Goal: Transaction & Acquisition: Purchase product/service

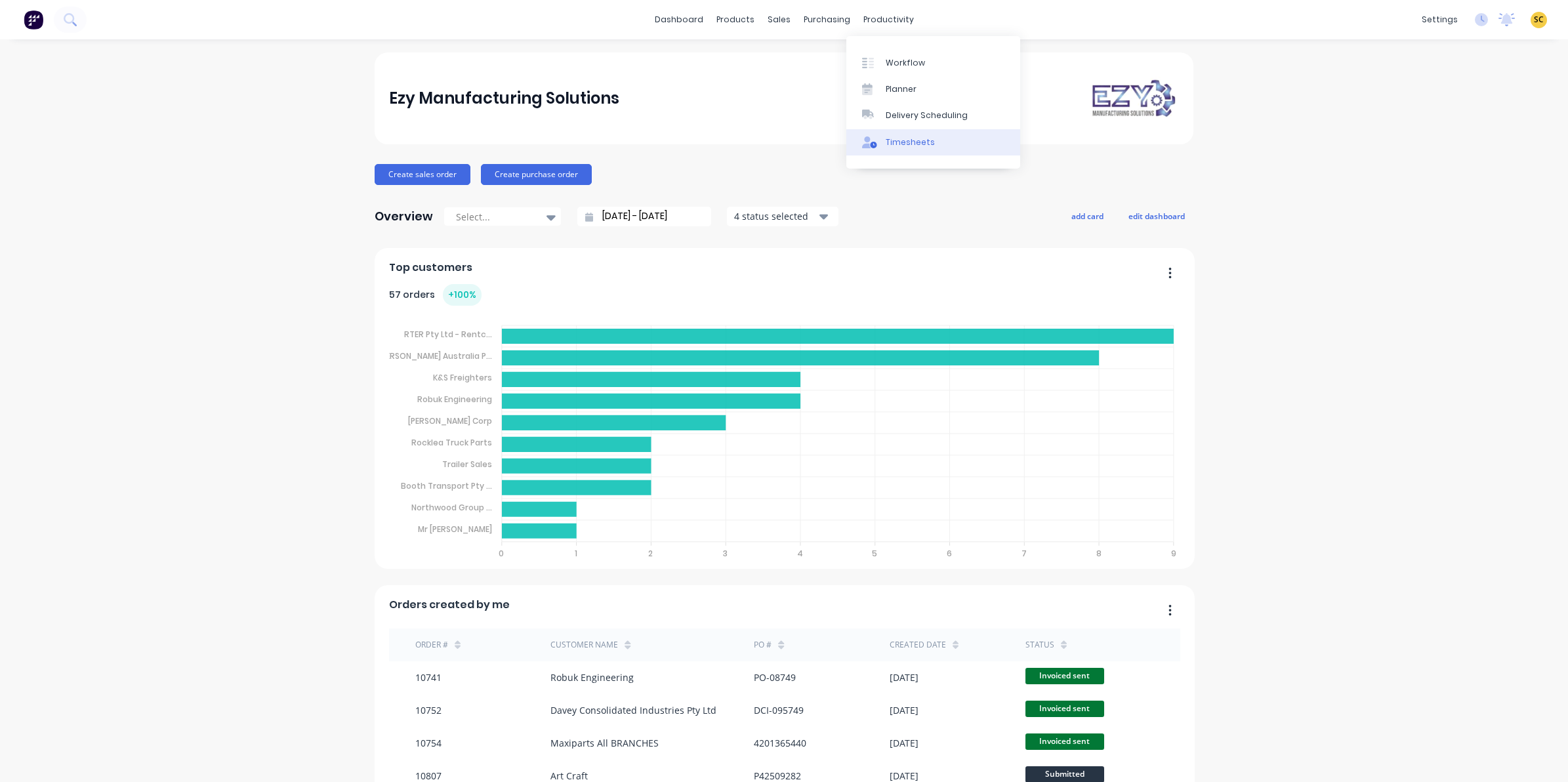
click at [914, 140] on div "Timesheets" at bounding box center [911, 142] width 49 height 11
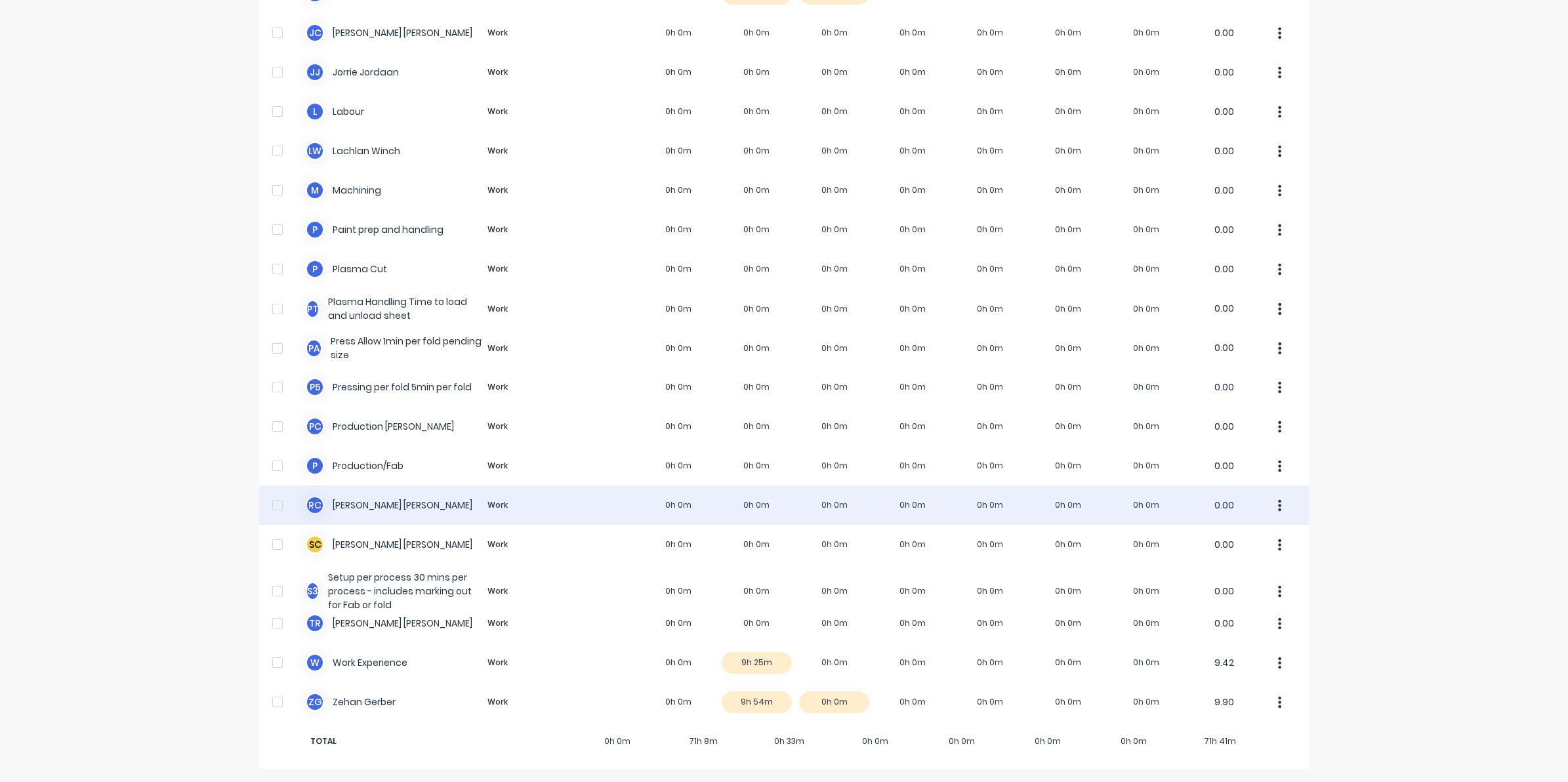
scroll to position [18, 0]
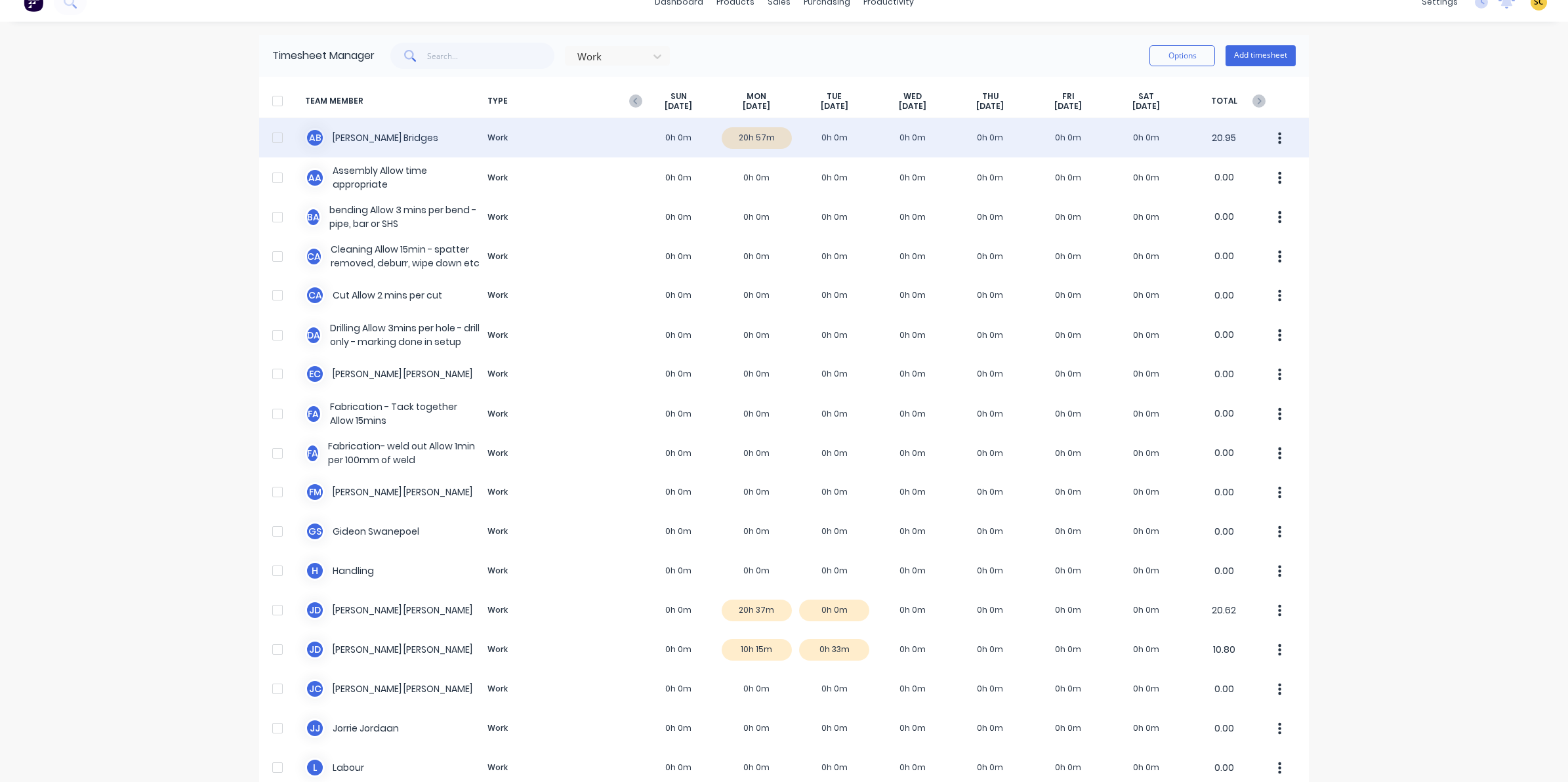
click at [762, 130] on div "A B Ashley Bridges Work 0h 0m 20h 57m 0h 0m 0h 0m 0h 0m 0h 0m 0h 0m 20.95" at bounding box center [784, 138] width 1050 height 40
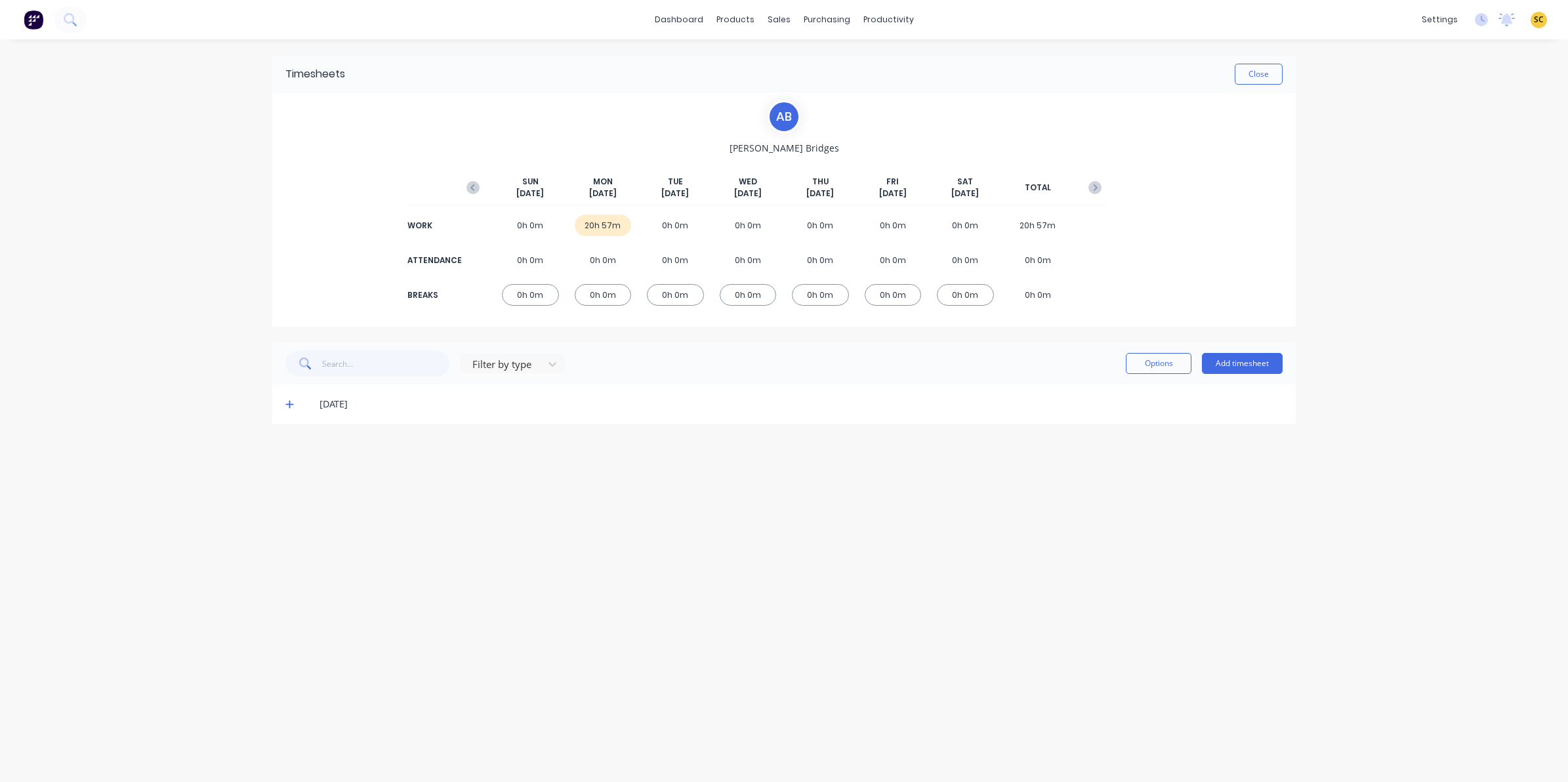
click at [296, 405] on span at bounding box center [292, 404] width 13 height 13
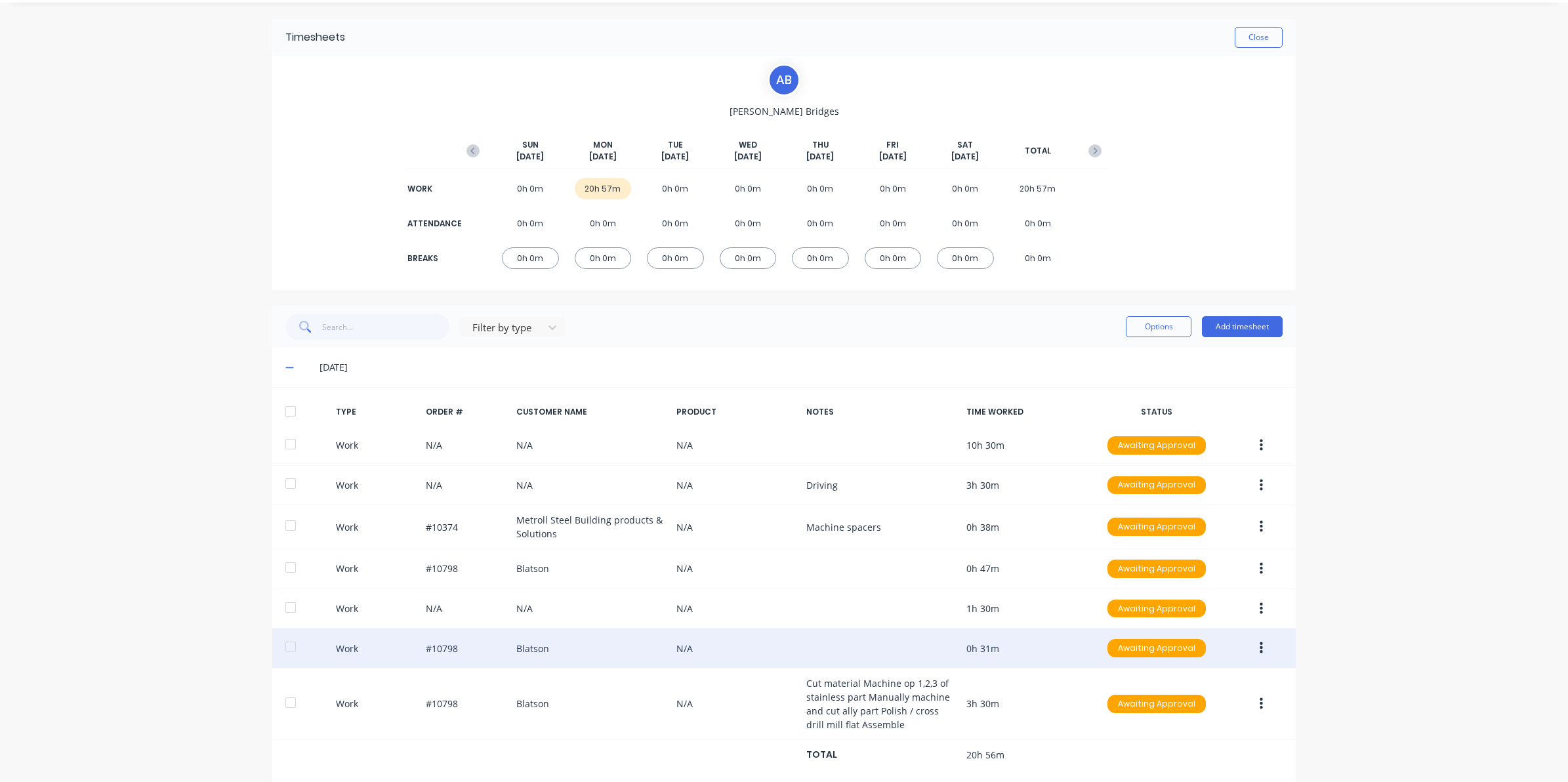
scroll to position [64, 0]
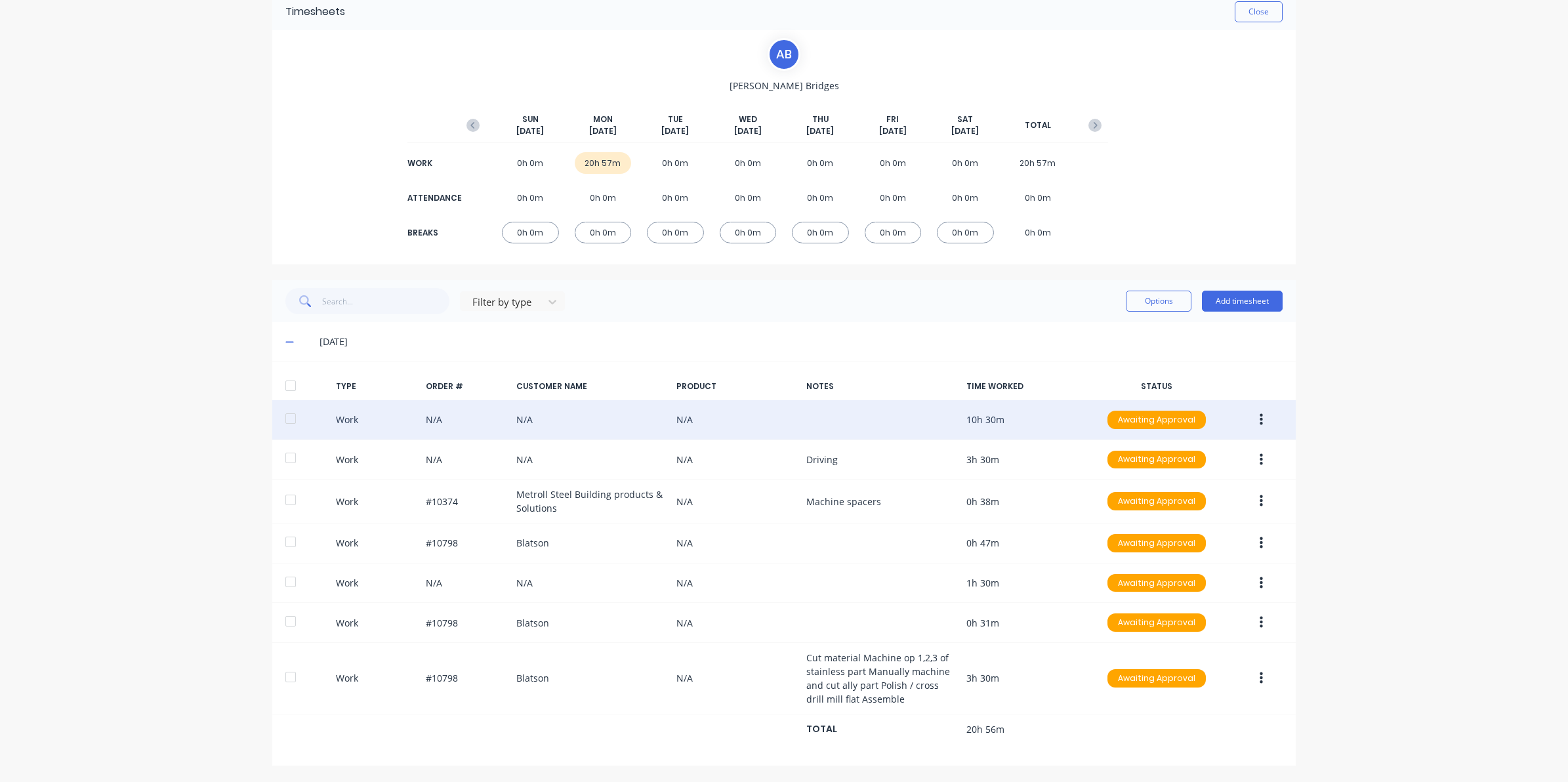
click at [1252, 414] on button "button" at bounding box center [1261, 419] width 31 height 24
click at [1165, 363] on div "Edit" at bounding box center [1214, 370] width 101 height 19
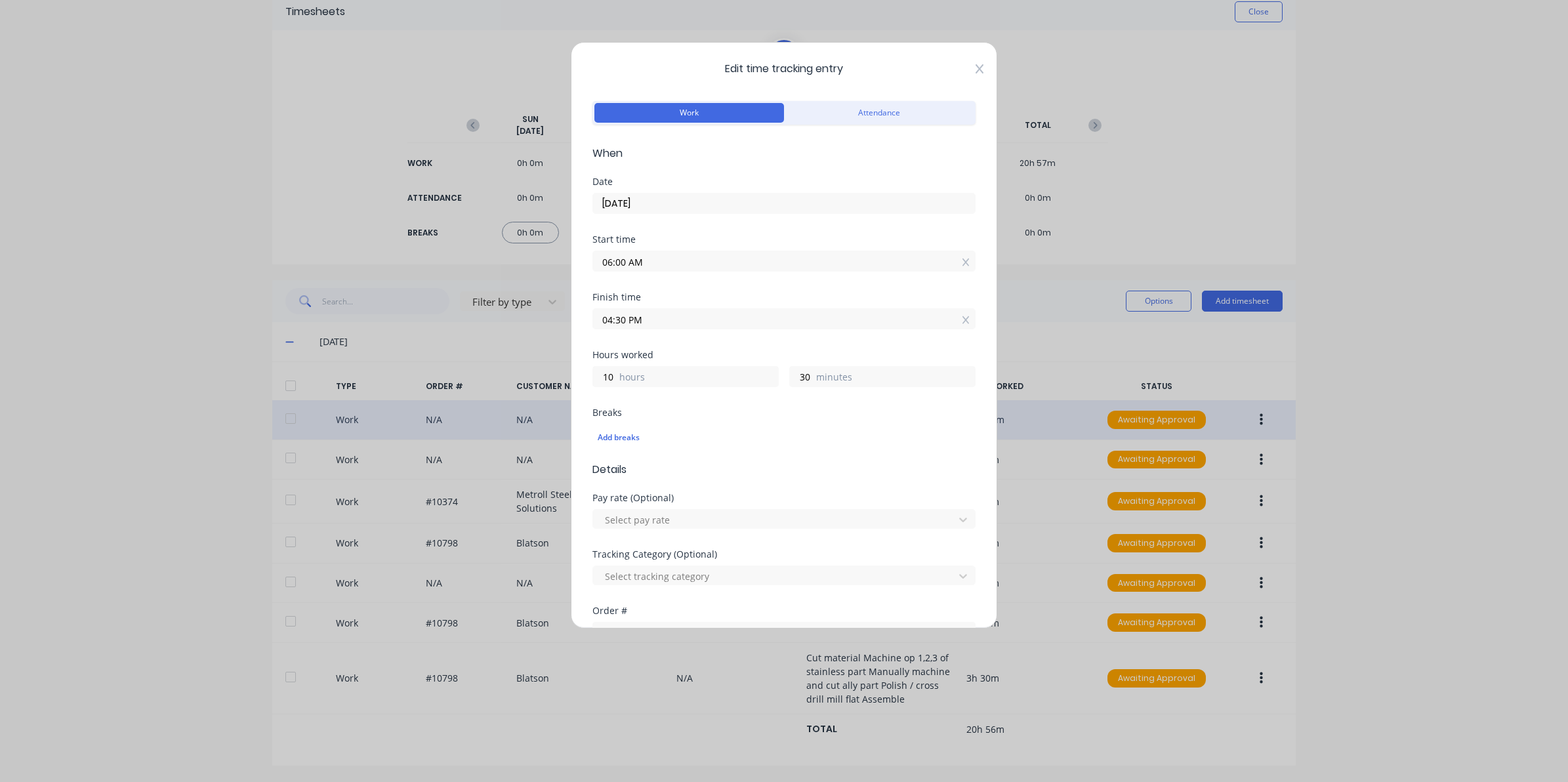
click at [975, 73] on icon at bounding box center [979, 68] width 8 height 10
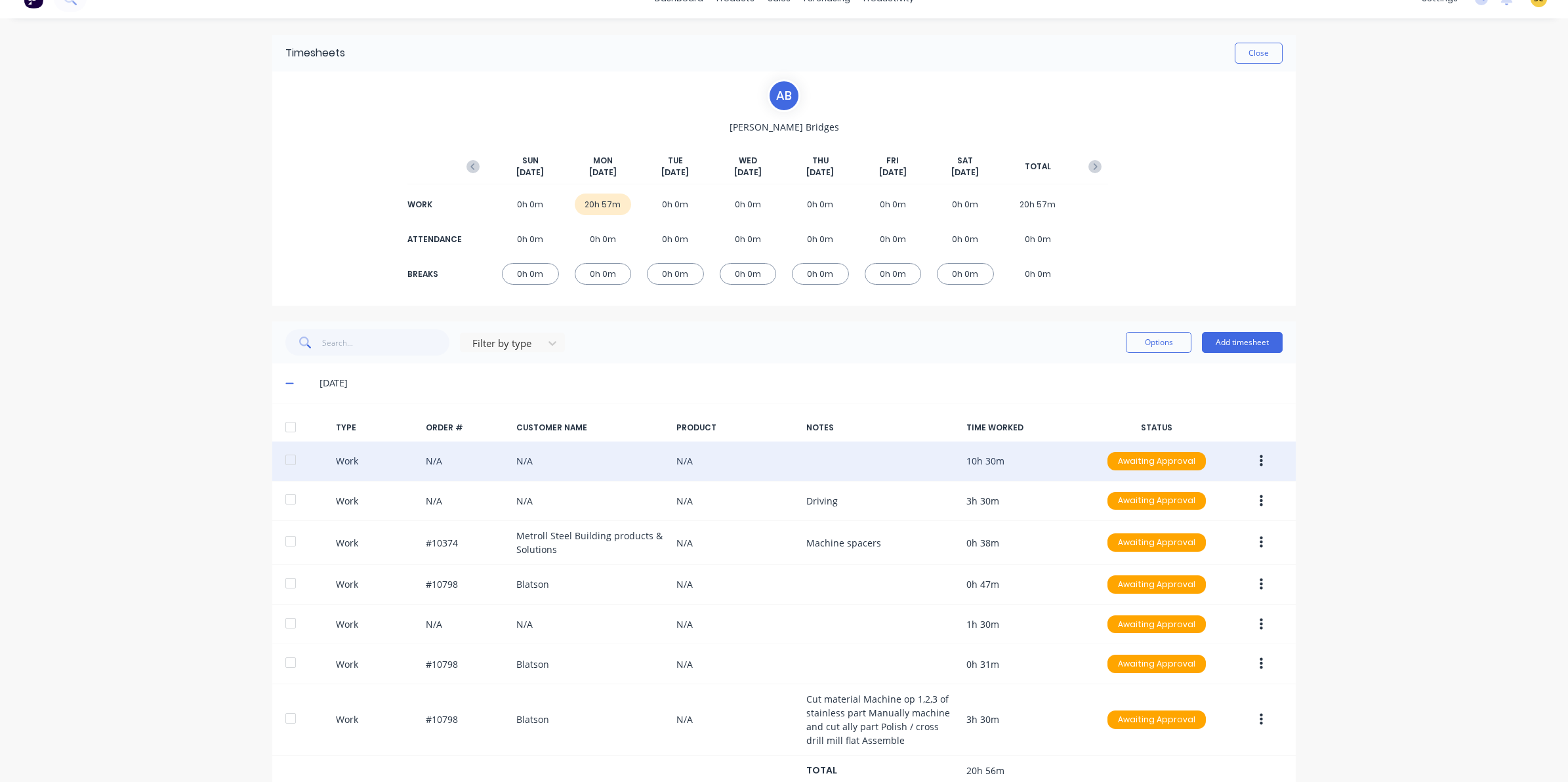
scroll to position [0, 0]
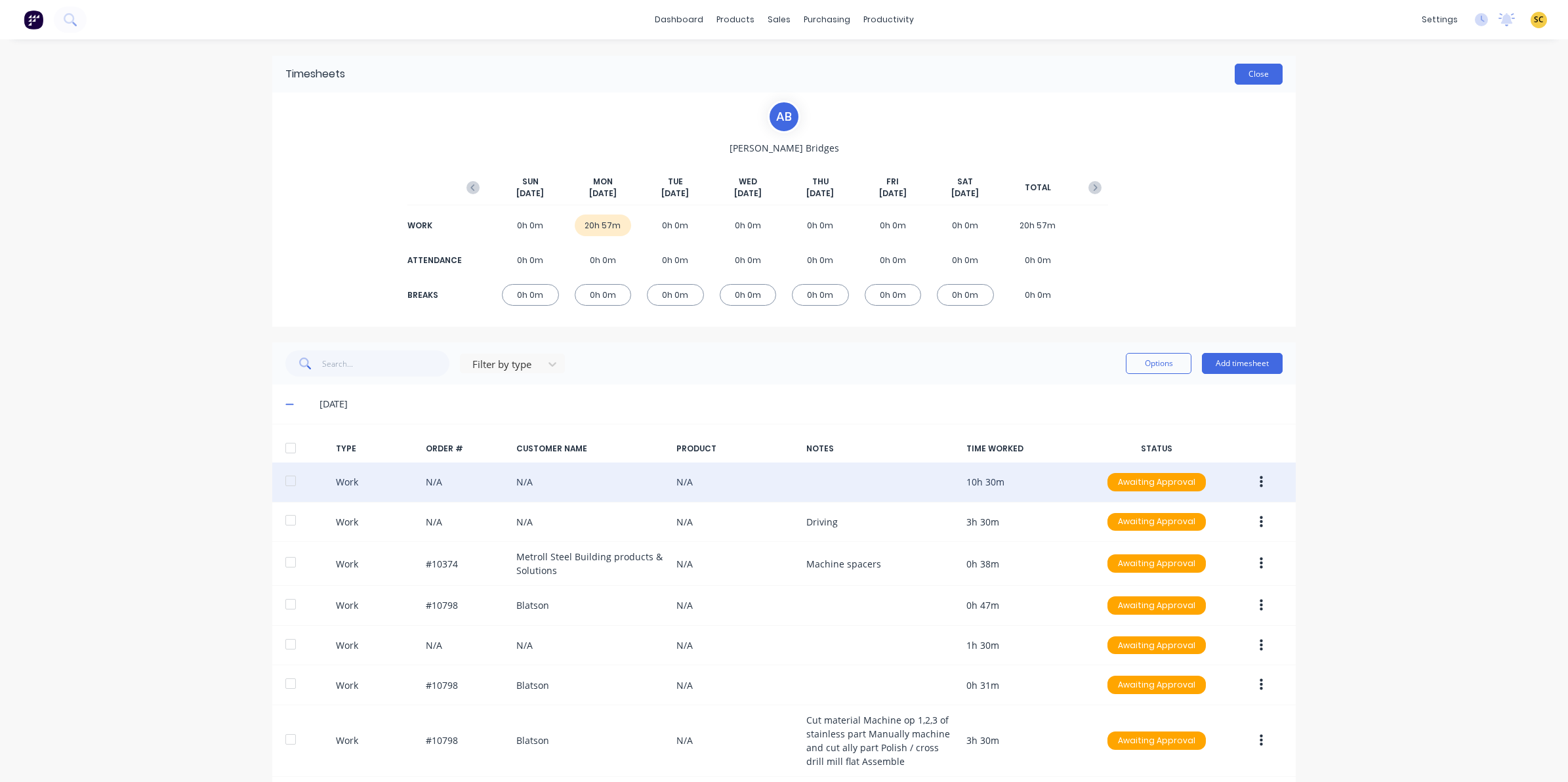
click at [1237, 72] on button "Close" at bounding box center [1258, 74] width 48 height 21
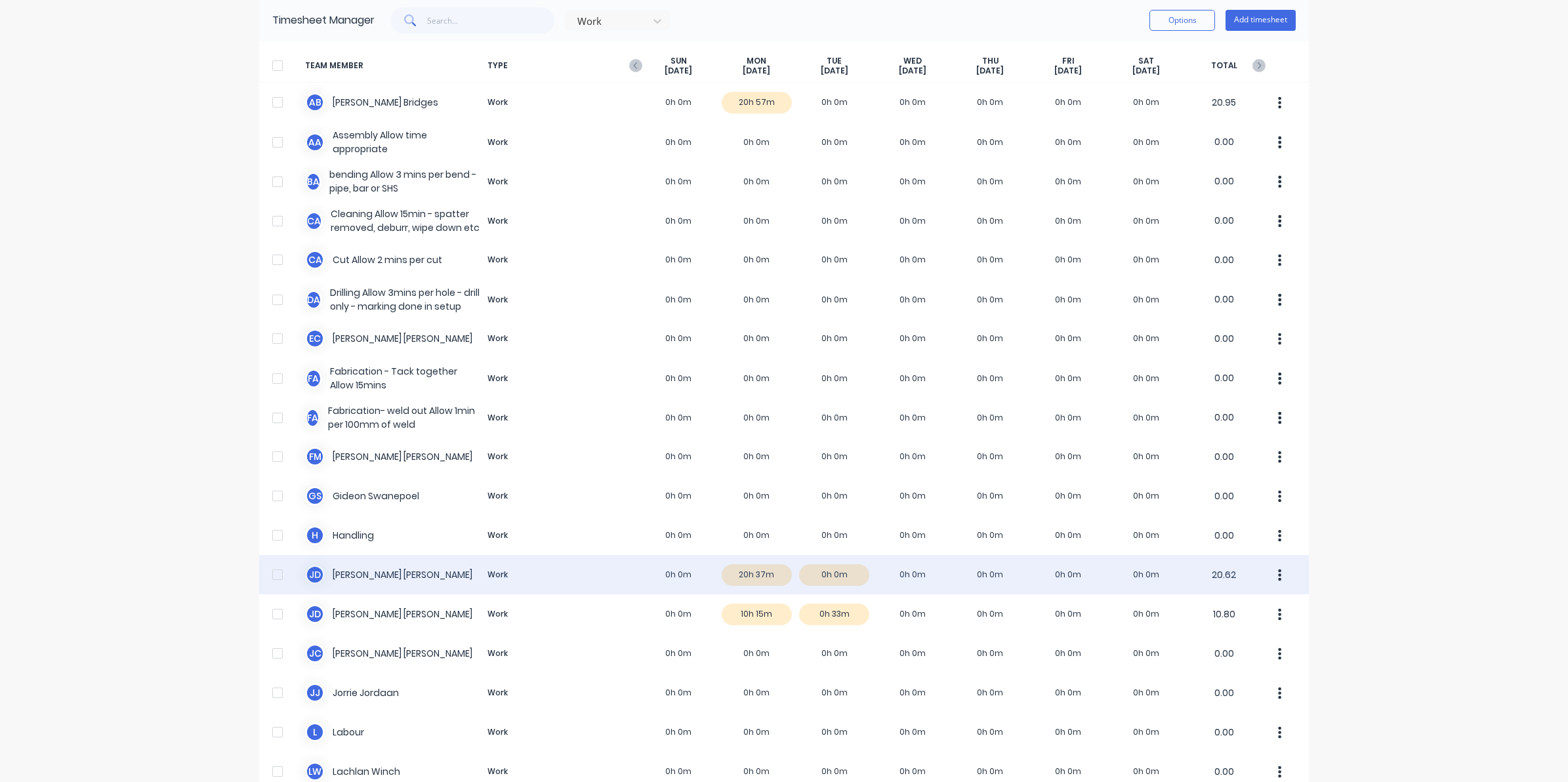
scroll to position [82, 0]
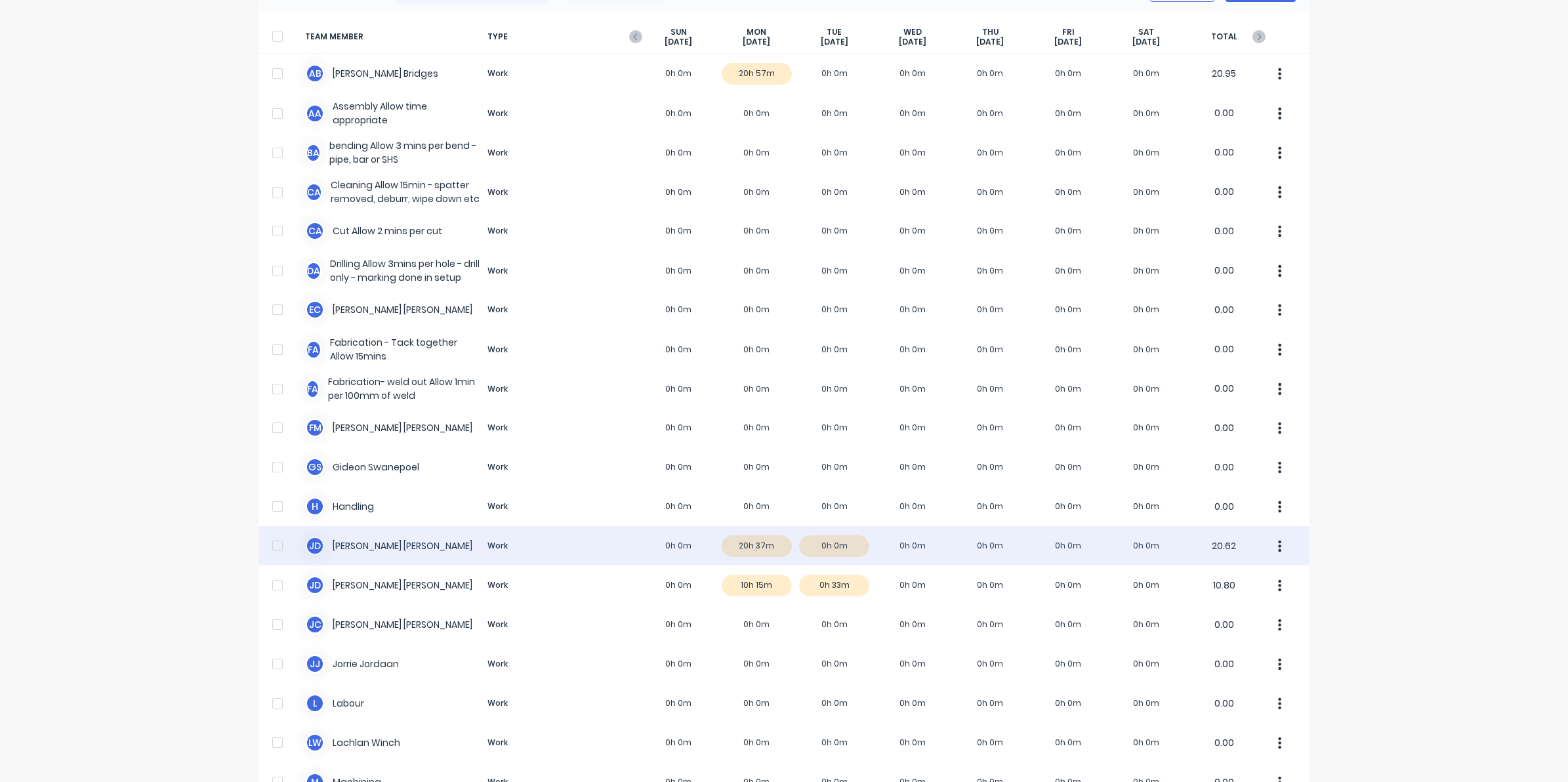
click at [727, 552] on div "J D Joel De Vries Work 0h 0m 20h 37m 0h 0m 0h 0m 0h 0m 0h 0m 0h 0m 20.62" at bounding box center [784, 546] width 1050 height 40
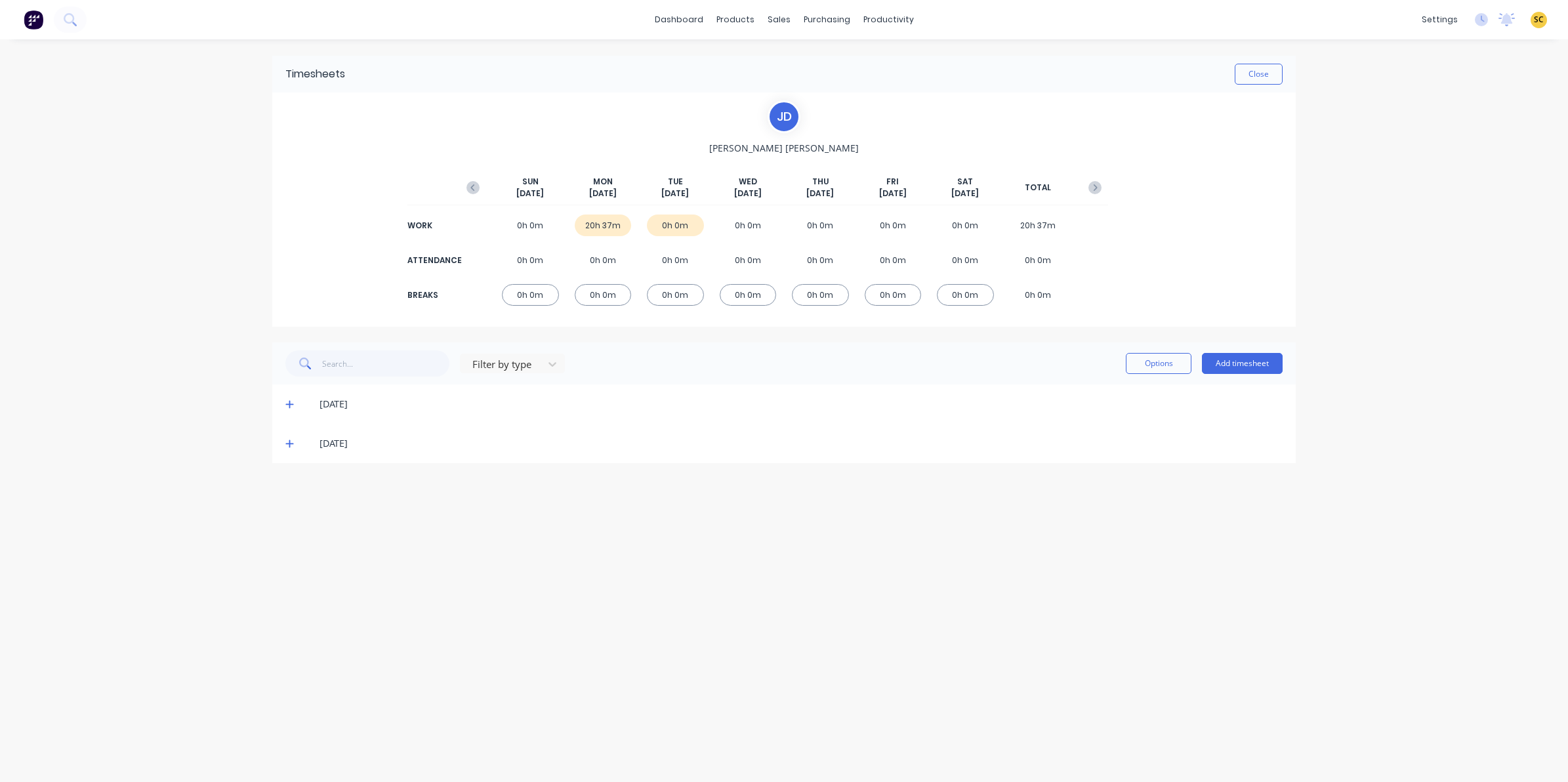
click at [289, 402] on icon at bounding box center [289, 404] width 9 height 9
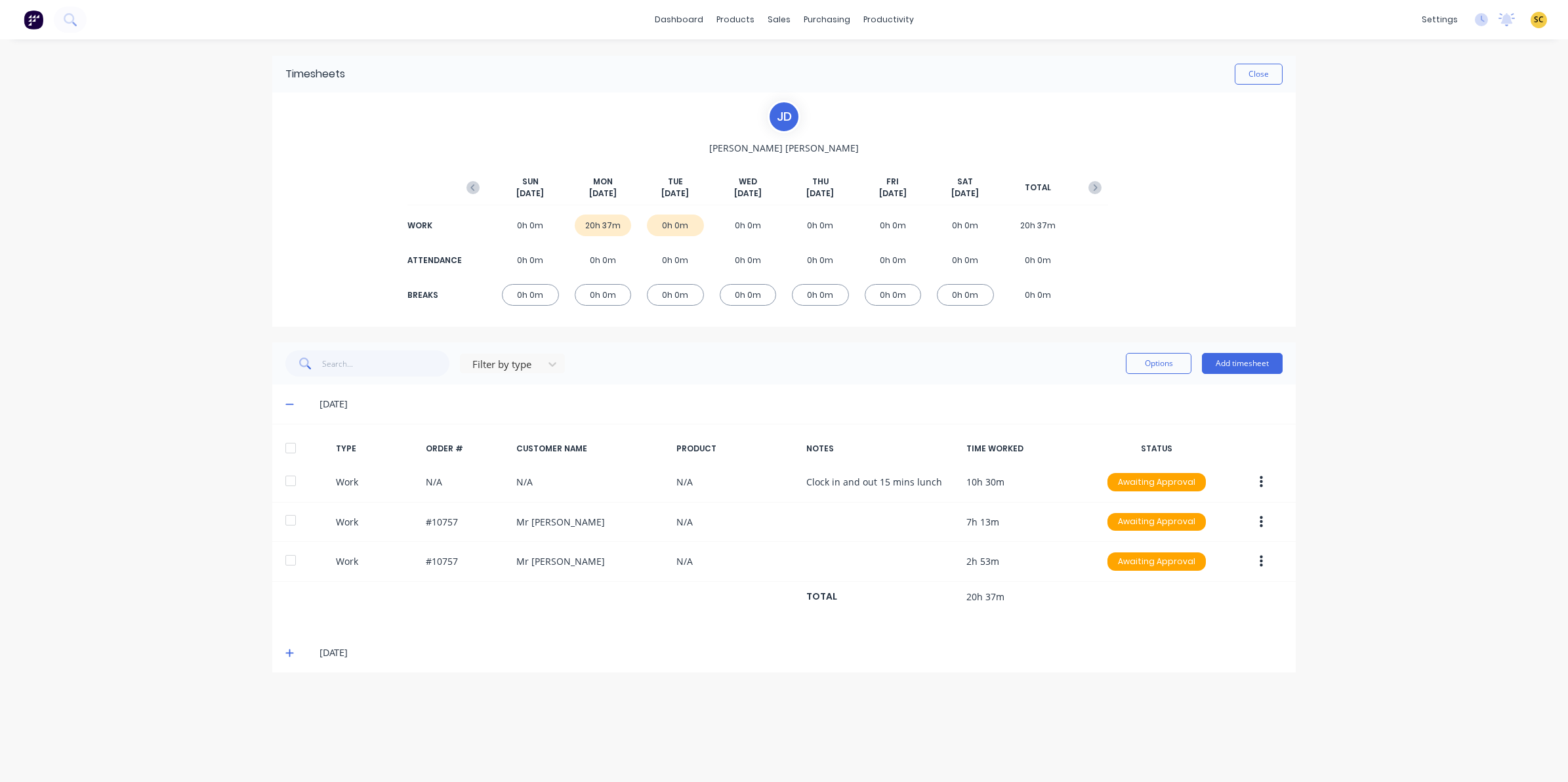
click at [474, 191] on icon "button" at bounding box center [473, 187] width 13 height 13
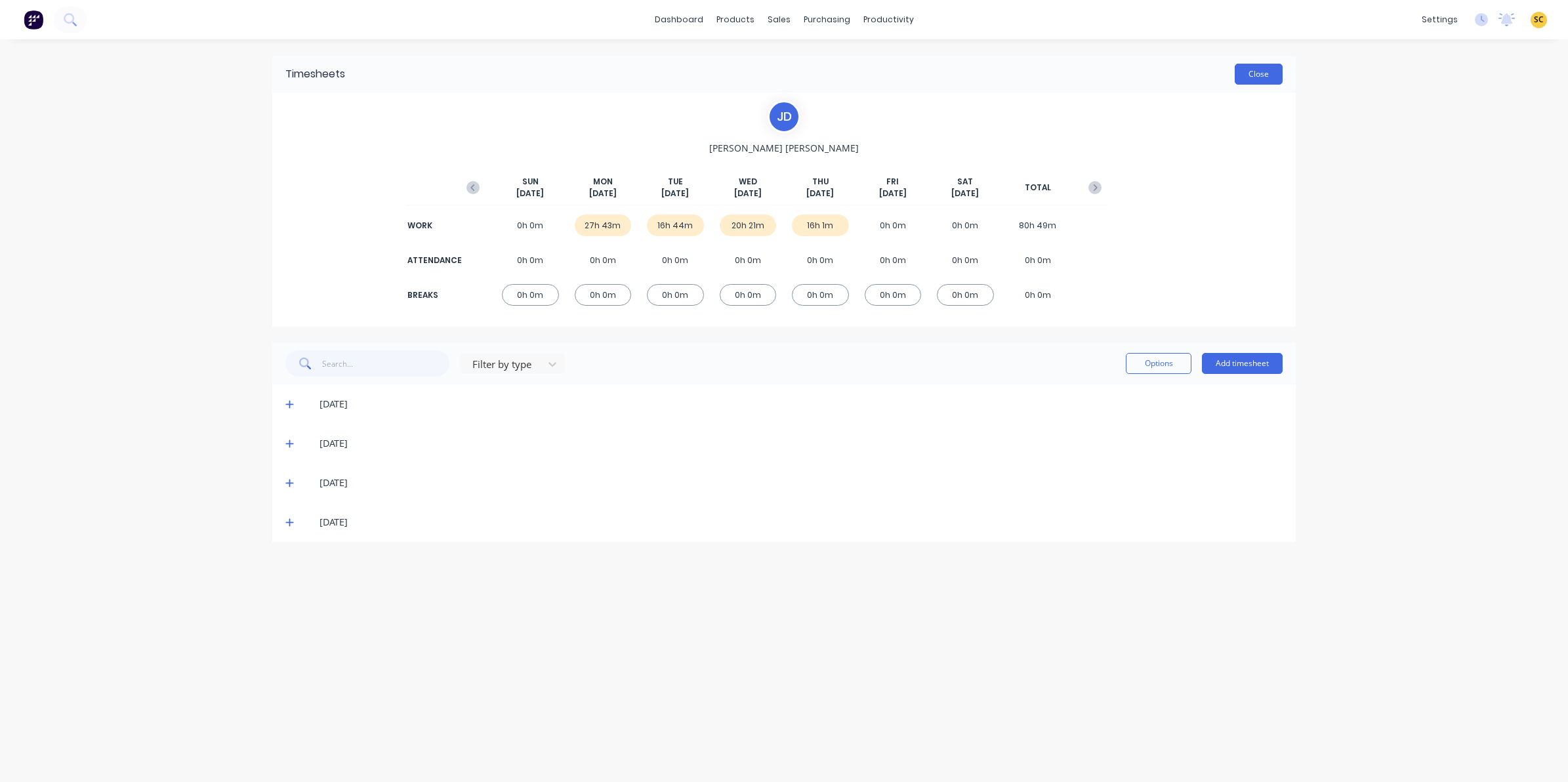
click at [1248, 80] on button "Close" at bounding box center [1258, 74] width 48 height 21
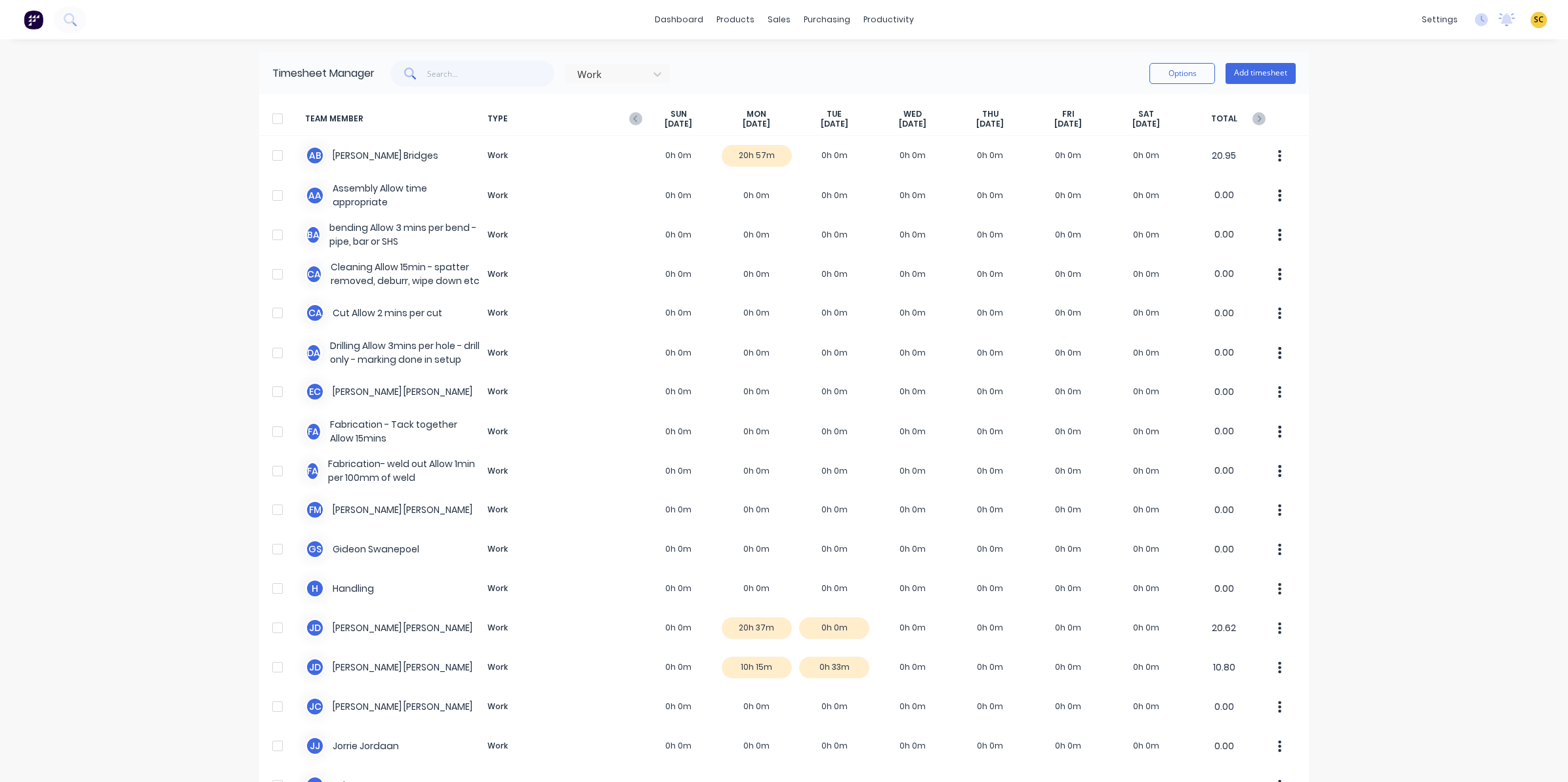
click at [80, 465] on div "dashboard products sales purchasing productivity dashboard products Product Cat…" at bounding box center [784, 391] width 1568 height 782
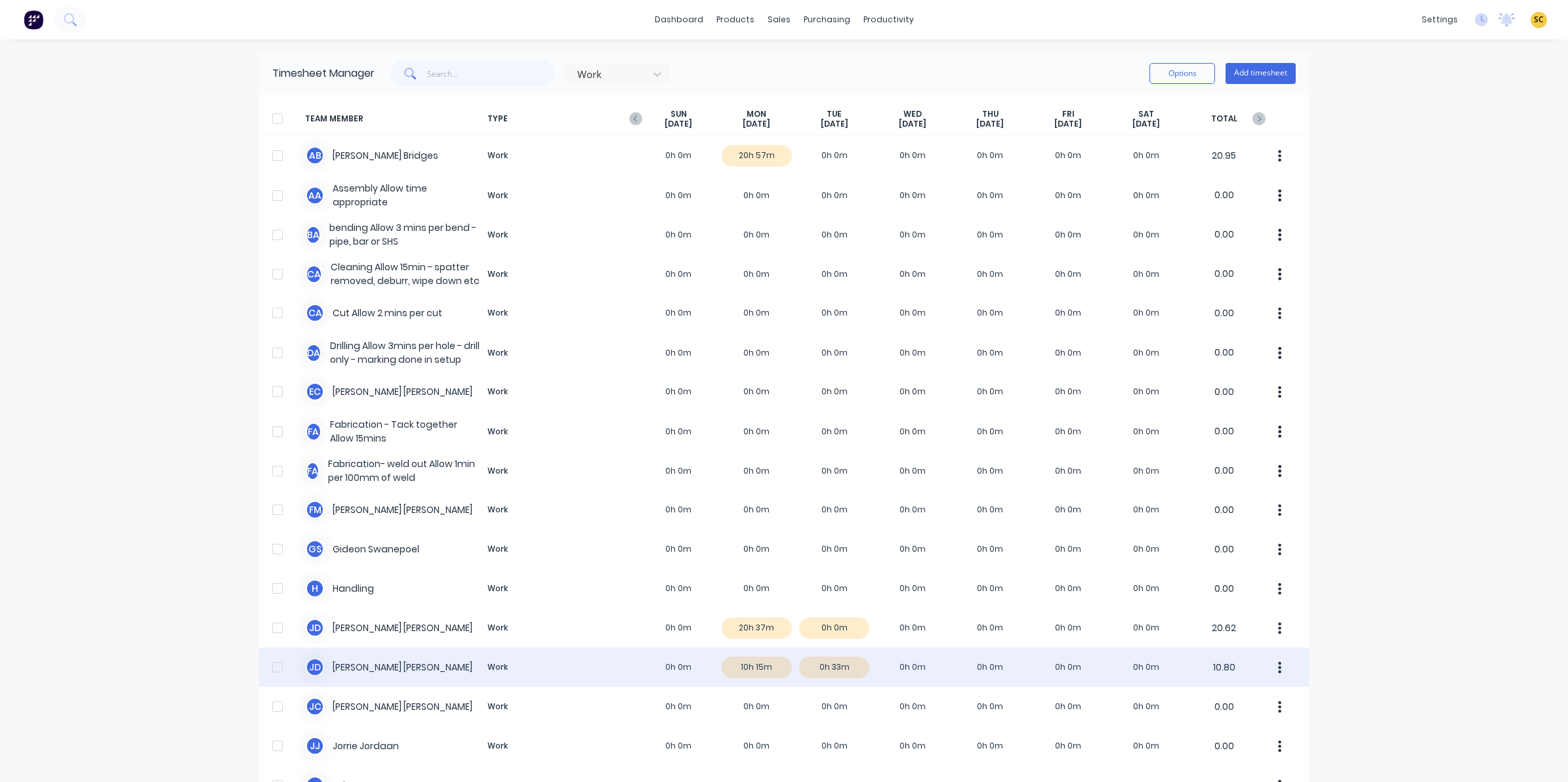
drag, startPoint x: 80, startPoint y: 465, endPoint x: 764, endPoint y: 670, distance: 714.1
click at [764, 670] on div "J d Johan de Lange Work 0h 0m 10h 15m 0h 33m 0h 0m 0h 0m 0h 0m 0h 0m 10.80" at bounding box center [784, 667] width 1050 height 40
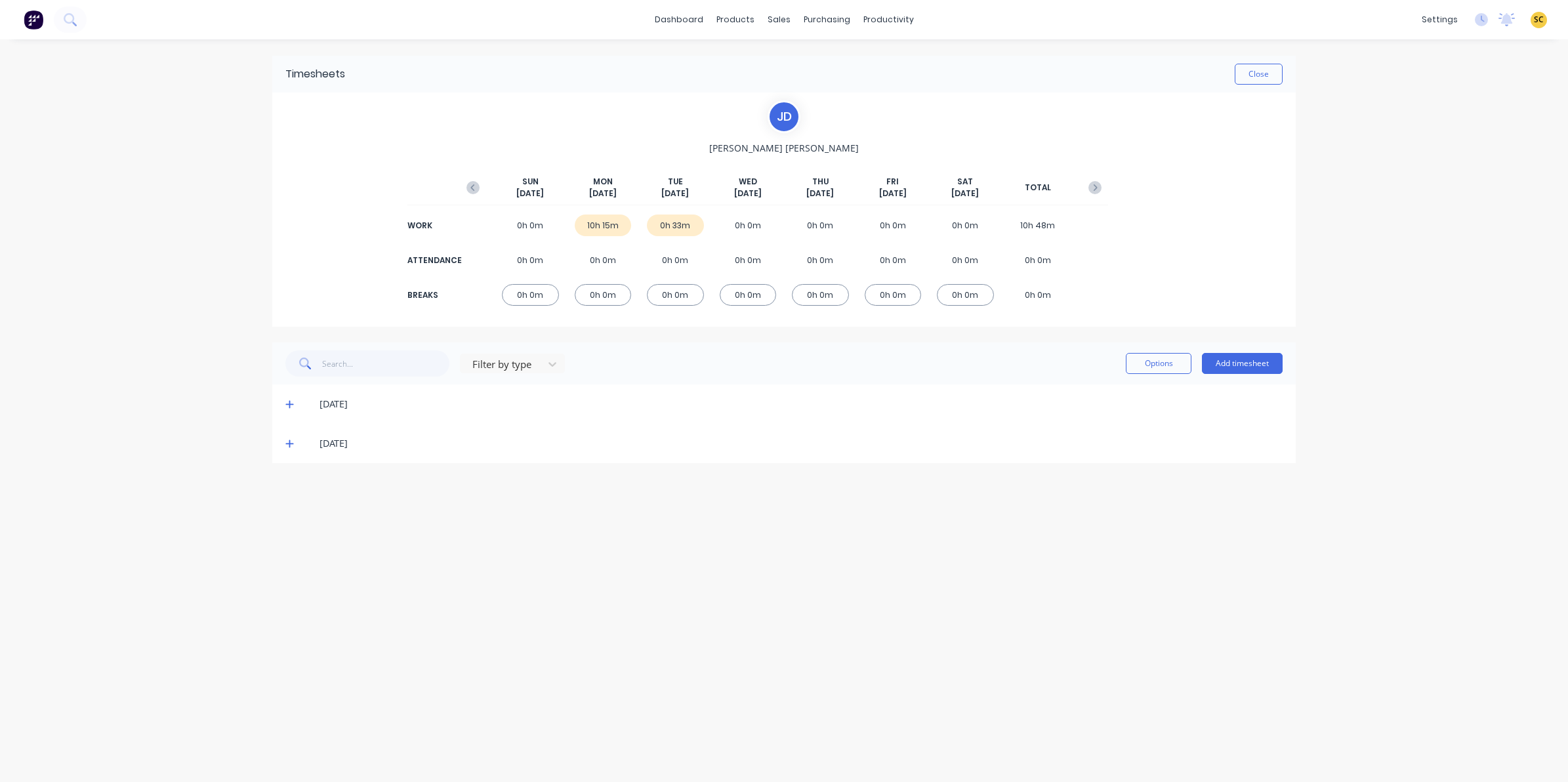
click at [284, 403] on div "[DATE]" at bounding box center [784, 404] width 1024 height 40
click at [287, 405] on icon at bounding box center [289, 404] width 9 height 9
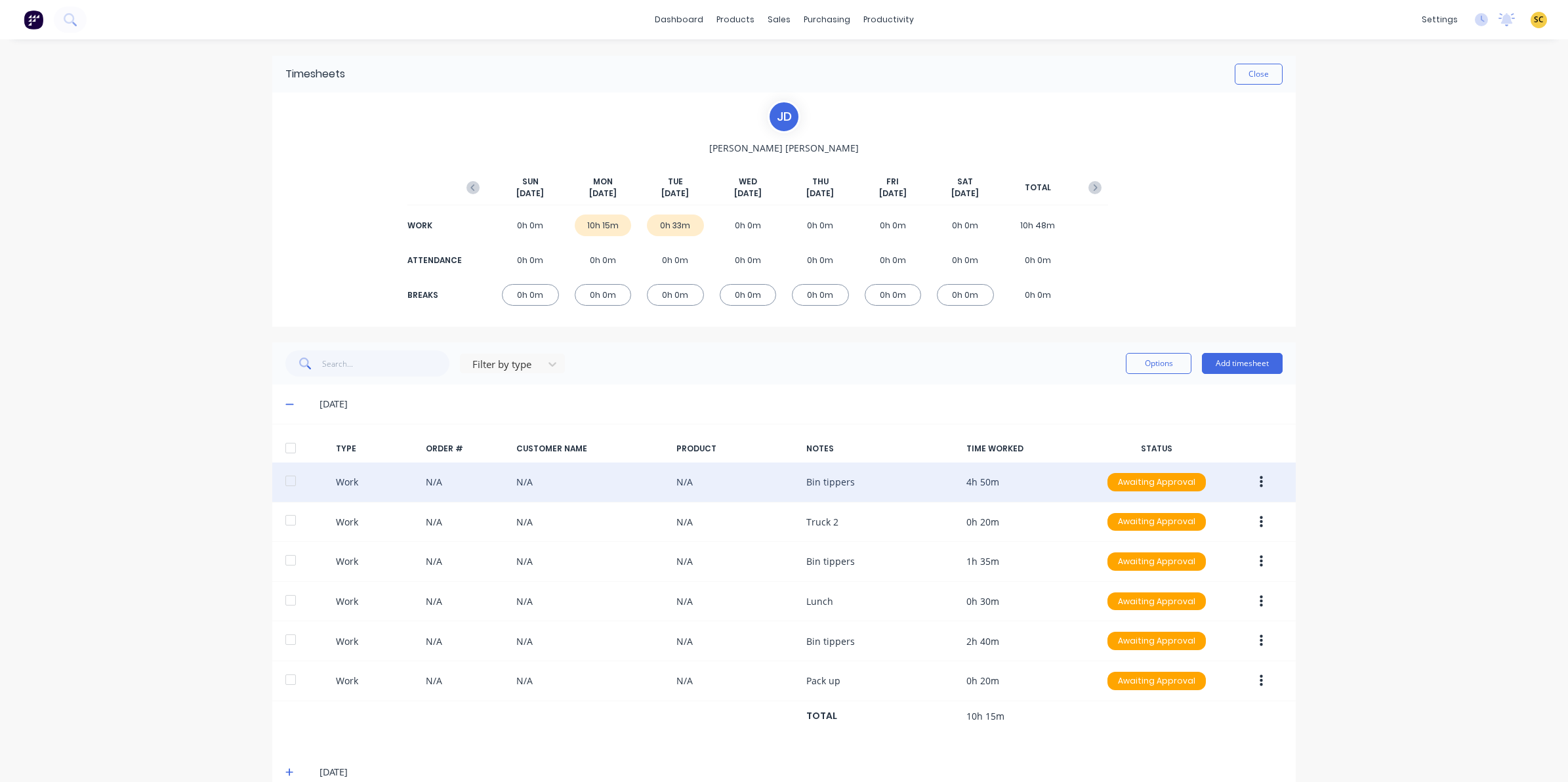
click at [1260, 481] on icon "button" at bounding box center [1261, 482] width 3 height 11
click at [1164, 437] on div "Edit" at bounding box center [1214, 433] width 101 height 19
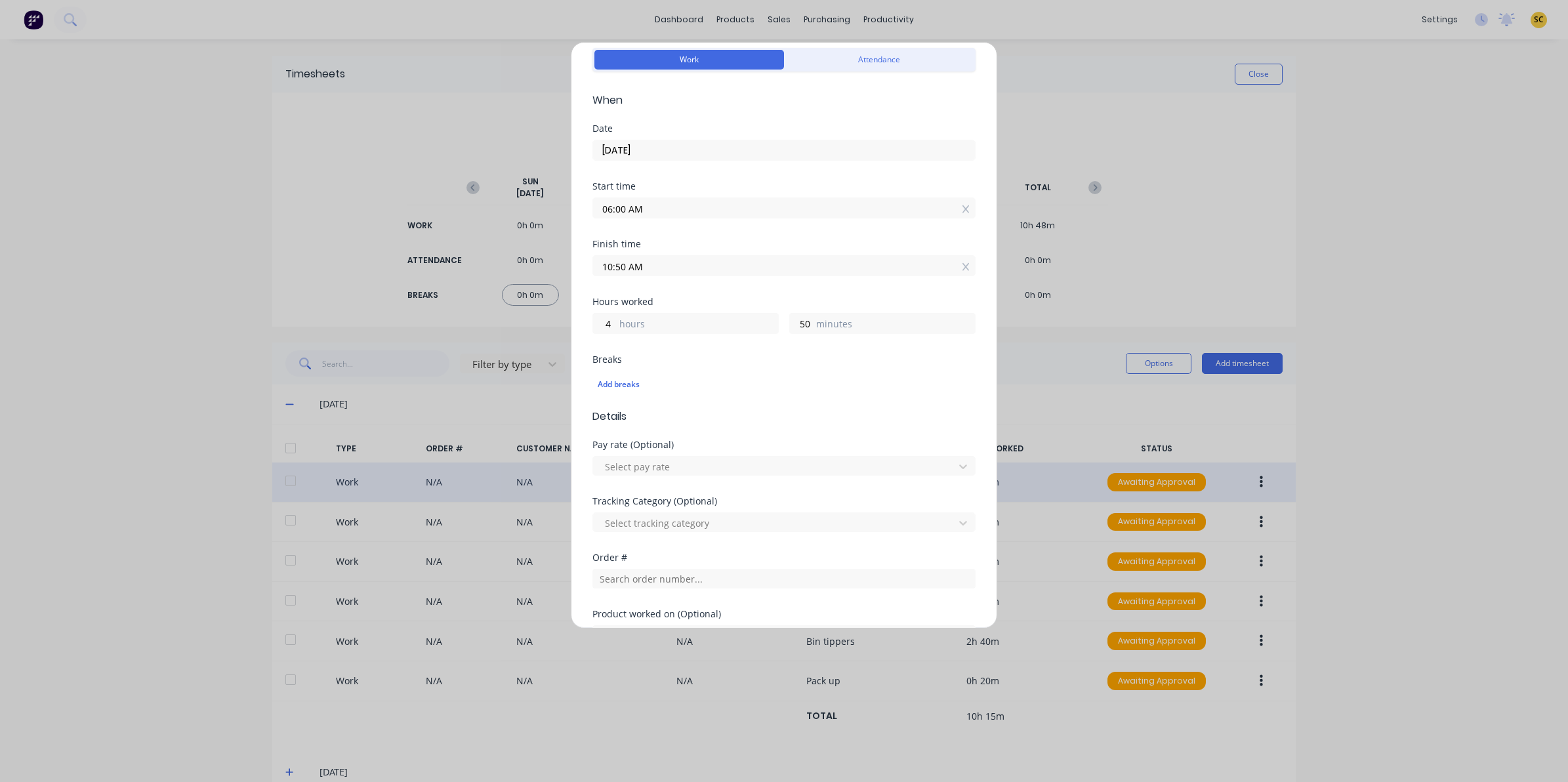
scroll to position [82, 0]
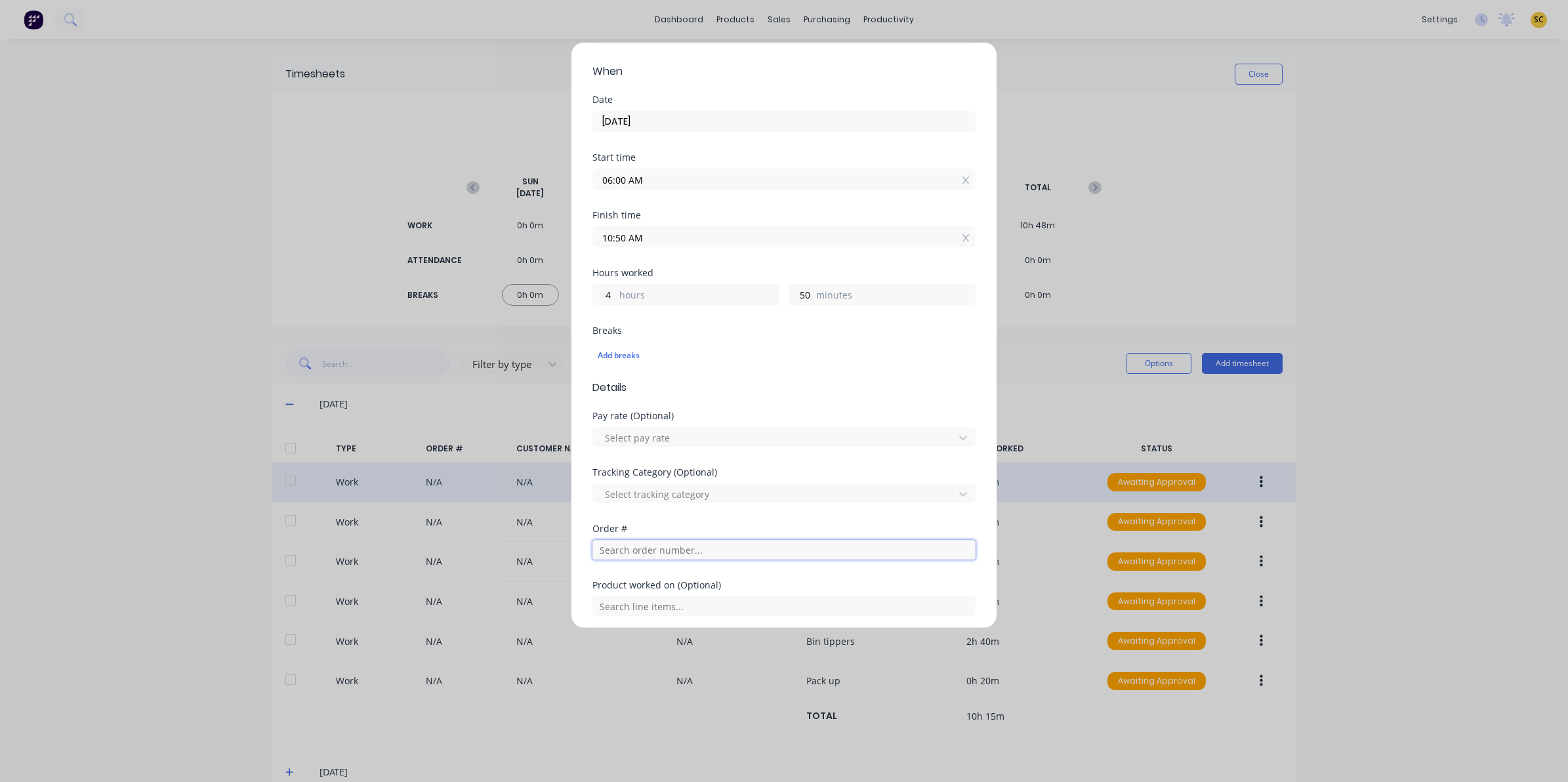
click at [625, 553] on input "text" at bounding box center [784, 549] width 383 height 20
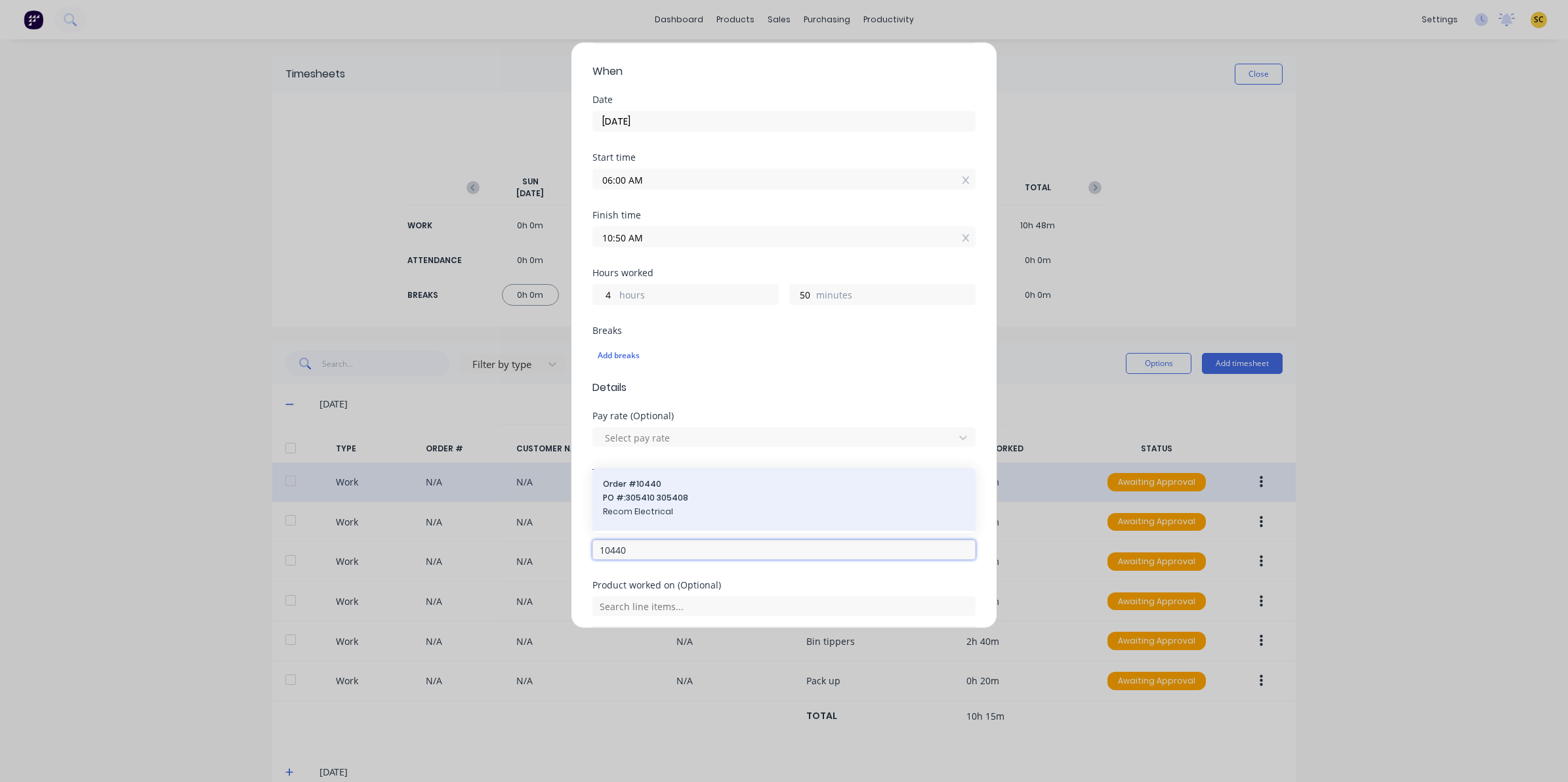
type input "10440"
click at [627, 512] on span "Recom Electrical" at bounding box center [784, 511] width 363 height 11
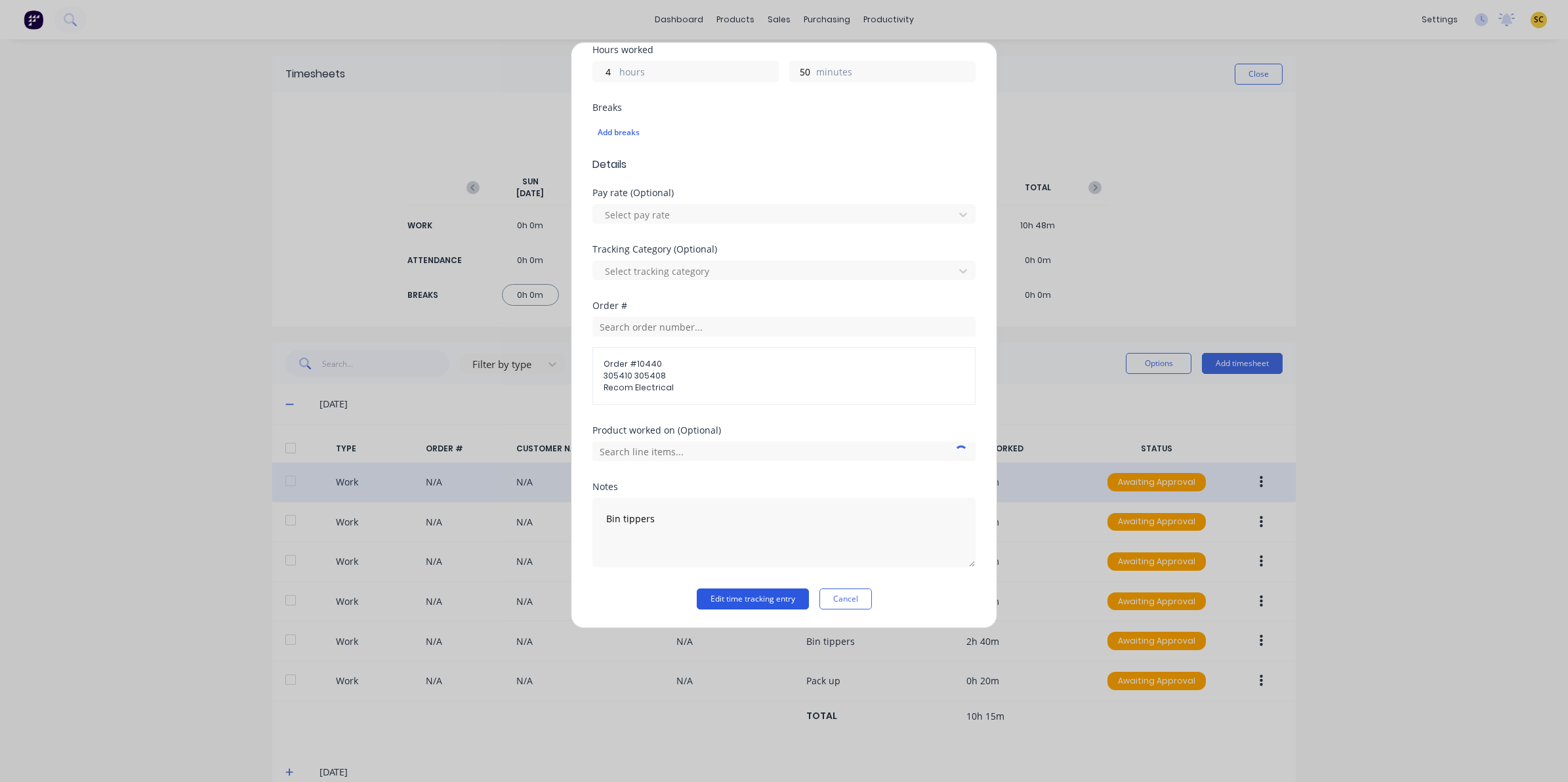
scroll to position [307, 0]
click at [745, 601] on button "Edit time tracking entry" at bounding box center [753, 599] width 112 height 21
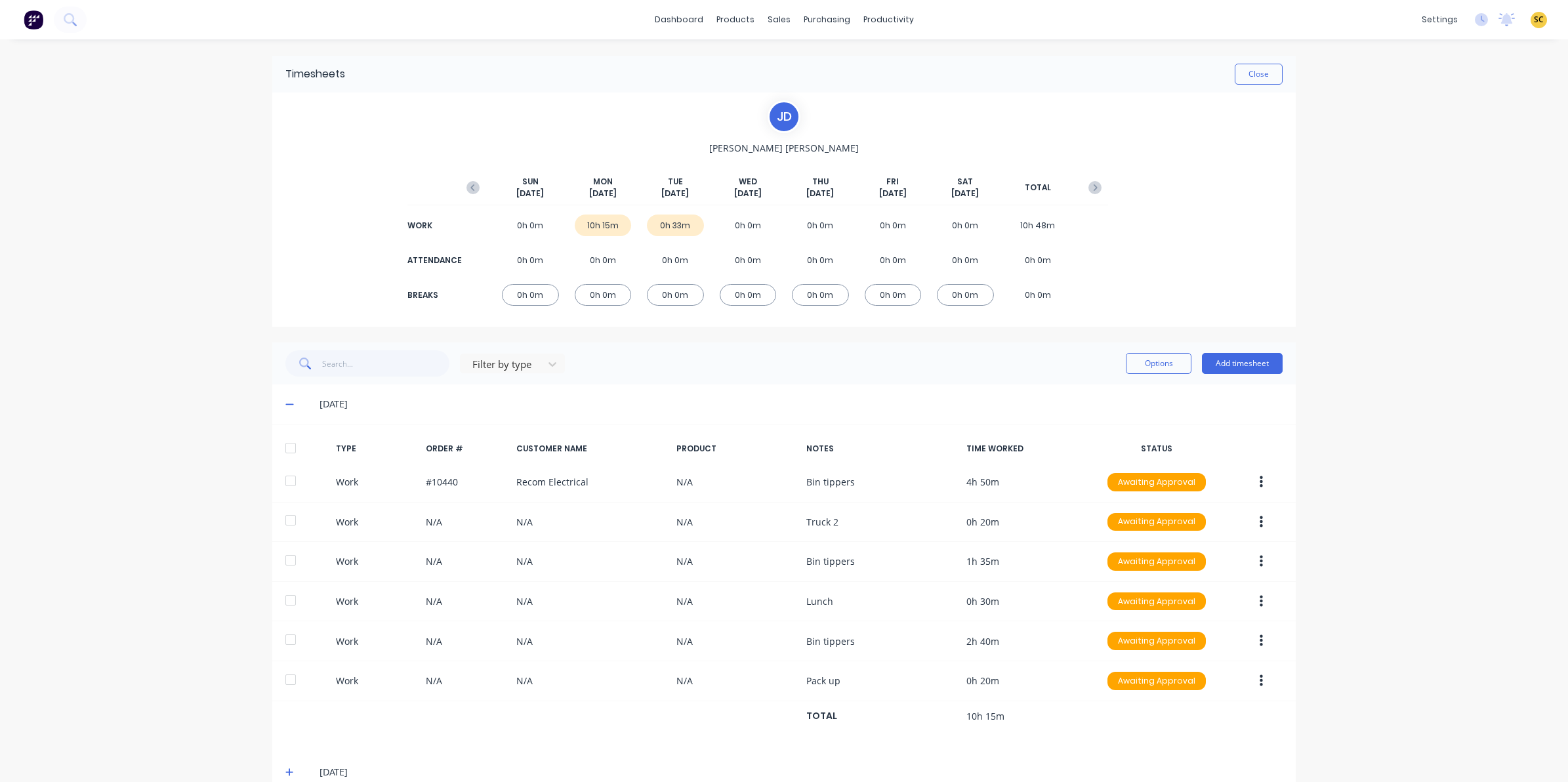
click at [1260, 527] on icon "button" at bounding box center [1261, 522] width 3 height 11
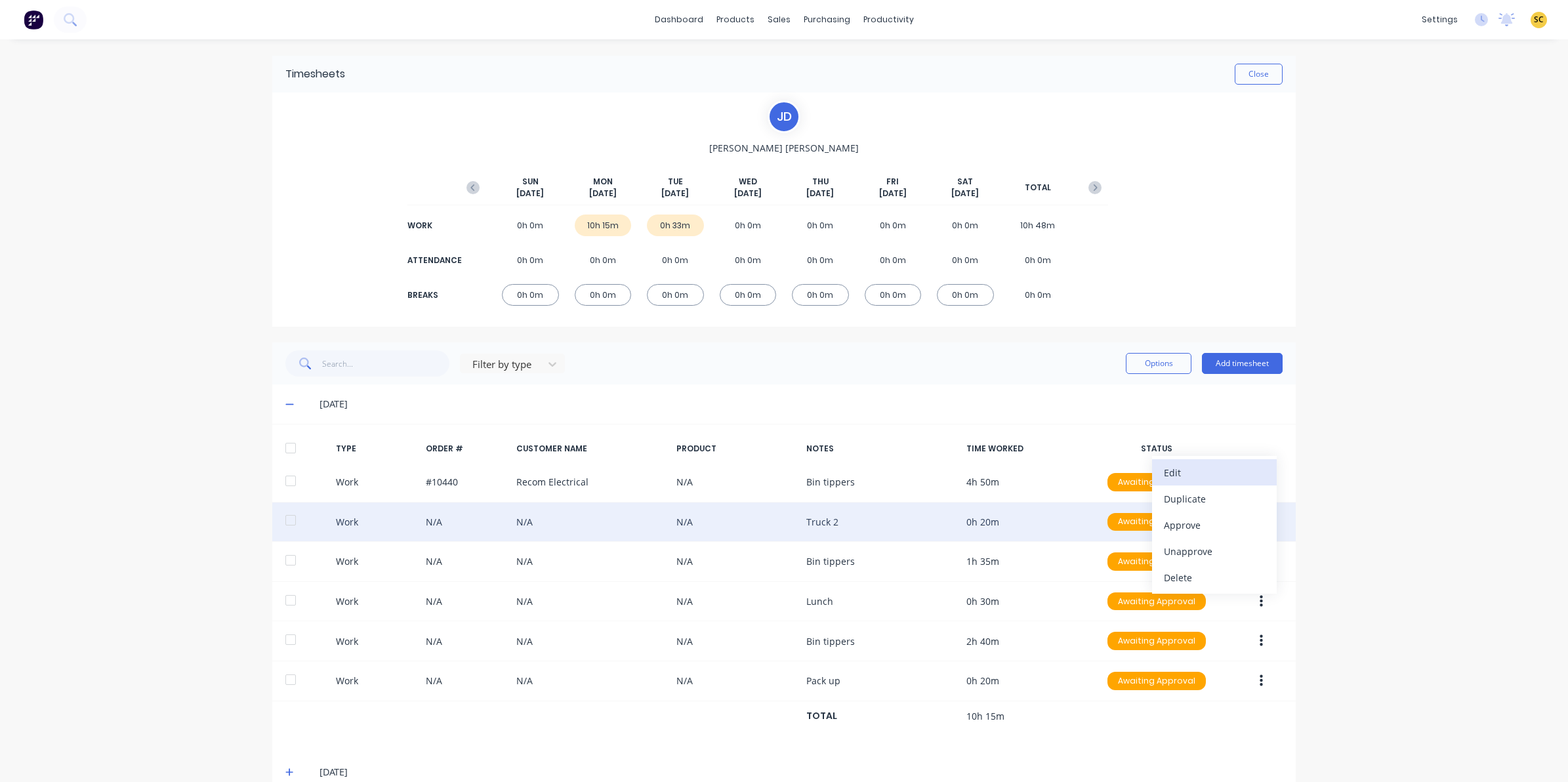
click at [1192, 477] on div "Edit" at bounding box center [1214, 472] width 101 height 19
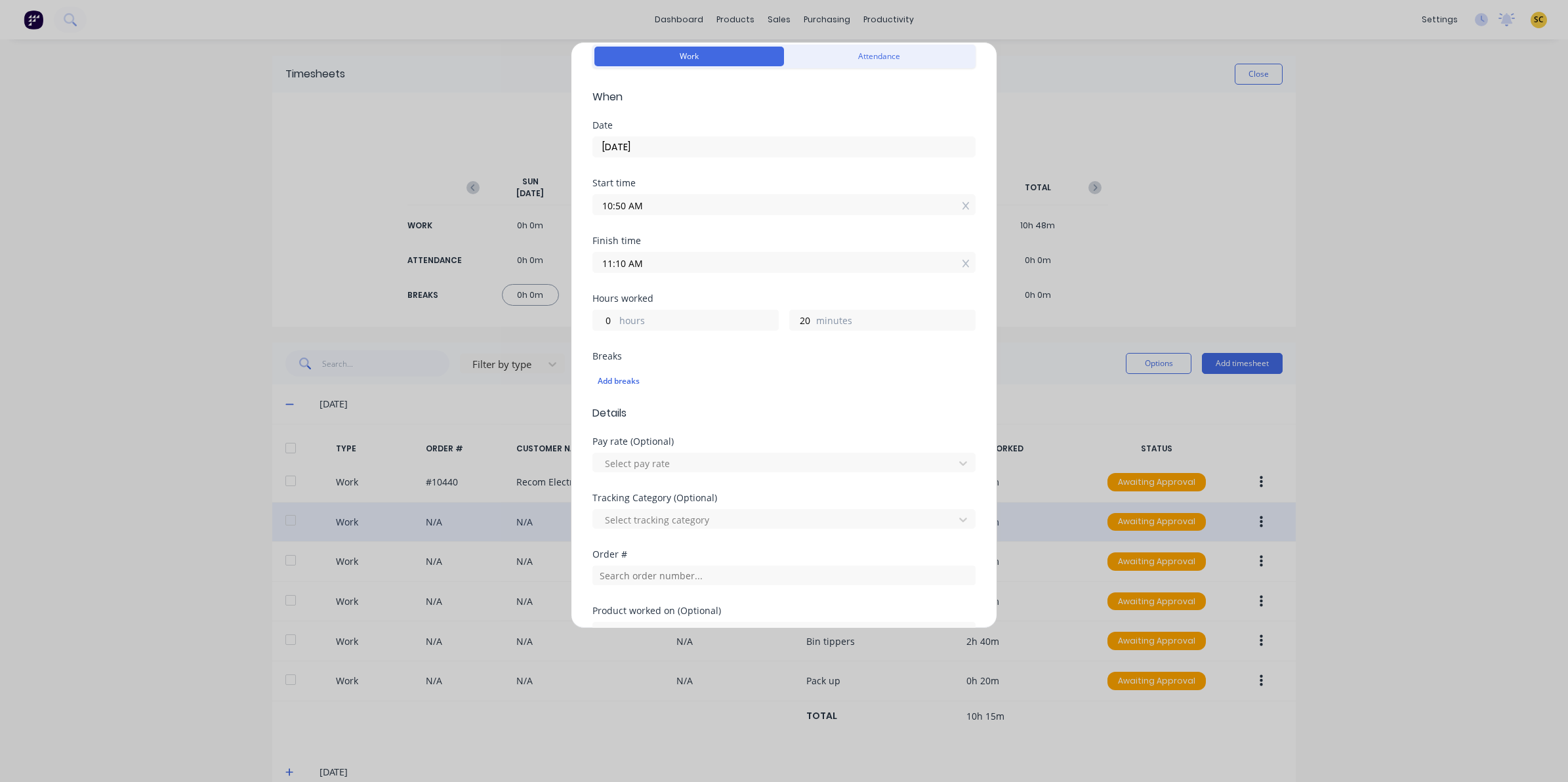
scroll to position [164, 0]
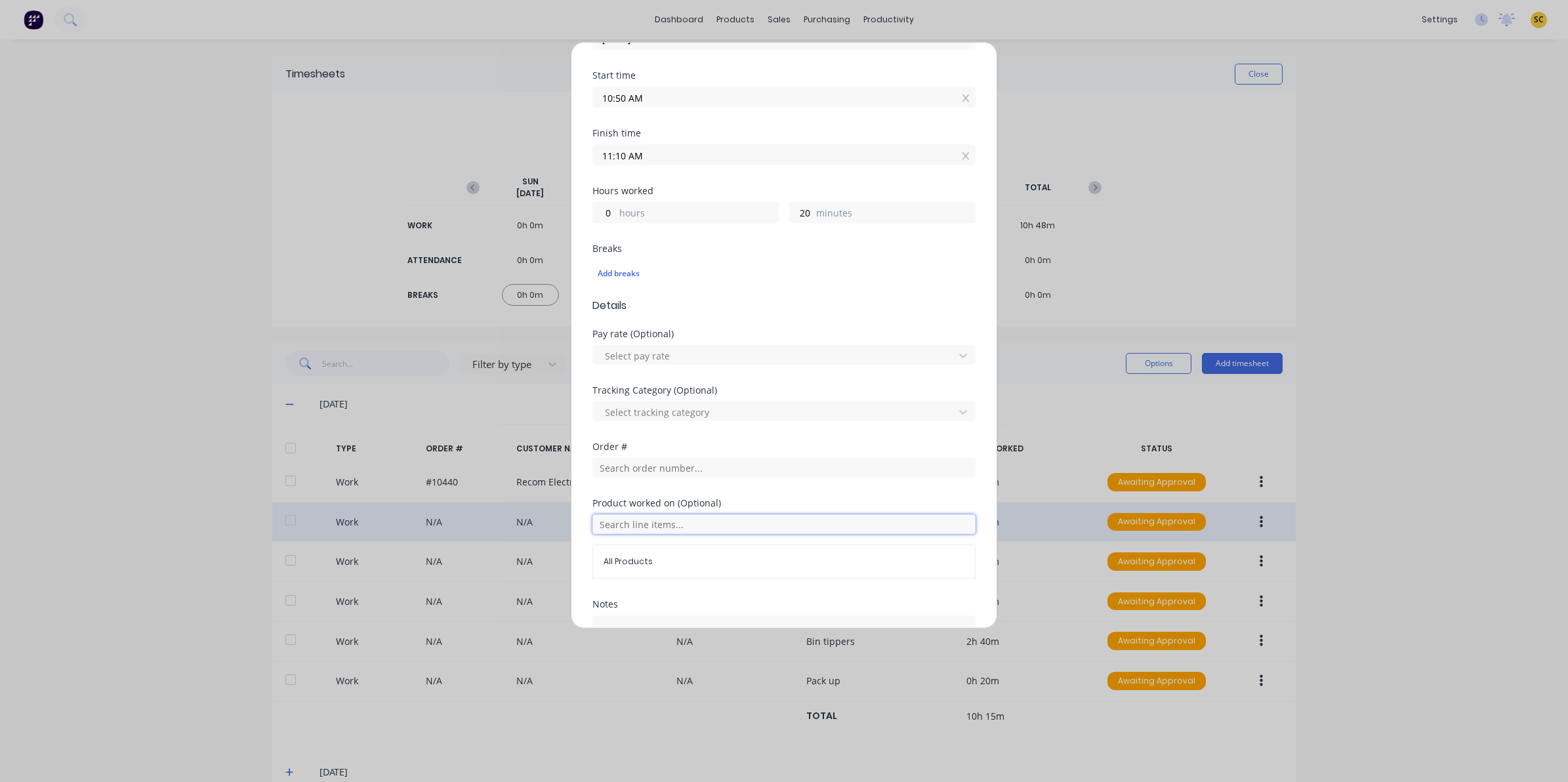
click at [676, 520] on input "text" at bounding box center [784, 524] width 383 height 20
click at [661, 471] on input "text" at bounding box center [784, 468] width 383 height 20
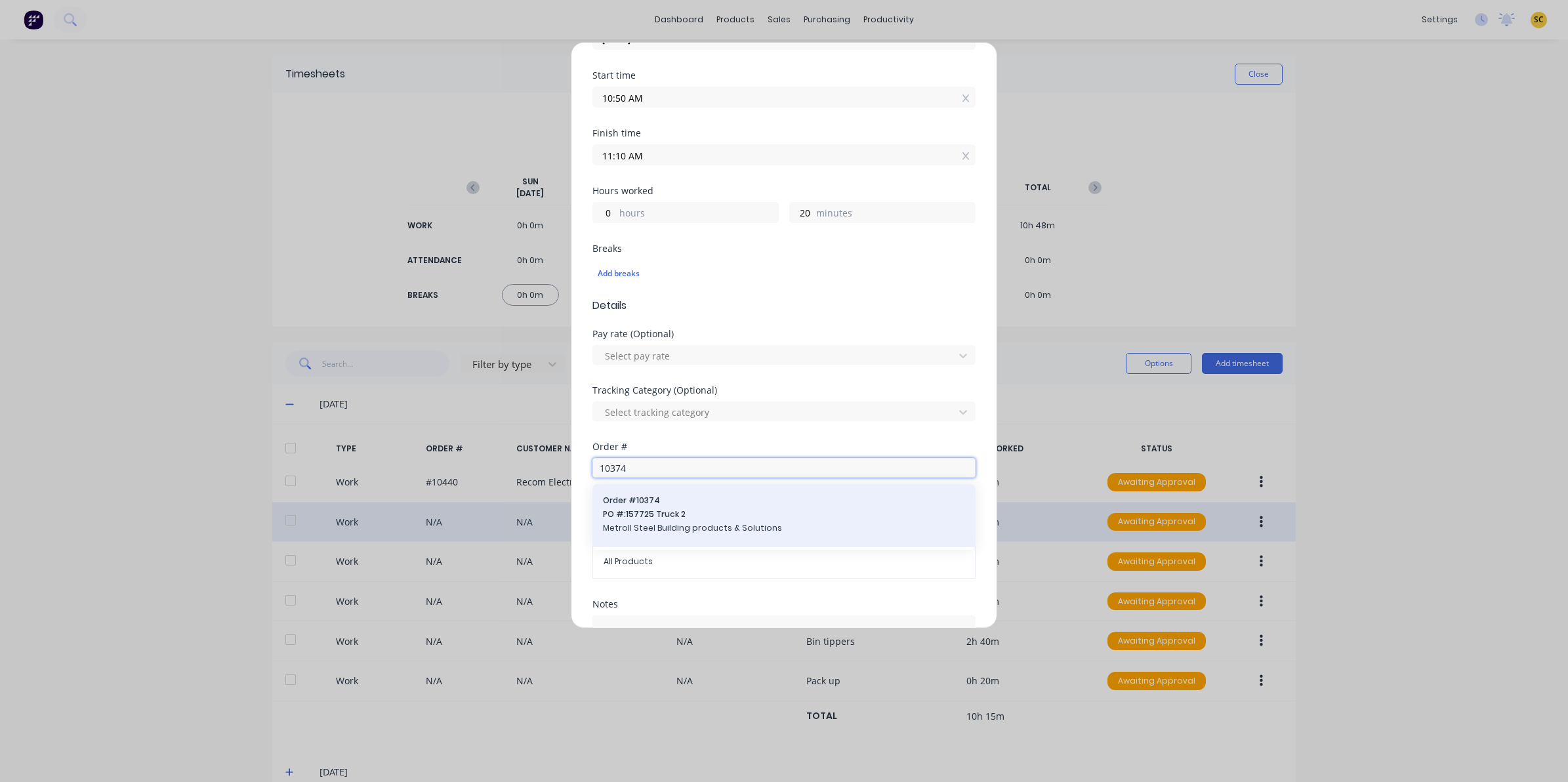
type input "10374"
click at [664, 520] on span "PO #: 157725 Truck 2" at bounding box center [784, 514] width 363 height 11
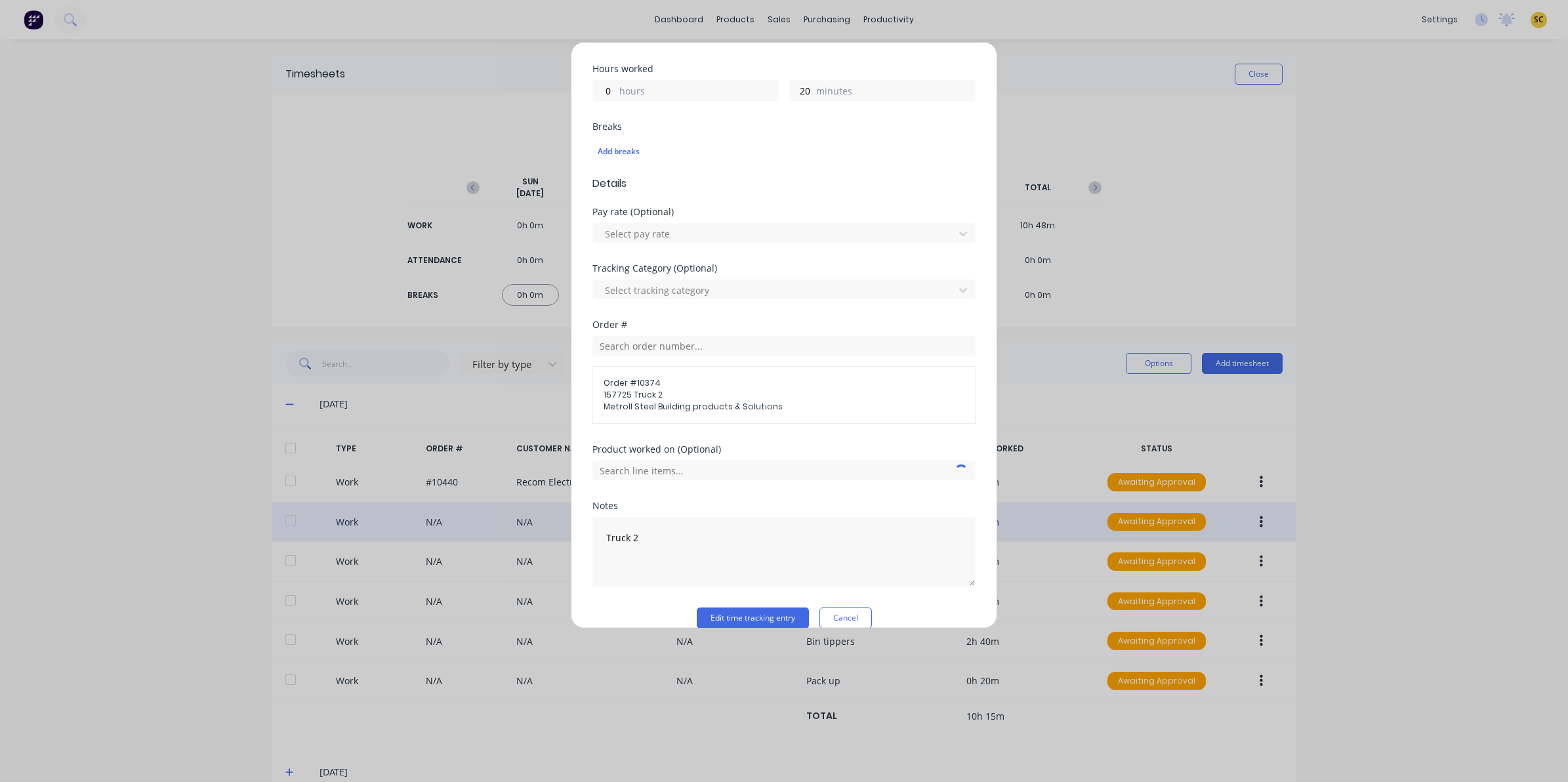
scroll to position [307, 0]
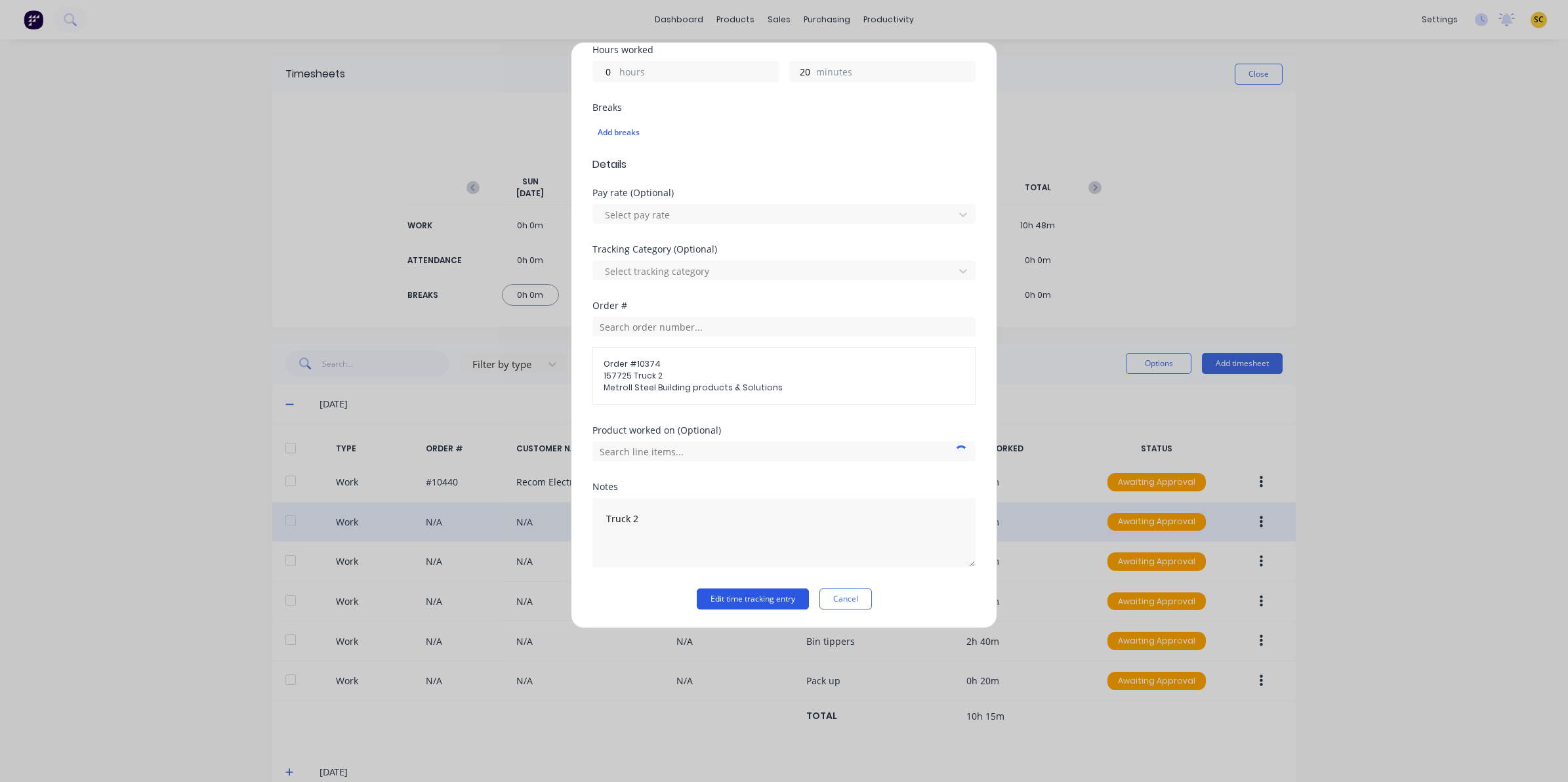
click at [707, 608] on button "Edit time tracking entry" at bounding box center [753, 599] width 112 height 21
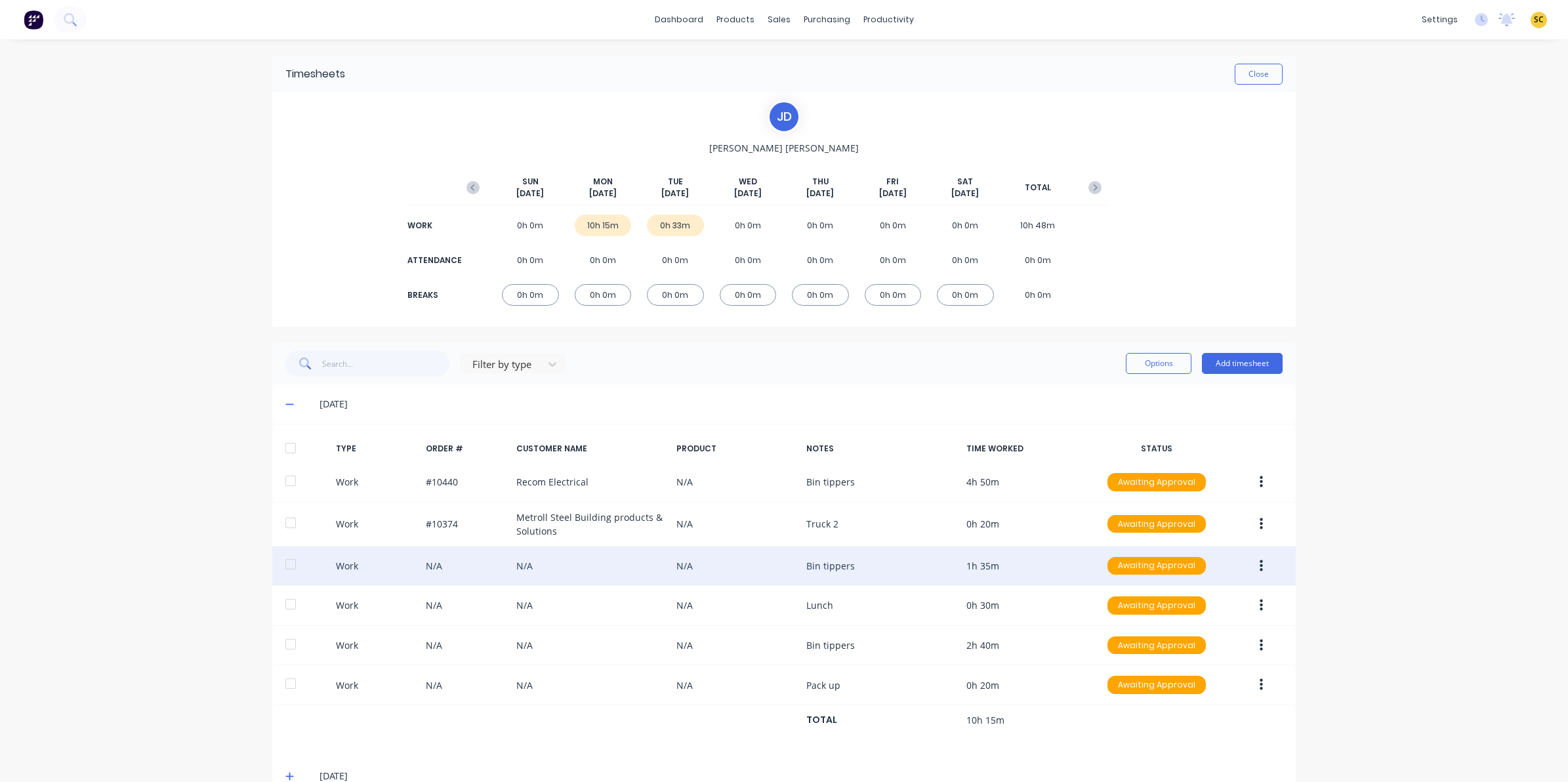
click at [1260, 560] on button "button" at bounding box center [1261, 566] width 31 height 24
click at [1213, 504] on button "Edit" at bounding box center [1215, 517] width 125 height 27
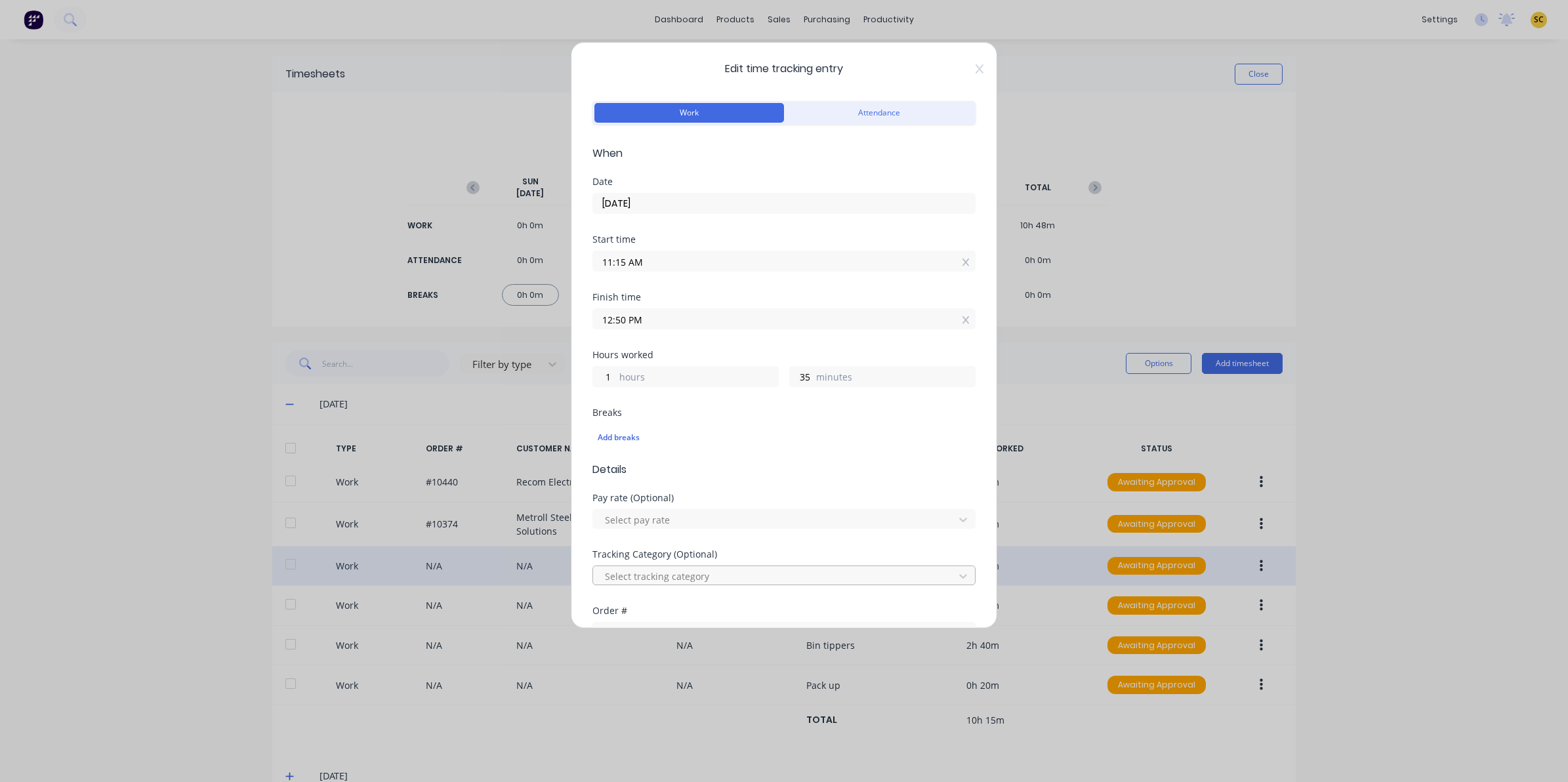
scroll to position [82, 0]
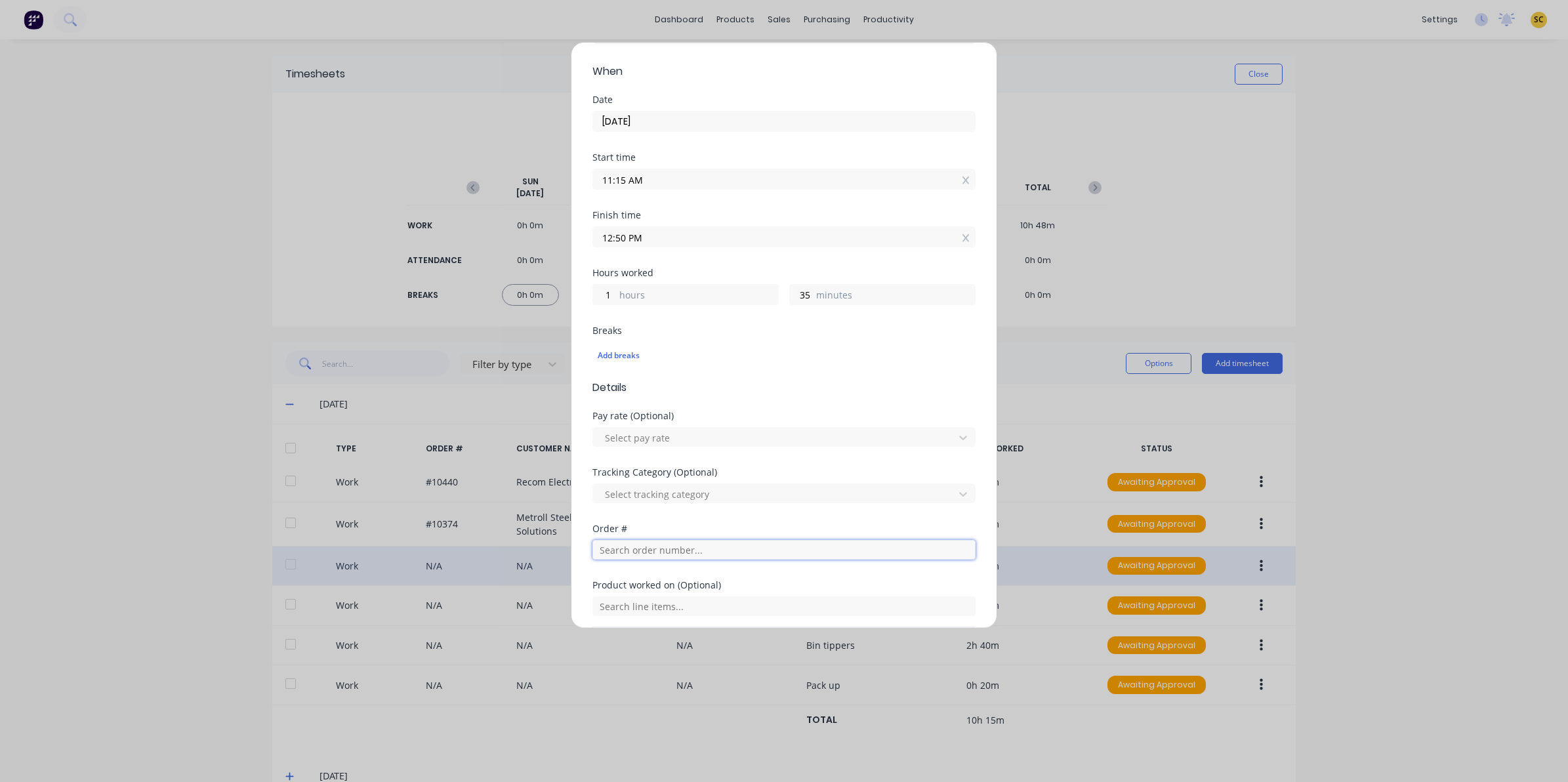
click at [618, 556] on input "text" at bounding box center [784, 549] width 383 height 20
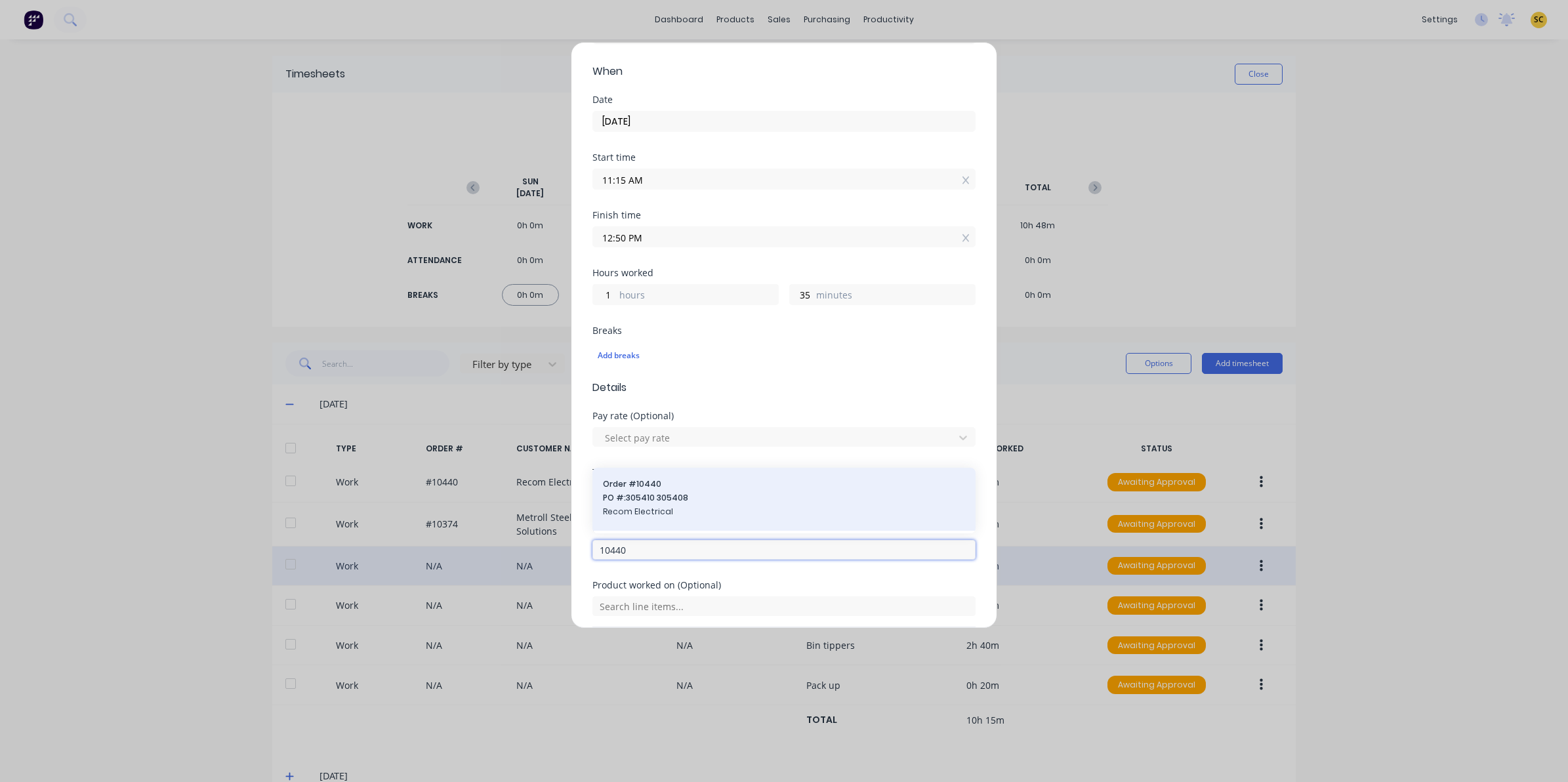
type input "10440"
click at [638, 506] on div "Order # 10440 PO #: 305410 305408 Recom Electrical" at bounding box center [784, 499] width 363 height 42
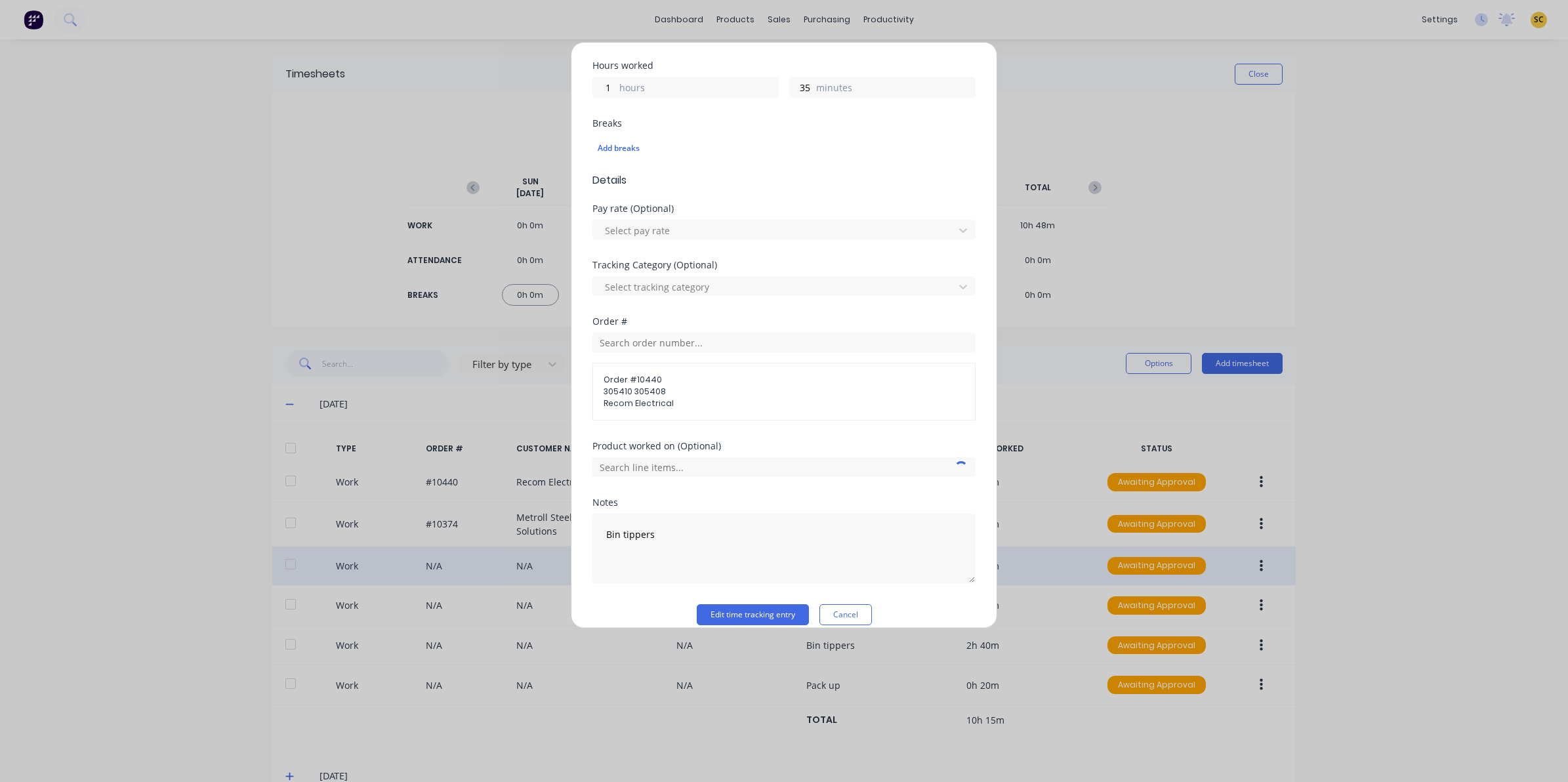
scroll to position [307, 0]
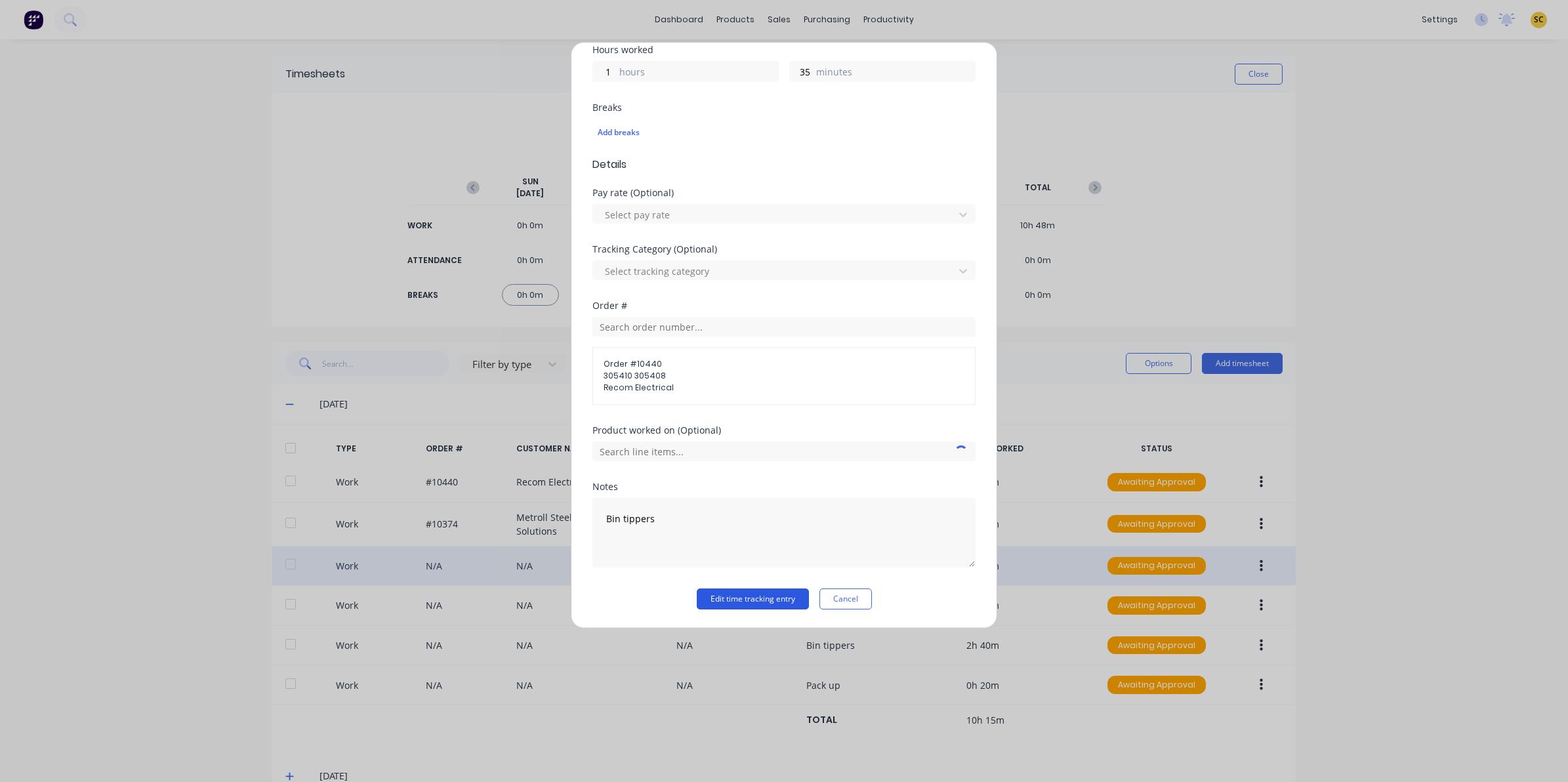
click at [737, 592] on button "Edit time tracking entry" at bounding box center [753, 599] width 112 height 21
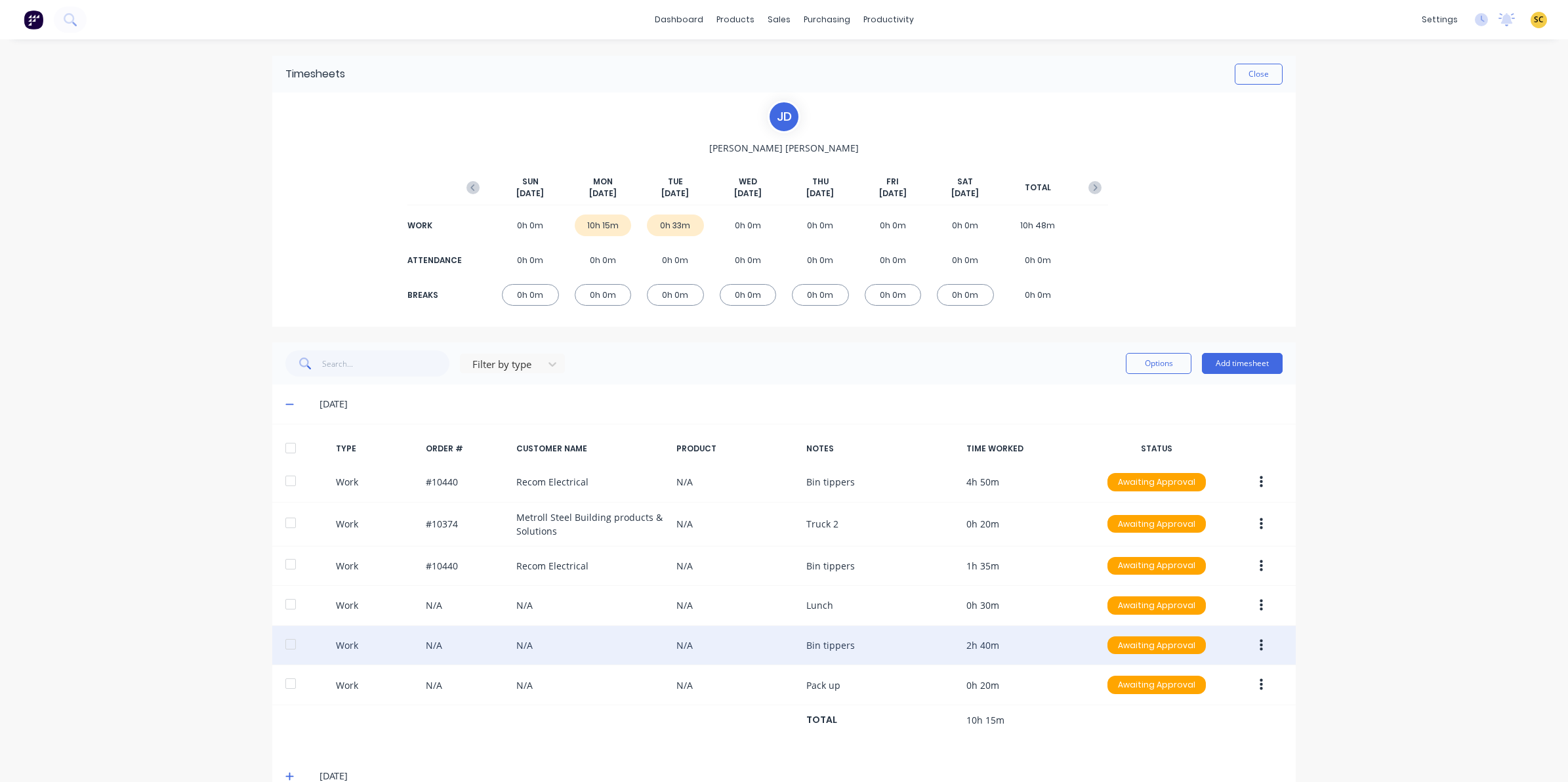
click at [1258, 645] on button "button" at bounding box center [1261, 645] width 31 height 24
click at [1165, 595] on div "Edit" at bounding box center [1214, 596] width 101 height 19
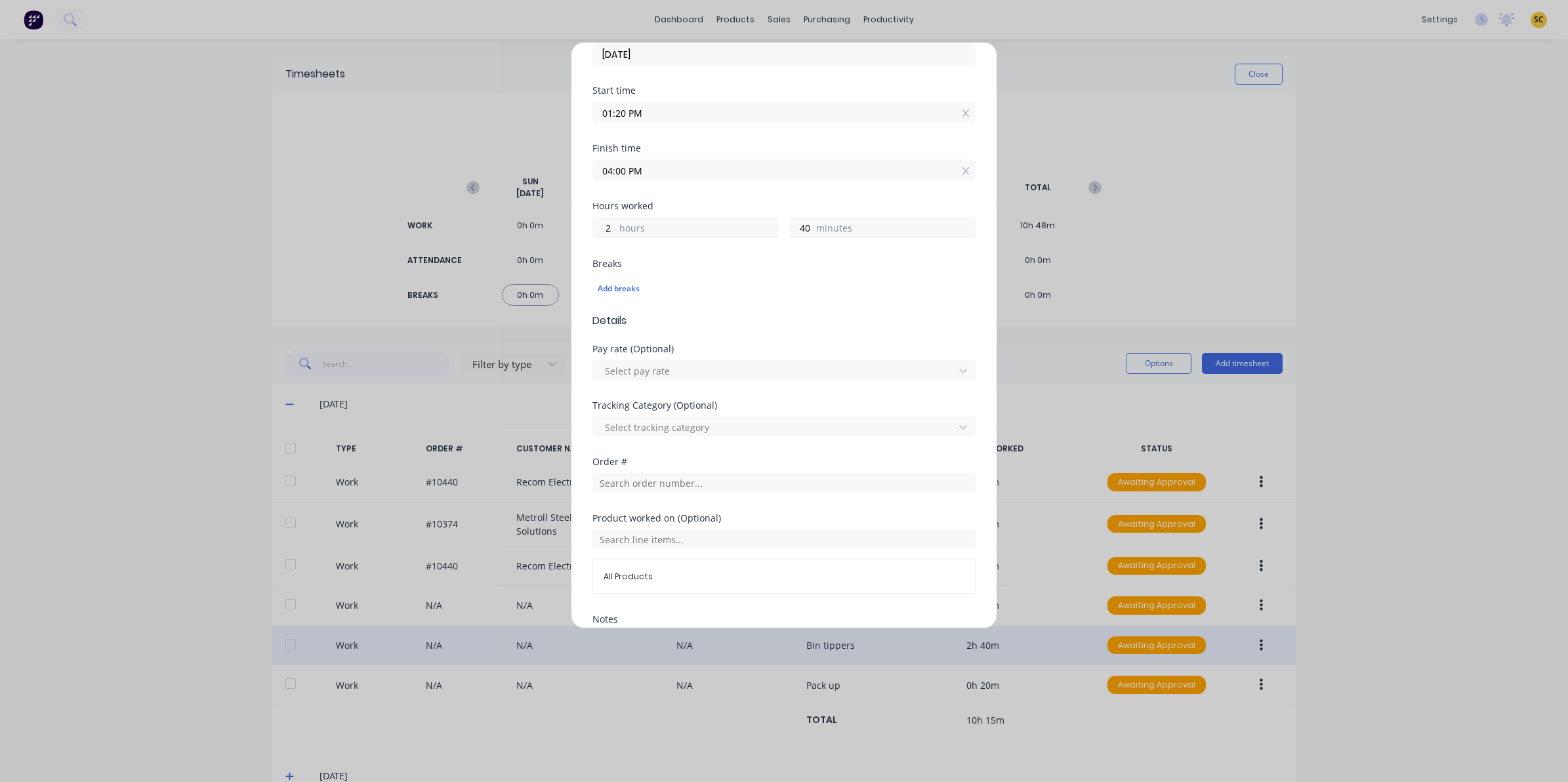
scroll to position [164, 0]
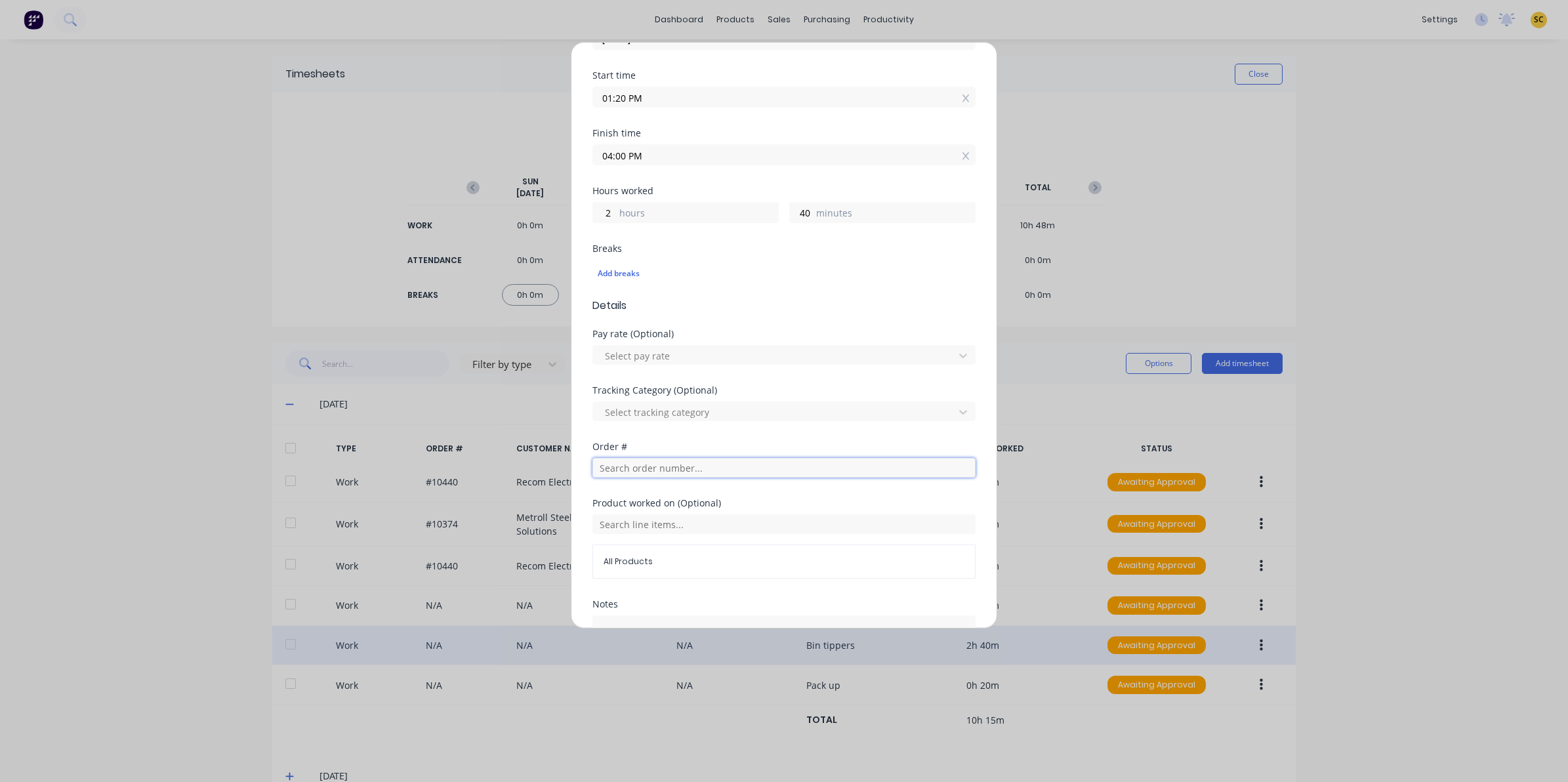
click at [614, 471] on input "text" at bounding box center [784, 468] width 383 height 20
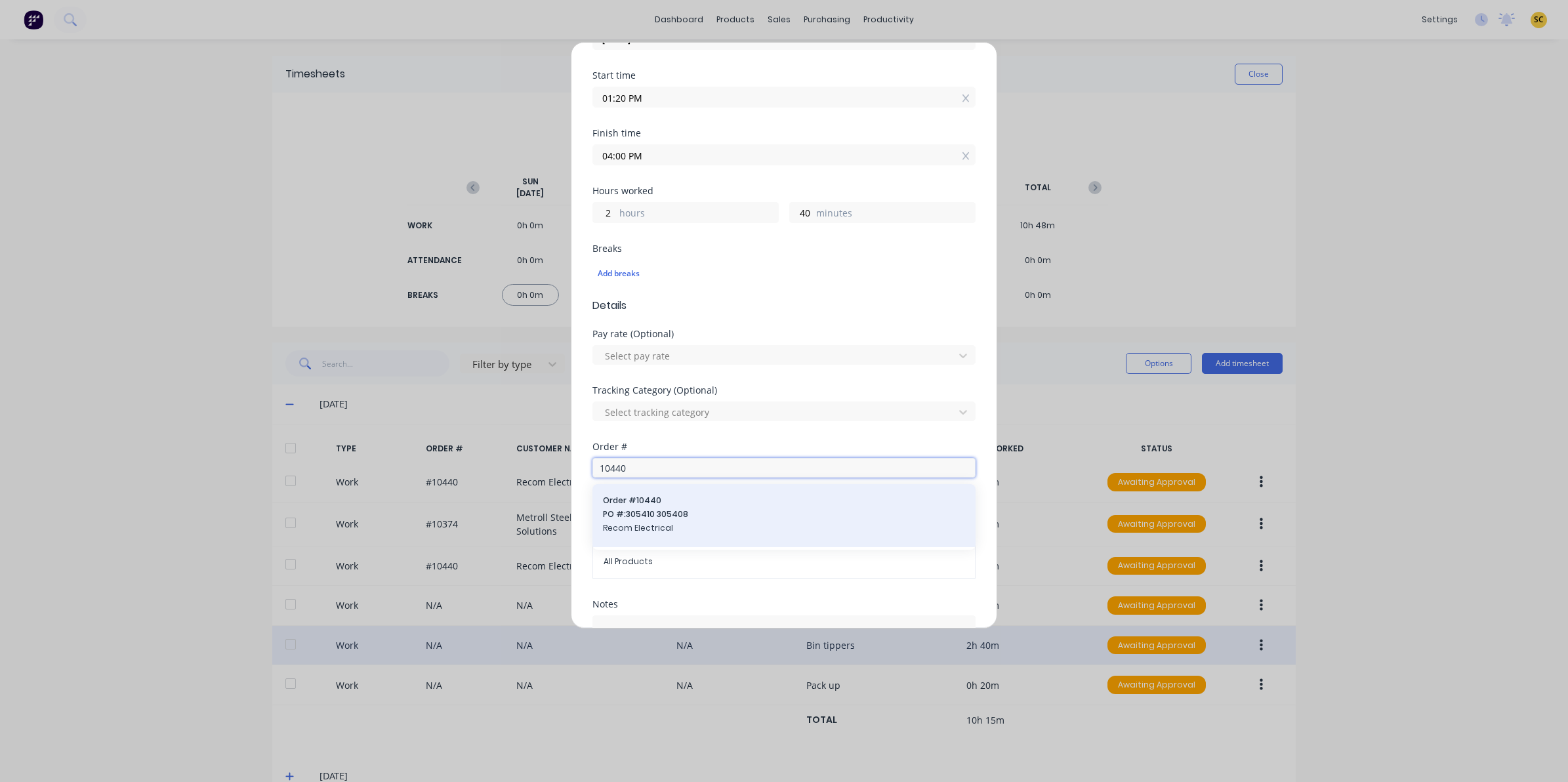
type input "10440"
click at [640, 513] on span "PO #: 305410 305408" at bounding box center [784, 514] width 363 height 11
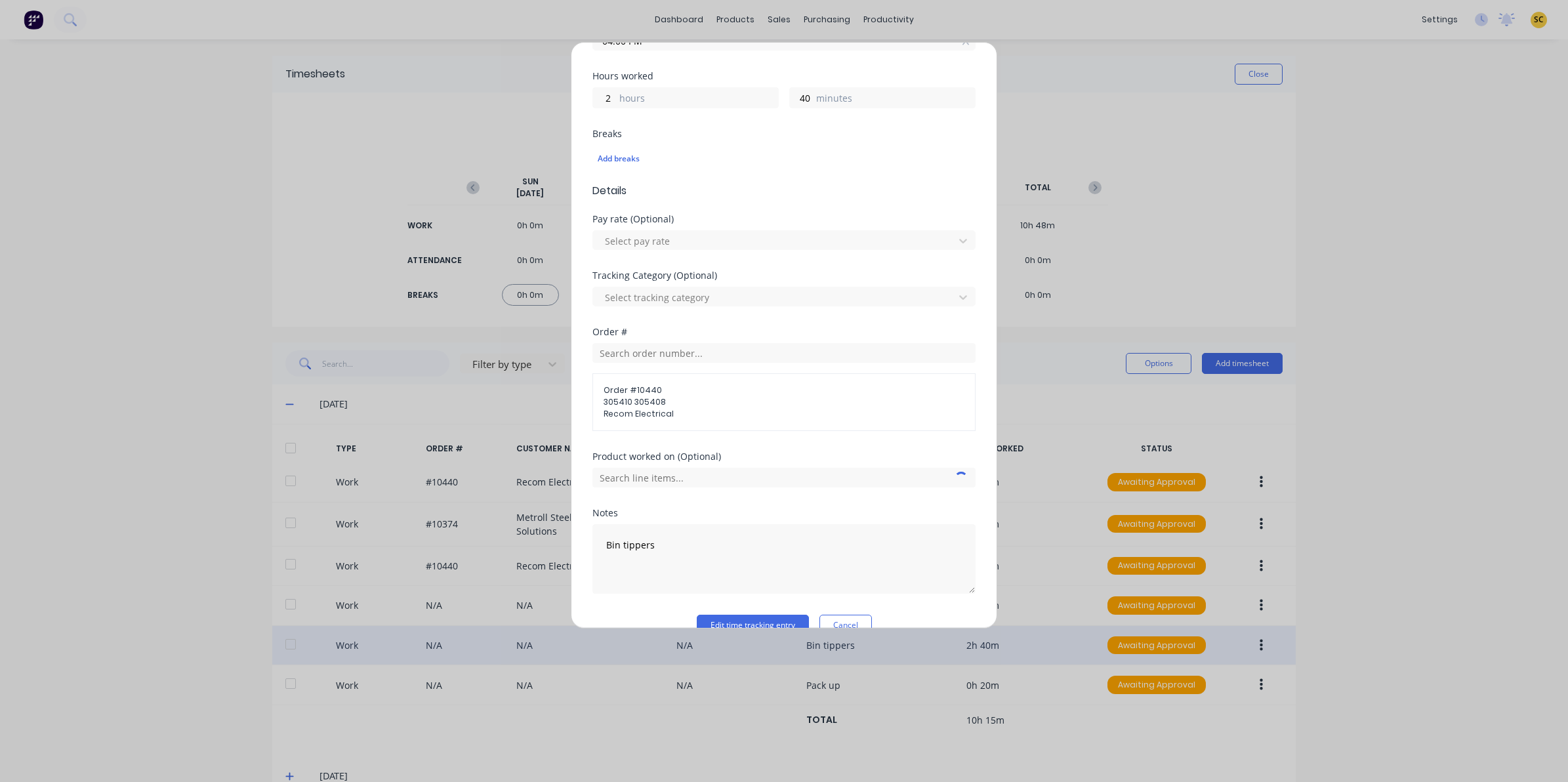
scroll to position [307, 0]
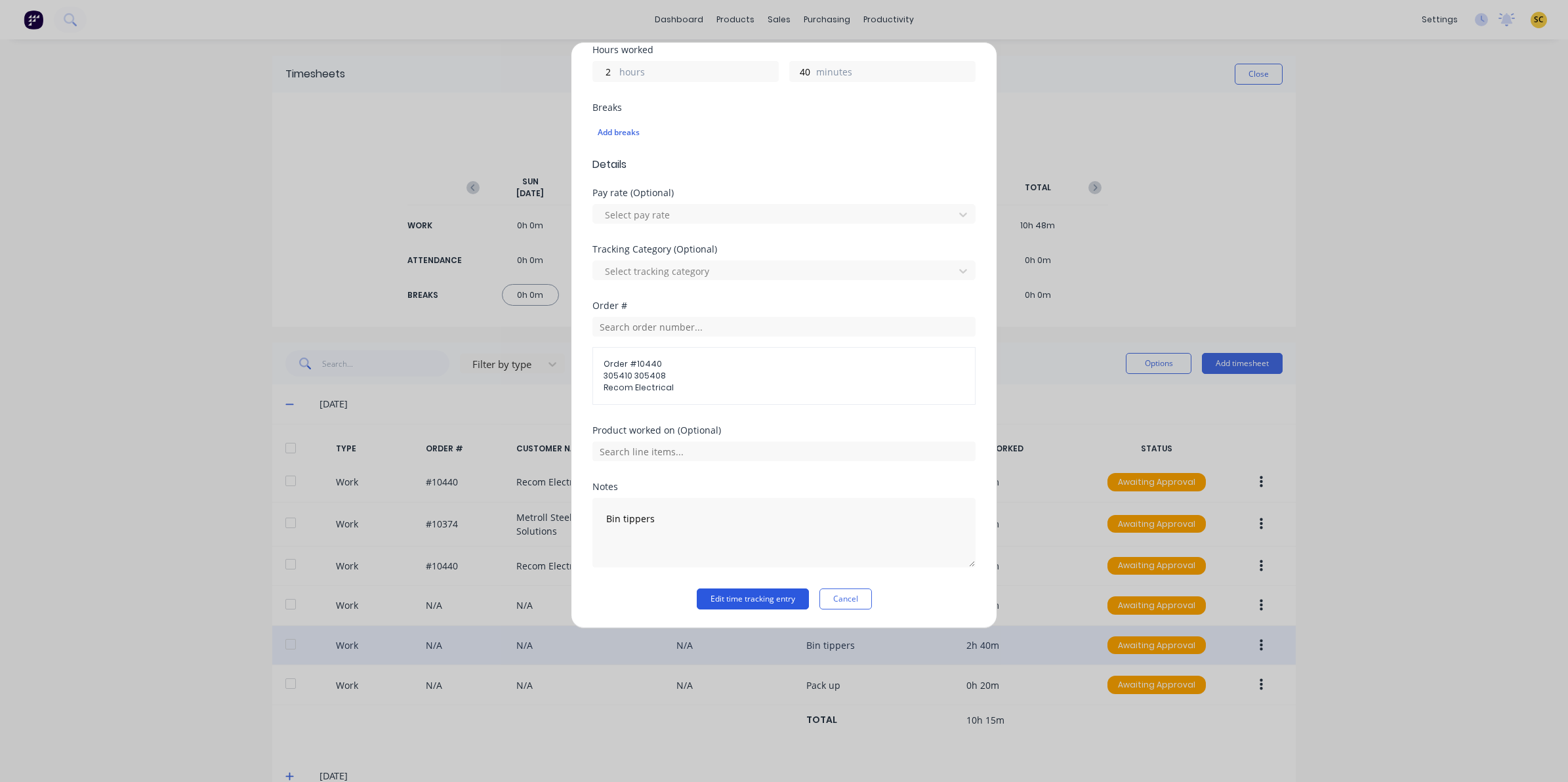
click at [742, 591] on button "Edit time tracking entry" at bounding box center [753, 599] width 112 height 21
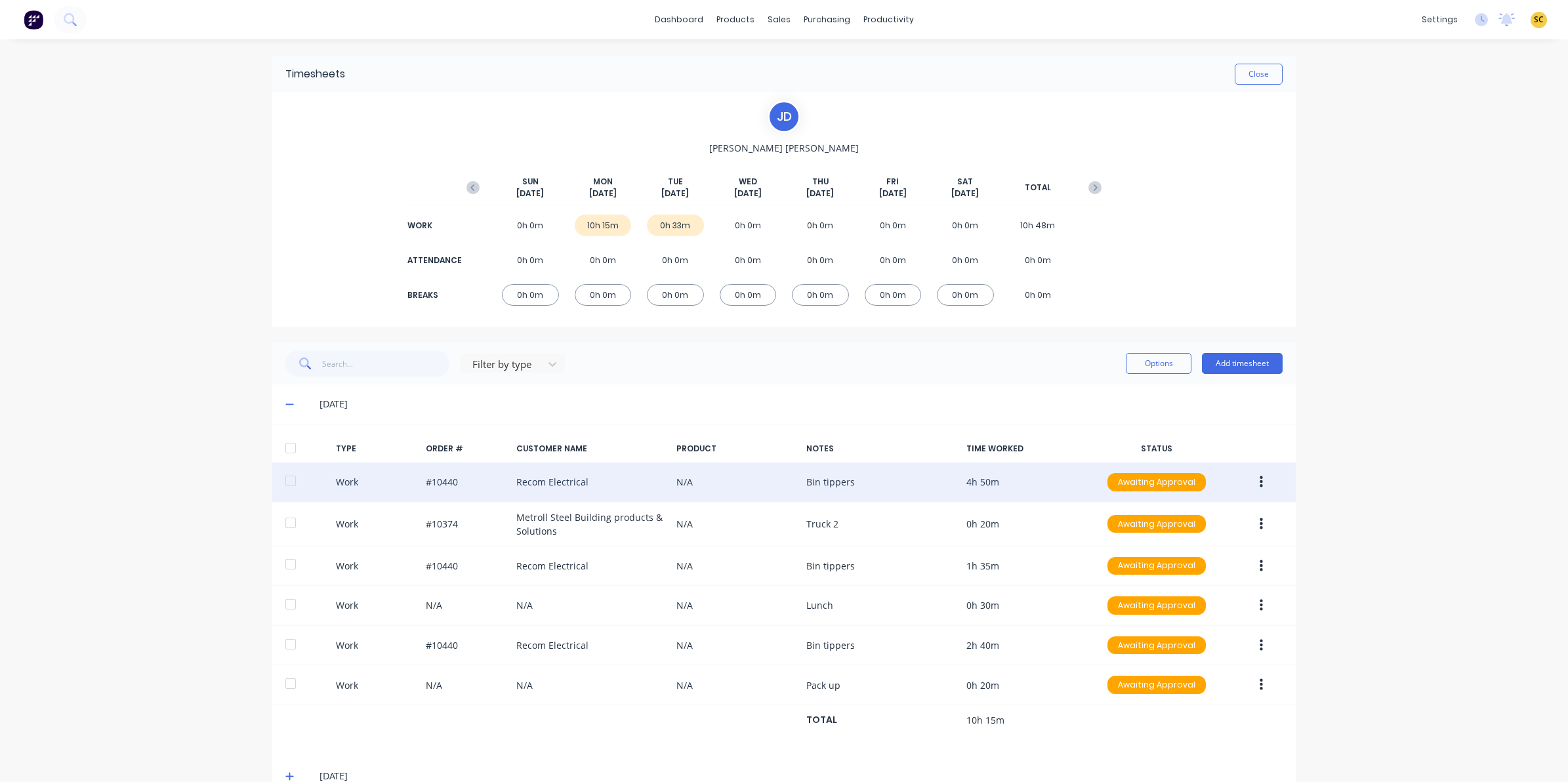
click at [1260, 484] on button "button" at bounding box center [1261, 482] width 31 height 24
click at [1200, 439] on div "Edit" at bounding box center [1214, 433] width 101 height 19
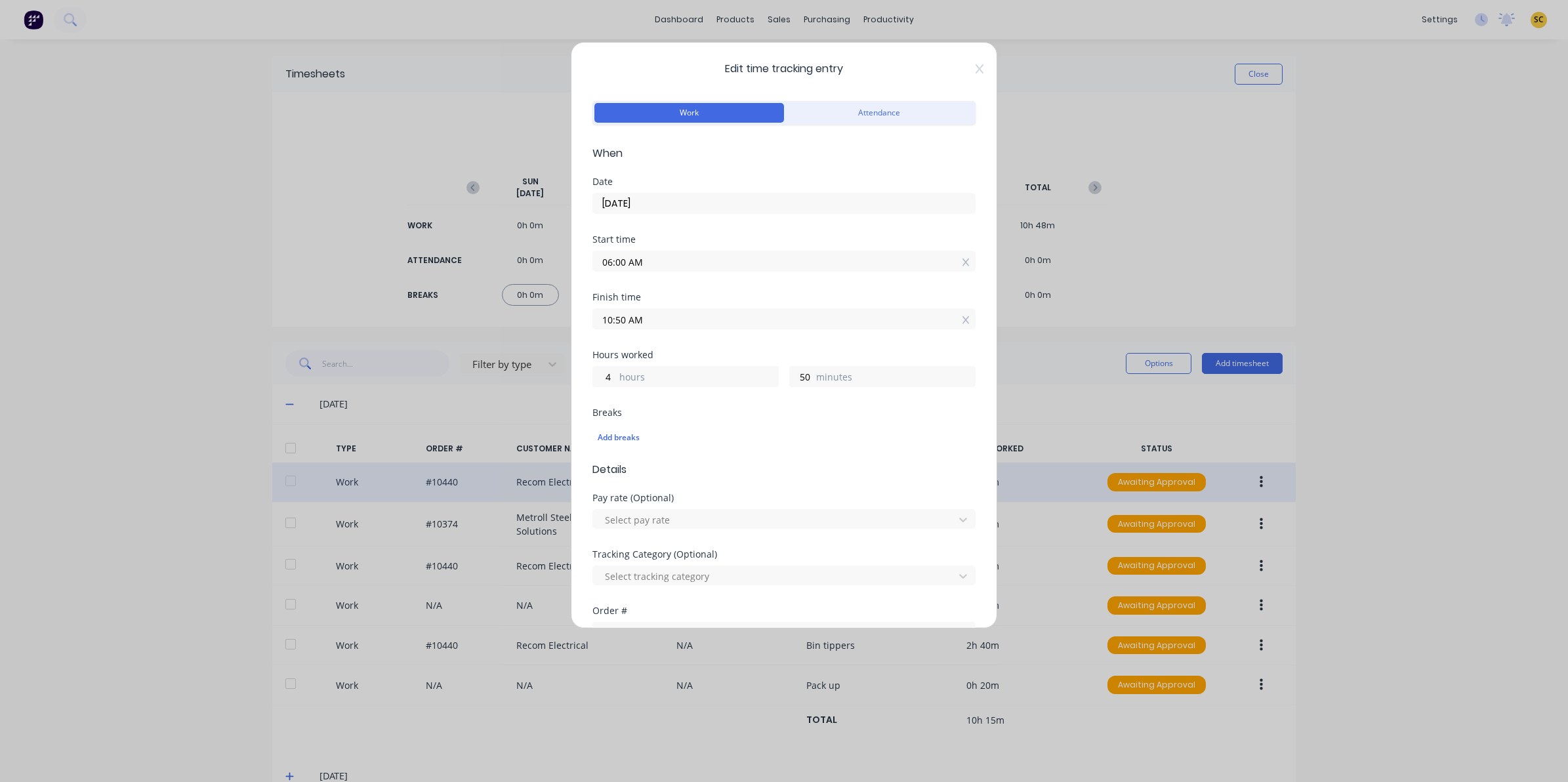
click at [975, 65] on icon at bounding box center [979, 68] width 8 height 10
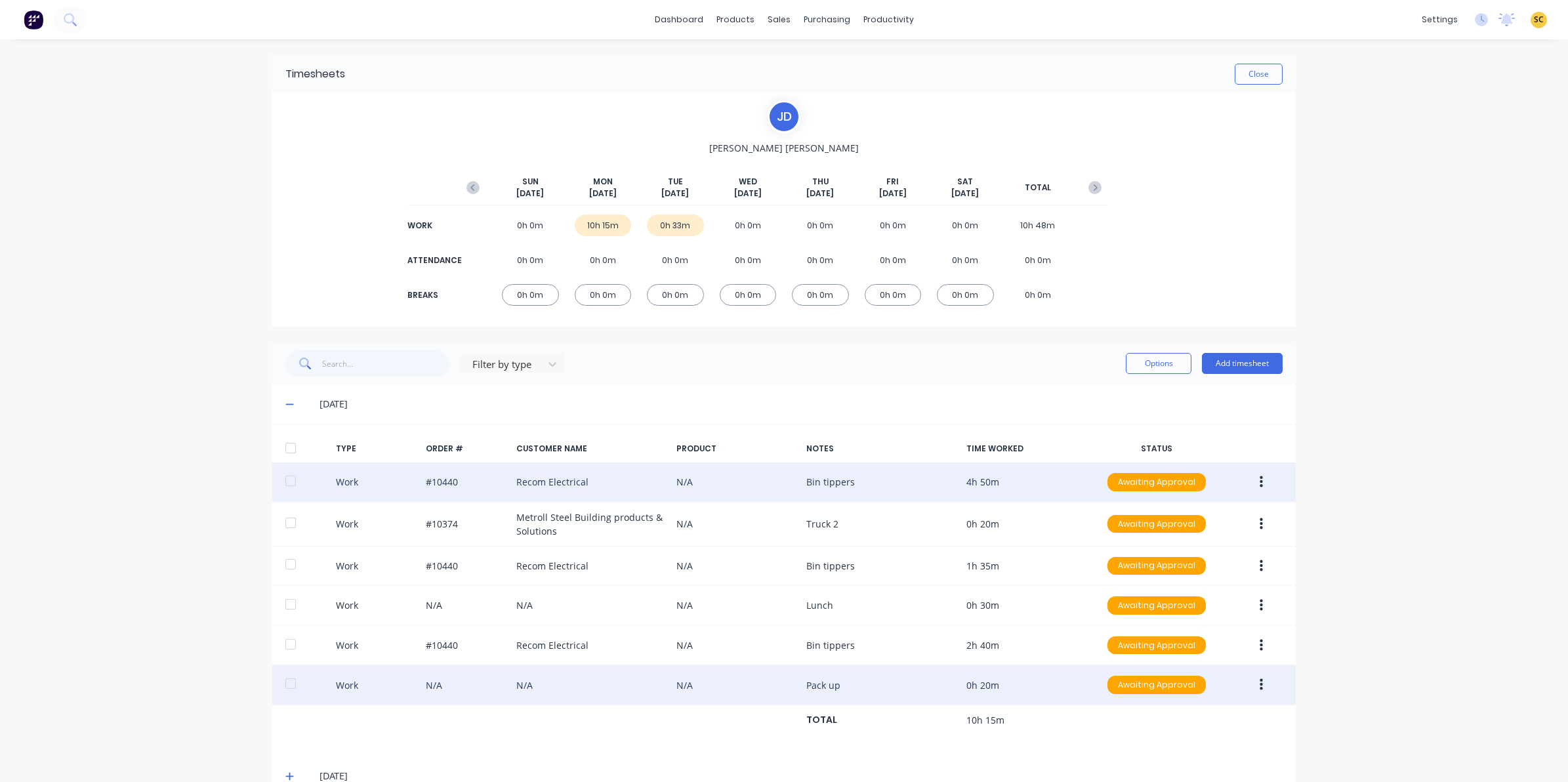
click at [1257, 687] on button "button" at bounding box center [1261, 684] width 31 height 24
click at [1200, 634] on div "Edit" at bounding box center [1214, 636] width 101 height 19
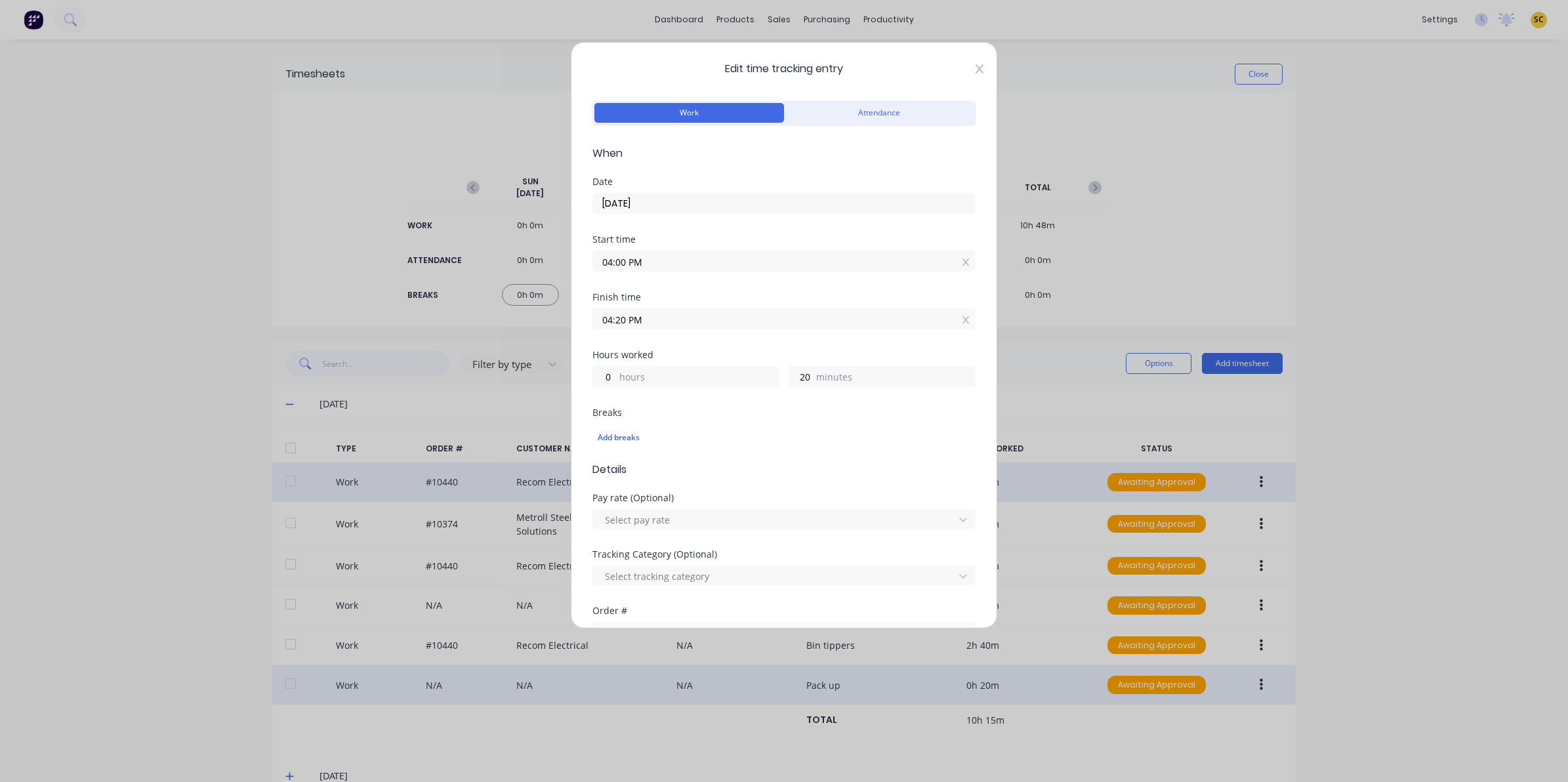
click at [975, 67] on icon at bounding box center [979, 68] width 8 height 10
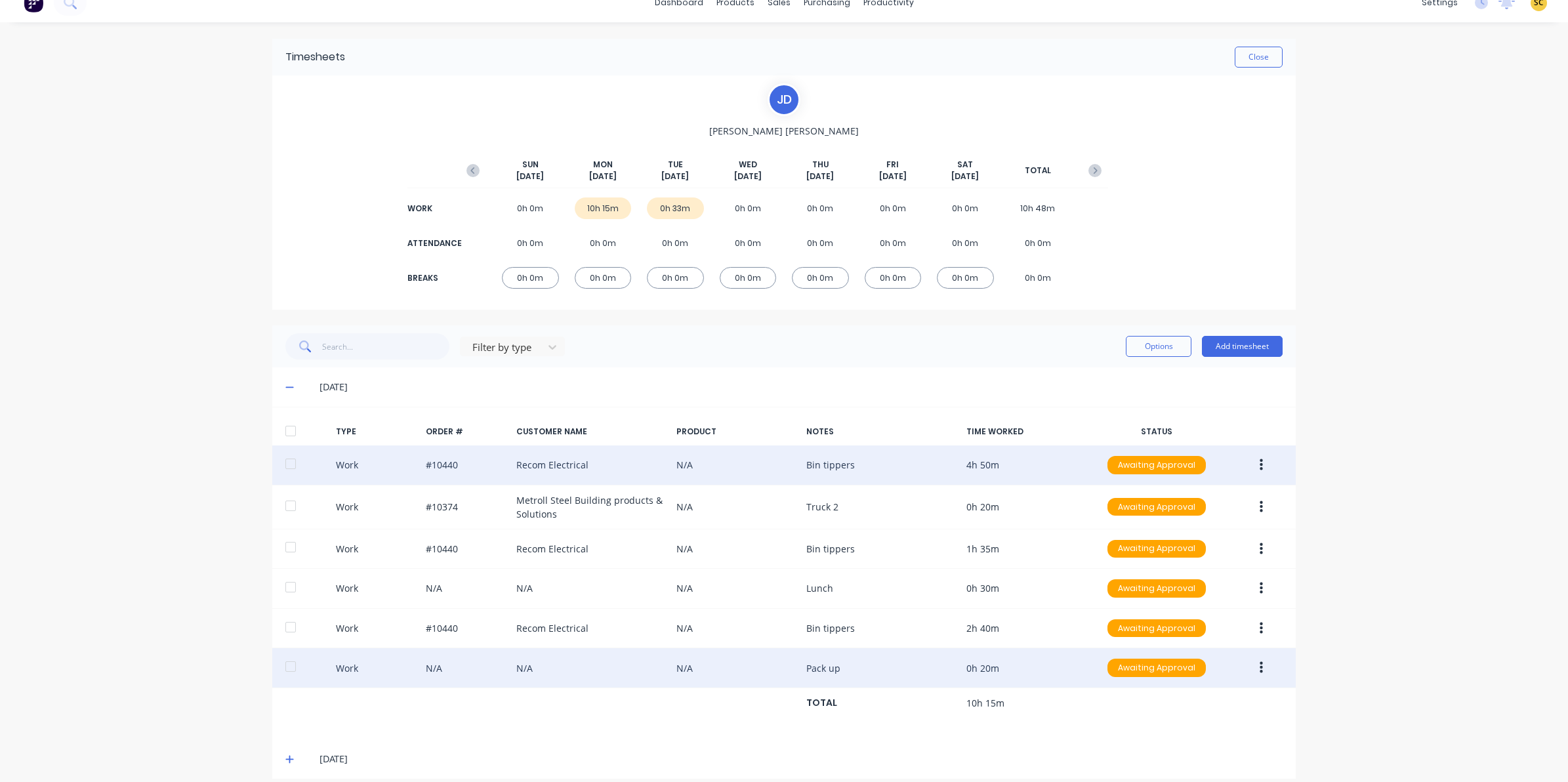
scroll to position [33, 0]
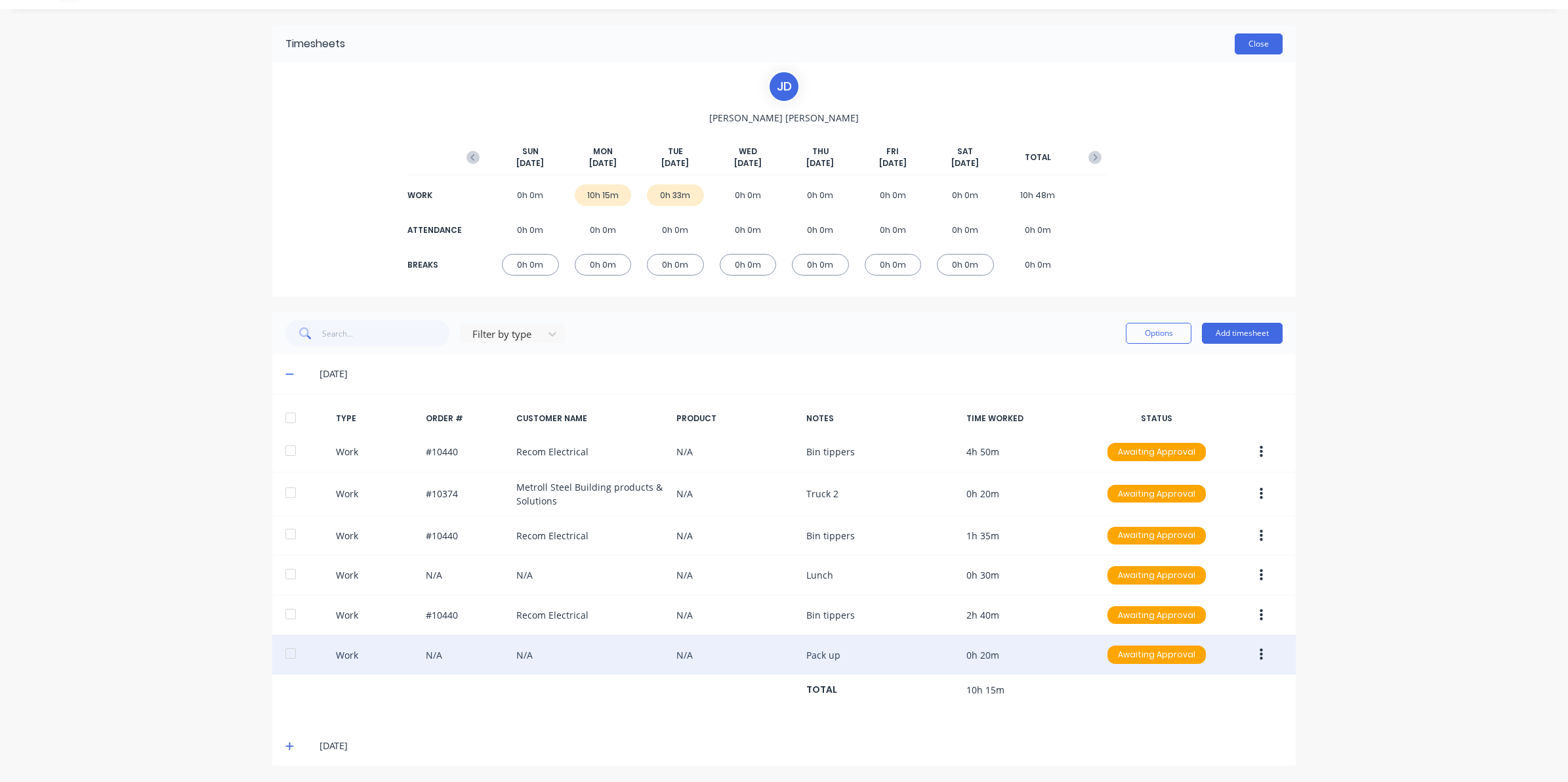
click at [1255, 40] on button "Close" at bounding box center [1258, 44] width 48 height 21
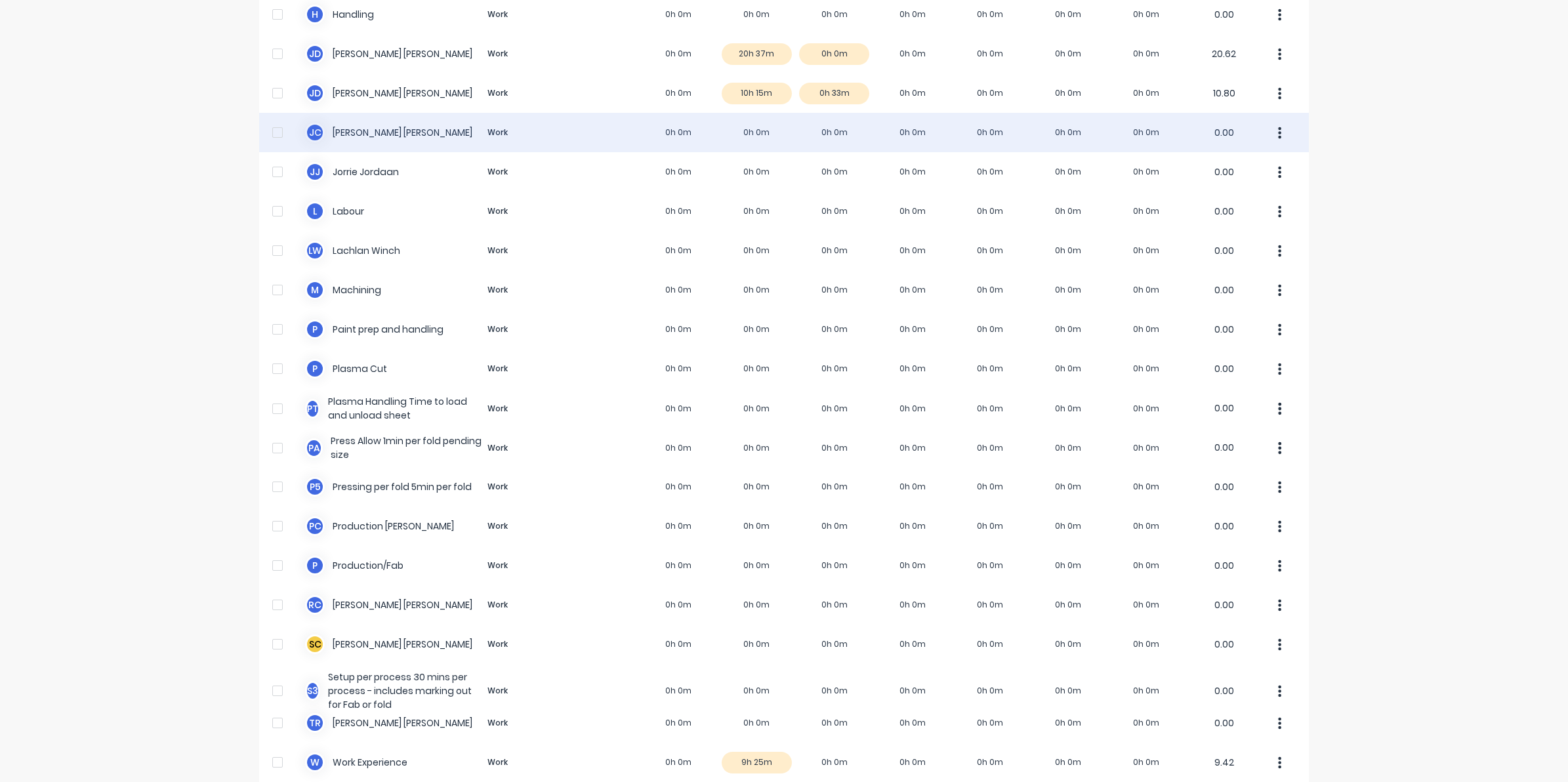
scroll to position [674, 0]
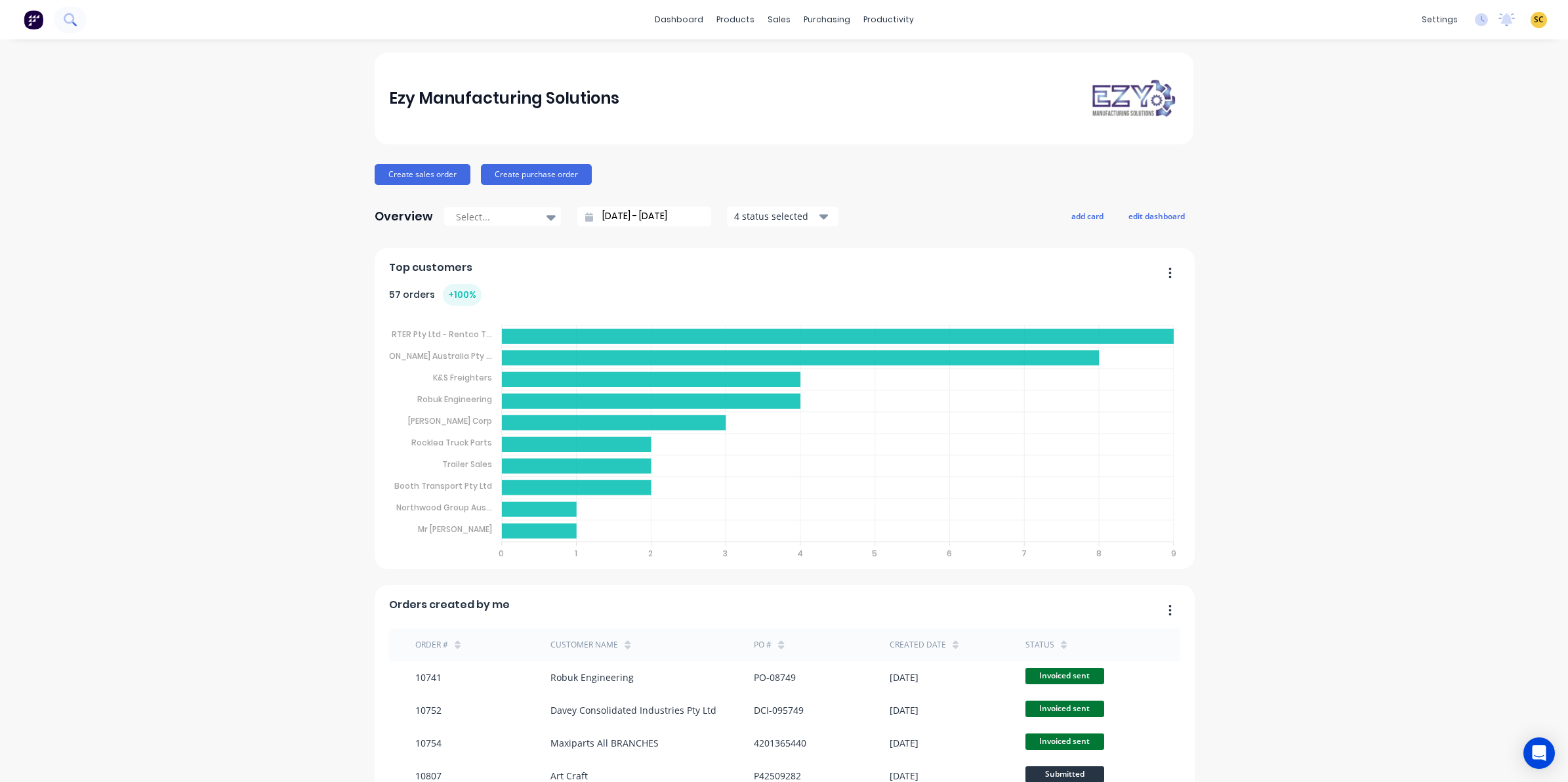
click at [66, 20] on icon at bounding box center [69, 19] width 12 height 12
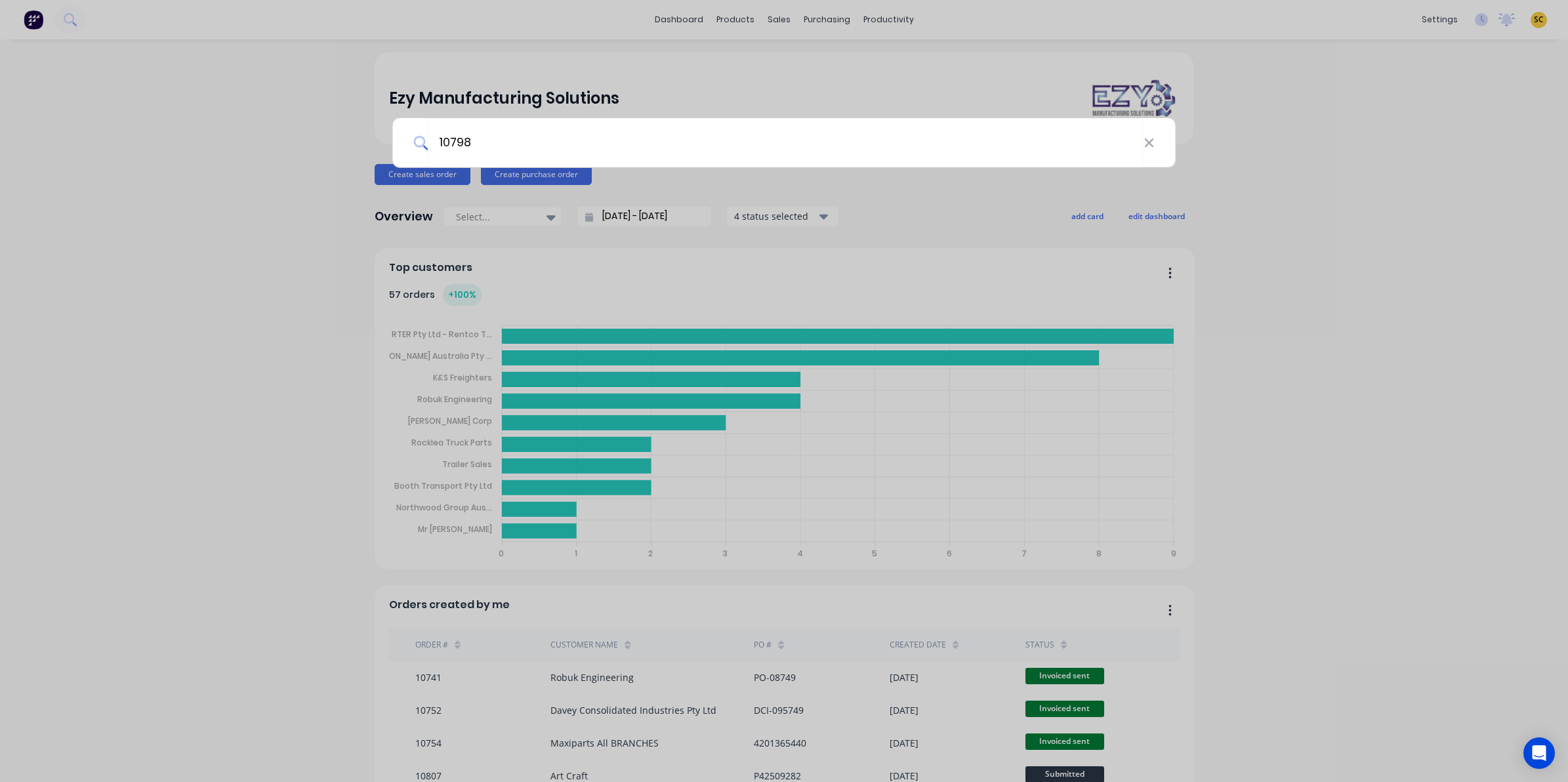
type input "10798"
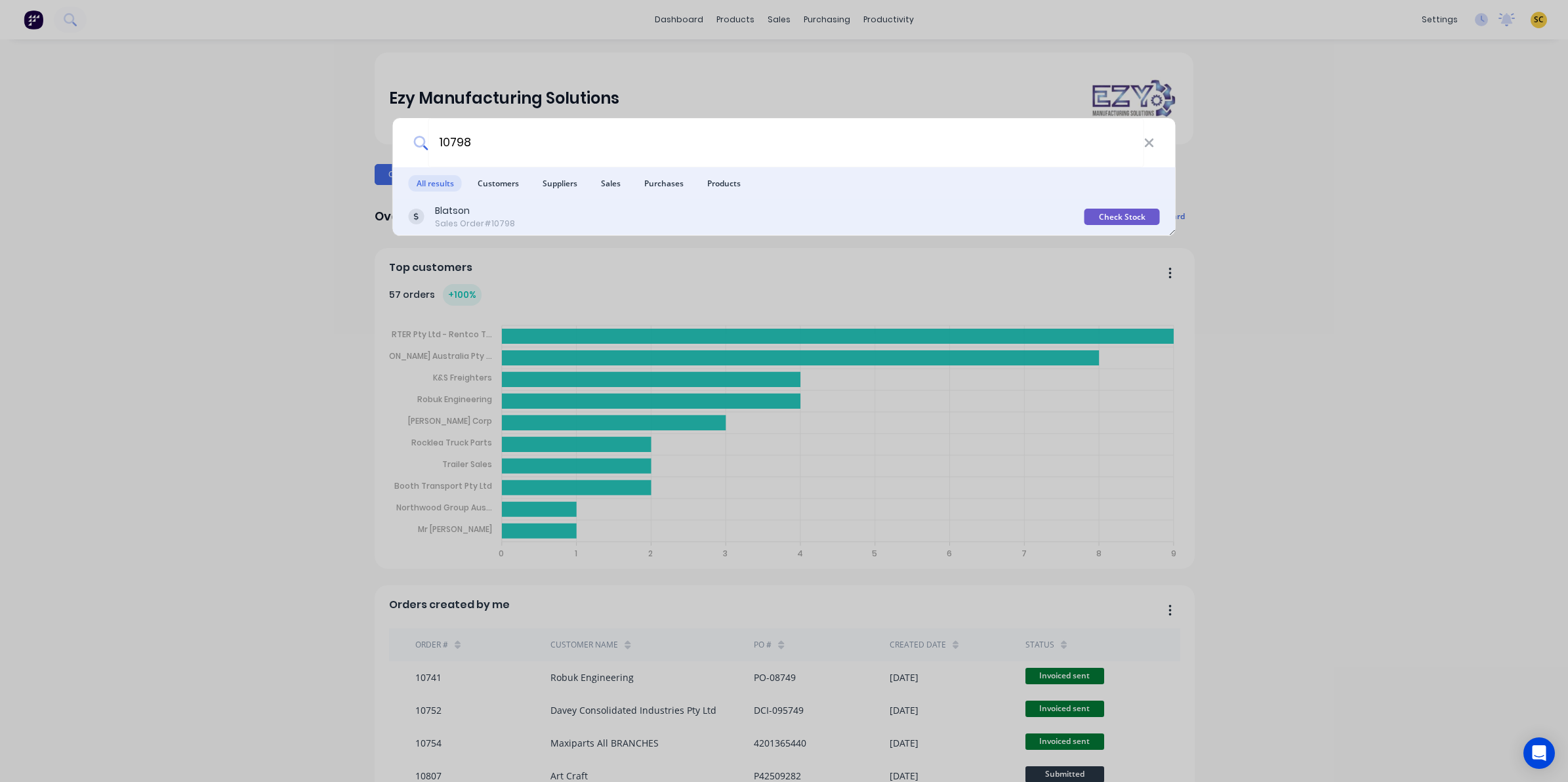
click at [548, 222] on div "Blatson Sales Order #10798" at bounding box center [747, 217] width 676 height 26
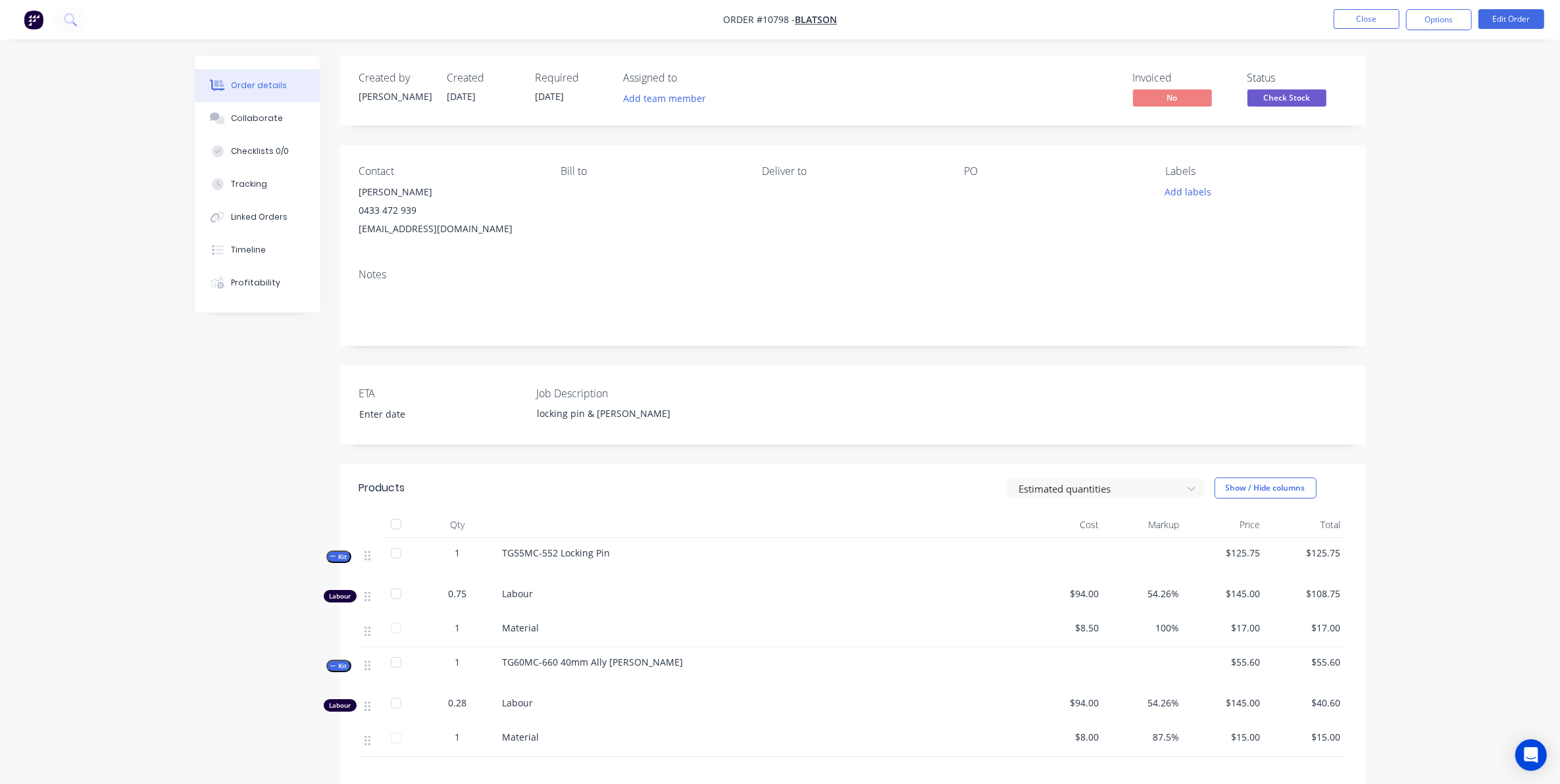
click at [242, 99] on button "Order details" at bounding box center [257, 85] width 125 height 33
click at [248, 113] on div "Collaborate" at bounding box center [256, 118] width 52 height 11
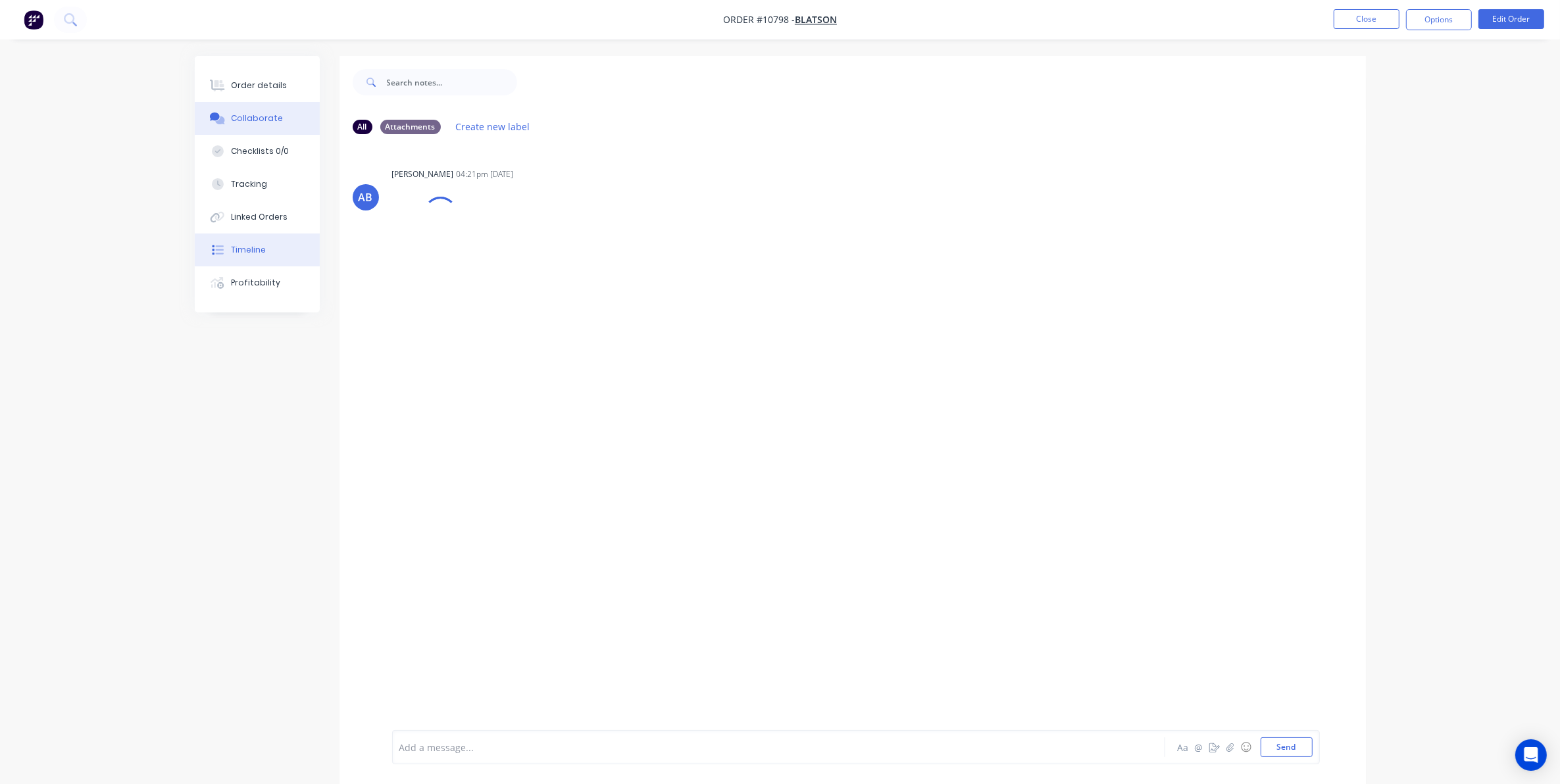
click at [251, 248] on div "Timeline" at bounding box center [248, 250] width 35 height 11
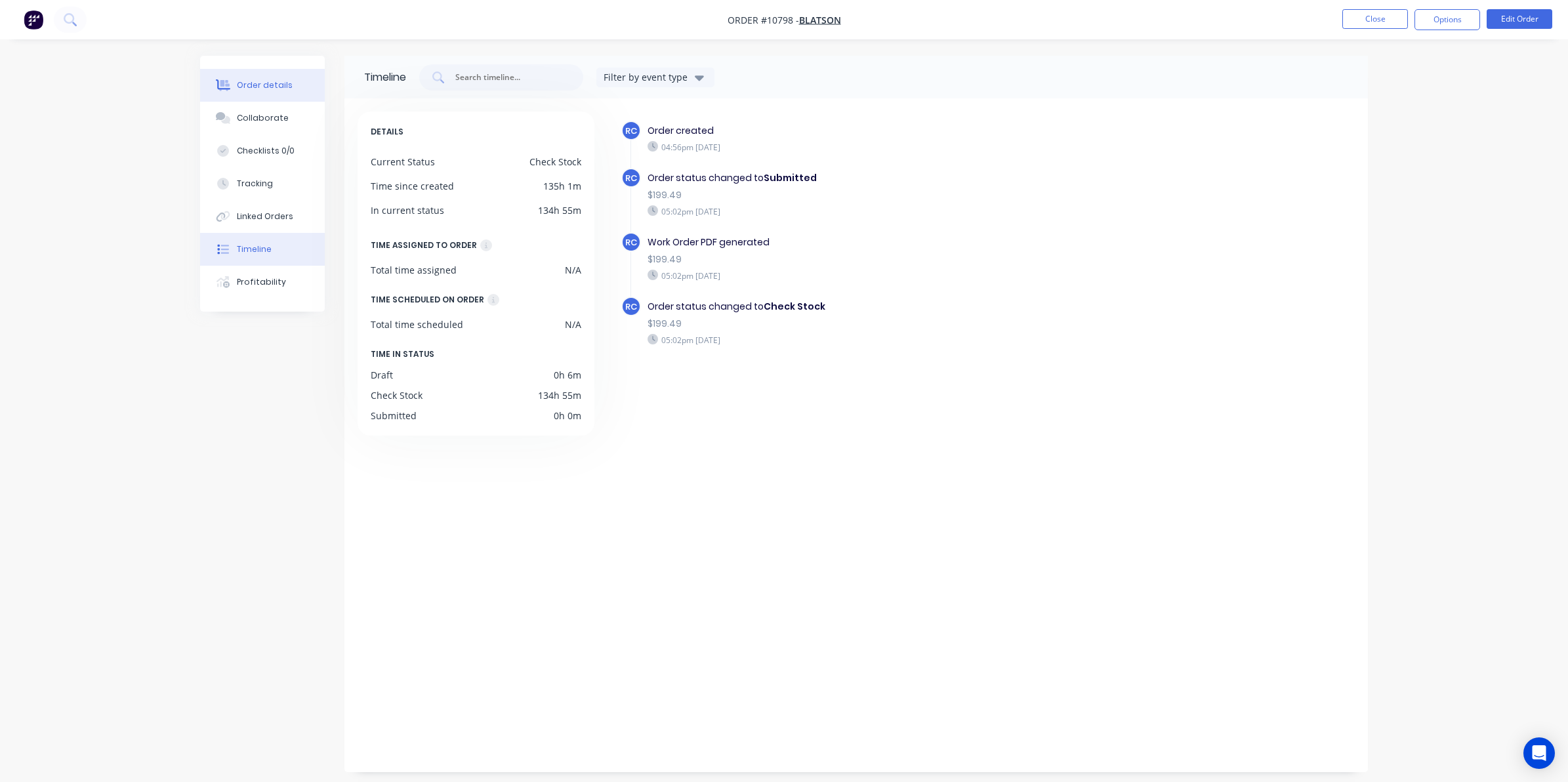
click at [240, 89] on div "Order details" at bounding box center [264, 85] width 56 height 11
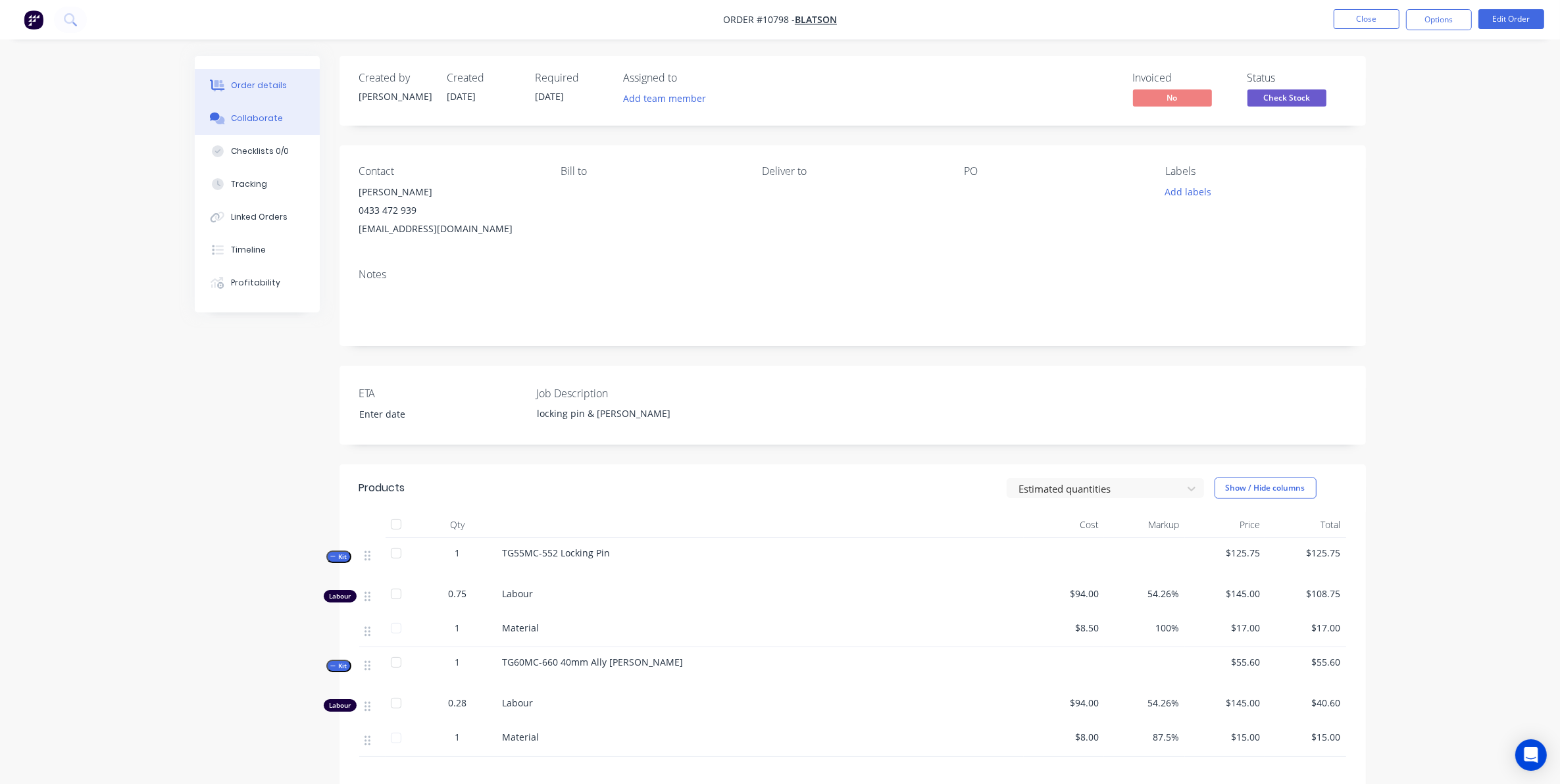
click at [269, 121] on div "Collaborate" at bounding box center [256, 118] width 52 height 11
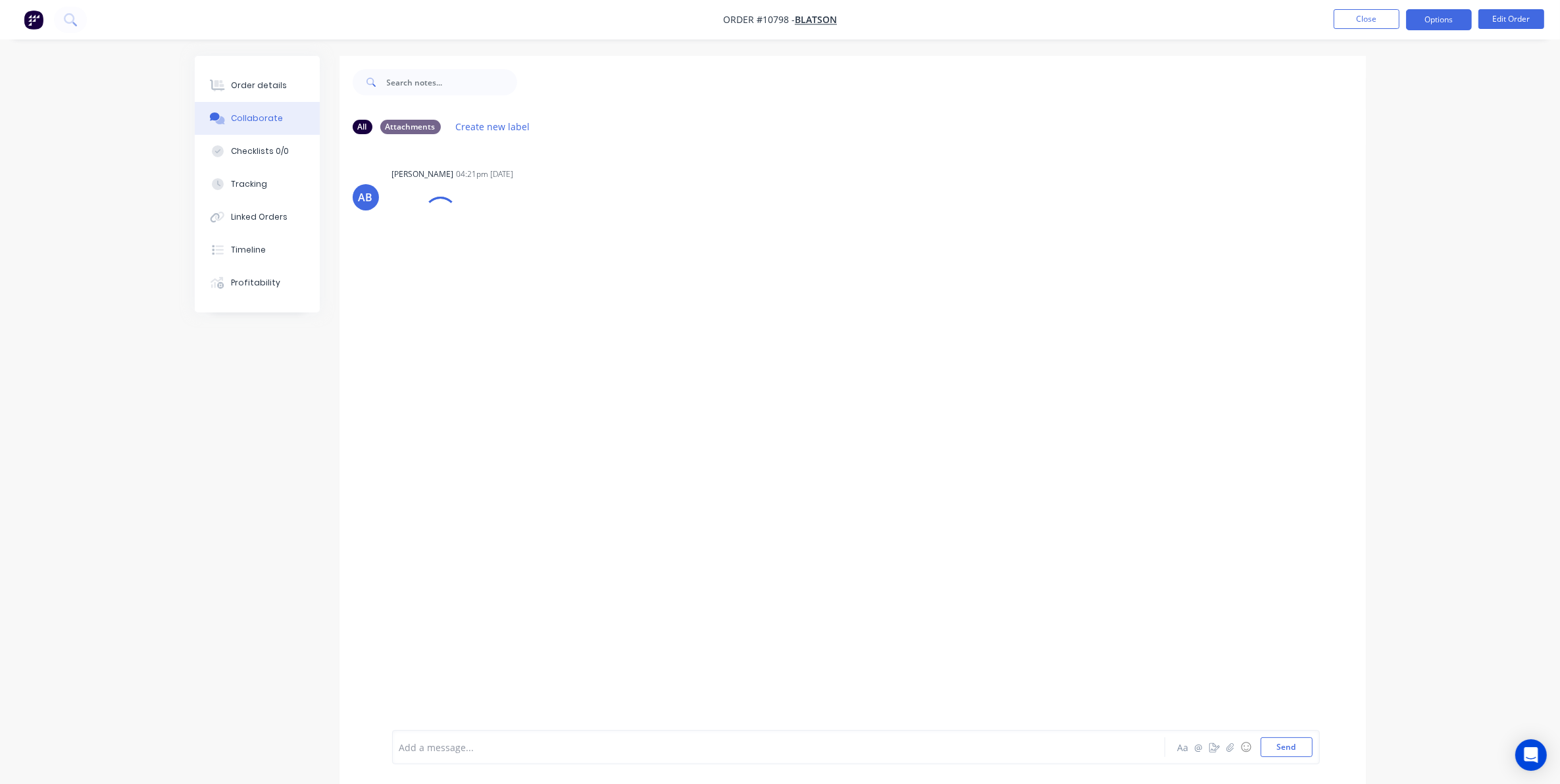
click at [1462, 18] on button "Options" at bounding box center [1438, 20] width 66 height 21
click at [1416, 196] on button "Delivery Docket" at bounding box center [1400, 185] width 144 height 27
click at [1393, 163] on div "Custom" at bounding box center [1400, 159] width 122 height 19
click at [1385, 129] on div "Without pricing" at bounding box center [1400, 133] width 122 height 19
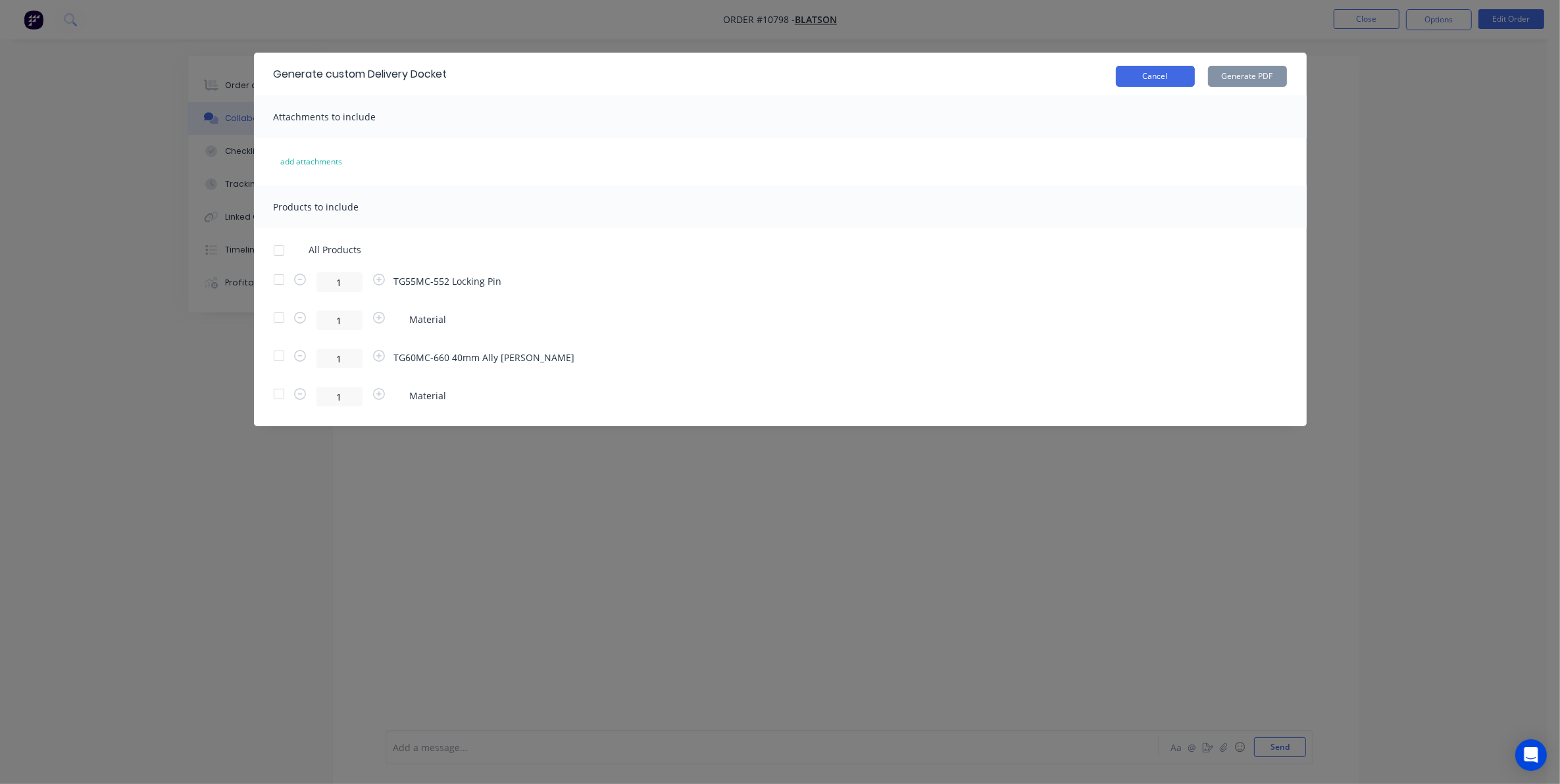
click at [1156, 81] on button "Cancel" at bounding box center [1155, 76] width 79 height 21
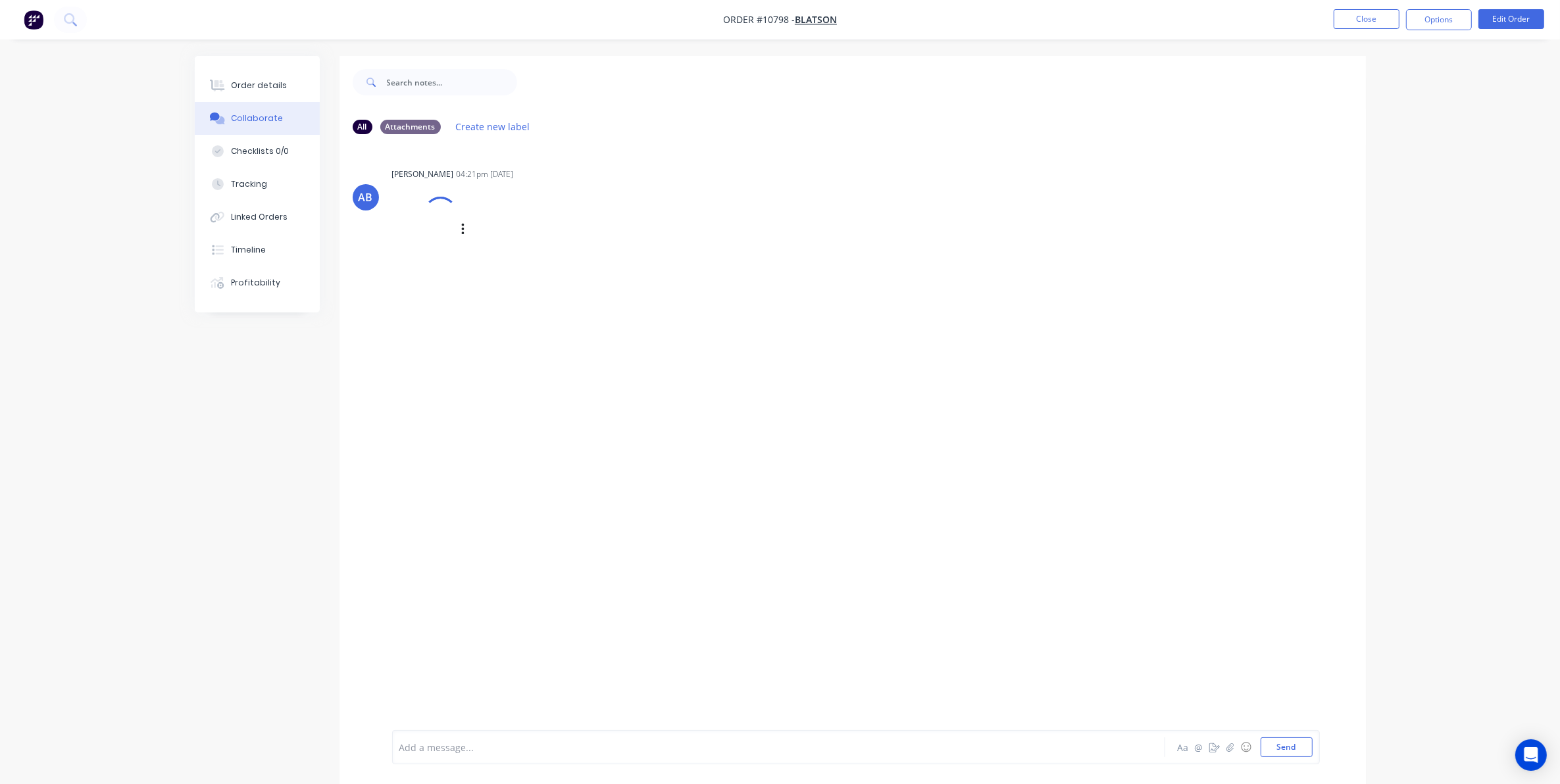
click at [431, 211] on div at bounding box center [440, 214] width 42 height 42
click at [1242, 282] on div "AB Ashley Bridges 04:21pm 29/09/25 IMG_RPBO1QRGW52_1.png Labels Download Delete" at bounding box center [853, 437] width 1026 height 586
click at [1232, 747] on icon "button" at bounding box center [1230, 747] width 8 height 9
click at [1296, 747] on button "Send" at bounding box center [1287, 747] width 52 height 20
click at [465, 225] on button "button" at bounding box center [463, 230] width 6 height 19
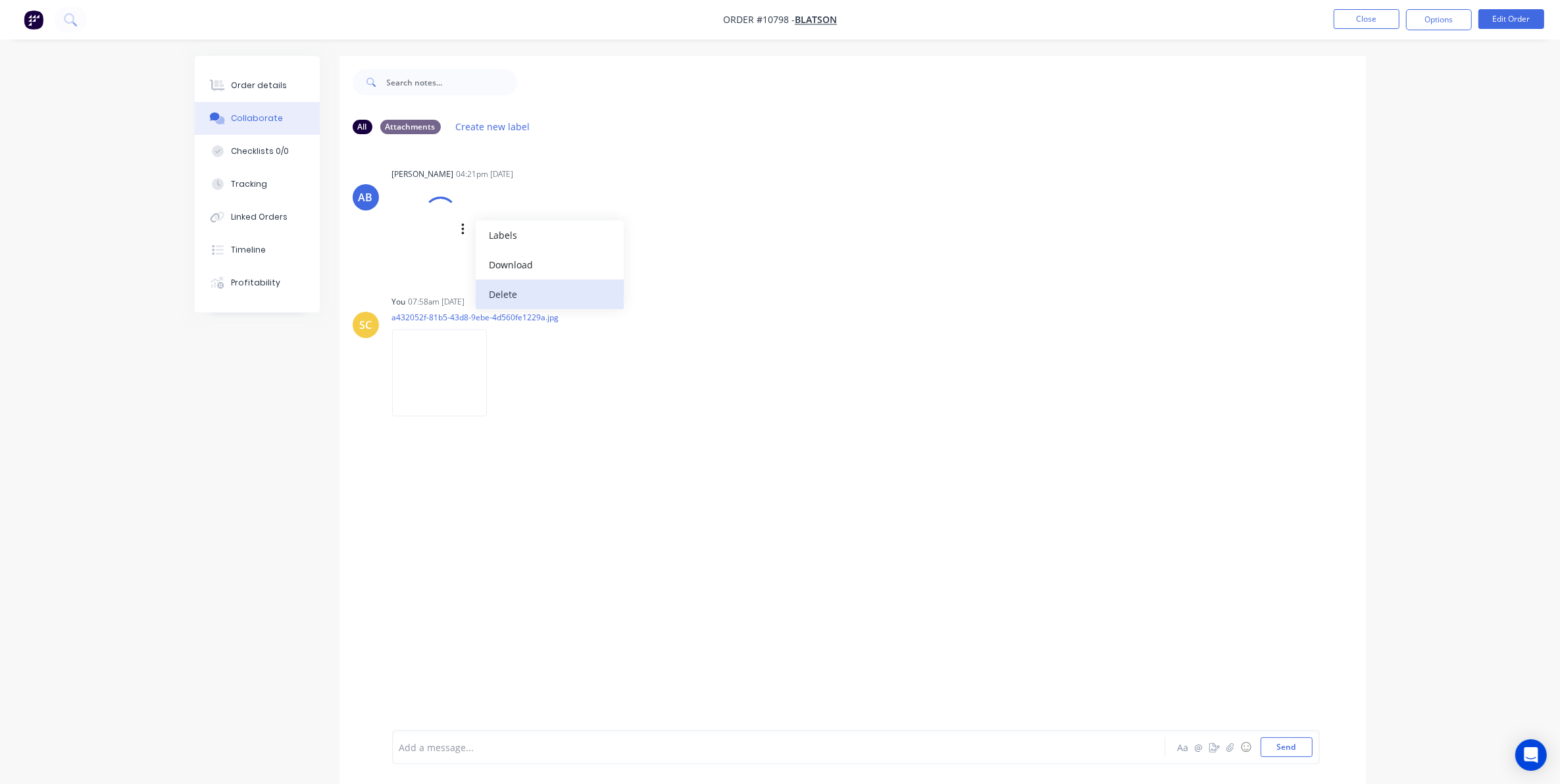
click at [560, 287] on button "Delete" at bounding box center [550, 294] width 148 height 29
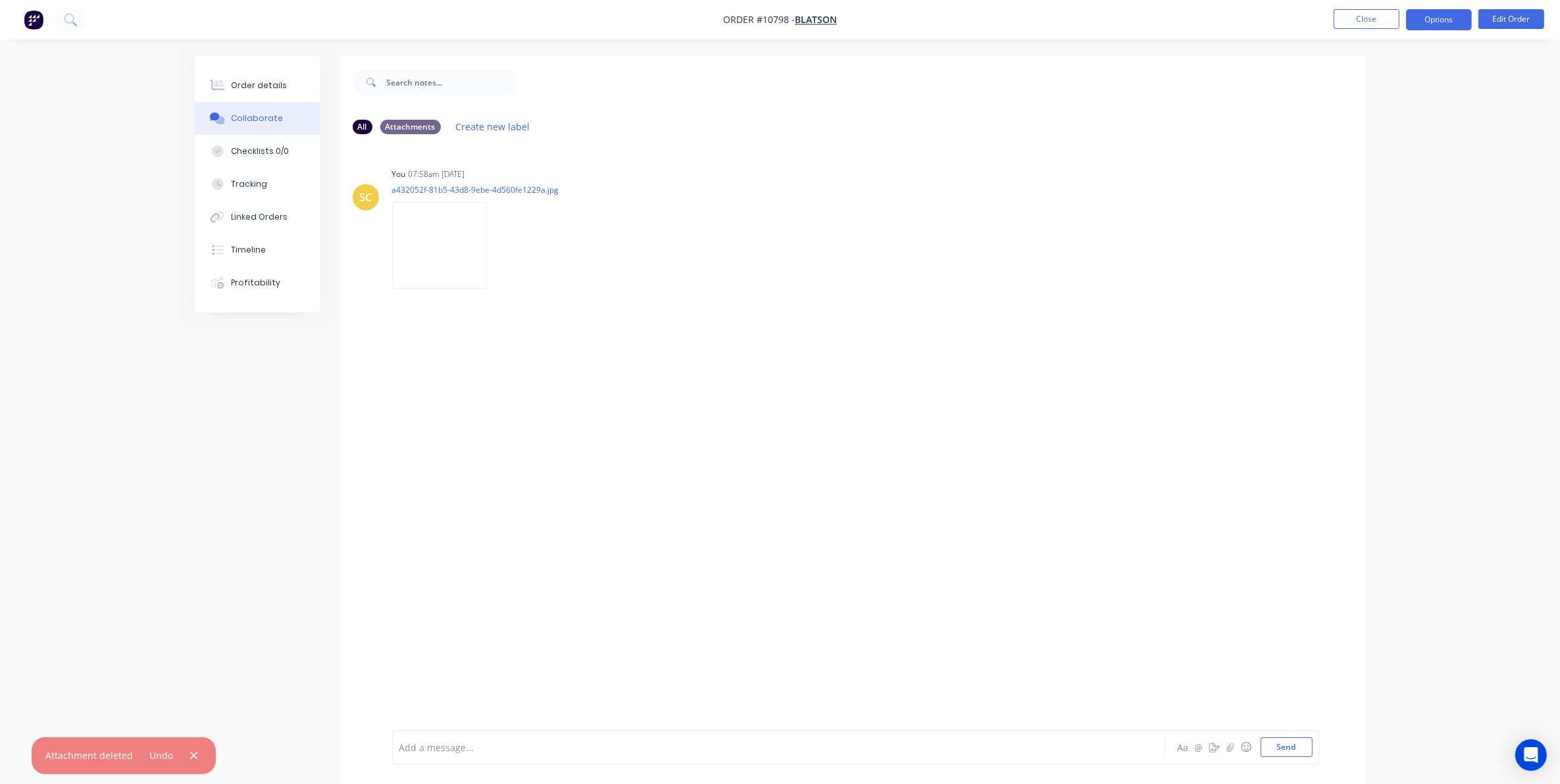
click at [1433, 21] on button "Options" at bounding box center [1438, 20] width 66 height 21
click at [1390, 185] on div "Delivery Docket" at bounding box center [1400, 185] width 122 height 19
click at [1383, 165] on div "Custom" at bounding box center [1400, 159] width 122 height 19
click at [1383, 136] on div "Without pricing" at bounding box center [1400, 133] width 122 height 19
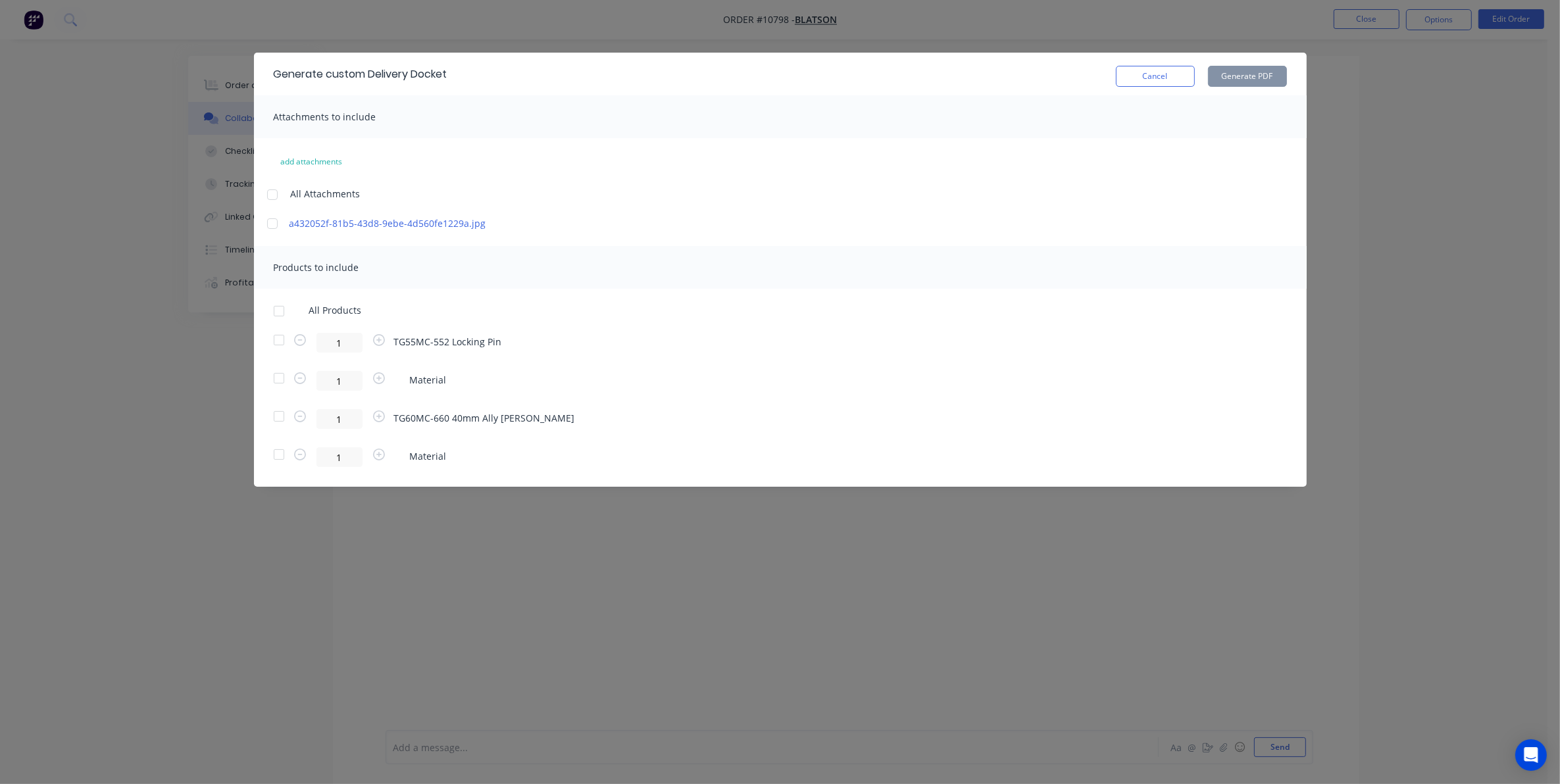
click at [269, 222] on div at bounding box center [273, 224] width 27 height 27
click at [277, 336] on div at bounding box center [279, 340] width 27 height 27
click at [282, 418] on div at bounding box center [279, 417] width 27 height 27
click at [1269, 84] on button "Generate PDF" at bounding box center [1247, 76] width 79 height 21
click at [1148, 65] on div "Cancel Generate PDF" at bounding box center [1201, 73] width 171 height 26
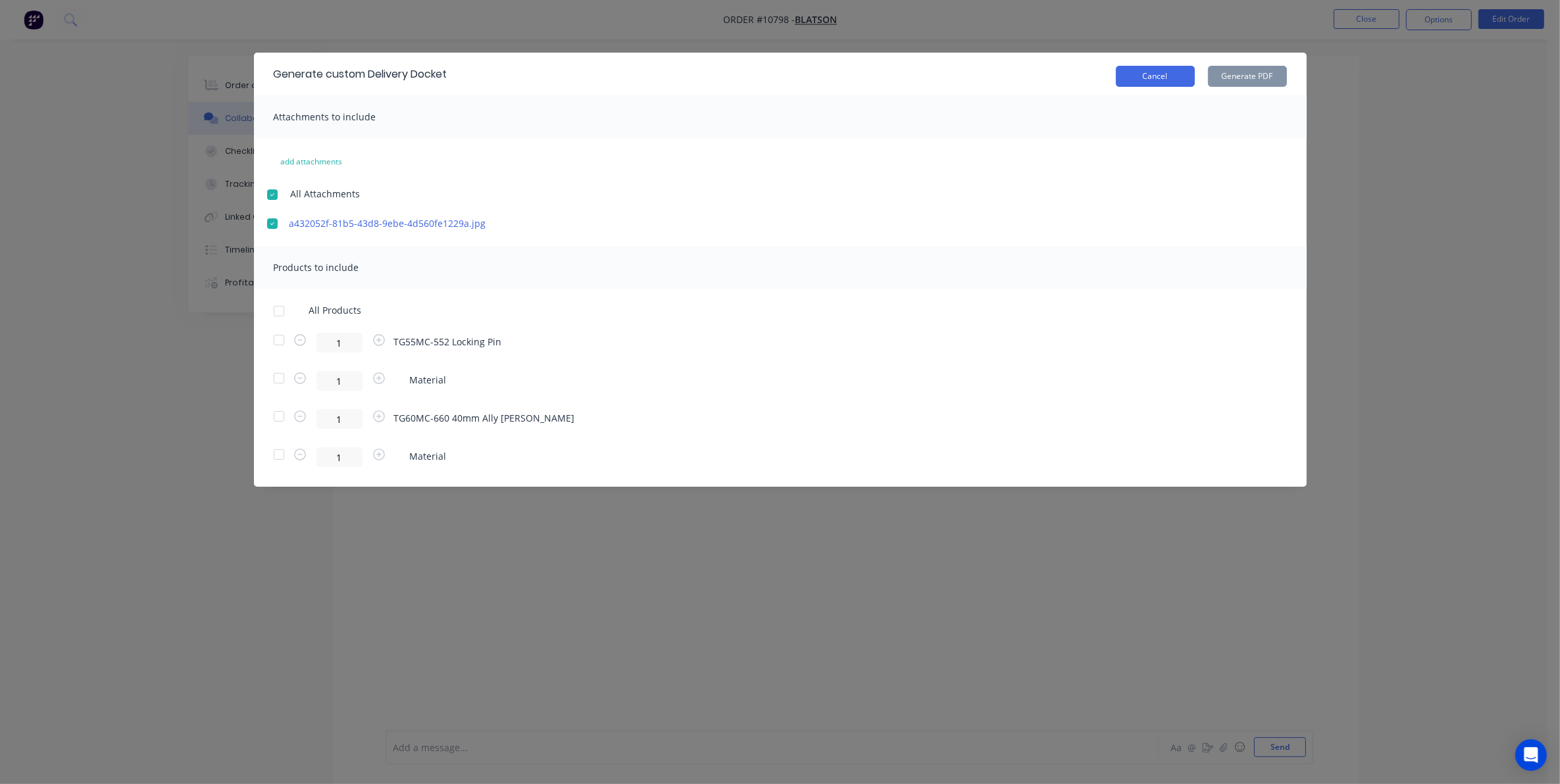
click at [1152, 81] on button "Cancel" at bounding box center [1155, 76] width 79 height 21
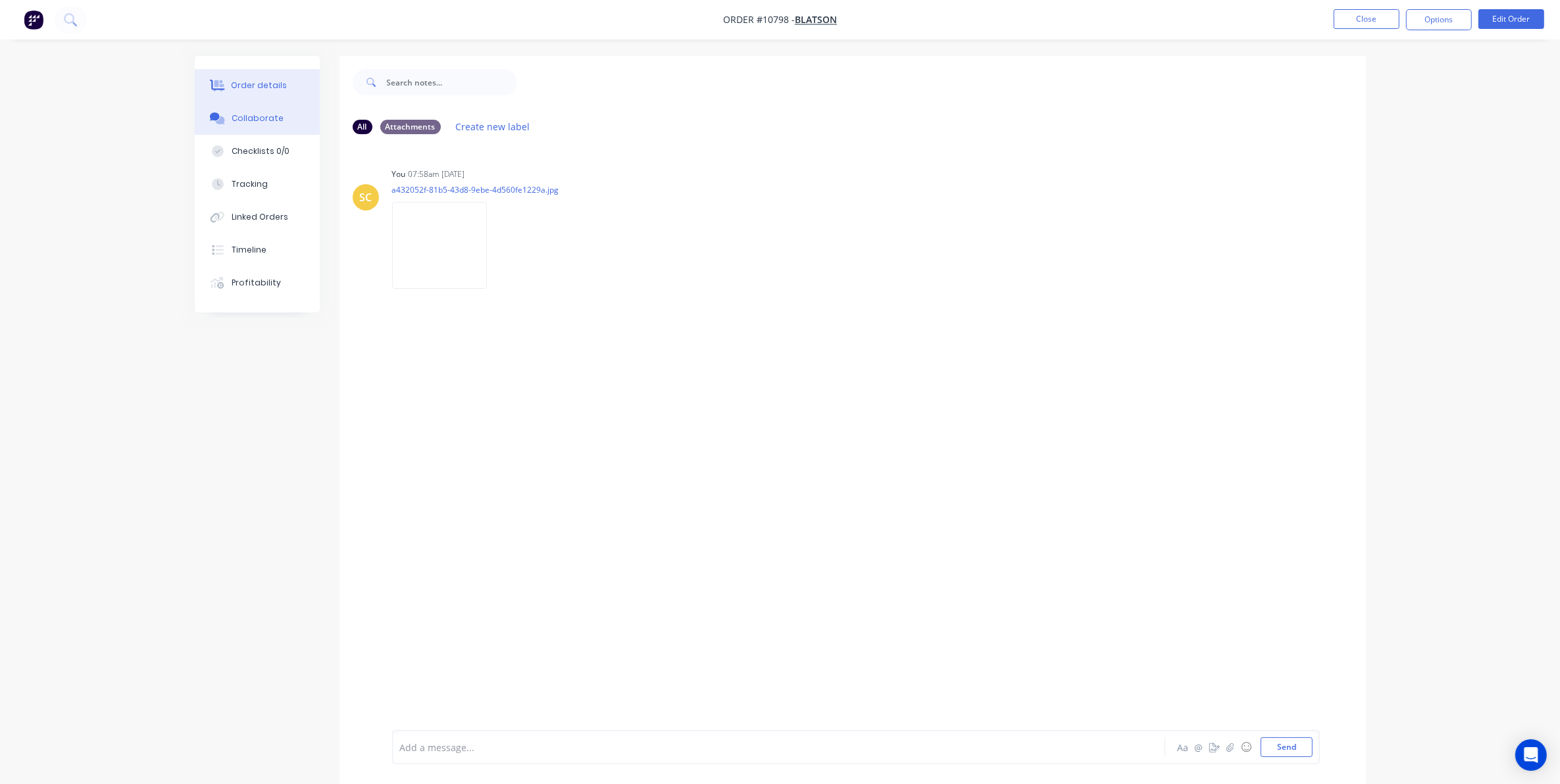
click at [243, 76] on button "Order details" at bounding box center [257, 85] width 125 height 33
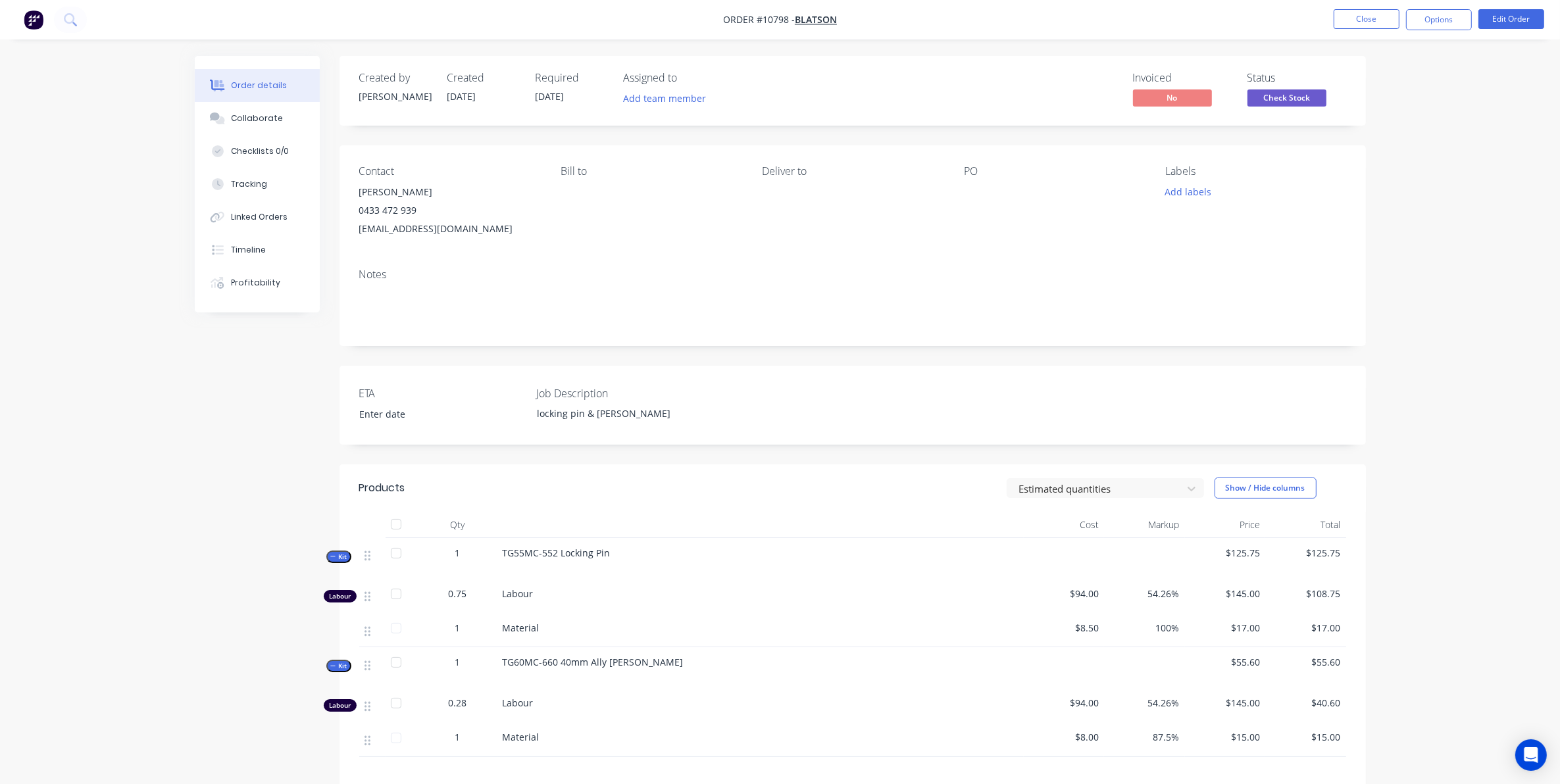
click at [1312, 96] on span "Check Stock" at bounding box center [1287, 97] width 79 height 16
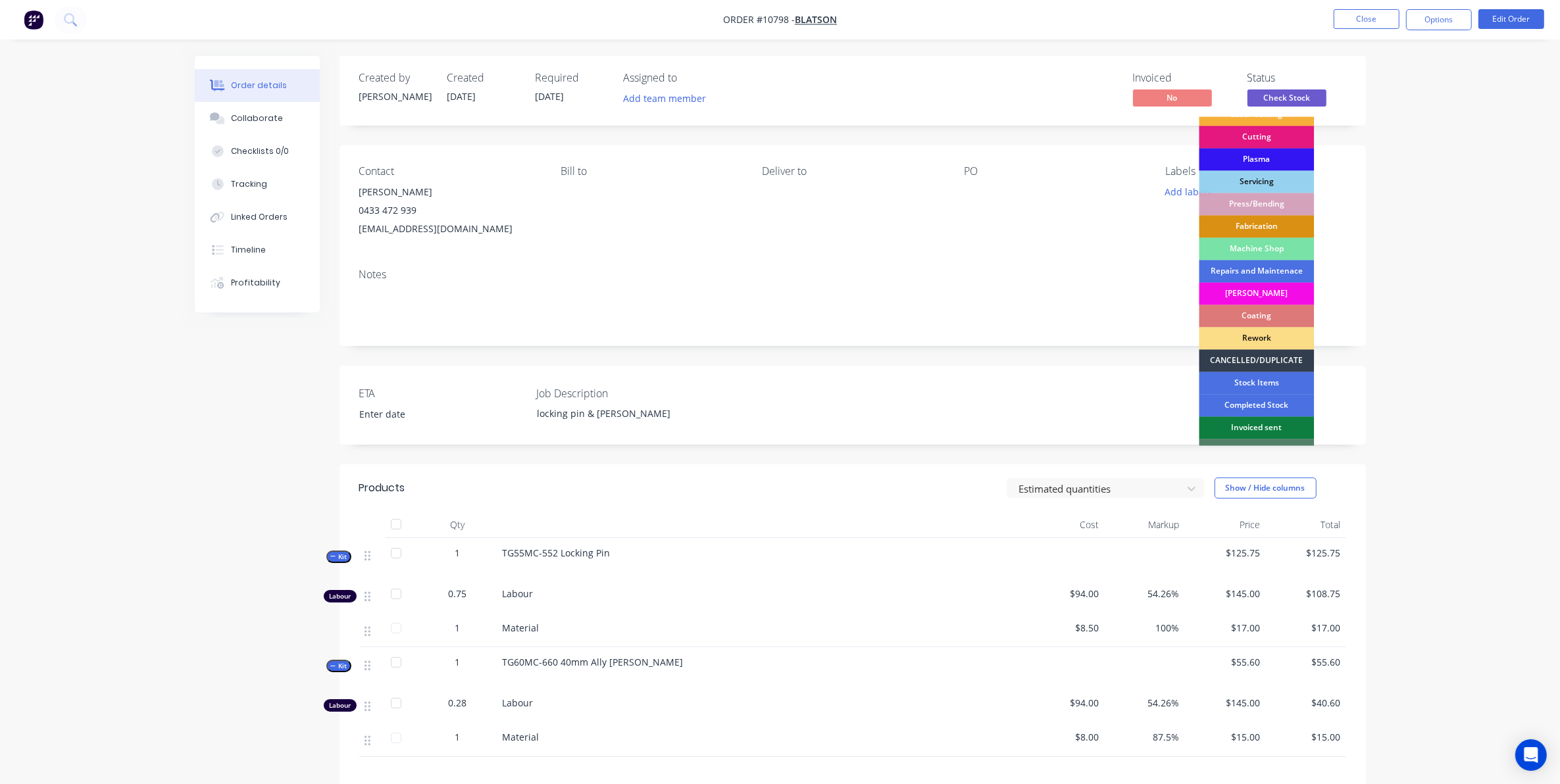
scroll to position [119, 0]
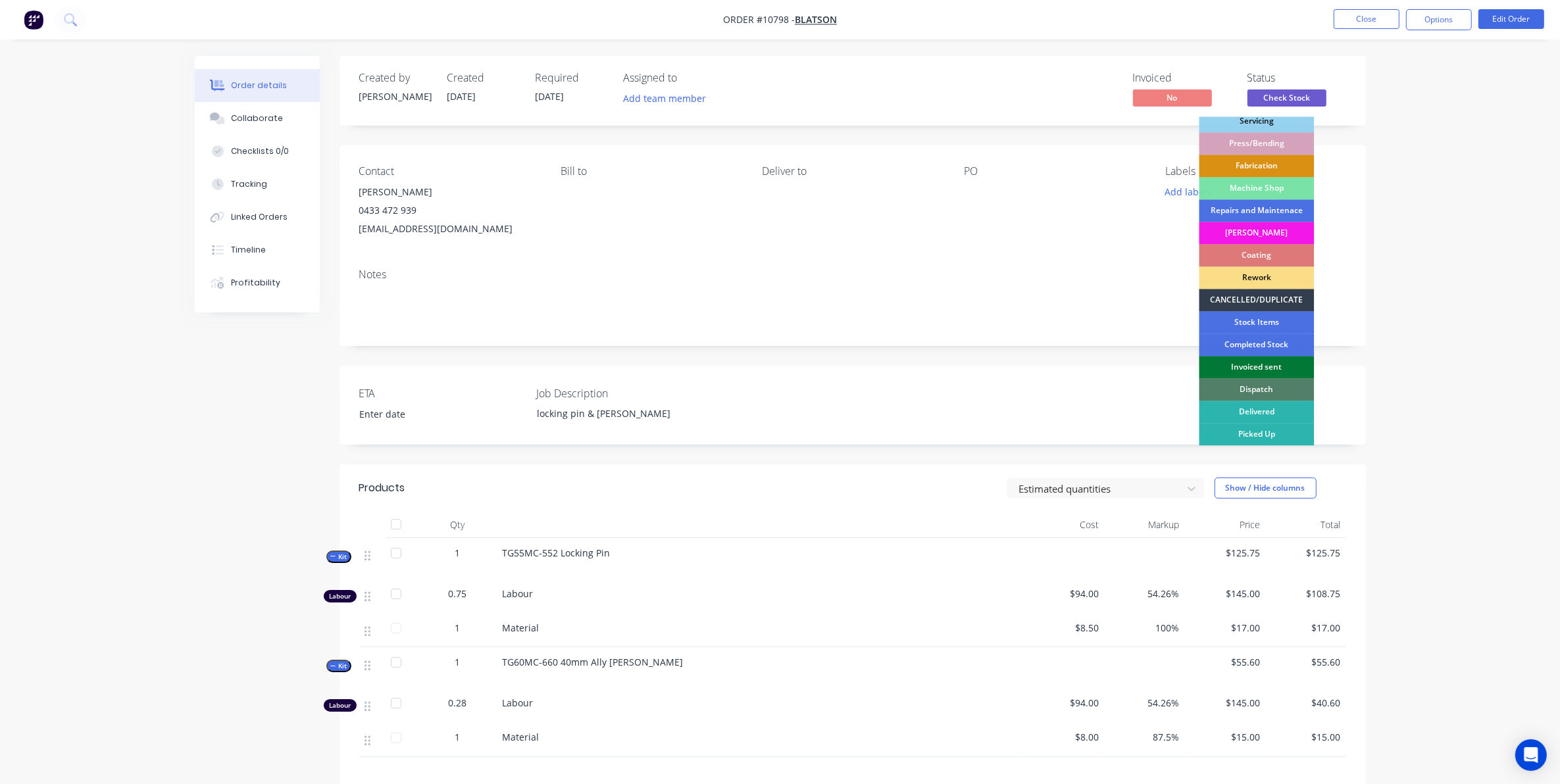
click at [1255, 374] on div "Invoiced sent" at bounding box center [1256, 368] width 115 height 23
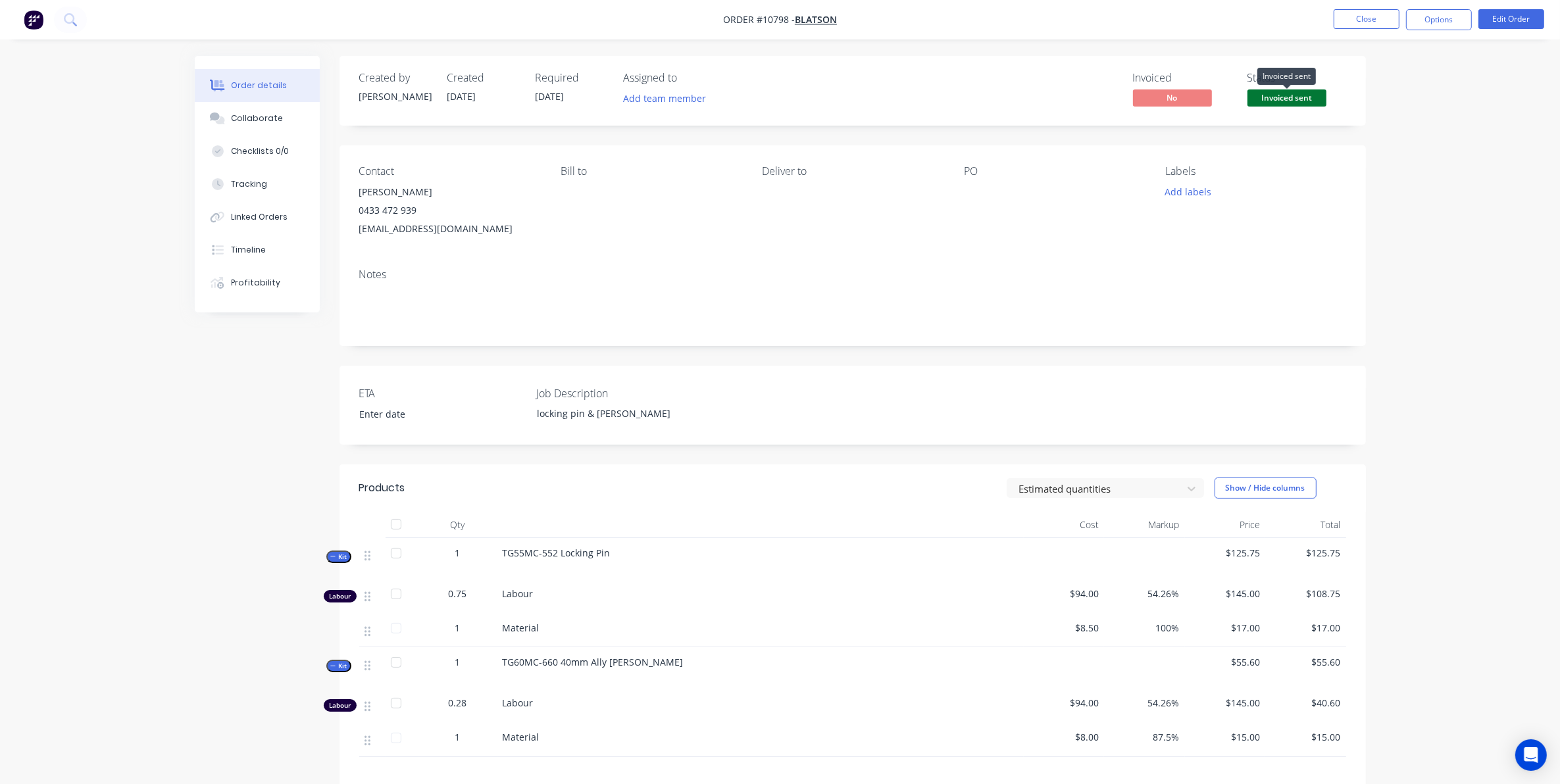
click at [1277, 92] on span "Invoiced sent" at bounding box center [1287, 97] width 79 height 16
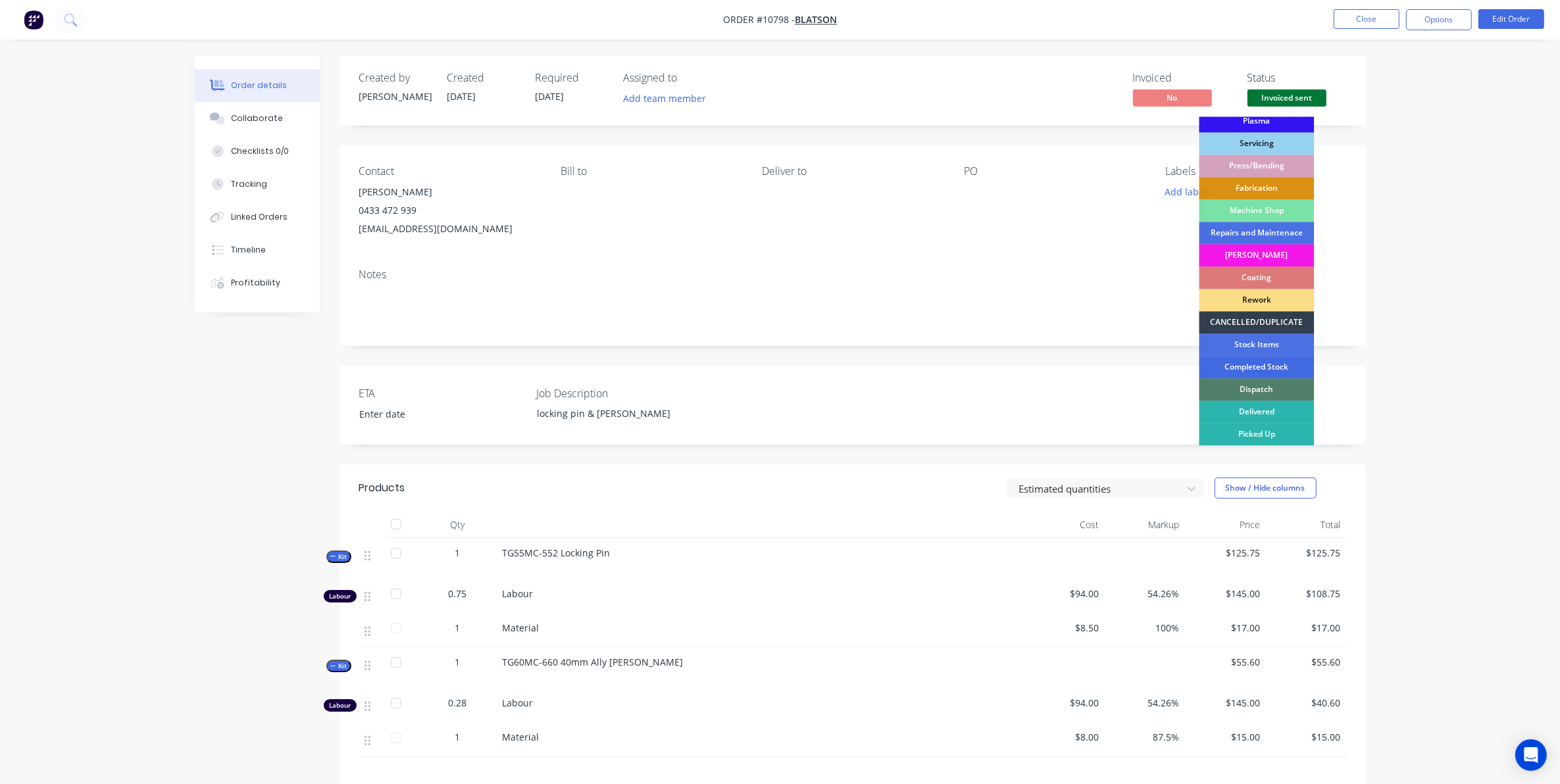
click at [1245, 378] on div "Submitted Check Stock Waiting on Material Laser Cutting Cutting Plasma Servicin…" at bounding box center [1256, 281] width 115 height 328
click at [1247, 386] on div "Dispatch" at bounding box center [1256, 390] width 115 height 23
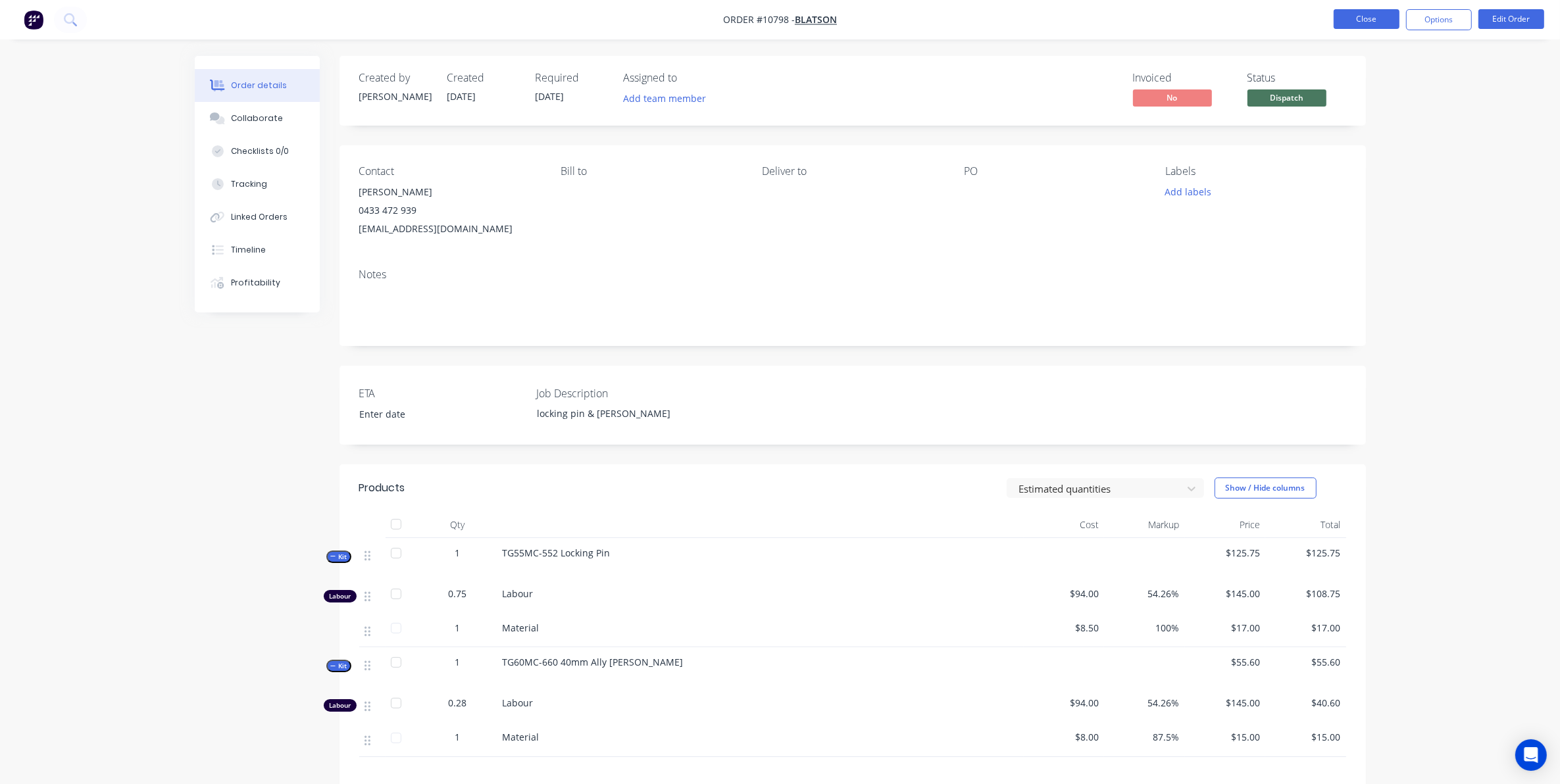
click at [1374, 21] on button "Close" at bounding box center [1366, 19] width 66 height 20
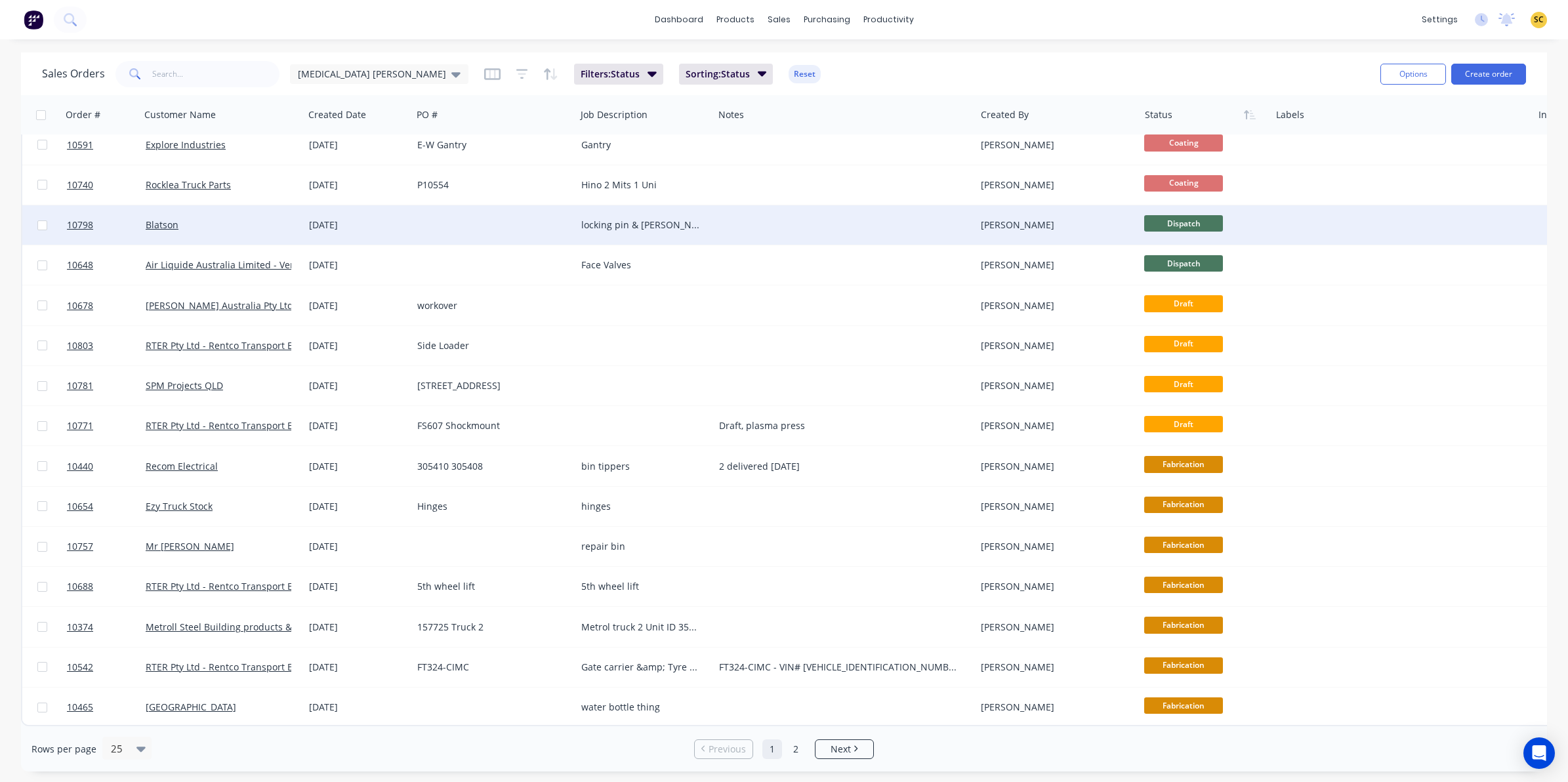
scroll to position [418, 0]
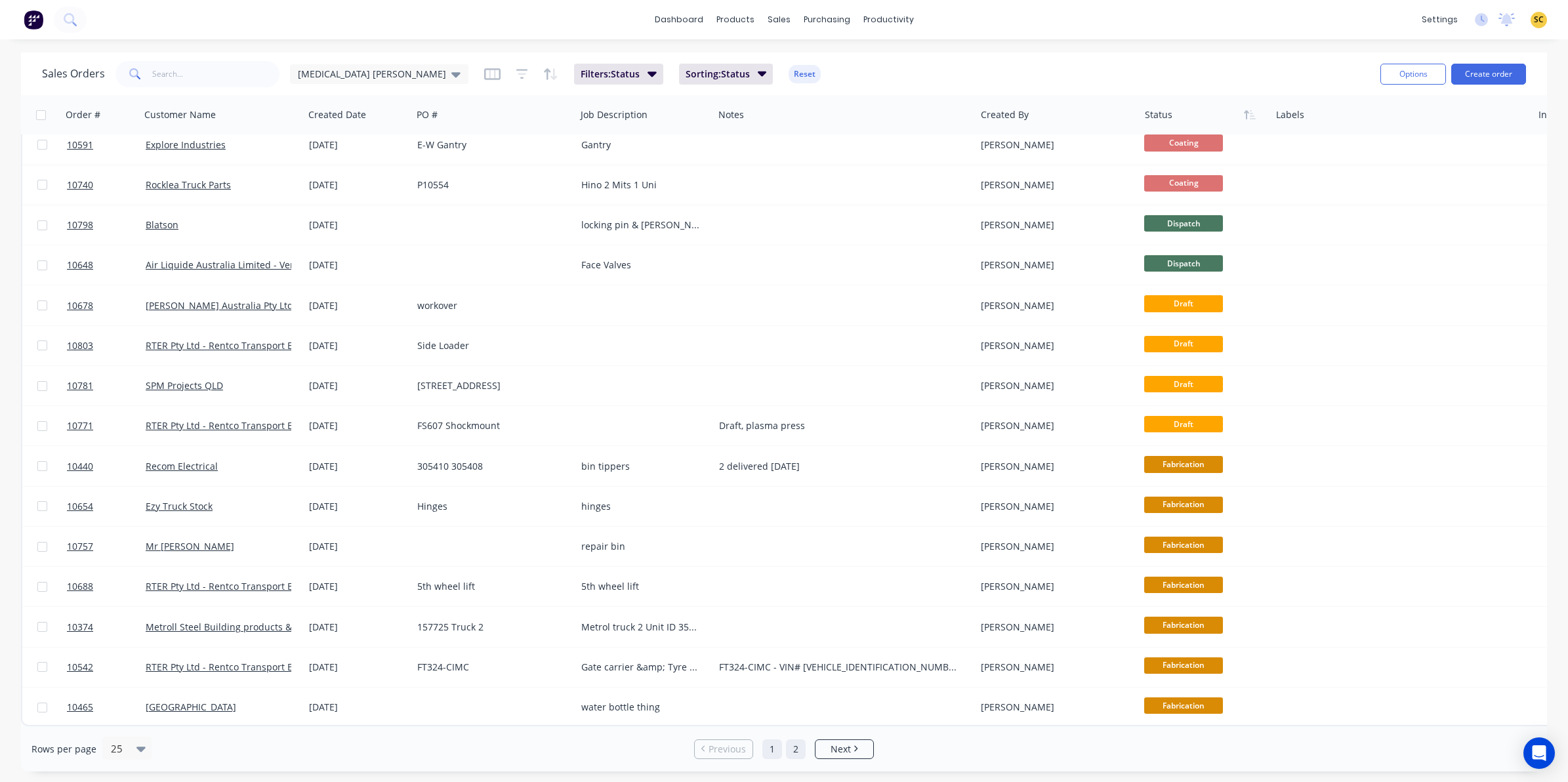
click at [797, 752] on link "2" at bounding box center [795, 749] width 20 height 20
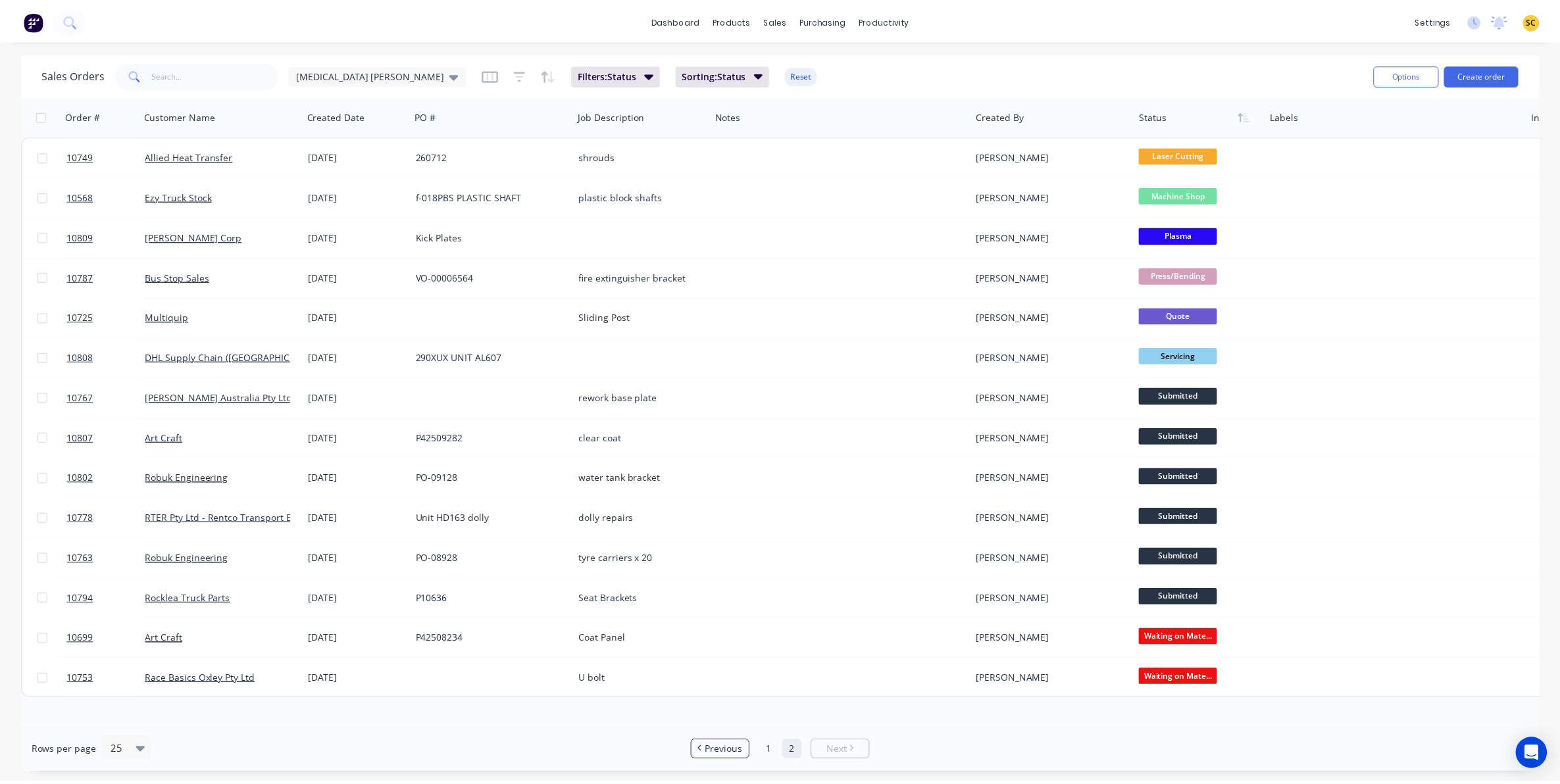
scroll to position [0, 0]
click at [768, 749] on link "1" at bounding box center [774, 751] width 20 height 20
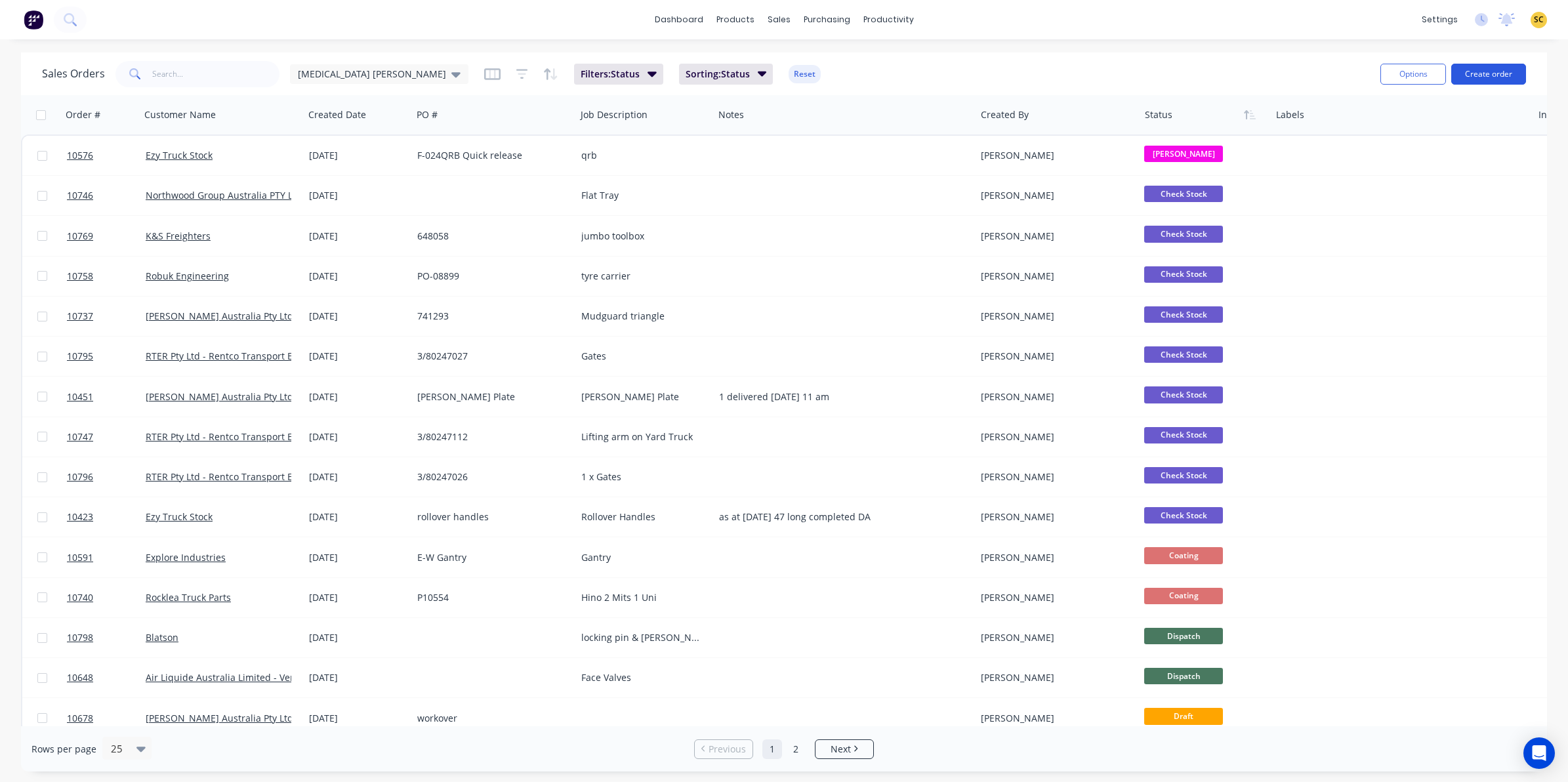
click at [1473, 76] on button "Create order" at bounding box center [1488, 74] width 75 height 21
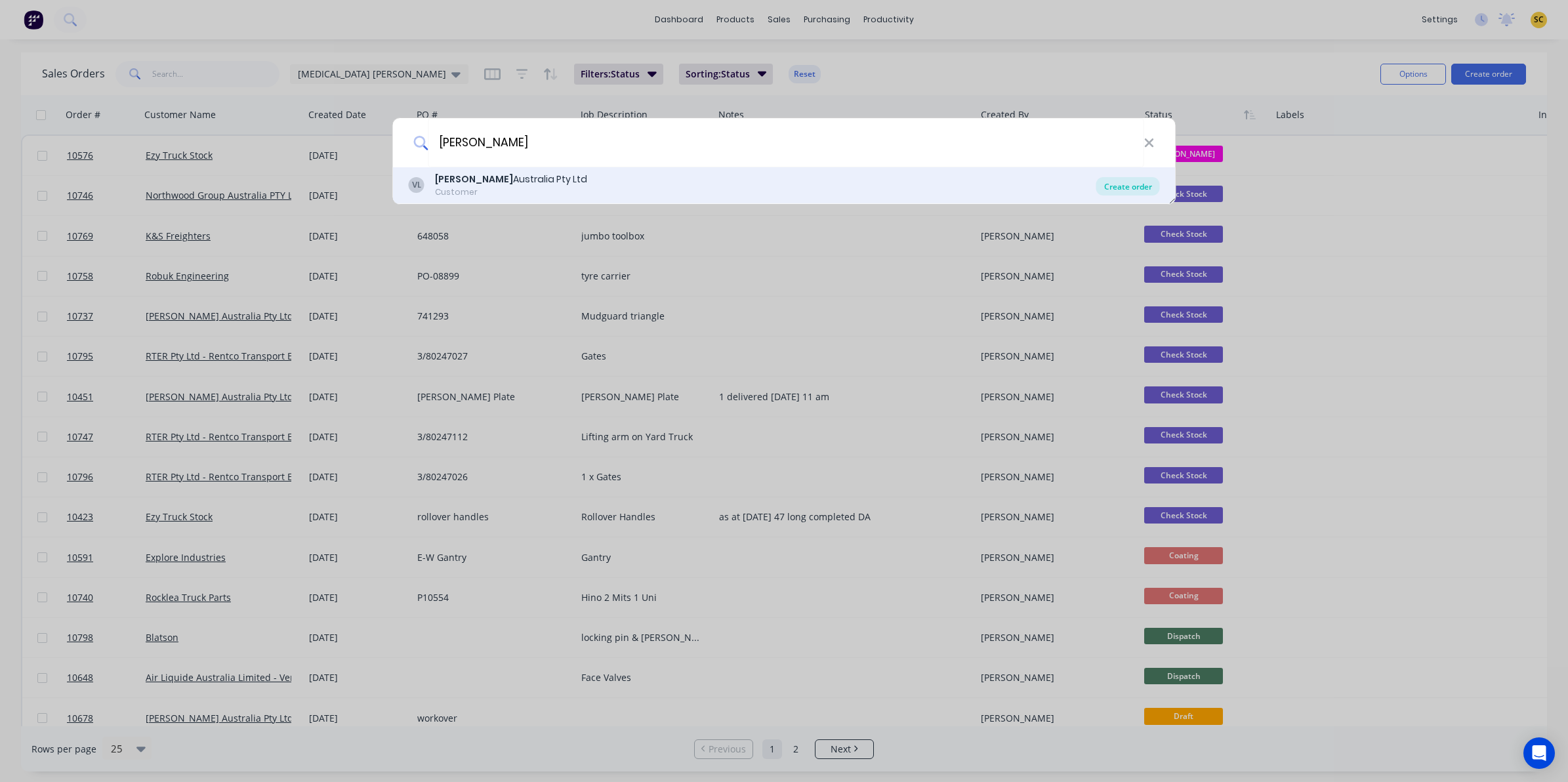
type input "vawdrey"
click at [1120, 182] on div "Create order" at bounding box center [1128, 186] width 63 height 18
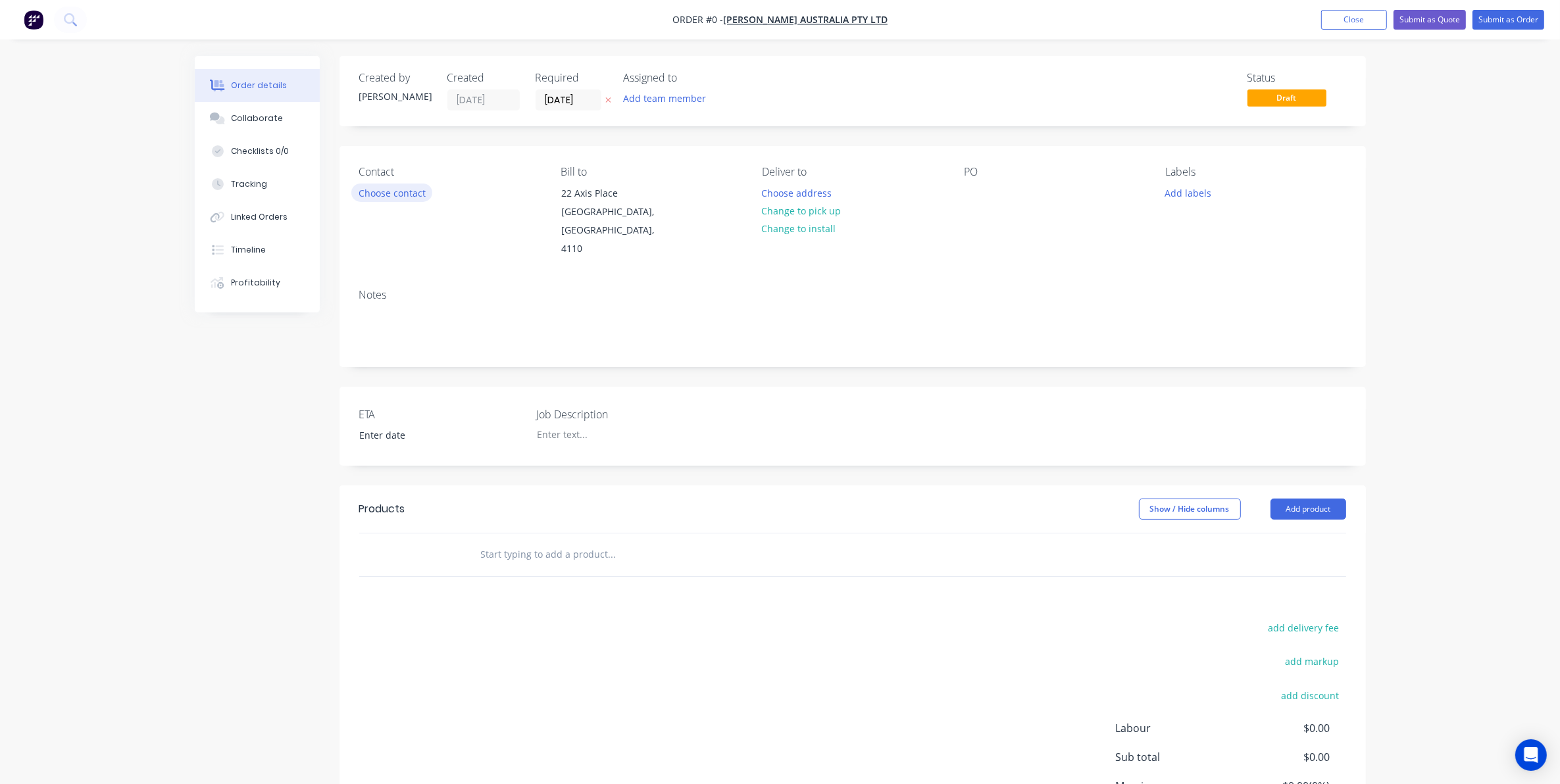
click at [395, 192] on button "Choose contact" at bounding box center [391, 192] width 81 height 18
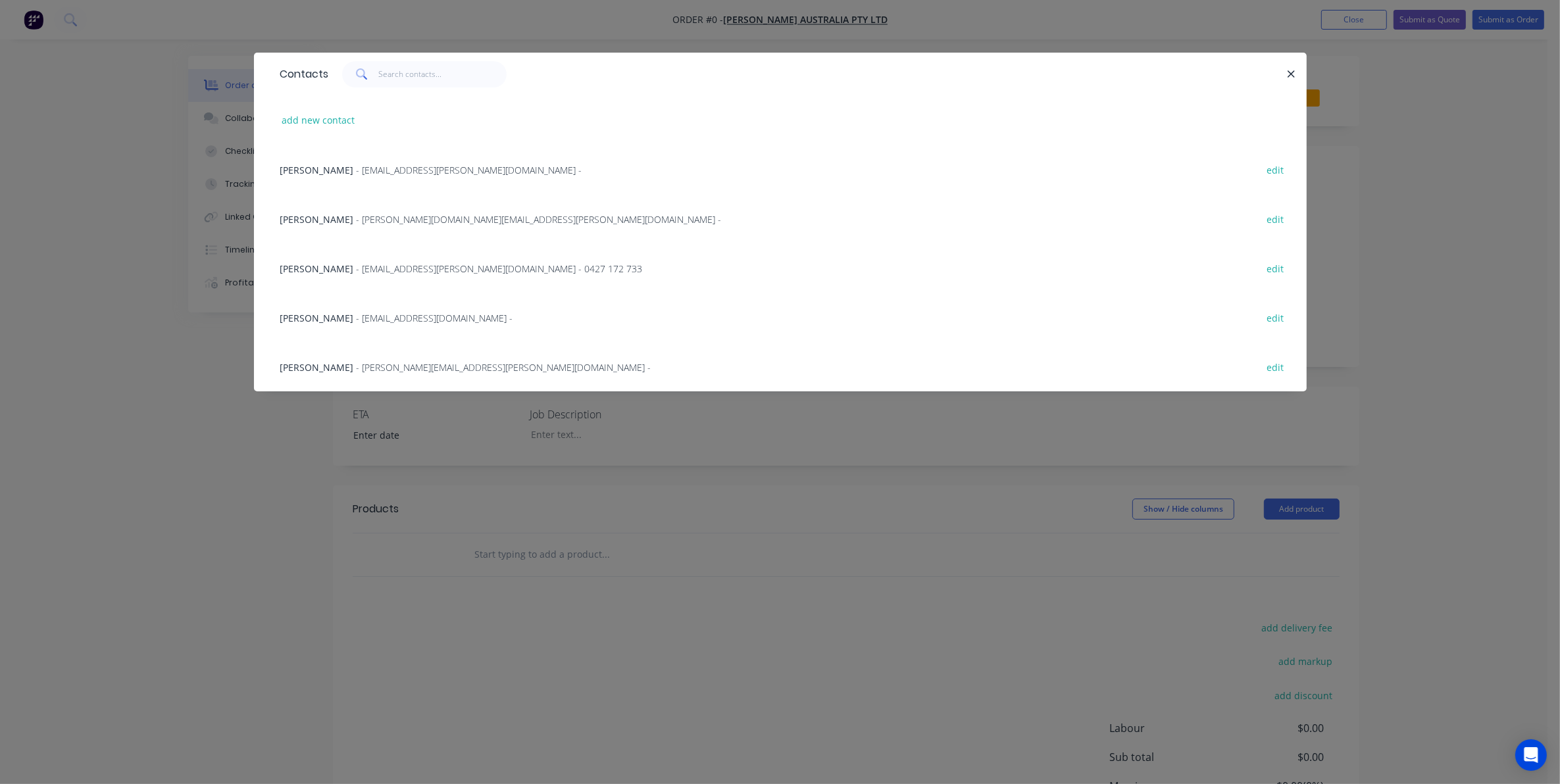
click at [330, 268] on span "Andrew Lake" at bounding box center [317, 268] width 74 height 12
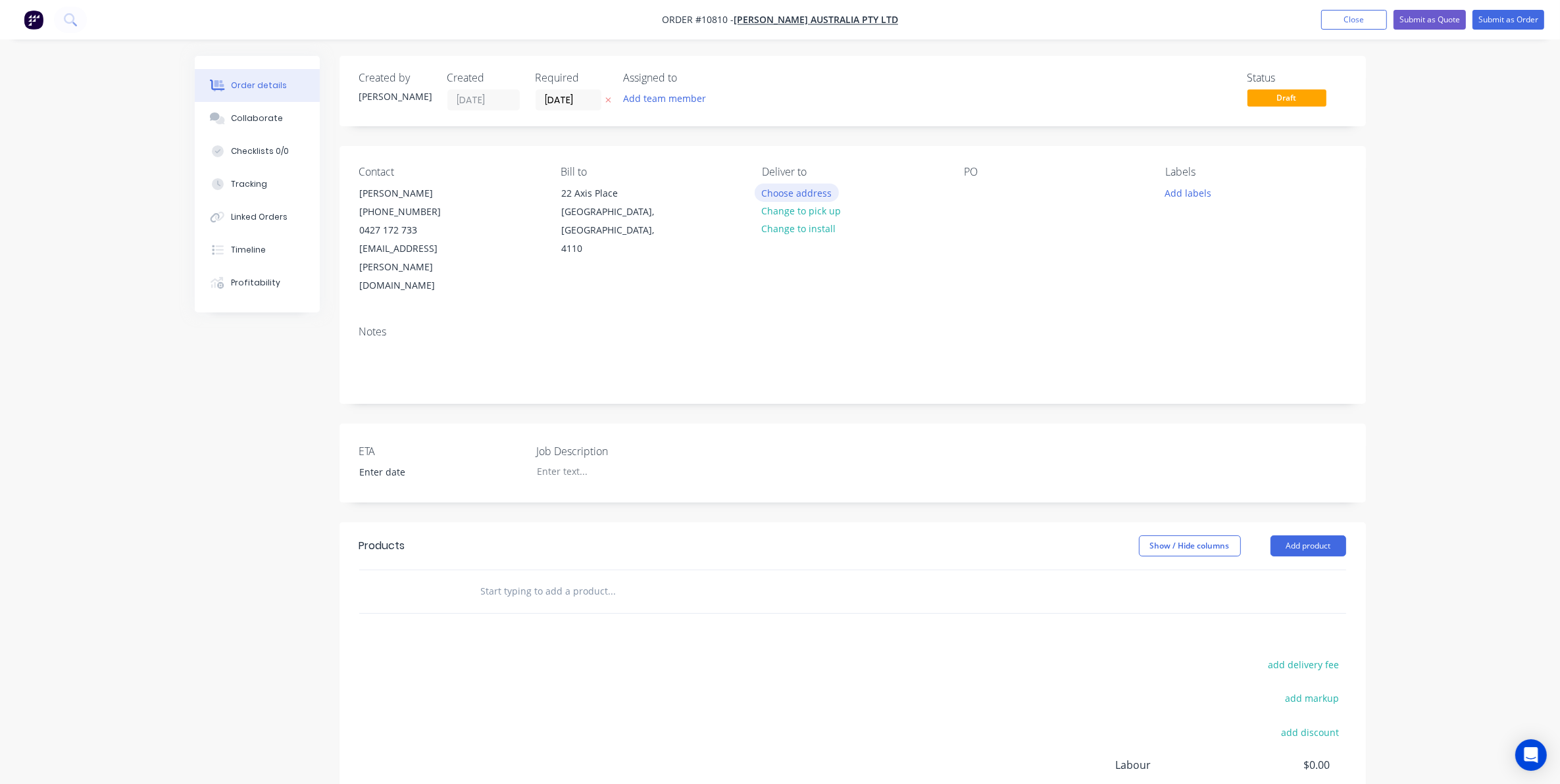
click at [780, 194] on button "Choose address" at bounding box center [797, 192] width 85 height 18
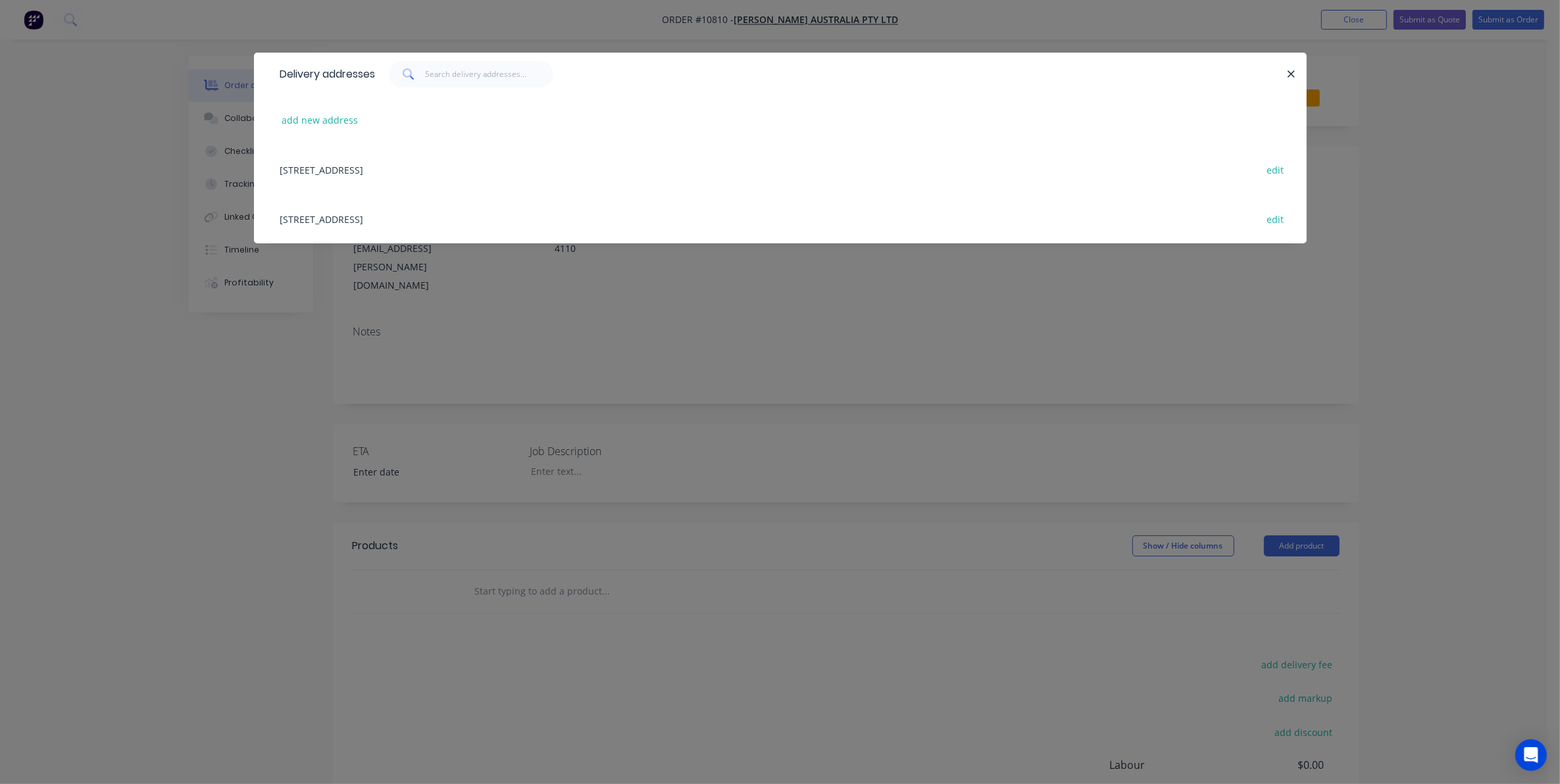
click at [417, 162] on div "22 Axis Place, Larapinta, Queensland, Australia, 4110 edit" at bounding box center [780, 169] width 1013 height 49
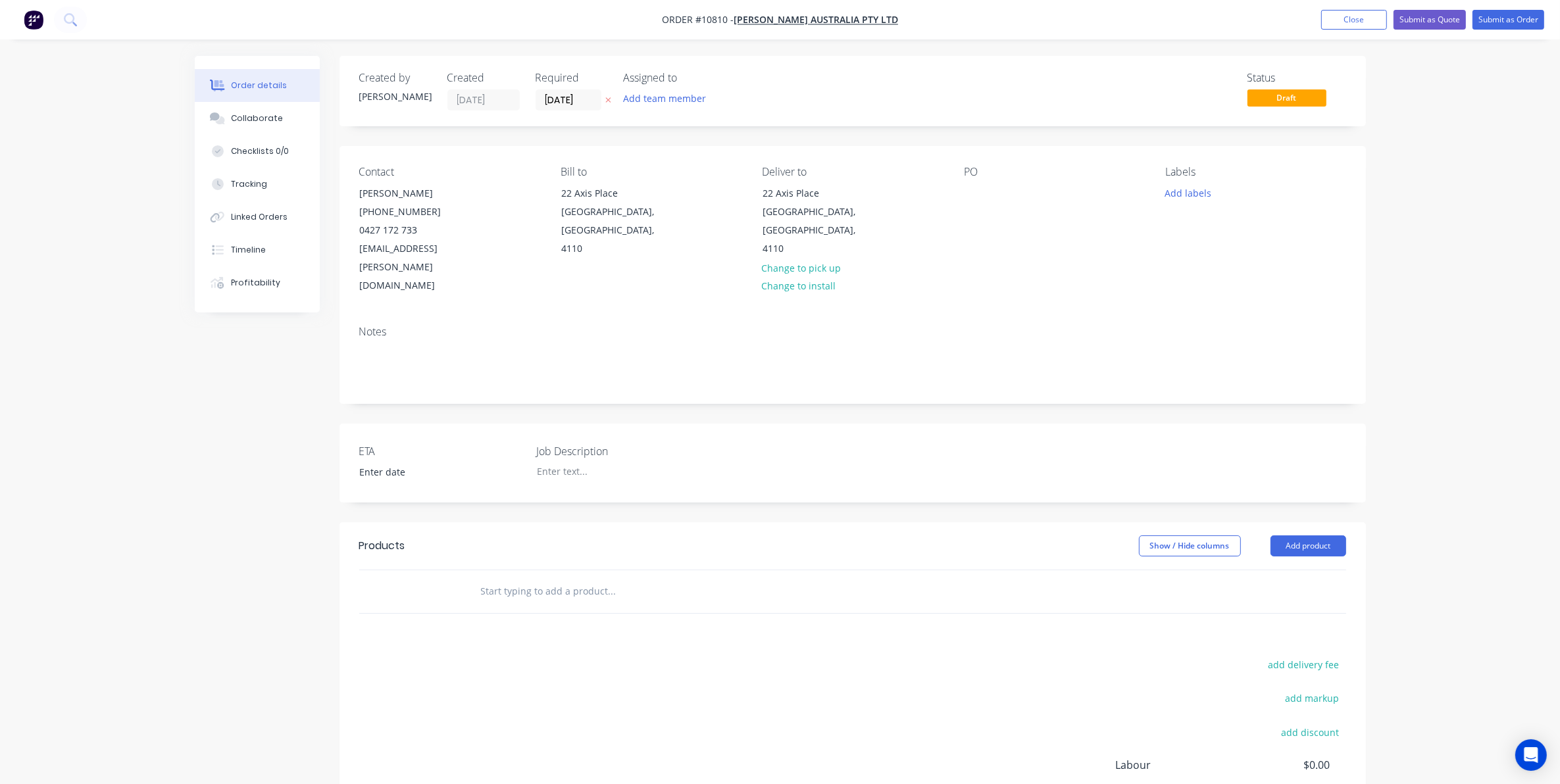
click at [968, 209] on div "PO" at bounding box center [1054, 231] width 180 height 130
click at [968, 192] on div at bounding box center [974, 193] width 21 height 19
click at [515, 577] on div at bounding box center [701, 591] width 474 height 43
click at [502, 578] on input "text" at bounding box center [611, 591] width 263 height 27
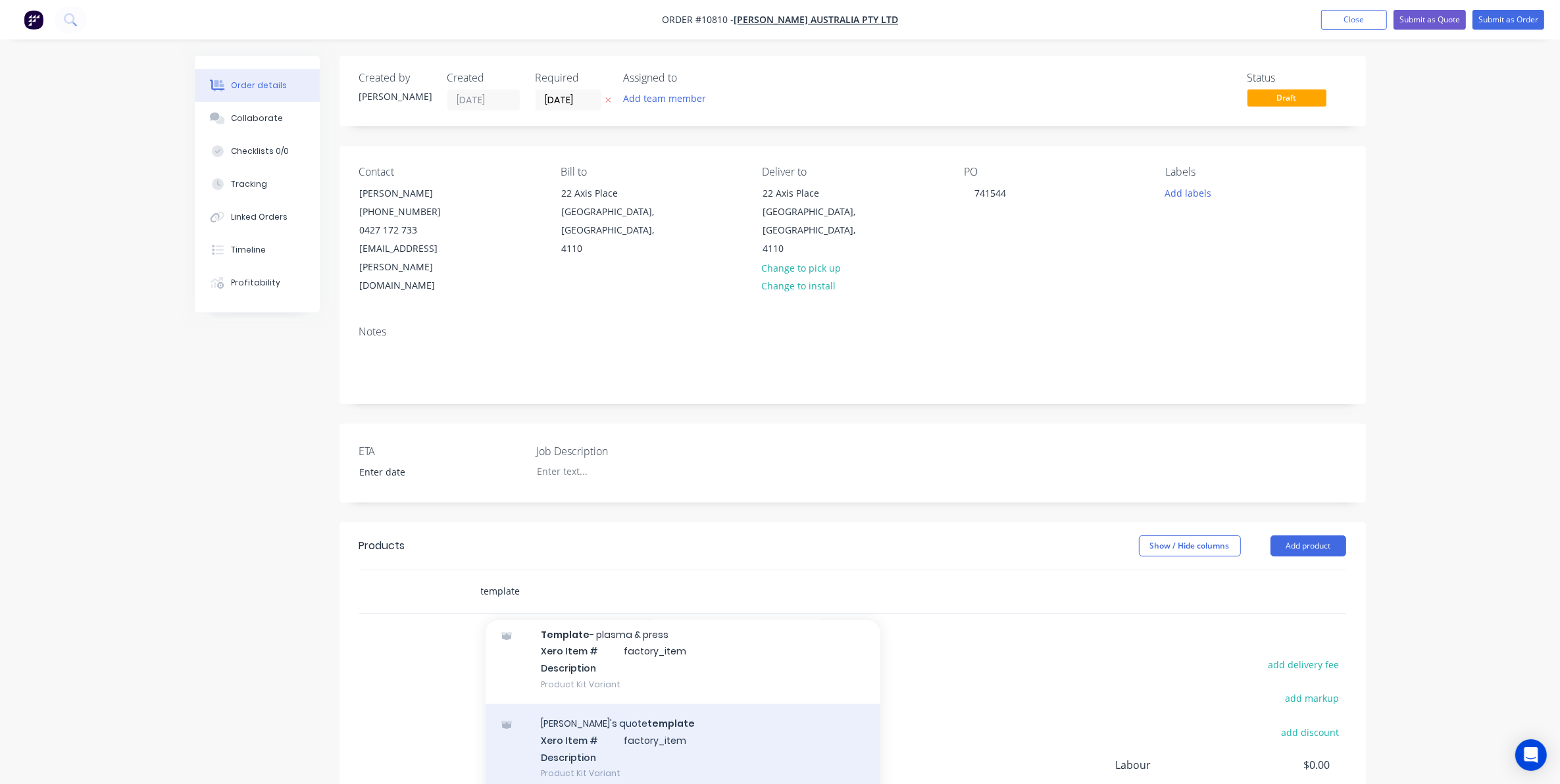
scroll to position [265, 0]
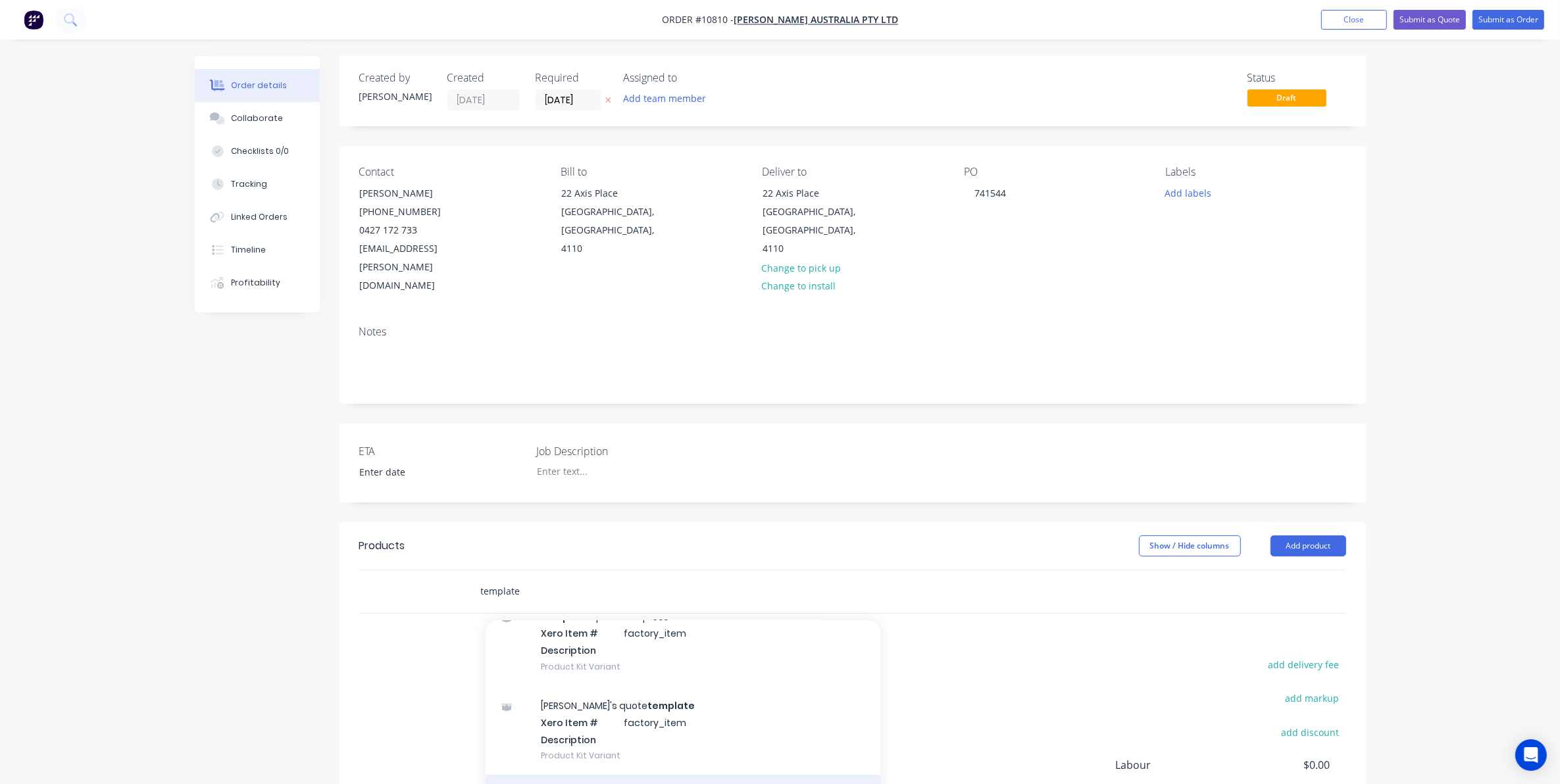
type input "template"
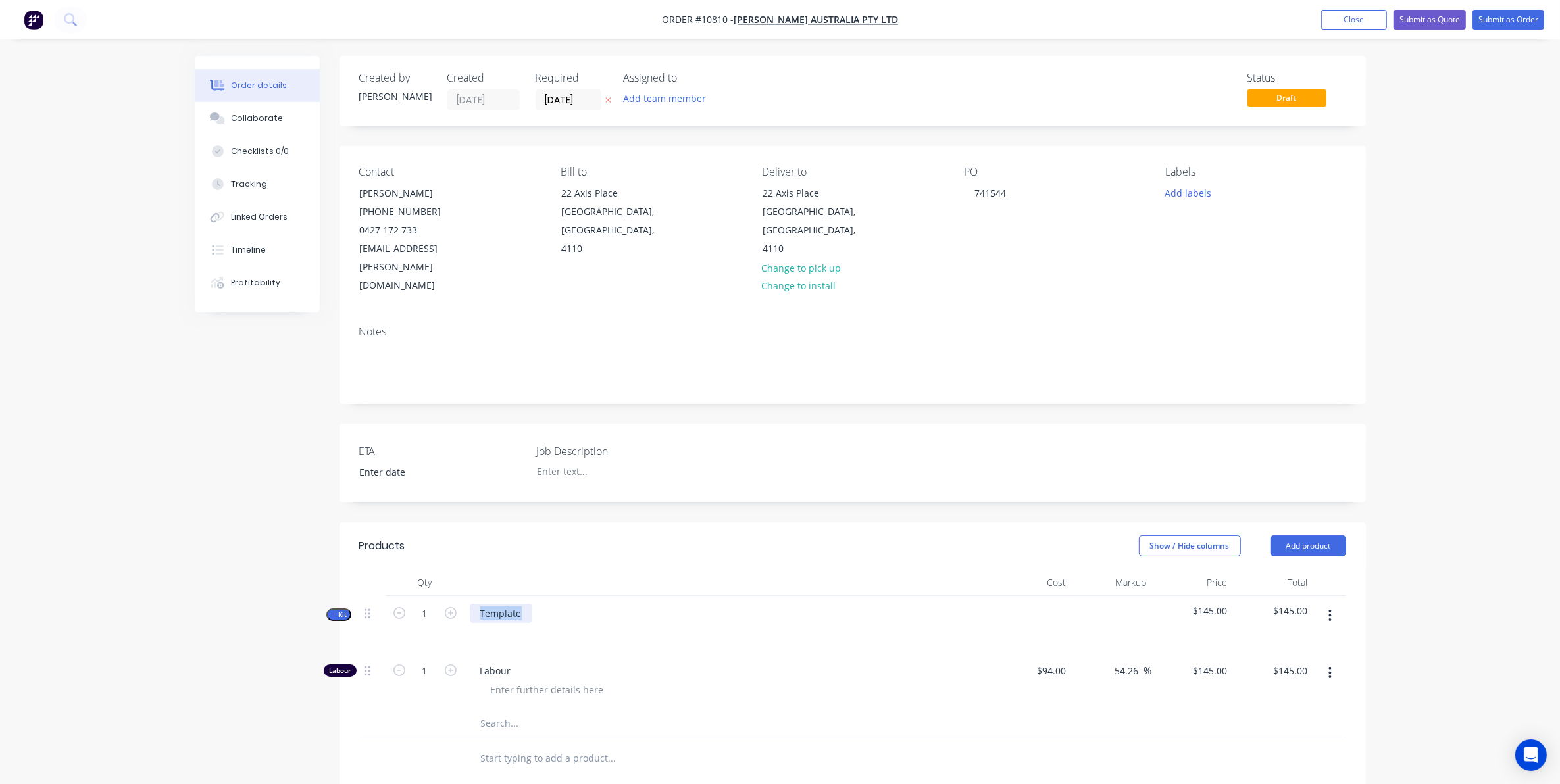
drag, startPoint x: 524, startPoint y: 580, endPoint x: 344, endPoint y: 569, distance: 180.3
click at [348, 569] on div "Qty Cost Markup Price Total Kit 1 Template $145.00 $145.00 Labour 1 Labour $94.…" at bounding box center [853, 675] width 1026 height 211
click at [502, 623] on div at bounding box center [727, 632] width 516 height 19
click at [492, 623] on div at bounding box center [491, 632] width 21 height 19
click at [1327, 604] on button "button" at bounding box center [1330, 615] width 31 height 24
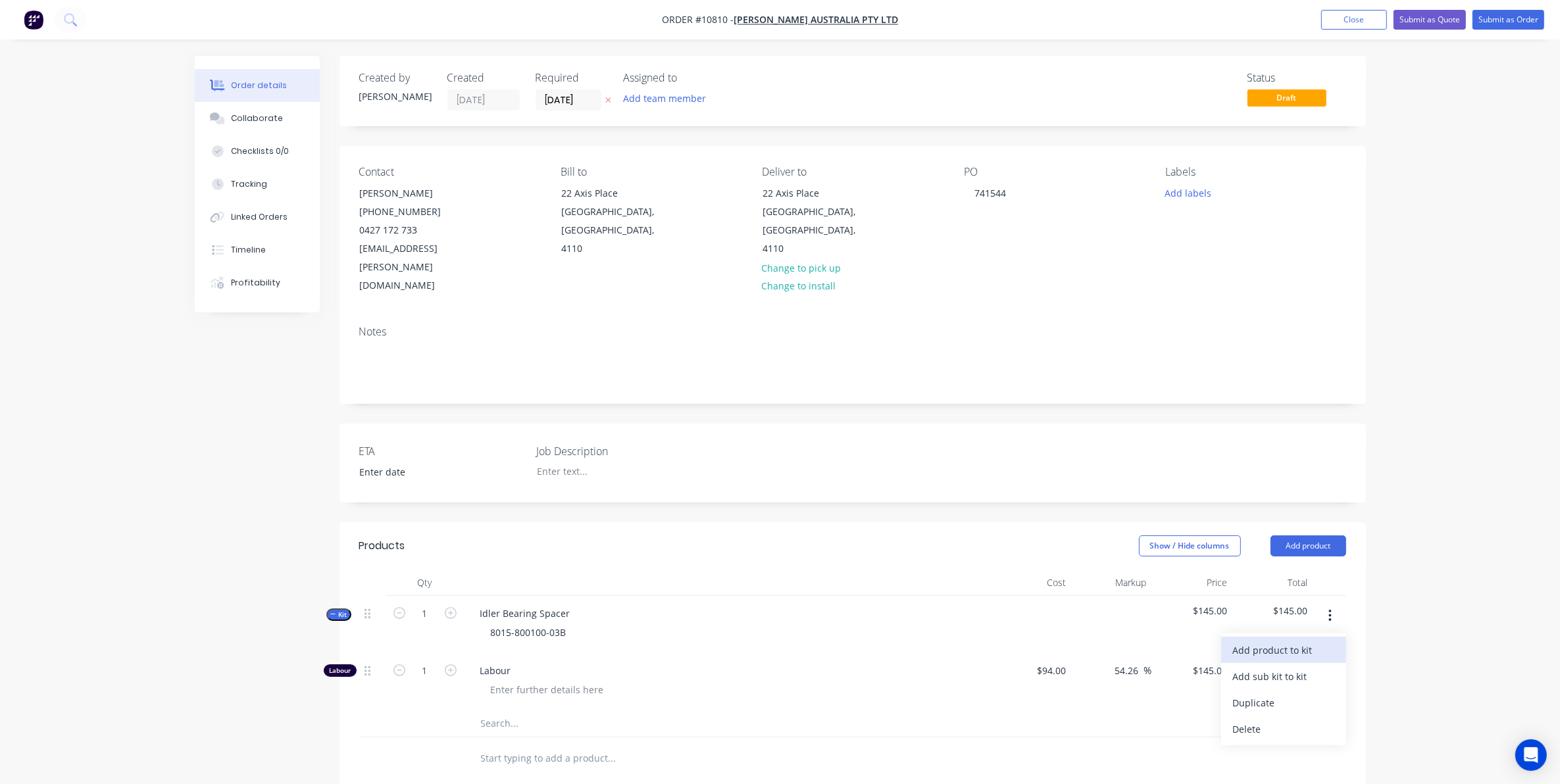
click at [1270, 641] on div "Add product to kit" at bounding box center [1284, 650] width 102 height 19
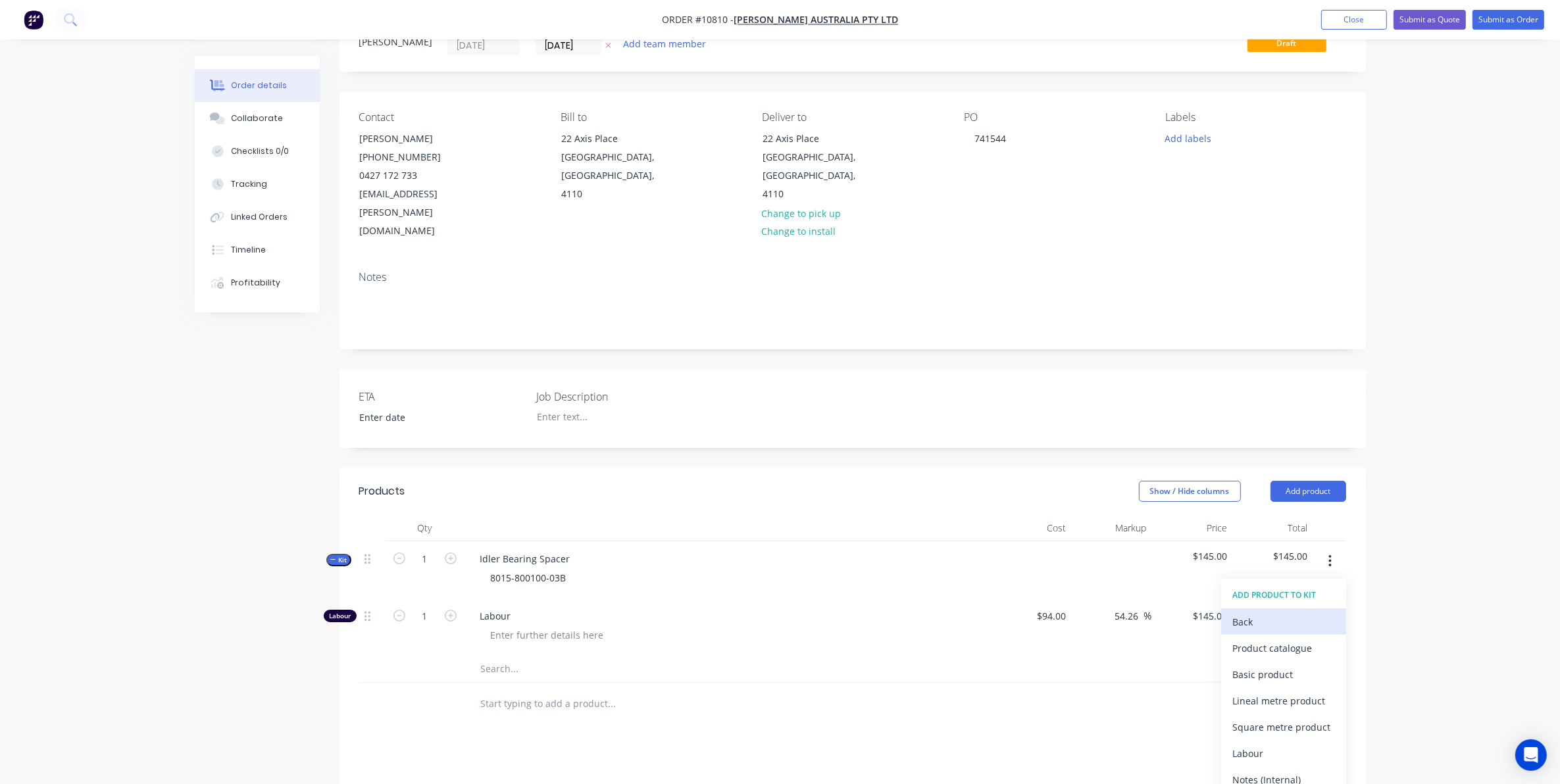
scroll to position [83, 0]
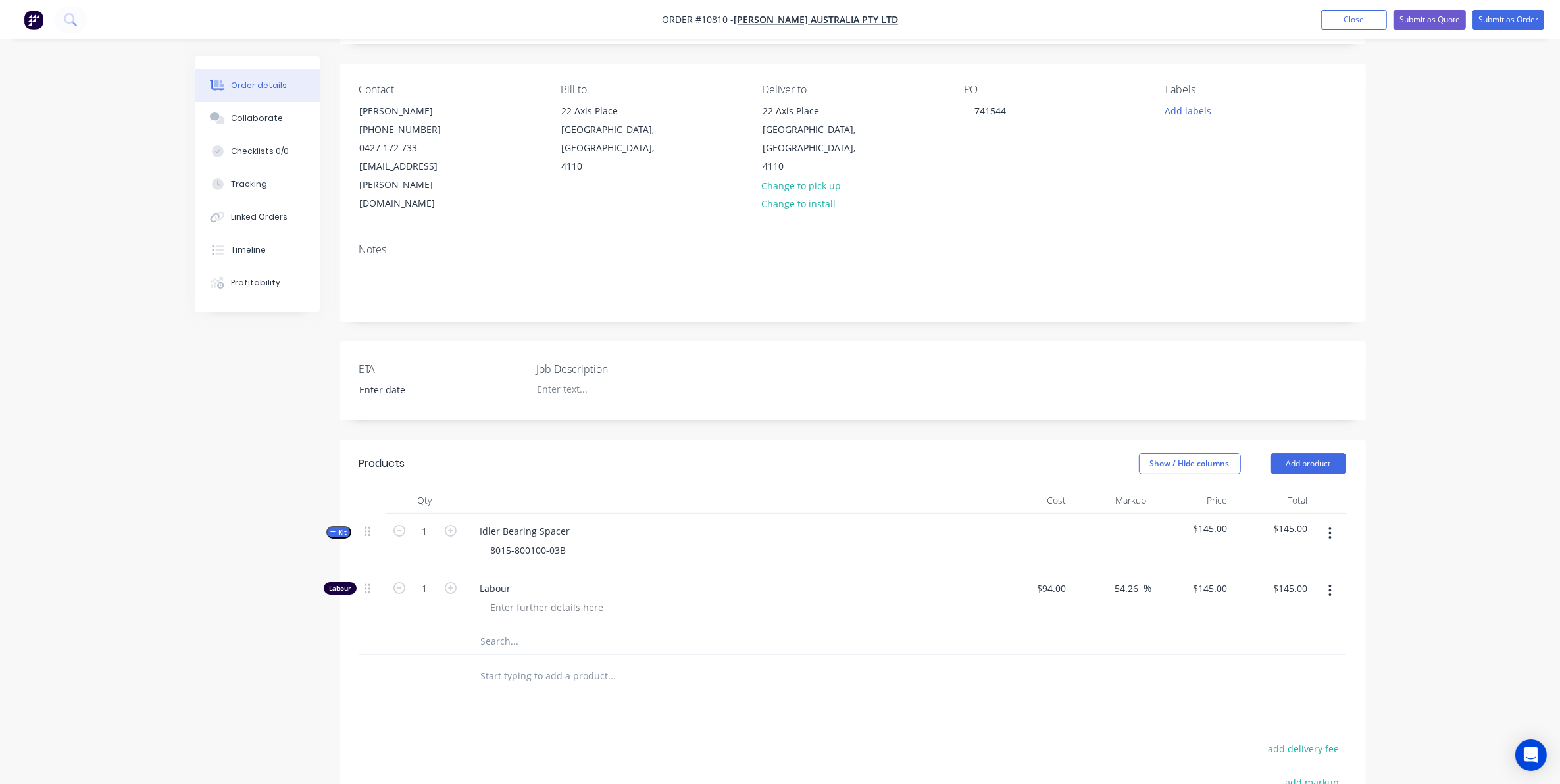
click at [1056, 628] on div at bounding box center [852, 642] width 987 height 27
click at [432, 522] on input "1" at bounding box center [425, 532] width 34 height 20
type input "10"
type input "$1,450.00"
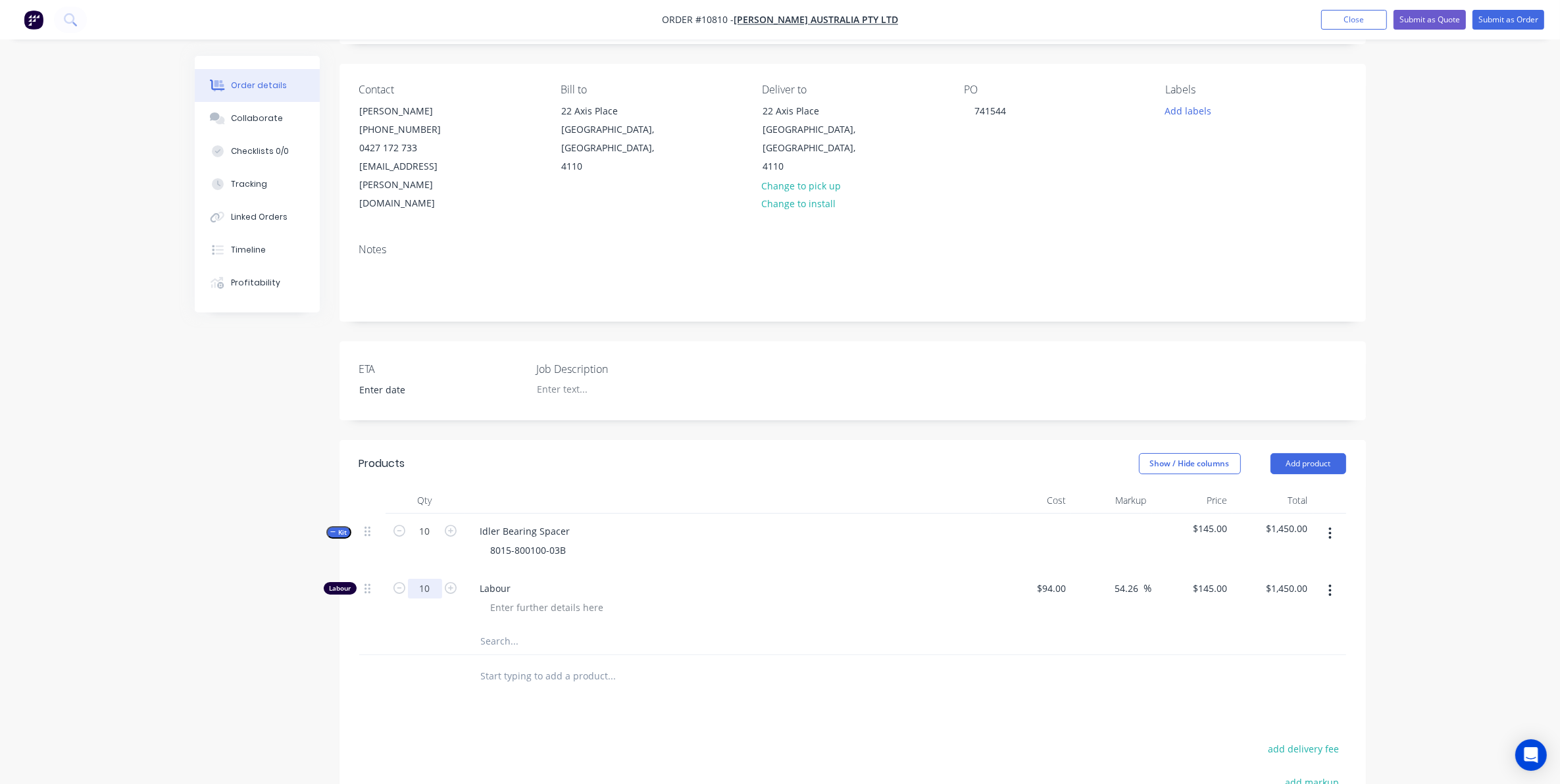
click at [433, 579] on input "10" at bounding box center [425, 588] width 34 height 20
type input "2"
type input "$290.00"
click at [925, 679] on div "Products Show / Hide columns Add product Qty Cost Markup Price Total Kit 10 Idl…" at bounding box center [853, 727] width 1026 height 573
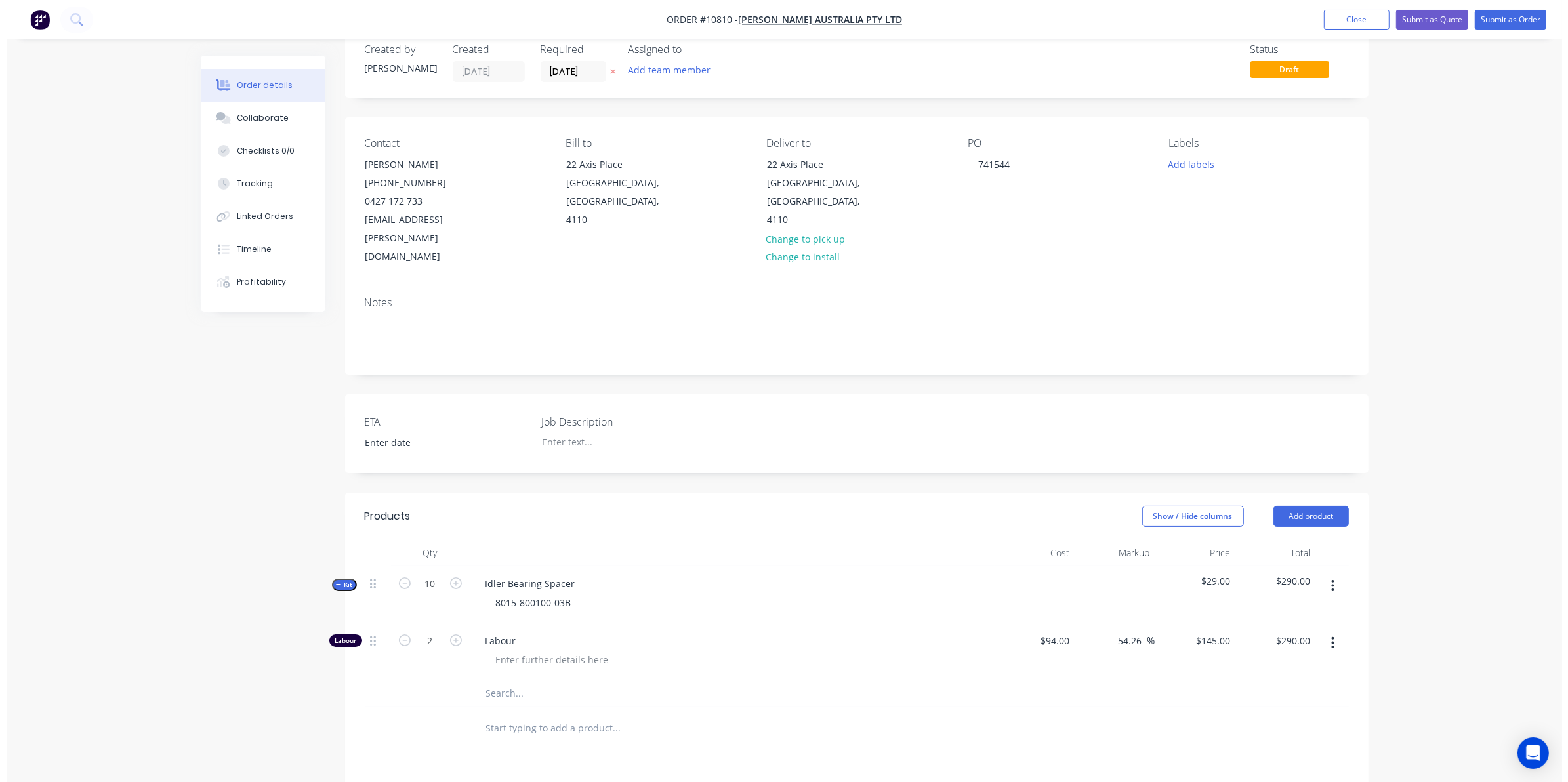
scroll to position [0, 0]
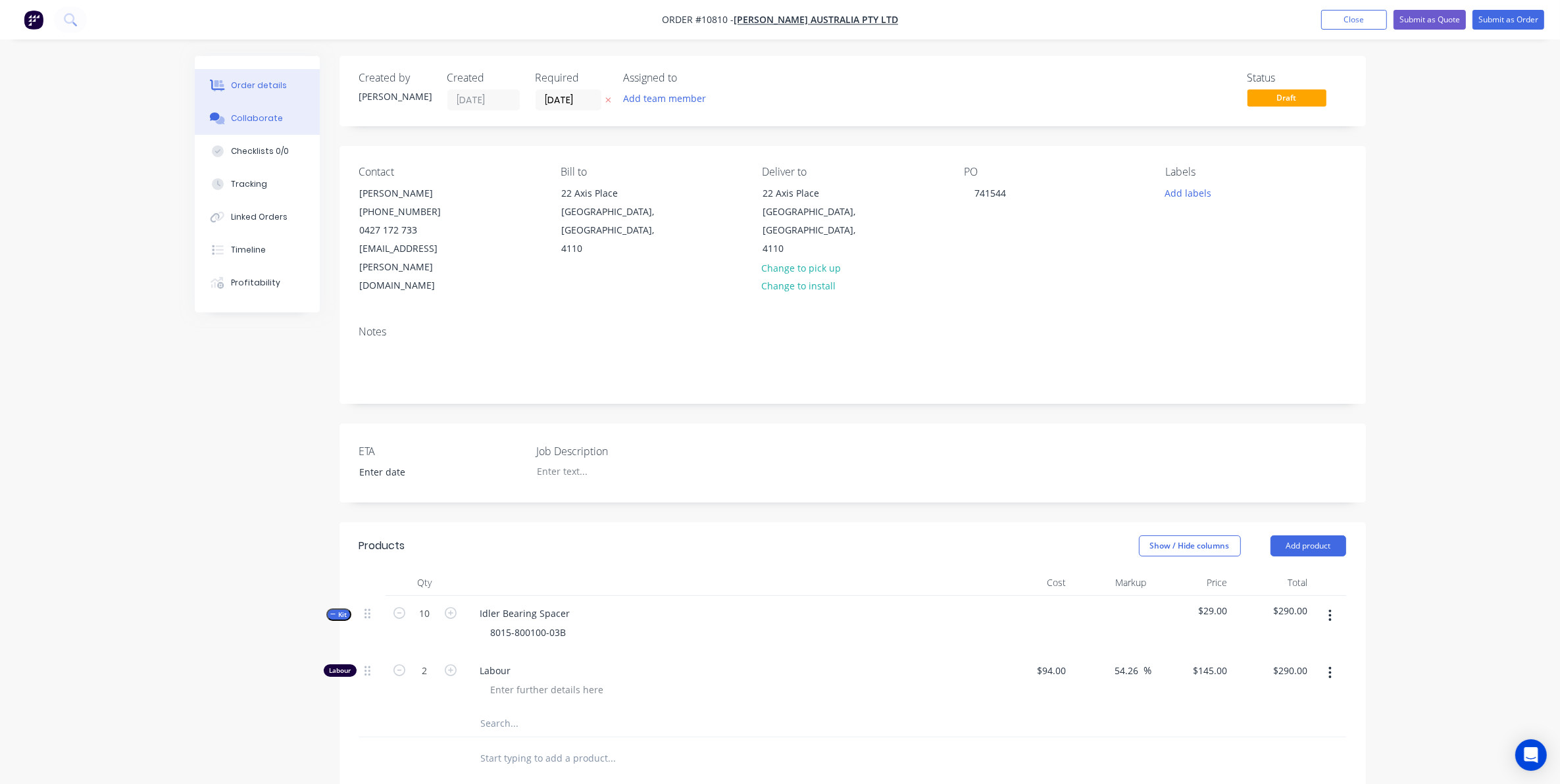
drag, startPoint x: 311, startPoint y: 121, endPoint x: 256, endPoint y: 119, distance: 55.0
click at [310, 121] on button "Collaborate" at bounding box center [257, 118] width 125 height 33
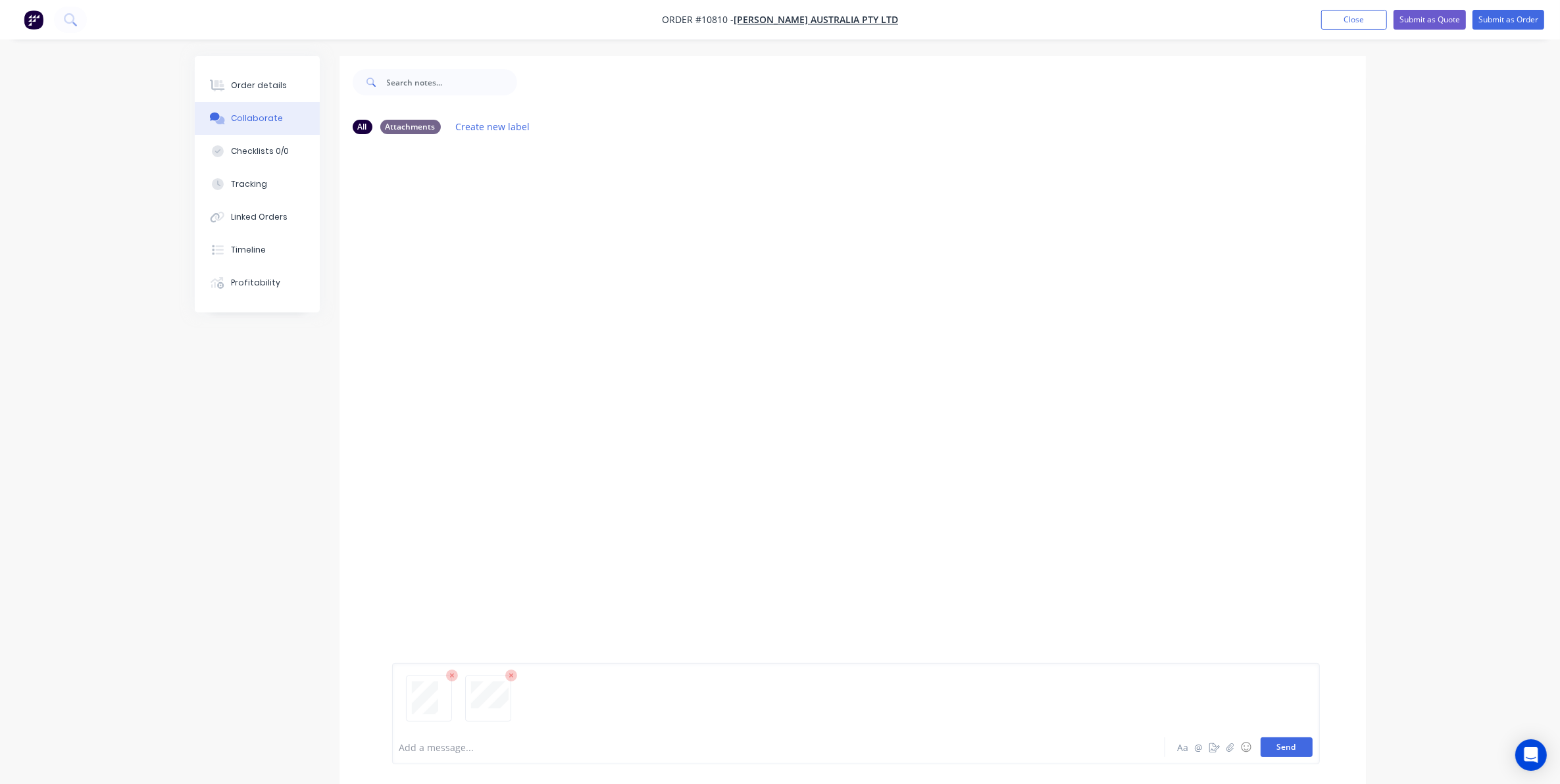
click at [1288, 751] on button "Send" at bounding box center [1287, 747] width 52 height 20
click at [273, 86] on div "Order details" at bounding box center [258, 85] width 56 height 11
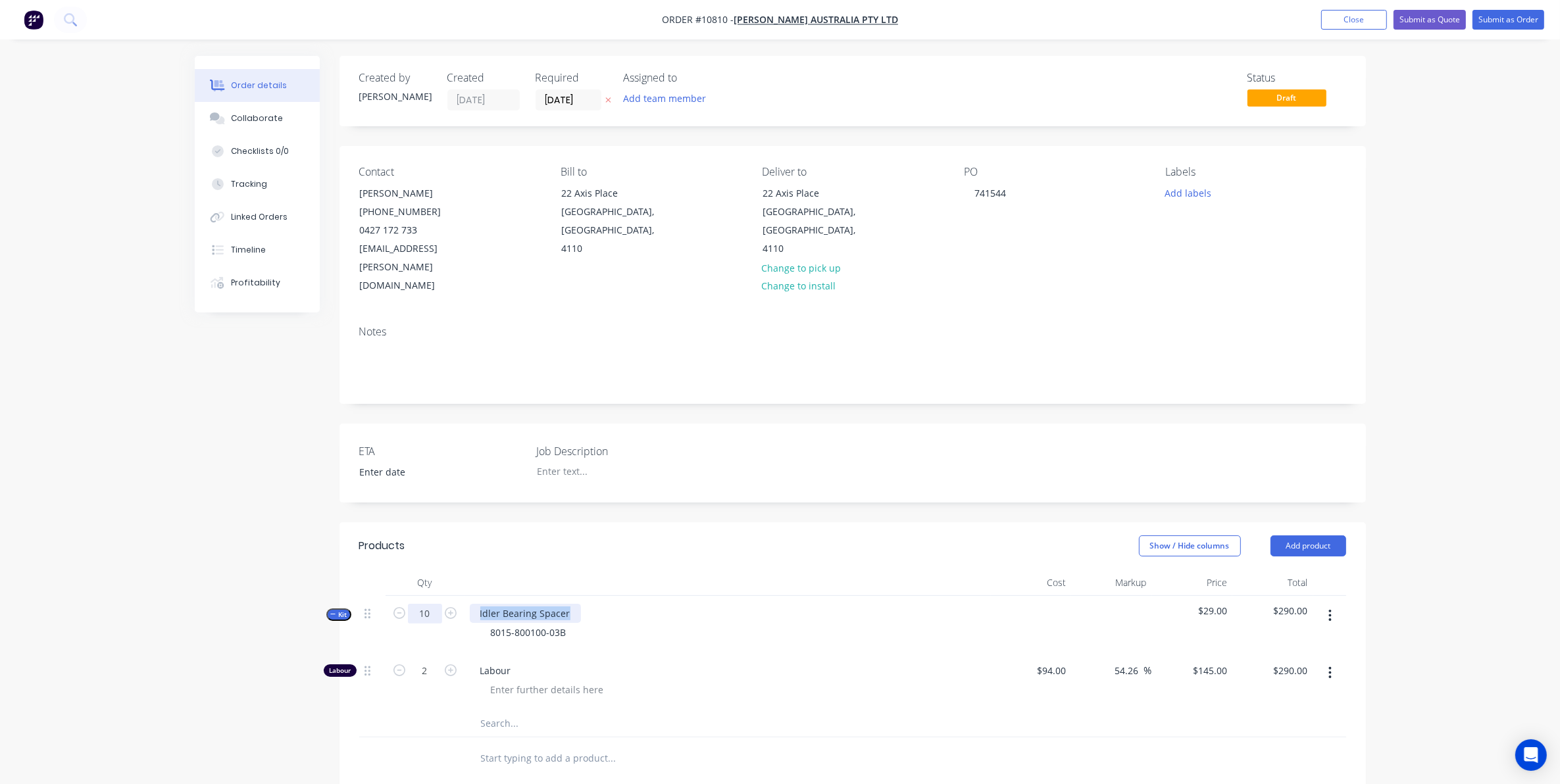
drag, startPoint x: 571, startPoint y: 571, endPoint x: 406, endPoint y: 572, distance: 165.0
click at [408, 596] on div "Kit 10 Idler Bearing Spacer 8015-800100-03B $29.00 $290.00" at bounding box center [852, 625] width 987 height 57
copy div "Idler Bearing Spacer"
click at [562, 461] on div at bounding box center [608, 471] width 164 height 19
paste div
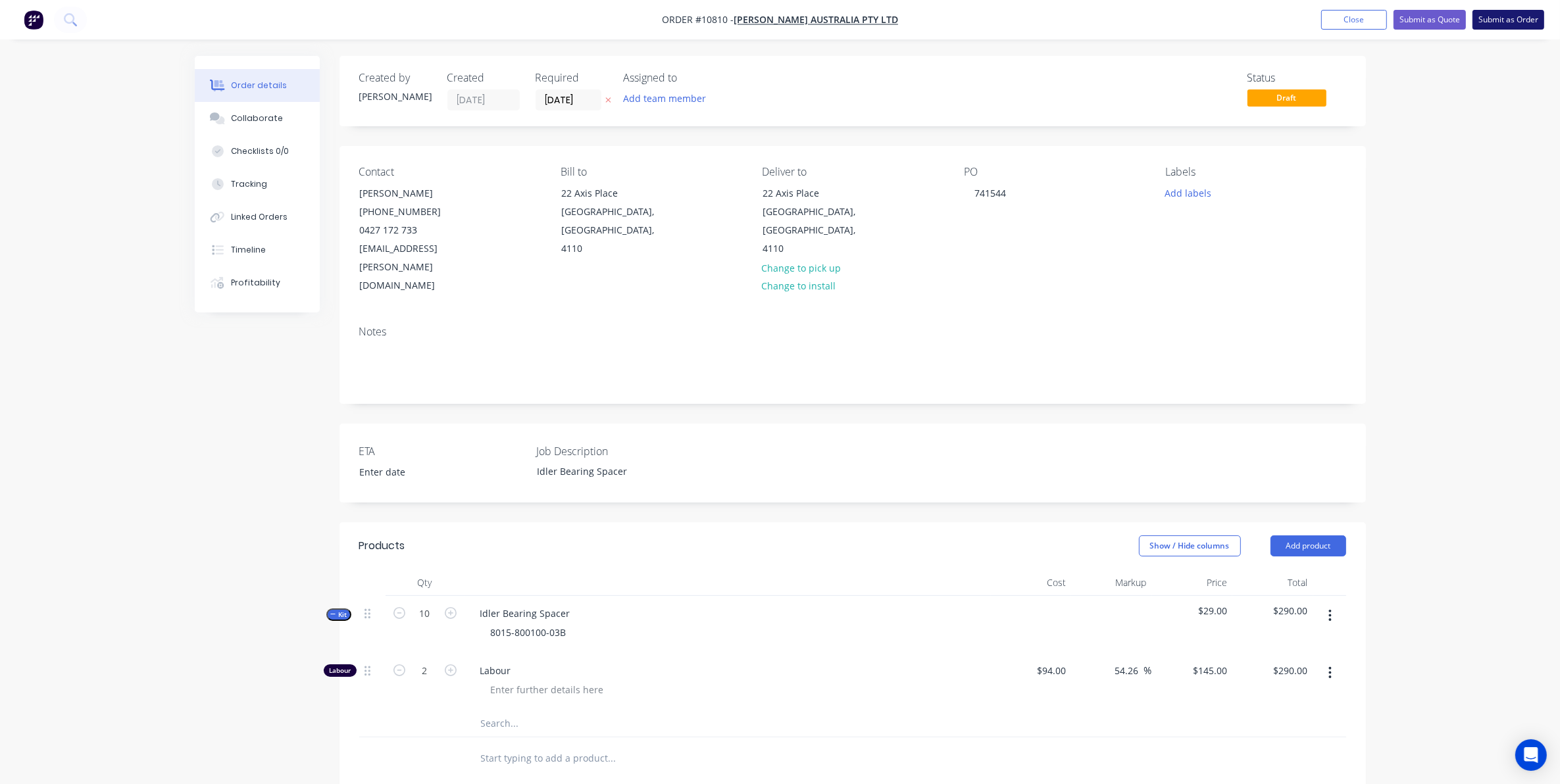
click at [1495, 16] on button "Submit as Order" at bounding box center [1509, 19] width 72 height 20
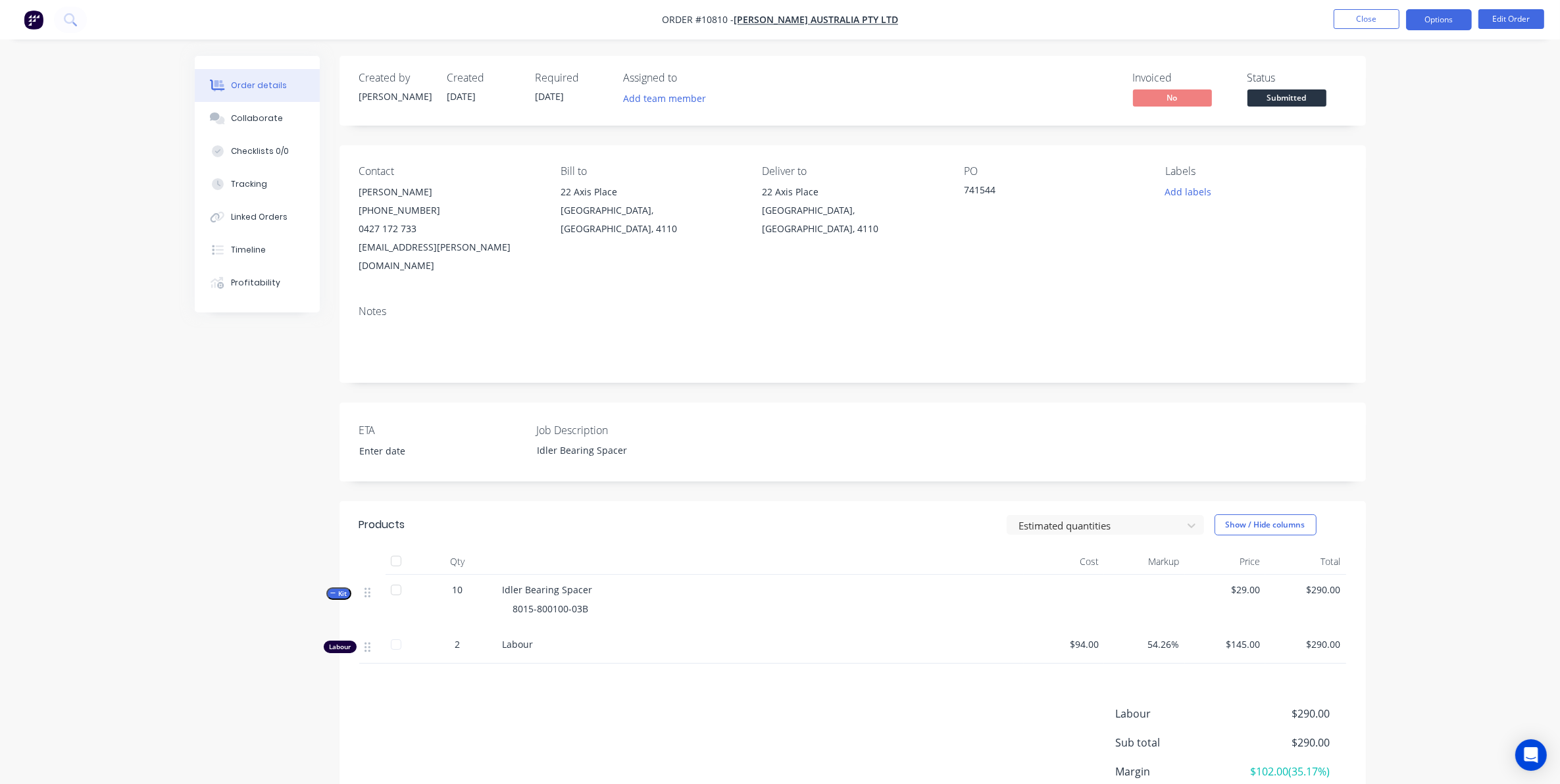
click at [1433, 25] on button "Options" at bounding box center [1438, 20] width 66 height 21
click at [1379, 159] on div "Work Order" at bounding box center [1400, 159] width 122 height 19
click at [1360, 133] on div "Without pricing" at bounding box center [1400, 133] width 122 height 19
click at [1344, 20] on button "Close" at bounding box center [1366, 19] width 66 height 20
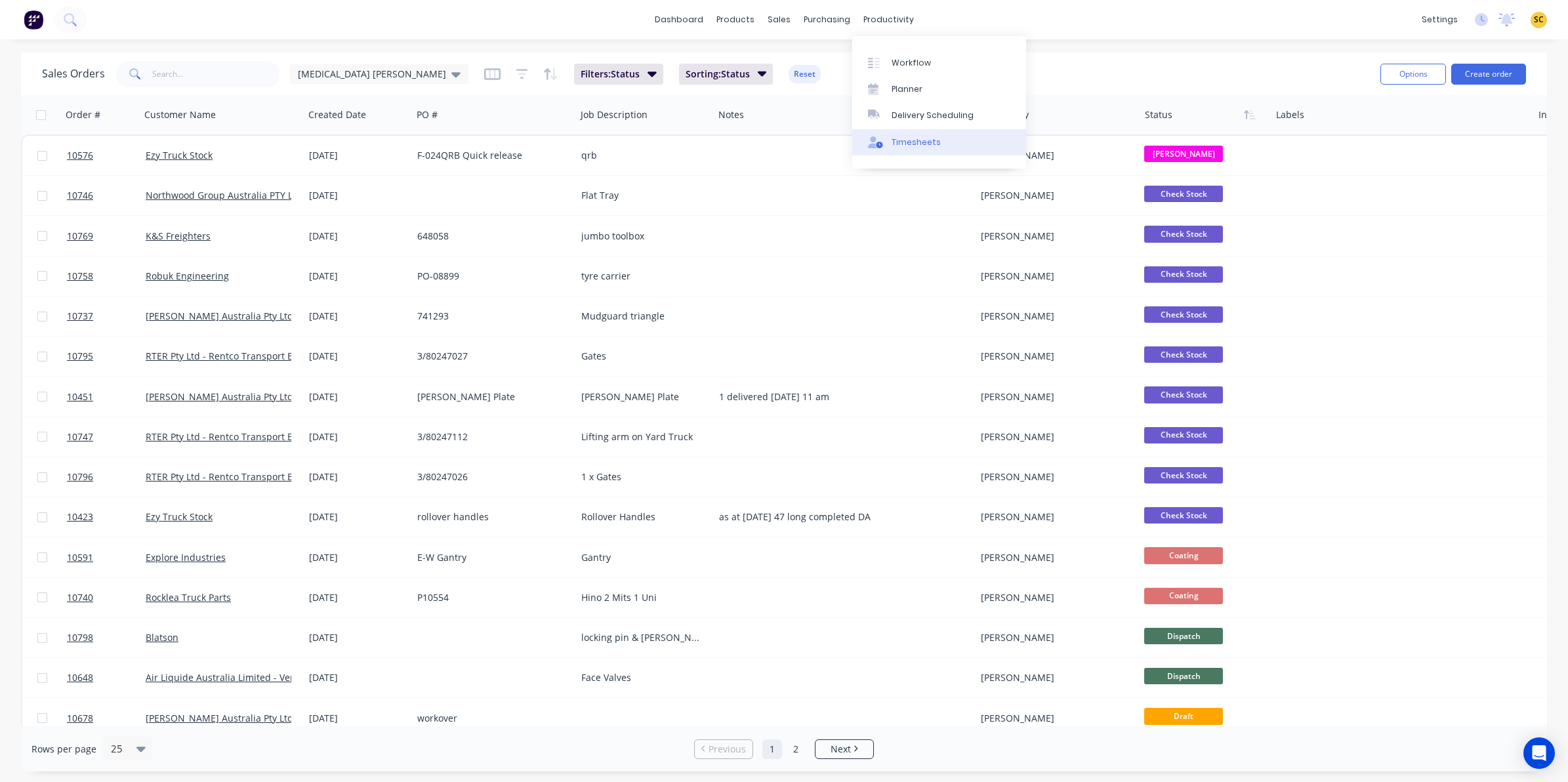
click at [916, 141] on div "Timesheets" at bounding box center [917, 142] width 49 height 11
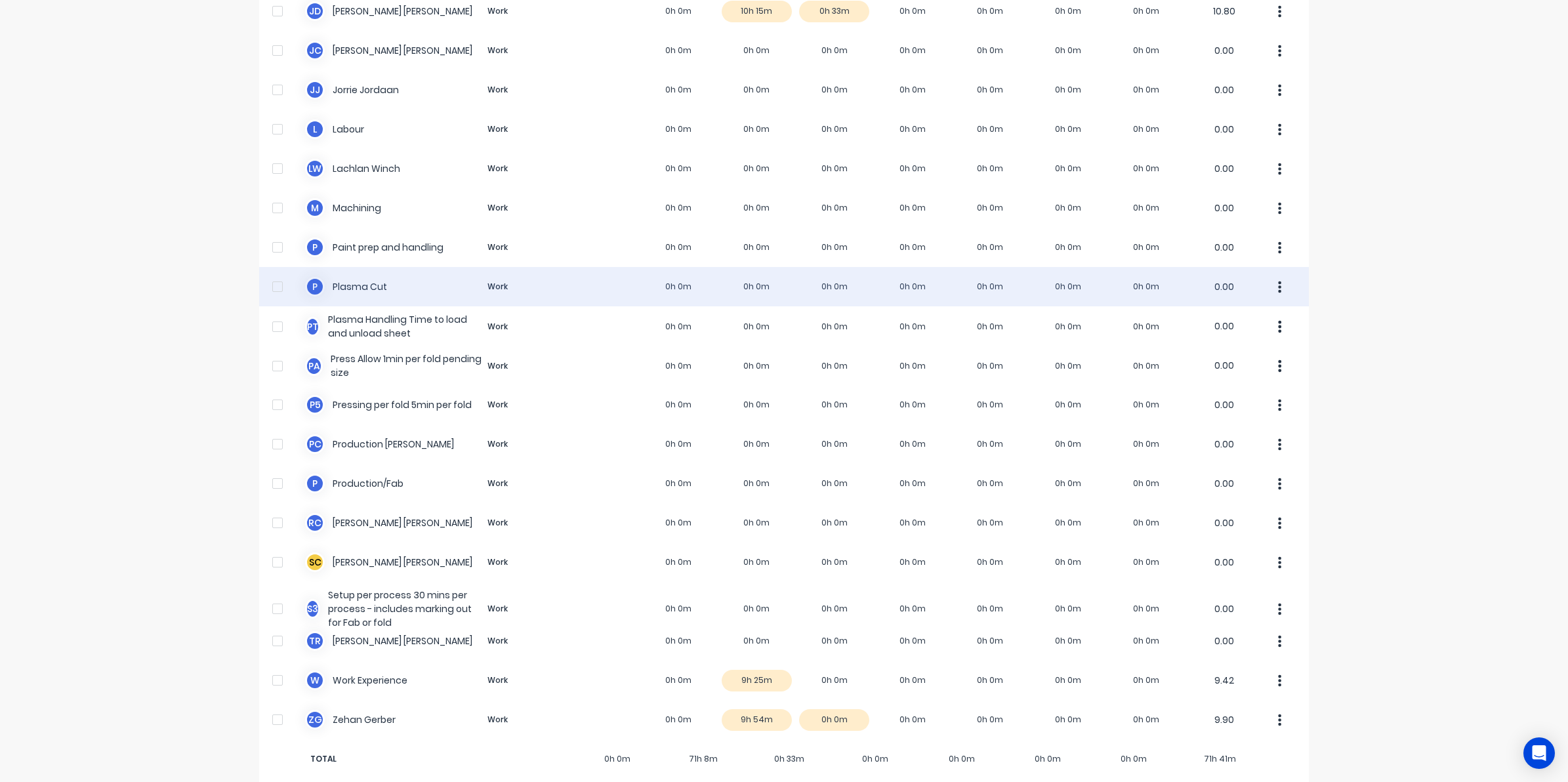
scroll to position [674, 0]
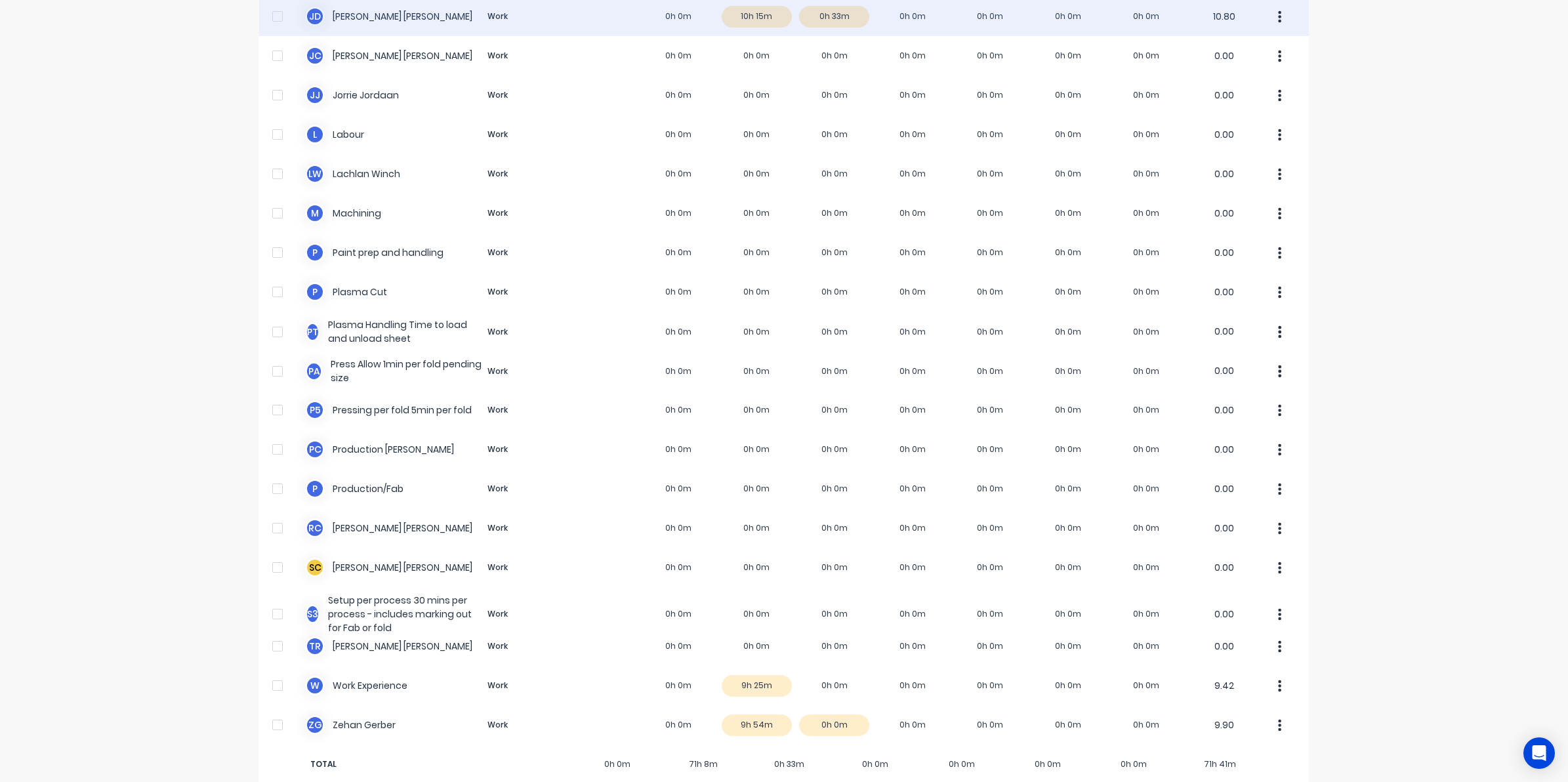
scroll to position [656, 0]
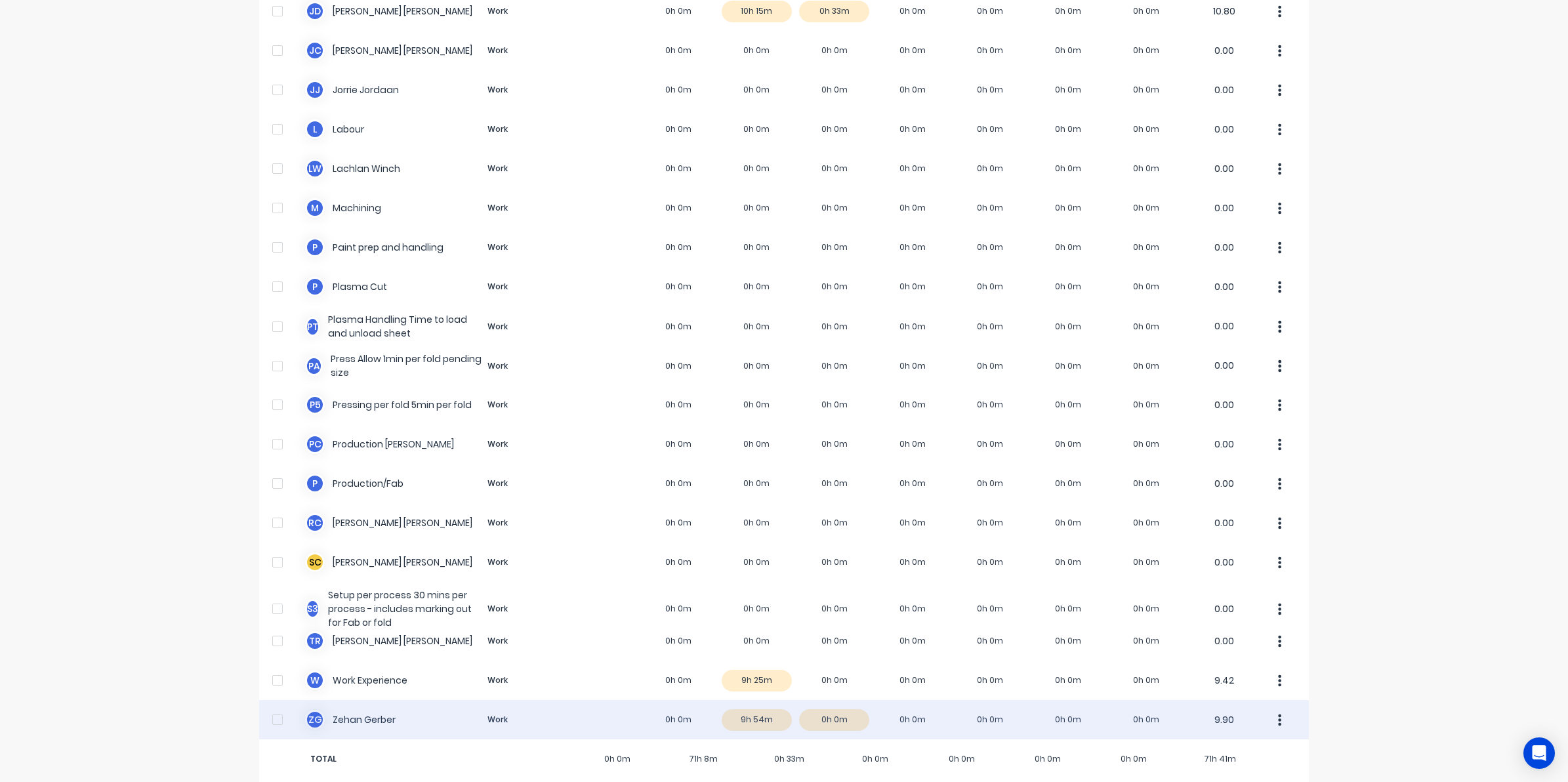
click at [749, 721] on div "Z G [PERSON_NAME] Work 0h 0m 9h 54m 0h 0m 0h 0m 0h 0m 0h 0m 0h 0m 9.90" at bounding box center [784, 720] width 1050 height 40
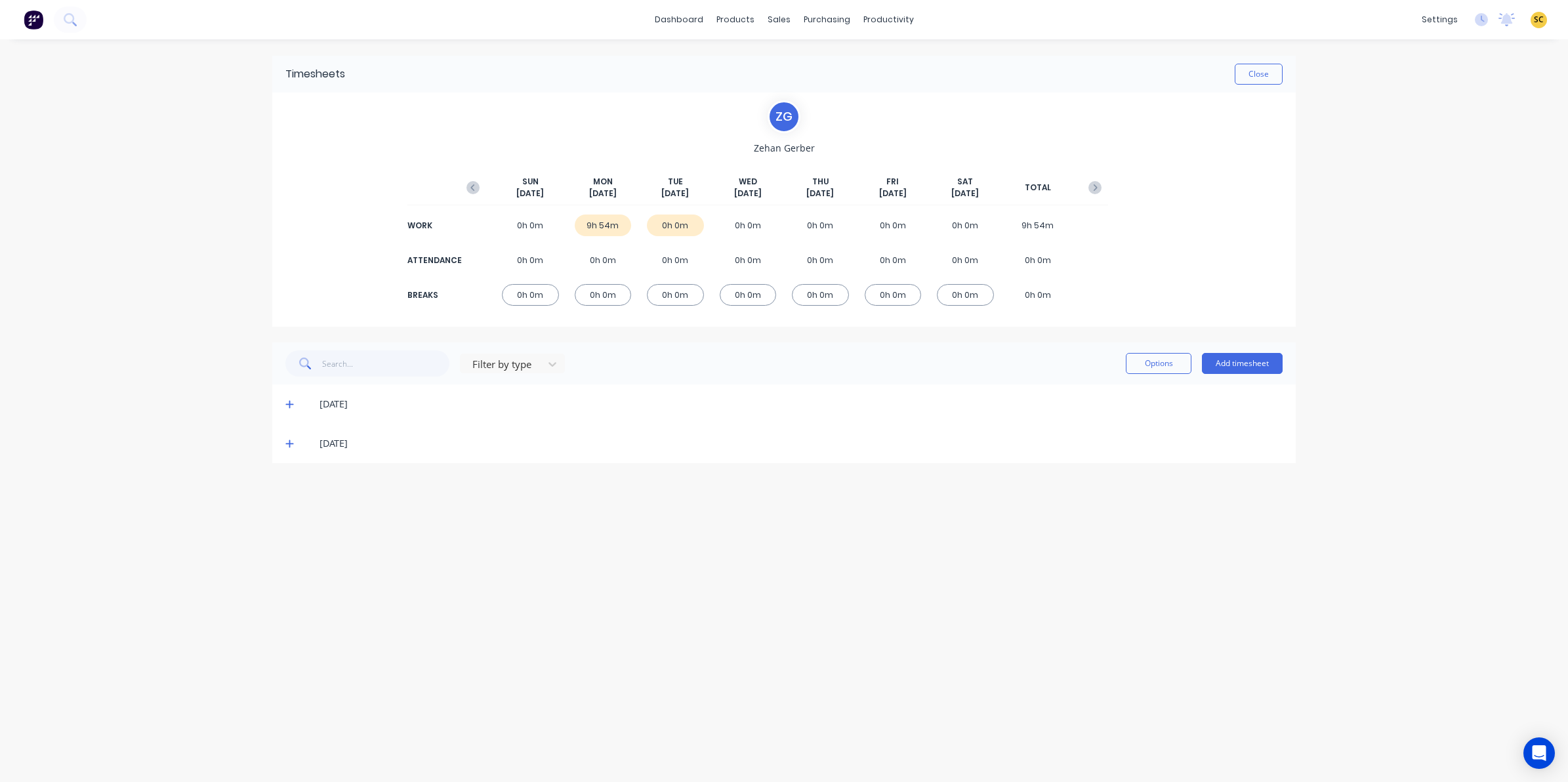
click at [290, 405] on icon at bounding box center [289, 404] width 8 height 8
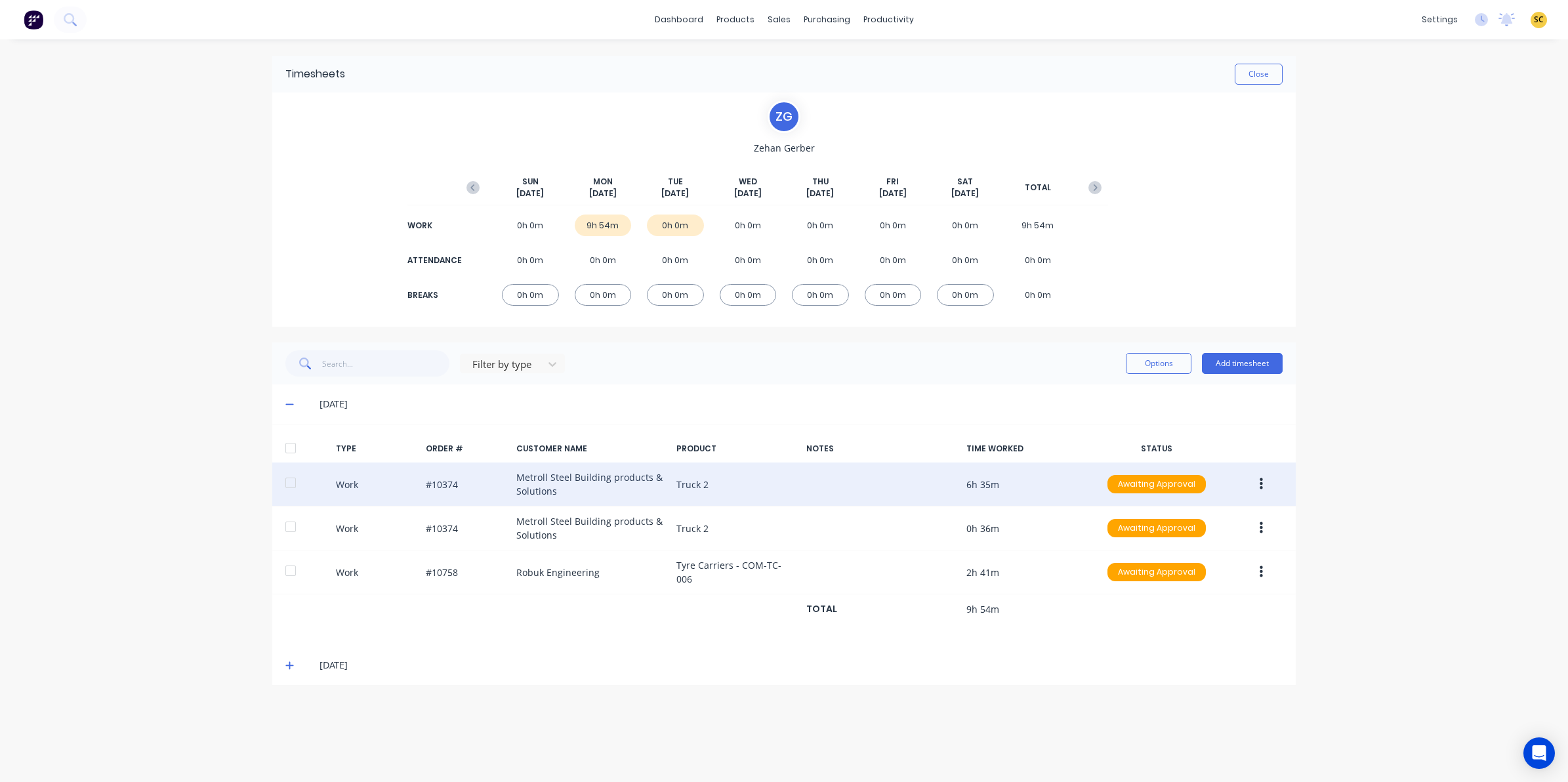
click at [1264, 490] on button "button" at bounding box center [1261, 484] width 31 height 24
click at [1196, 437] on div "Edit" at bounding box center [1214, 435] width 101 height 19
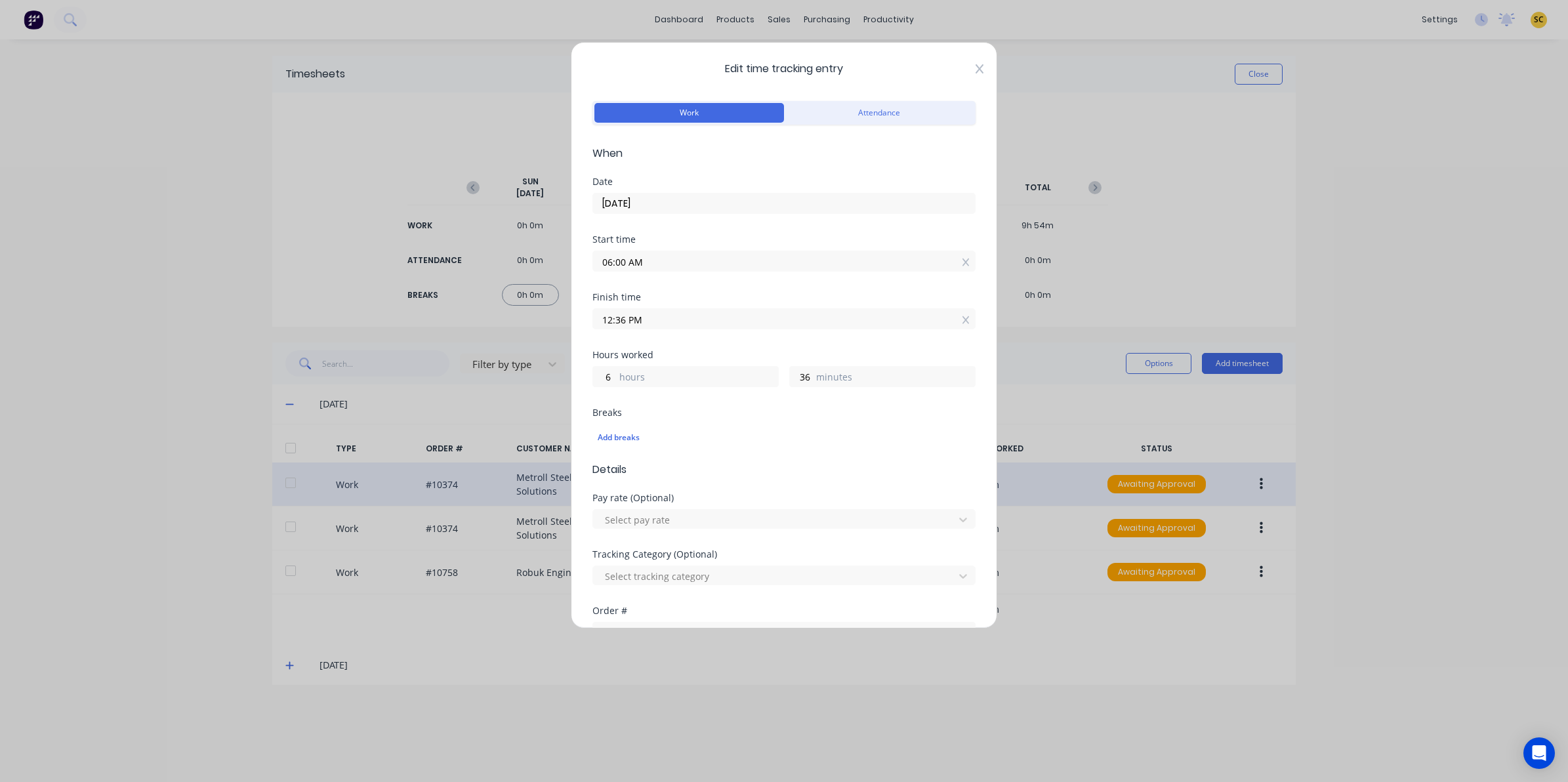
click at [975, 72] on icon at bounding box center [979, 68] width 8 height 10
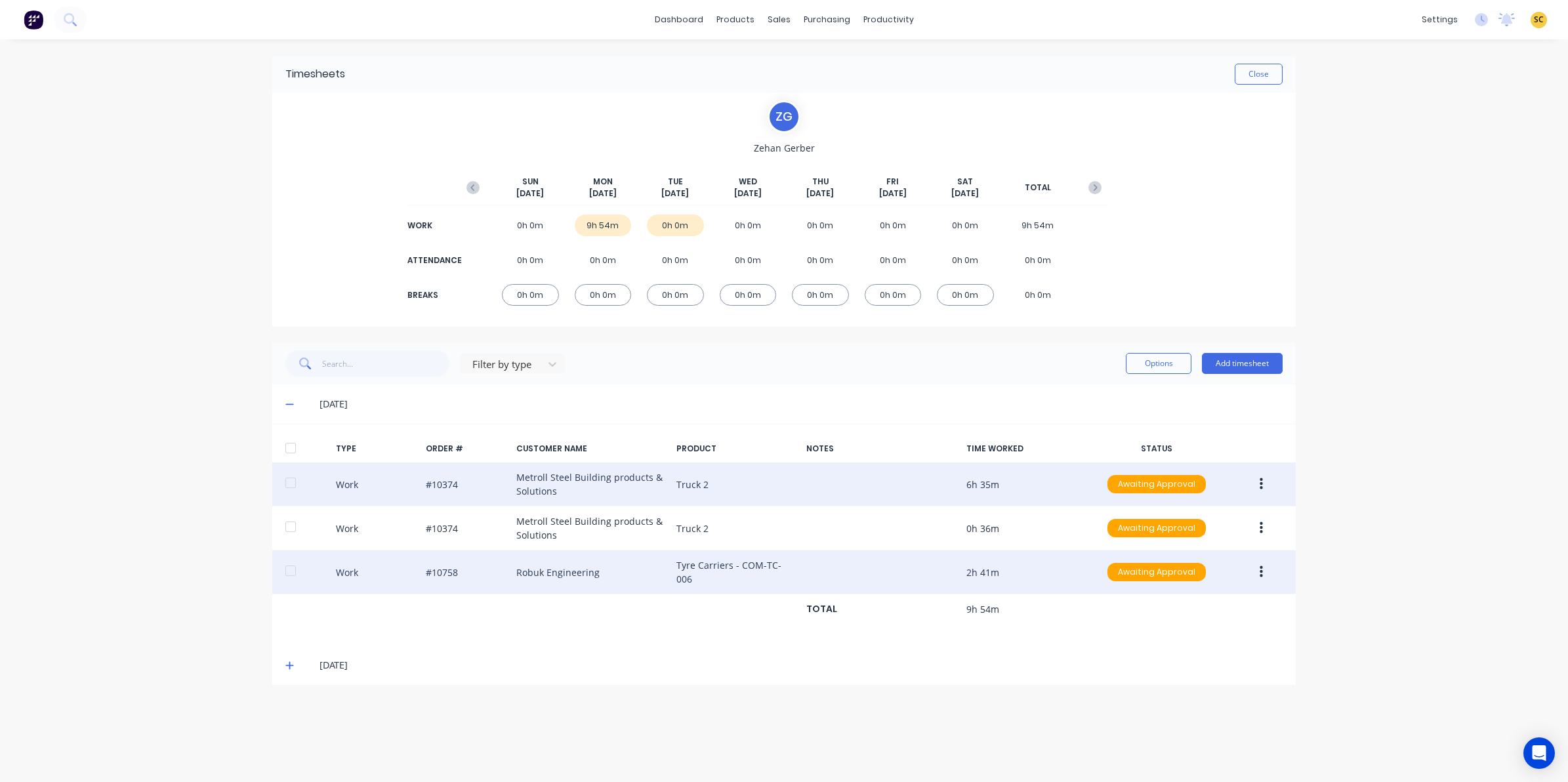
click at [1264, 563] on button "button" at bounding box center [1261, 572] width 31 height 24
click at [1179, 517] on div "Edit" at bounding box center [1214, 524] width 101 height 19
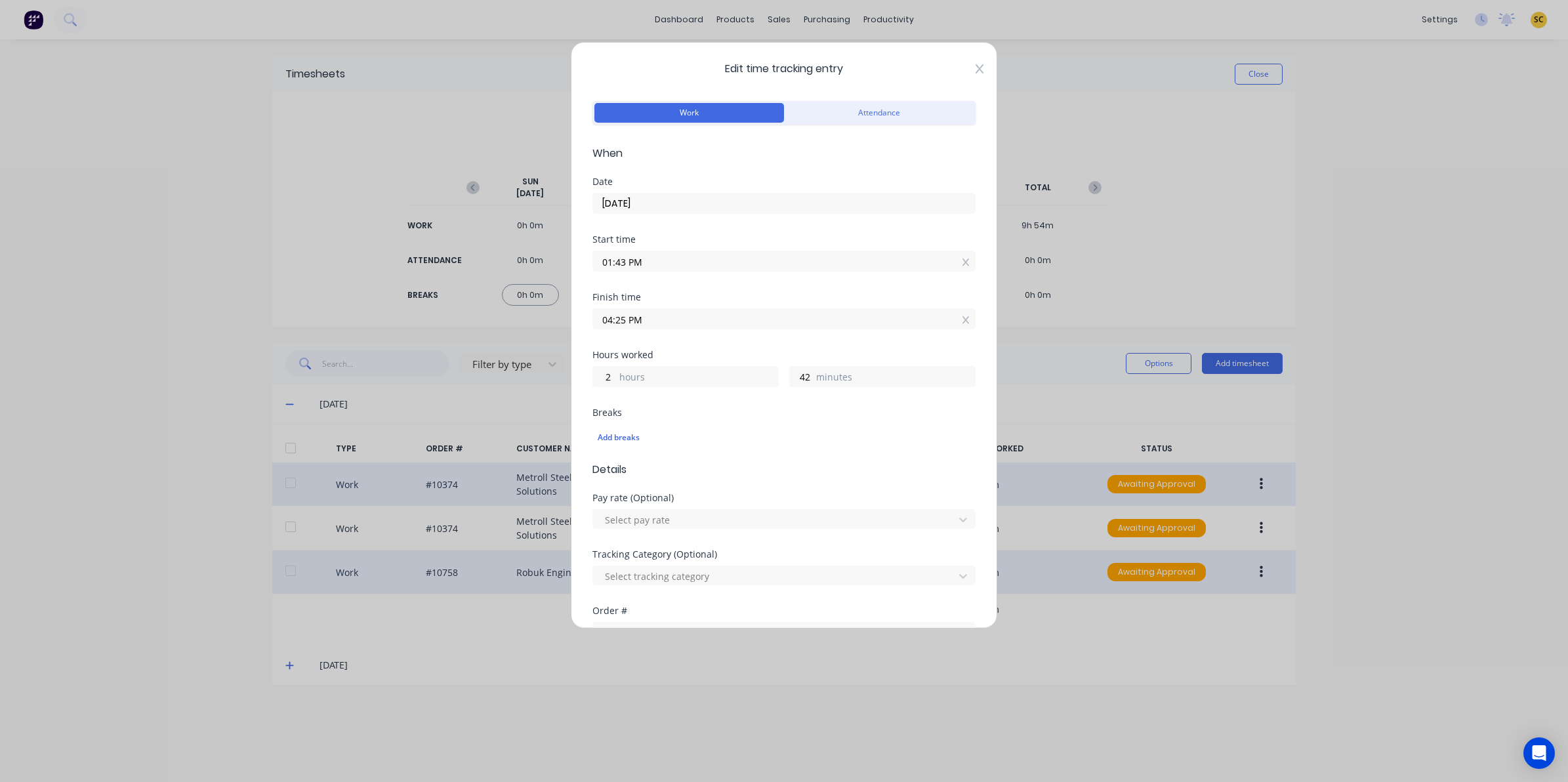
click at [975, 71] on icon at bounding box center [979, 68] width 8 height 10
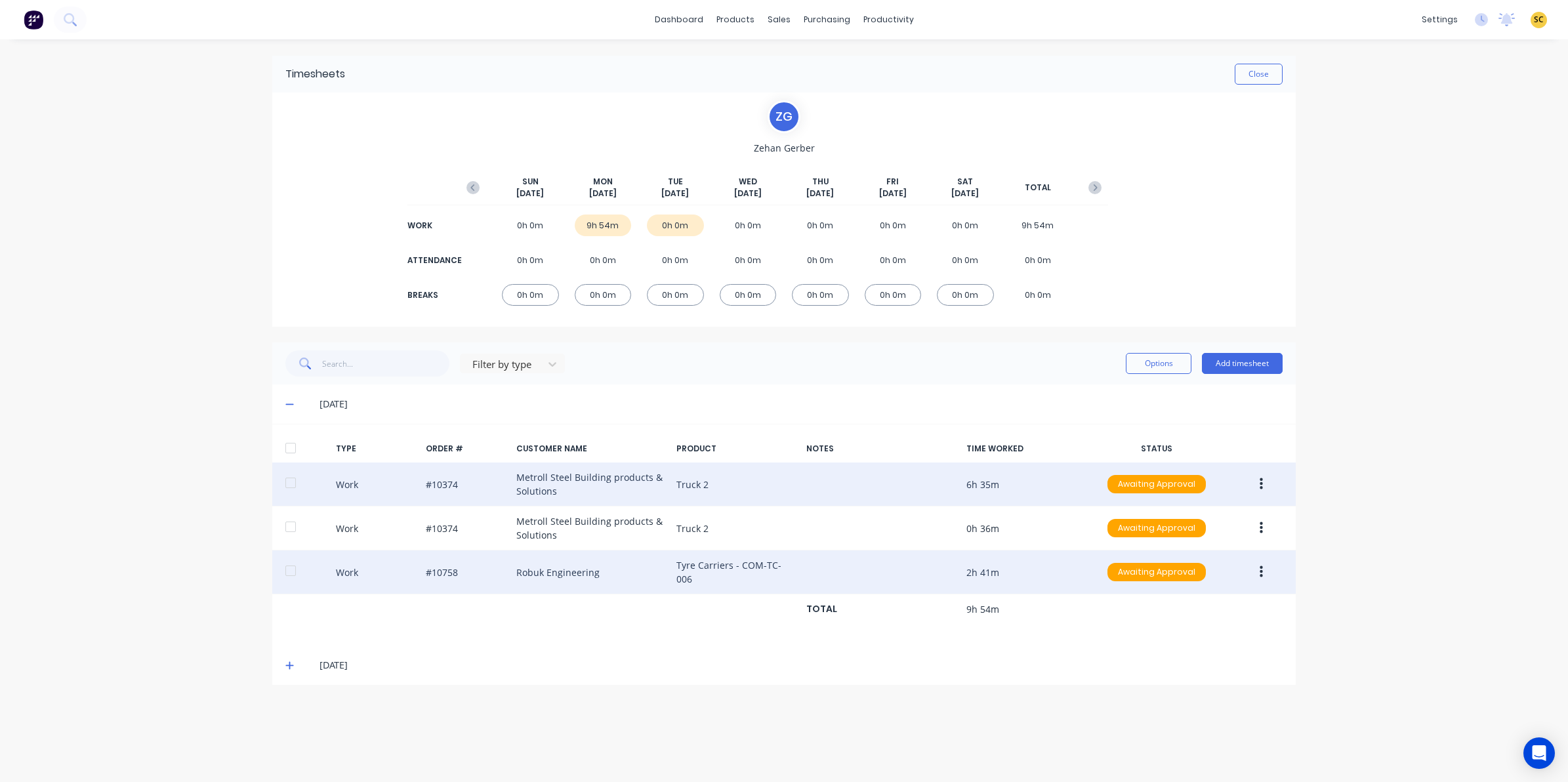
click at [1271, 578] on button "button" at bounding box center [1261, 572] width 31 height 24
click at [1198, 521] on div "Edit" at bounding box center [1214, 524] width 101 height 19
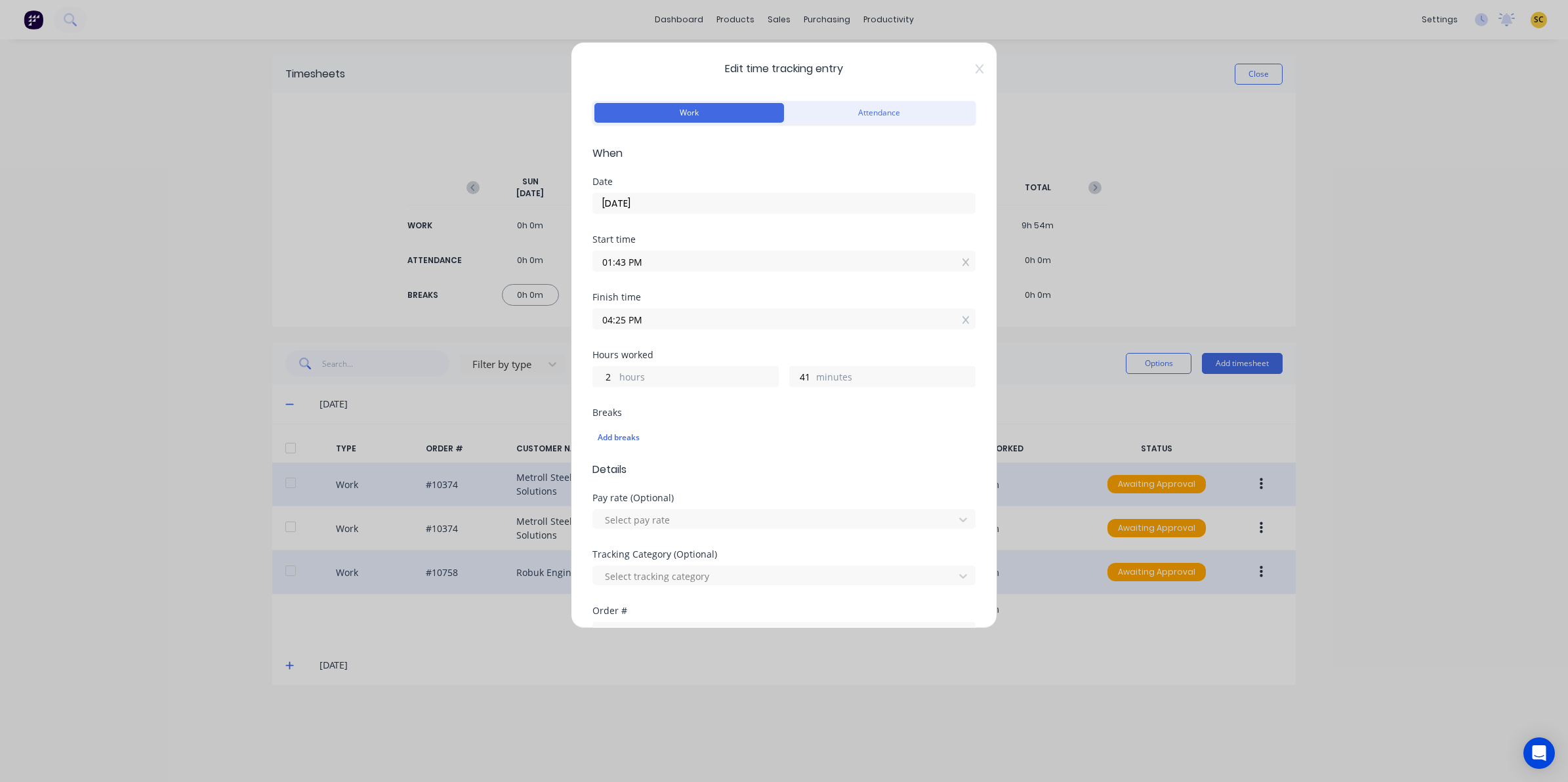
type input "42"
click at [975, 73] on icon at bounding box center [979, 68] width 8 height 10
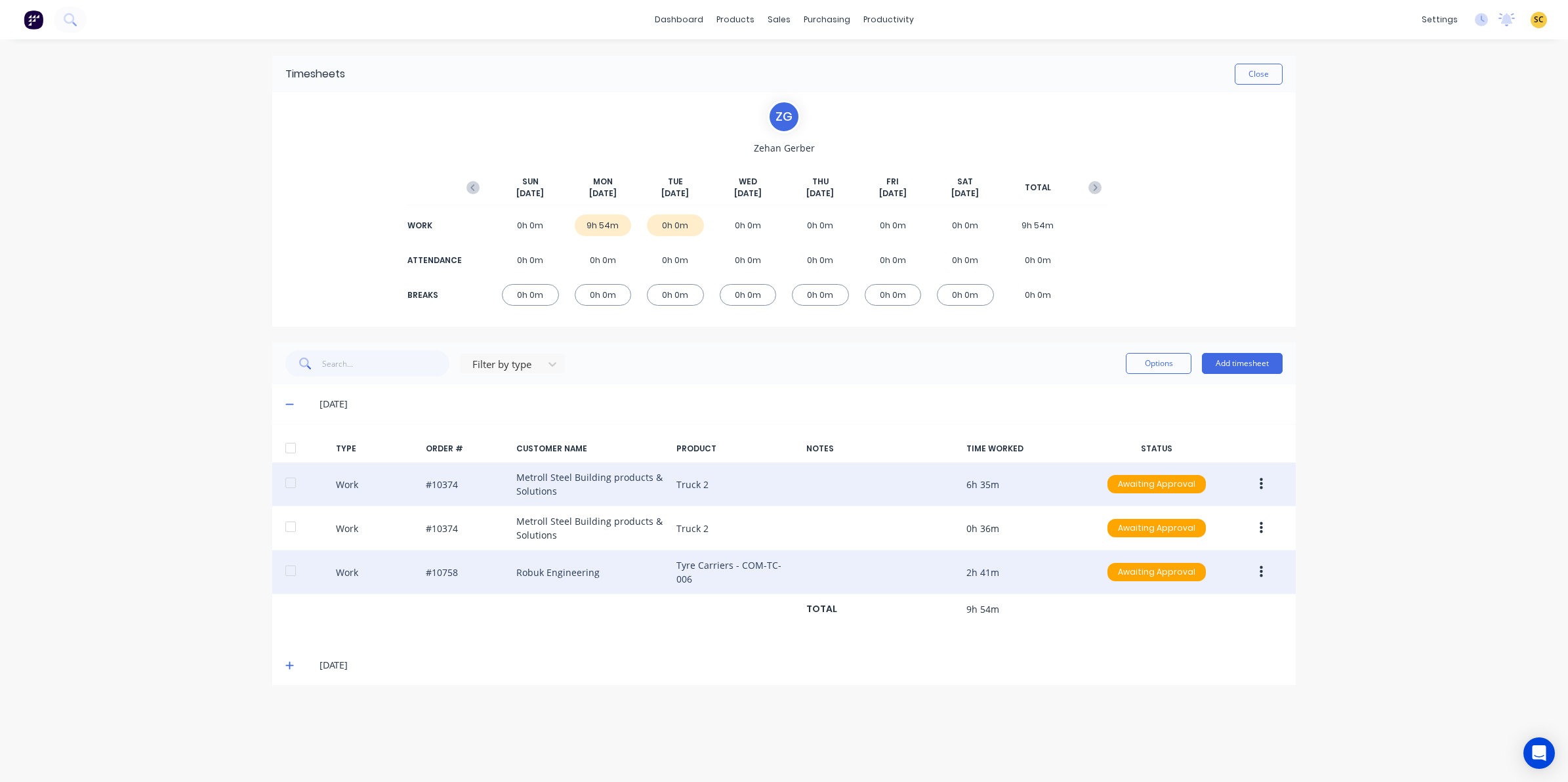
click at [289, 666] on icon at bounding box center [289, 666] width 9 height 9
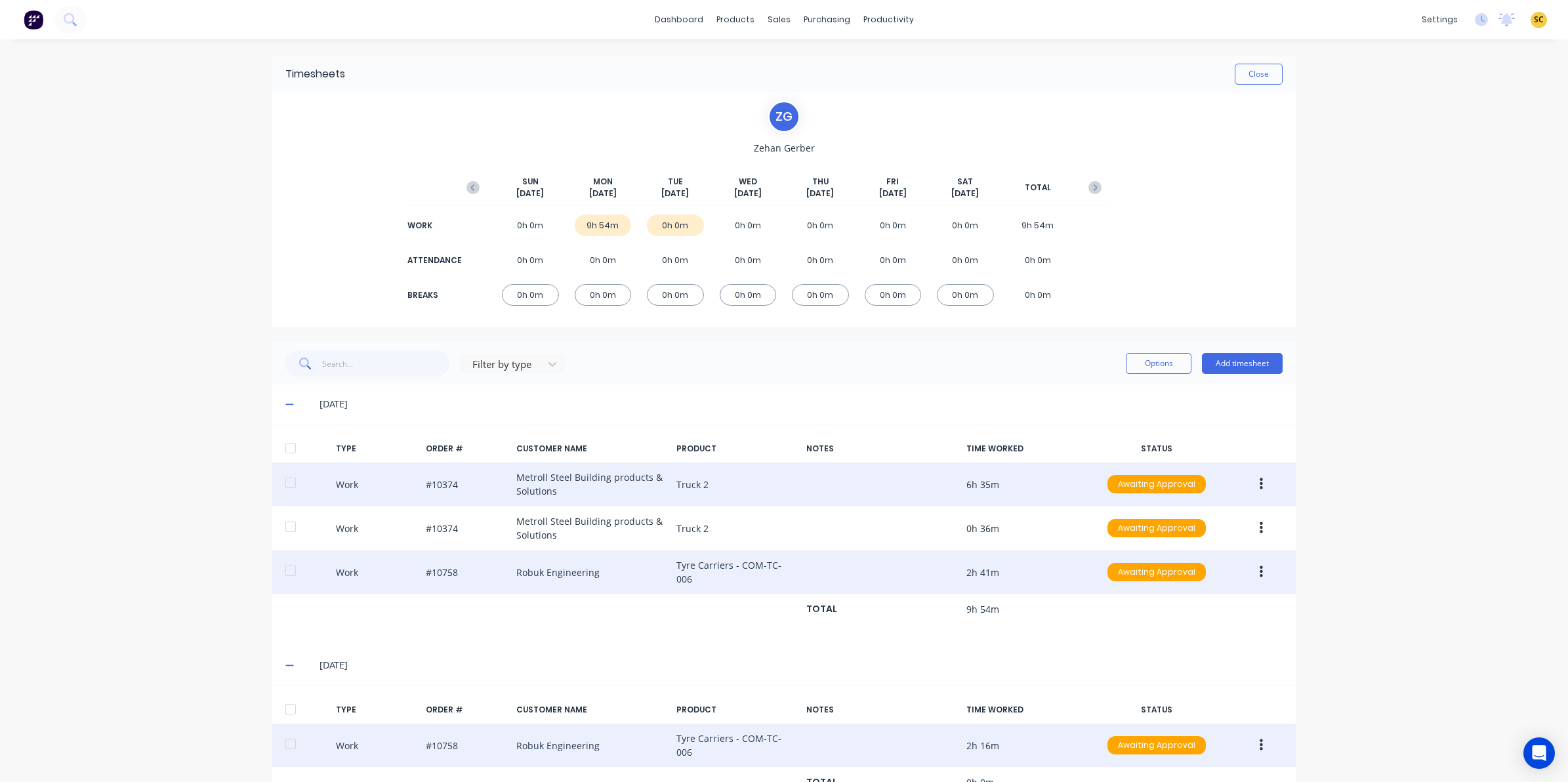
click at [1252, 737] on button "button" at bounding box center [1261, 745] width 31 height 24
click at [1227, 689] on div "Edit" at bounding box center [1214, 697] width 101 height 19
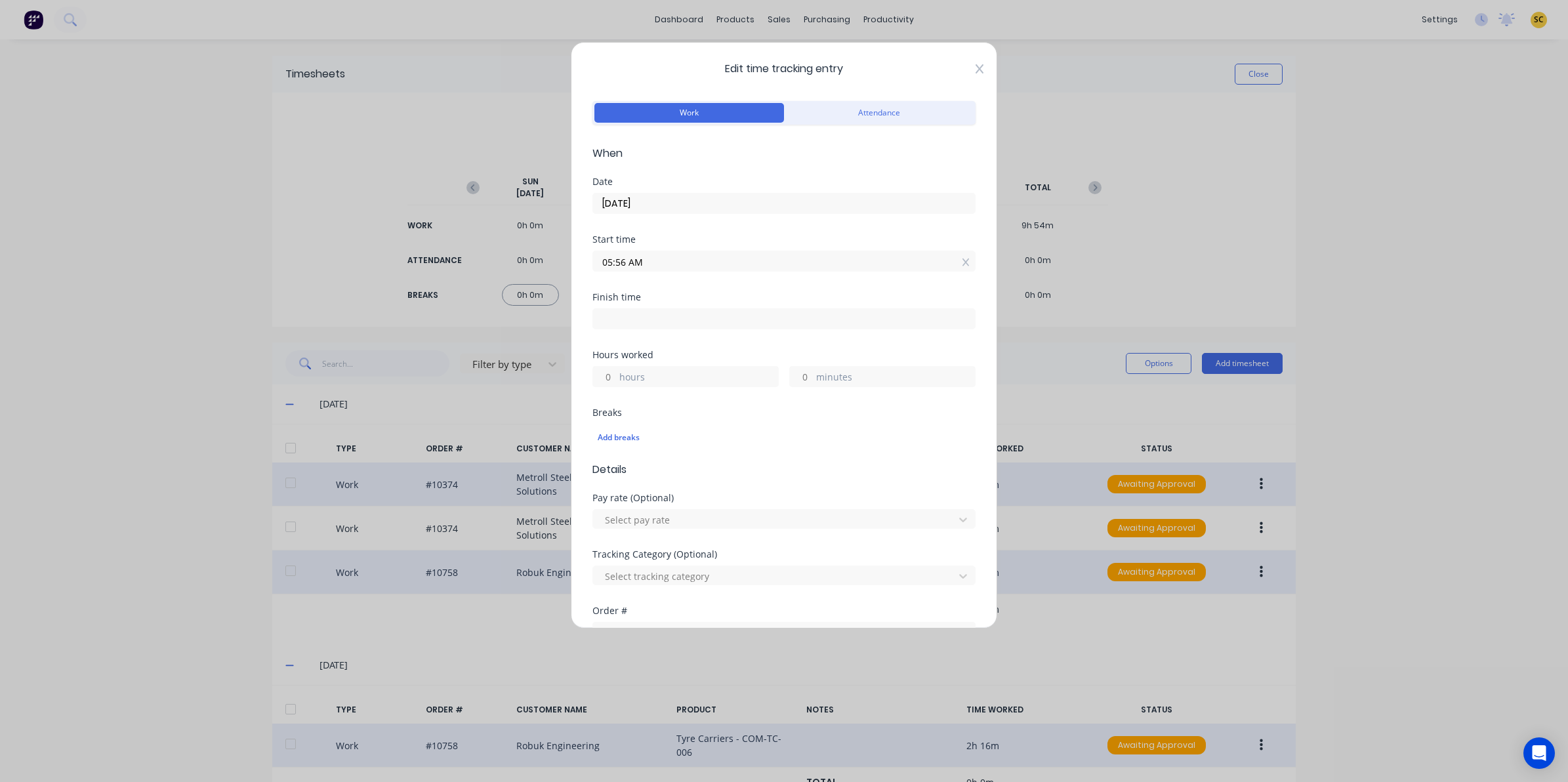
click at [975, 69] on icon at bounding box center [979, 68] width 8 height 10
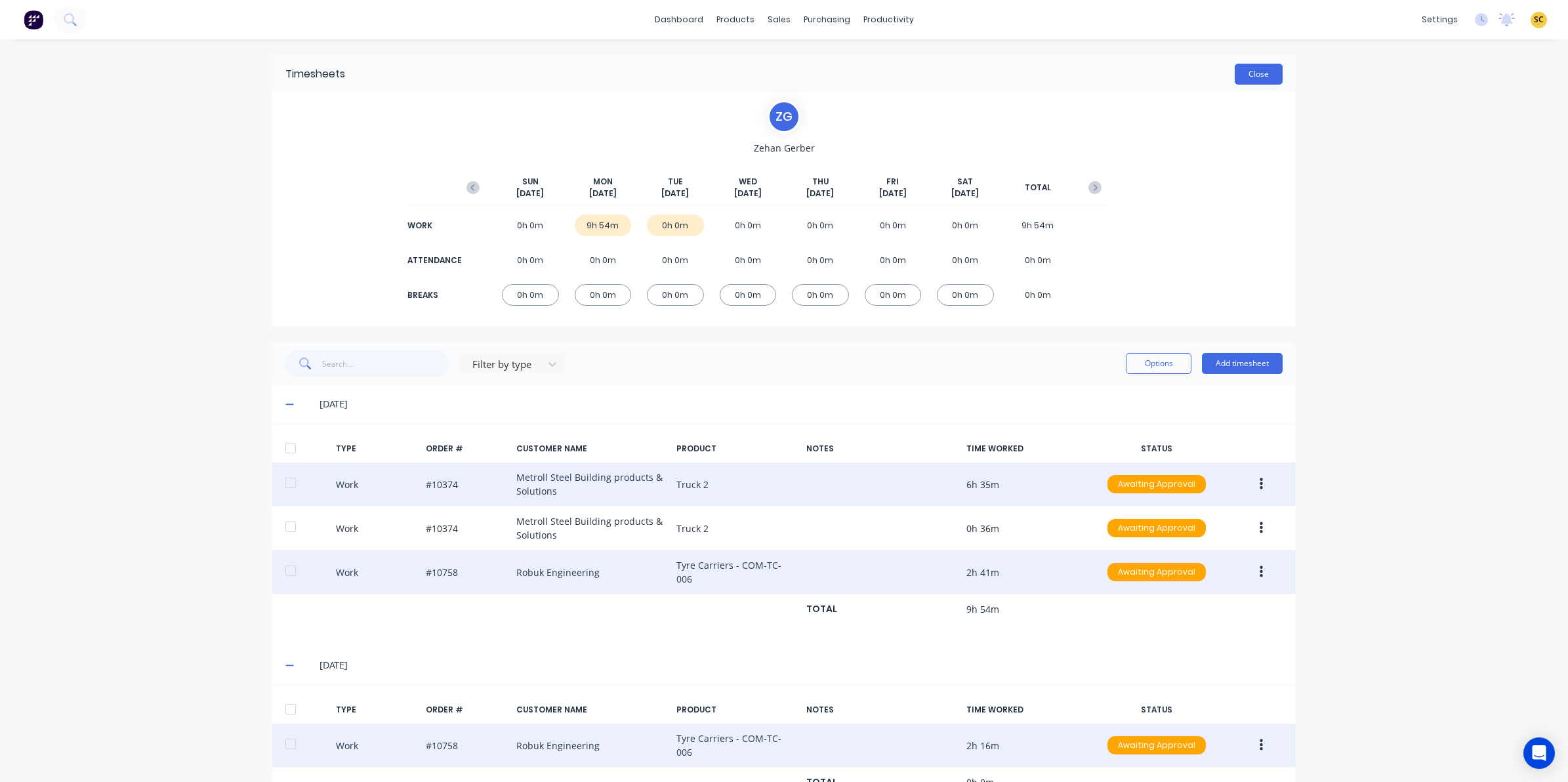
click at [1264, 74] on button "Close" at bounding box center [1258, 74] width 48 height 21
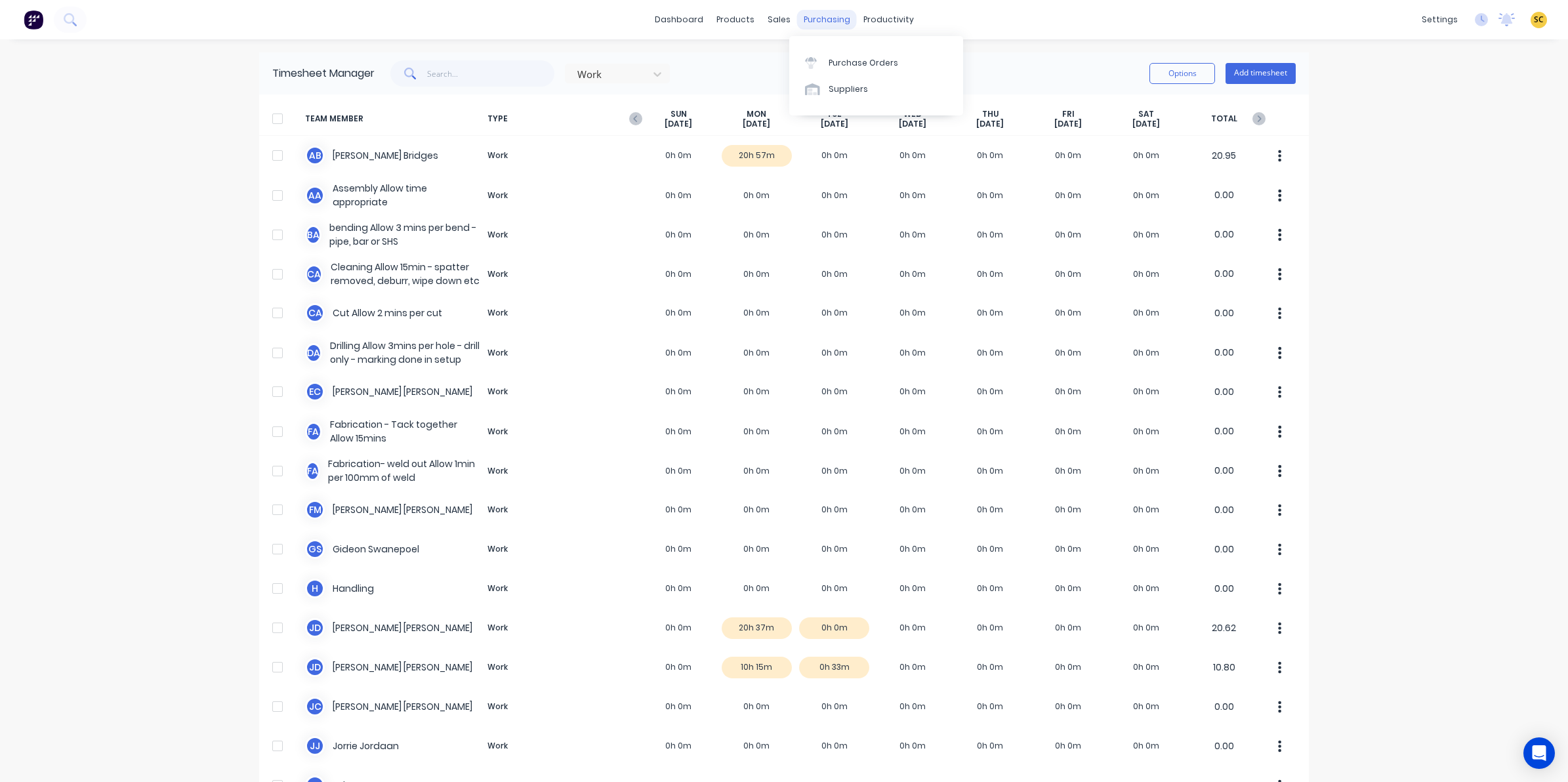
click at [806, 14] on div "purchasing" at bounding box center [827, 19] width 60 height 20
click at [828, 69] on link "Purchase Orders" at bounding box center [877, 62] width 174 height 27
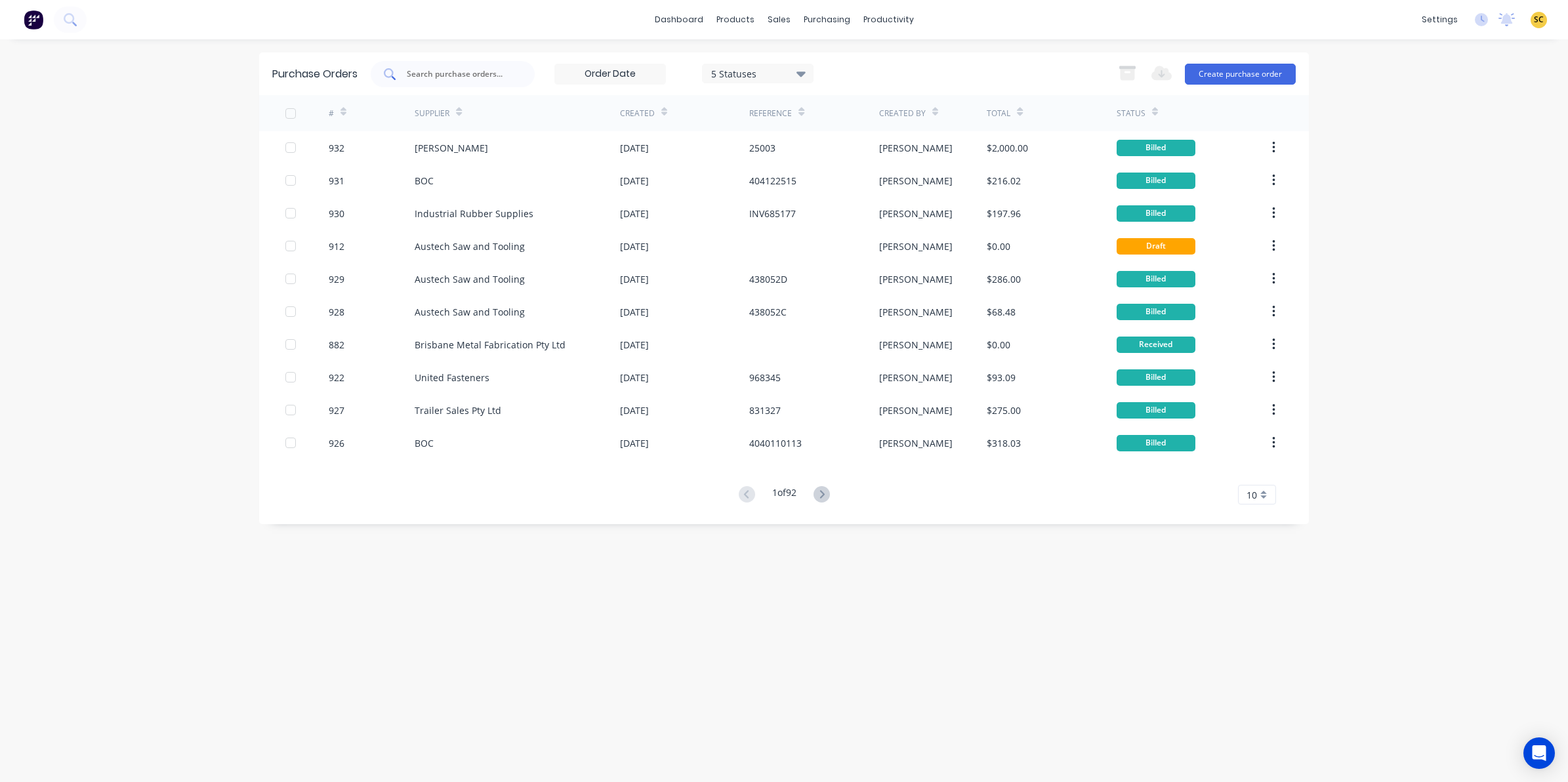
click at [479, 82] on div at bounding box center [453, 74] width 164 height 27
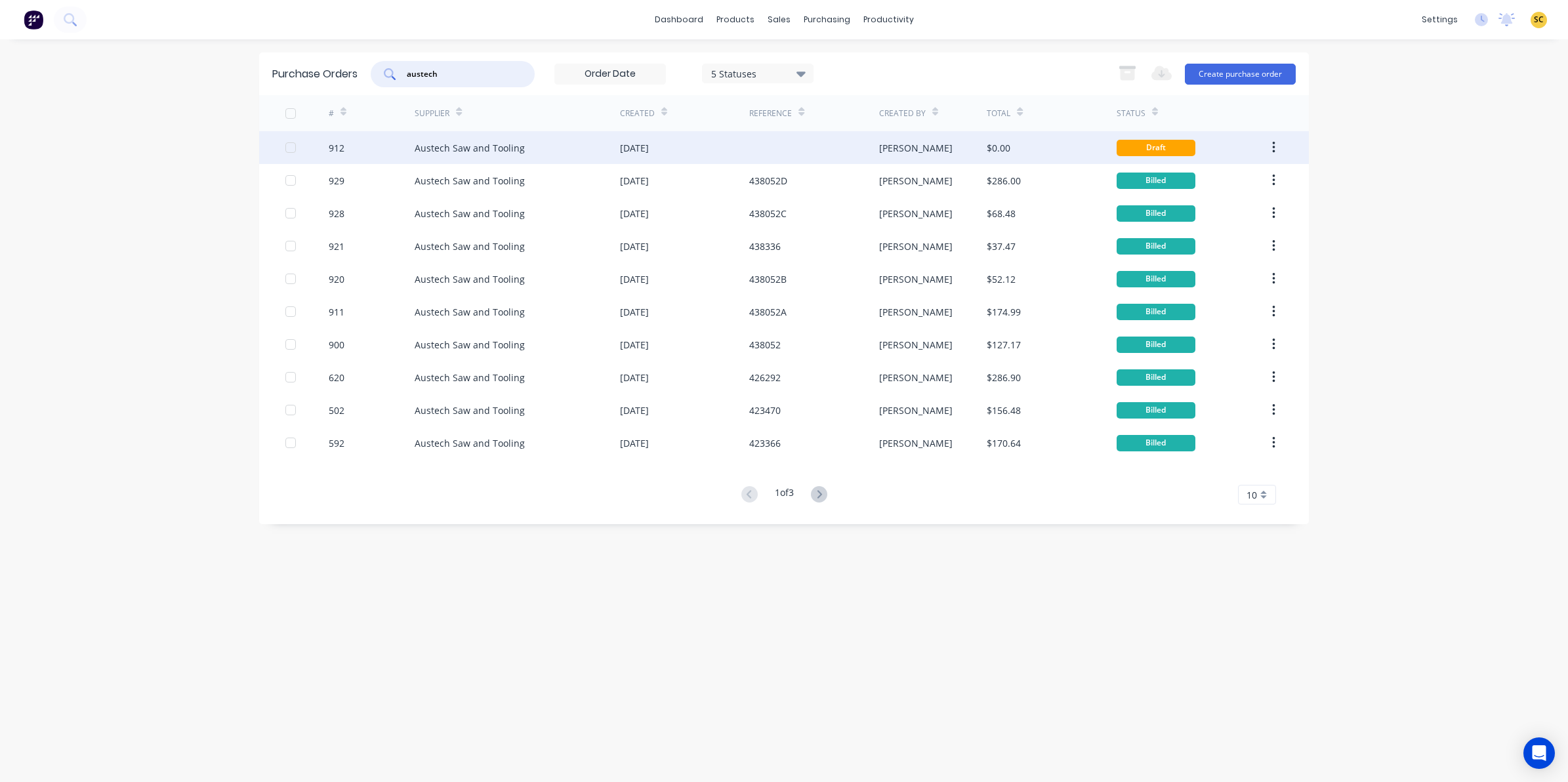
type input "austech"
click at [642, 154] on div "[DATE]" at bounding box center [634, 148] width 28 height 14
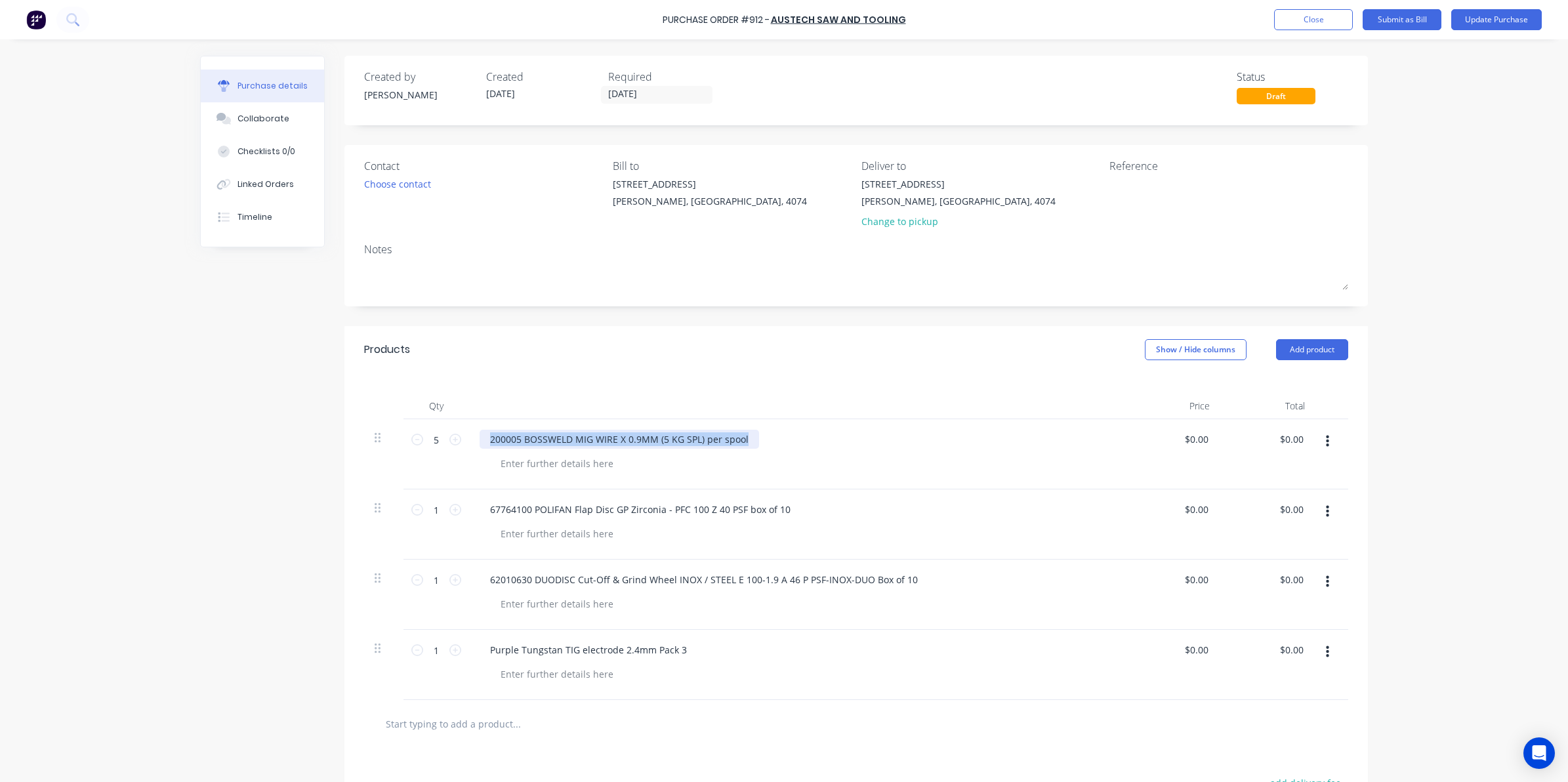
drag, startPoint x: 739, startPoint y: 443, endPoint x: 194, endPoint y: 465, distance: 545.4
click at [200, 465] on div "Created by Sarah Created 23/09/25 Required 23/09/25 Status Draft Contact Choose…" at bounding box center [784, 509] width 1168 height 908
copy div "200005 BOSSWELD MIG WIRE X 0.9MM (5 KG SPL) per spool"
drag, startPoint x: 689, startPoint y: 650, endPoint x: 681, endPoint y: 653, distance: 8.5
click at [686, 650] on div "Purple Tungstan TIG electrode 2.4mm Pack 3" at bounding box center [797, 649] width 635 height 19
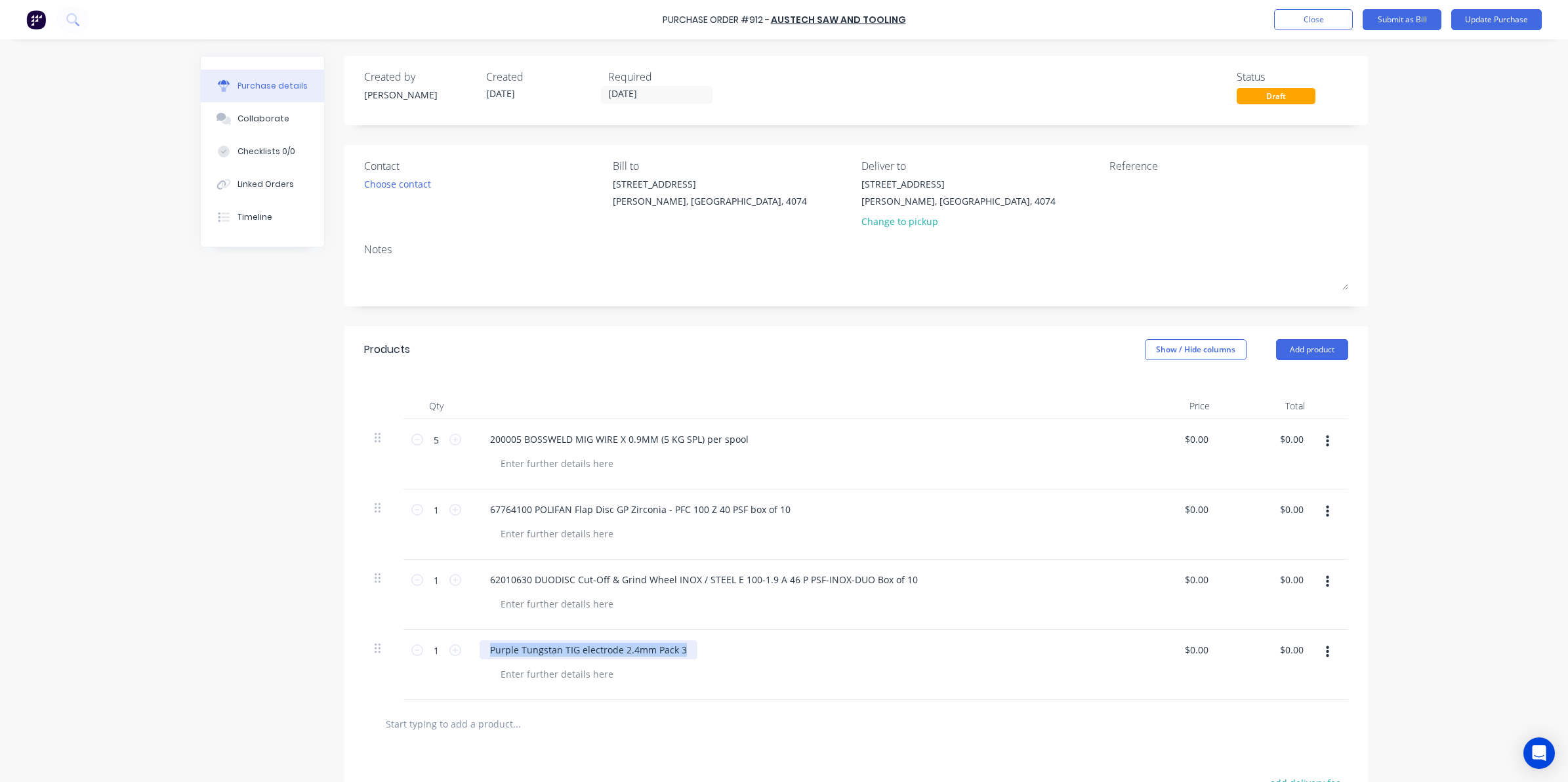
drag, startPoint x: 681, startPoint y: 653, endPoint x: 323, endPoint y: 672, distance: 358.5
click at [323, 672] on div "Created by Sarah Created 23/09/25 Required 23/09/25 Status Draft Contact Choose…" at bounding box center [784, 509] width 1168 height 908
copy div "Purple Tungstan TIG electrode 2.4mm Pack 3"
drag, startPoint x: 1494, startPoint y: 18, endPoint x: 1536, endPoint y: 322, distance: 306.9
click at [1536, 322] on div "Purchase Order #912 - Austech Saw and Tooling Add product Close Submit as Bill …" at bounding box center [784, 391] width 1568 height 782
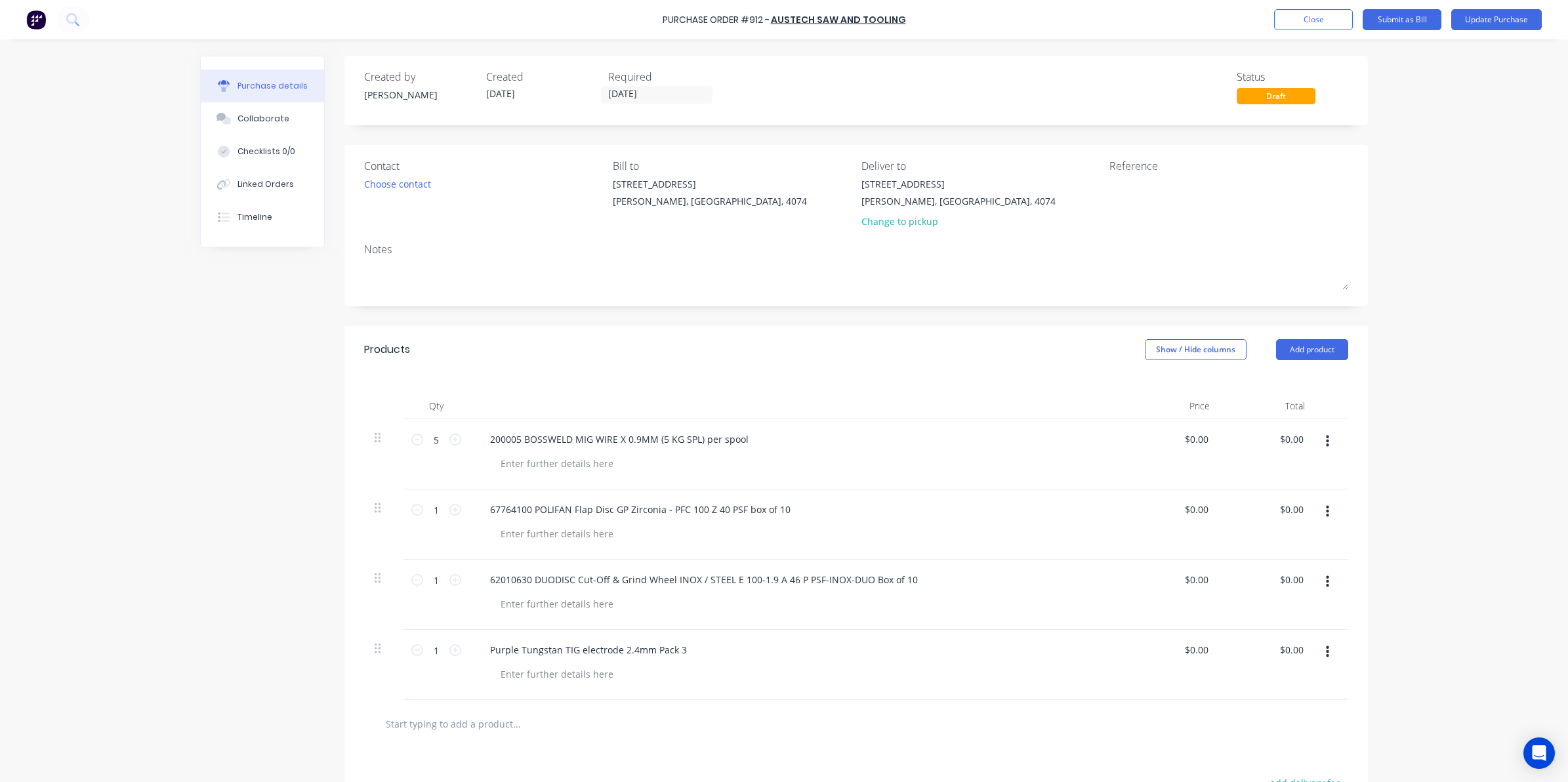
click at [1327, 640] on div at bounding box center [1331, 665] width 33 height 70
drag, startPoint x: 1324, startPoint y: 647, endPoint x: 1308, endPoint y: 667, distance: 25.6
click at [1324, 648] on button "button" at bounding box center [1327, 651] width 31 height 24
drag, startPoint x: 1261, startPoint y: 759, endPoint x: 1261, endPoint y: 752, distance: 7.0
click at [1261, 759] on button "Delete" at bounding box center [1288, 766] width 112 height 27
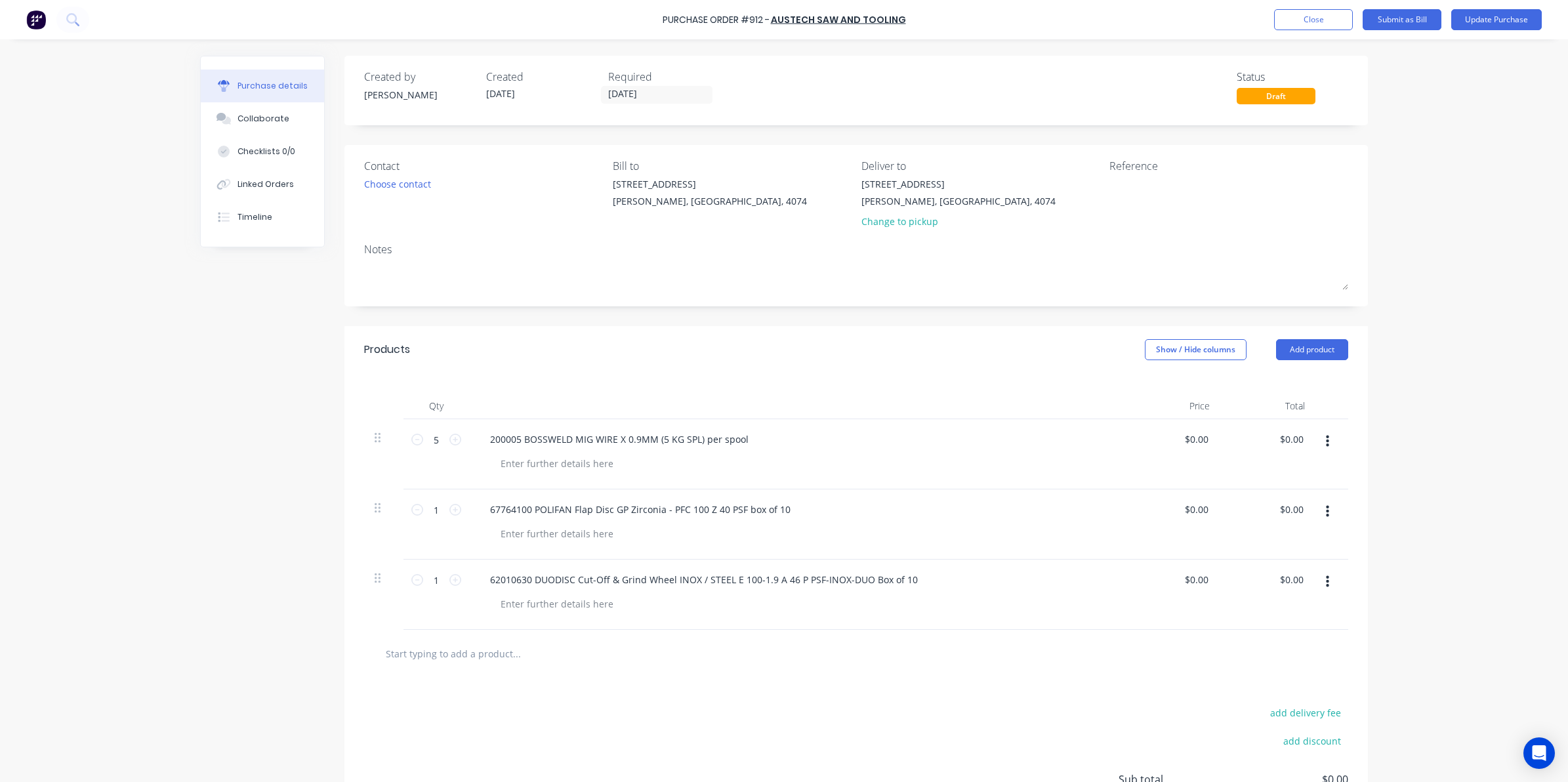
click at [1327, 436] on icon "button" at bounding box center [1327, 441] width 3 height 14
click at [1280, 556] on button "Delete" at bounding box center [1288, 555] width 112 height 27
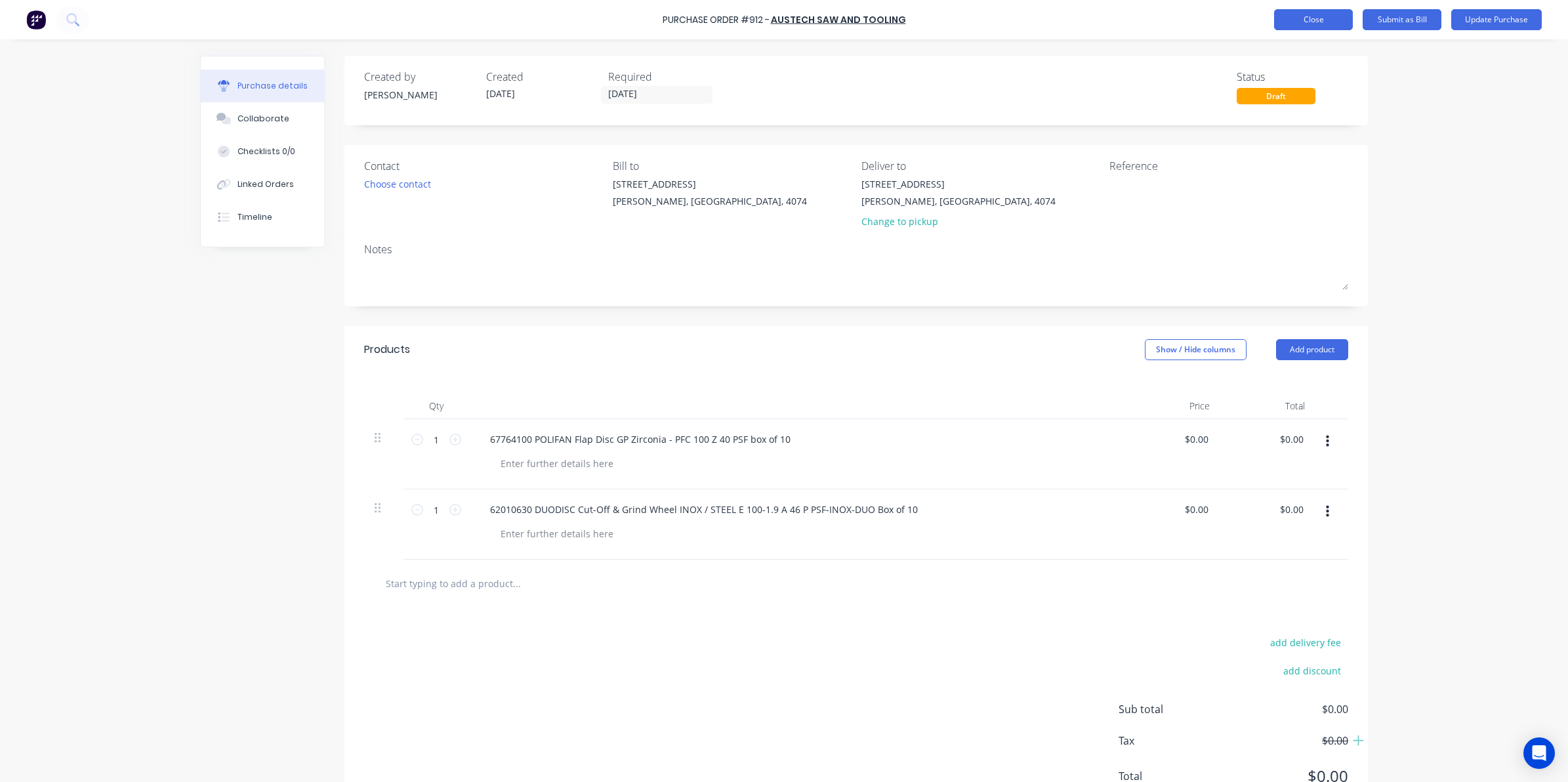
click at [1321, 15] on button "Close" at bounding box center [1313, 20] width 79 height 21
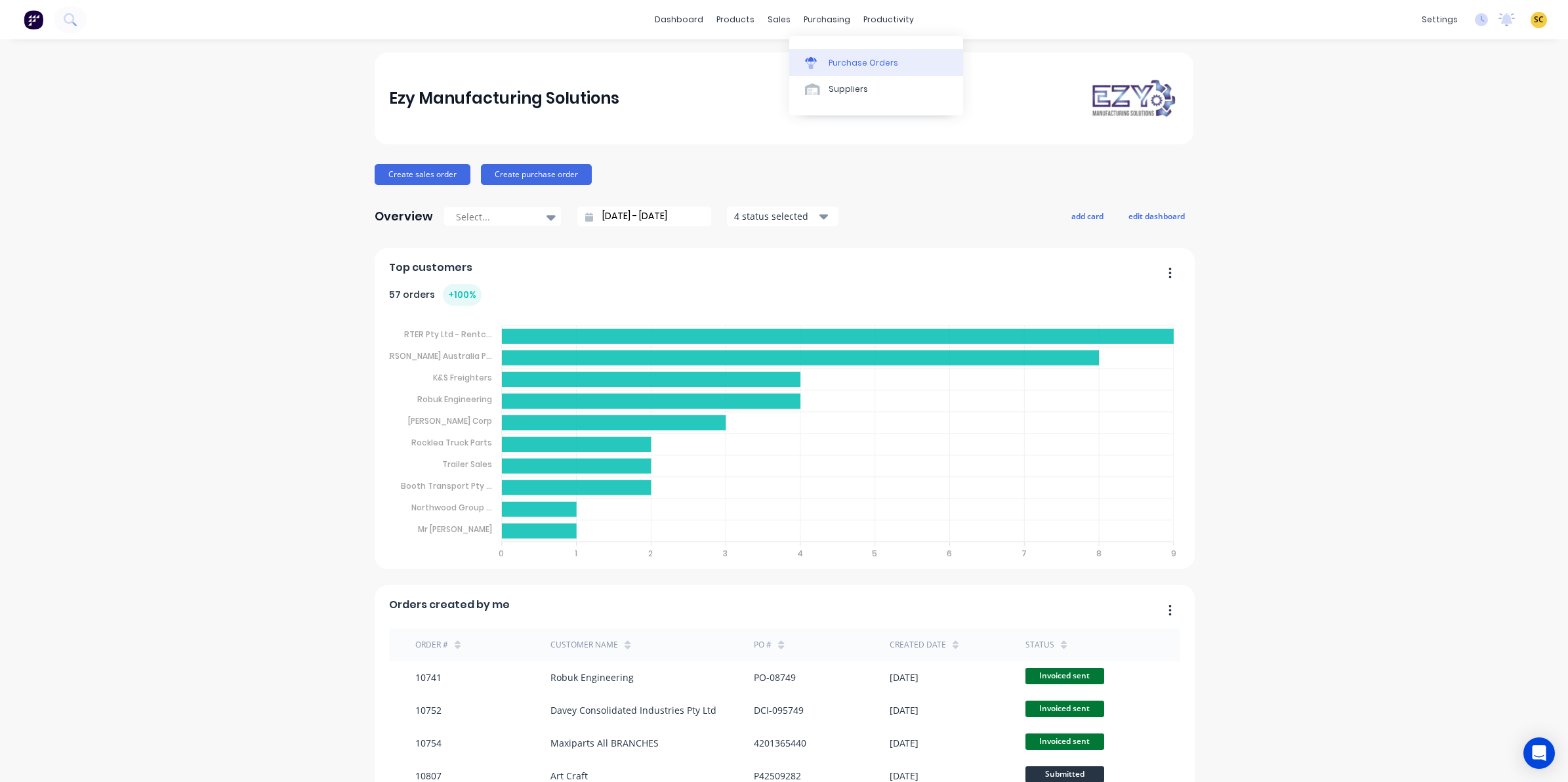
click at [818, 66] on div at bounding box center [814, 62] width 20 height 11
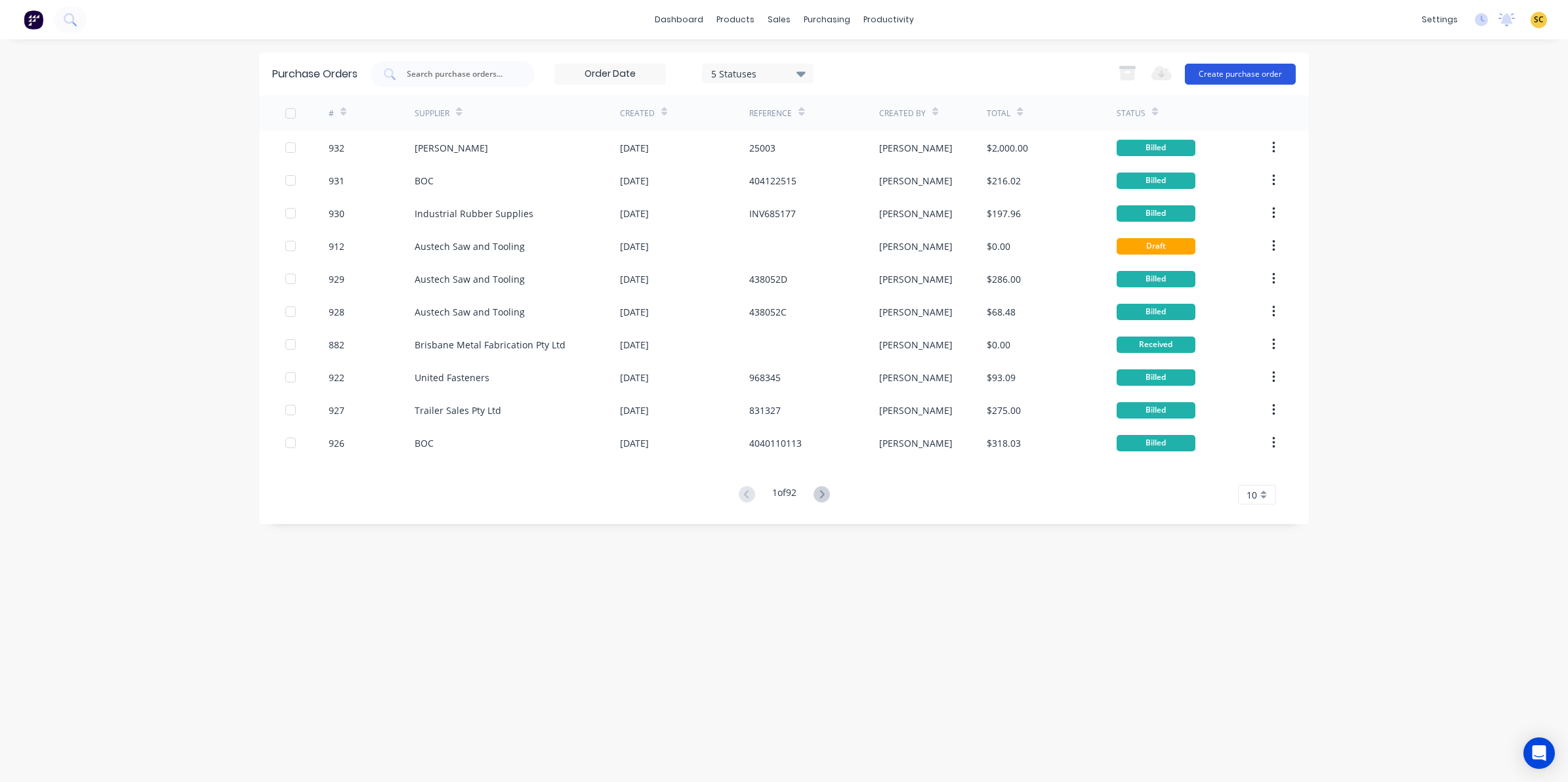
click at [1213, 67] on button "Create purchase order" at bounding box center [1240, 74] width 111 height 21
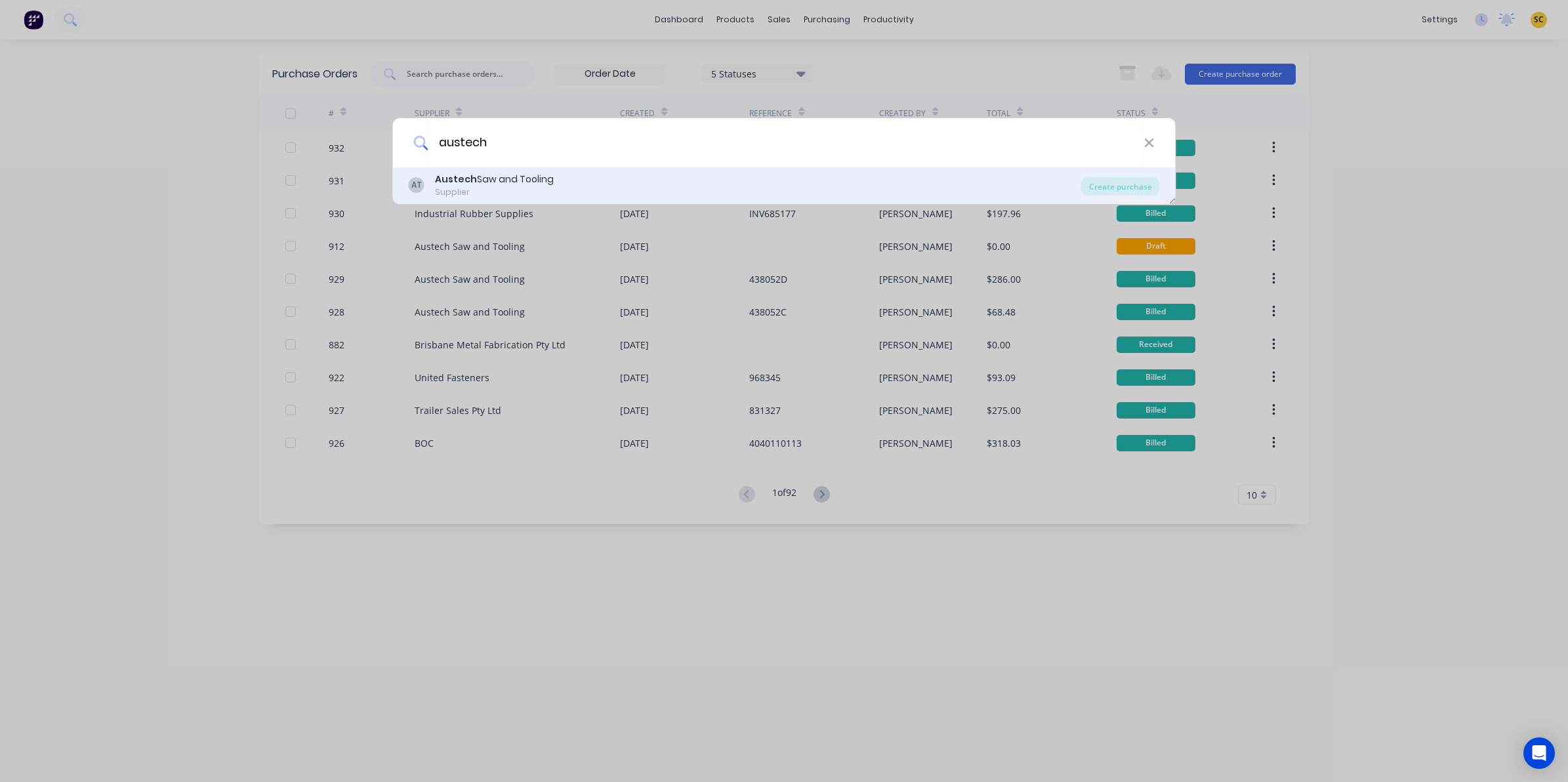
type input "austech"
click at [460, 185] on b "Austech" at bounding box center [455, 179] width 42 height 13
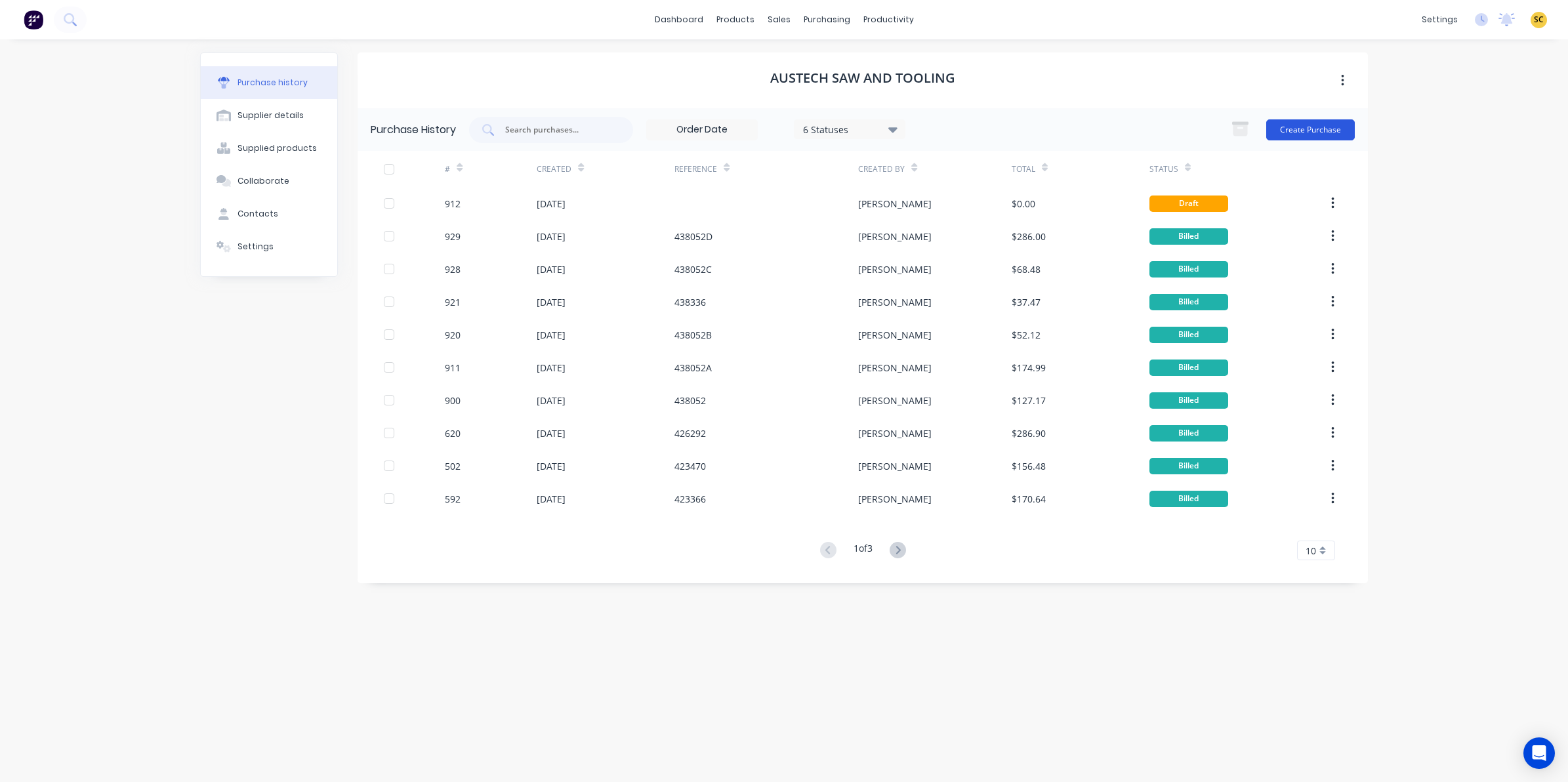
click at [1340, 132] on button "Create Purchase" at bounding box center [1310, 130] width 89 height 21
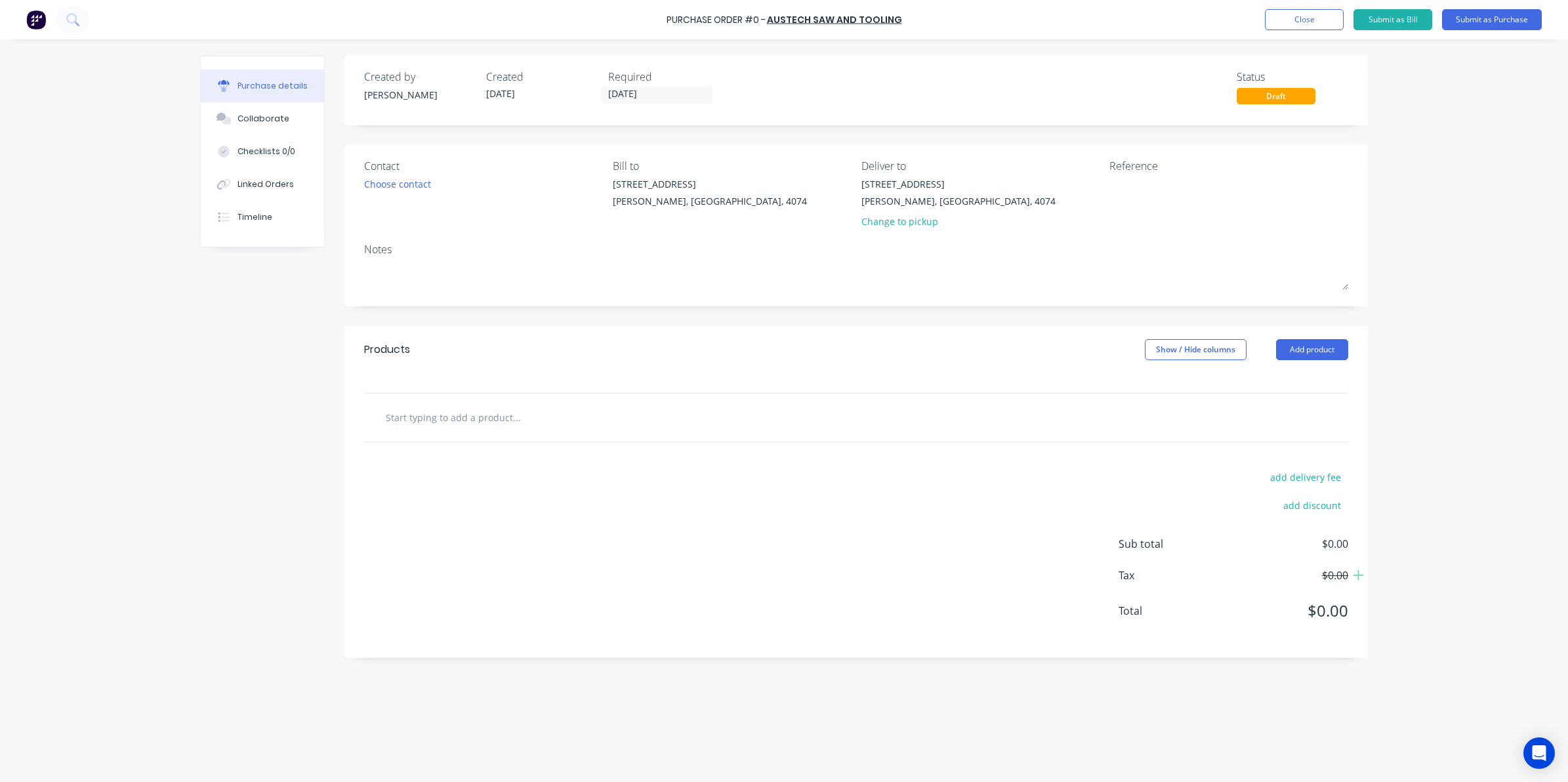
click at [433, 410] on input "text" at bounding box center [516, 418] width 262 height 27
click at [474, 402] on div at bounding box center [856, 418] width 984 height 48
click at [472, 408] on input "text" at bounding box center [516, 418] width 262 height 27
paste input "200005 BOSSWELD MIG WIRE X 0.9MM (5 KG SPL) per spool"
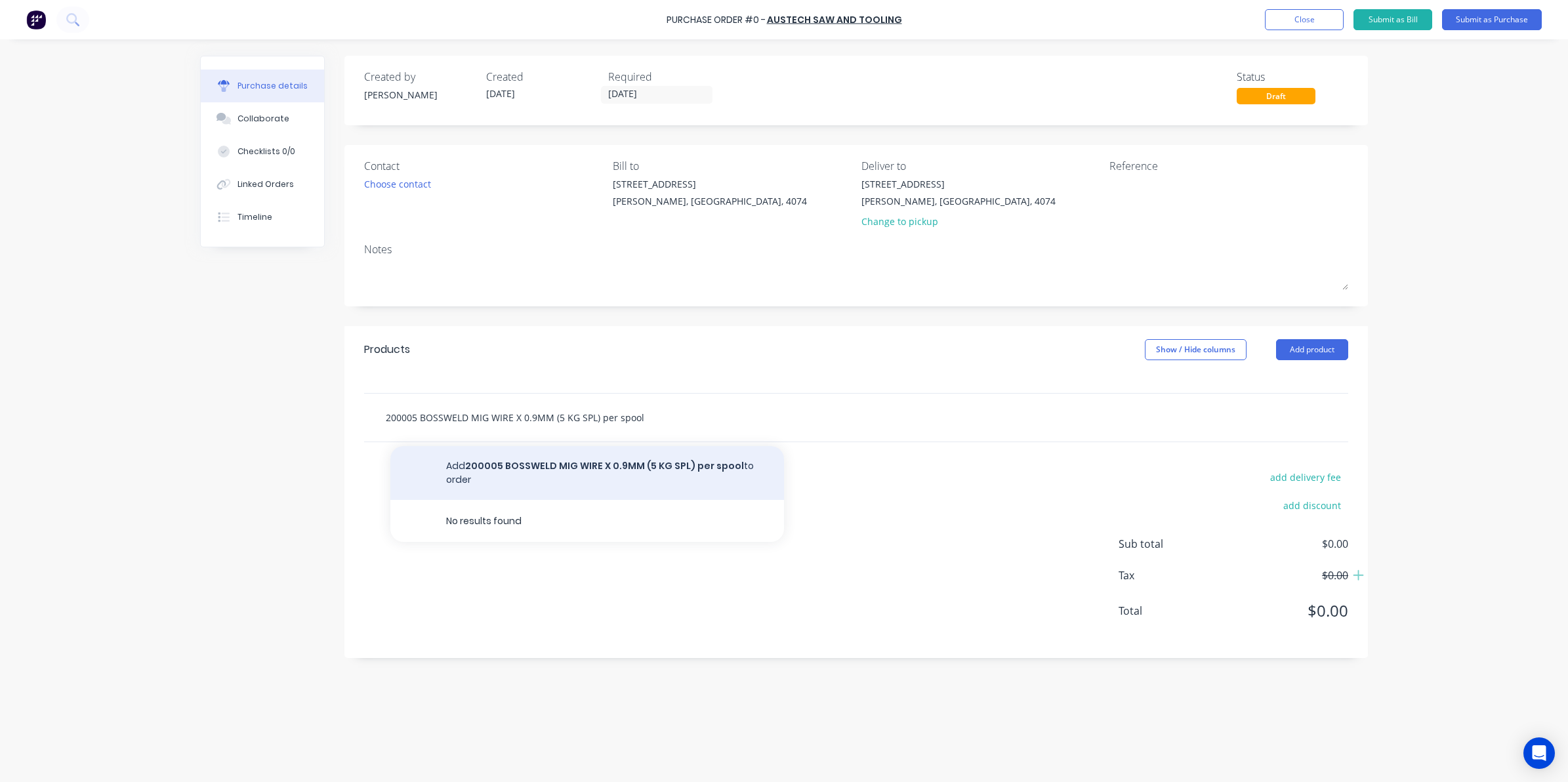
type input "200005 BOSSWELD MIG WIRE X 0.9MM (5 KG SPL) per spool"
click at [513, 466] on button "Add 200005 BOSSWELD MIG WIRE X 0.9MM (5 KG SPL) per spool to order" at bounding box center [587, 472] width 394 height 54
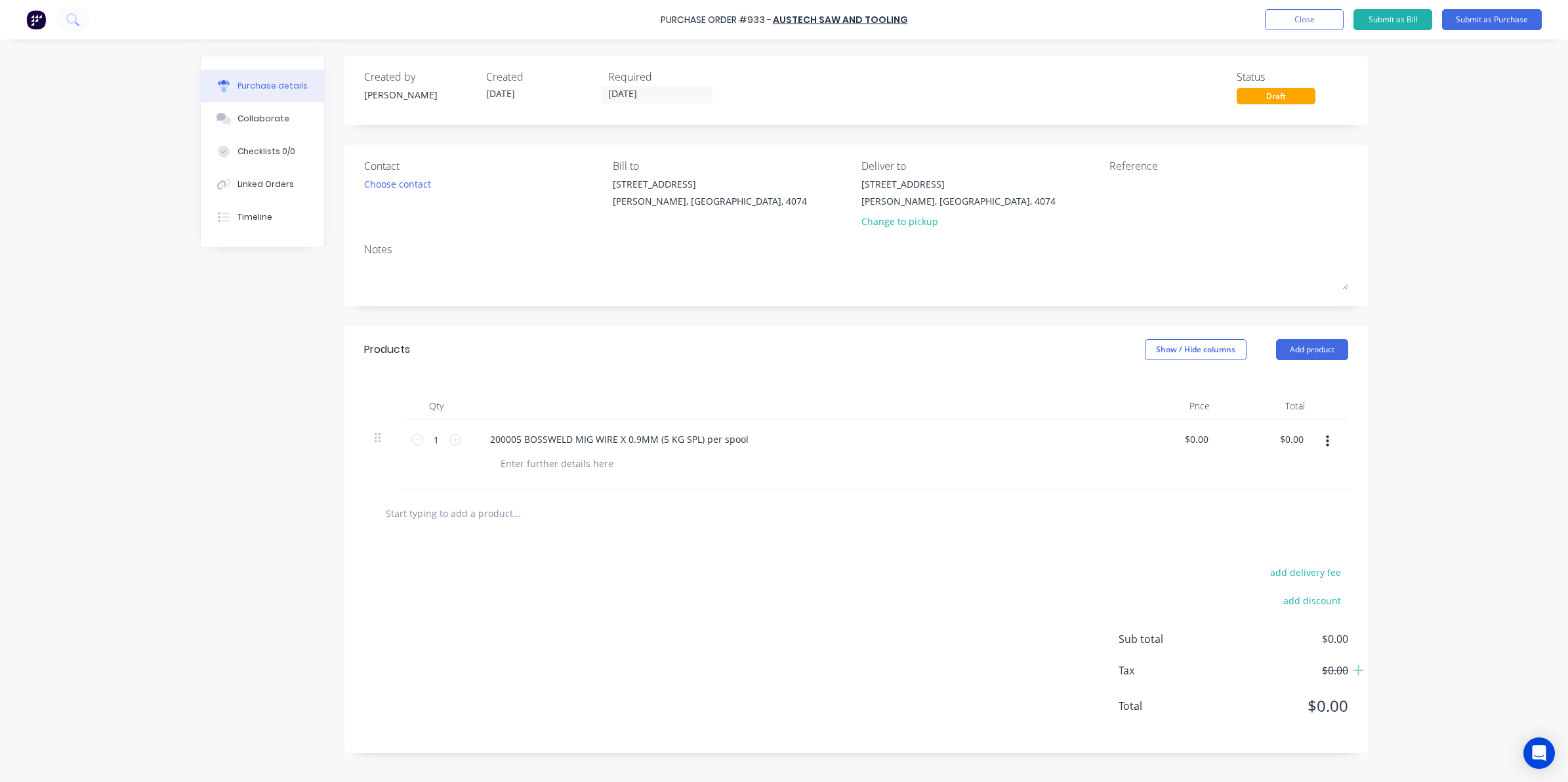
click at [422, 512] on input "text" at bounding box center [516, 513] width 262 height 27
paste input "Purple Tungstan TIG electrode 2.4mm Pack 3"
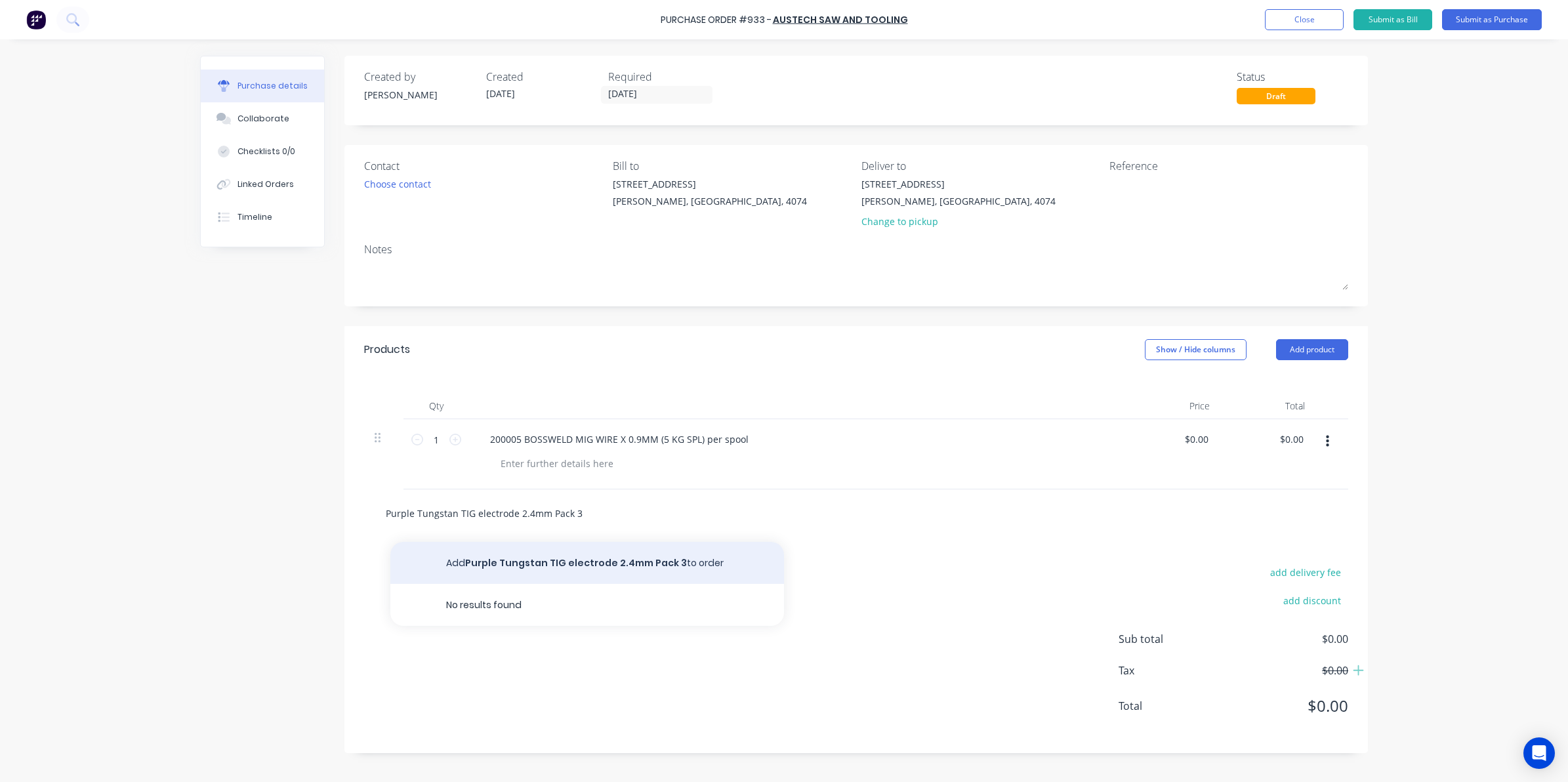
type input "Purple Tungstan TIG electrode 2.4mm Pack 3"
click at [513, 551] on button "Add Purple Tungstan TIG electrode 2.4mm Pack 3 to order" at bounding box center [587, 562] width 394 height 42
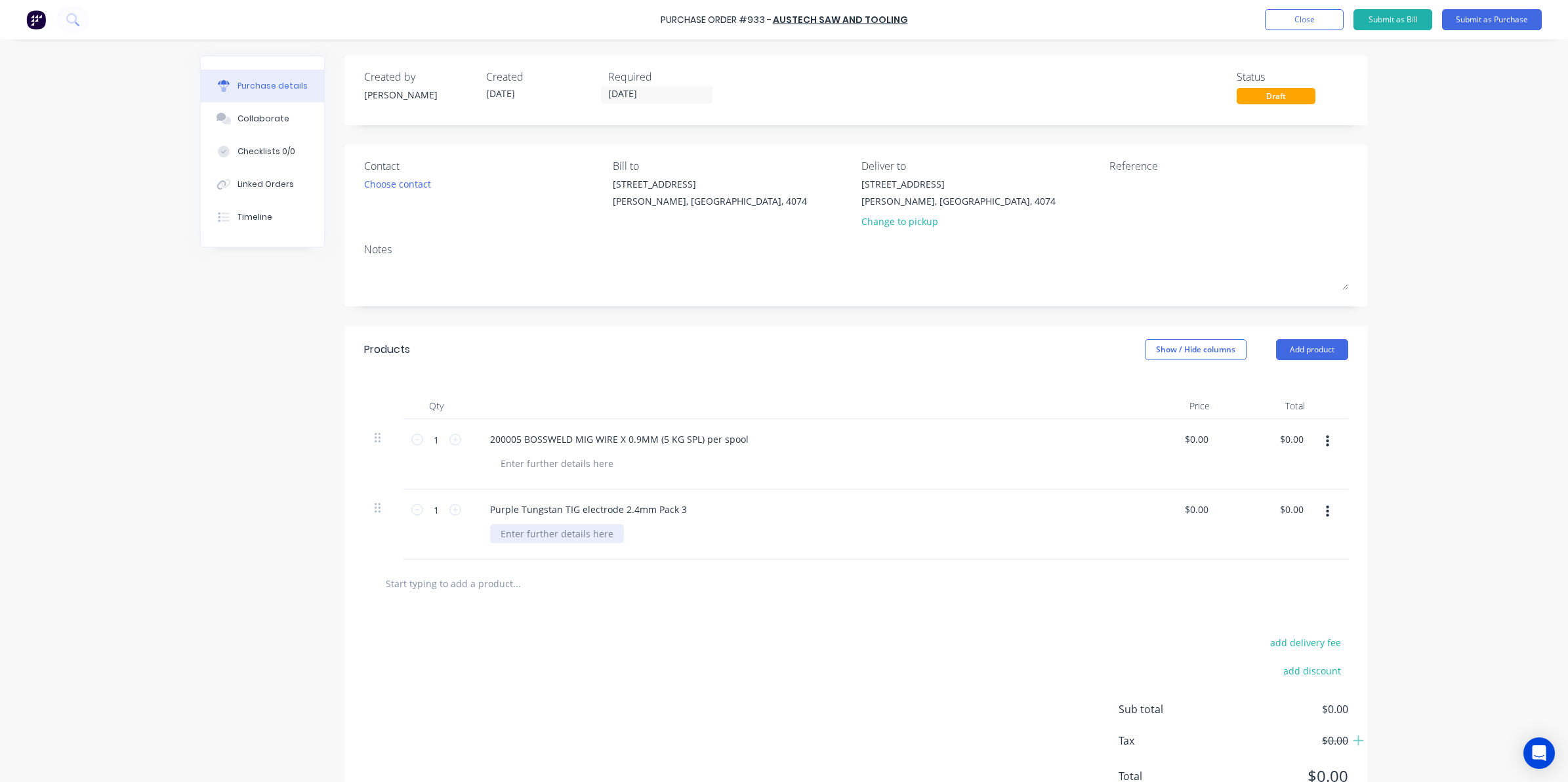
click at [533, 535] on div at bounding box center [557, 534] width 134 height 19
click at [437, 508] on input "1" at bounding box center [437, 509] width 27 height 20
click at [679, 515] on div "Purple Tungstan TIG electrode 2.4mm Pack 3" at bounding box center [589, 509] width 218 height 19
click at [450, 444] on icon at bounding box center [455, 439] width 11 height 11
click at [434, 438] on input "2" at bounding box center [437, 439] width 27 height 20
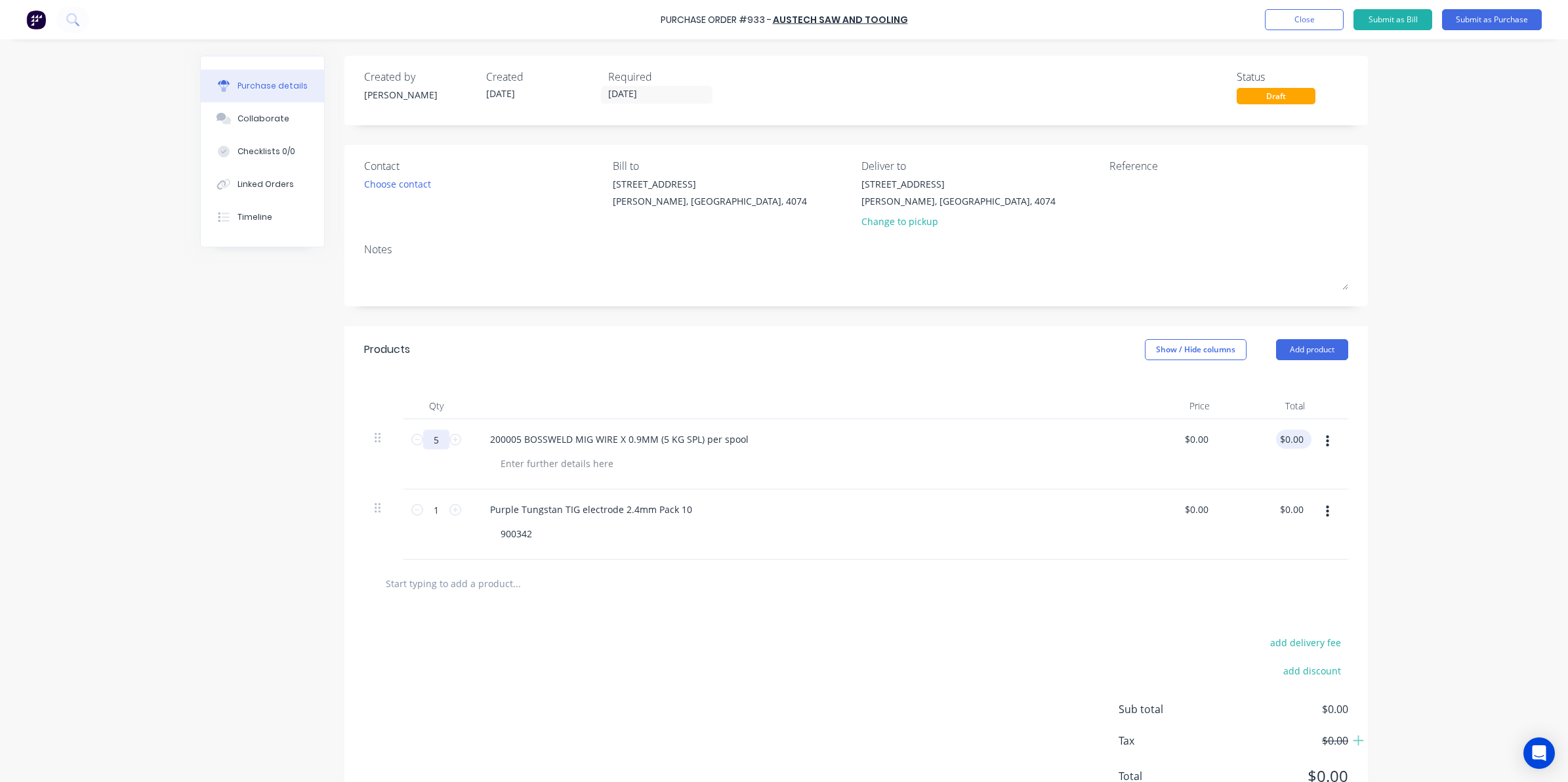
type input "5"
drag, startPoint x: 1277, startPoint y: 437, endPoint x: 1320, endPoint y: 441, distance: 43.2
click at [1320, 441] on div "5 5 200005 BOSSWELD MIG WIRE X 0.9MM (5 KG SPL) per spool $0.00 $0.00 0.00 0.00" at bounding box center [856, 454] width 984 height 70
type input "133.43"
type input "$26.686"
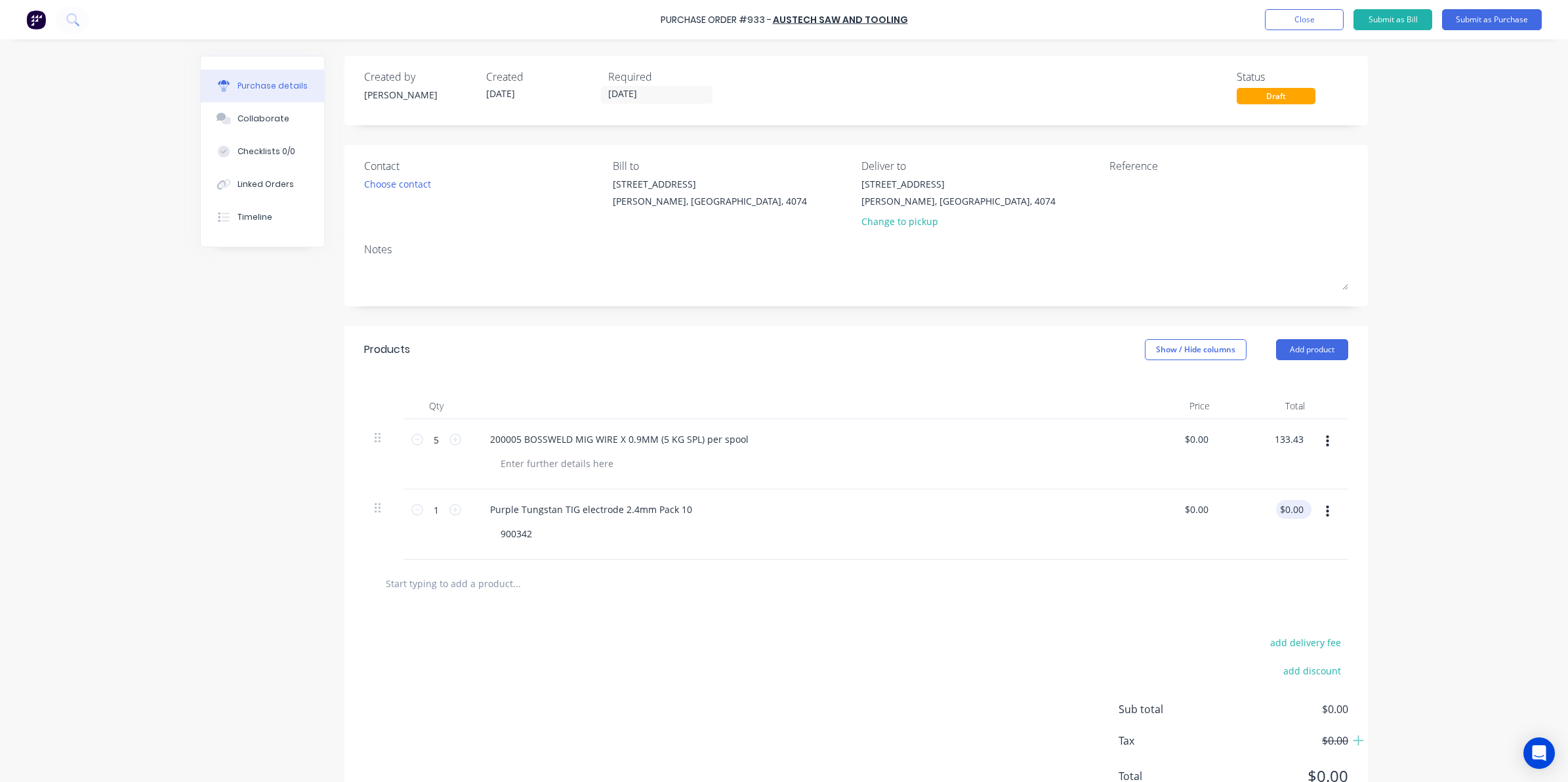
type input "$133.43"
drag, startPoint x: 1277, startPoint y: 504, endPoint x: 1507, endPoint y: 488, distance: 230.6
click at [1501, 488] on div "Purchase Order #933 - Austech Saw and Tooling Add product Close Submit as Bill …" at bounding box center [784, 391] width 1568 height 782
type input "31.95"
type input "$31.95"
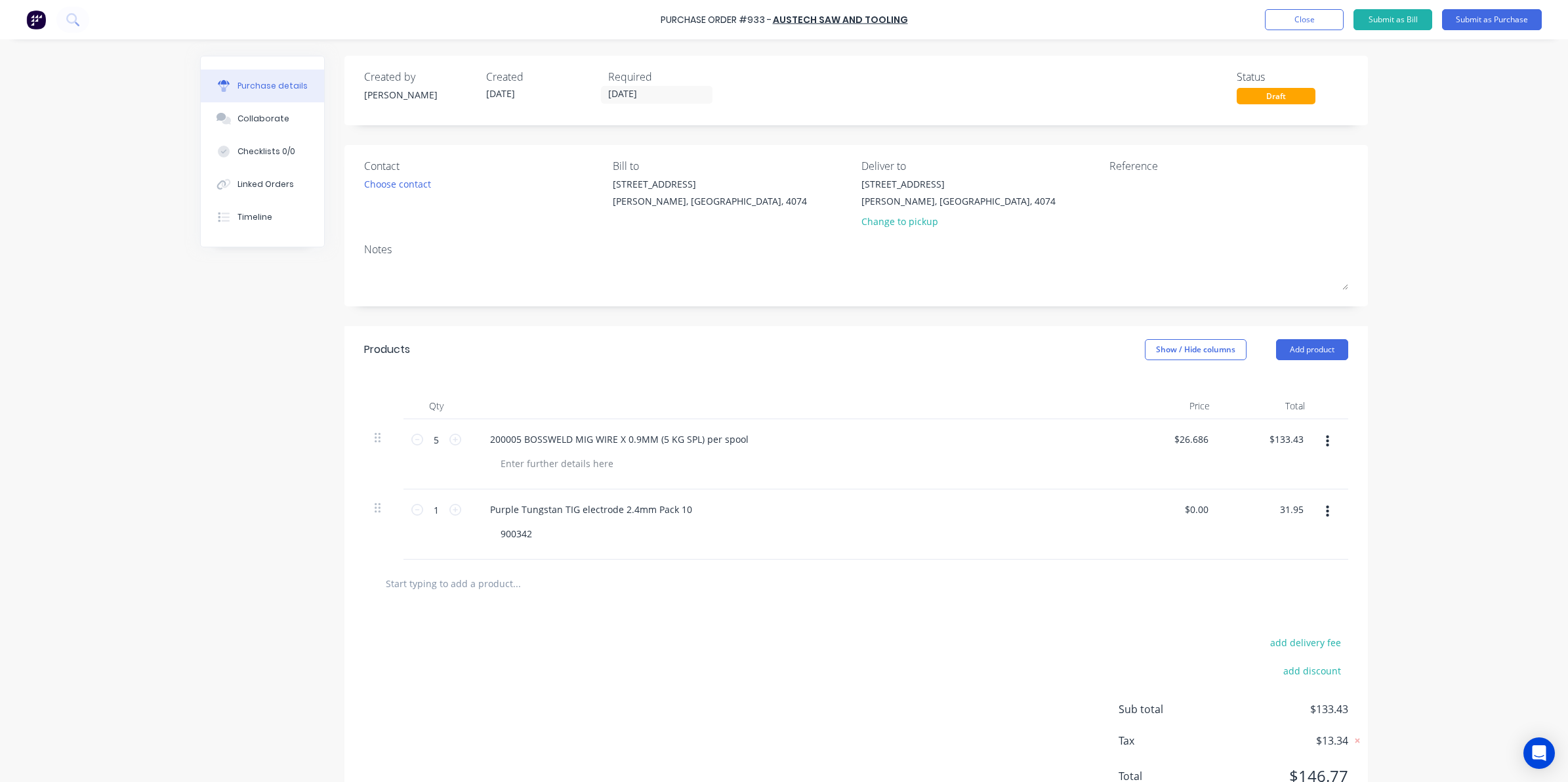
type input "$31.95"
click at [979, 611] on div "add delivery fee add discount Sub total $133.43 Tax $13.34 Total $146.77" at bounding box center [856, 716] width 1024 height 216
click at [1493, 14] on button "Submit as Purchase" at bounding box center [1491, 20] width 99 height 21
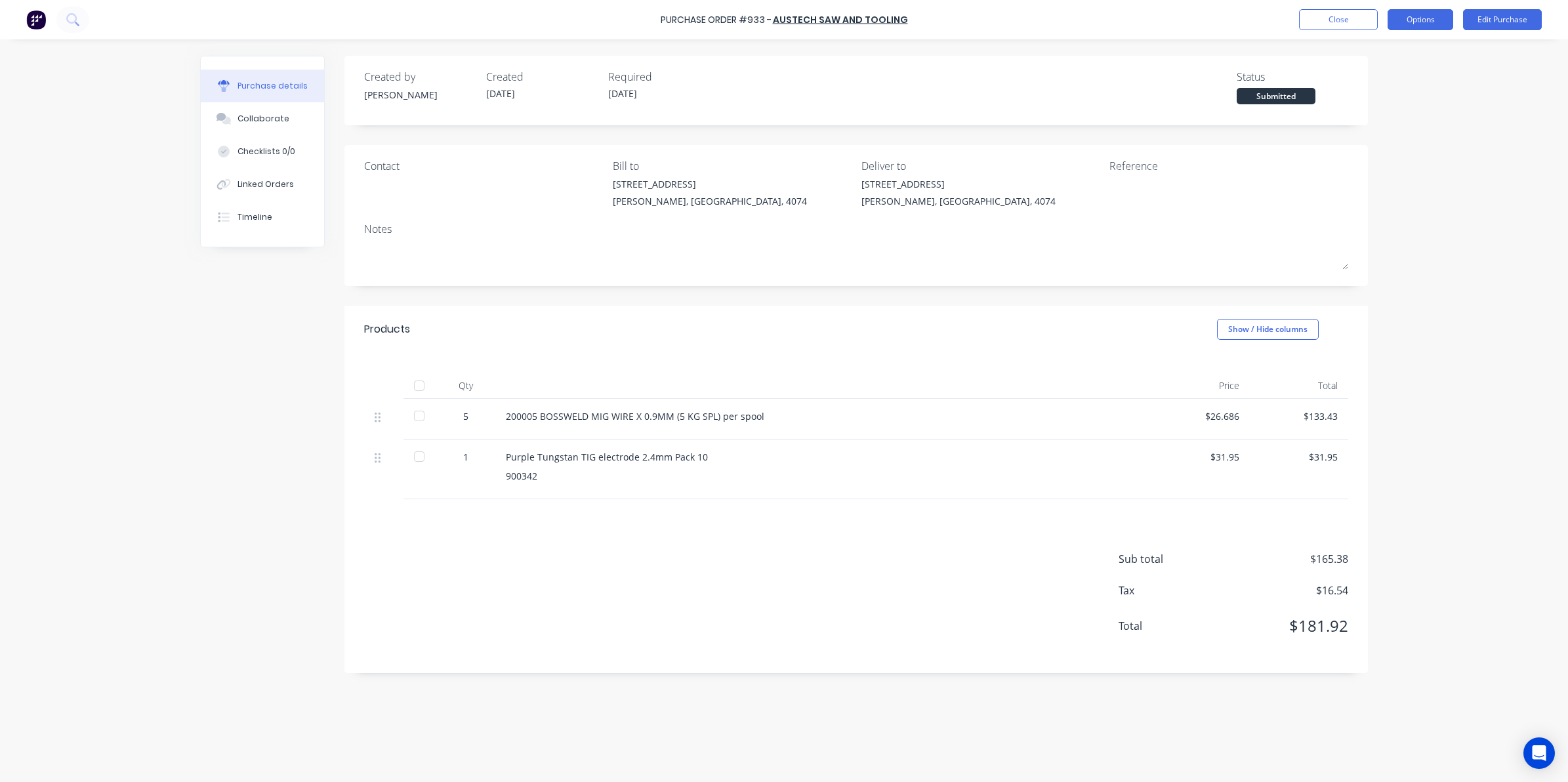
click at [1434, 17] on button "Options" at bounding box center [1420, 20] width 65 height 21
click at [1526, 3] on div "Purchase Order #933 - Austech Saw and Tooling Close Options Print / Email Conve…" at bounding box center [784, 20] width 1568 height 40
click at [1524, 16] on button "Edit Purchase" at bounding box center [1502, 20] width 79 height 21
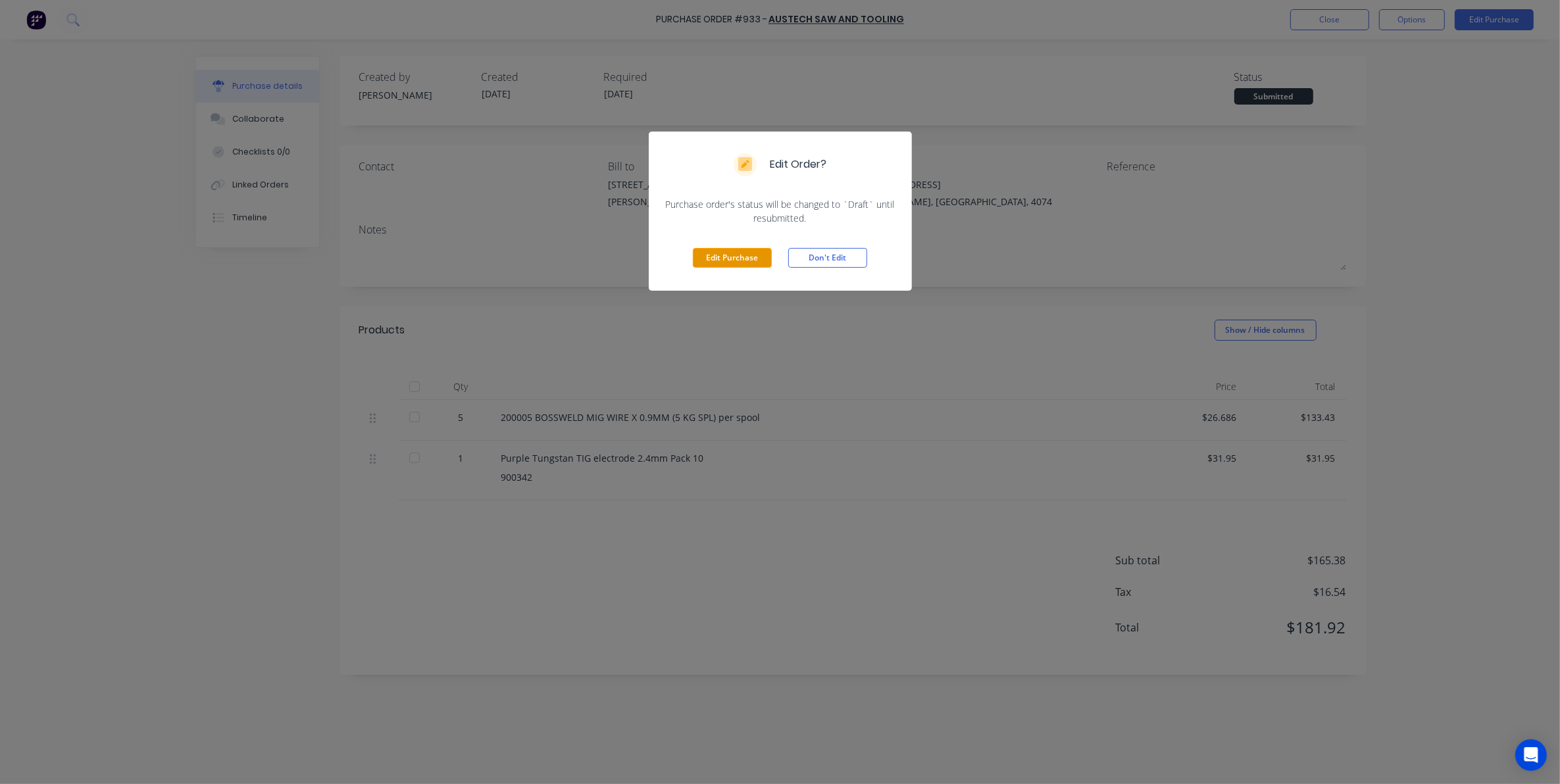
click at [753, 260] on button "Edit Purchase" at bounding box center [732, 257] width 79 height 20
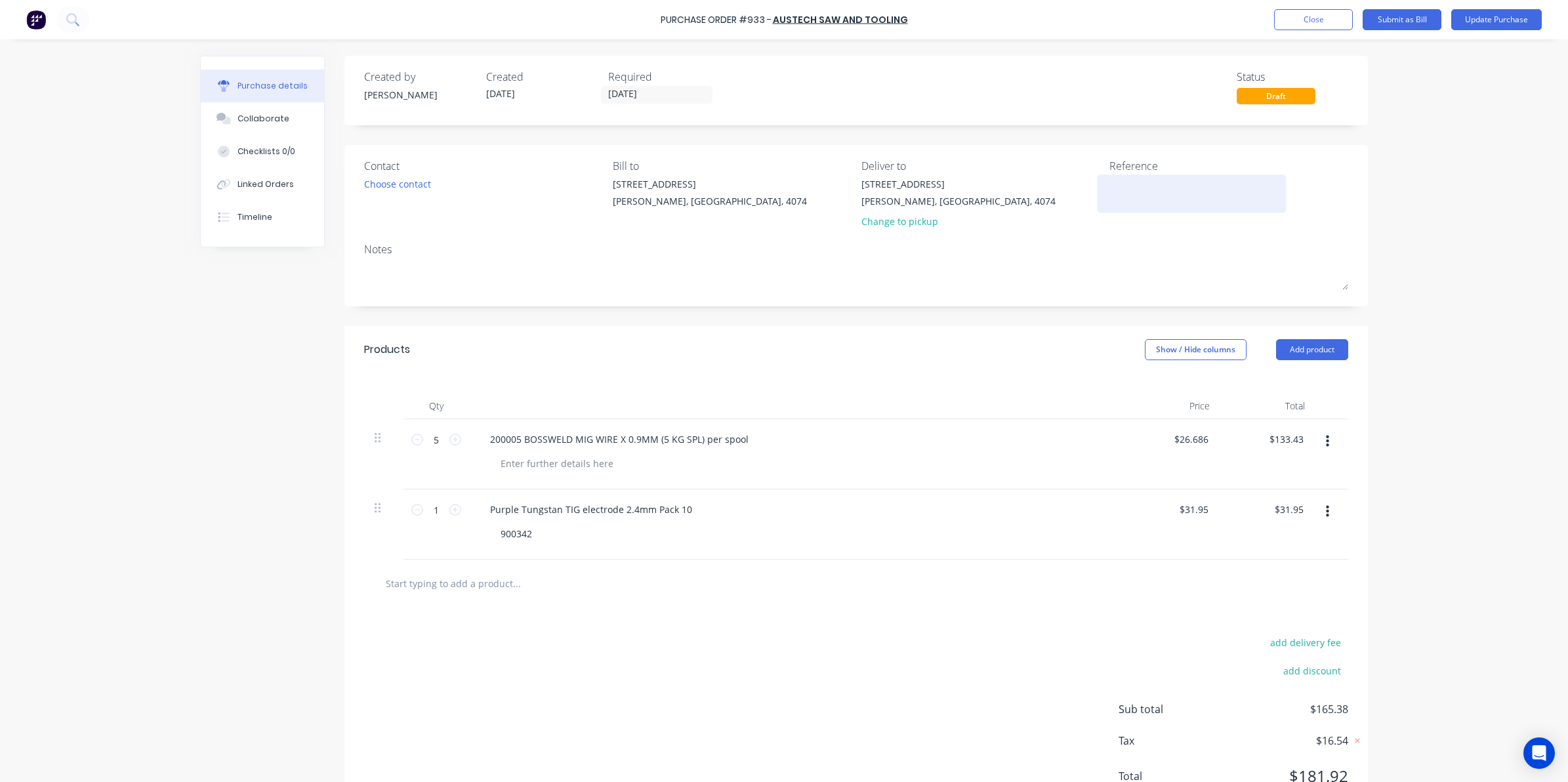
click at [1114, 188] on textarea at bounding box center [1191, 191] width 164 height 29
type textarea "43805"
type textarea "x"
type textarea "438052"
type textarea "x"
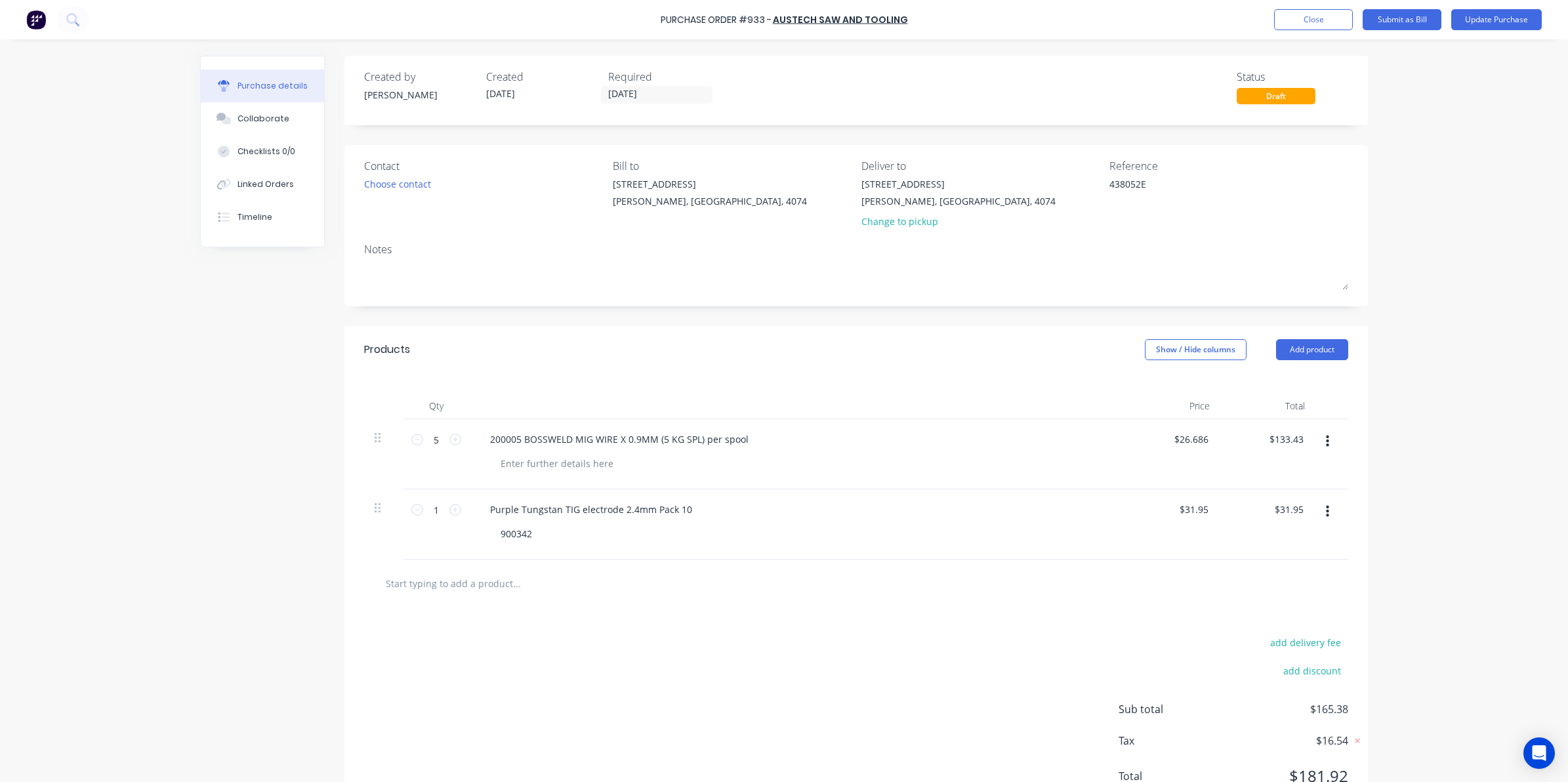
type textarea "438052E"
type textarea "x"
type textarea "438052E"
click at [989, 343] on div "Products Show / Hide columns Add product" at bounding box center [856, 349] width 1024 height 47
click at [1491, 13] on button "Update Purchase" at bounding box center [1497, 20] width 91 height 21
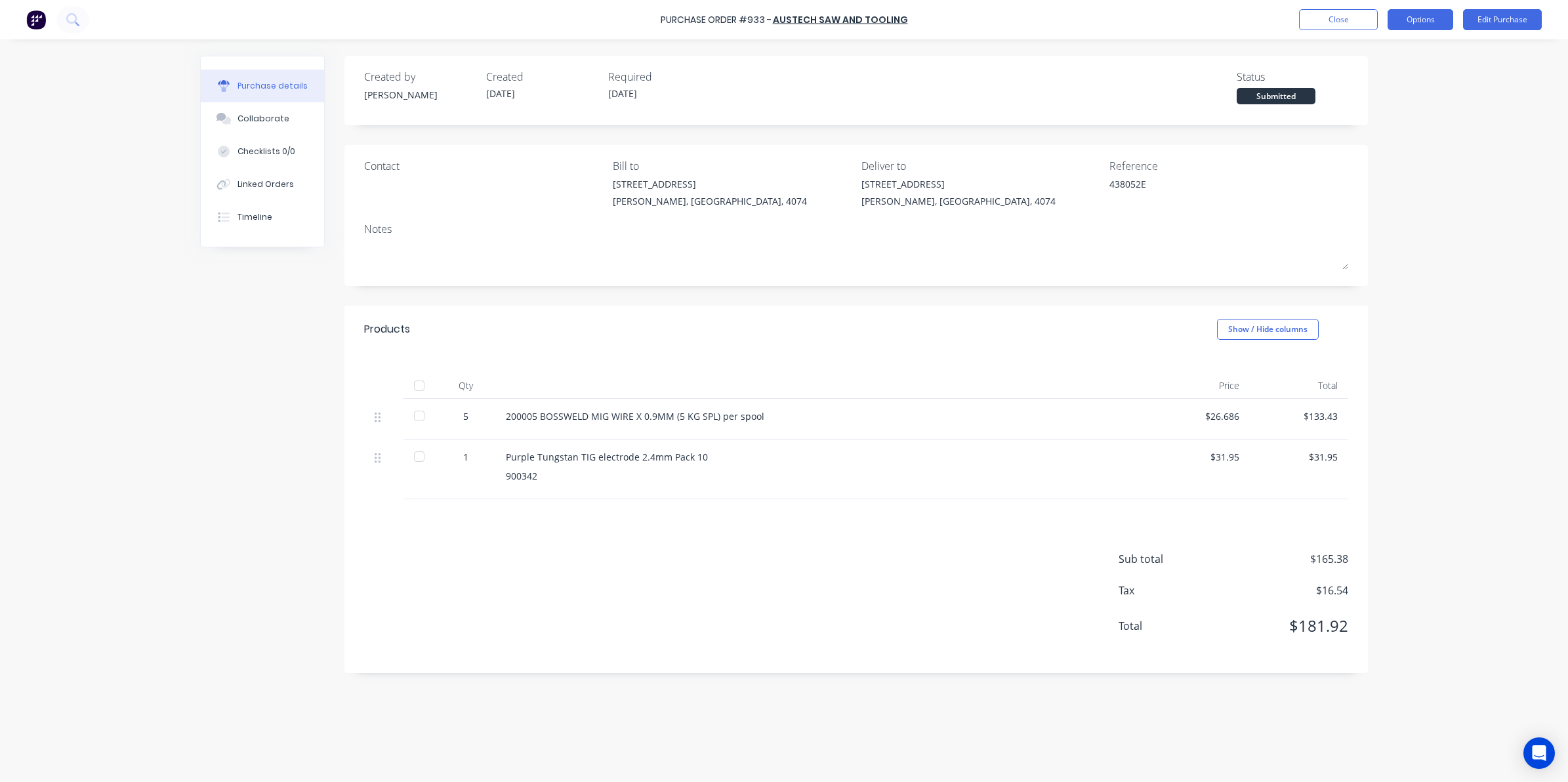
click at [1405, 22] on button "Options" at bounding box center [1420, 20] width 65 height 21
click at [1397, 71] on div "Convert to Bill" at bounding box center [1391, 80] width 101 height 19
type textarea "x"
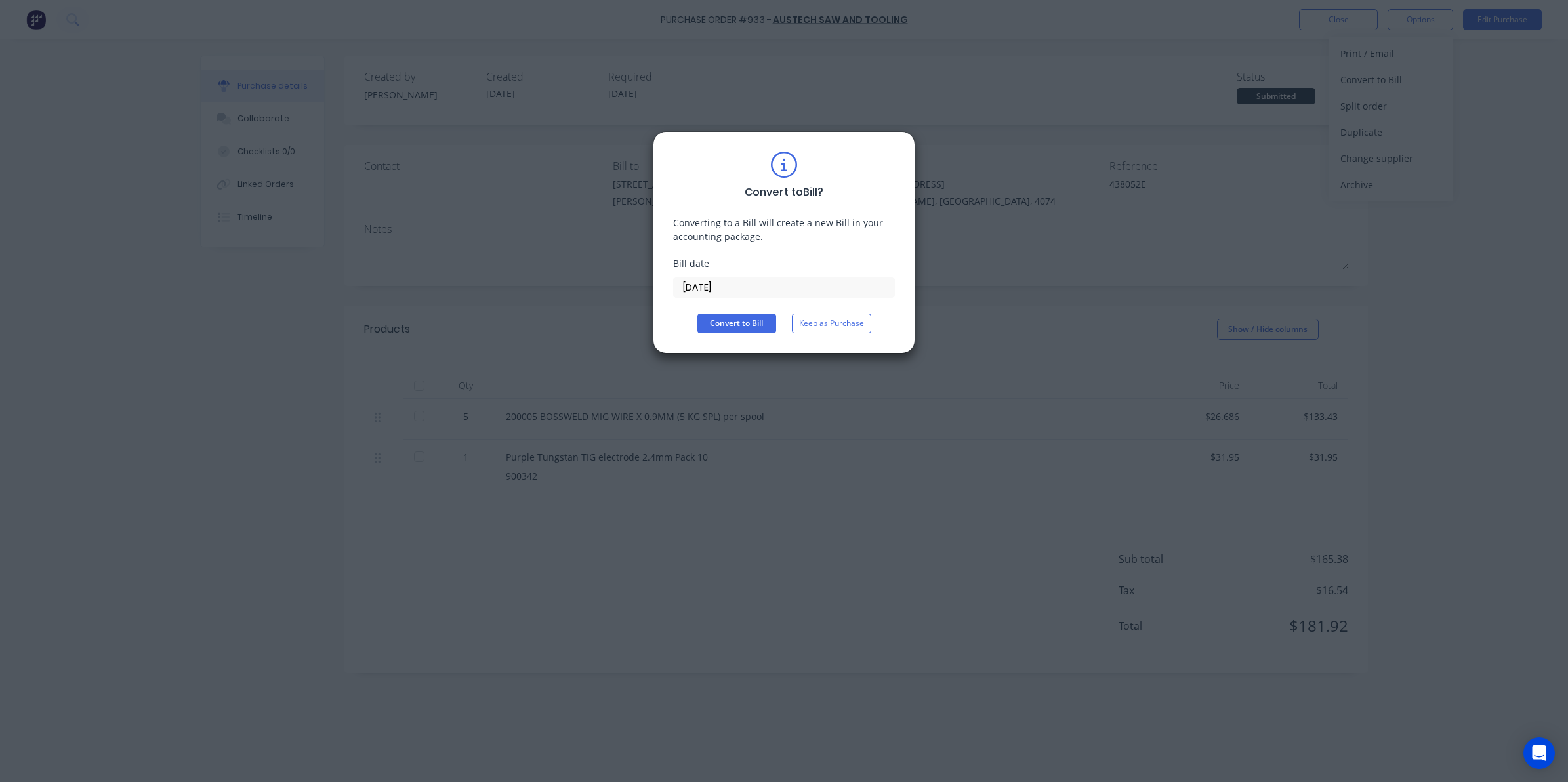
click at [751, 287] on input "[DATE]" at bounding box center [784, 287] width 221 height 20
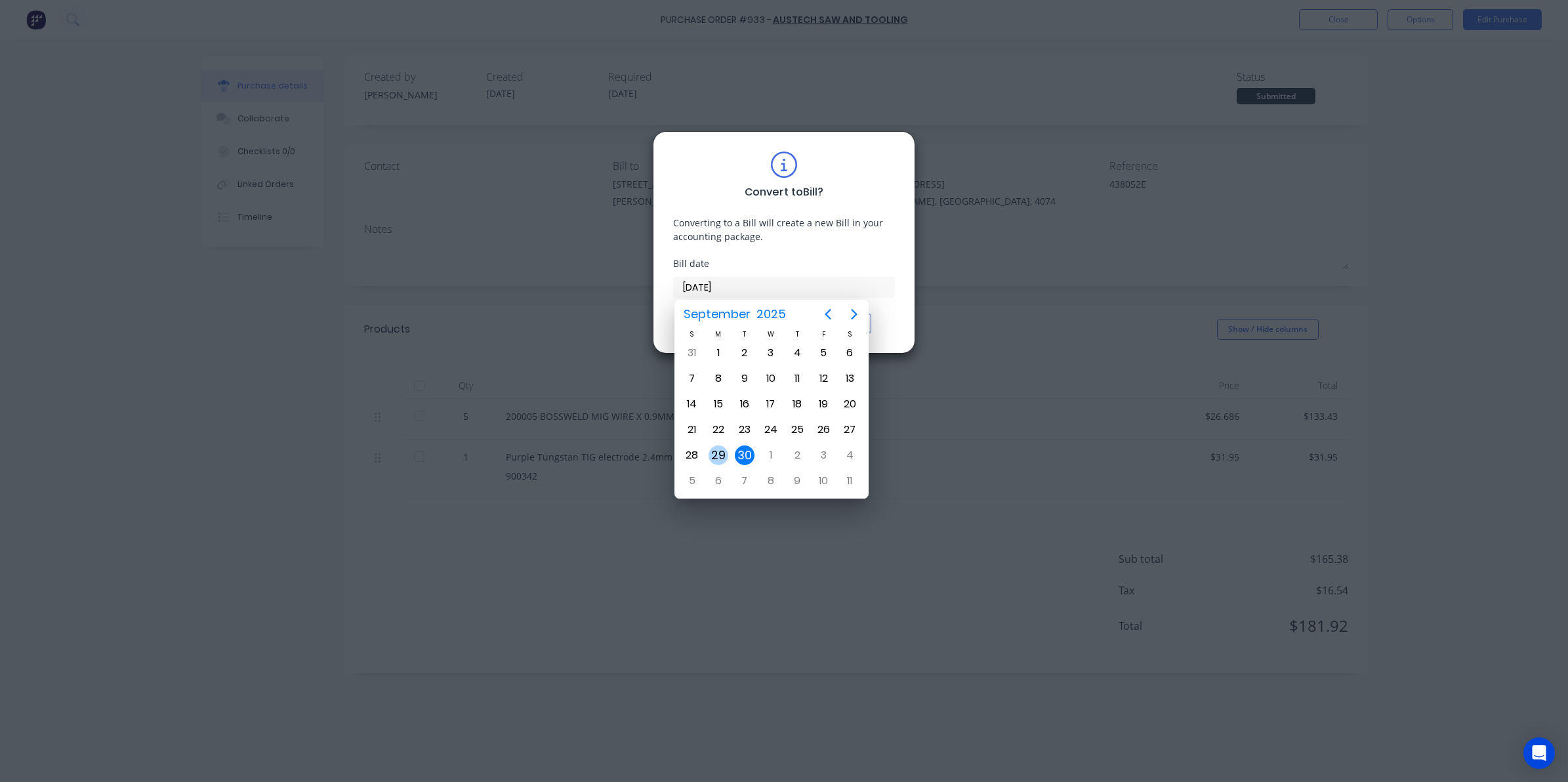
click at [723, 456] on div "29" at bounding box center [718, 455] width 20 height 20
type input "[DATE]"
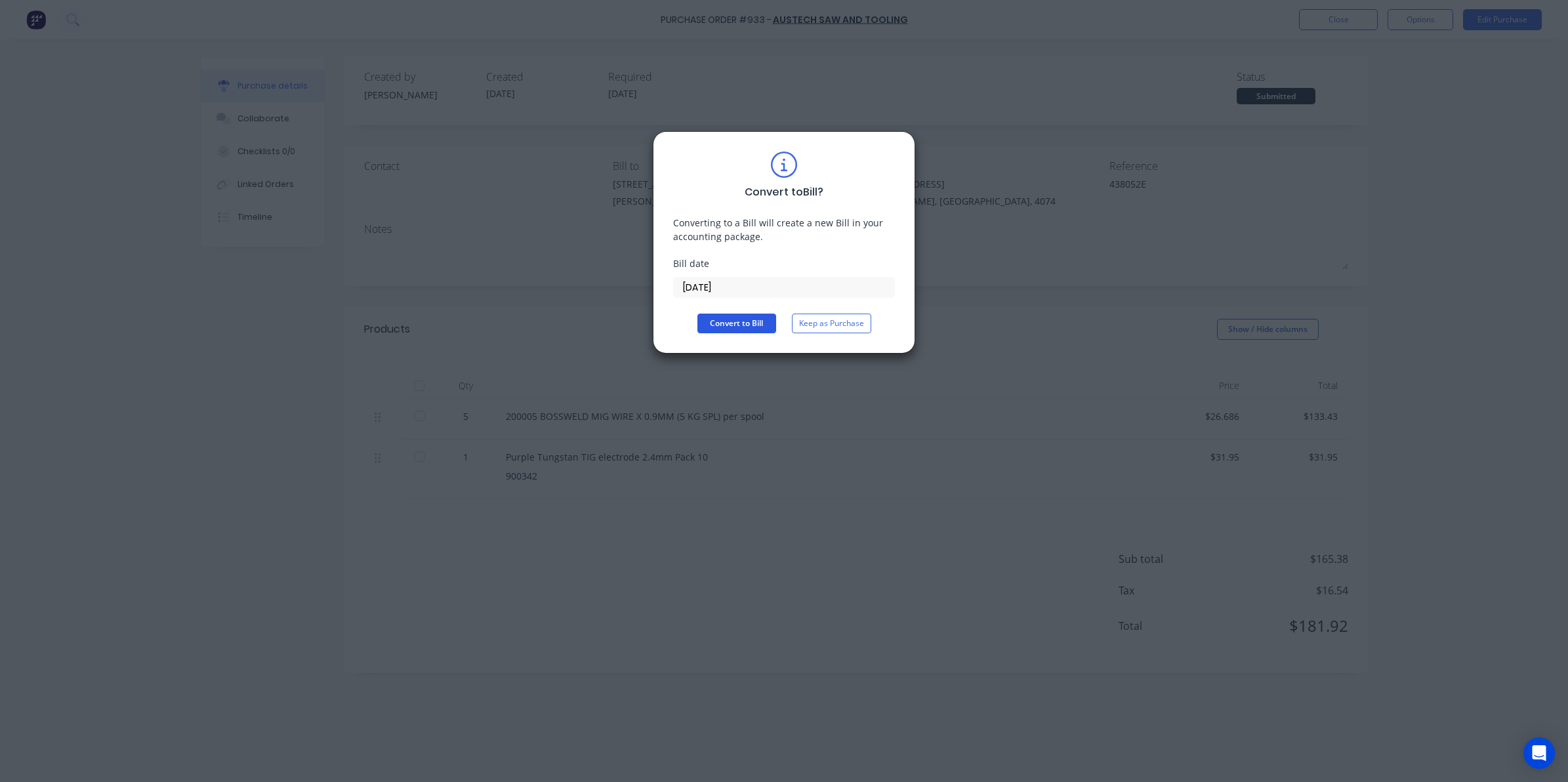
click at [725, 315] on button "Convert to Bill" at bounding box center [737, 323] width 79 height 20
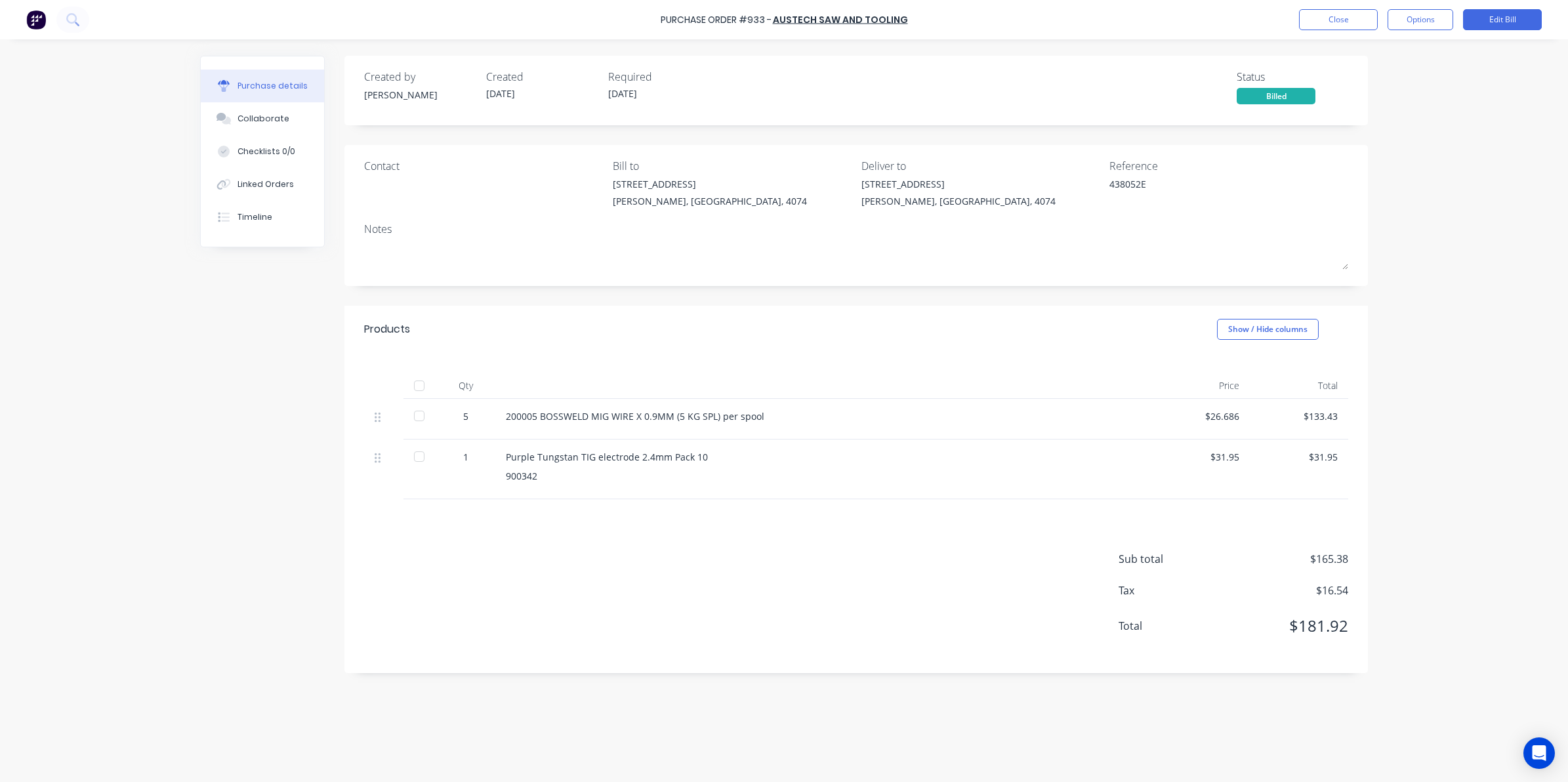
click at [420, 388] on div at bounding box center [419, 386] width 27 height 27
type textarea "x"
click at [1358, 14] on button "Close" at bounding box center [1338, 20] width 79 height 21
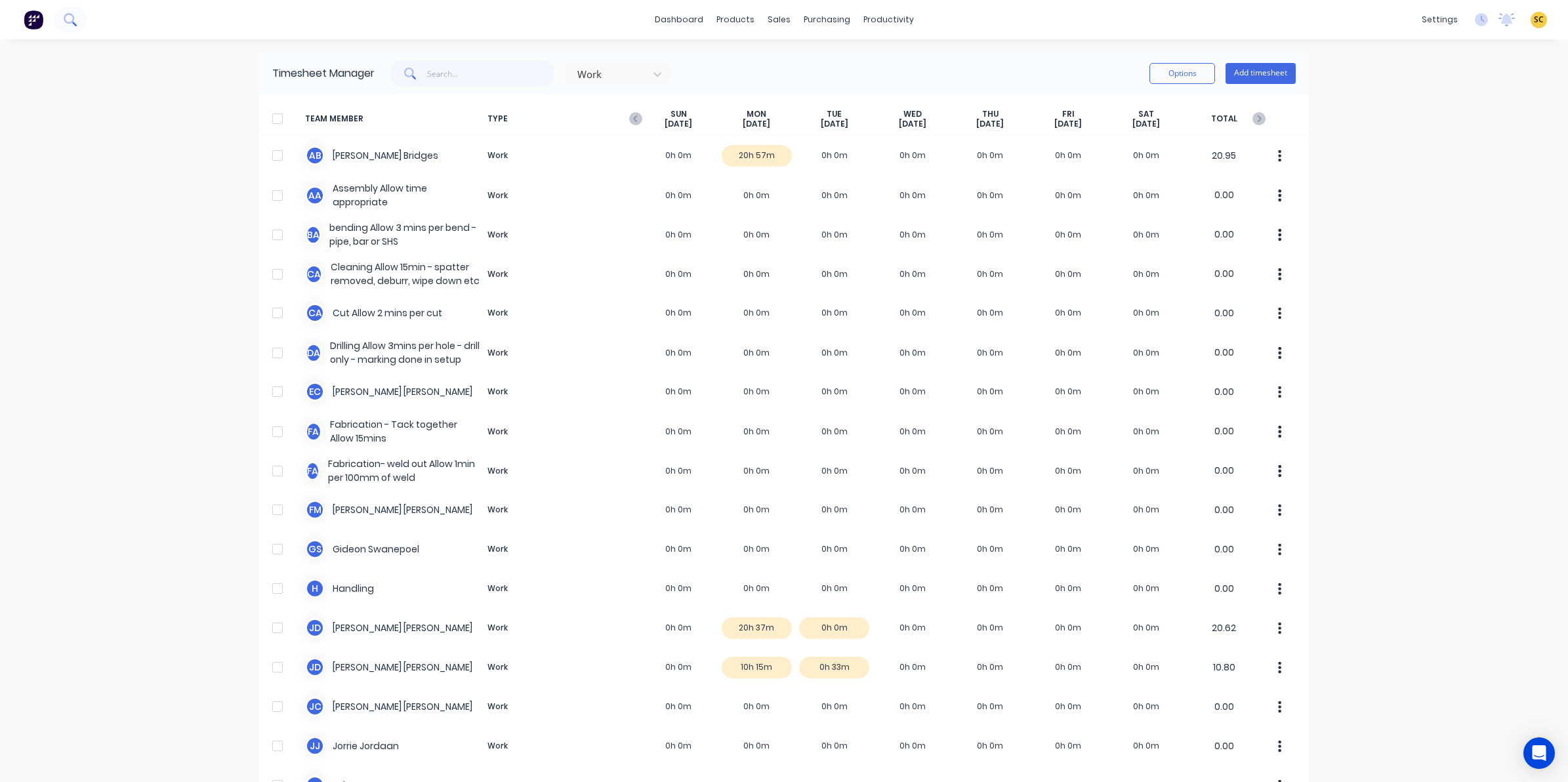
click at [72, 10] on button at bounding box center [70, 20] width 33 height 27
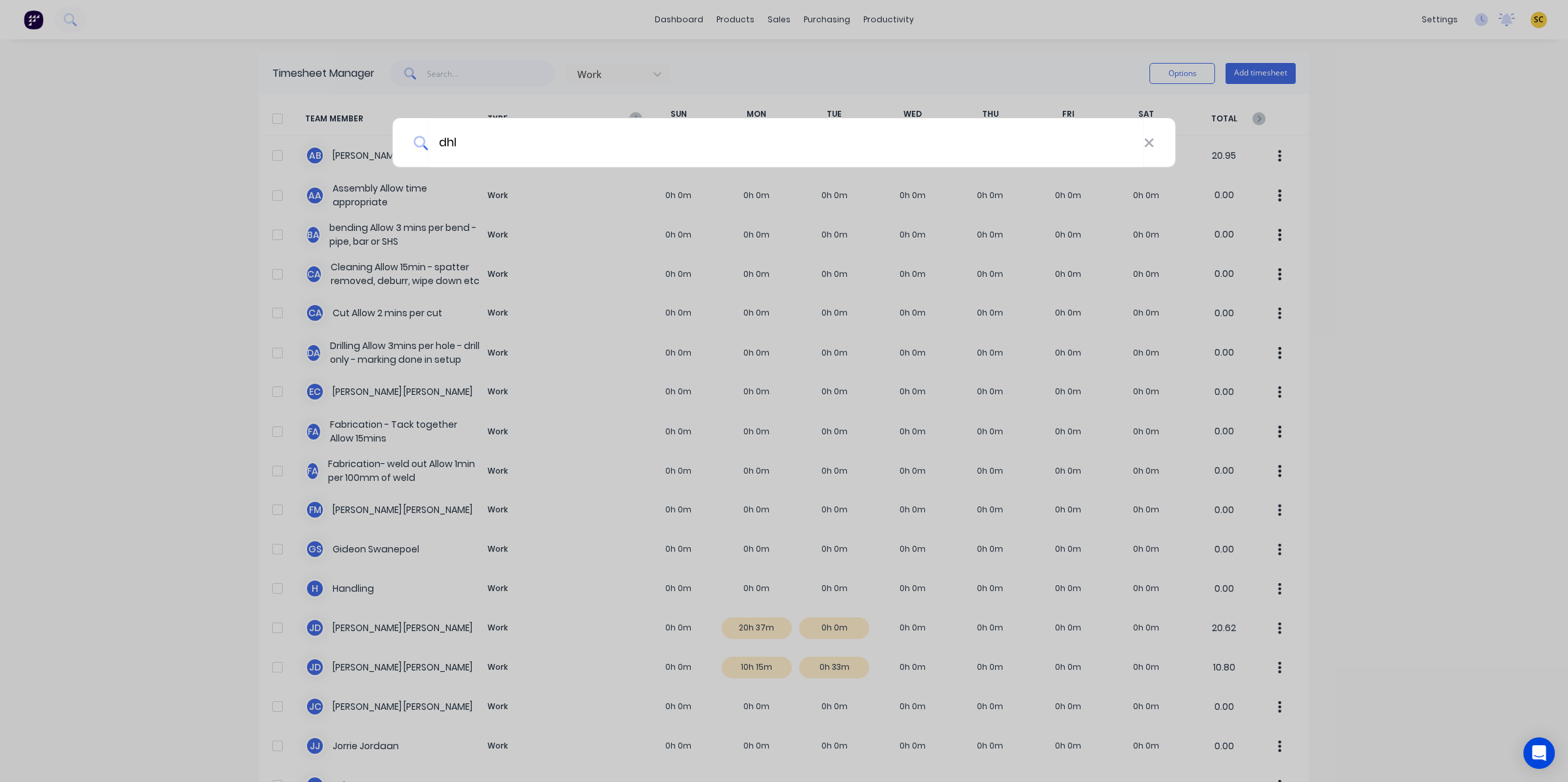
type input "dhl"
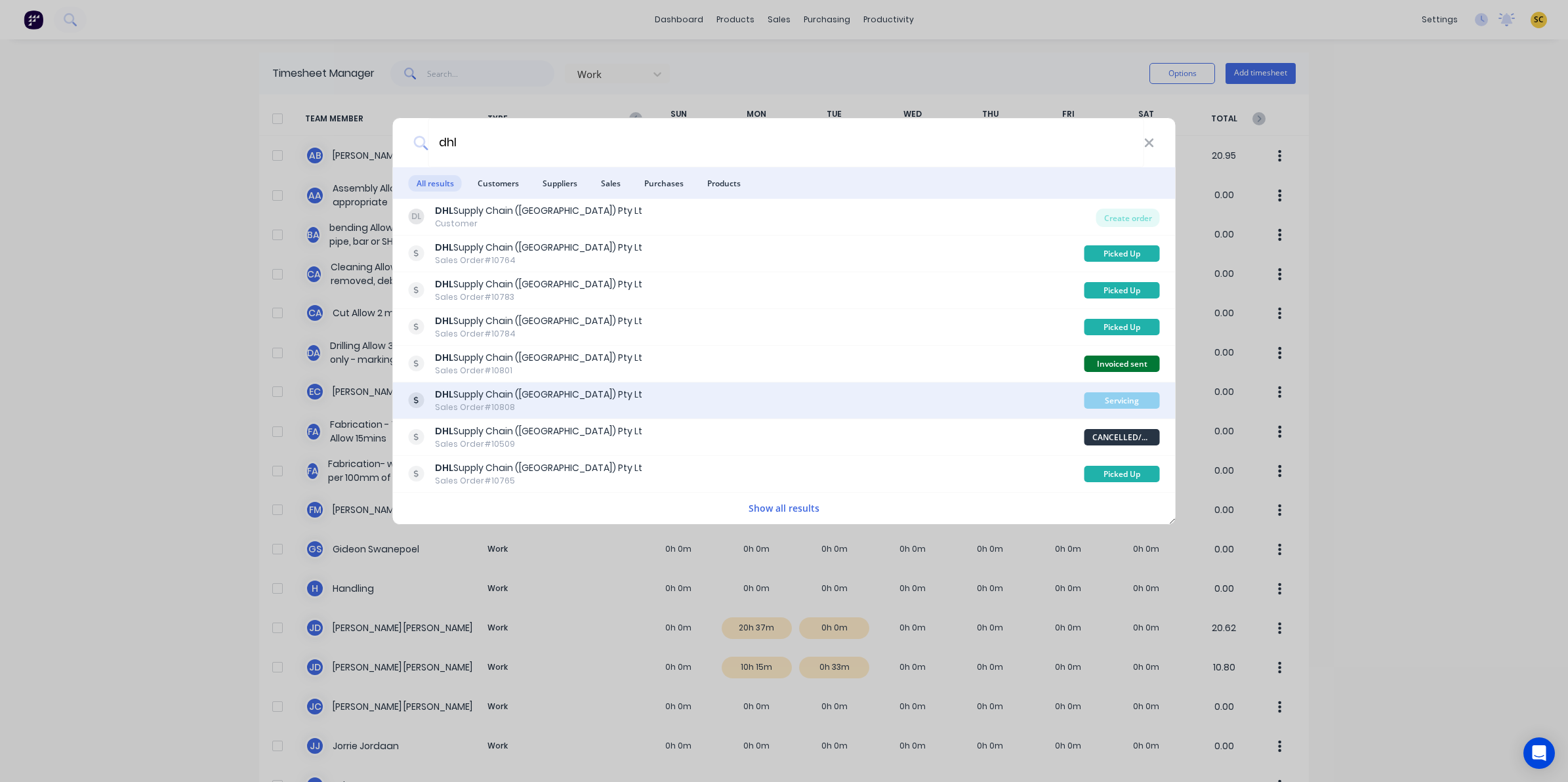
click at [461, 409] on div "Sales Order #10808" at bounding box center [538, 407] width 207 height 11
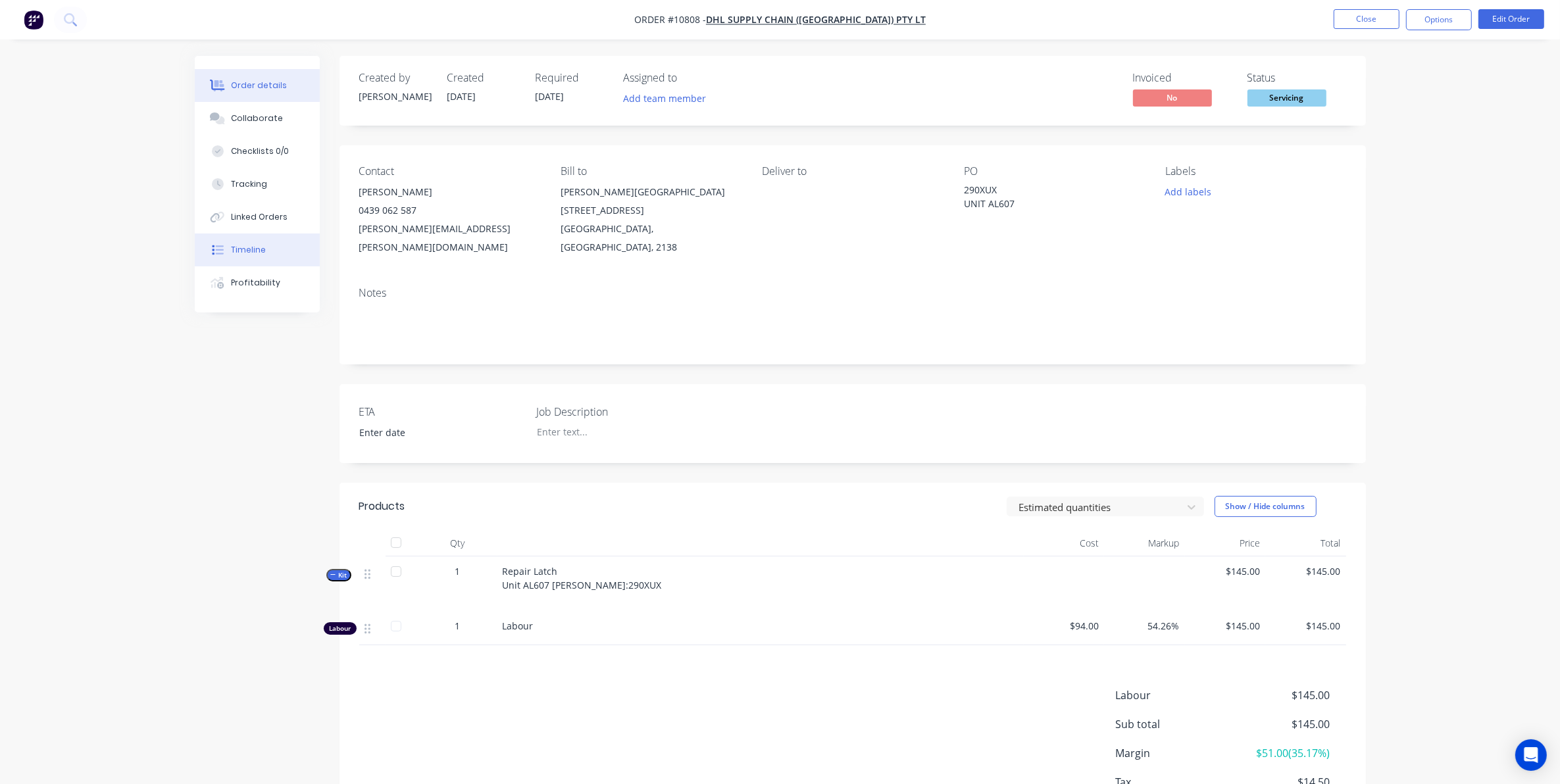
click at [277, 254] on button "Timeline" at bounding box center [257, 250] width 125 height 33
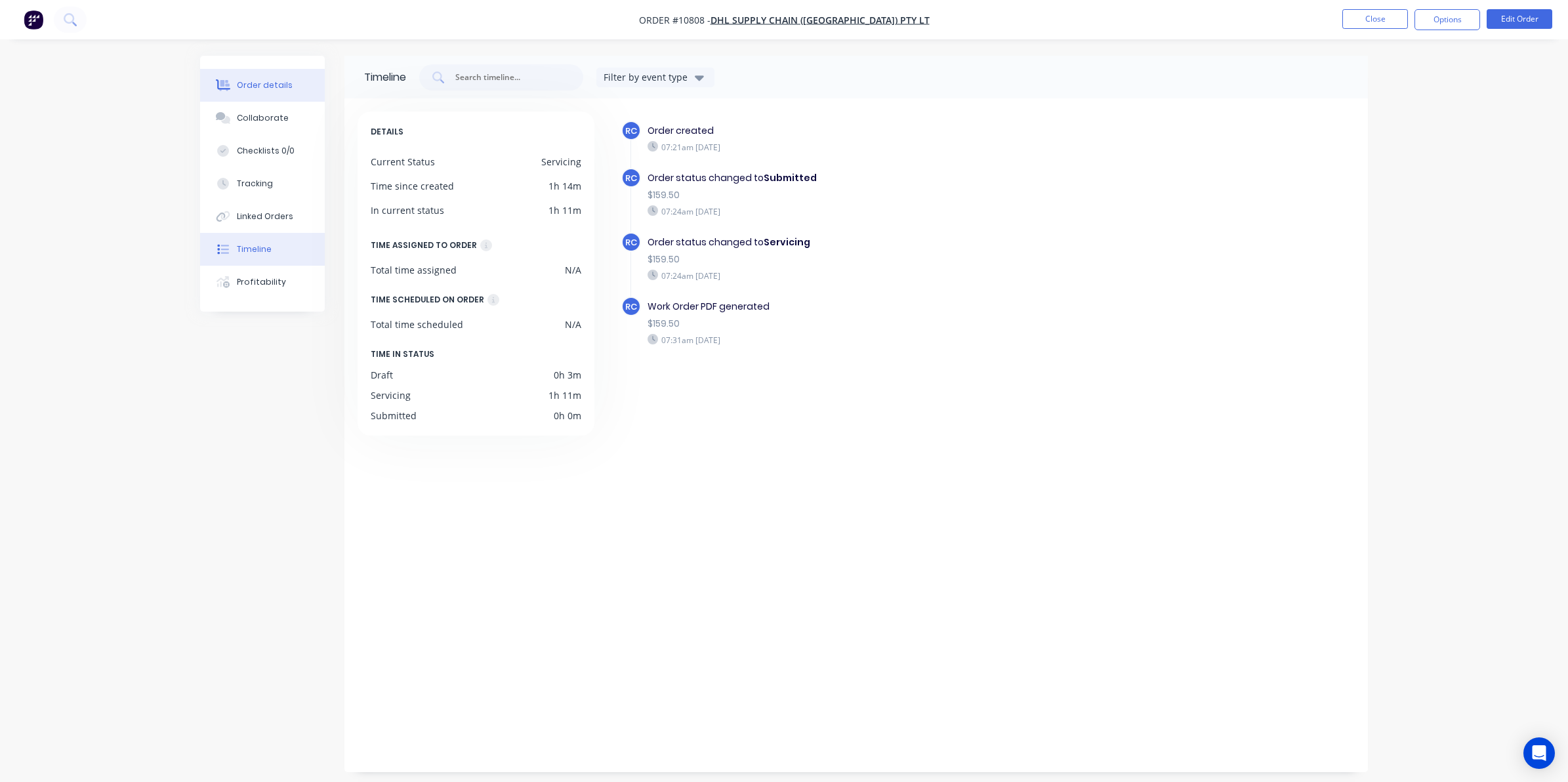
click at [217, 80] on icon at bounding box center [223, 85] width 15 height 11
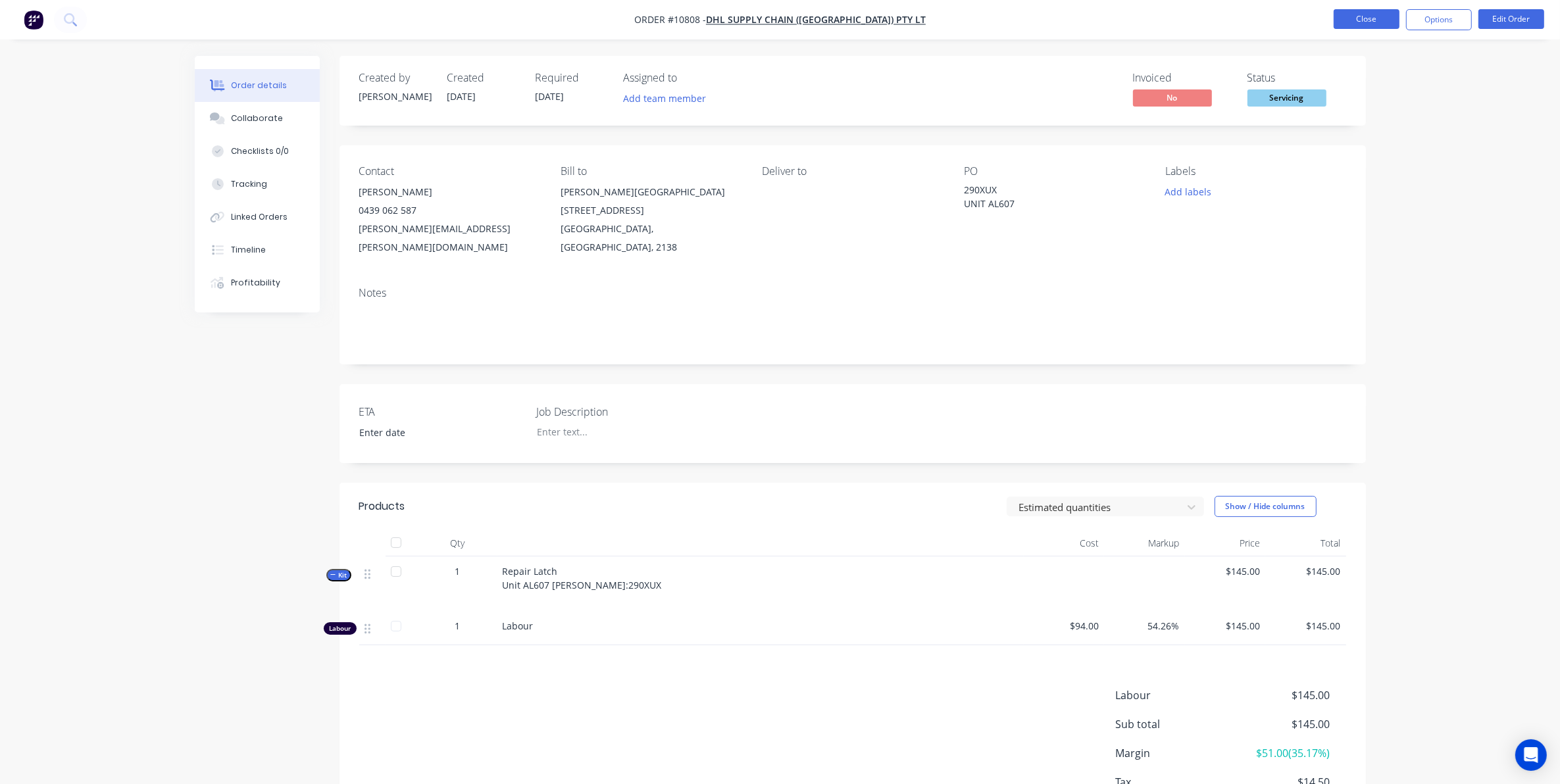
click at [1346, 17] on button "Close" at bounding box center [1366, 19] width 66 height 20
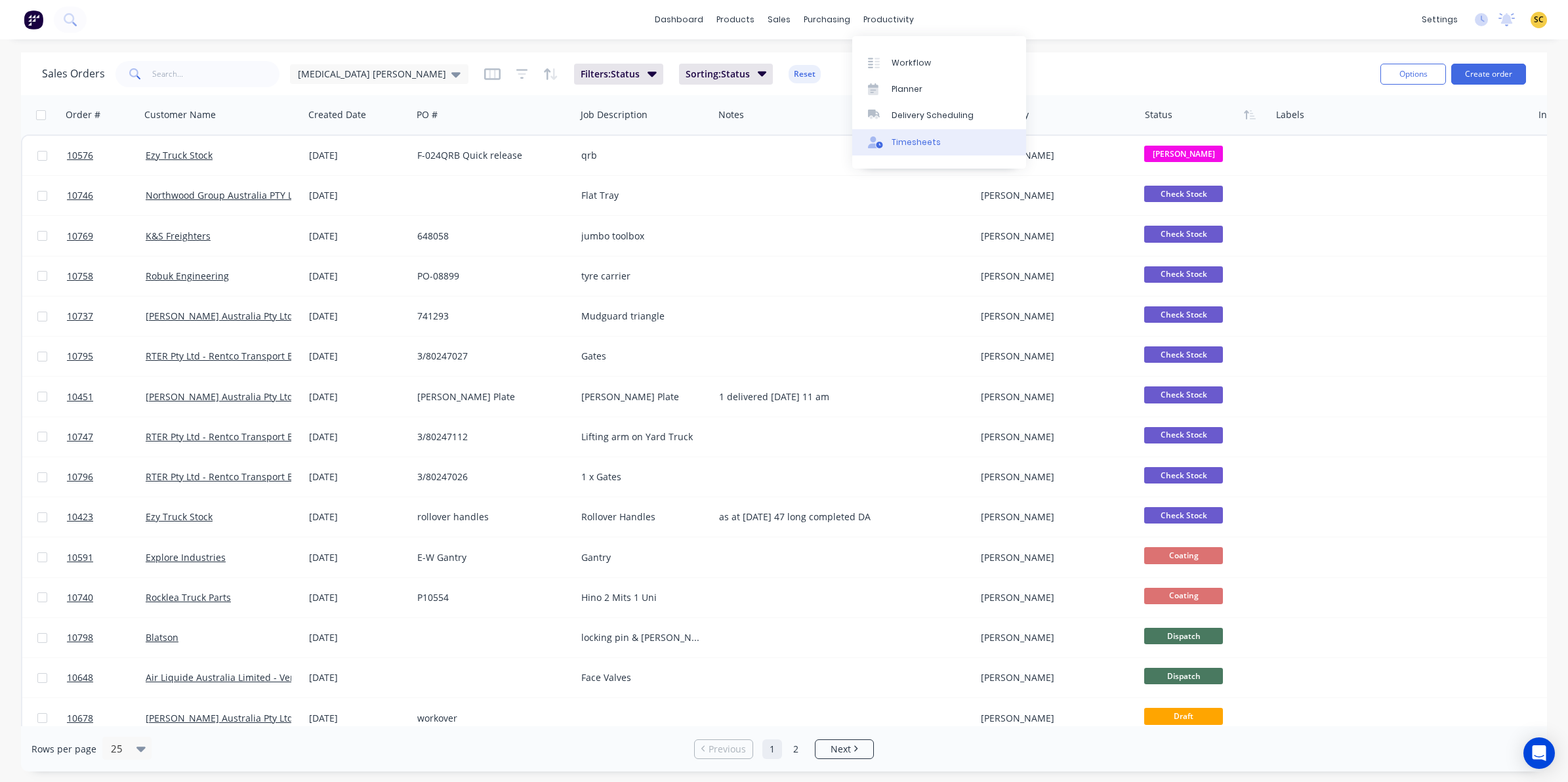
click at [916, 136] on div "Timesheets" at bounding box center [917, 142] width 49 height 11
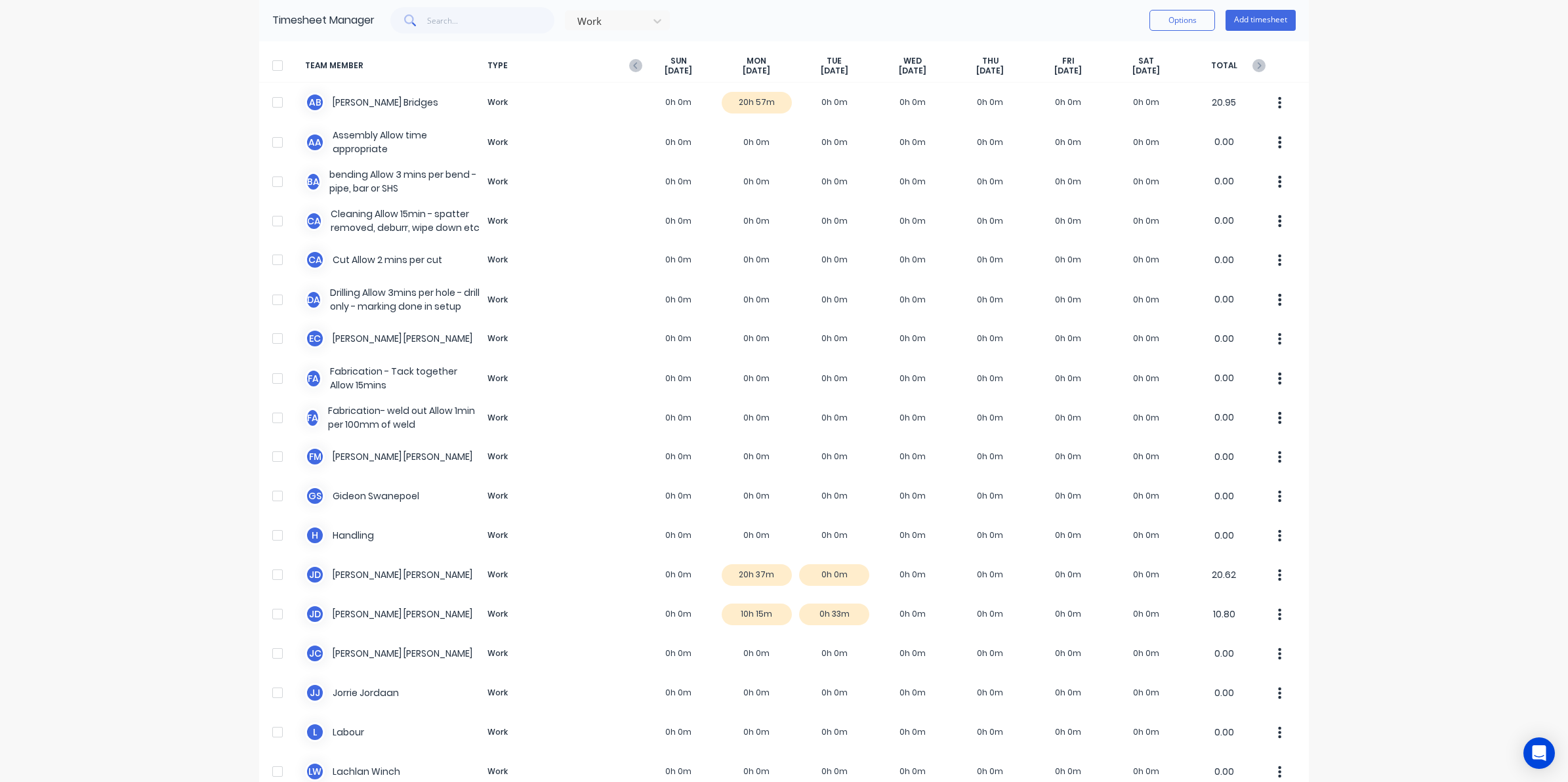
scroll to position [82, 0]
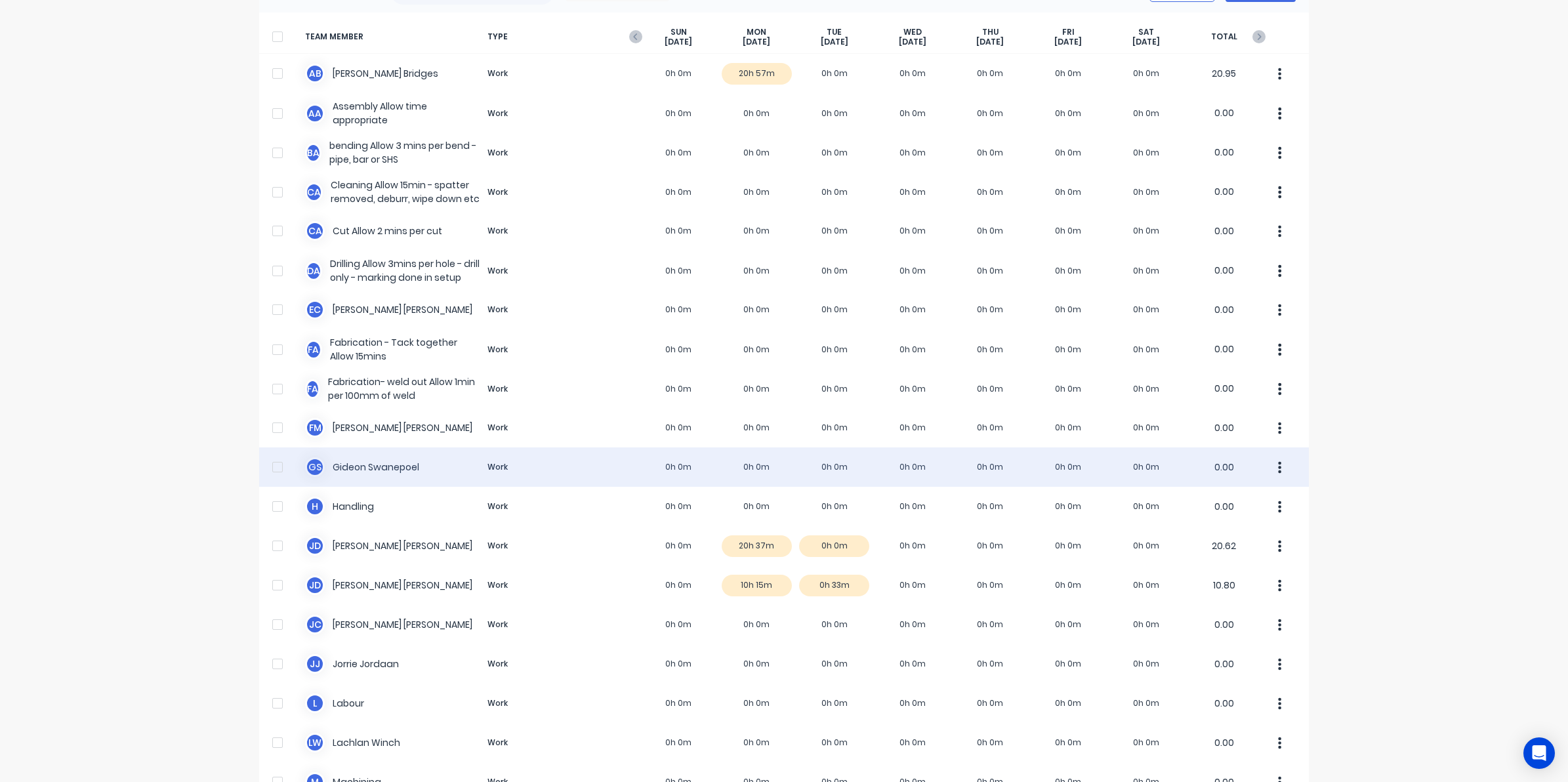
click at [745, 469] on div "[PERSON_NAME] Work 0h 0m 0h 0m 0h 0m 0h 0m 0h 0m 0h 0m 0h 0m 0.00" at bounding box center [784, 468] width 1050 height 40
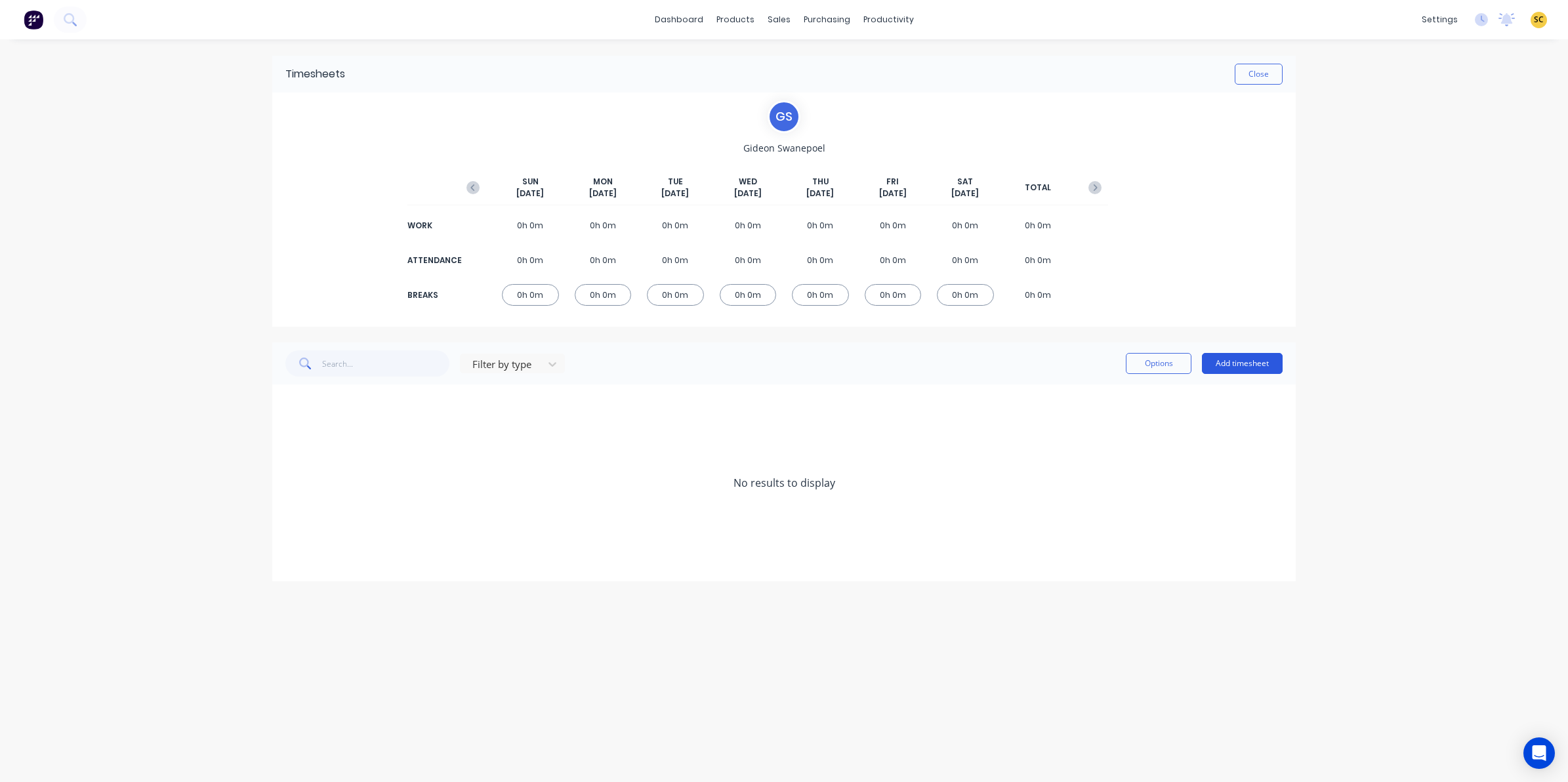
click at [1249, 360] on button "Add timesheet" at bounding box center [1242, 364] width 80 height 21
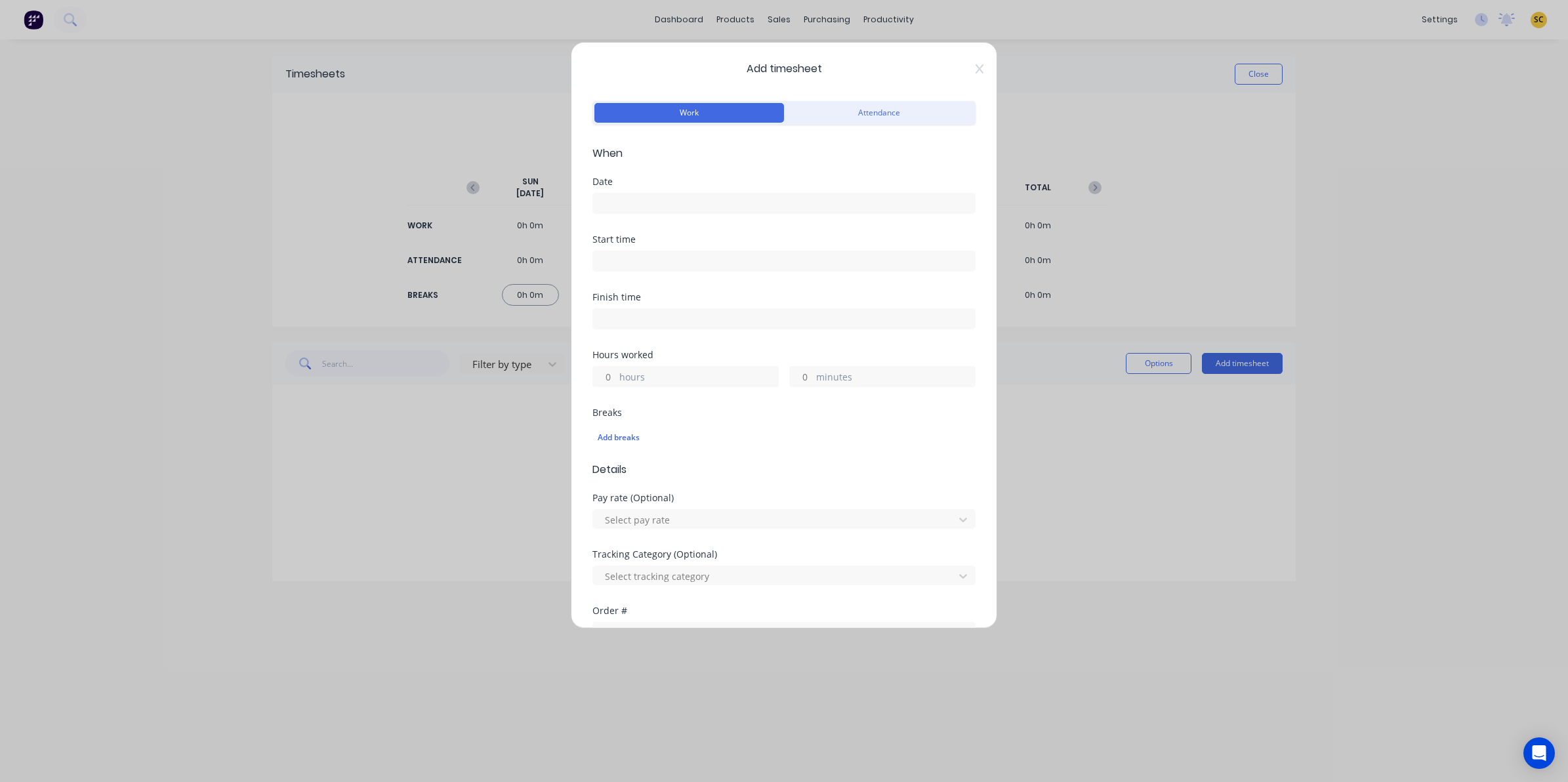
click at [647, 200] on input at bounding box center [783, 203] width 382 height 20
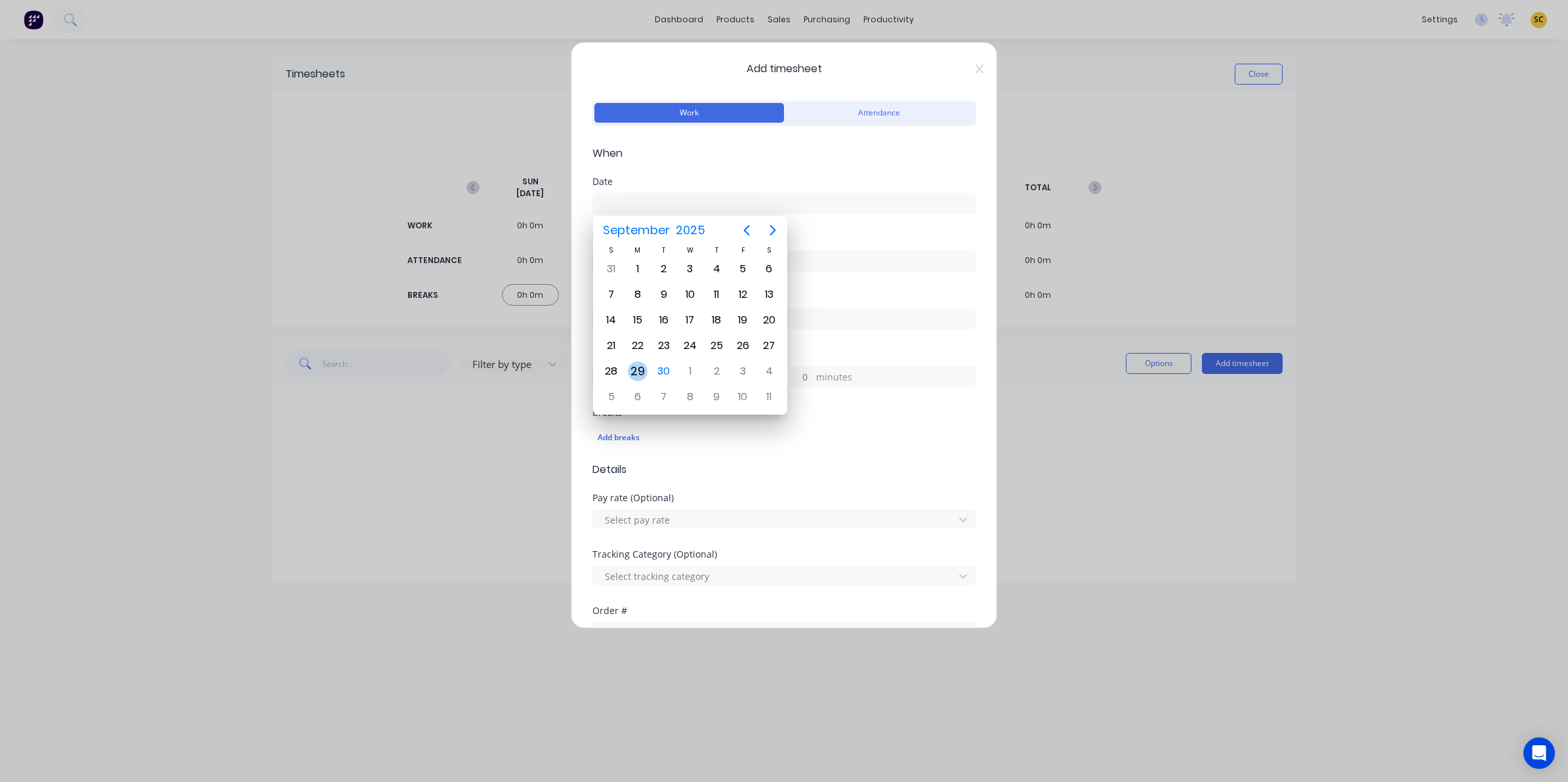
click at [642, 364] on div "29" at bounding box center [637, 371] width 20 height 20
type input "[DATE]"
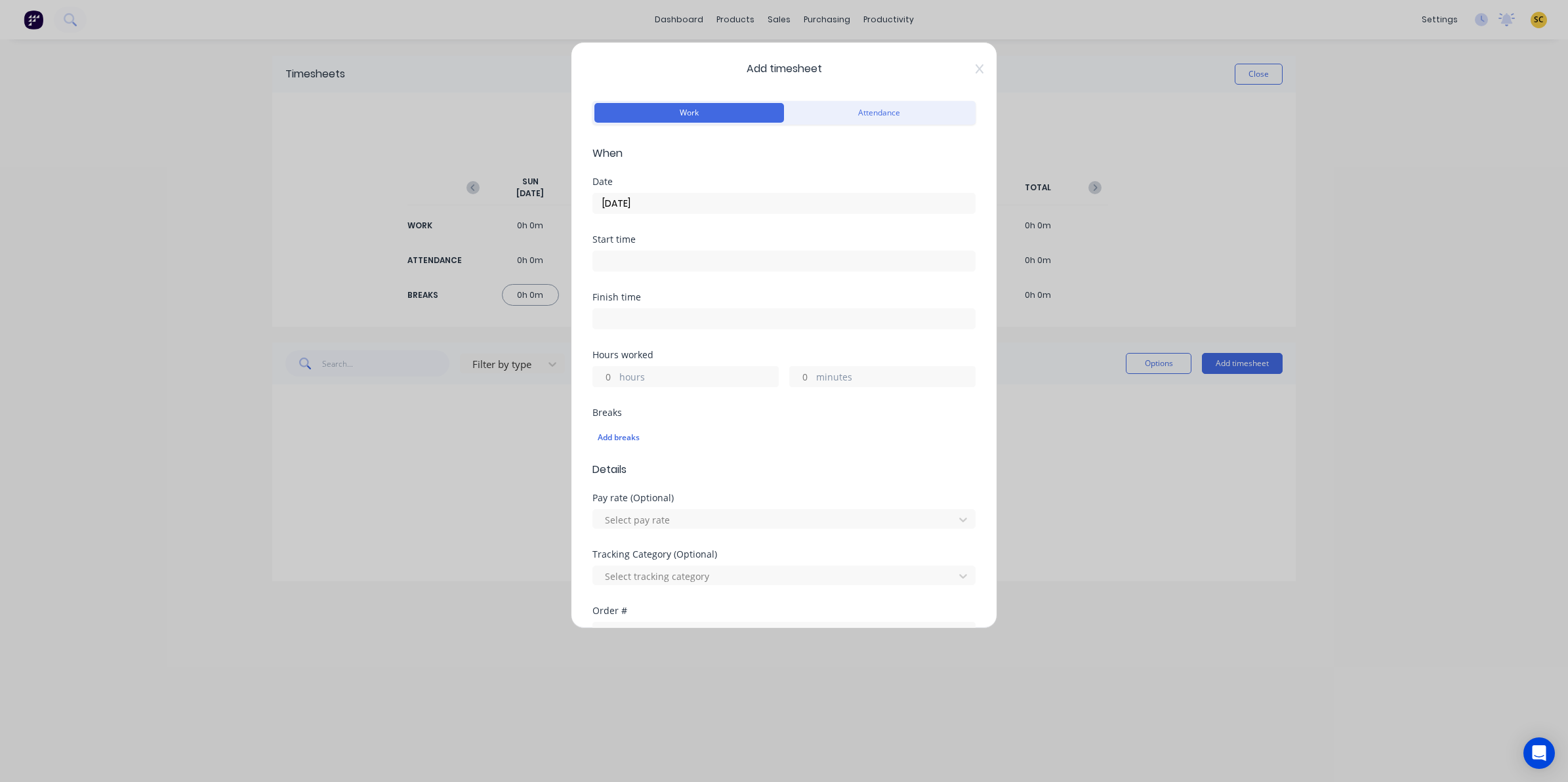
click at [631, 262] on input at bounding box center [783, 260] width 382 height 20
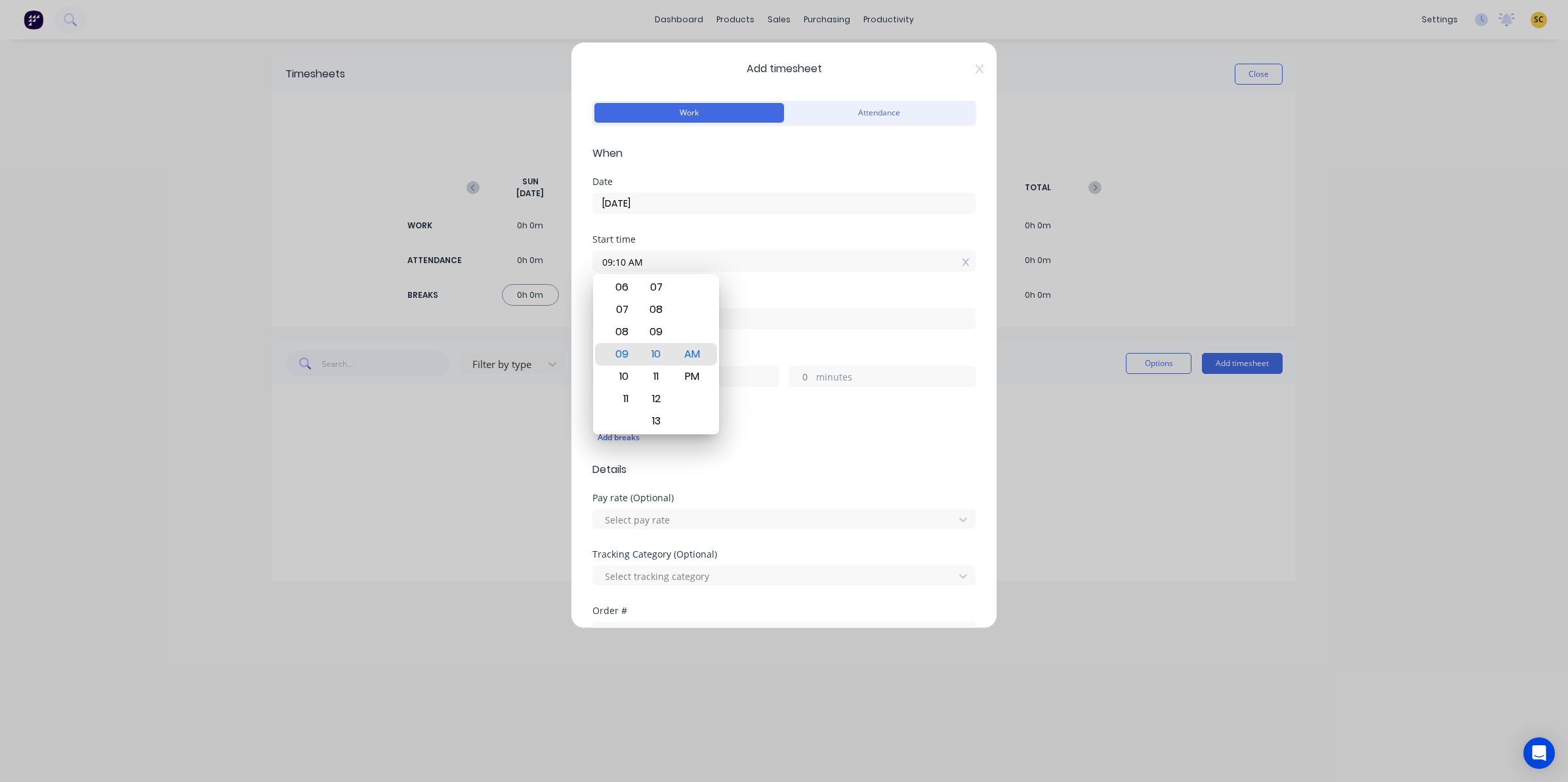
drag, startPoint x: 668, startPoint y: 266, endPoint x: 532, endPoint y: 264, distance: 136.0
click at [532, 264] on div "Add timesheet Work Attendance When Date [DATE] Start time 09:10 AM Finish time …" at bounding box center [784, 391] width 1568 height 782
type input "06:00 AM"
click at [730, 325] on input at bounding box center [783, 318] width 382 height 20
type input "09:10 AM"
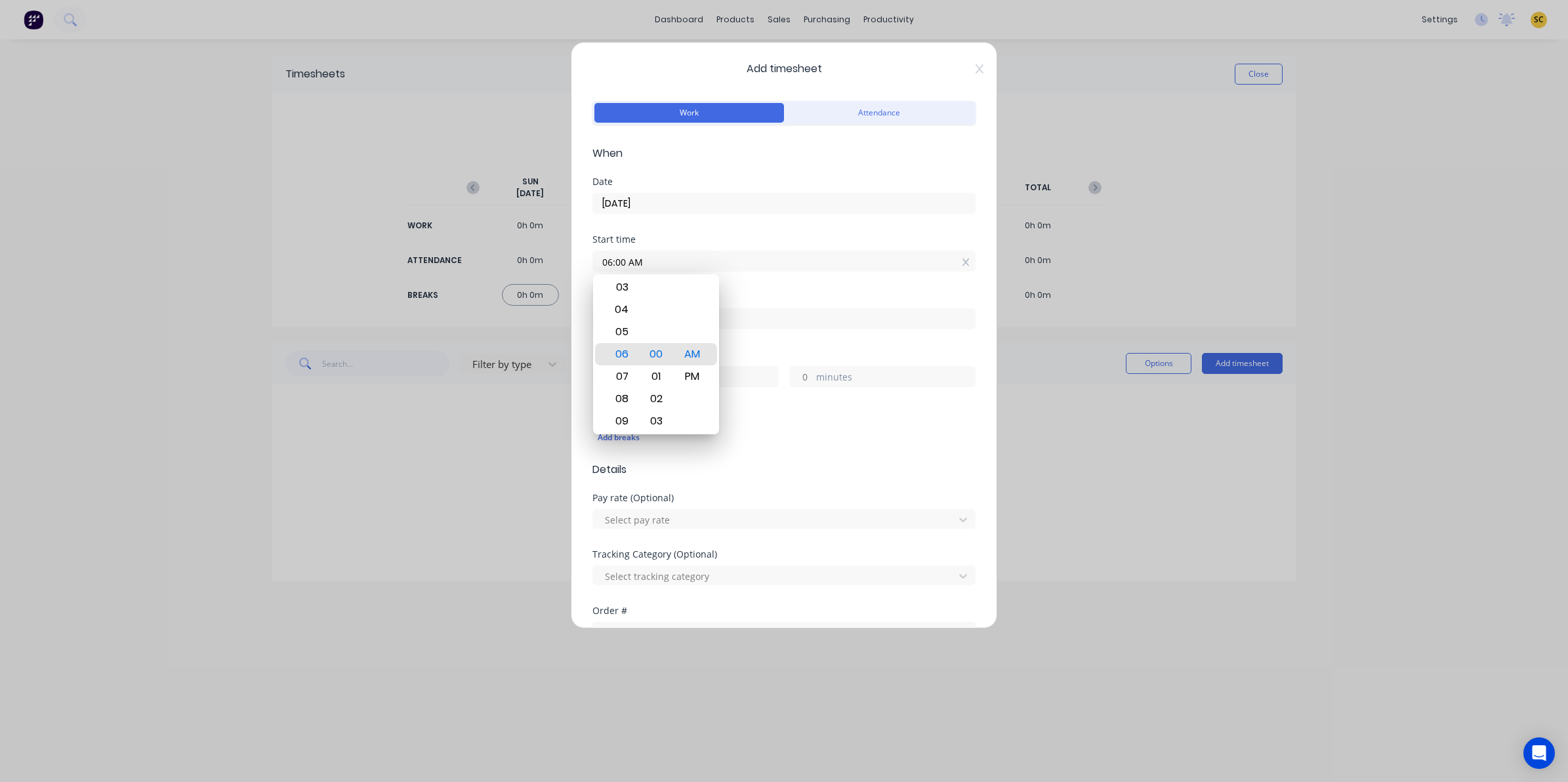
type input "3"
type input "10"
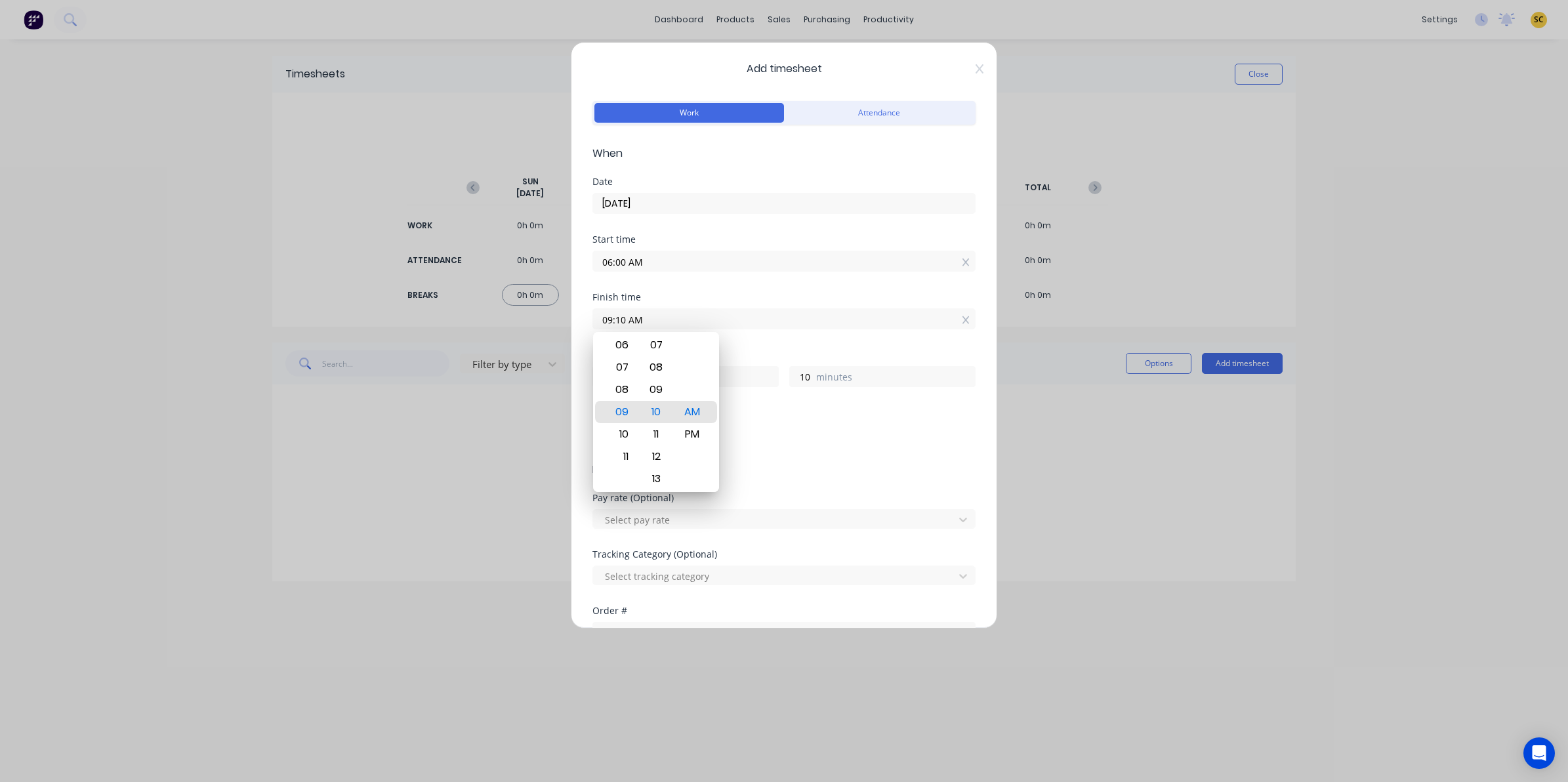
drag, startPoint x: 730, startPoint y: 325, endPoint x: 258, endPoint y: 315, distance: 472.1
click at [258, 315] on div "Add timesheet Work Attendance When Date [DATE] Start time 06:00 AM Finish time …" at bounding box center [784, 391] width 1568 height 782
type input "04:30 AM"
type input "22"
type input "30"
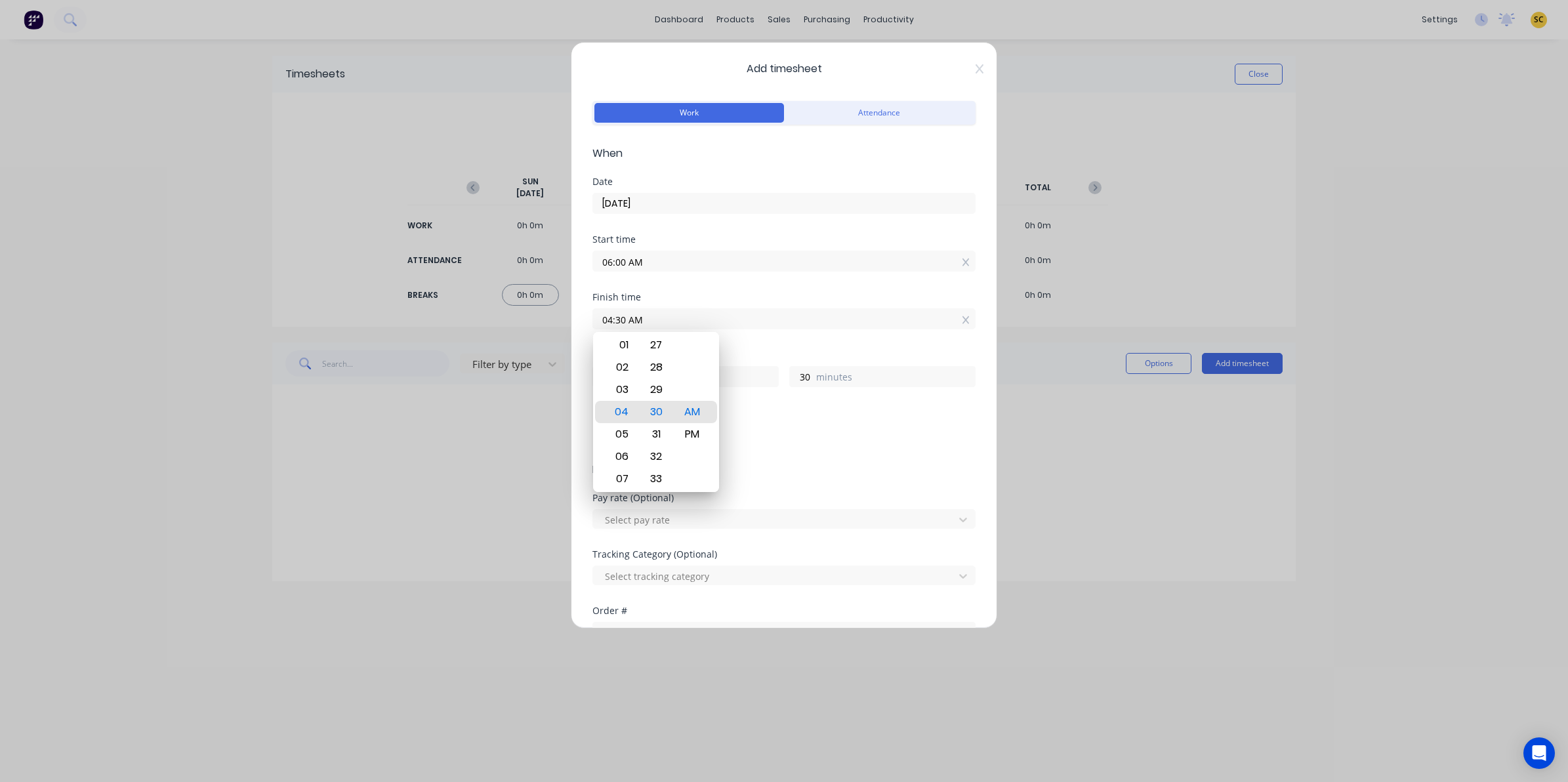
click at [709, 434] on div "12 01 02 03 04 05 06 07 08 09 10 11 00 01 02 03 04 05 06 07 08 09 10 11 12 13 1…" at bounding box center [655, 412] width 126 height 160
drag, startPoint x: 701, startPoint y: 429, endPoint x: 732, endPoint y: 441, distance: 33.2
click at [700, 429] on div "PM" at bounding box center [692, 435] width 32 height 23
type input "04:30 PM"
type input "10"
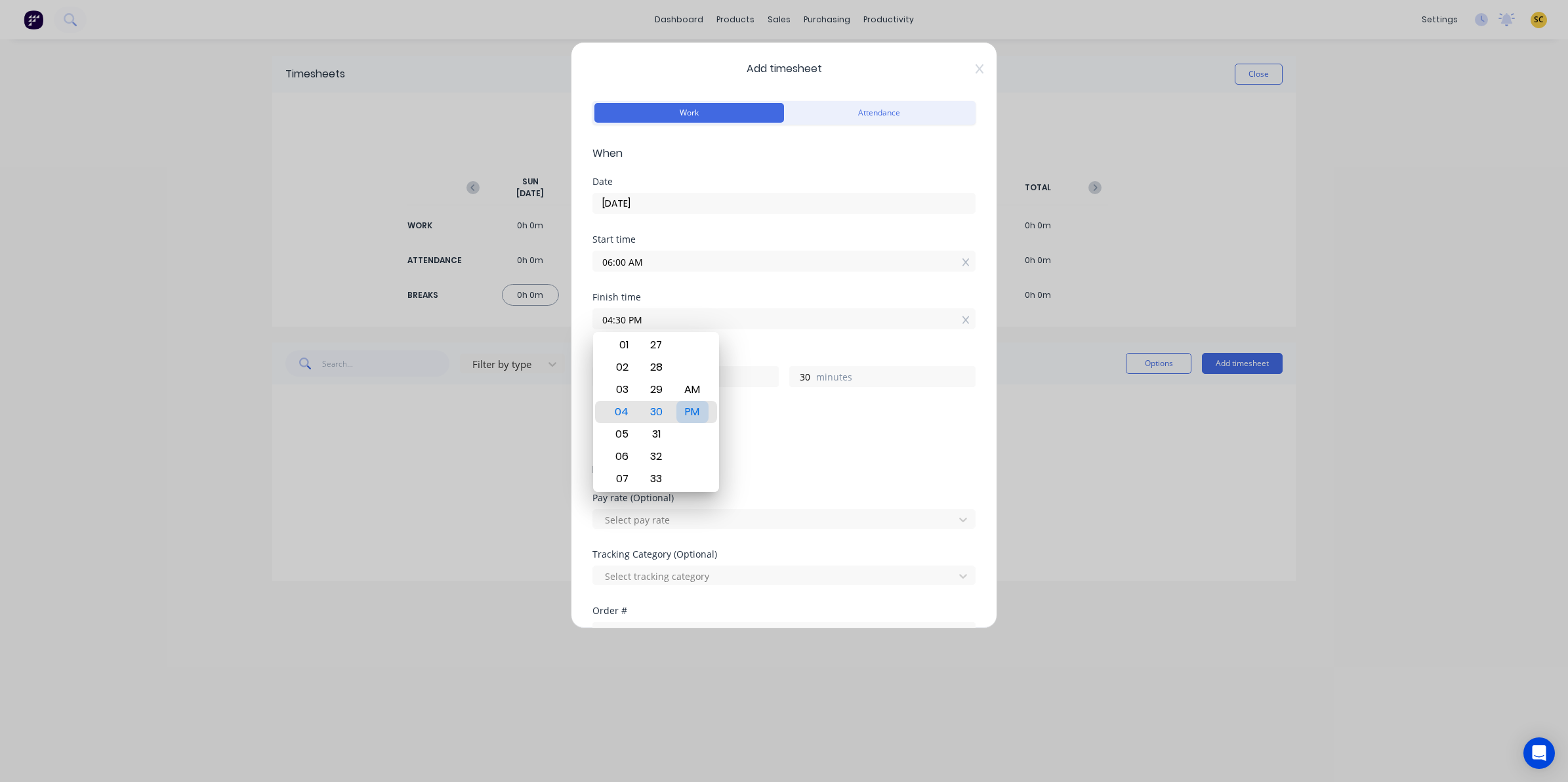
click at [778, 452] on div "Add breaks" at bounding box center [784, 437] width 383 height 27
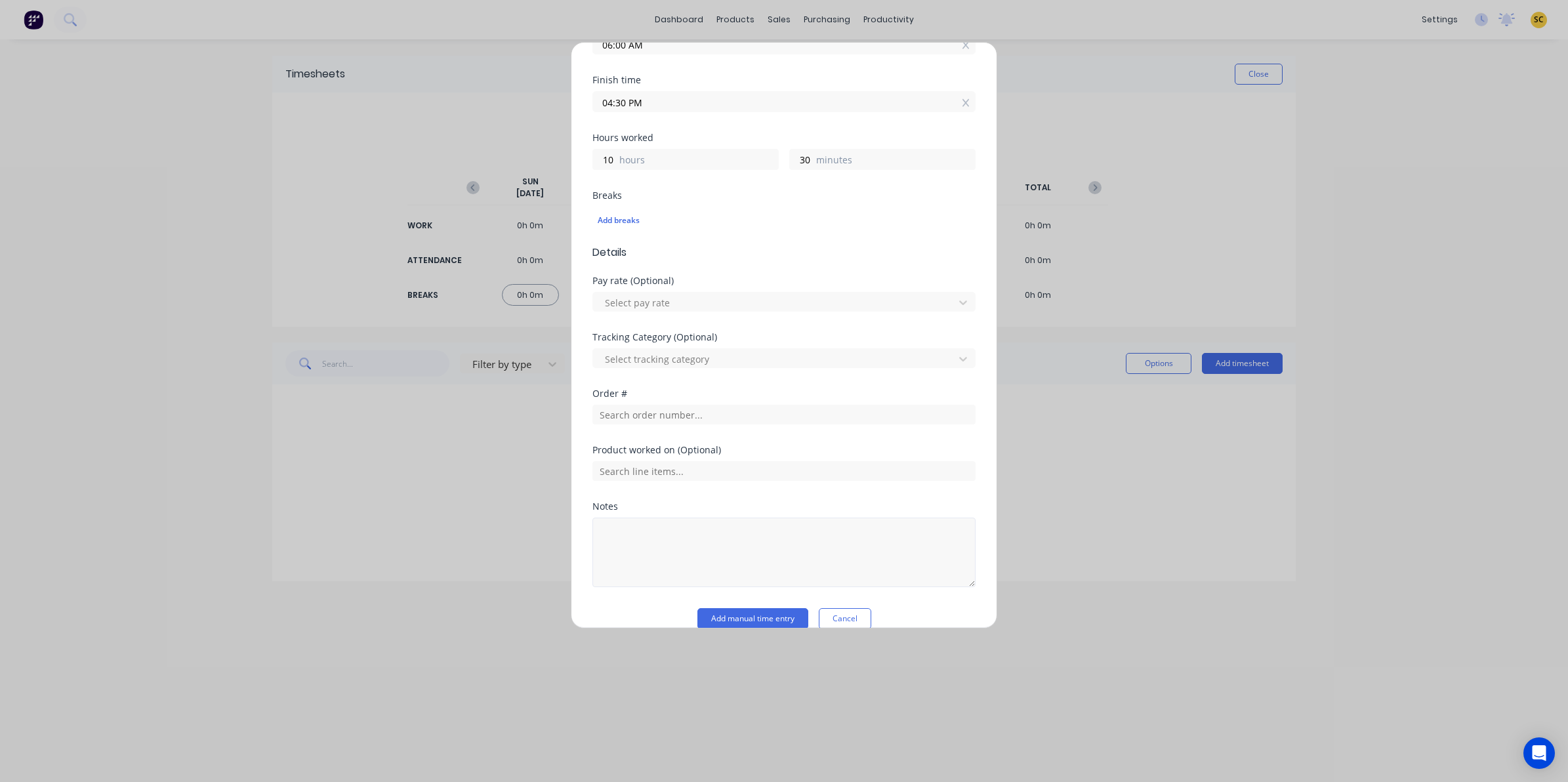
scroll to position [238, 0]
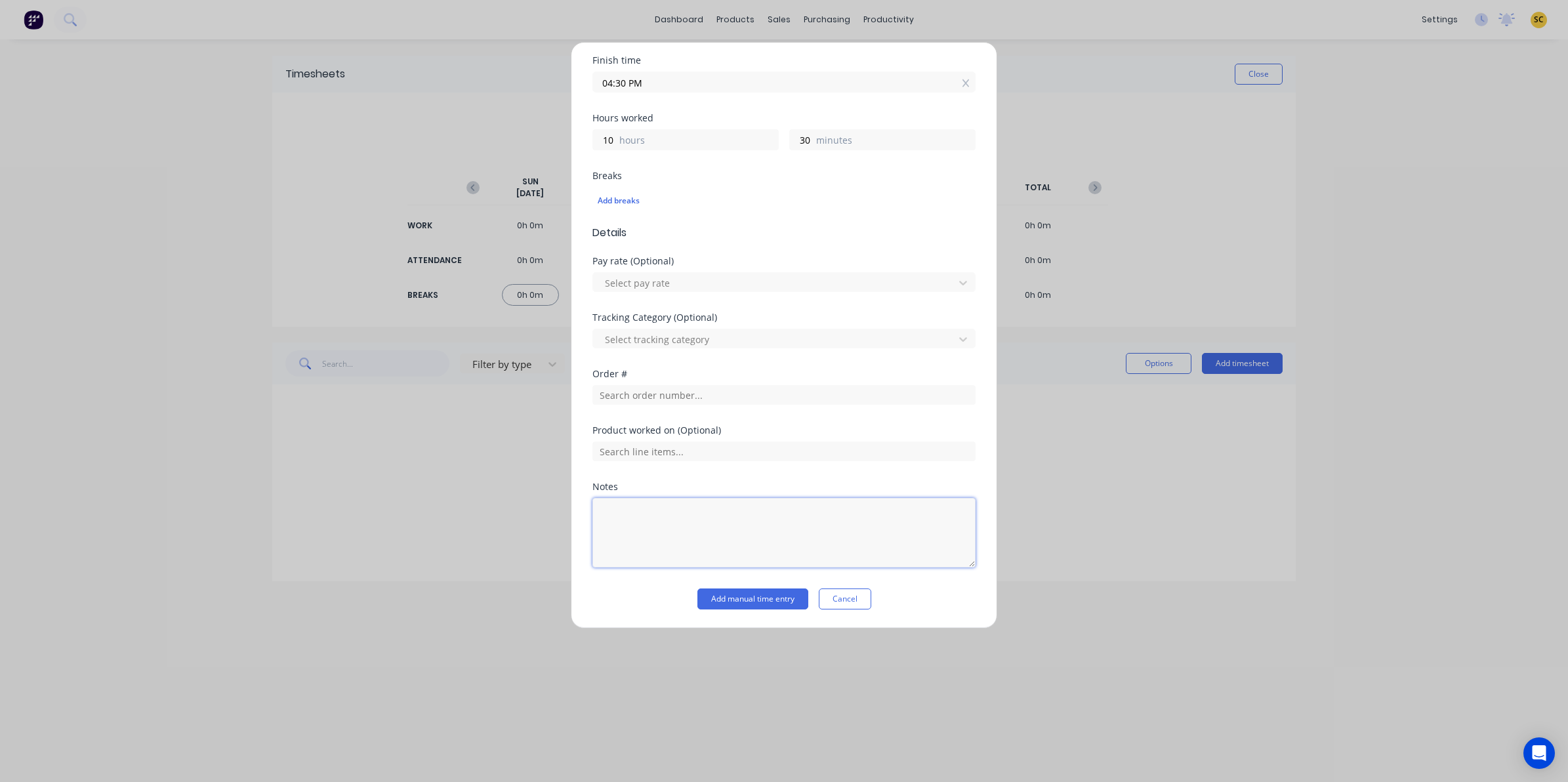
click at [654, 515] on textarea at bounding box center [784, 532] width 383 height 69
drag, startPoint x: 735, startPoint y: 546, endPoint x: 450, endPoint y: 542, distance: 285.0
click at [450, 542] on div "Add timesheet Work Attendance When Date [DATE] Start time 06:00 AM Finish time …" at bounding box center [784, 391] width 1568 height 782
click at [659, 514] on textarea "clock in/out 50 mins lunch" at bounding box center [784, 532] width 383 height 69
click at [812, 508] on textarea "clock in/out 30 mins lunch" at bounding box center [784, 532] width 383 height 69
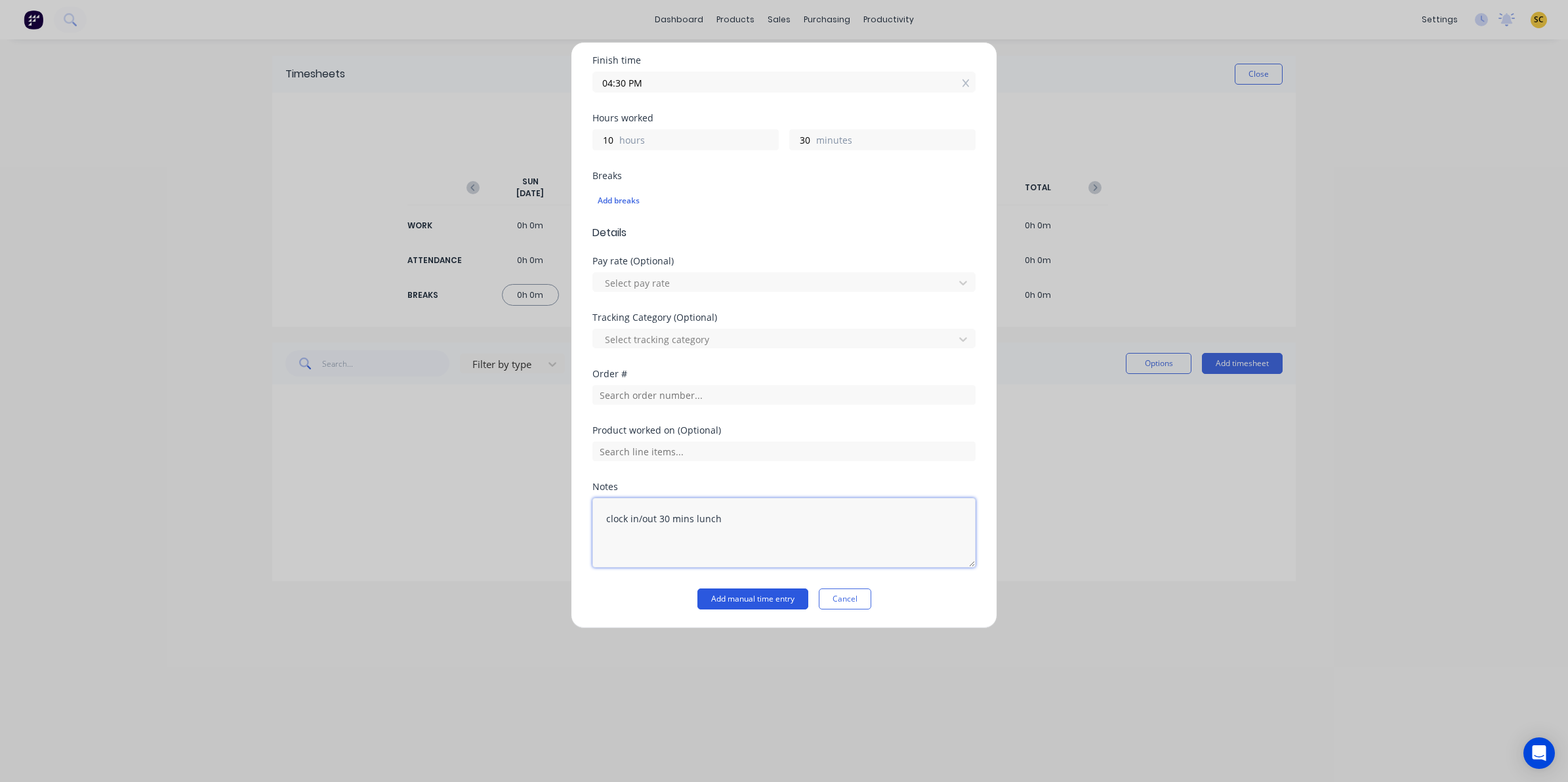
type textarea "clock in/out 30 mins lunch"
click at [778, 595] on button "Add manual time entry" at bounding box center [753, 599] width 111 height 21
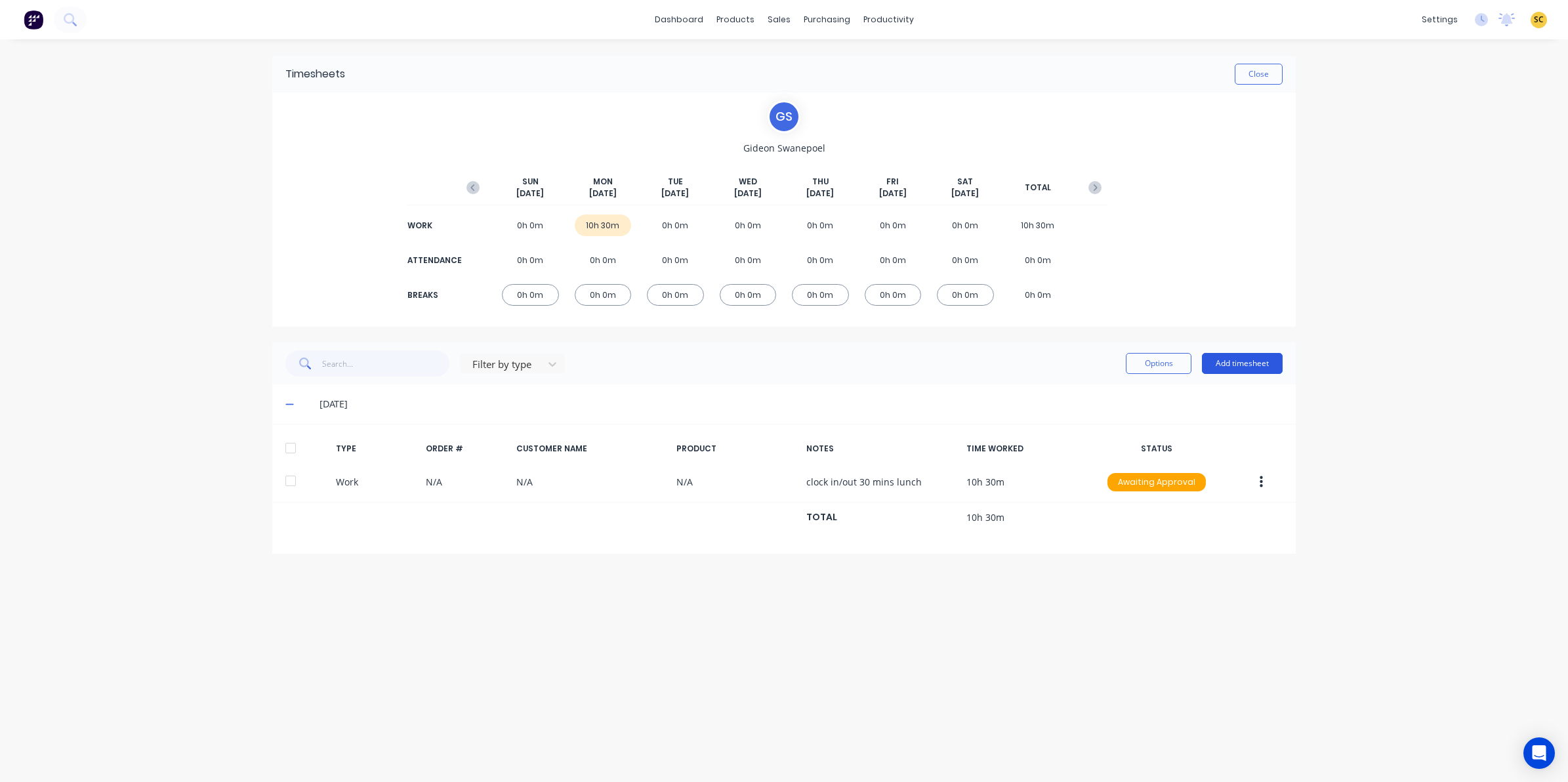
click at [1248, 365] on button "Add timesheet" at bounding box center [1242, 364] width 80 height 21
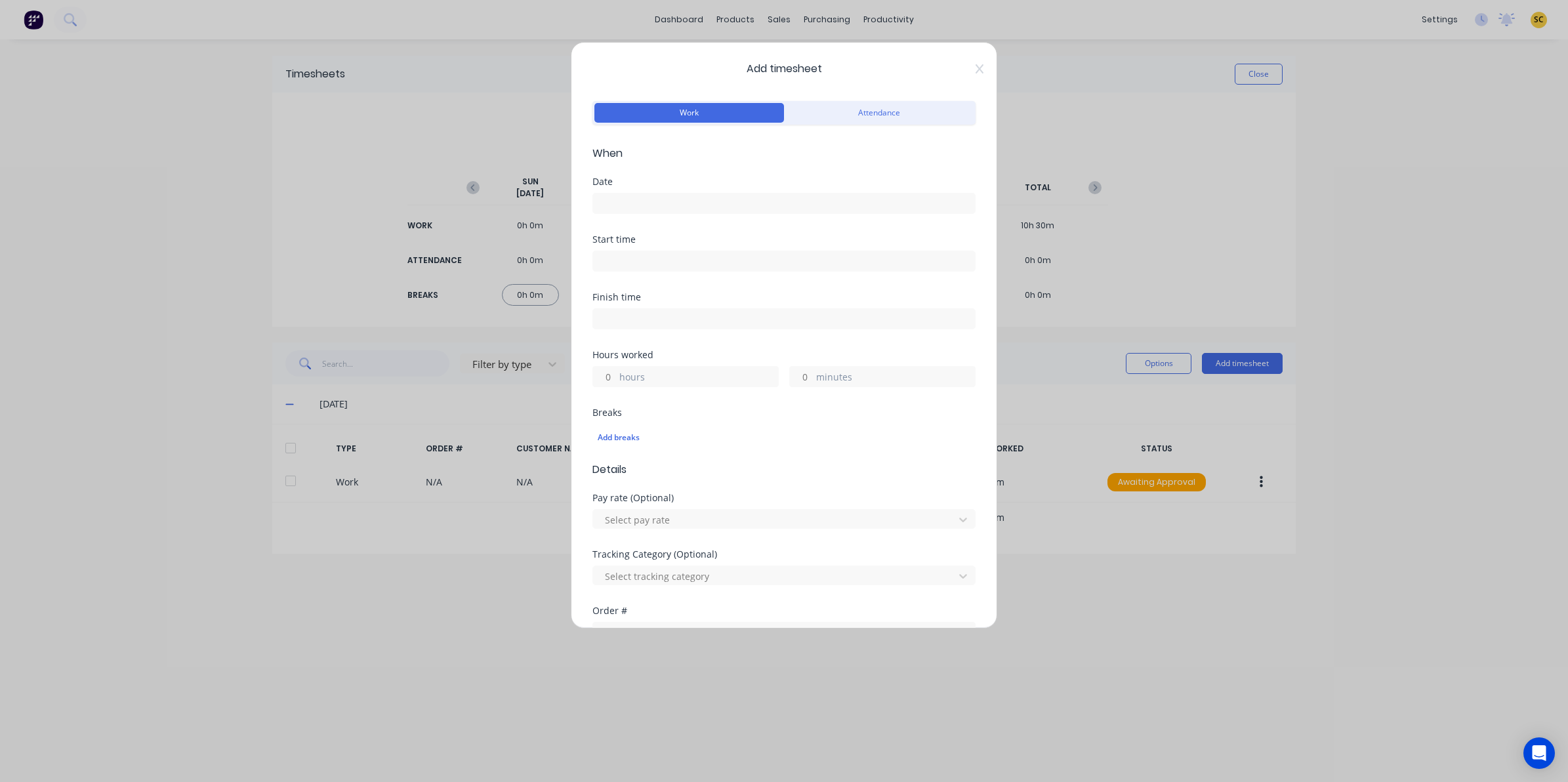
click at [653, 202] on input at bounding box center [783, 203] width 382 height 20
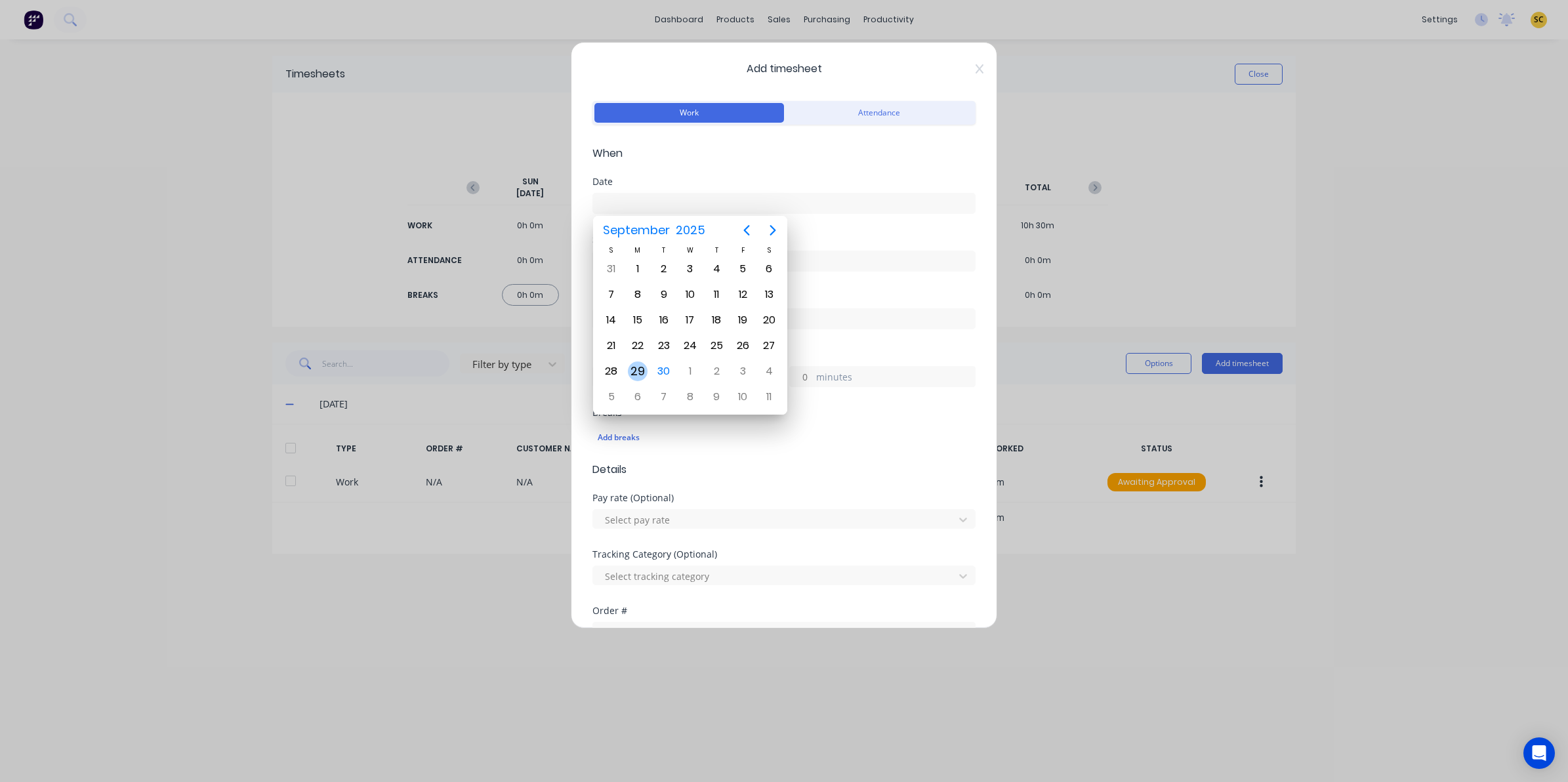
click at [635, 366] on div "29" at bounding box center [637, 371] width 20 height 20
type input "[DATE]"
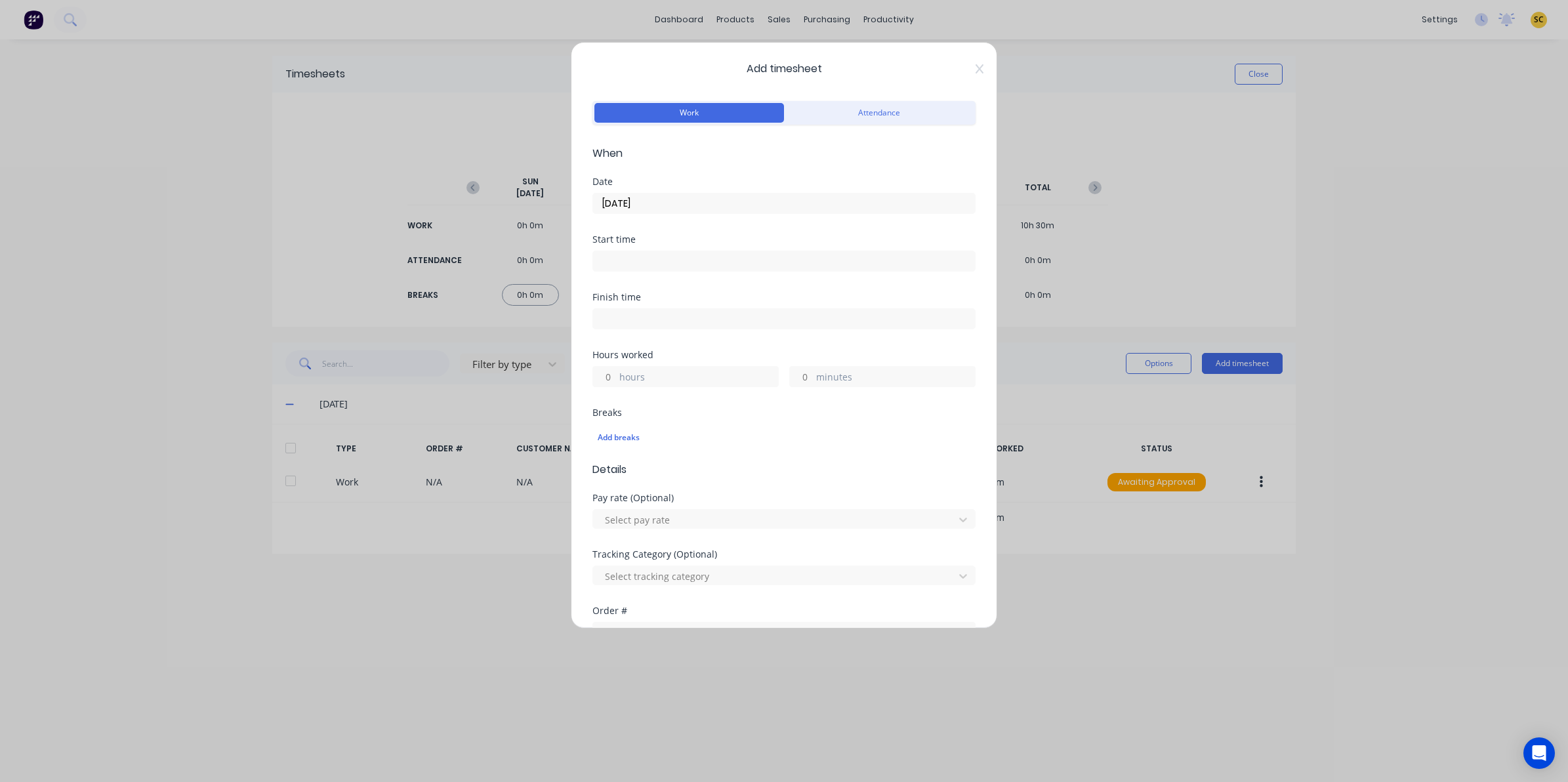
click at [605, 261] on input at bounding box center [783, 260] width 382 height 20
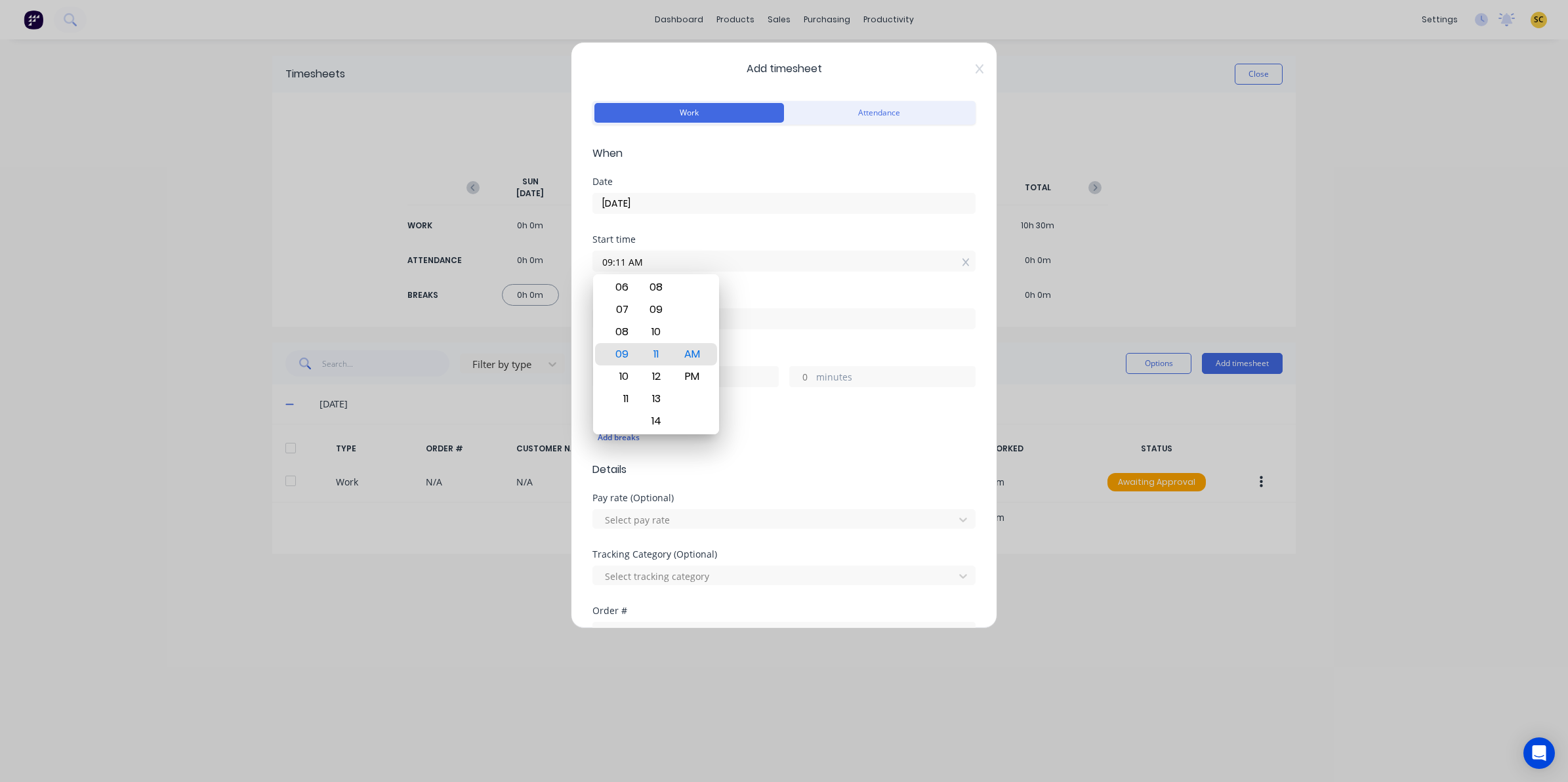
drag, startPoint x: 655, startPoint y: 259, endPoint x: 447, endPoint y: 264, distance: 208.1
click at [448, 264] on div "Add timesheet Work Attendance When Date [DATE] Start time 09:11 AM Finish time …" at bounding box center [784, 391] width 1568 height 782
type input "06:00 AM"
click at [785, 339] on div "Finish time" at bounding box center [784, 321] width 383 height 58
drag, startPoint x: 764, startPoint y: 311, endPoint x: 276, endPoint y: 293, distance: 488.3
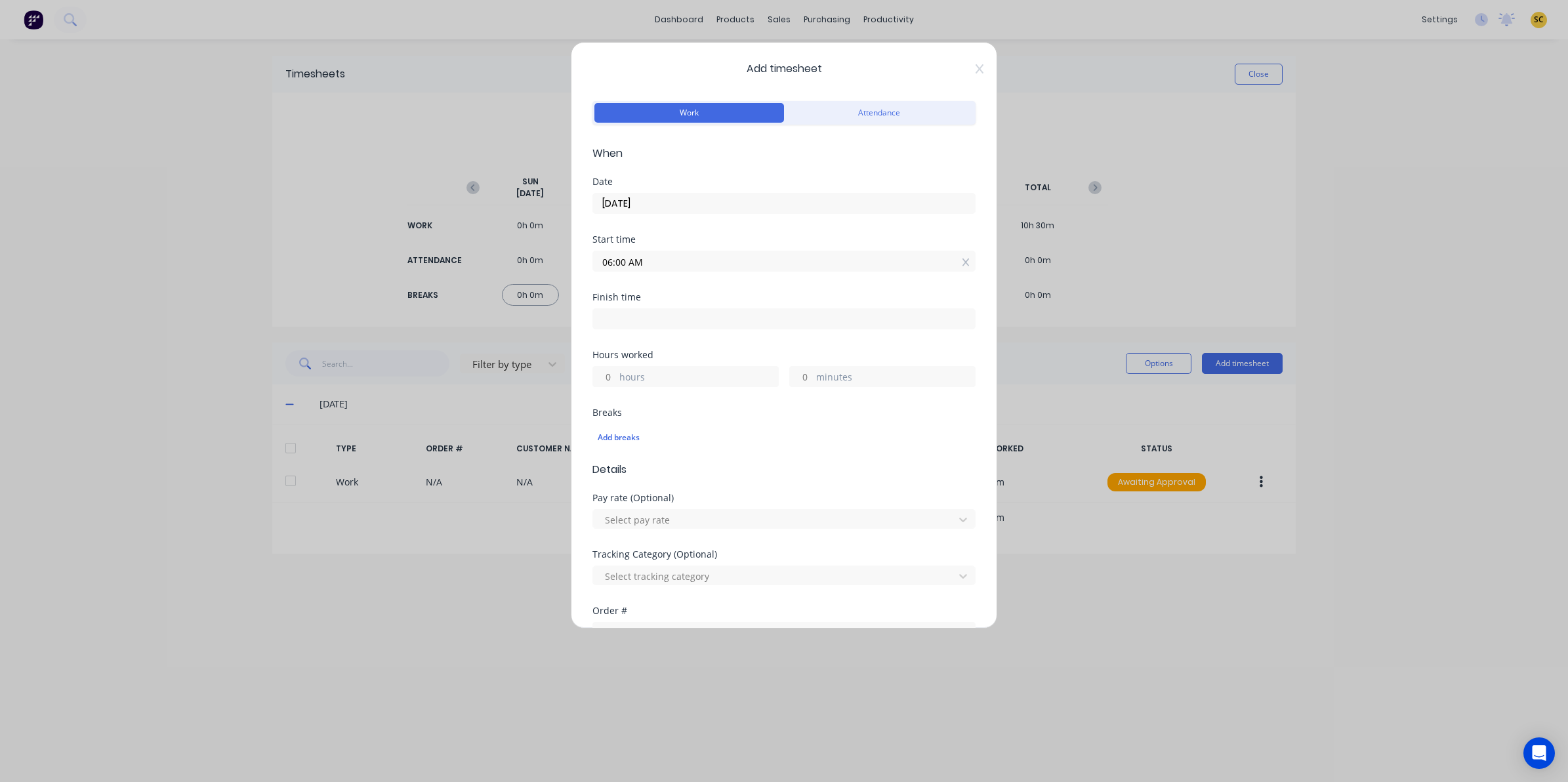
click at [297, 300] on div "Add timesheet Work Attendance When Date [DATE] Start time 06:00 AM Finish time …" at bounding box center [784, 391] width 1568 height 782
type input "09:11 AM"
type input "3"
type input "11"
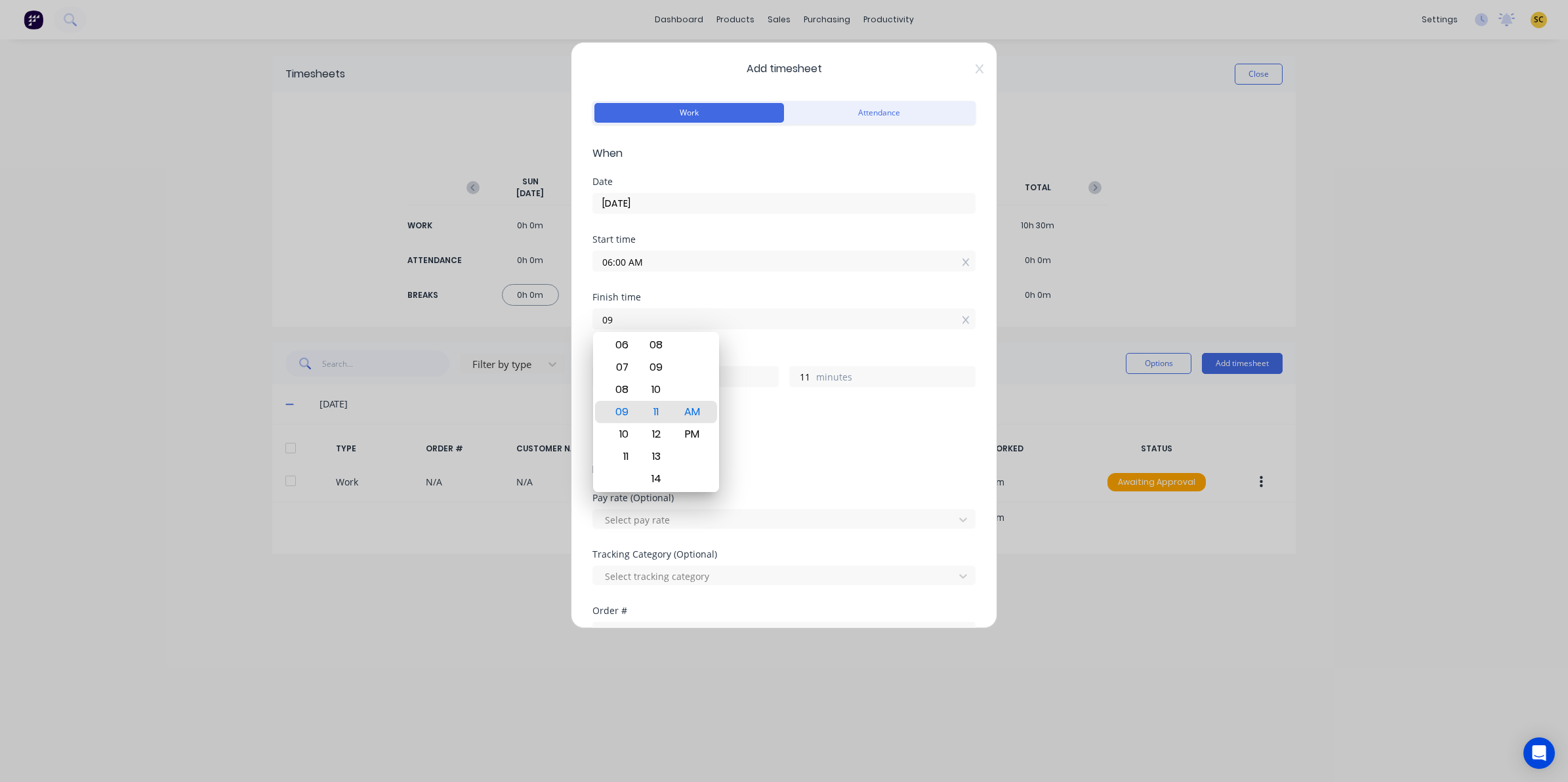
type input "0"
type input "04:00 AM"
type input "22"
type input "0"
click at [687, 437] on div "PM" at bounding box center [692, 435] width 32 height 23
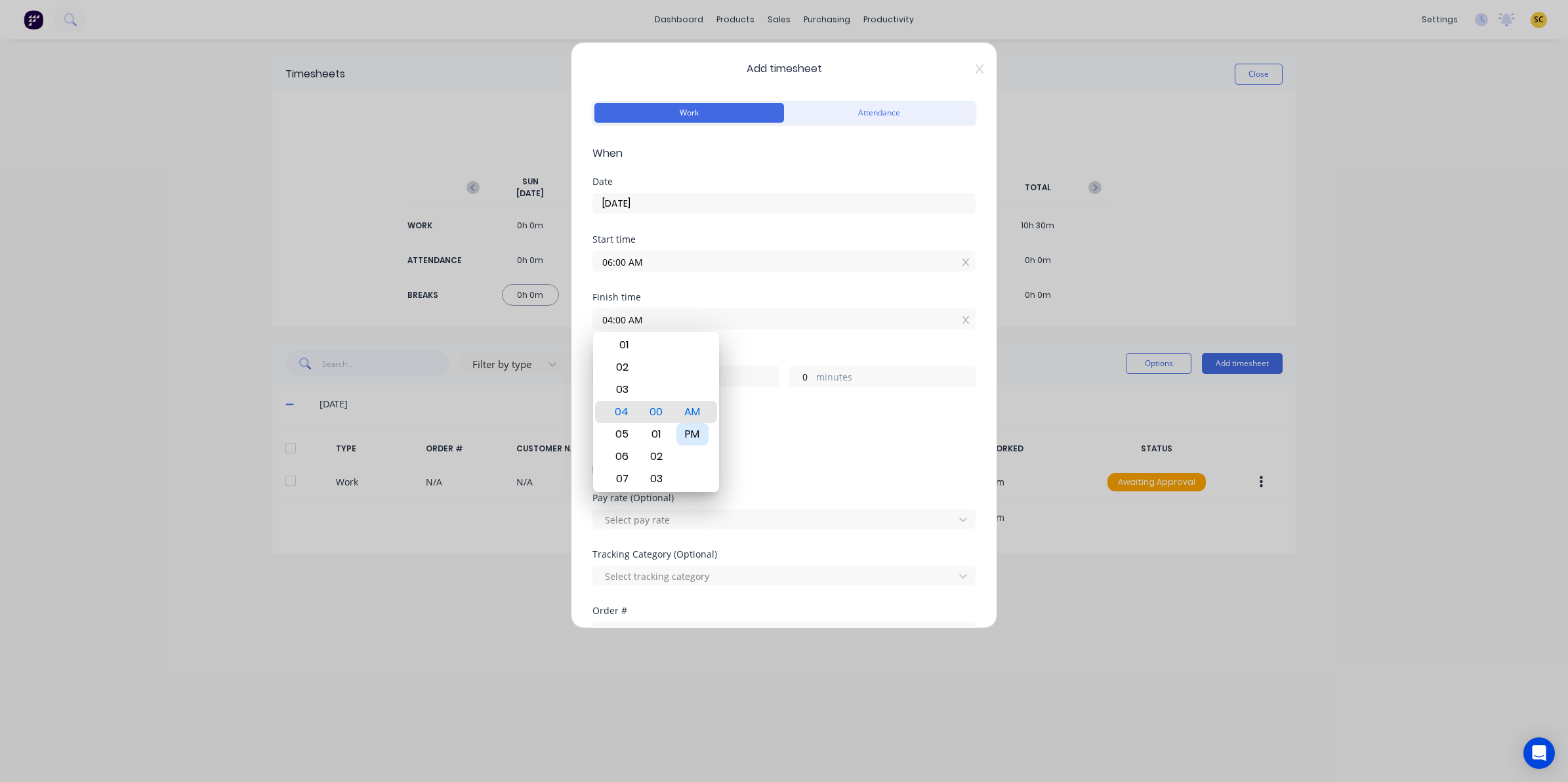
type input "04:00 PM"
type input "10"
click at [722, 490] on form "Work Attendance When Date 29/09/2025 Start time 06:00 AM Finish time 04:00 PM H…" at bounding box center [784, 471] width 383 height 749
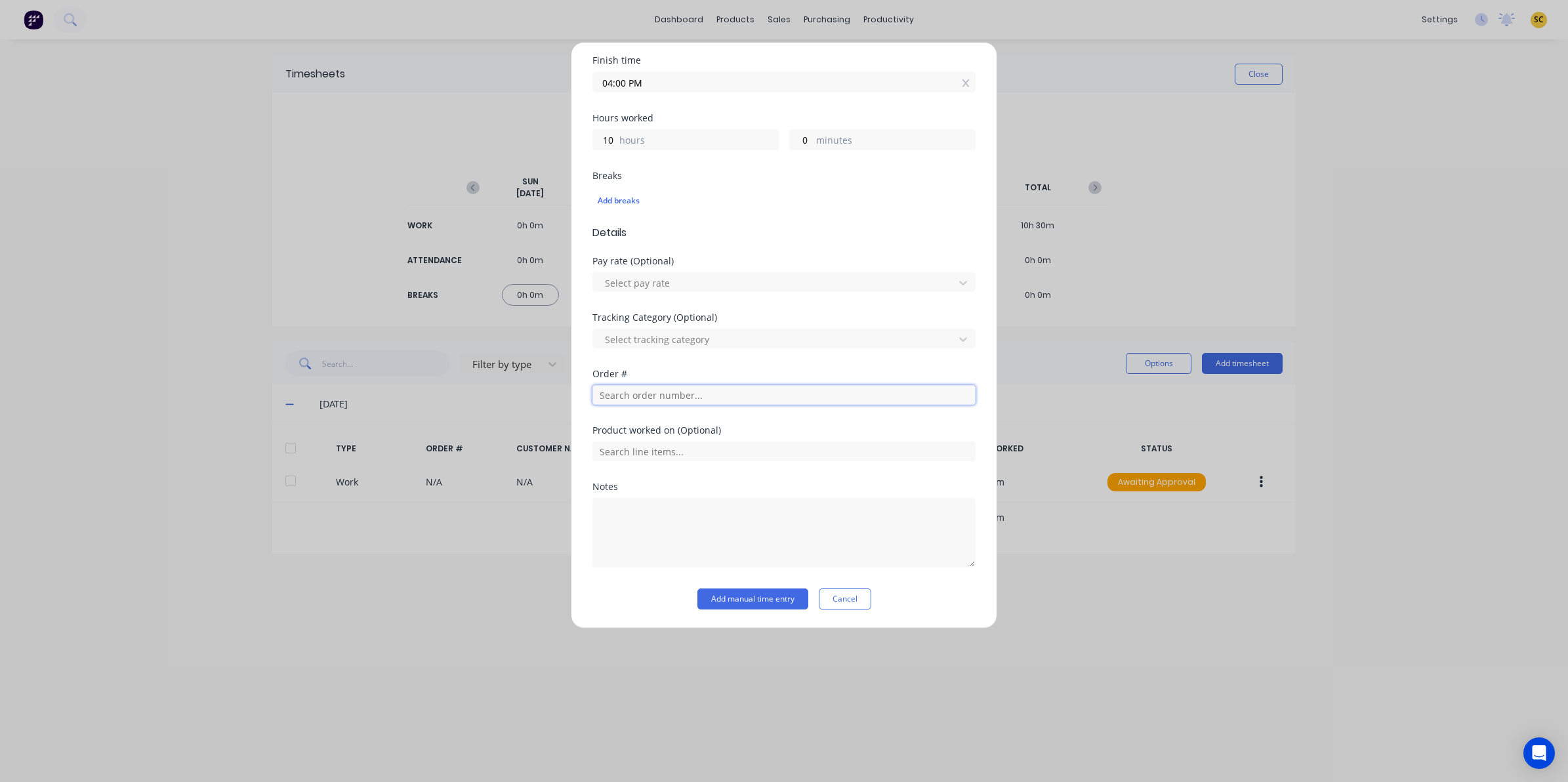
click at [620, 401] on input "text" at bounding box center [784, 395] width 383 height 20
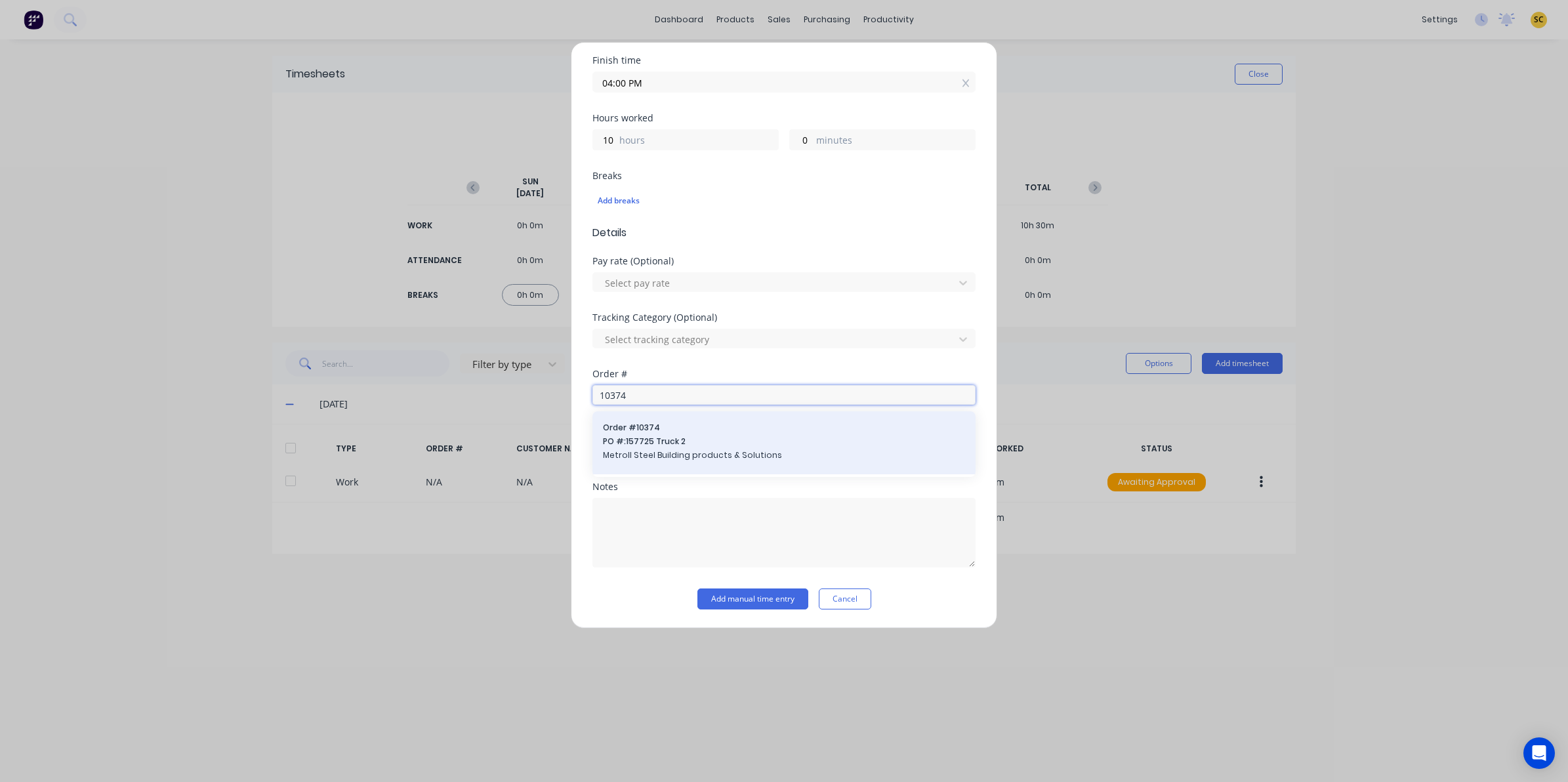
type input "10374"
click at [634, 446] on span "PO #: 157725 Truck 2" at bounding box center [784, 441] width 363 height 11
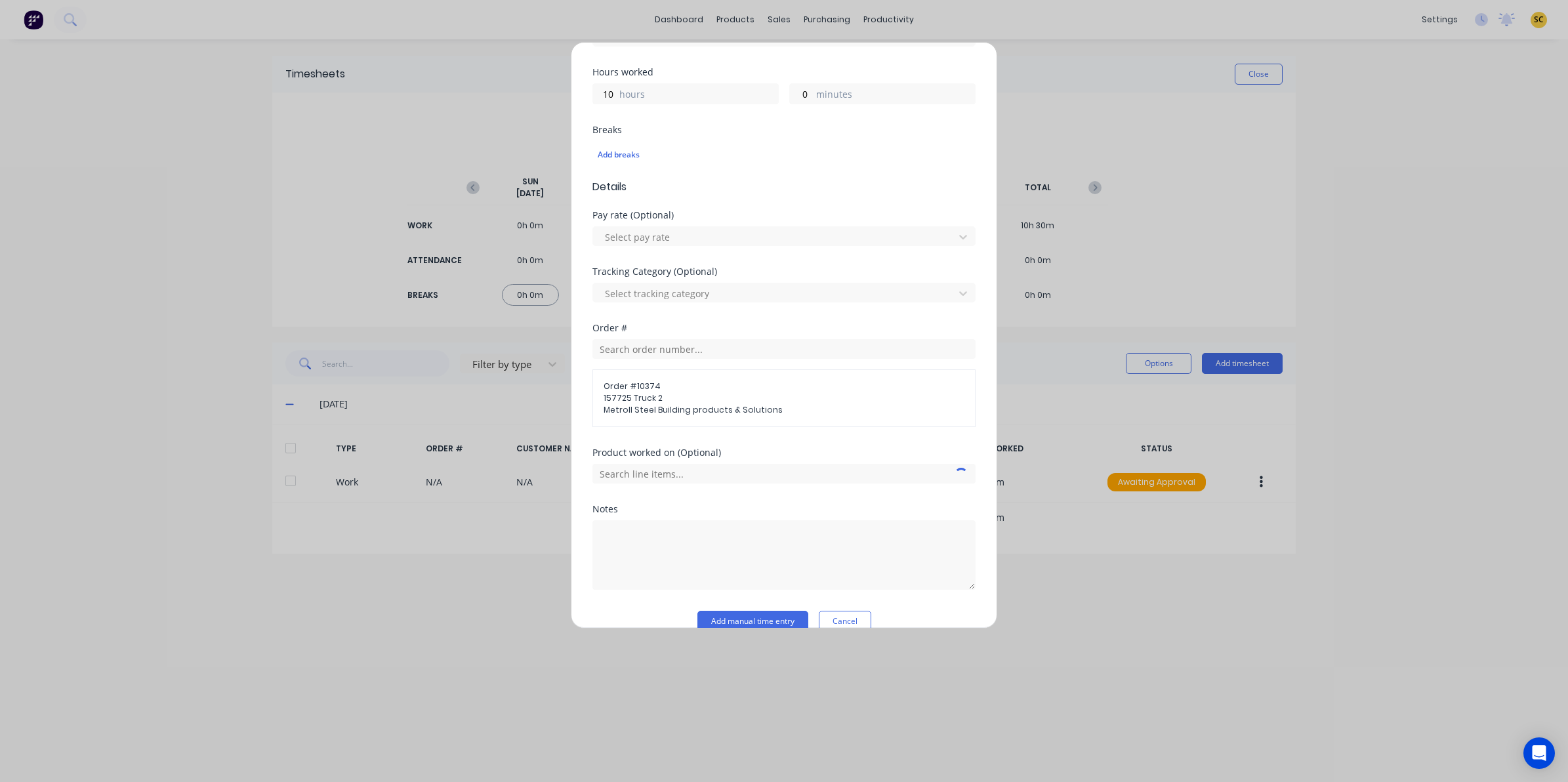
scroll to position [307, 0]
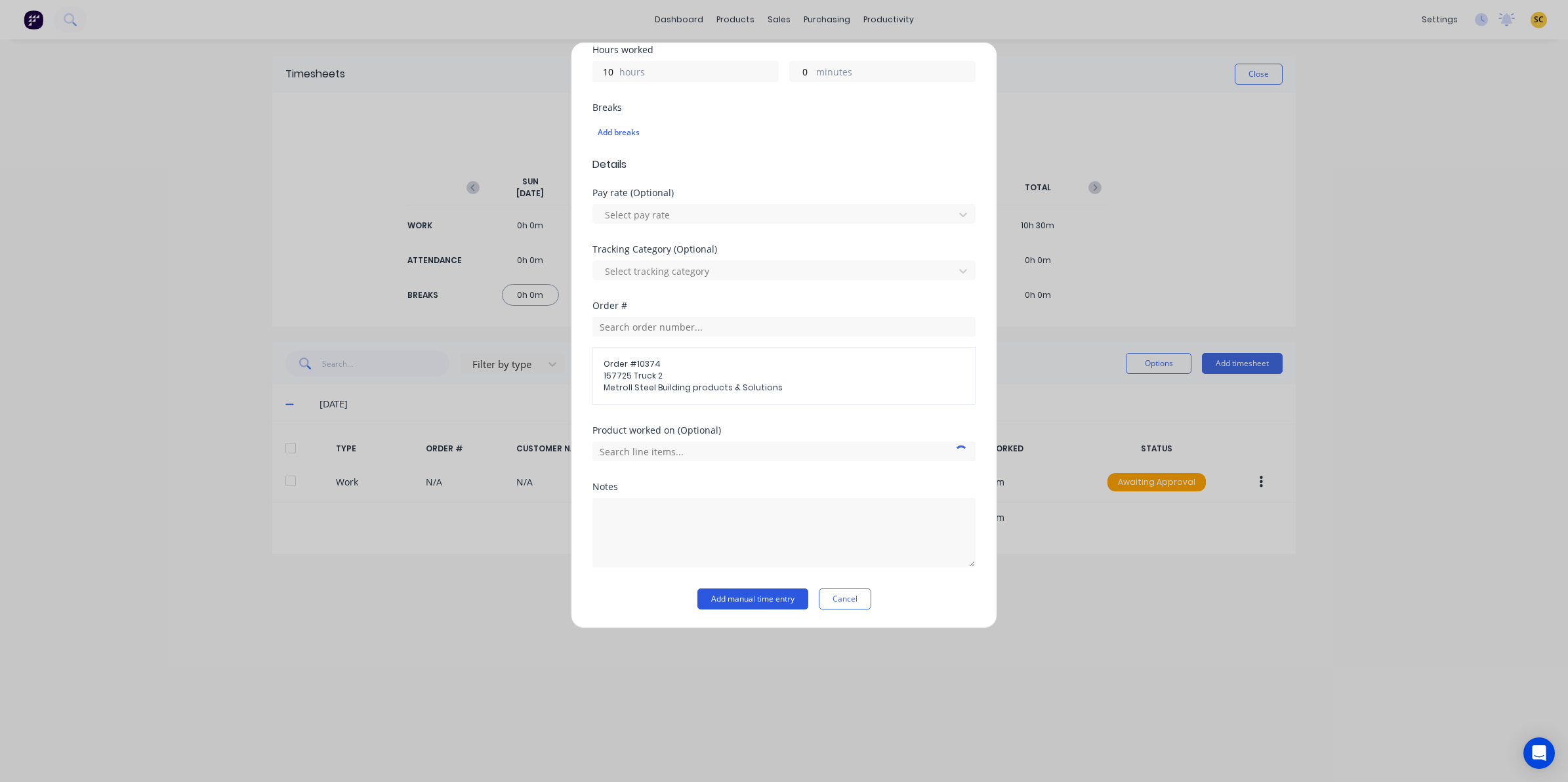
click at [726, 597] on button "Add manual time entry" at bounding box center [753, 599] width 111 height 21
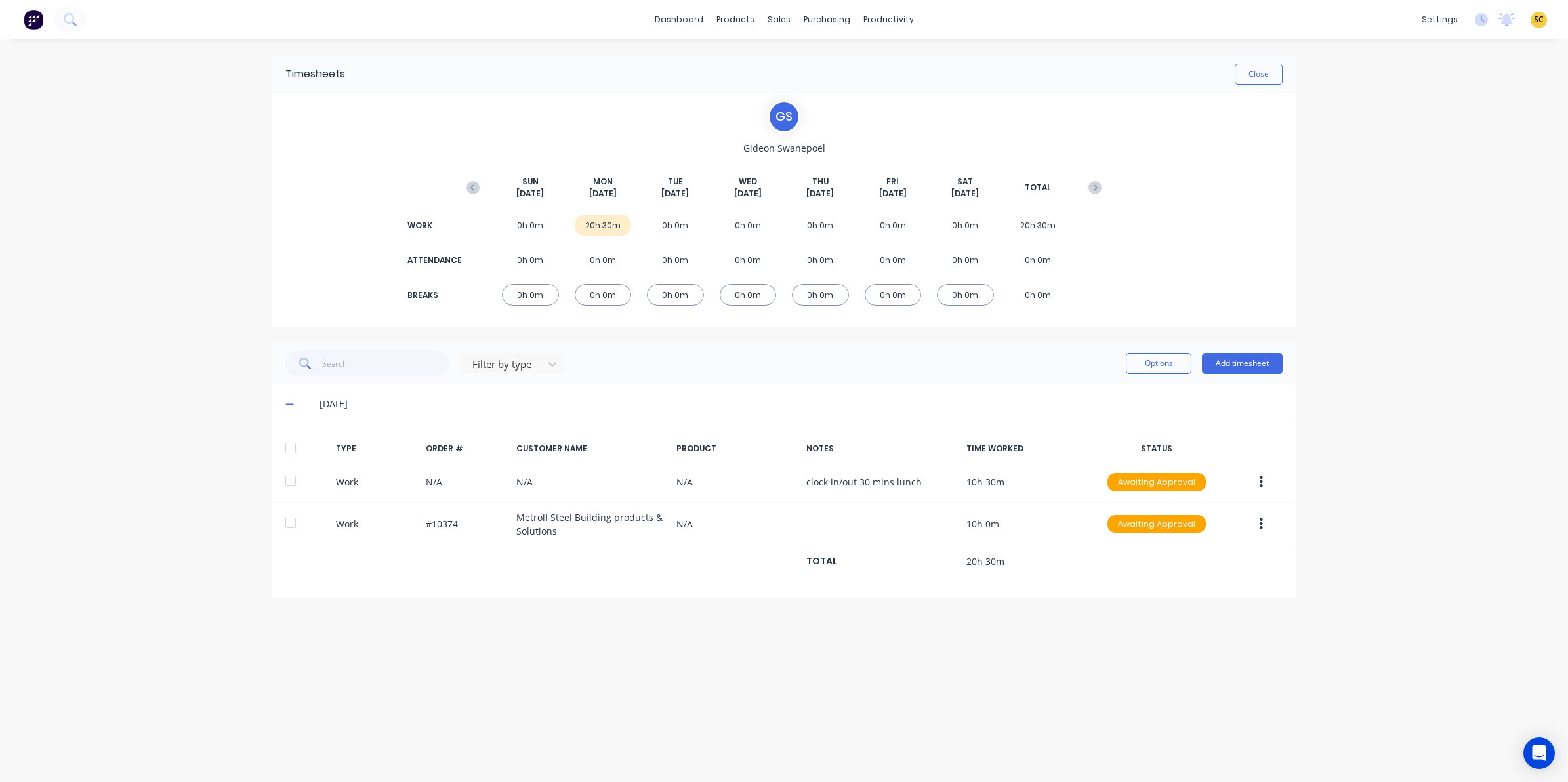
click at [36, 21] on img at bounding box center [33, 19] width 20 height 20
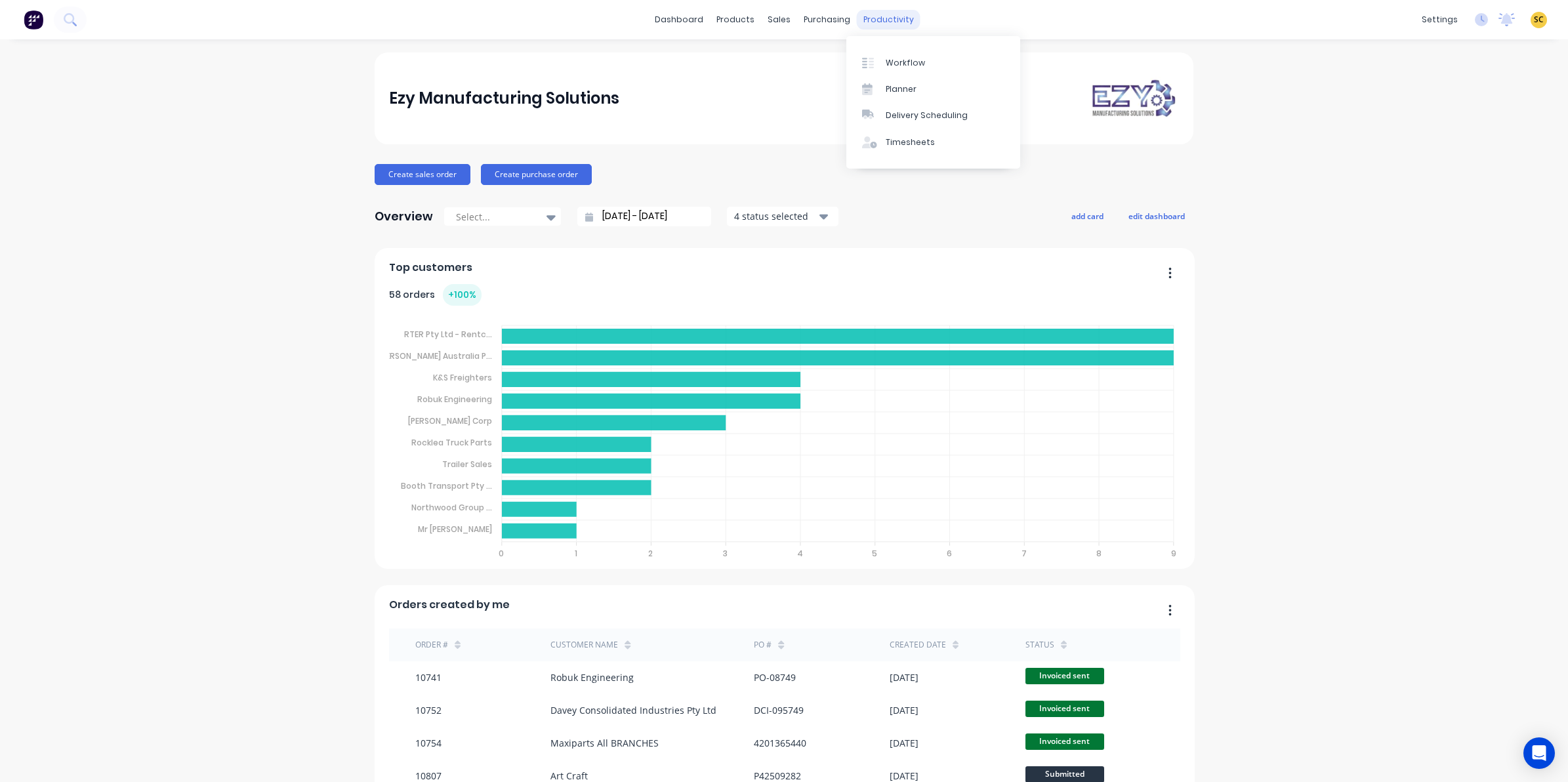
click at [887, 14] on div "productivity" at bounding box center [888, 19] width 63 height 20
click at [912, 136] on div "Timesheets" at bounding box center [911, 142] width 49 height 11
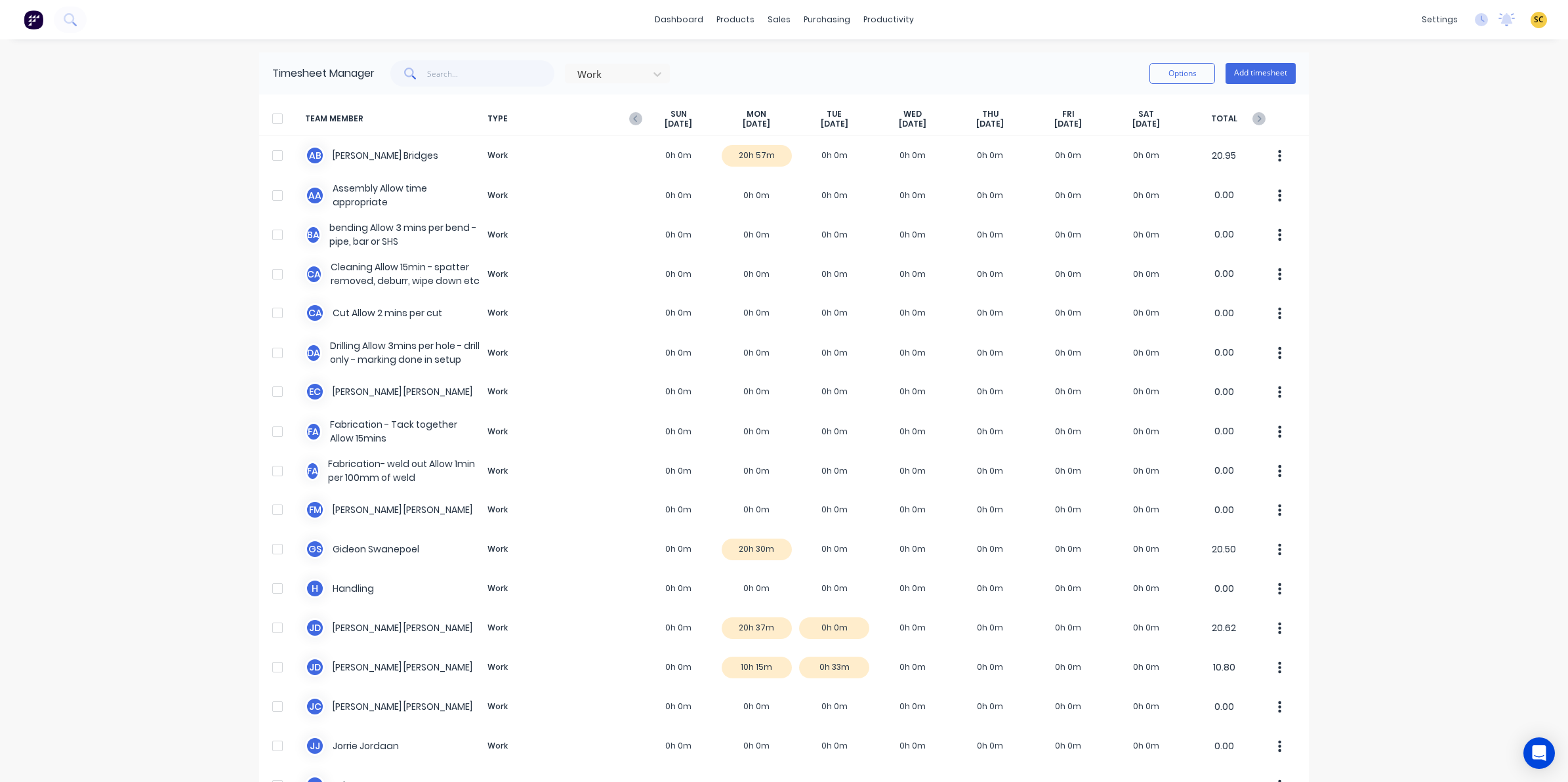
click at [627, 109] on span "TYPE" at bounding box center [561, 118] width 157 height 20
click at [631, 116] on g "button" at bounding box center [636, 118] width 13 height 13
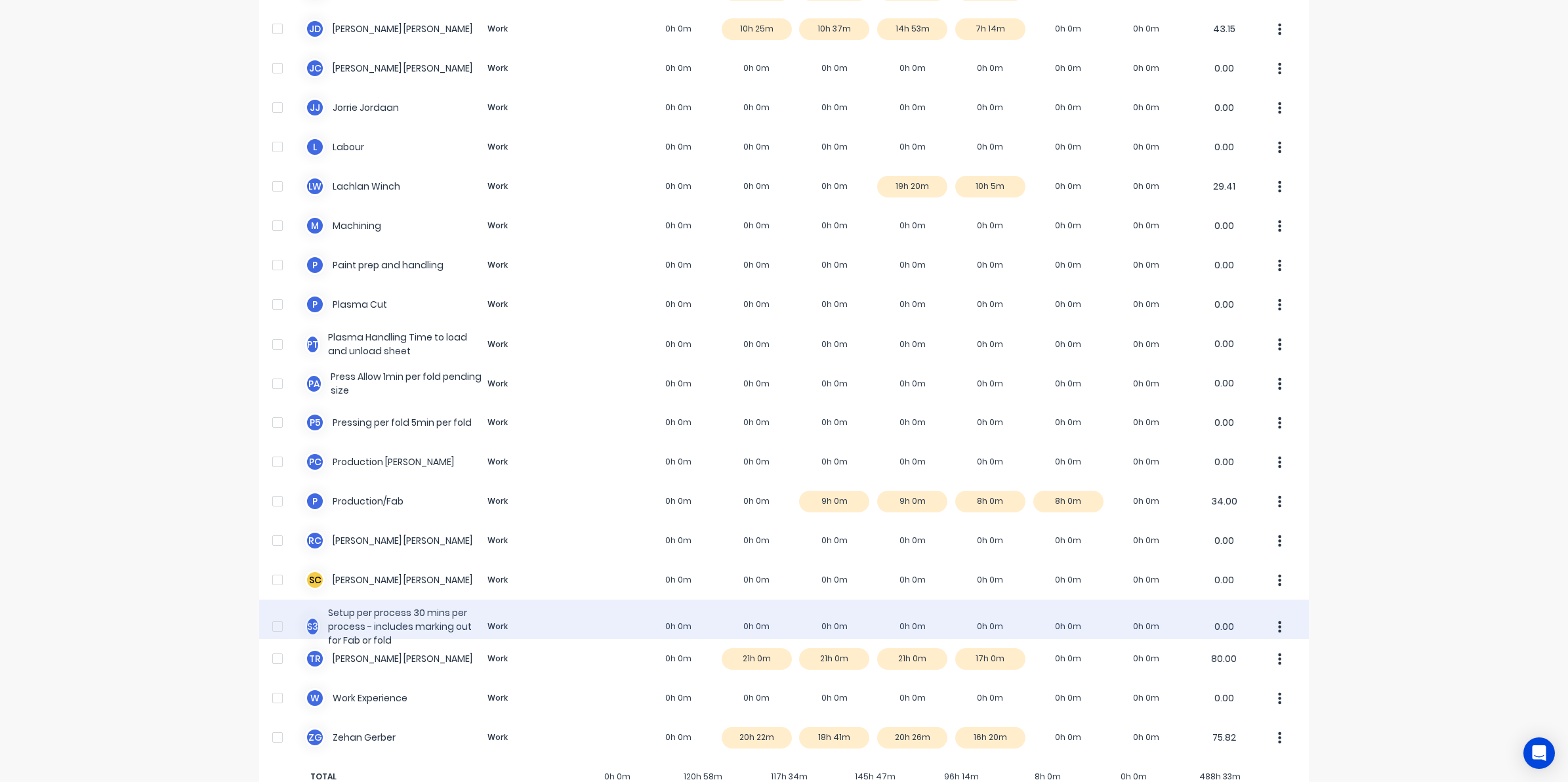
scroll to position [674, 0]
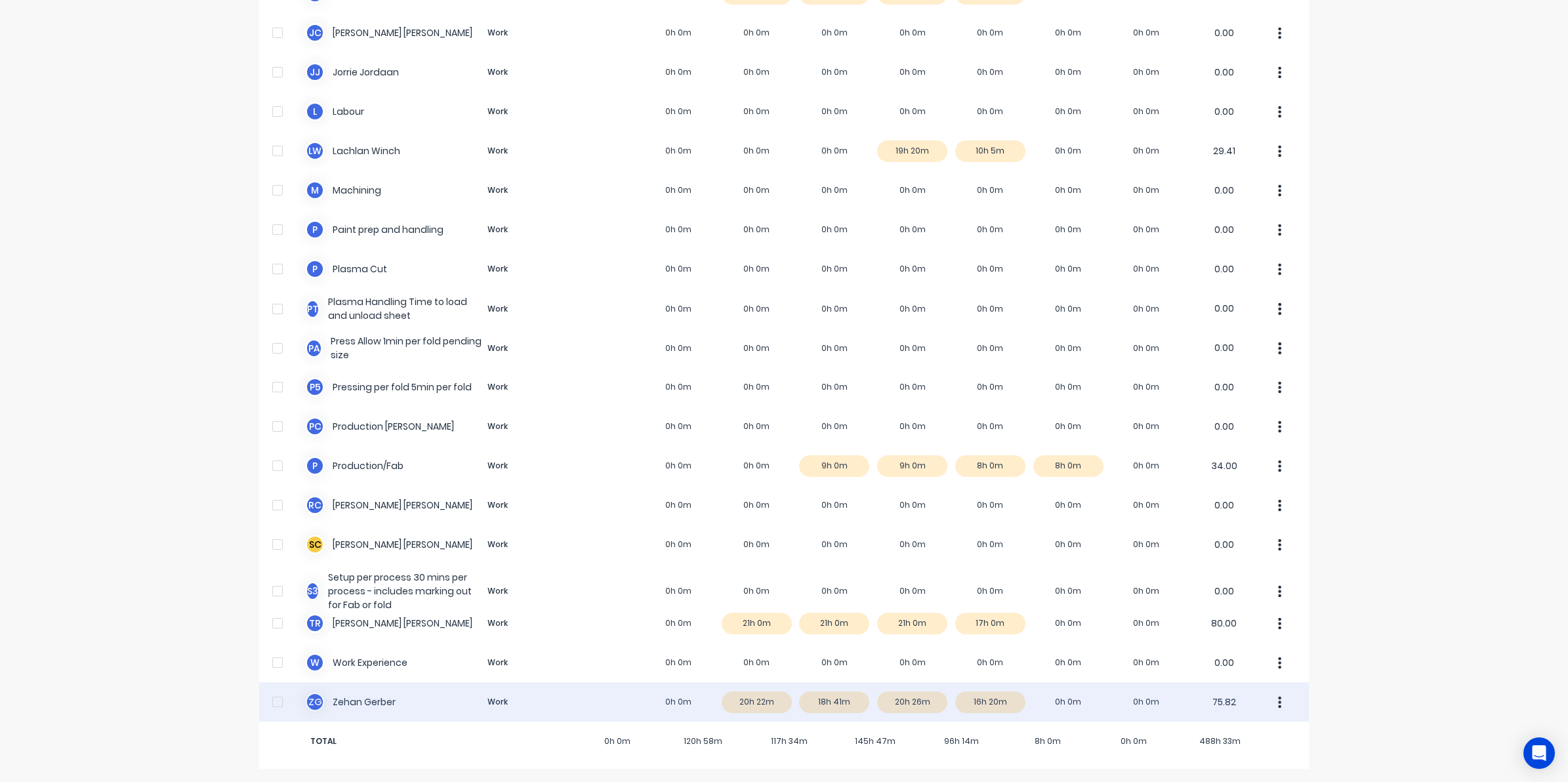
click at [985, 699] on div "Z G [PERSON_NAME] Work 0h 0m 20h 22m 18h 41m 20h 26m 16h 20m 0h 0m 0h 0m 75.82" at bounding box center [784, 702] width 1050 height 40
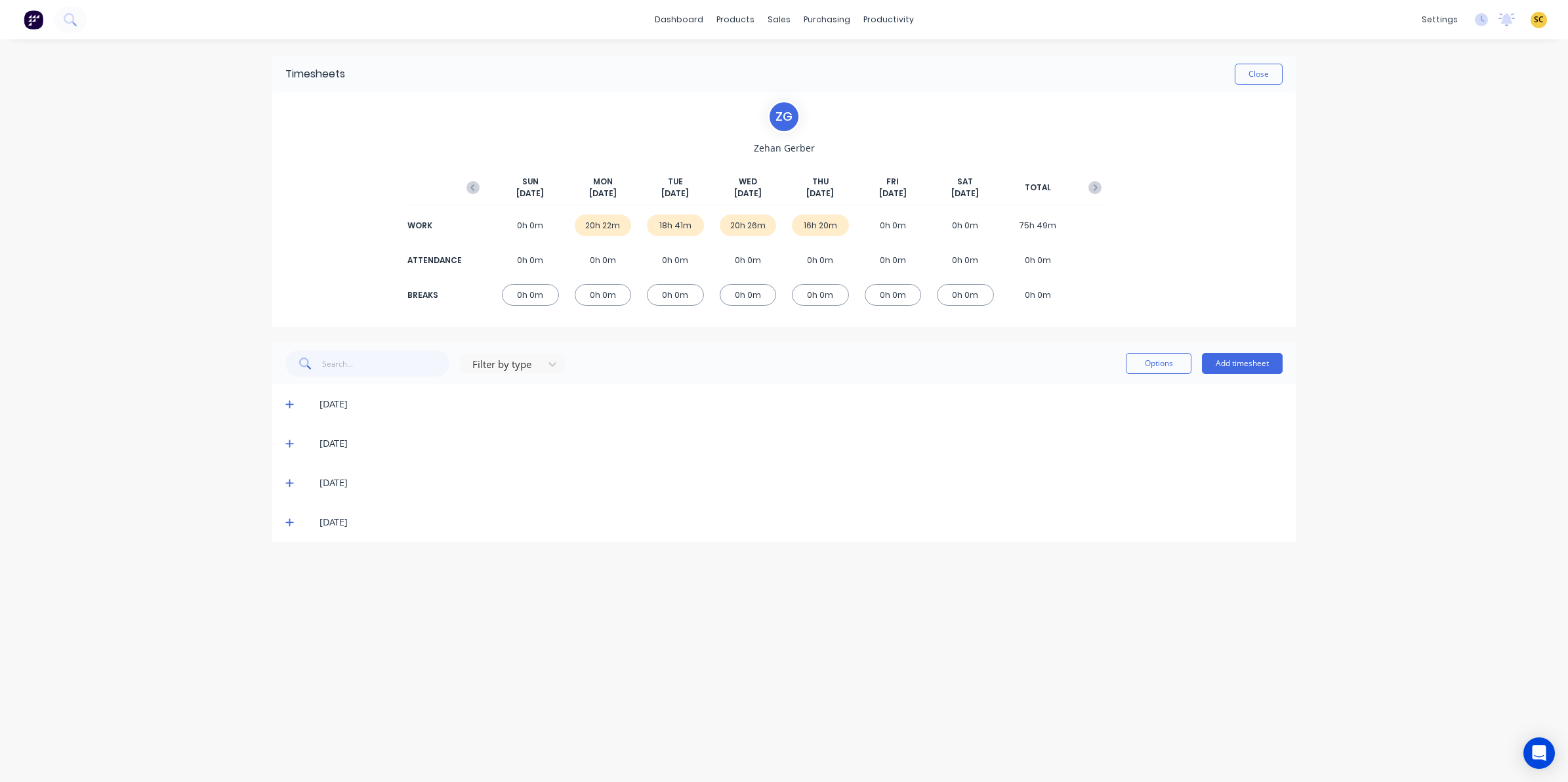
click at [288, 441] on icon at bounding box center [289, 444] width 9 height 9
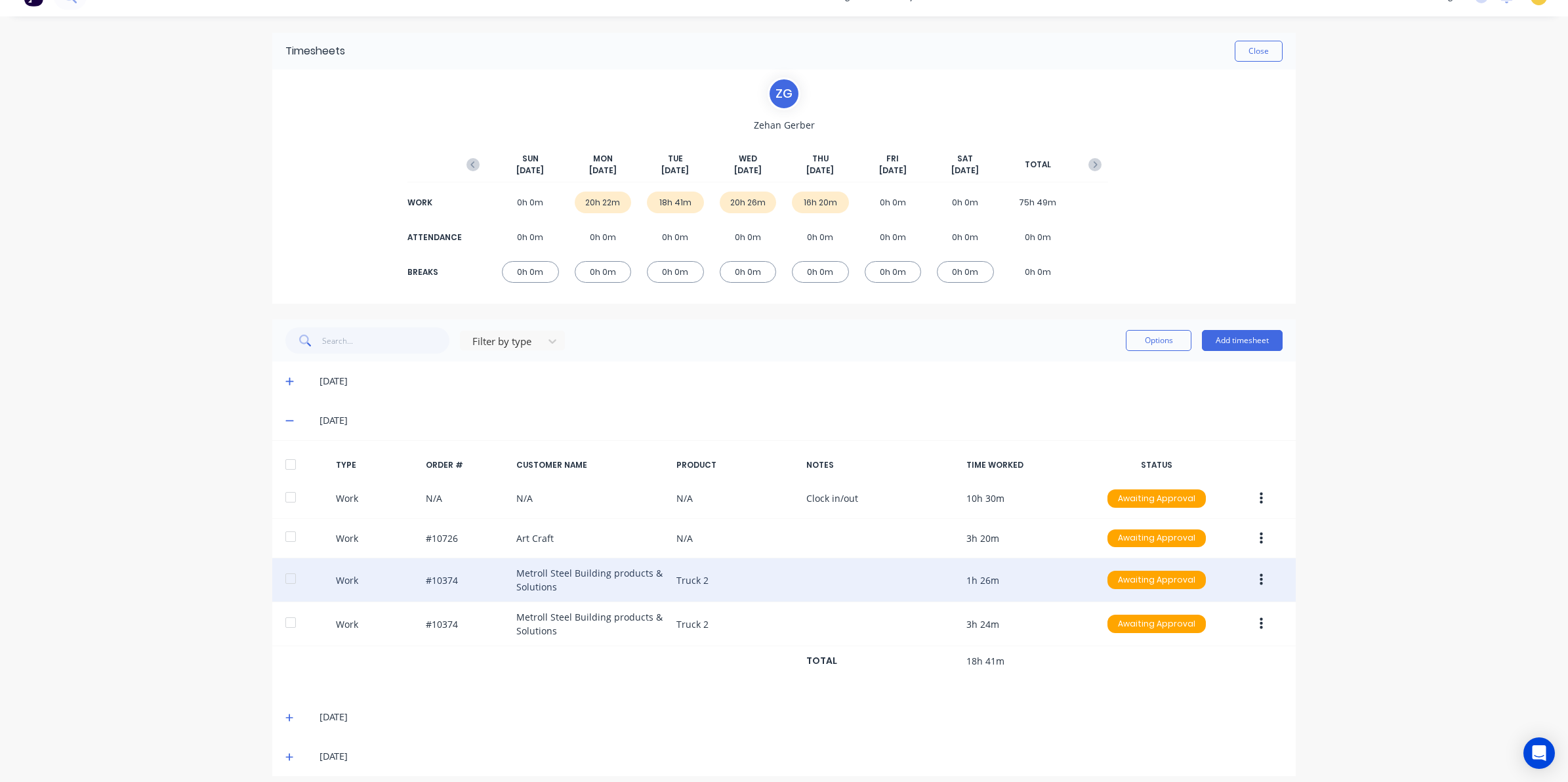
scroll to position [35, 0]
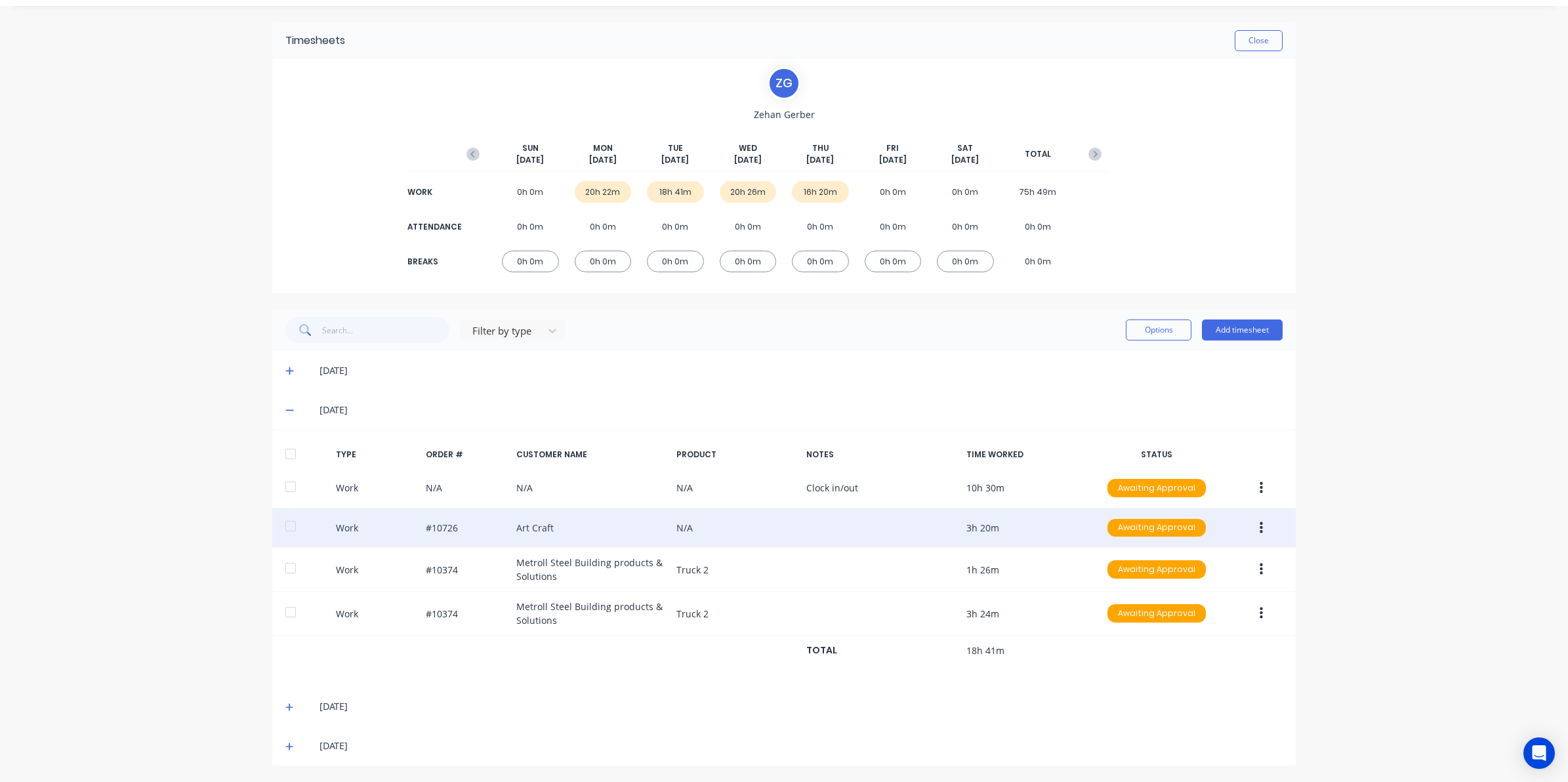
click at [1258, 528] on button "button" at bounding box center [1261, 527] width 31 height 24
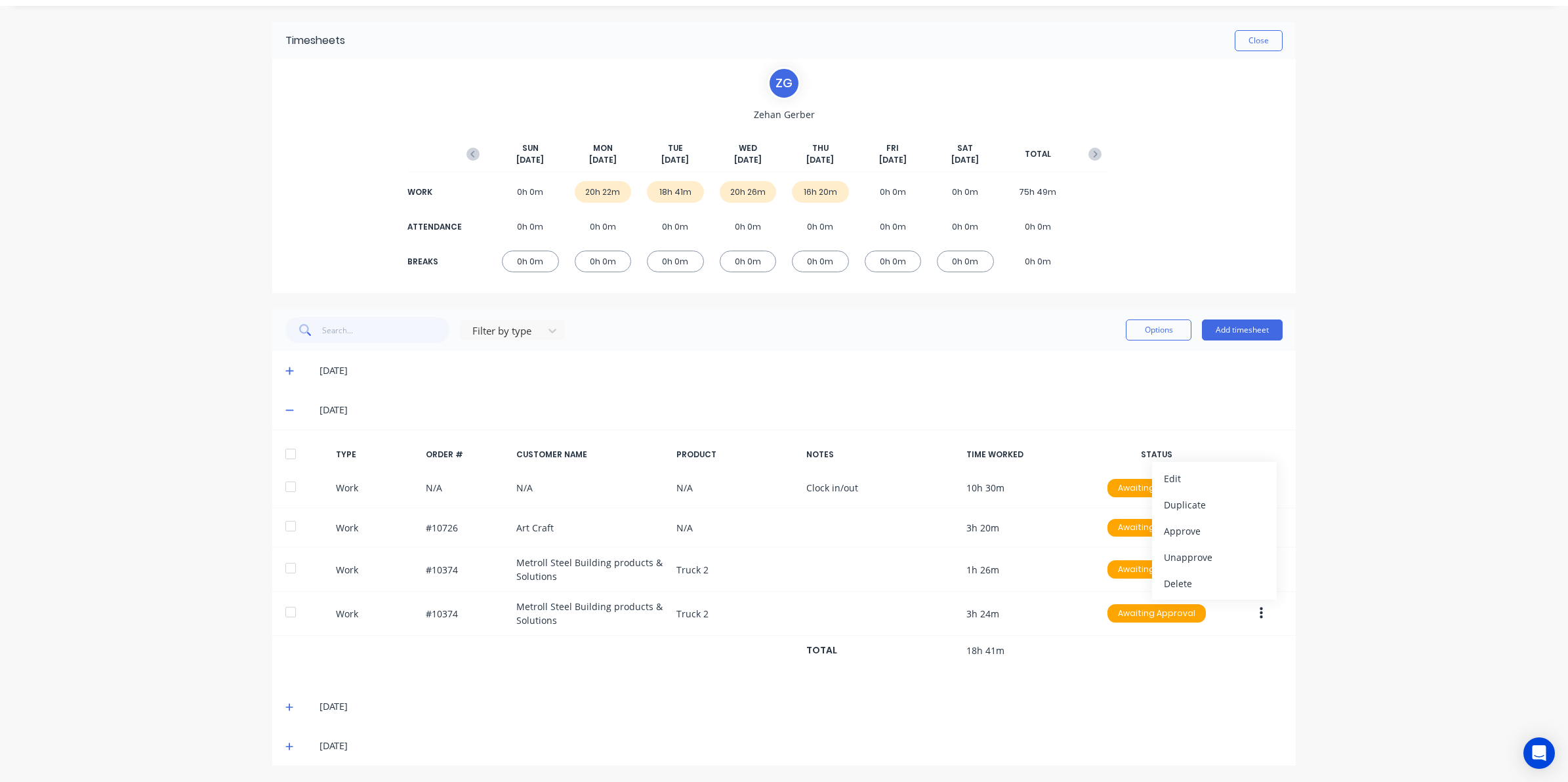
drag, startPoint x: 1437, startPoint y: 426, endPoint x: 1335, endPoint y: 585, distance: 188.9
click at [1437, 427] on div "dashboard products sales purchasing productivity dashboard products Product Cat…" at bounding box center [784, 391] width 1568 height 782
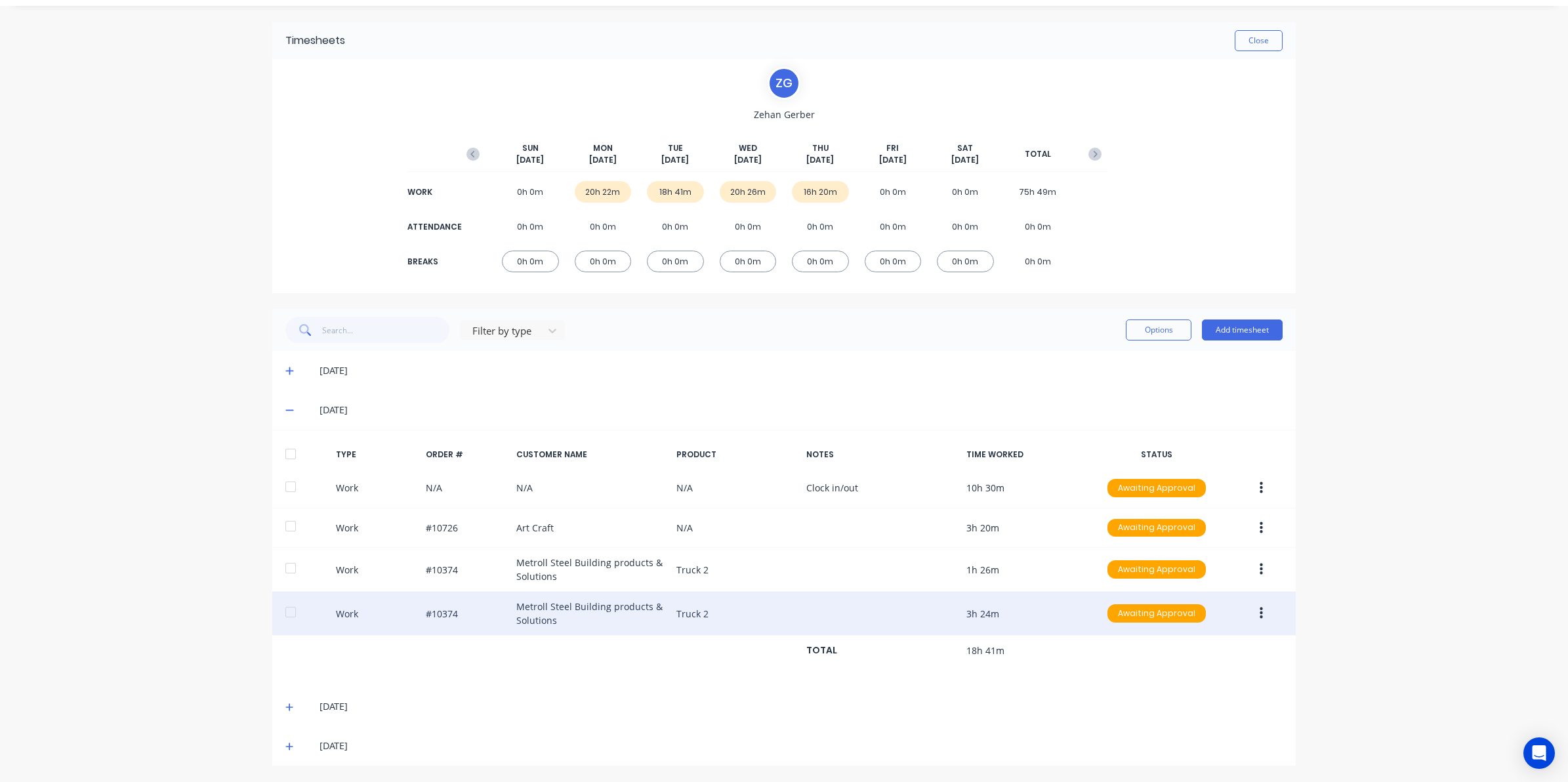
click at [1263, 613] on button "button" at bounding box center [1261, 613] width 31 height 24
click at [1183, 570] on div "Edit" at bounding box center [1214, 564] width 101 height 19
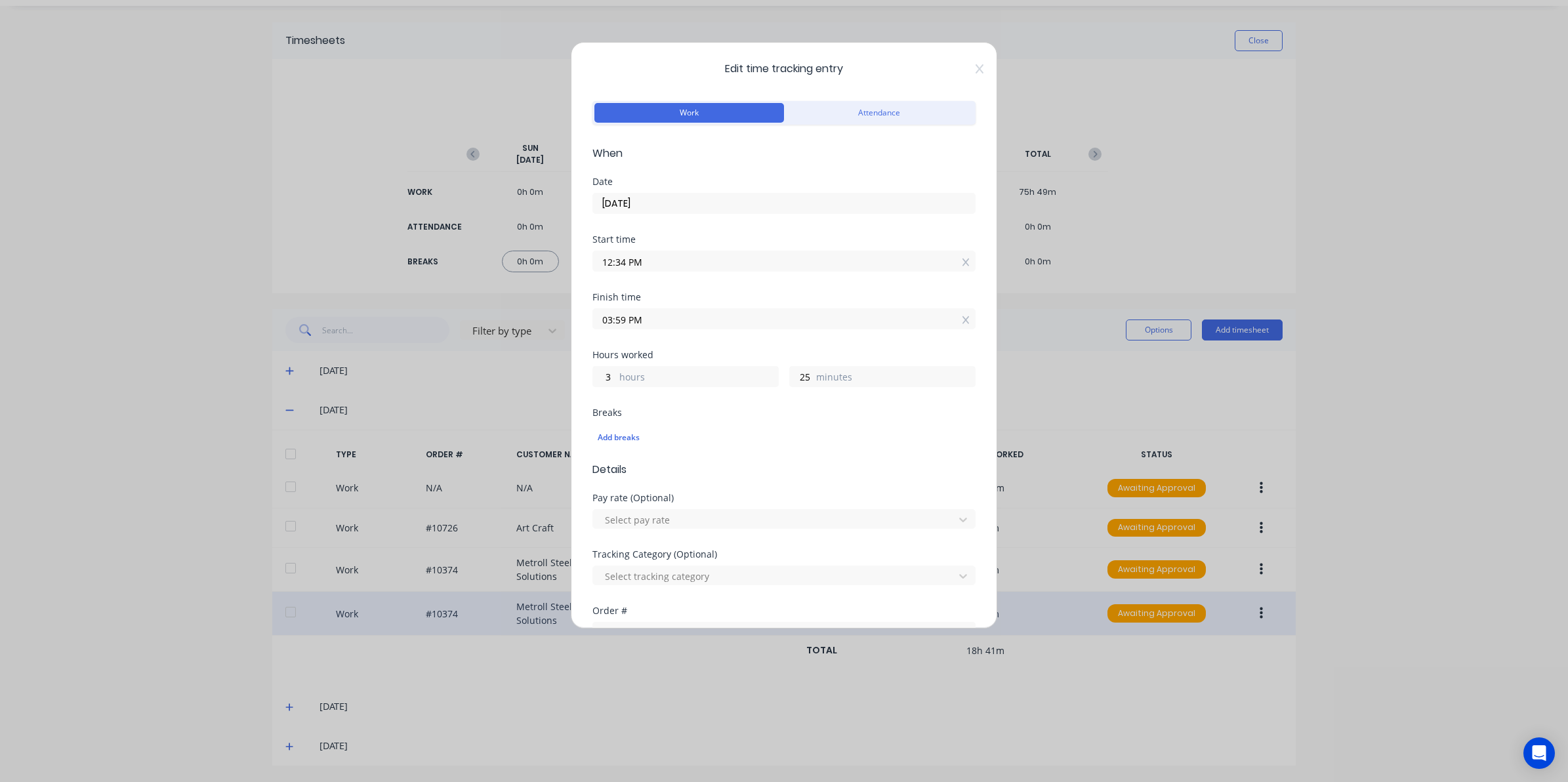
drag, startPoint x: 648, startPoint y: 318, endPoint x: 508, endPoint y: 331, distance: 140.6
click at [508, 331] on div "Edit time tracking entry Work Attendance When Date [DATE] Start time 12:34 PM F…" at bounding box center [784, 391] width 1568 height 782
click at [966, 74] on div "Edit time tracking entry Work Attendance When Date [DATE] Start time 12:34 PM F…" at bounding box center [784, 335] width 426 height 587
click at [975, 69] on icon at bounding box center [979, 69] width 8 height 9
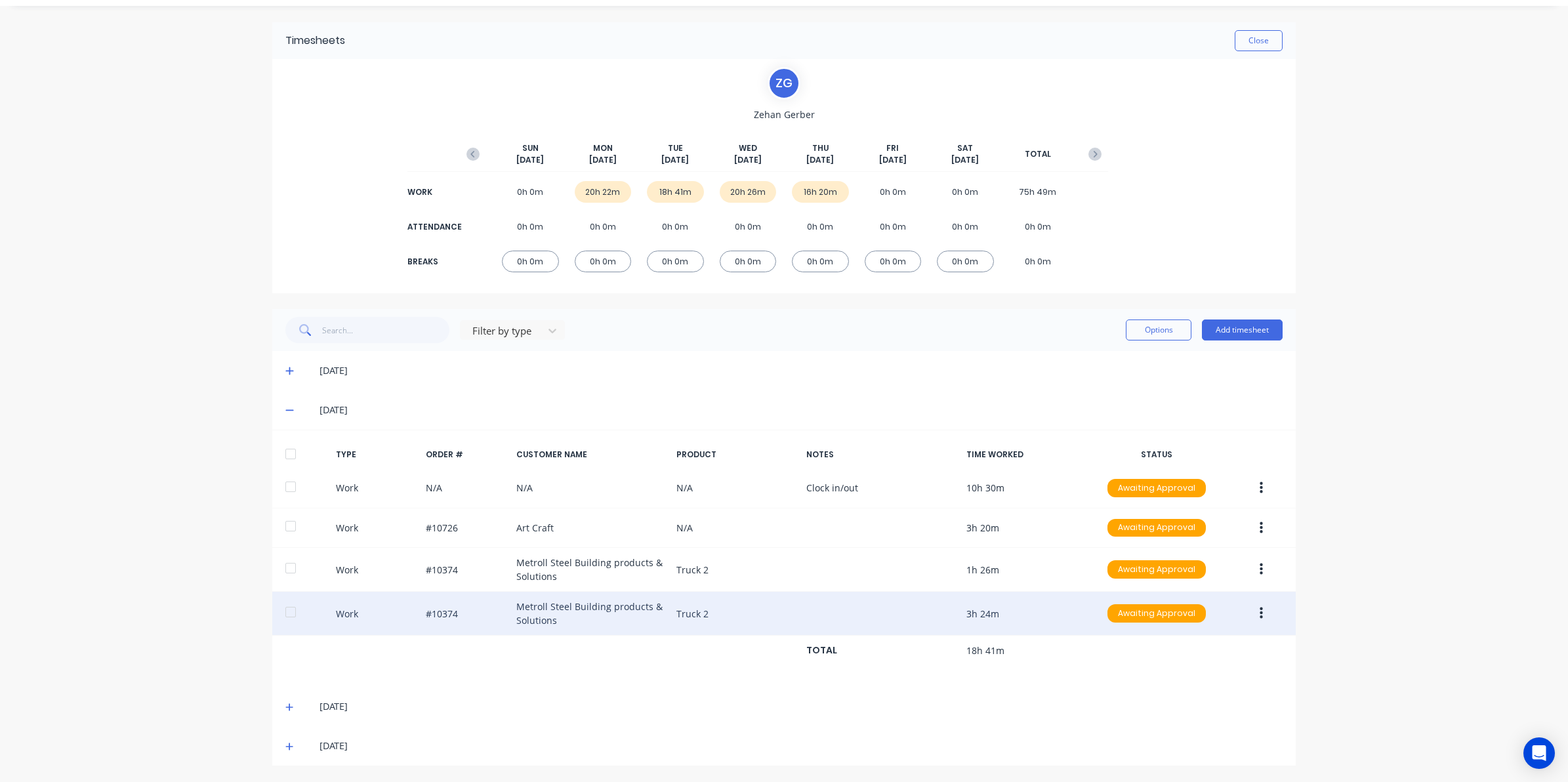
click at [298, 704] on div "[DATE]" at bounding box center [790, 706] width 984 height 14
click at [285, 705] on icon at bounding box center [289, 707] width 9 height 9
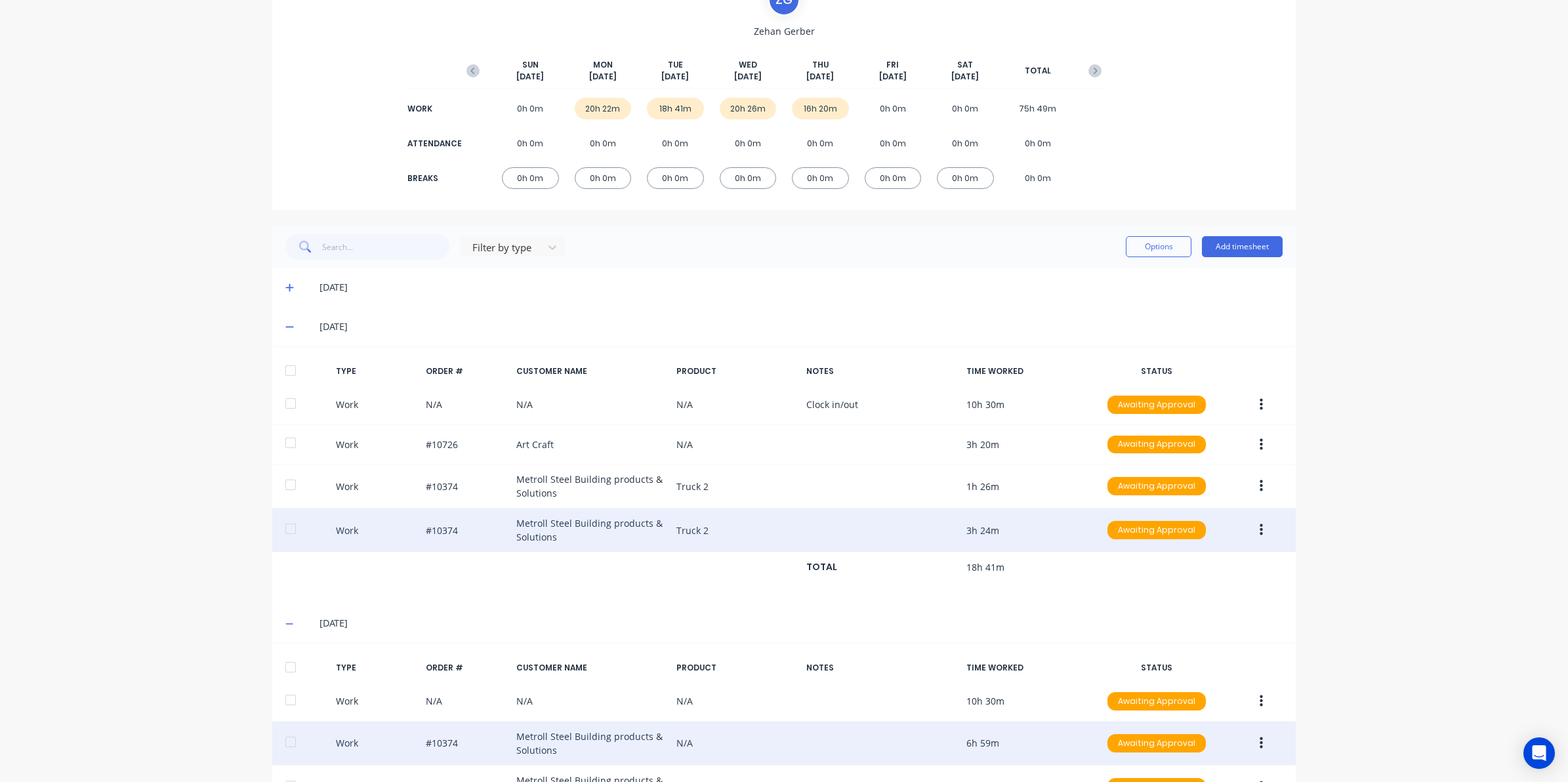
scroll to position [253, 0]
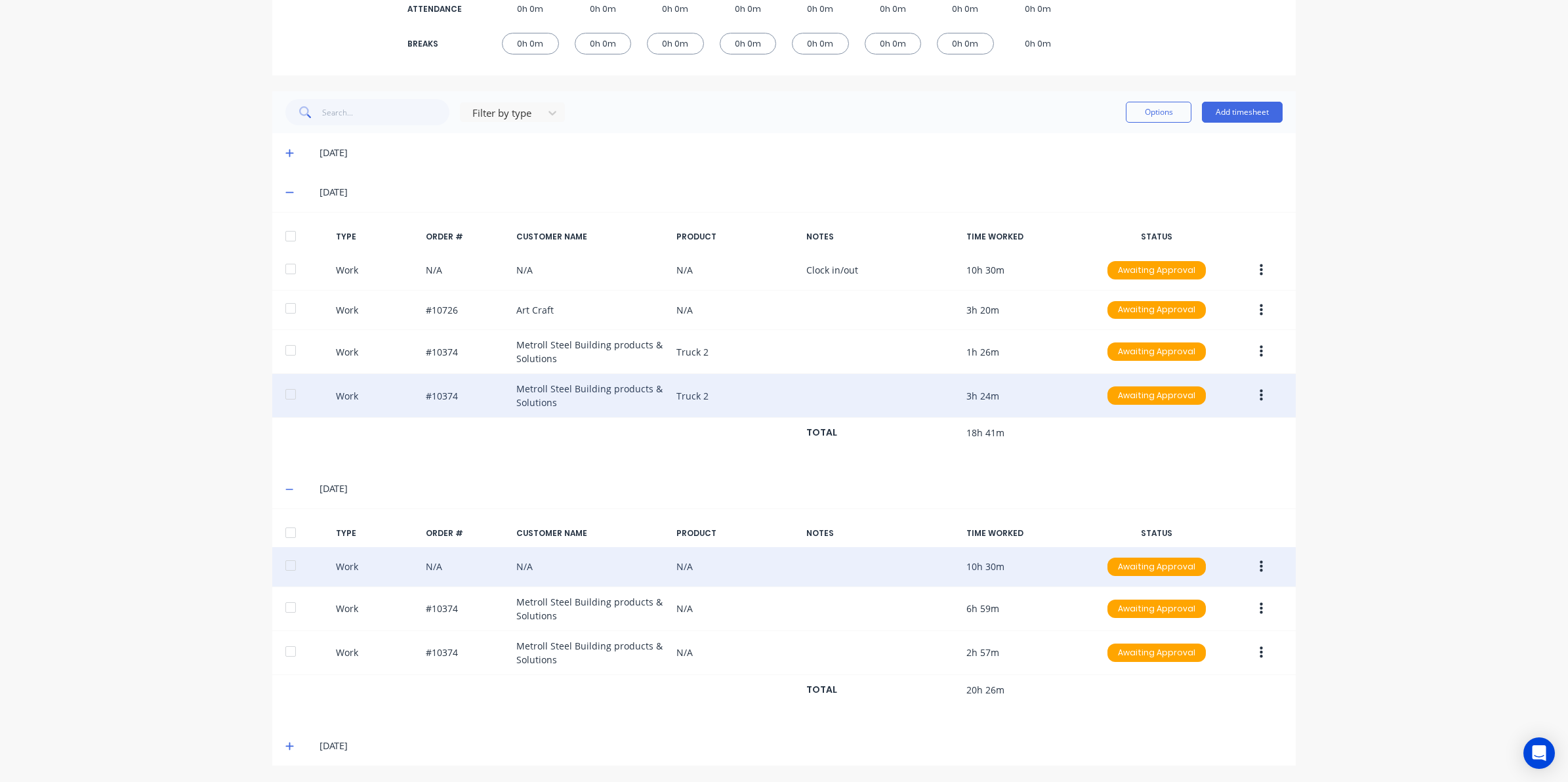
click at [1257, 565] on button "button" at bounding box center [1261, 566] width 31 height 24
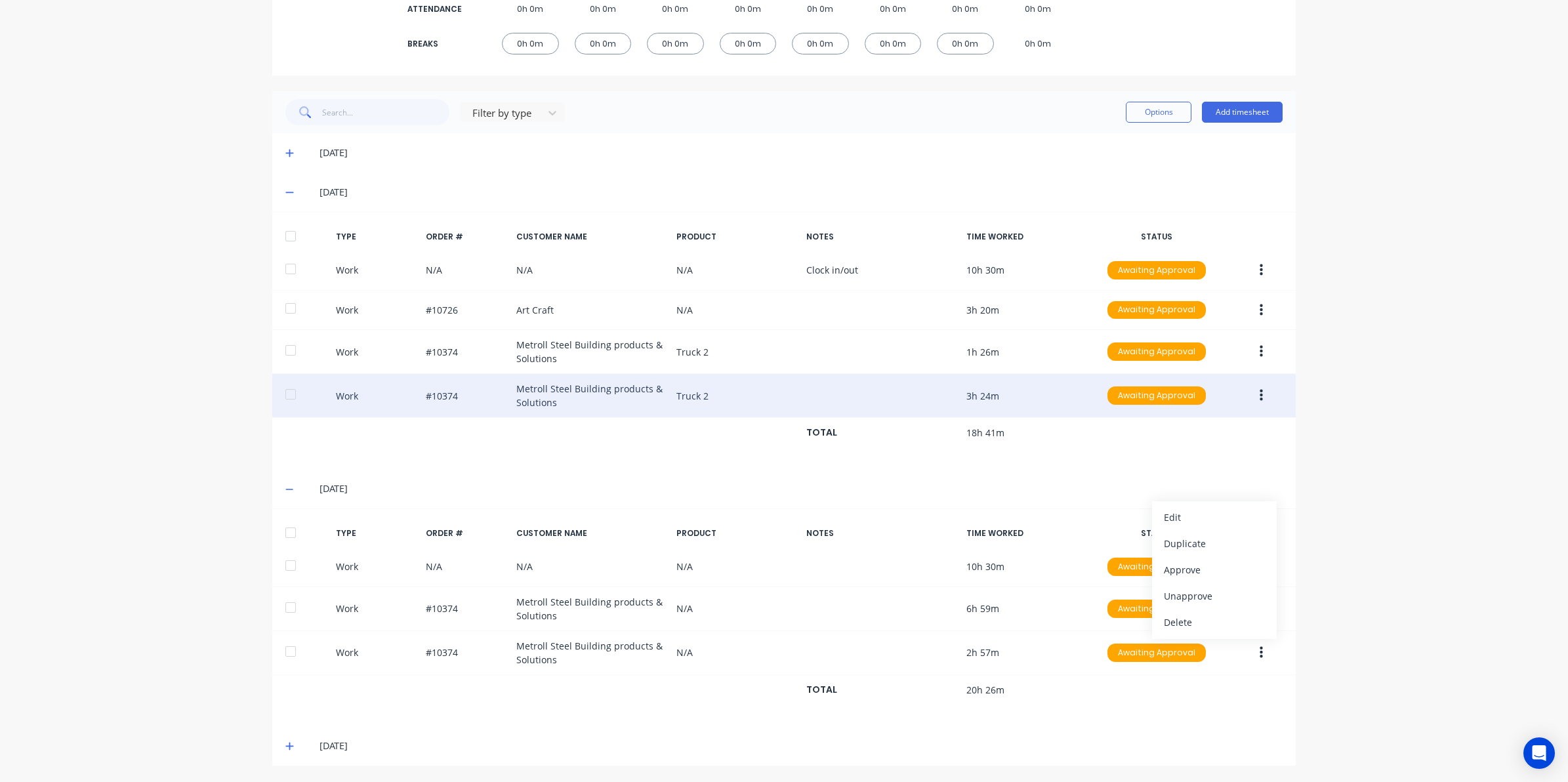
click at [1369, 529] on div "dashboard products sales purchasing productivity dashboard products Product Cat…" at bounding box center [784, 391] width 1568 height 782
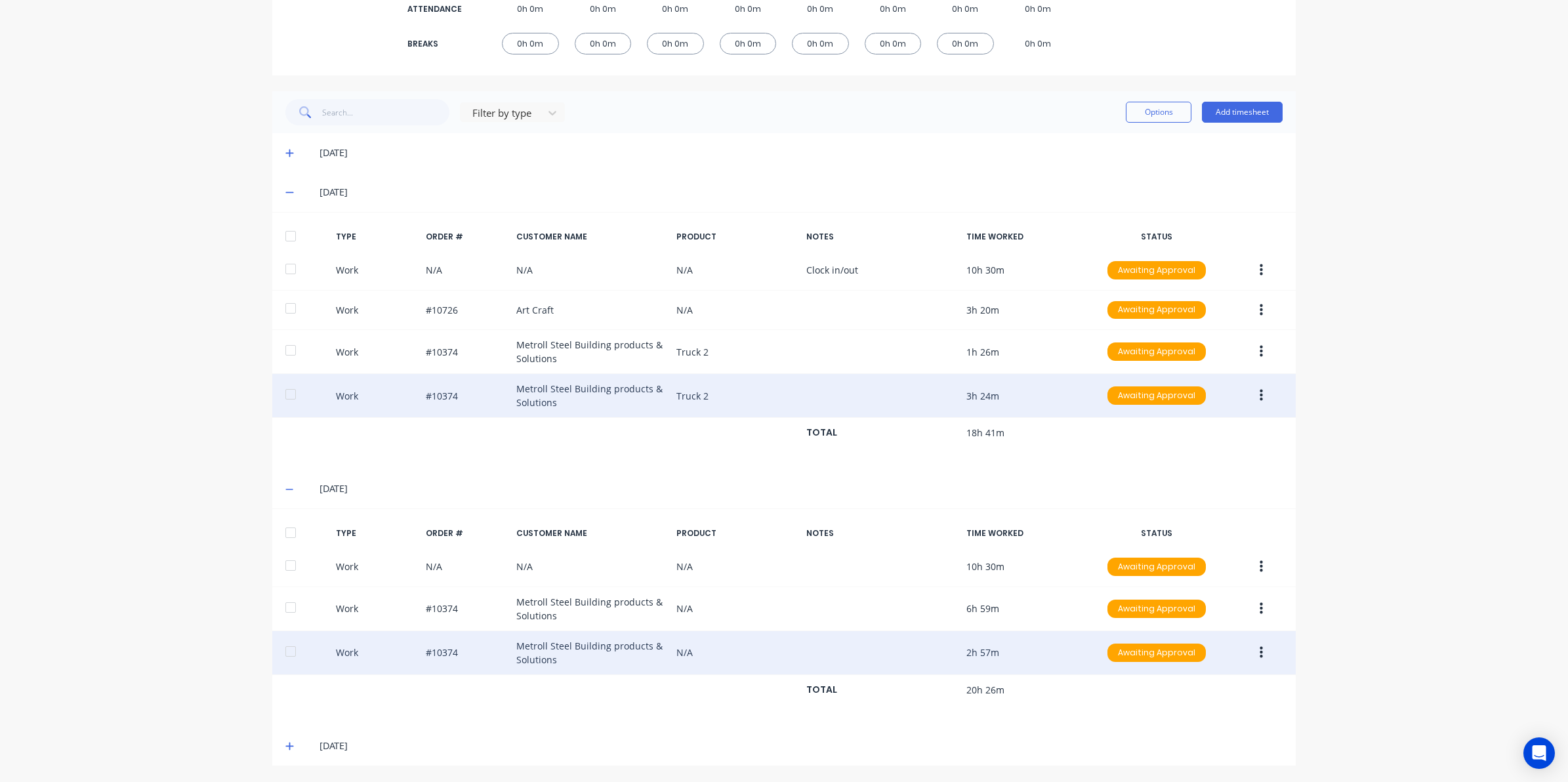
click at [1260, 653] on icon "button" at bounding box center [1261, 652] width 3 height 11
click at [1202, 608] on div "Edit" at bounding box center [1214, 603] width 101 height 19
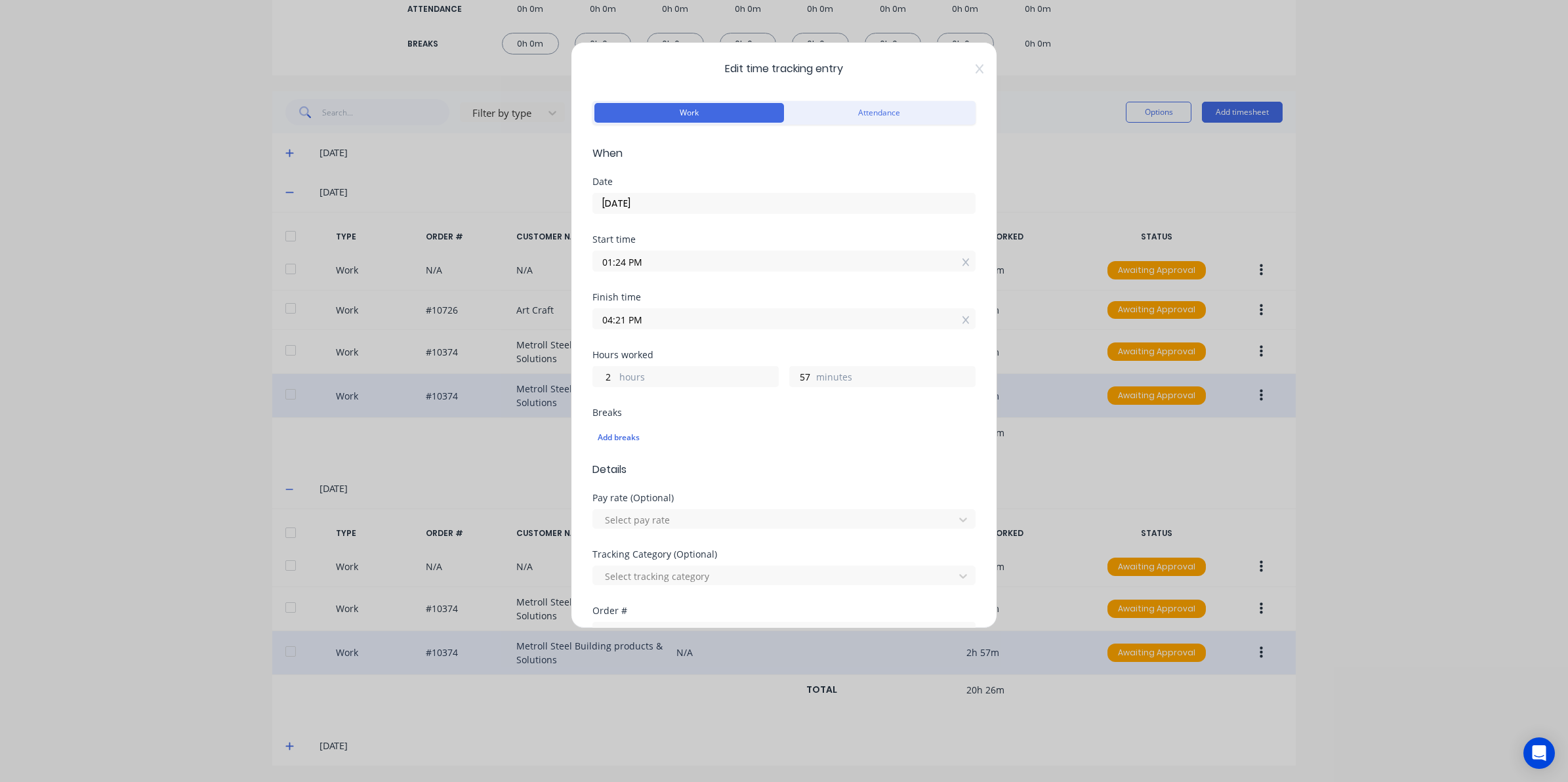
drag, startPoint x: 674, startPoint y: 323, endPoint x: 598, endPoint y: 320, distance: 76.1
click at [598, 320] on input "04:21 PM" at bounding box center [783, 318] width 382 height 20
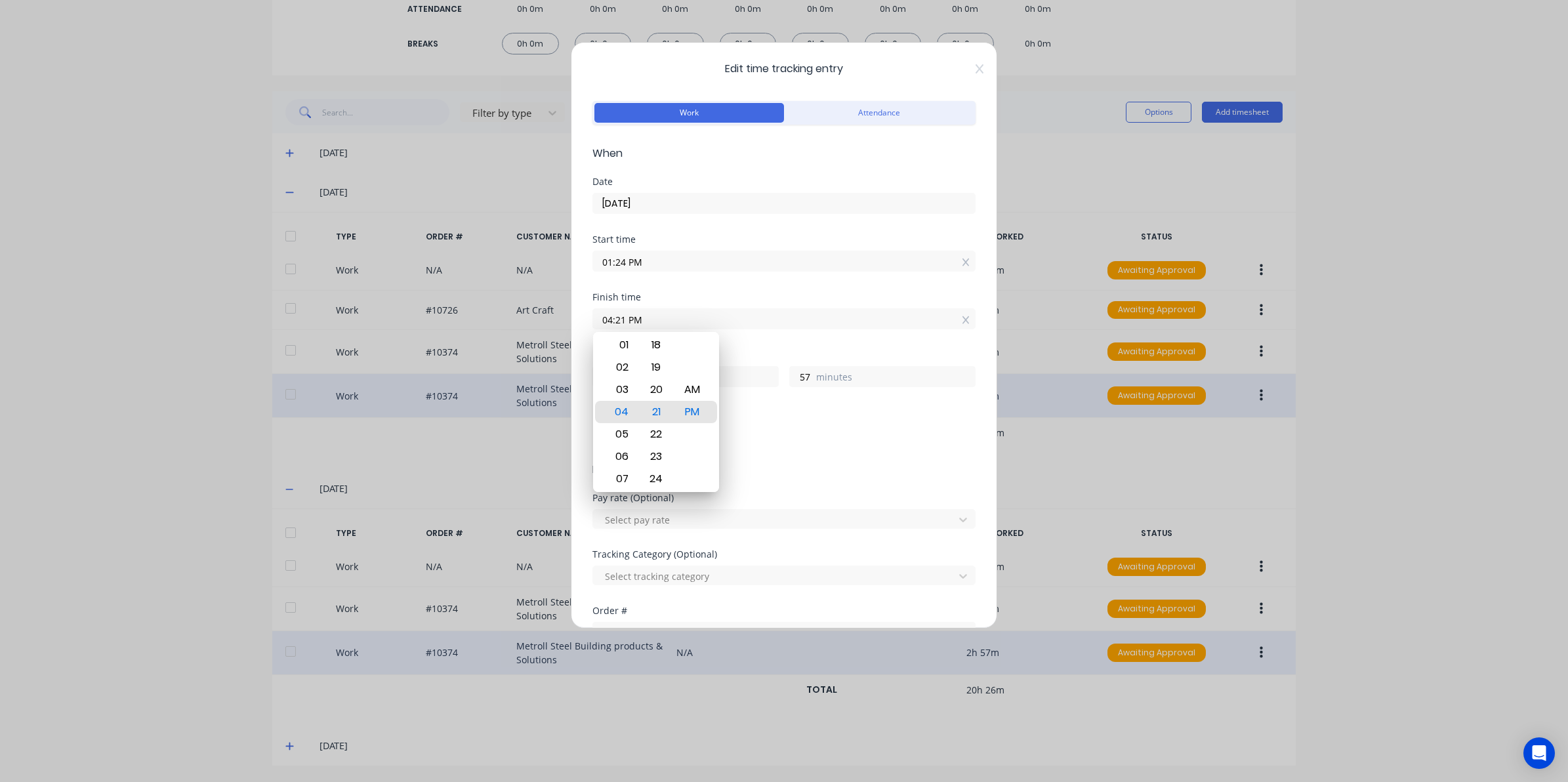
click at [1055, 565] on div "Edit time tracking entry Work Attendance When Date 24/09/2025 Start time 01:24 …" at bounding box center [784, 391] width 1568 height 782
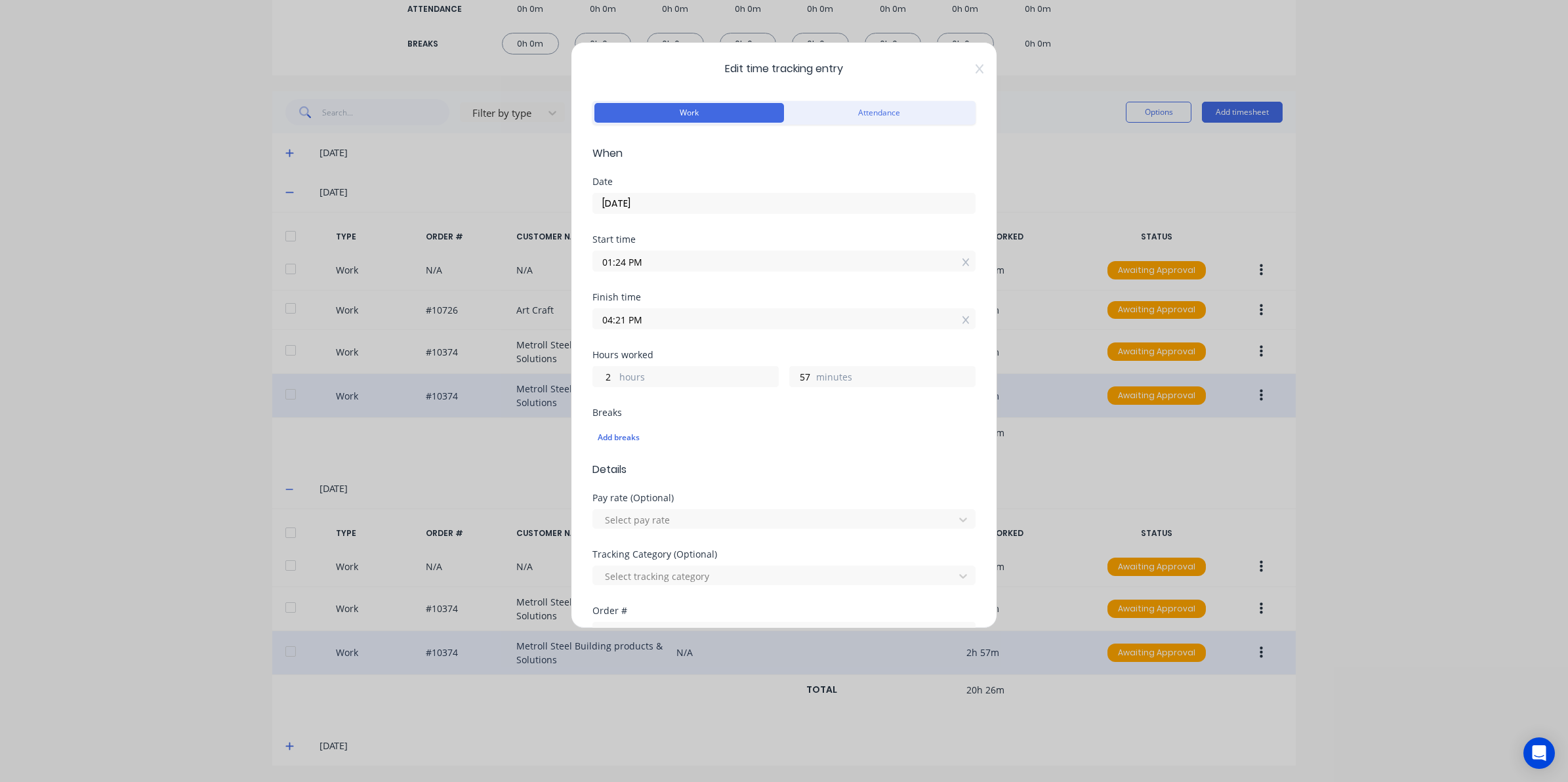
click at [967, 61] on div "Edit time tracking entry Work Attendance When Date 24/09/2025 Start time 01:24 …" at bounding box center [784, 335] width 426 height 587
click at [969, 61] on div "Edit time tracking entry Work Attendance When Date 24/09/2025 Start time 01:24 …" at bounding box center [784, 335] width 426 height 587
click at [963, 63] on div "Edit time tracking entry Work Attendance When Date 24/09/2025 Start time 01:24 …" at bounding box center [784, 335] width 426 height 587
click at [975, 64] on icon at bounding box center [979, 68] width 8 height 10
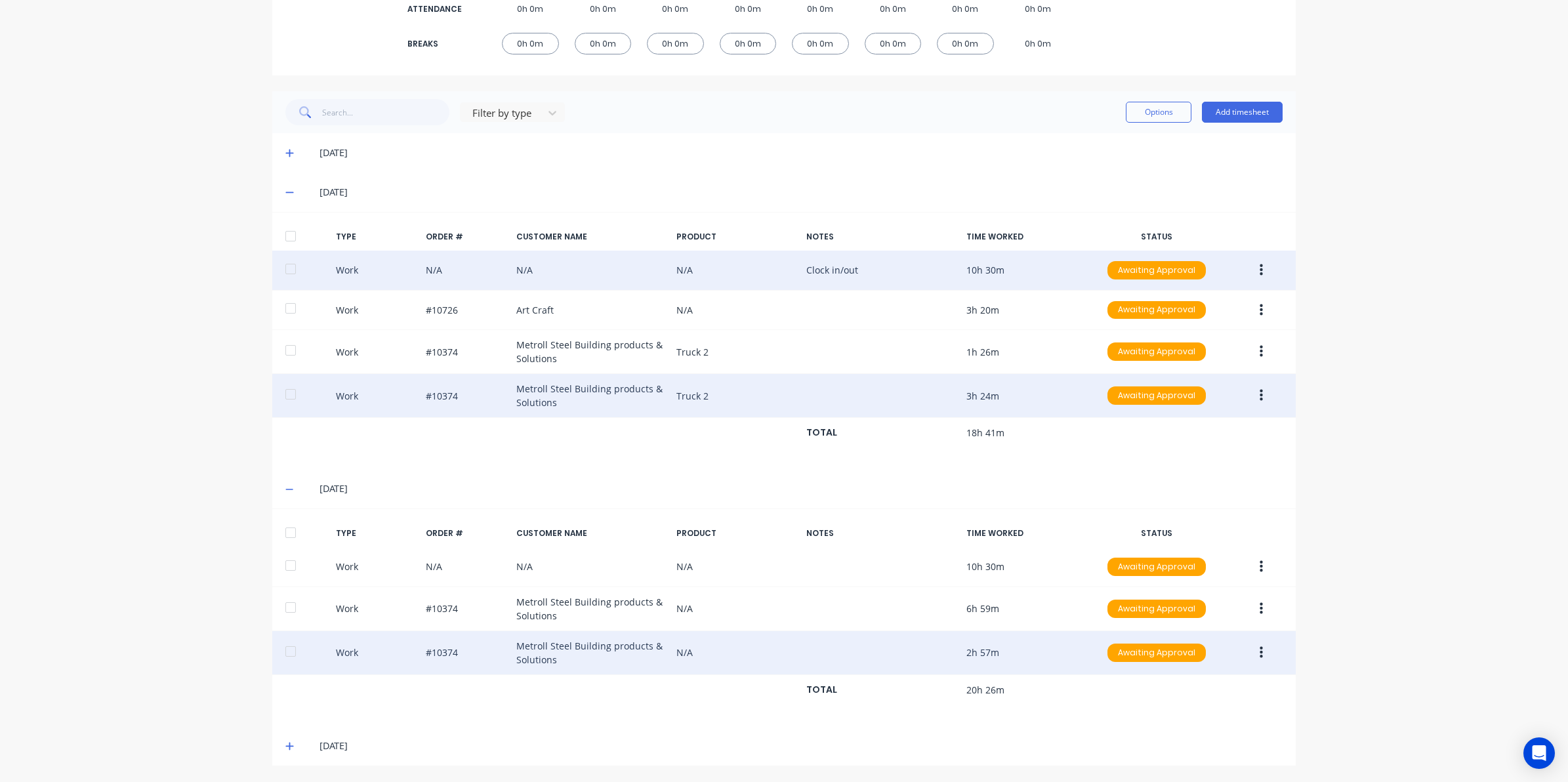
click at [803, 276] on div "Work N/A N/A N/A Clock in/out 10h 30m Awaiting Approval" at bounding box center [784, 271] width 1024 height 40
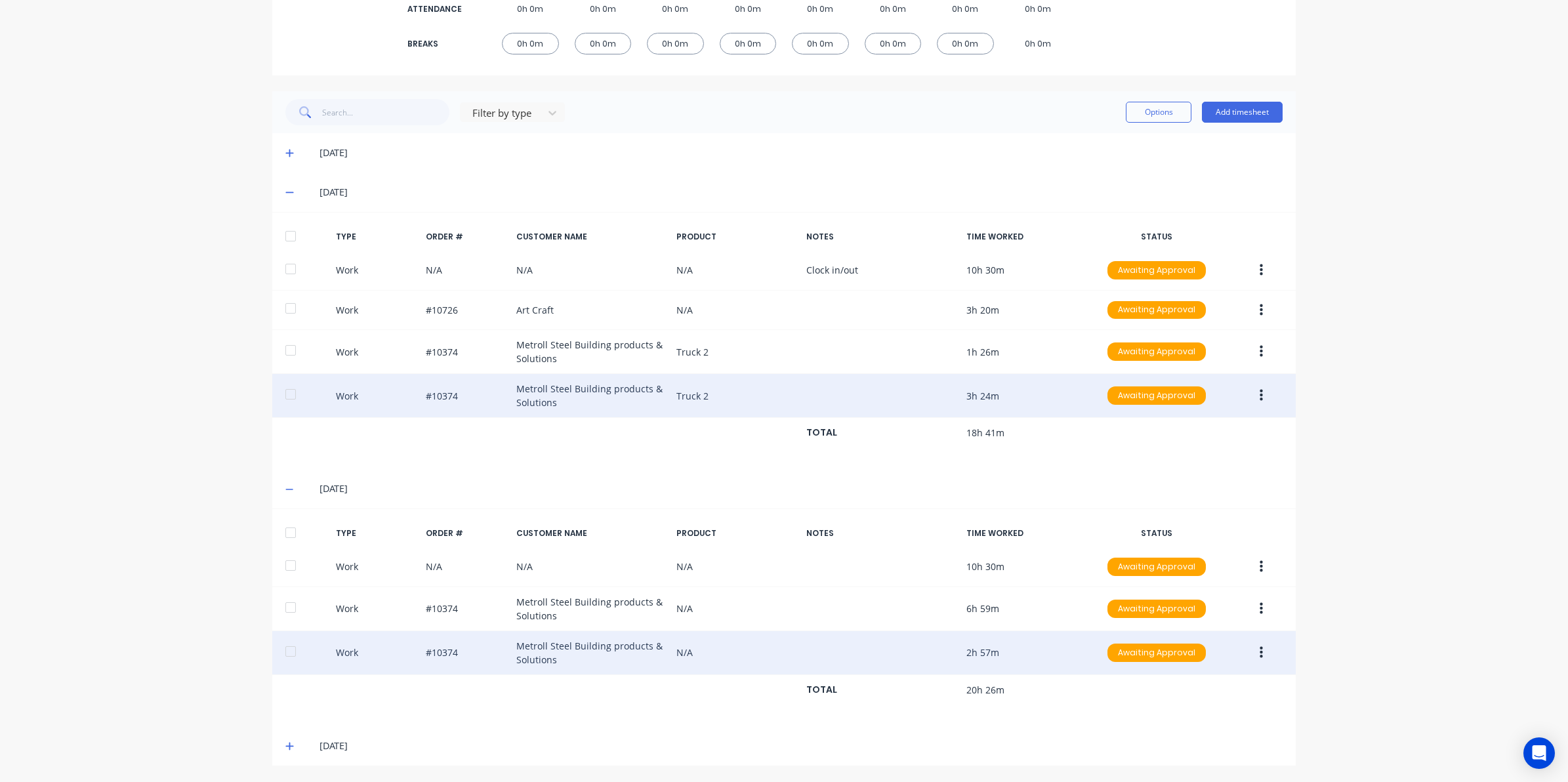
click at [285, 150] on icon at bounding box center [289, 153] width 8 height 8
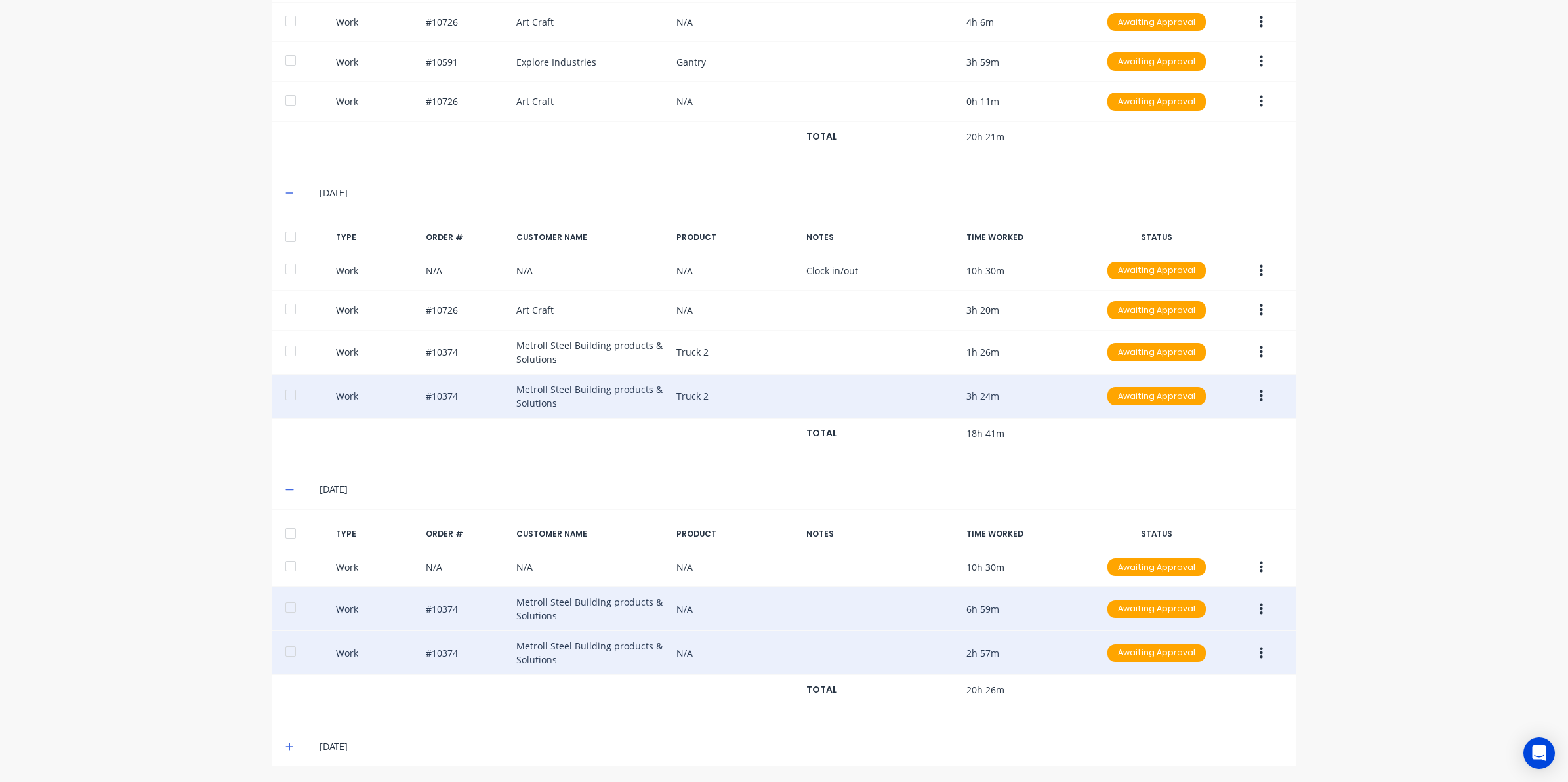
scroll to position [585, 0]
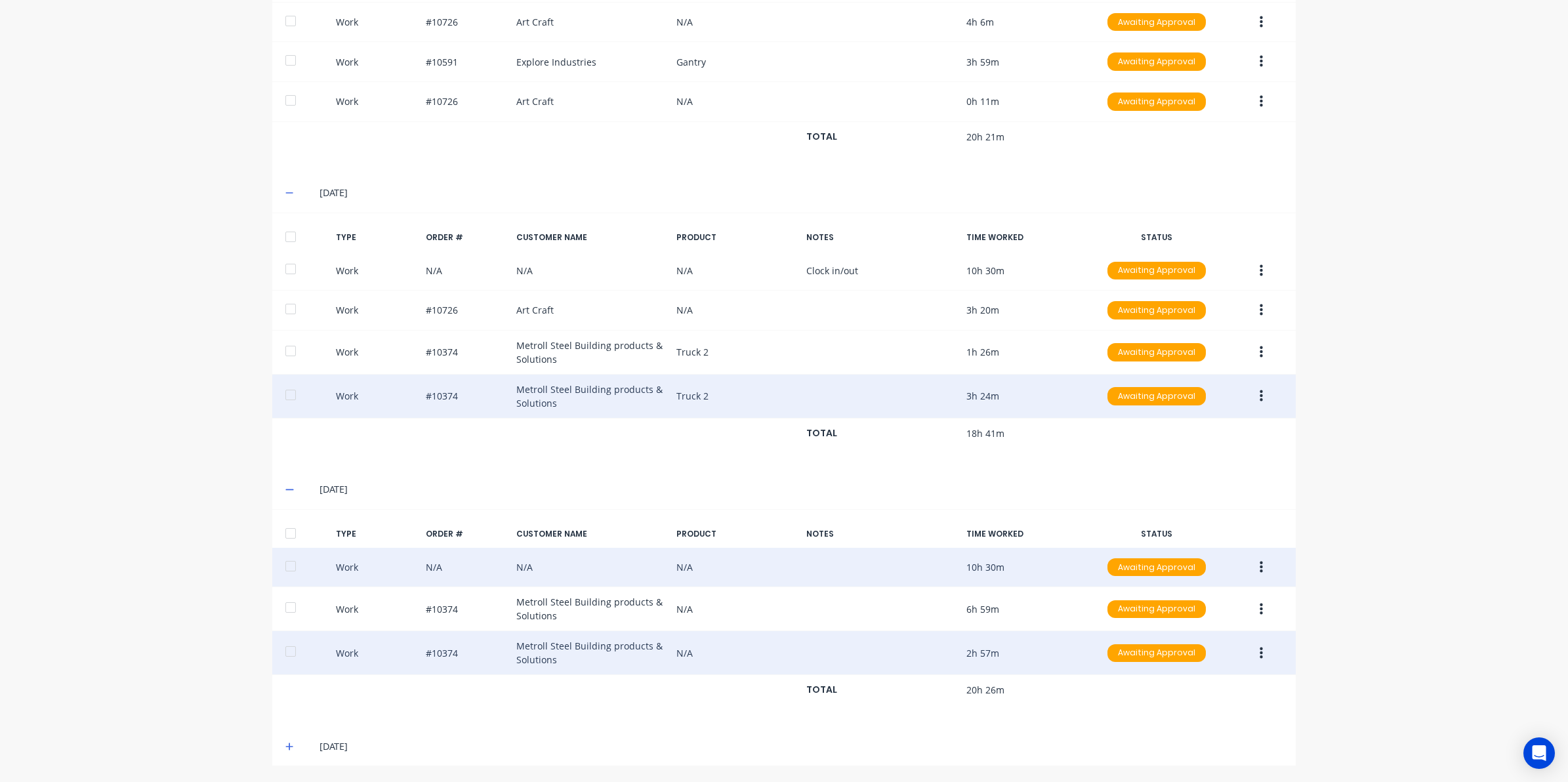
click at [638, 552] on div "Work N/A N/A N/A 10h 30m Awaiting Approval" at bounding box center [784, 568] width 1024 height 40
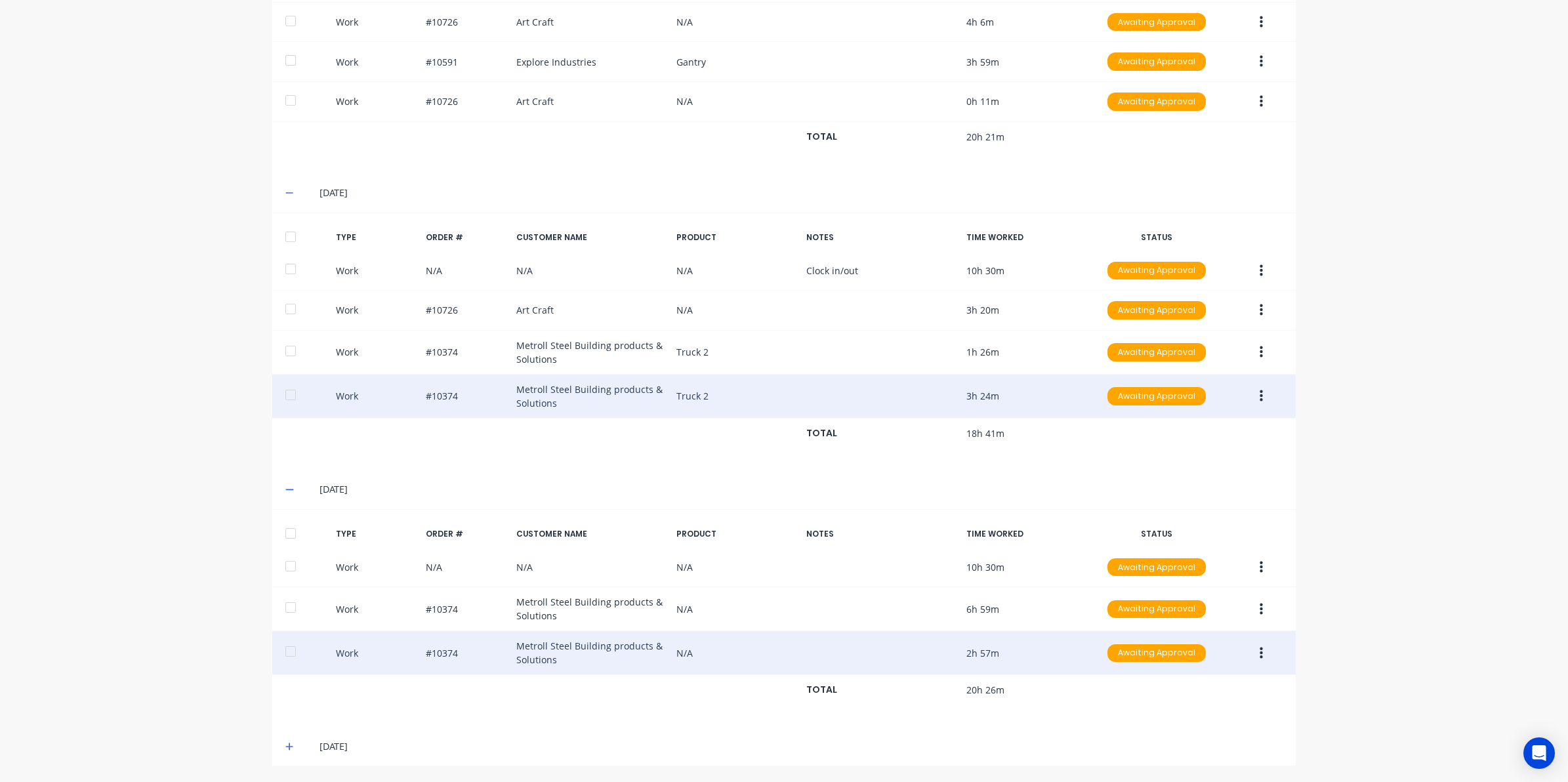
click at [285, 742] on icon at bounding box center [289, 746] width 8 height 8
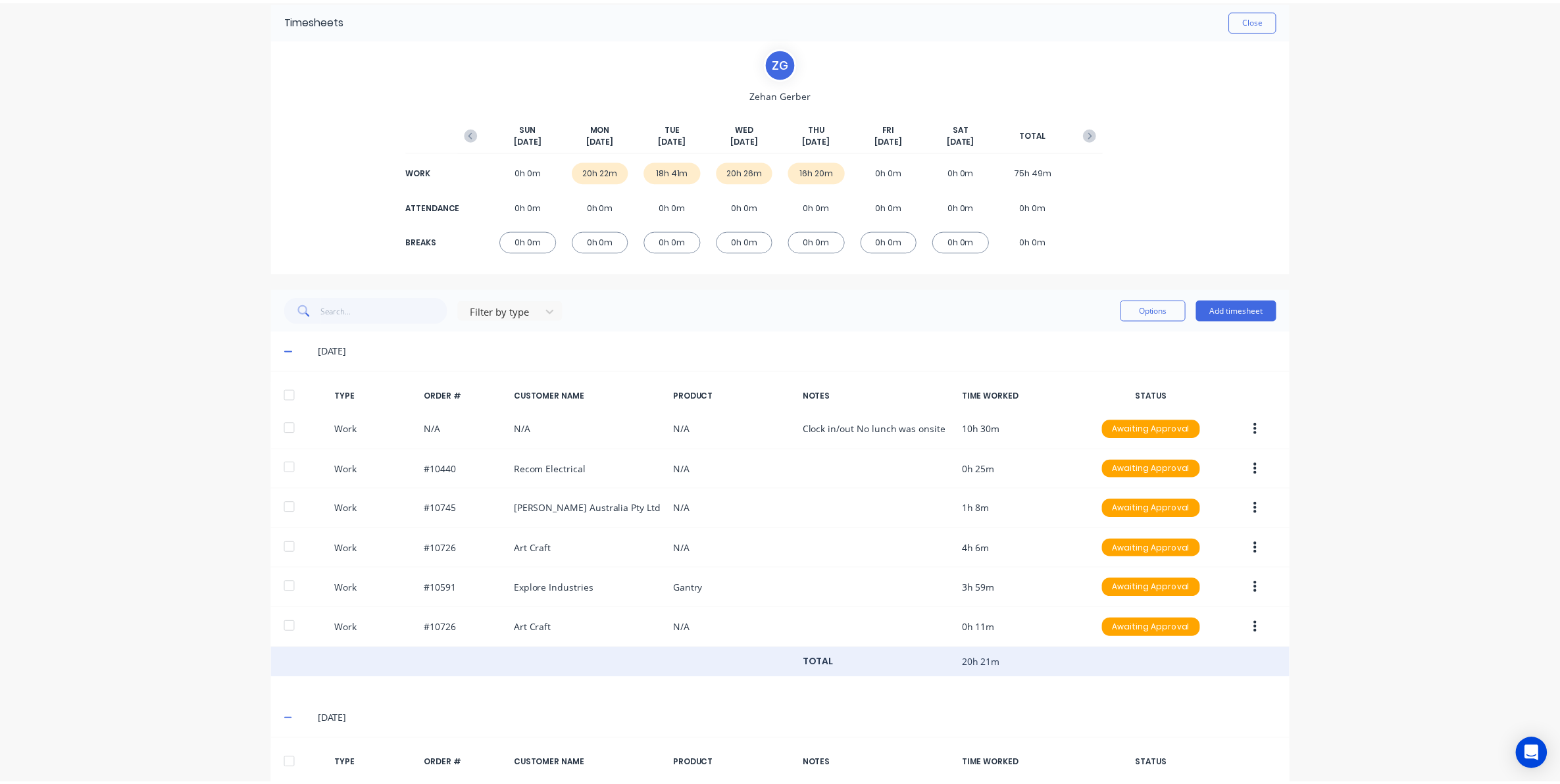
scroll to position [0, 0]
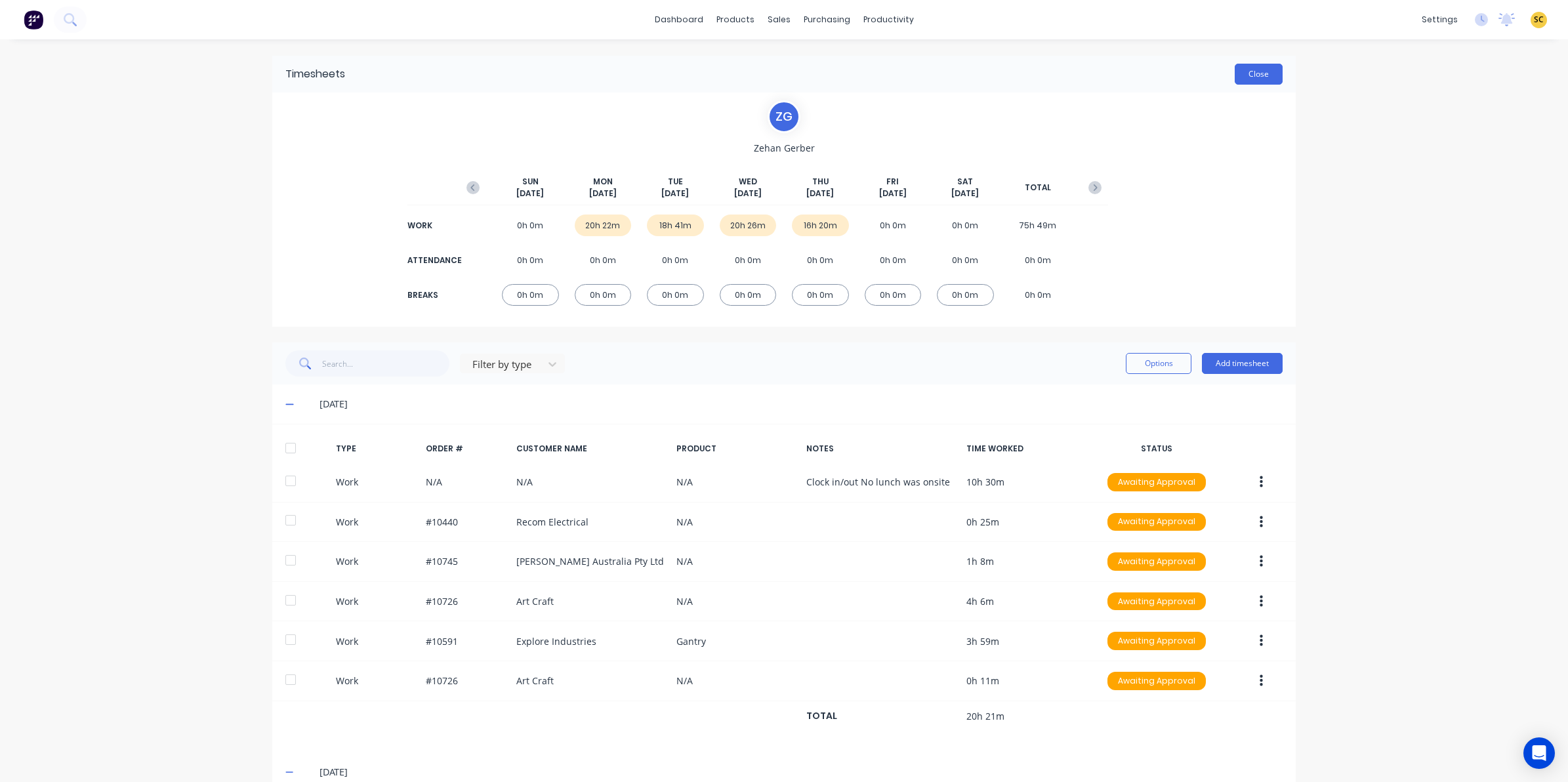
click at [1238, 76] on button "Close" at bounding box center [1258, 74] width 48 height 21
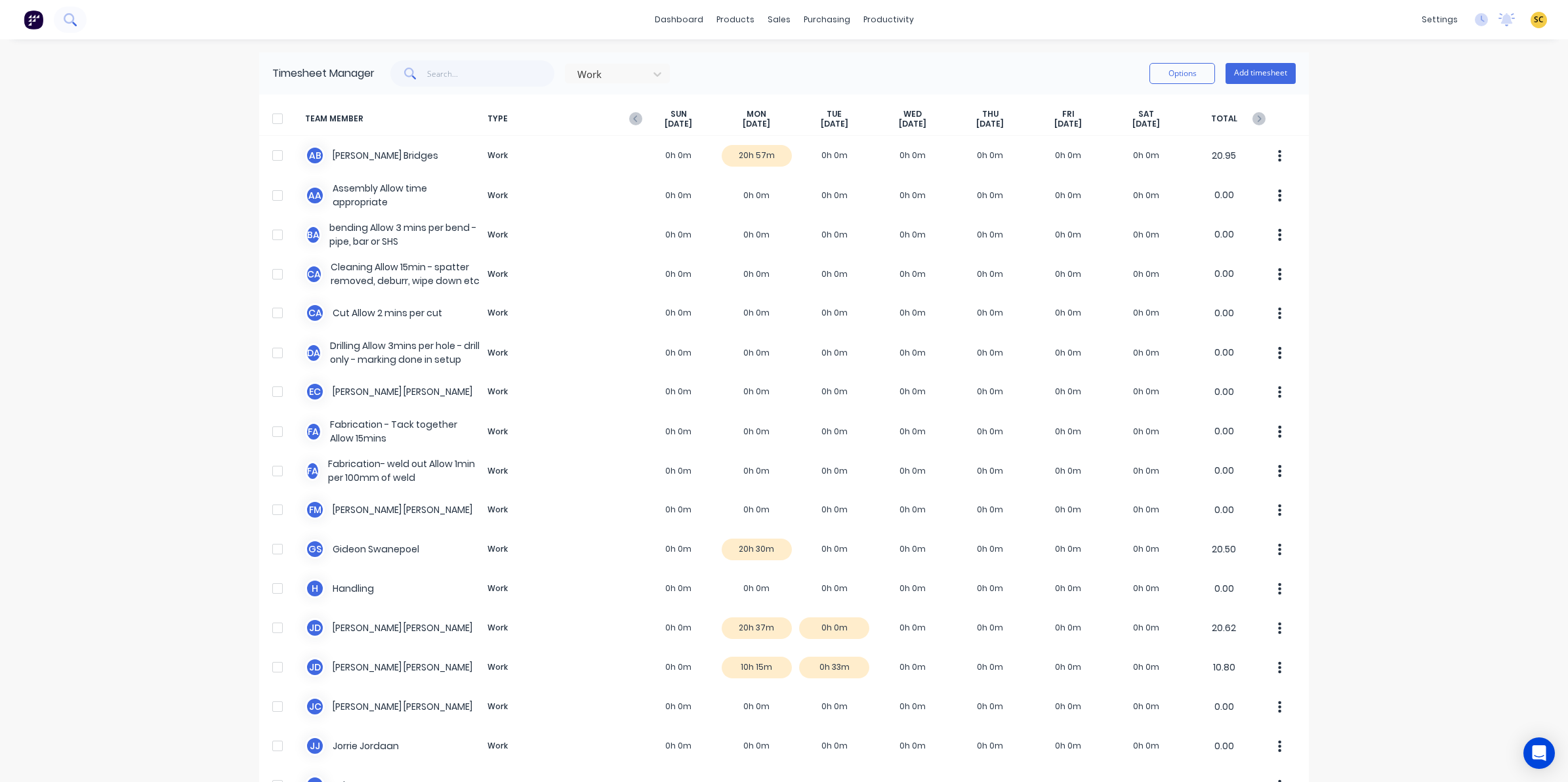
click at [80, 14] on button at bounding box center [70, 20] width 33 height 27
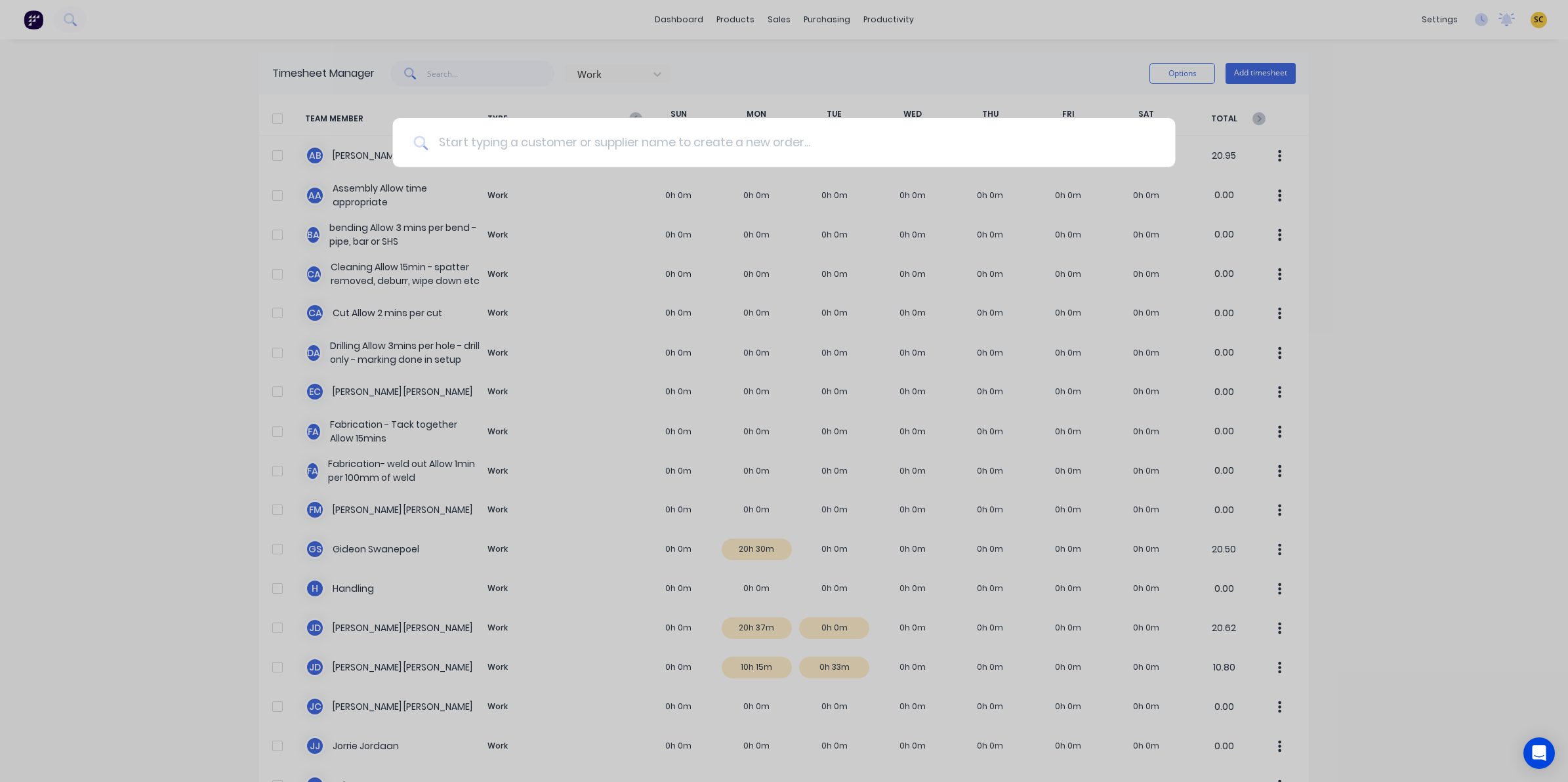
click at [507, 147] on input at bounding box center [791, 143] width 726 height 49
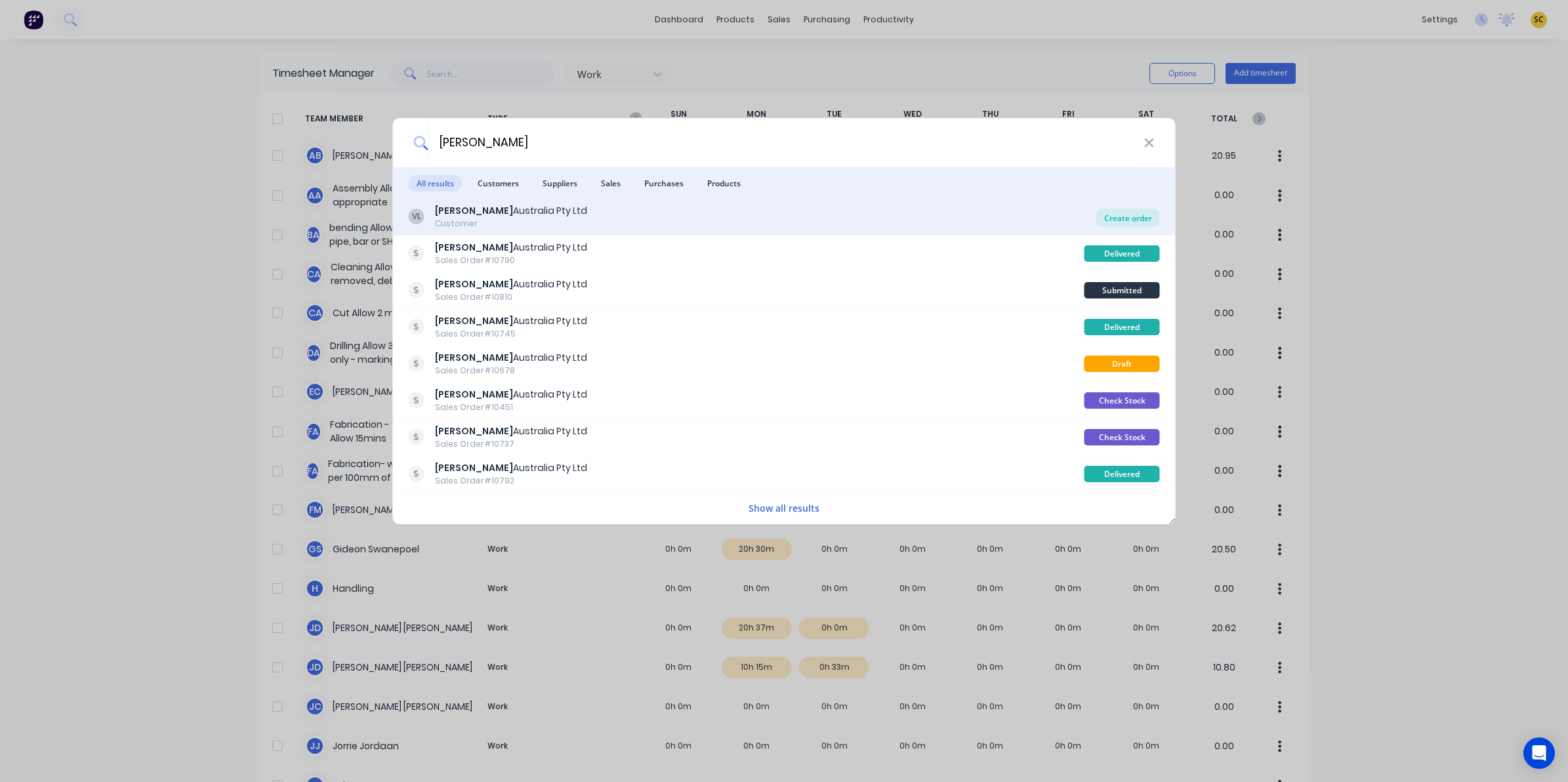
type input "vawdrey"
click at [1130, 214] on div "Create order" at bounding box center [1128, 217] width 63 height 18
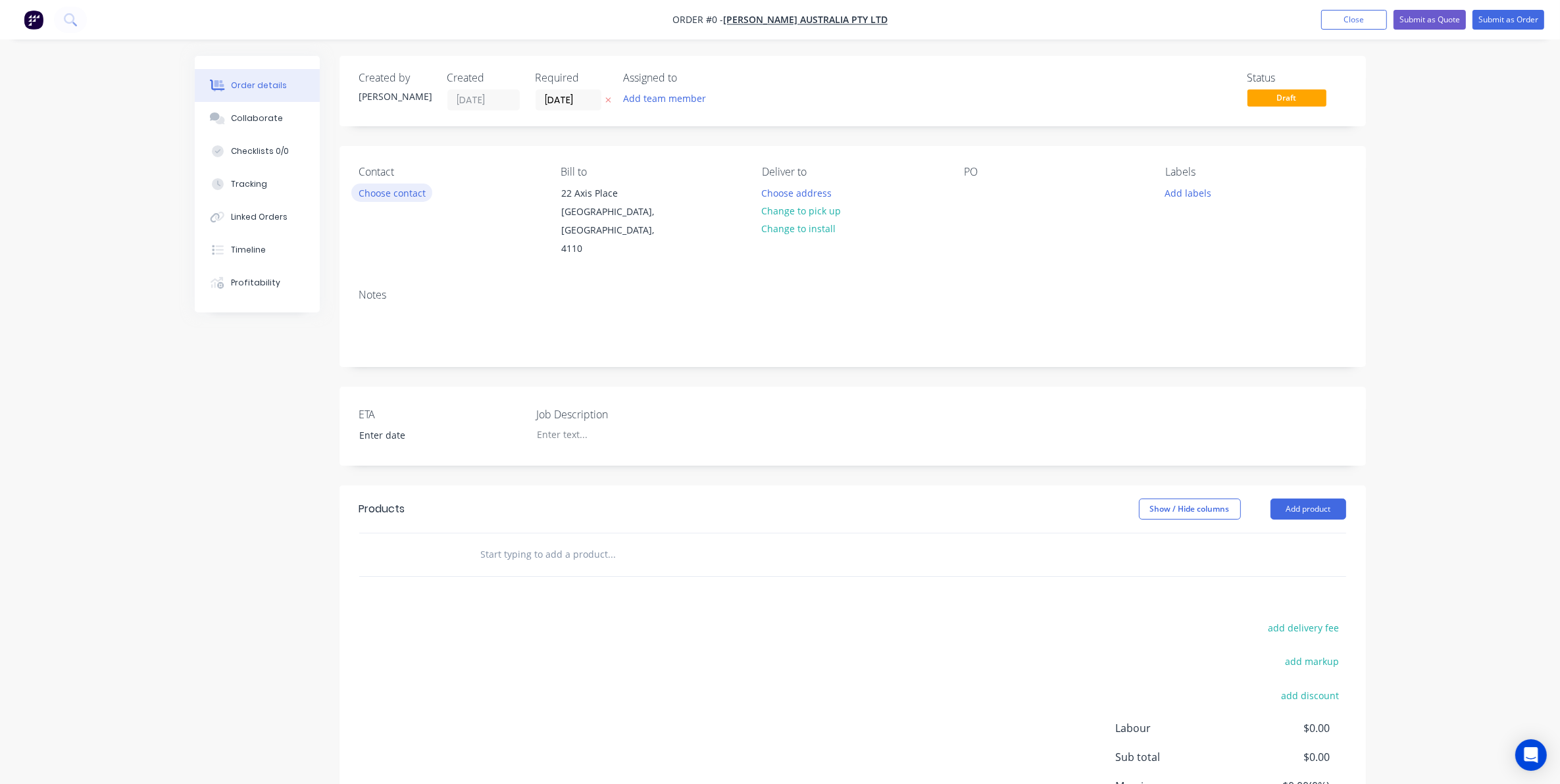
click at [411, 191] on button "Choose contact" at bounding box center [391, 192] width 81 height 18
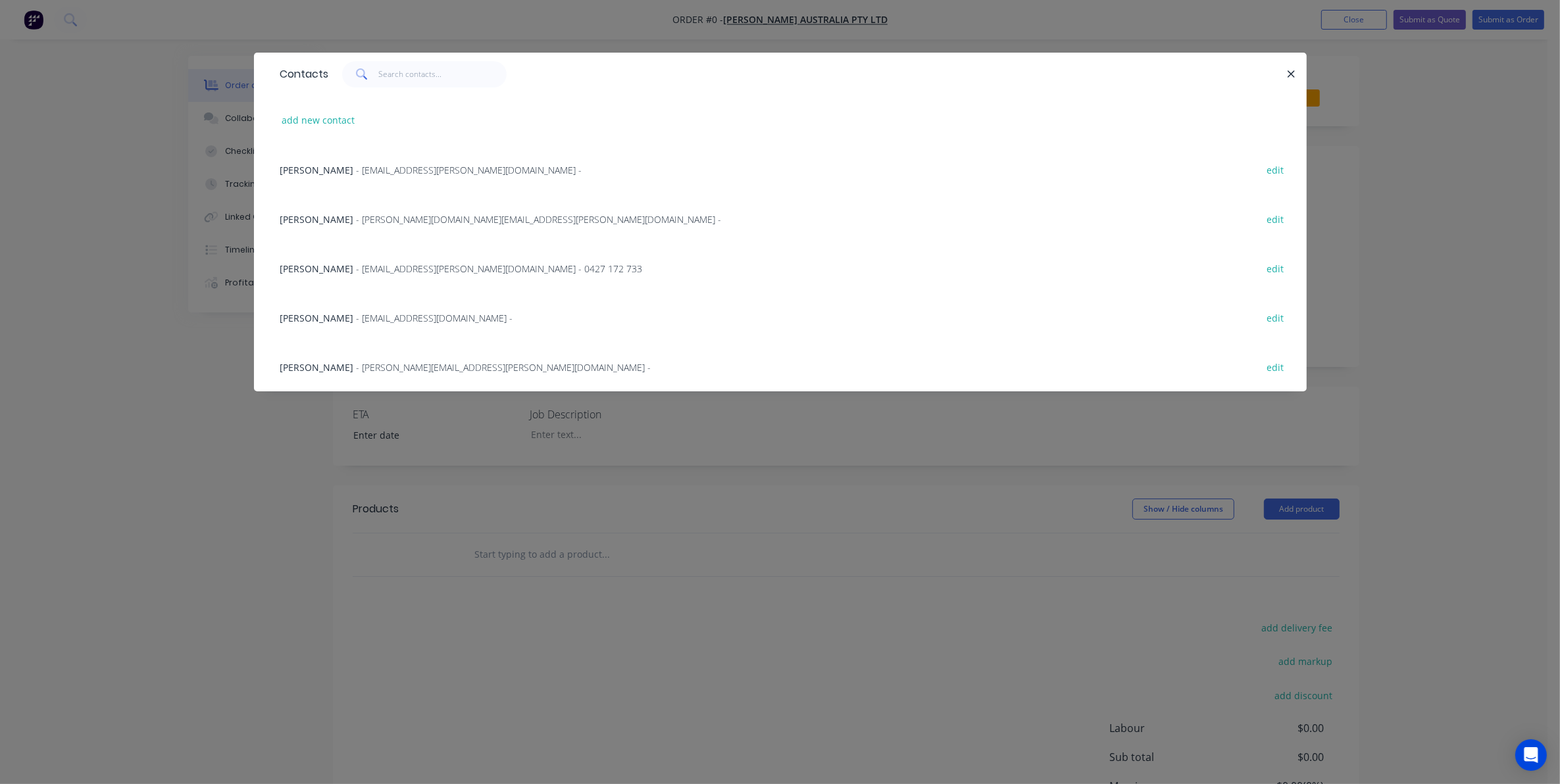
click at [366, 270] on span "- spares.qld@vawdrey.com.au - 0427 172 733" at bounding box center [499, 268] width 286 height 12
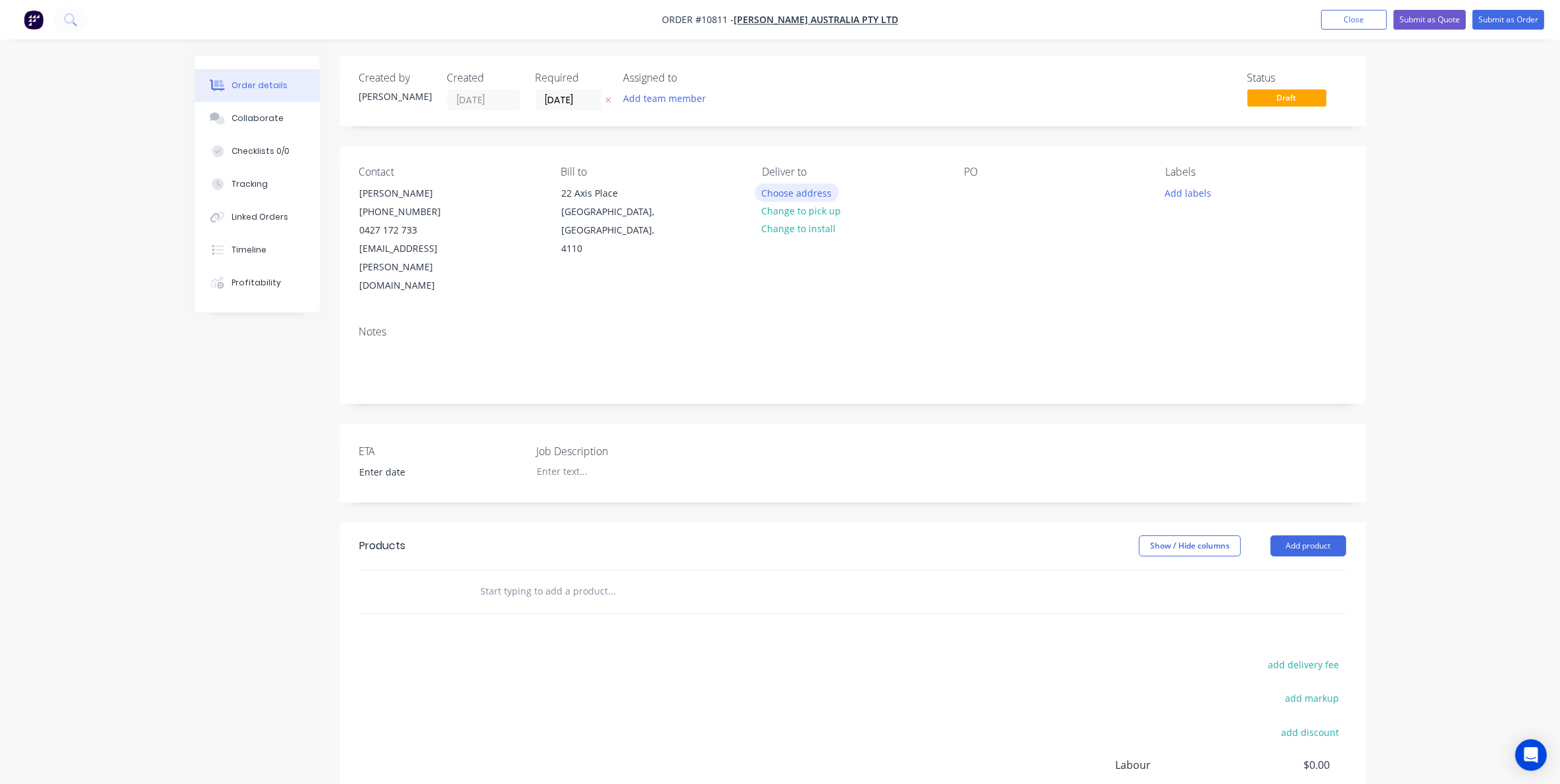
click at [790, 189] on button "Choose address" at bounding box center [797, 192] width 85 height 18
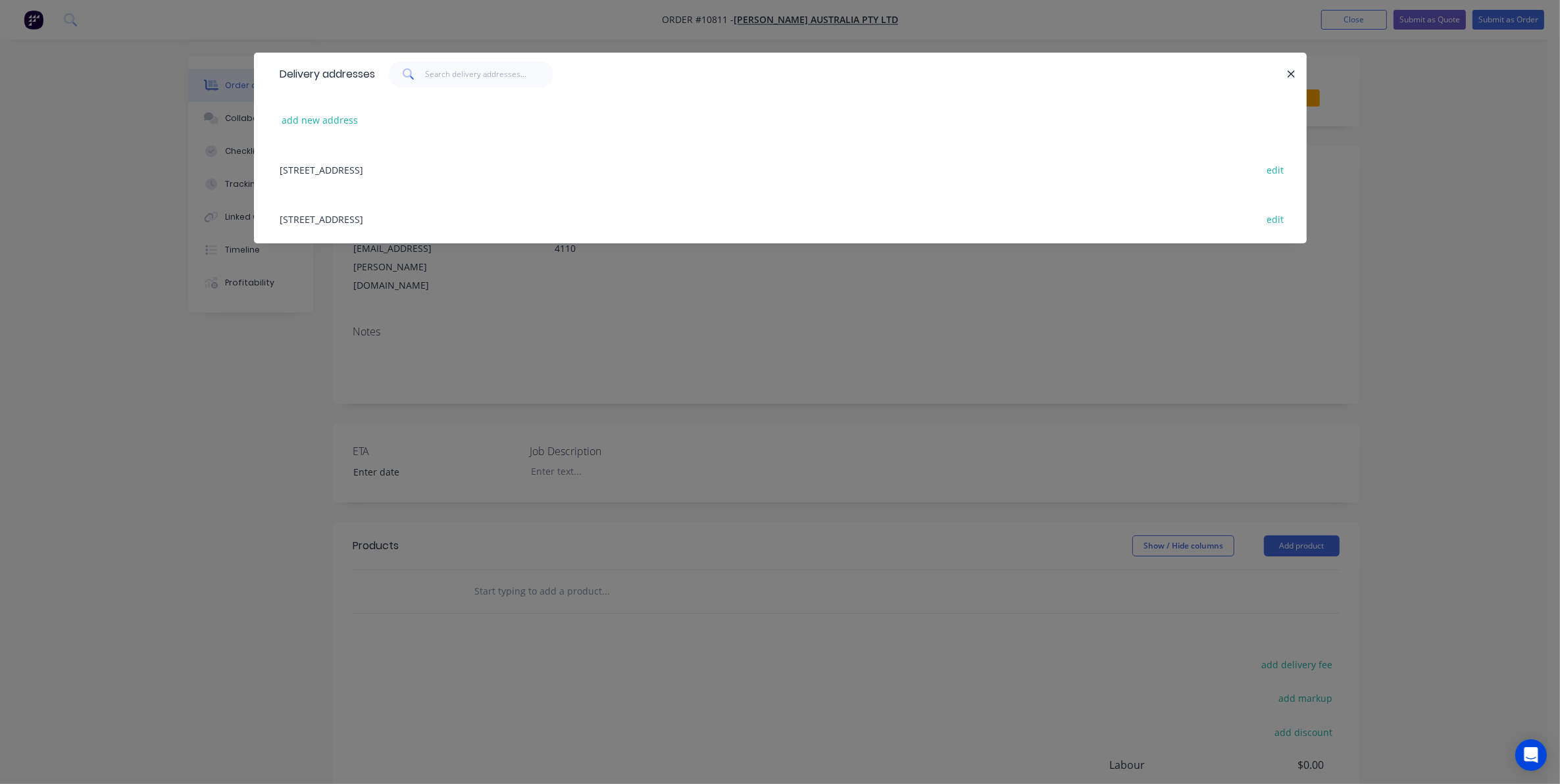
click at [340, 181] on div "22 Axis Place, Larapinta, Queensland, Australia, 4110 edit" at bounding box center [780, 169] width 1013 height 49
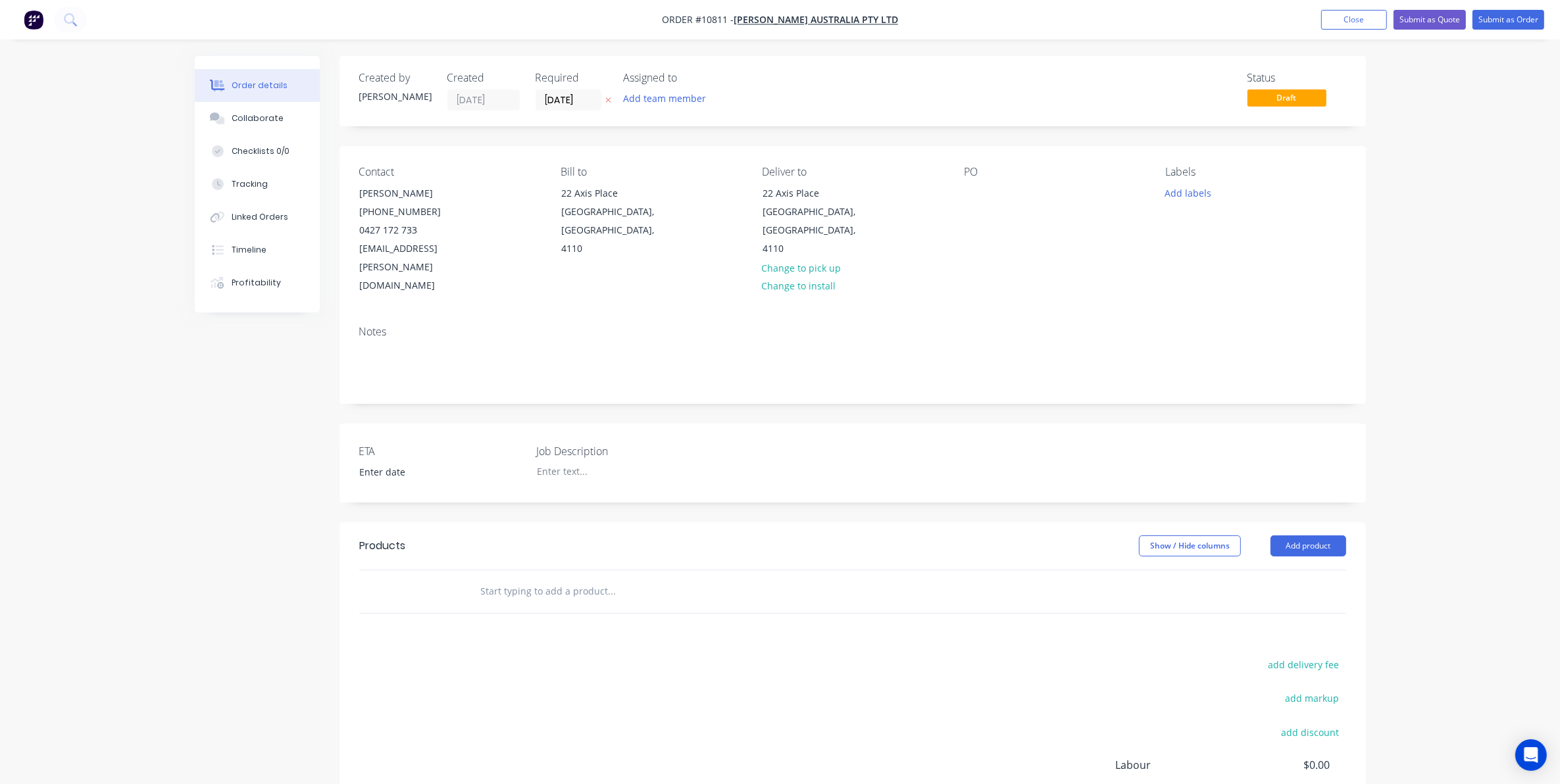
click at [1006, 199] on div "PO" at bounding box center [1054, 231] width 180 height 130
drag, startPoint x: 986, startPoint y: 196, endPoint x: 971, endPoint y: 187, distance: 17.5
click at [974, 188] on div "PO" at bounding box center [1054, 231] width 180 height 130
click at [965, 188] on div at bounding box center [974, 193] width 21 height 19
click at [551, 447] on div "ETA Job Description" at bounding box center [853, 462] width 1026 height 79
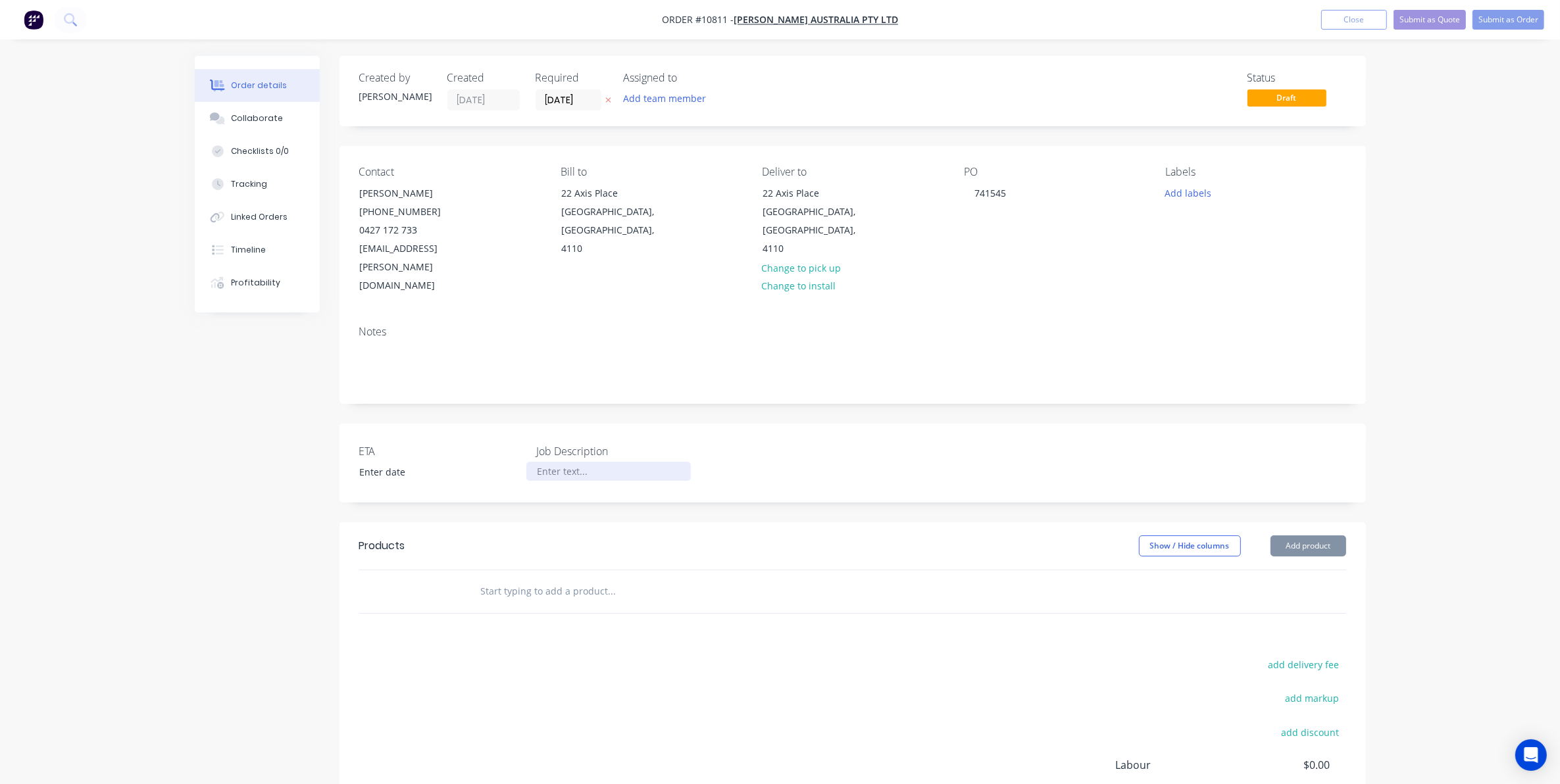
click at [551, 443] on div "Job Description" at bounding box center [618, 463] width 164 height 40
click at [551, 461] on div at bounding box center [608, 471] width 164 height 19
click at [545, 443] on label "Job Description" at bounding box center [618, 451] width 164 height 16
click at [551, 461] on div at bounding box center [608, 471] width 164 height 19
click at [543, 578] on input "text" at bounding box center [611, 591] width 263 height 27
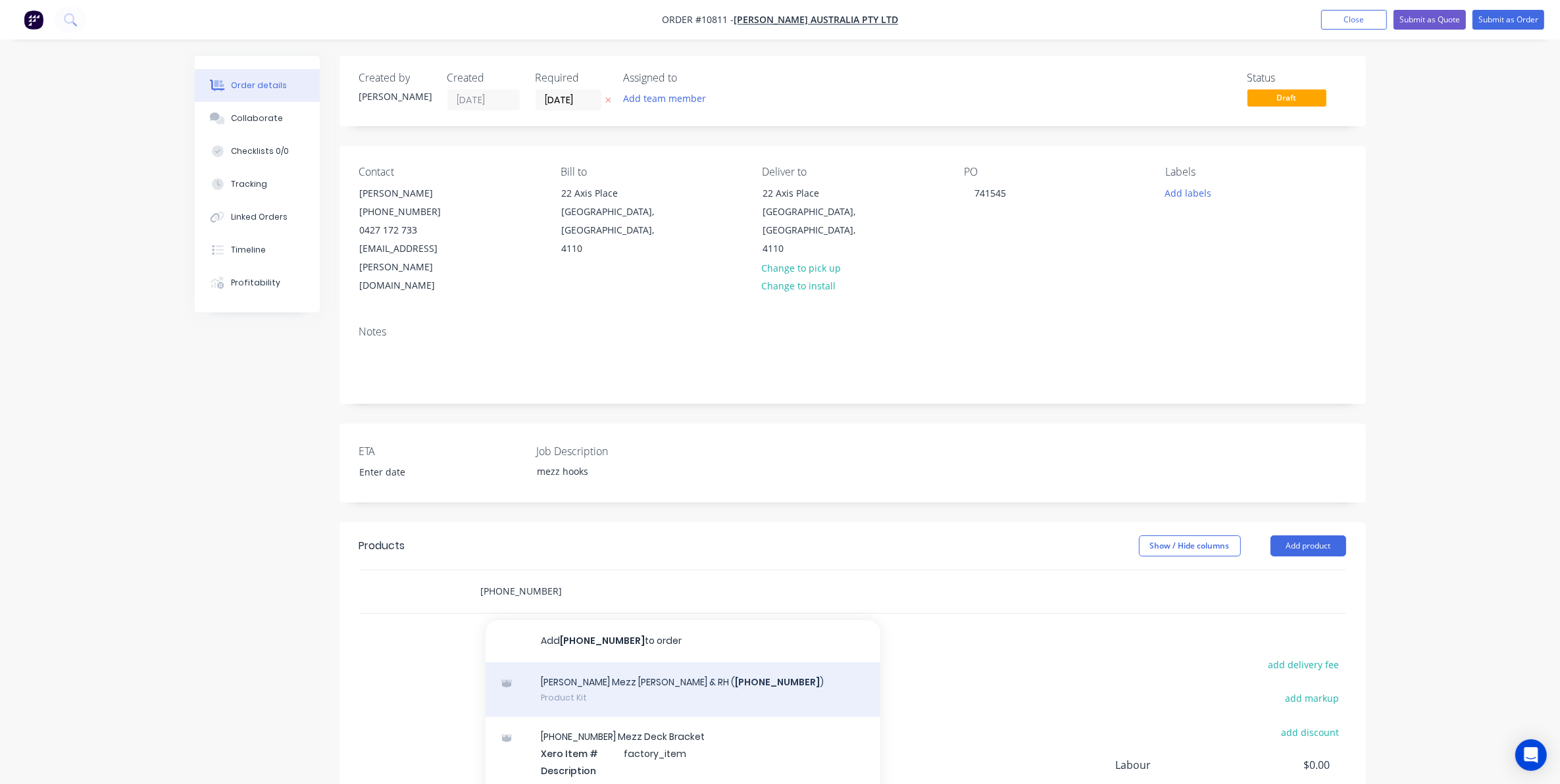
type input "14-8335-14"
click at [620, 663] on div "Vawdrey Mezz Hook LH & RH ( 14-8335-14 ) Product Kit" at bounding box center [683, 690] width 395 height 55
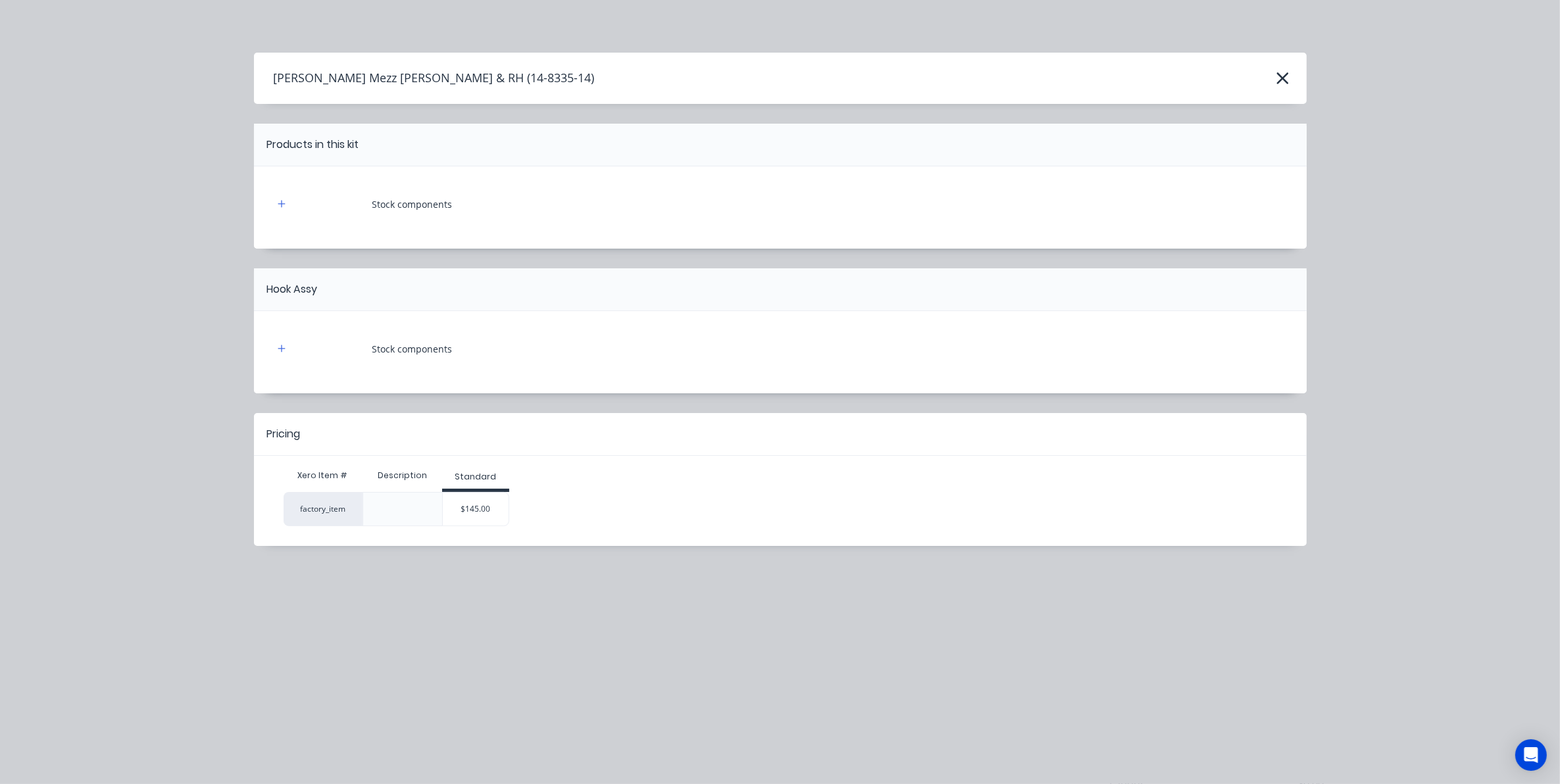
click at [495, 493] on div "$145.00" at bounding box center [475, 509] width 66 height 33
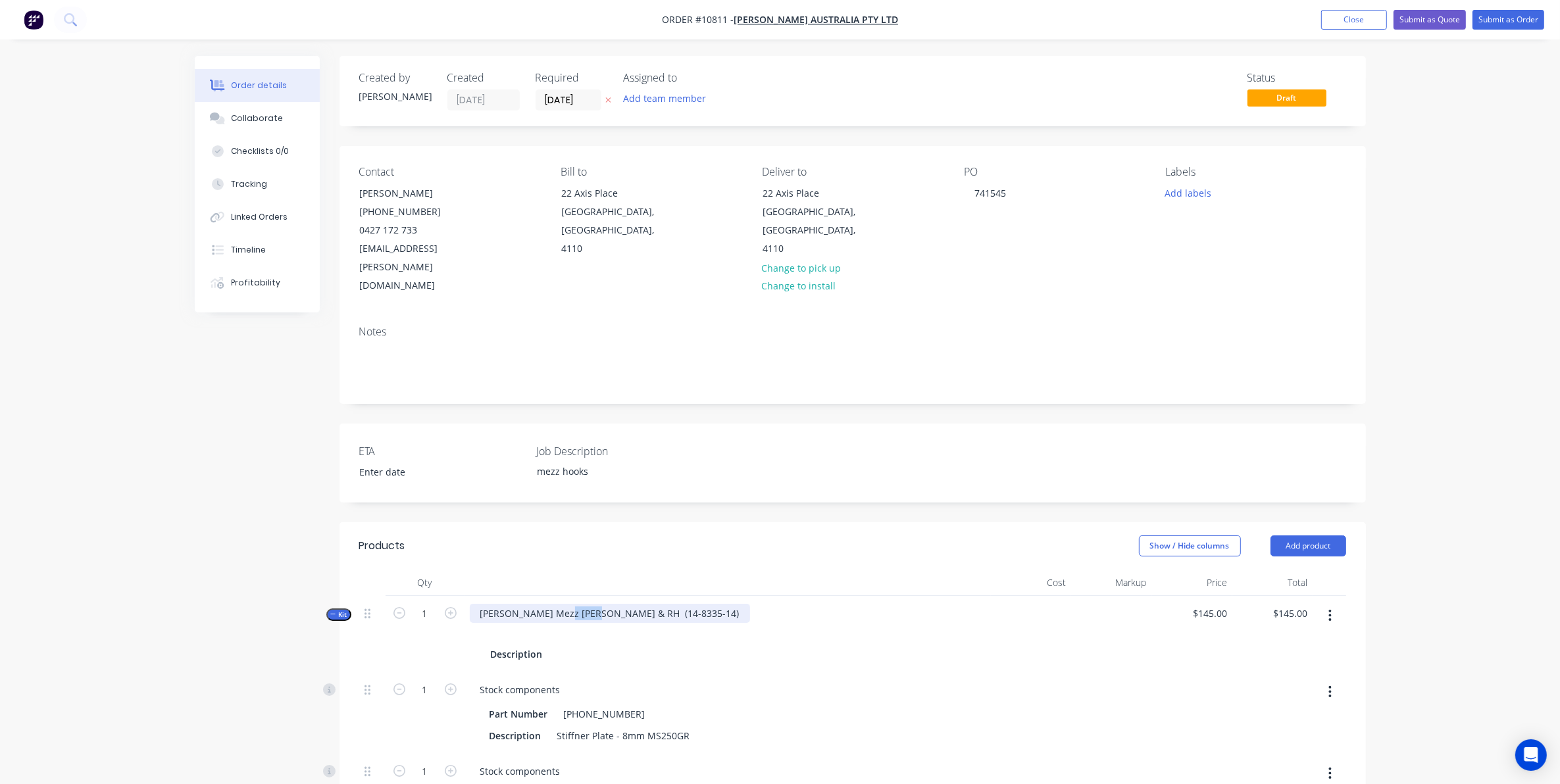
drag, startPoint x: 591, startPoint y: 580, endPoint x: 567, endPoint y: 567, distance: 27.3
click at [567, 604] on div "Vawdrey Mezz Hook LH & RH (14-8335-14)" at bounding box center [610, 613] width 280 height 19
click at [508, 623] on div at bounding box center [727, 632] width 516 height 19
click at [480, 623] on div at bounding box center [491, 632] width 21 height 19
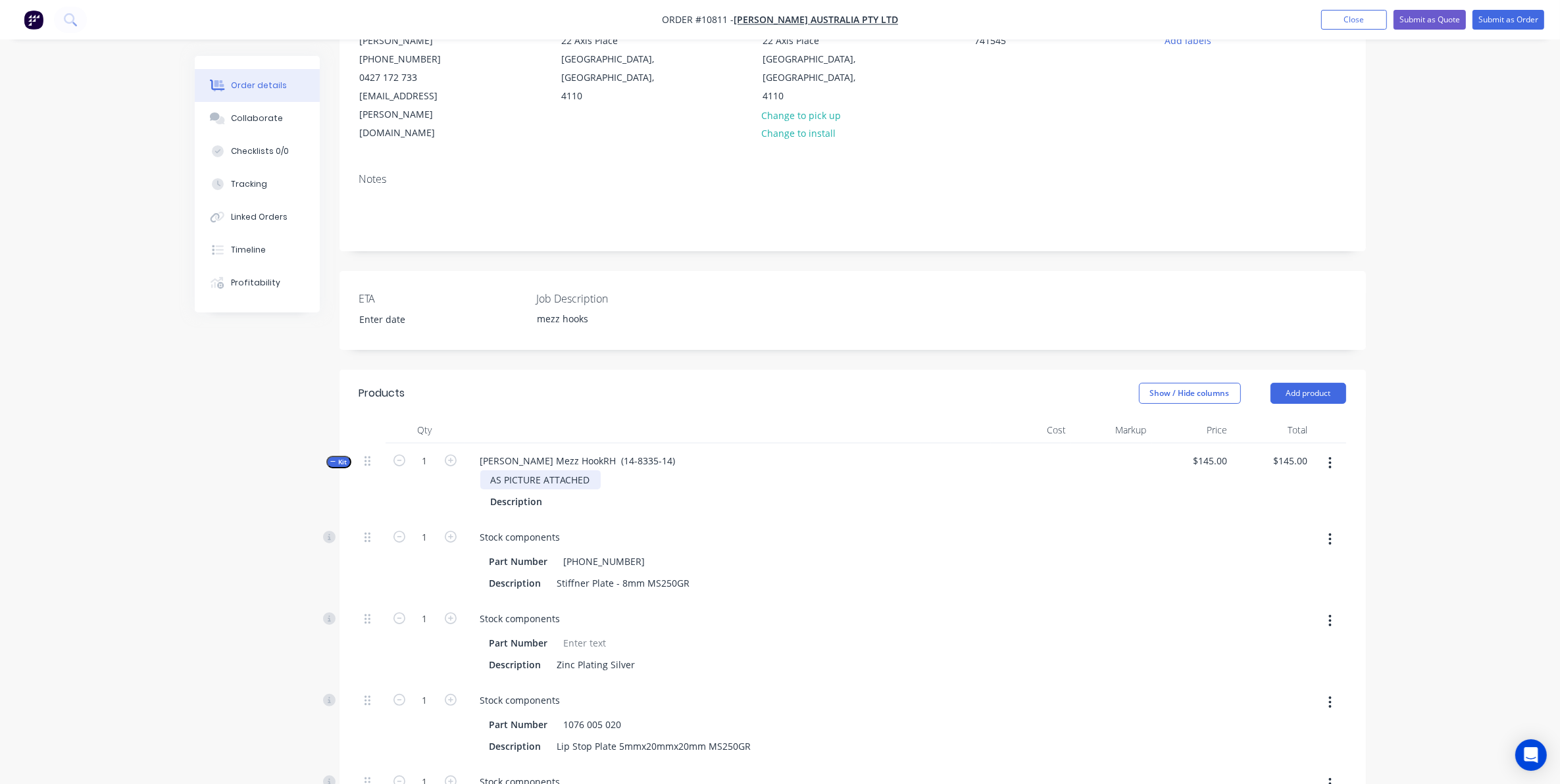
scroll to position [164, 0]
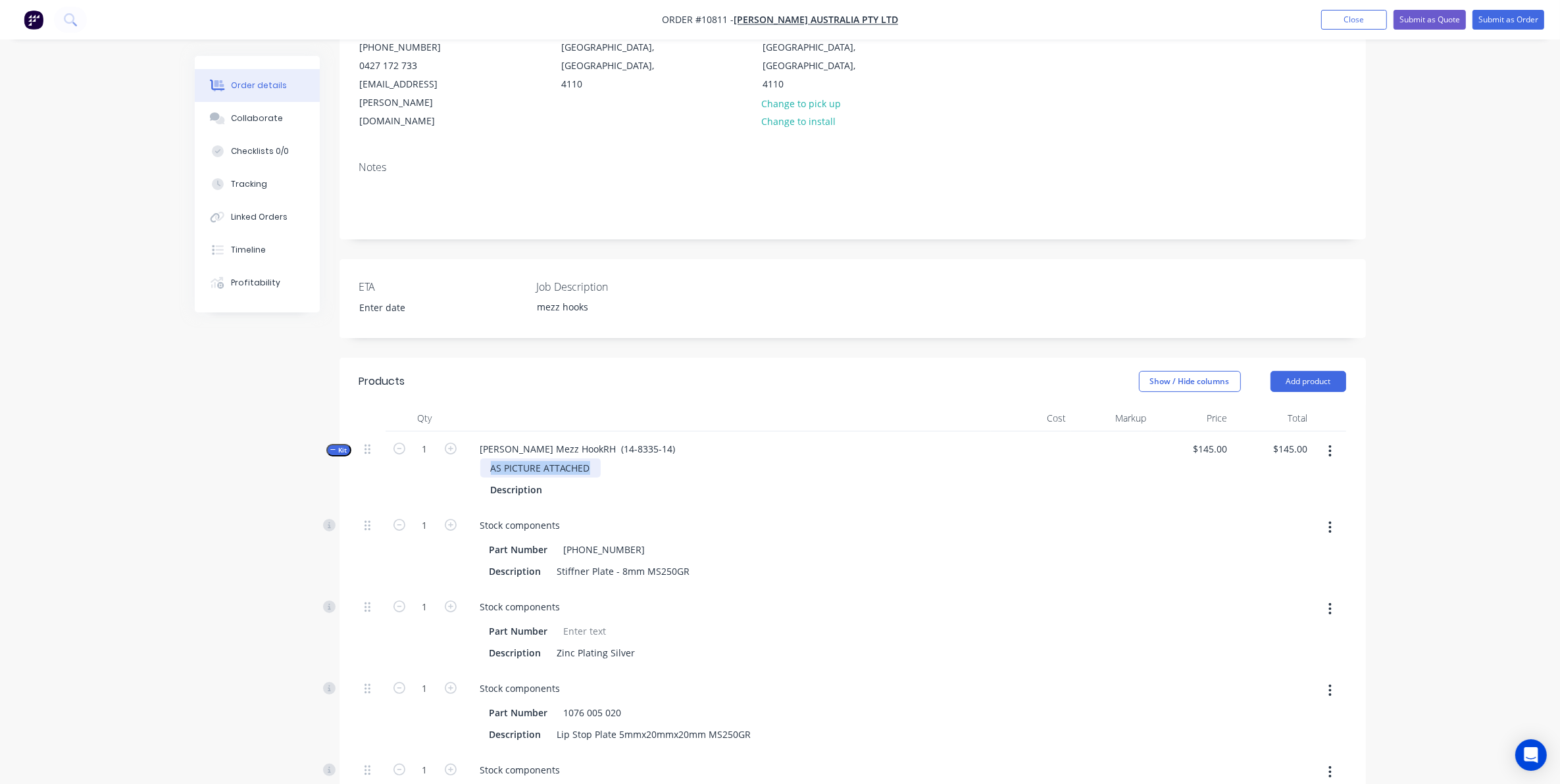
drag, startPoint x: 589, startPoint y: 432, endPoint x: 408, endPoint y: 444, distance: 181.4
click at [408, 444] on div "Kit 1 Vawdrey Mezz HookRH (14-8335-14) AS PICTURE ATTACHED Description $145.00 …" at bounding box center [852, 470] width 987 height 76
copy div "AS PICTURE ATTACHED"
click at [428, 439] on input "1" at bounding box center [425, 449] width 34 height 20
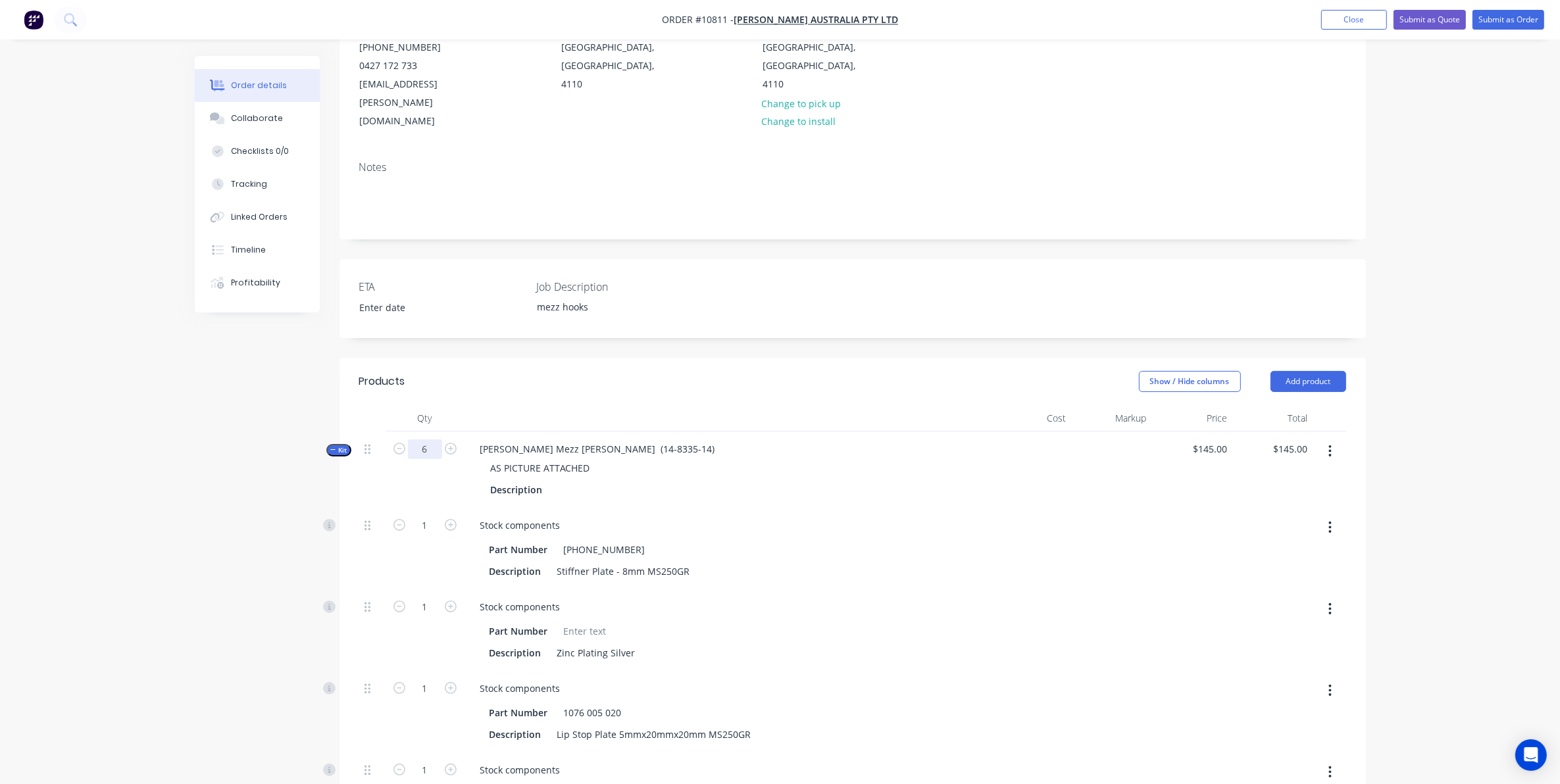
type input "6"
type input "$870.00"
type input "6"
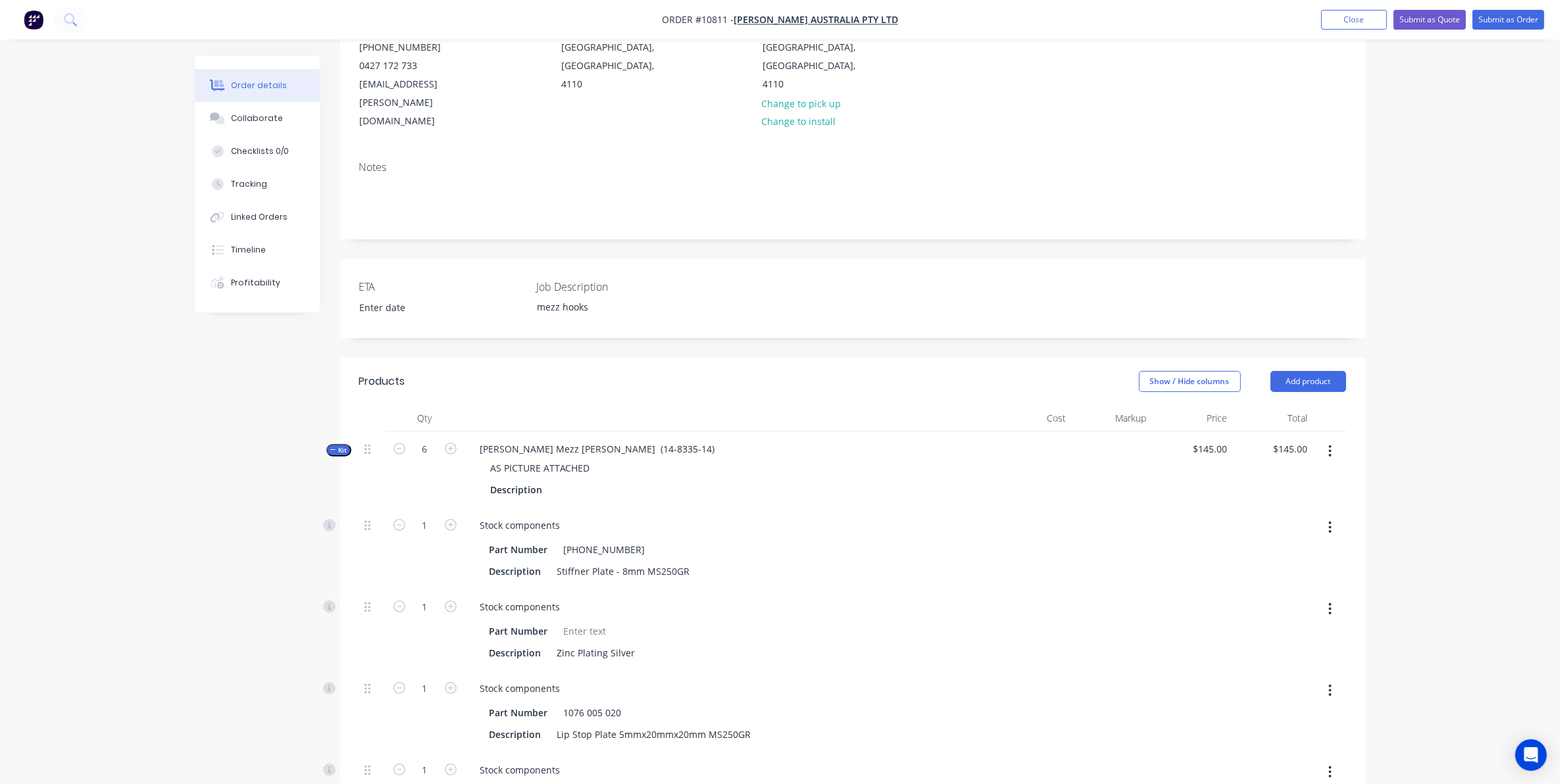
type input "6"
type input "12"
type input "6"
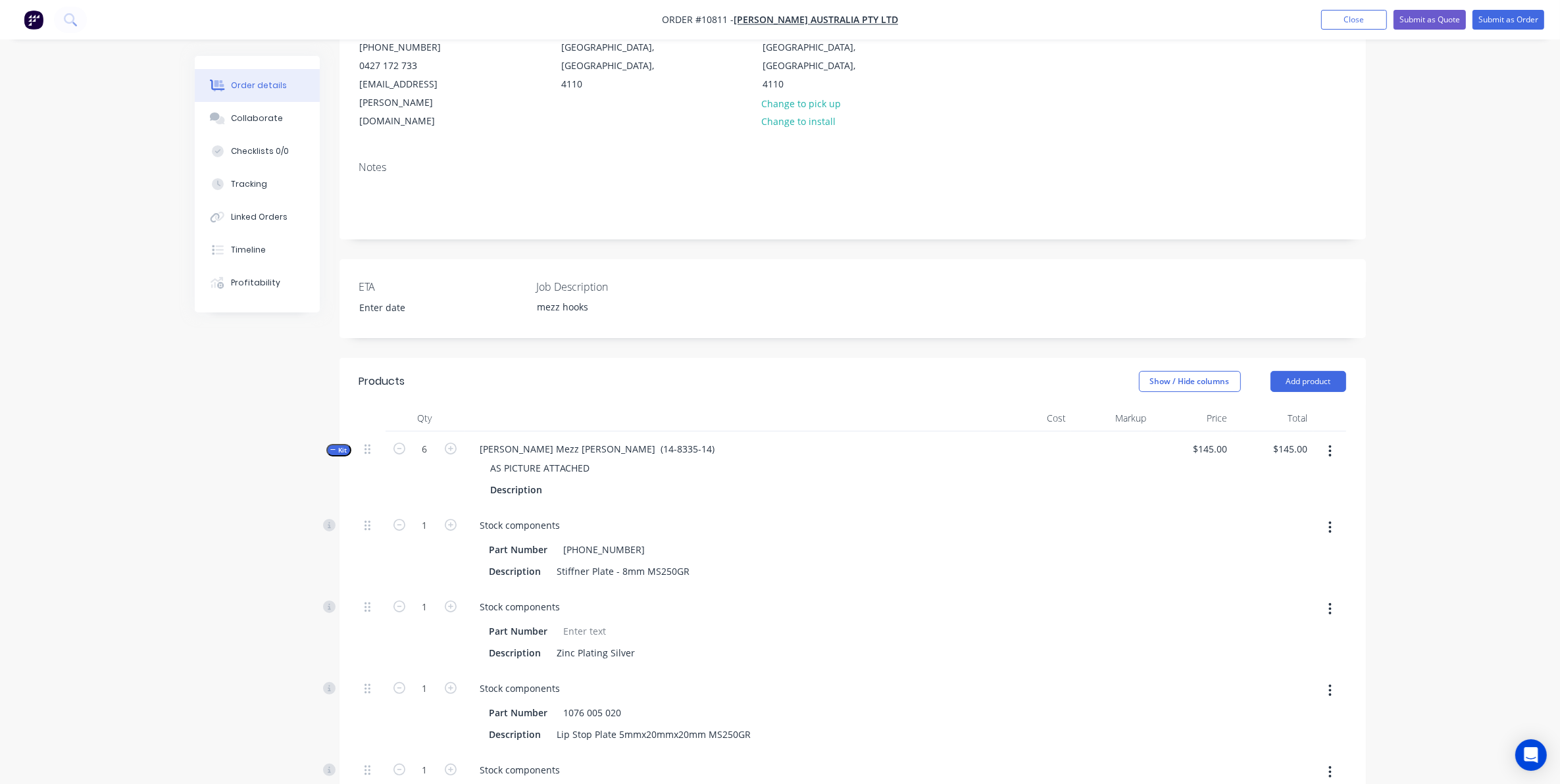
type input "12"
click at [336, 445] on span "Kit" at bounding box center [339, 450] width 17 height 9
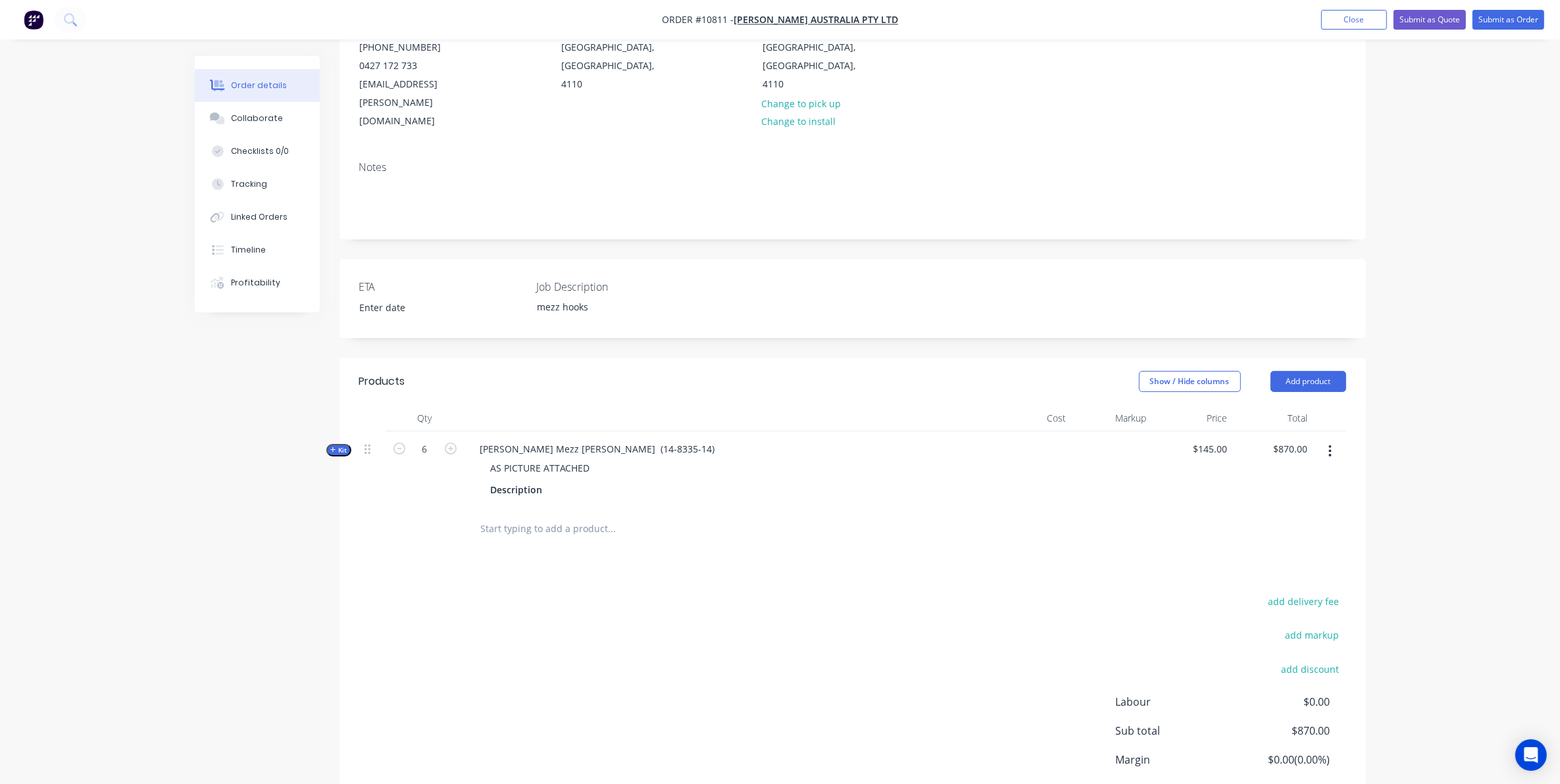
click at [503, 515] on input "text" at bounding box center [611, 529] width 263 height 27
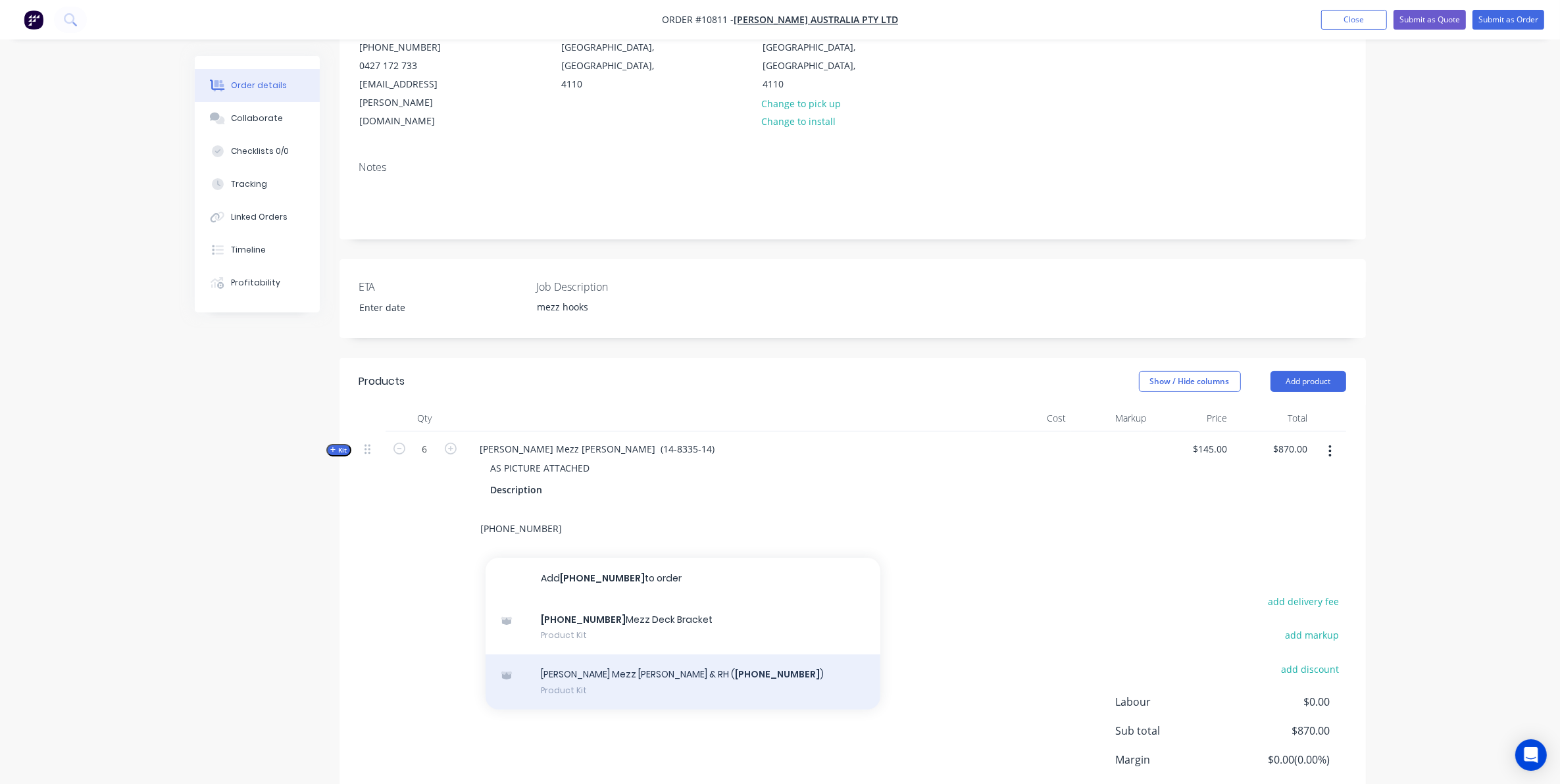
type input "14-8335-5"
click at [618, 655] on div "Vawdrey Mezz Hook LH & RH ( 14-8335-5 ) Product Kit" at bounding box center [683, 682] width 395 height 55
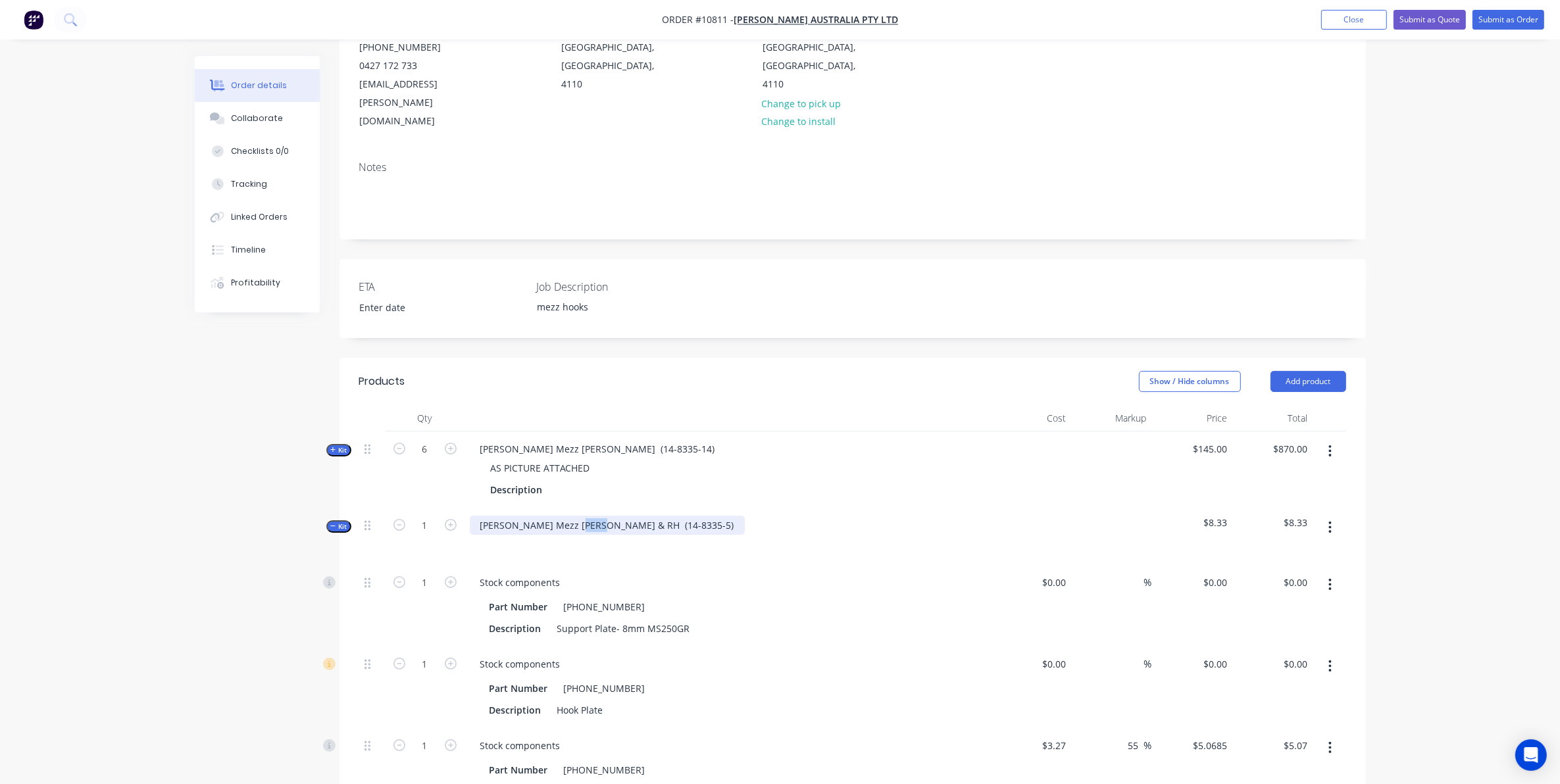
drag, startPoint x: 580, startPoint y: 485, endPoint x: 599, endPoint y: 492, distance: 20.2
click at [599, 515] on div "Vawdrey Mezz Hook LH & RH (14-8335-5)" at bounding box center [608, 525] width 275 height 19
drag, startPoint x: 608, startPoint y: 489, endPoint x: 586, endPoint y: 494, distance: 22.6
click at [586, 515] on div "Vawdrey Mezz Hook LH & RH (14-8335-5)" at bounding box center [608, 525] width 275 height 19
click at [487, 534] on div at bounding box center [491, 544] width 21 height 19
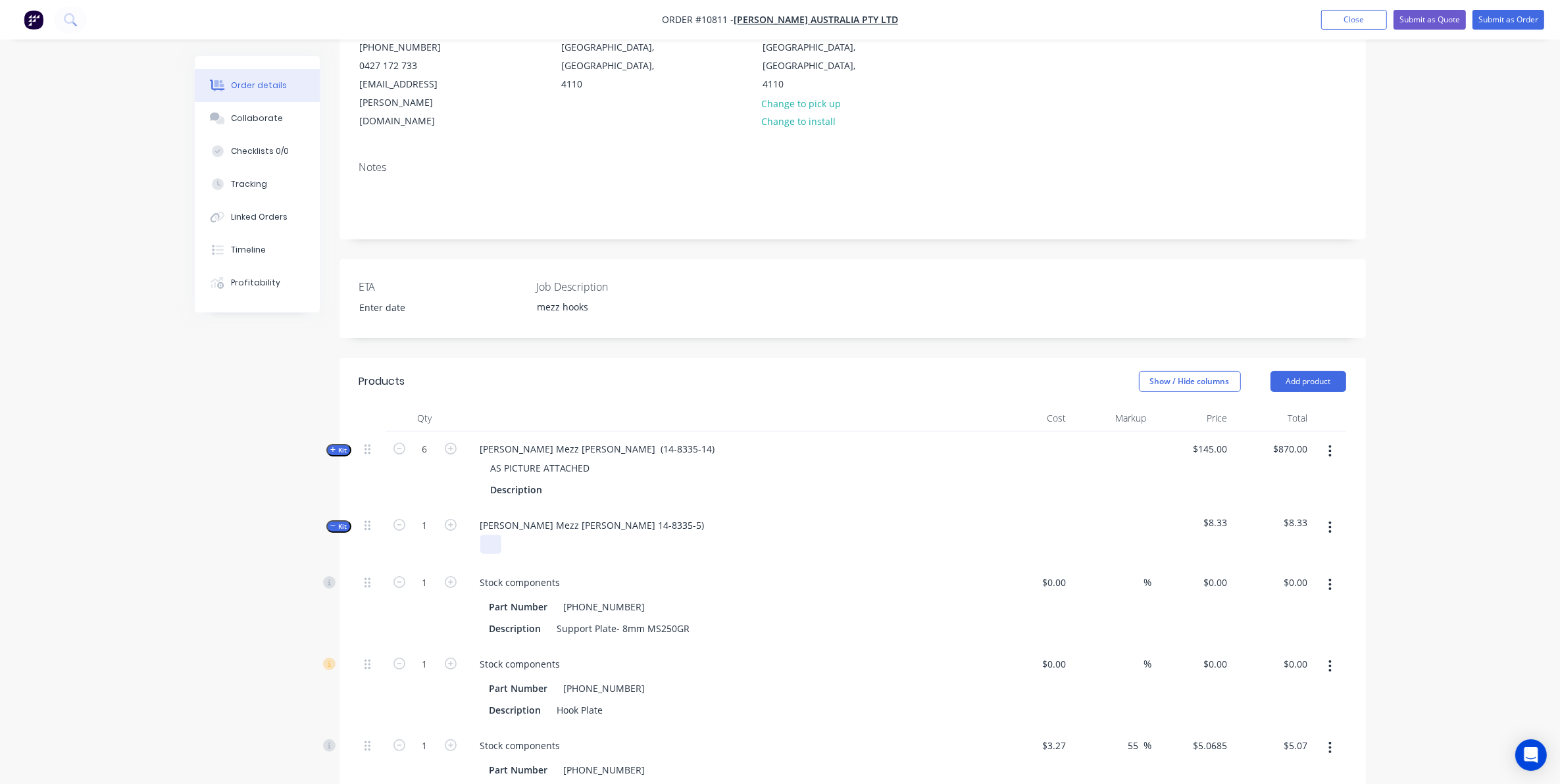
click at [487, 534] on div at bounding box center [491, 544] width 21 height 19
paste div
type input "20"
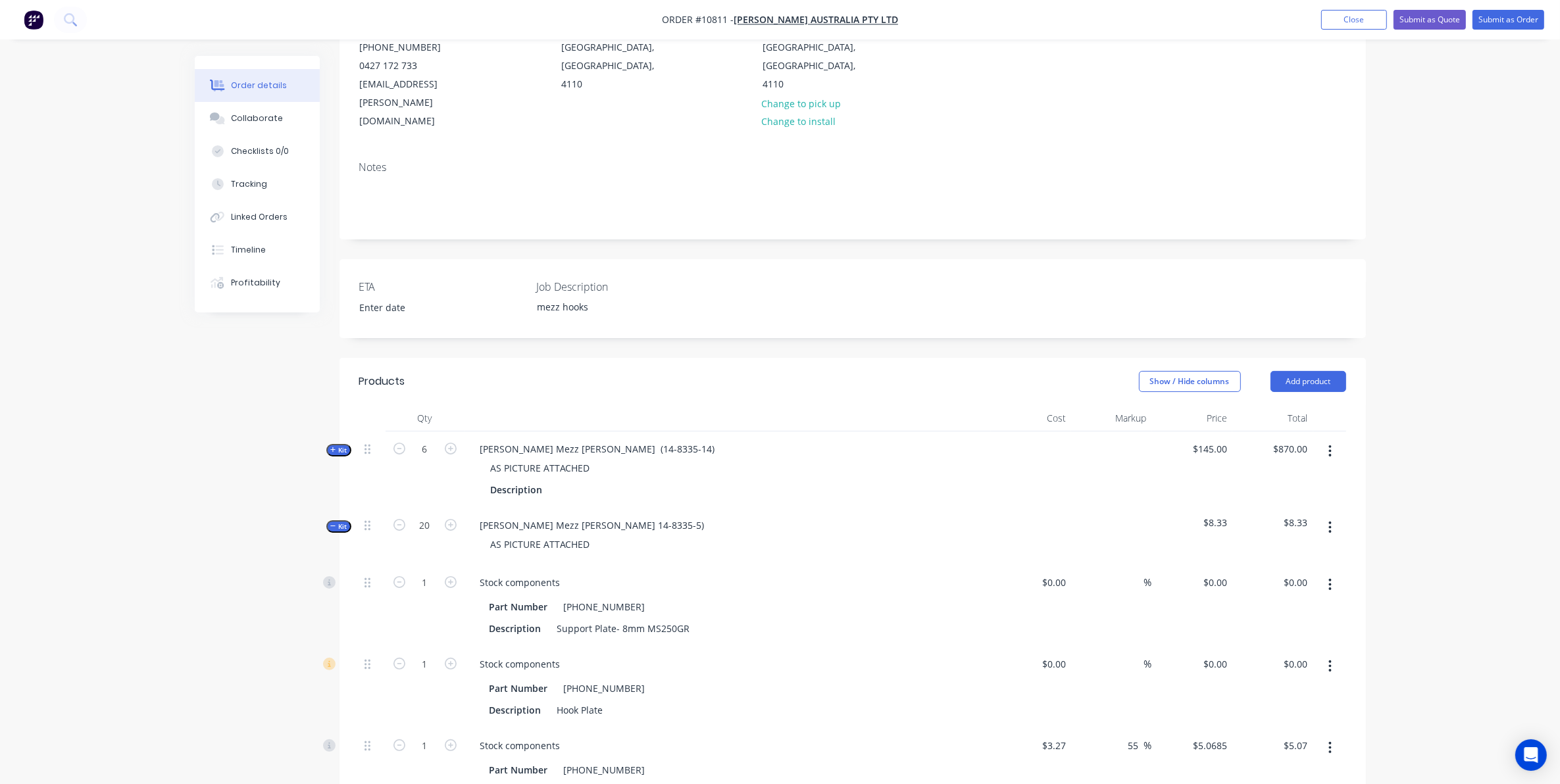
type input "20"
type input "$101.37"
type input "40"
type input "$65.10"
type input "40"
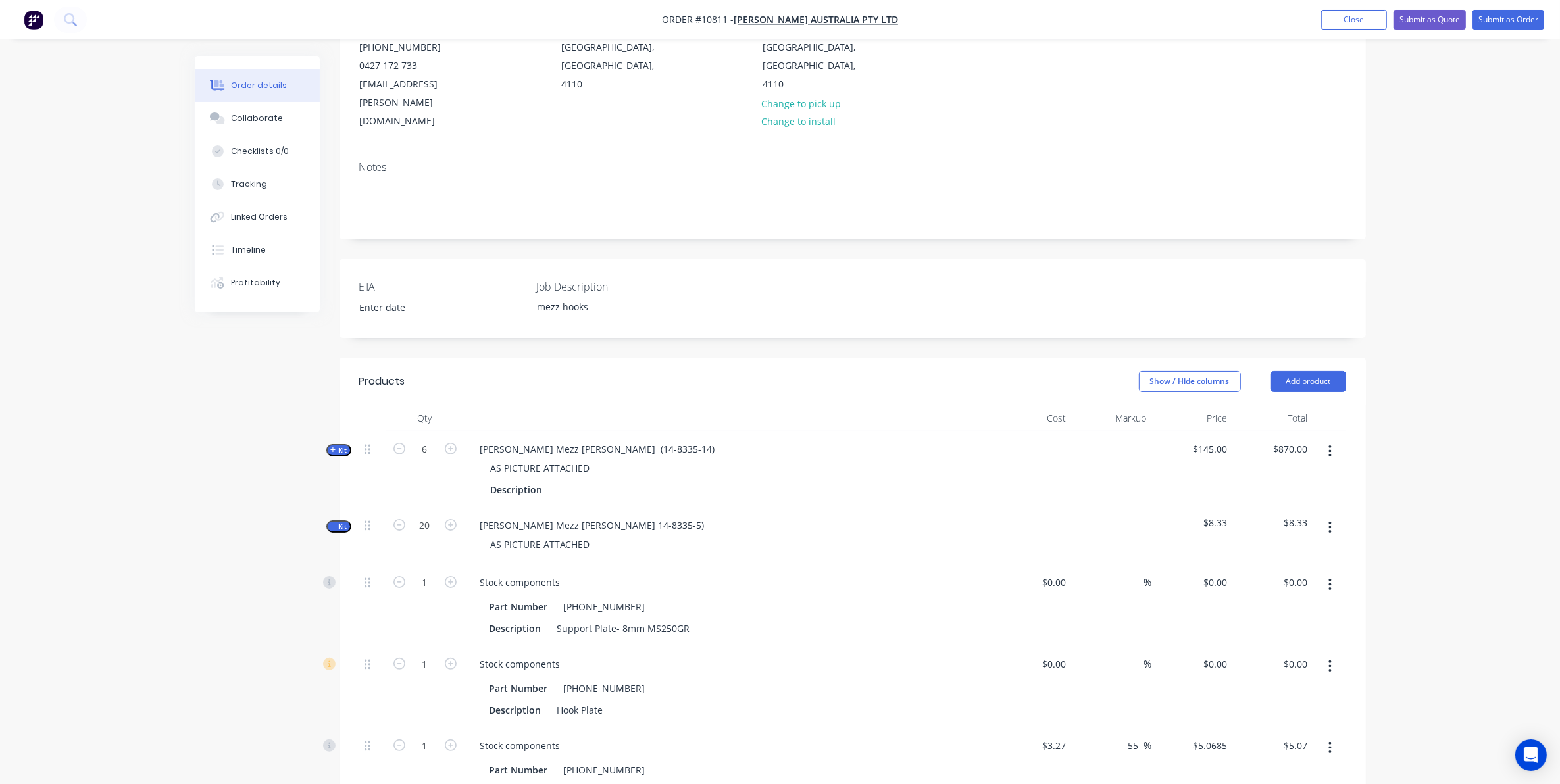
type input "20"
click at [272, 643] on div "Created by Sarah Created 30/09/25 Required 30/09/25 Assigned to Add team member…" at bounding box center [780, 757] width 1172 height 1731
click at [342, 522] on span "Kit" at bounding box center [339, 527] width 17 height 9
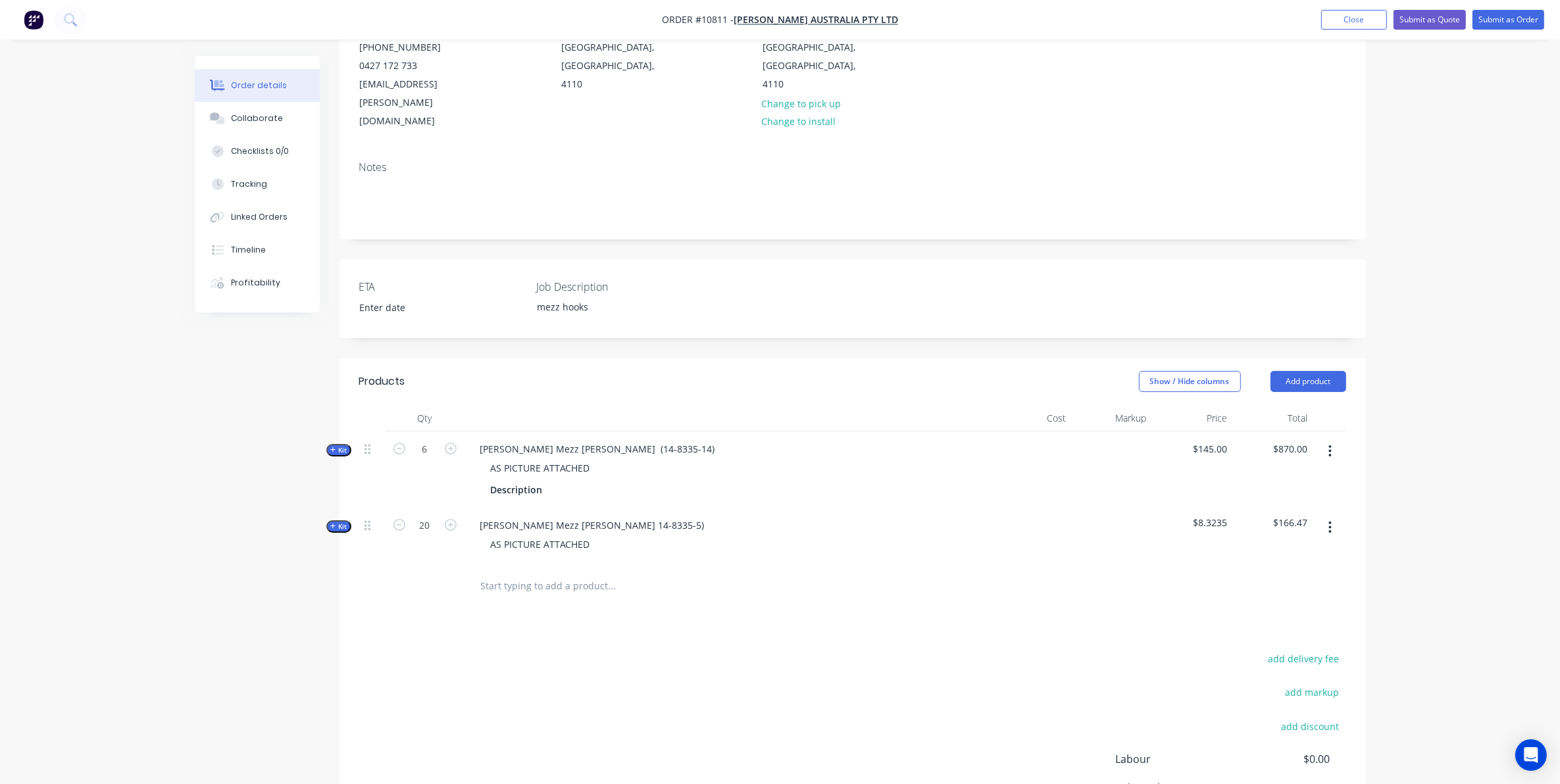
click at [560, 573] on input "text" at bounding box center [611, 587] width 263 height 27
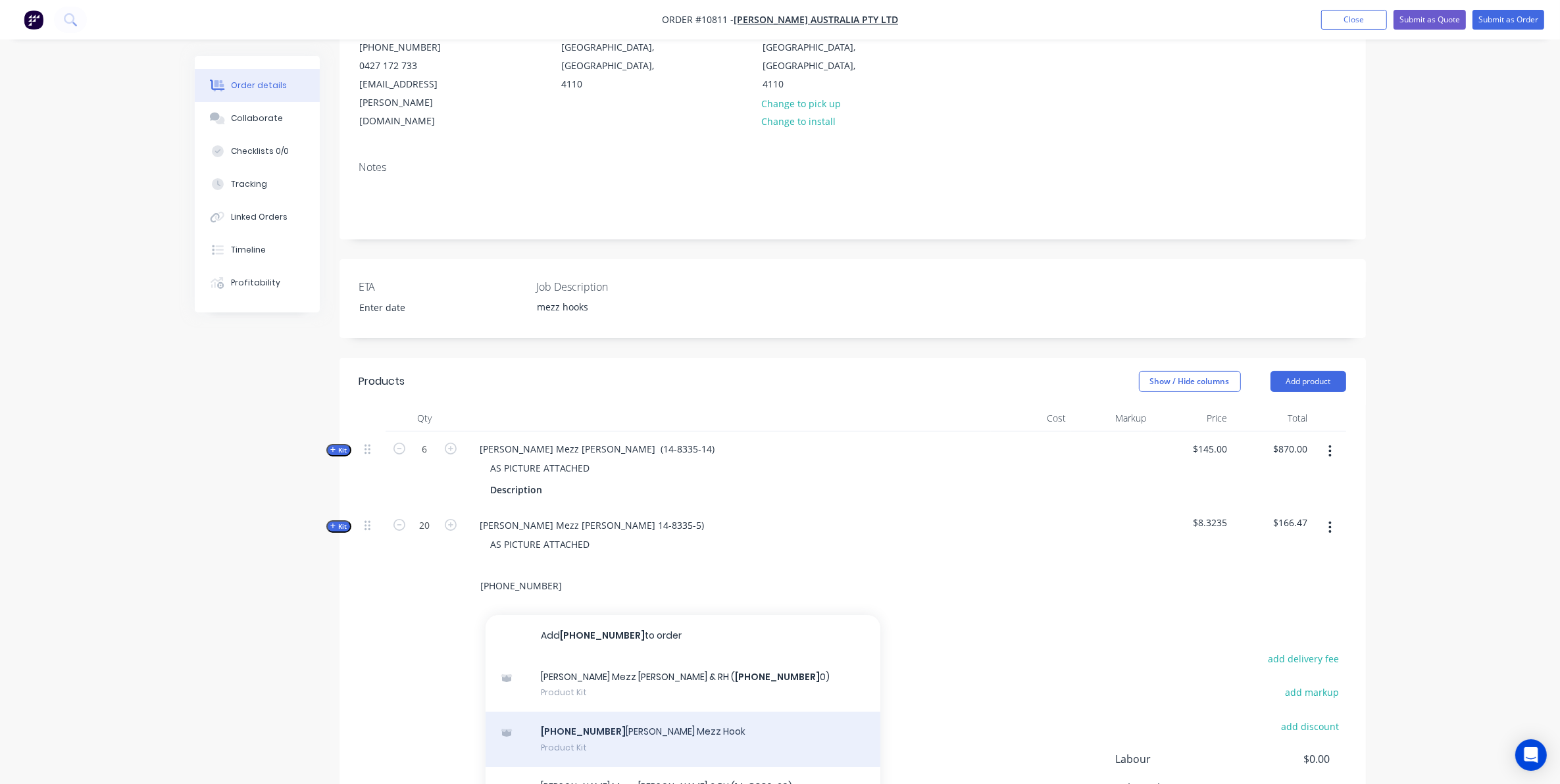
type input "14-8336-1"
click at [604, 712] on div "14-8336-1 Vawdrey Mezz Hook Product Kit" at bounding box center [683, 739] width 395 height 55
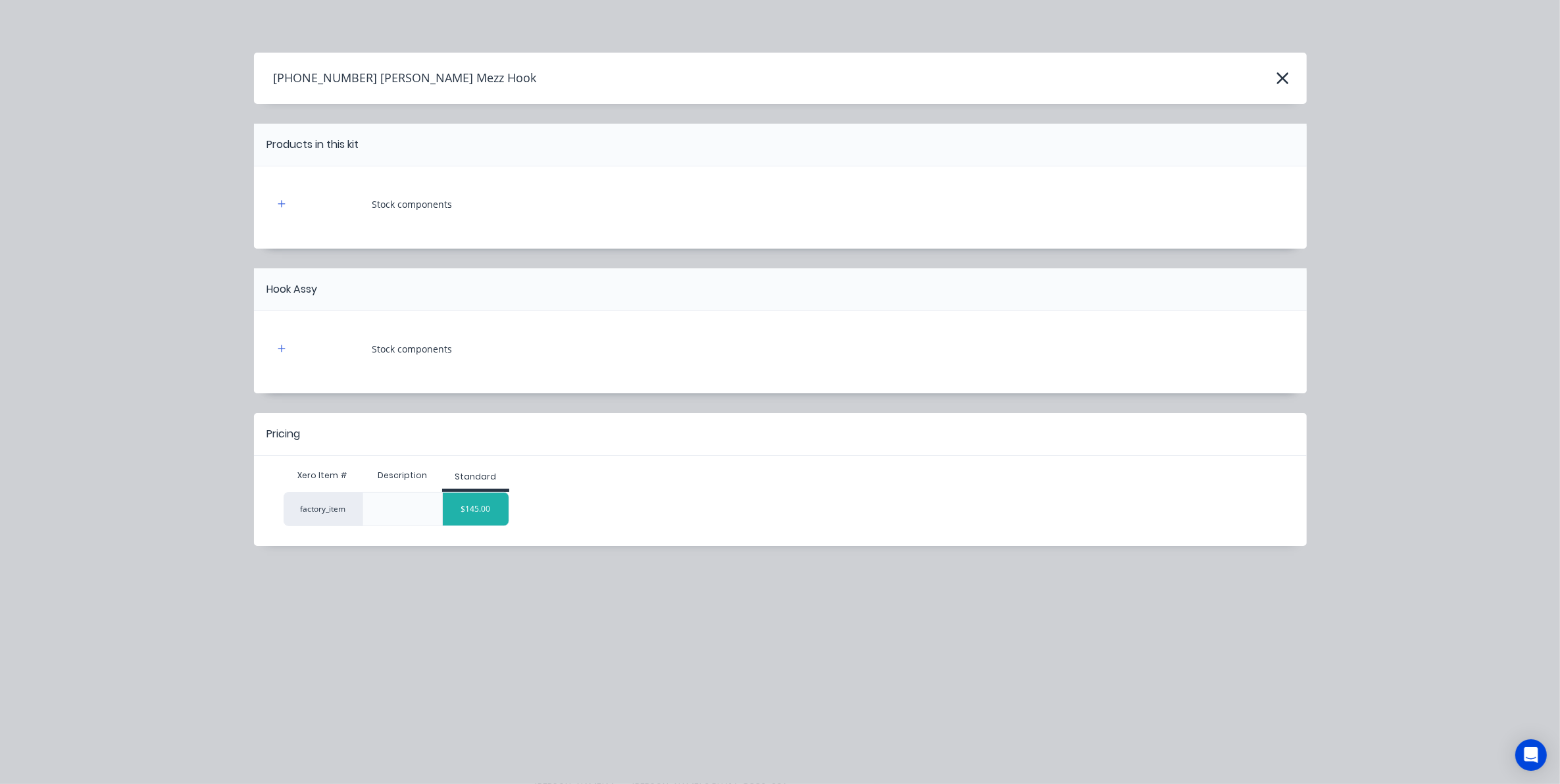
click at [469, 517] on div "$145.00" at bounding box center [475, 509] width 66 height 33
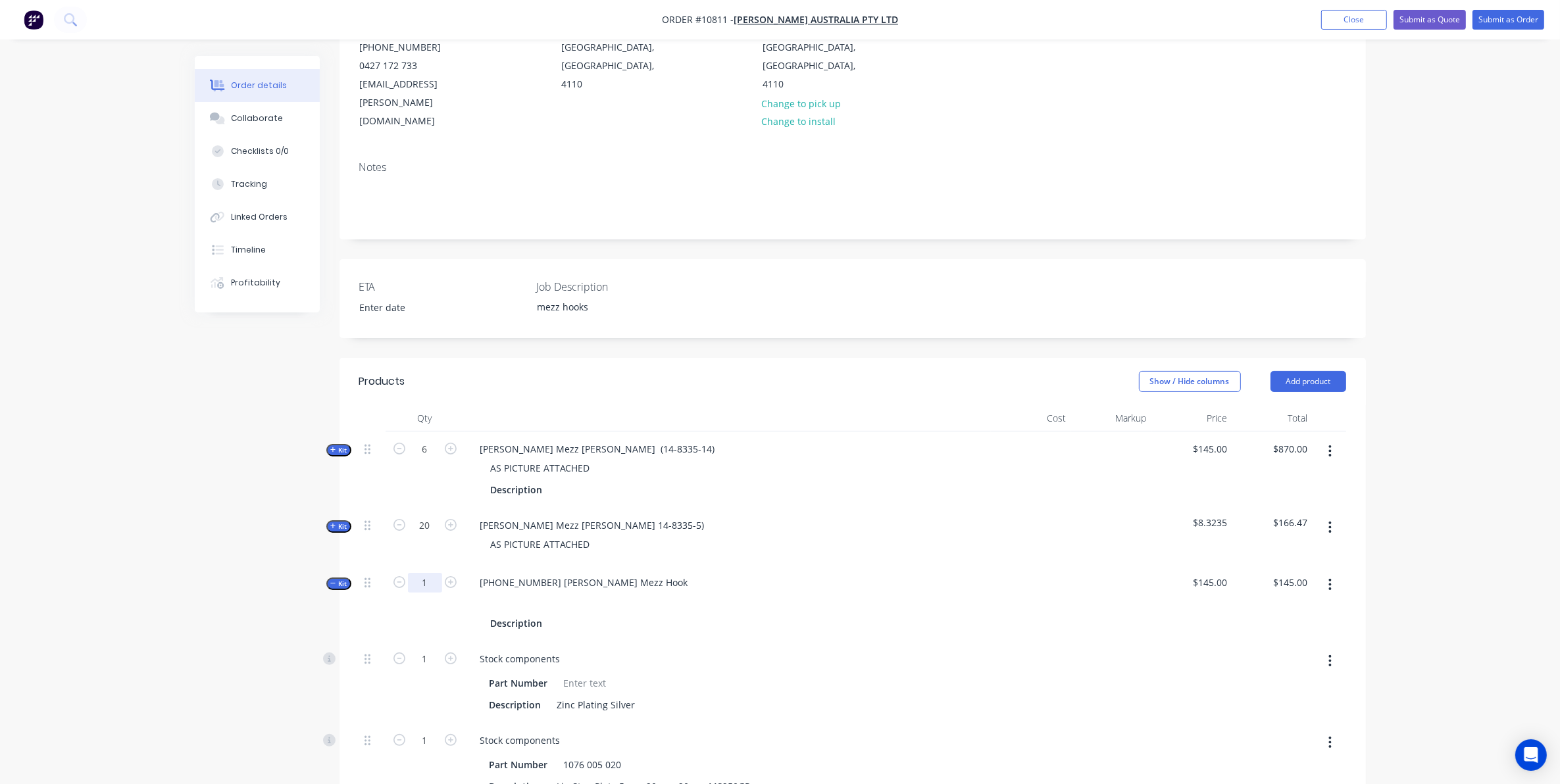
click at [428, 573] on input "1" at bounding box center [425, 583] width 34 height 20
type input "6"
type input "$870.00"
type input "6"
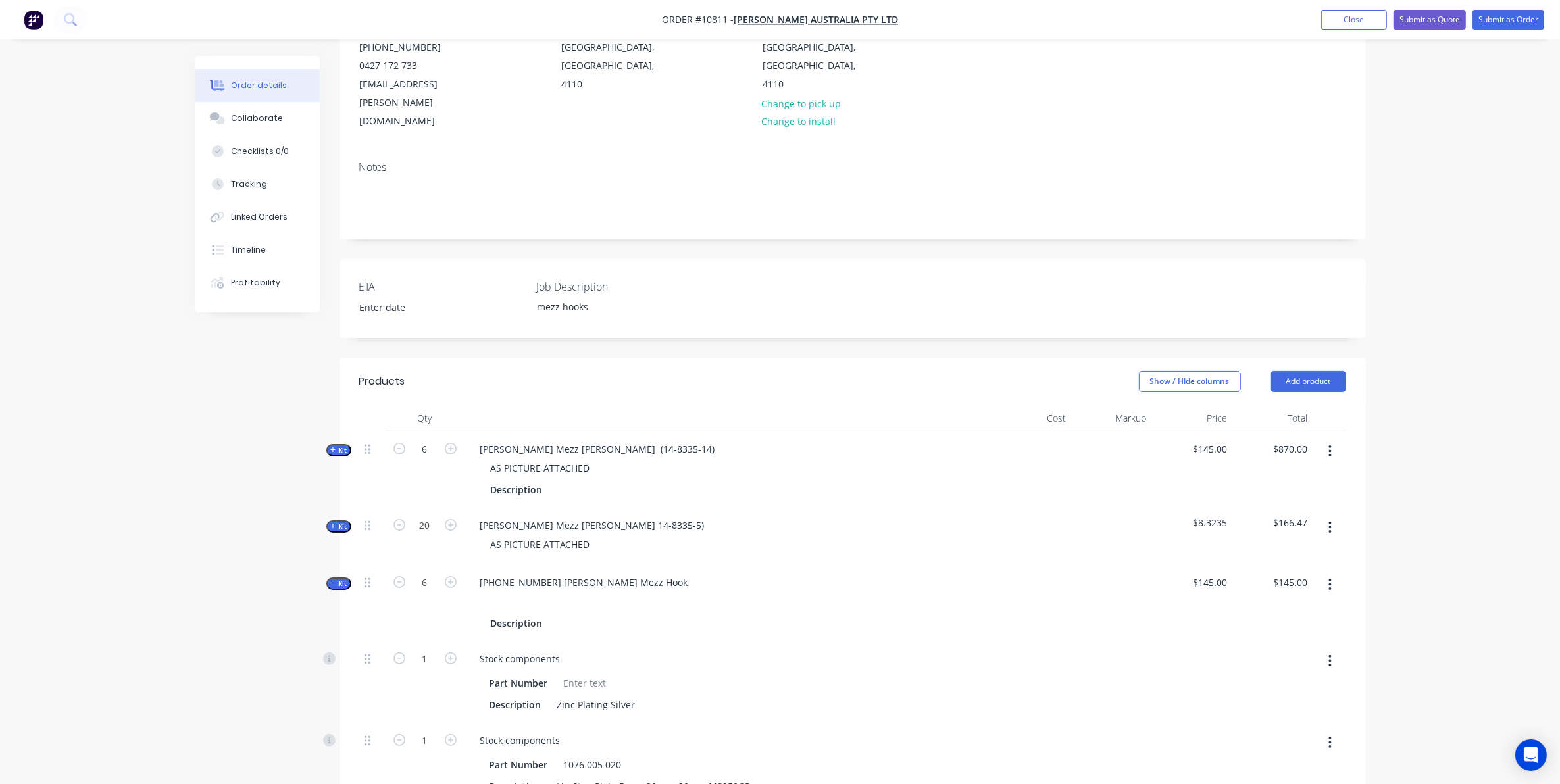
type input "6"
type input "12"
type input "6"
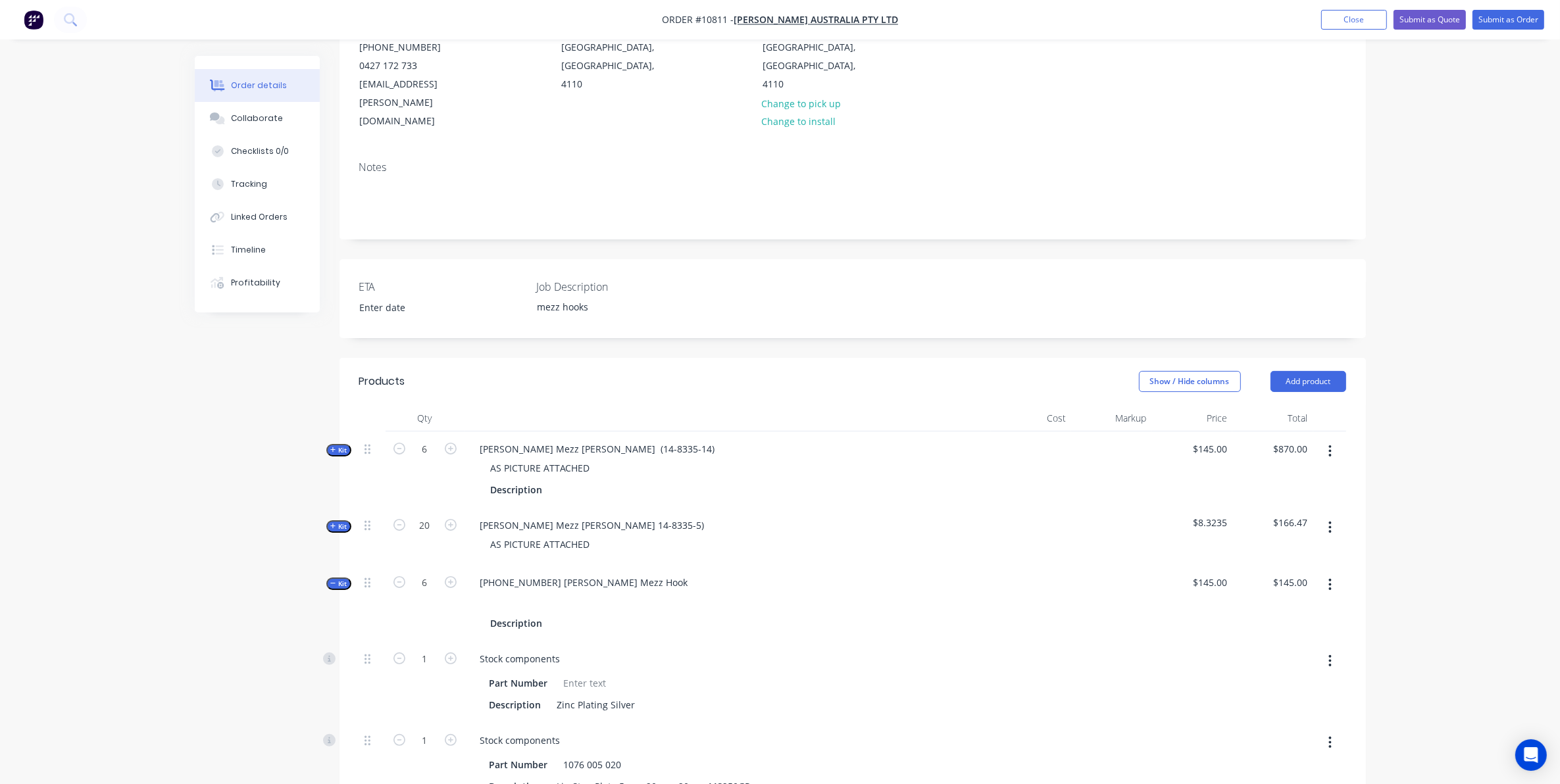
type input "12"
drag, startPoint x: 197, startPoint y: 680, endPoint x: 231, endPoint y: 659, distance: 40.0
click at [197, 680] on div "Created by Sarah Created 30/09/25 Required 30/09/25 Assigned to Add team member…" at bounding box center [780, 788] width 1172 height 1792
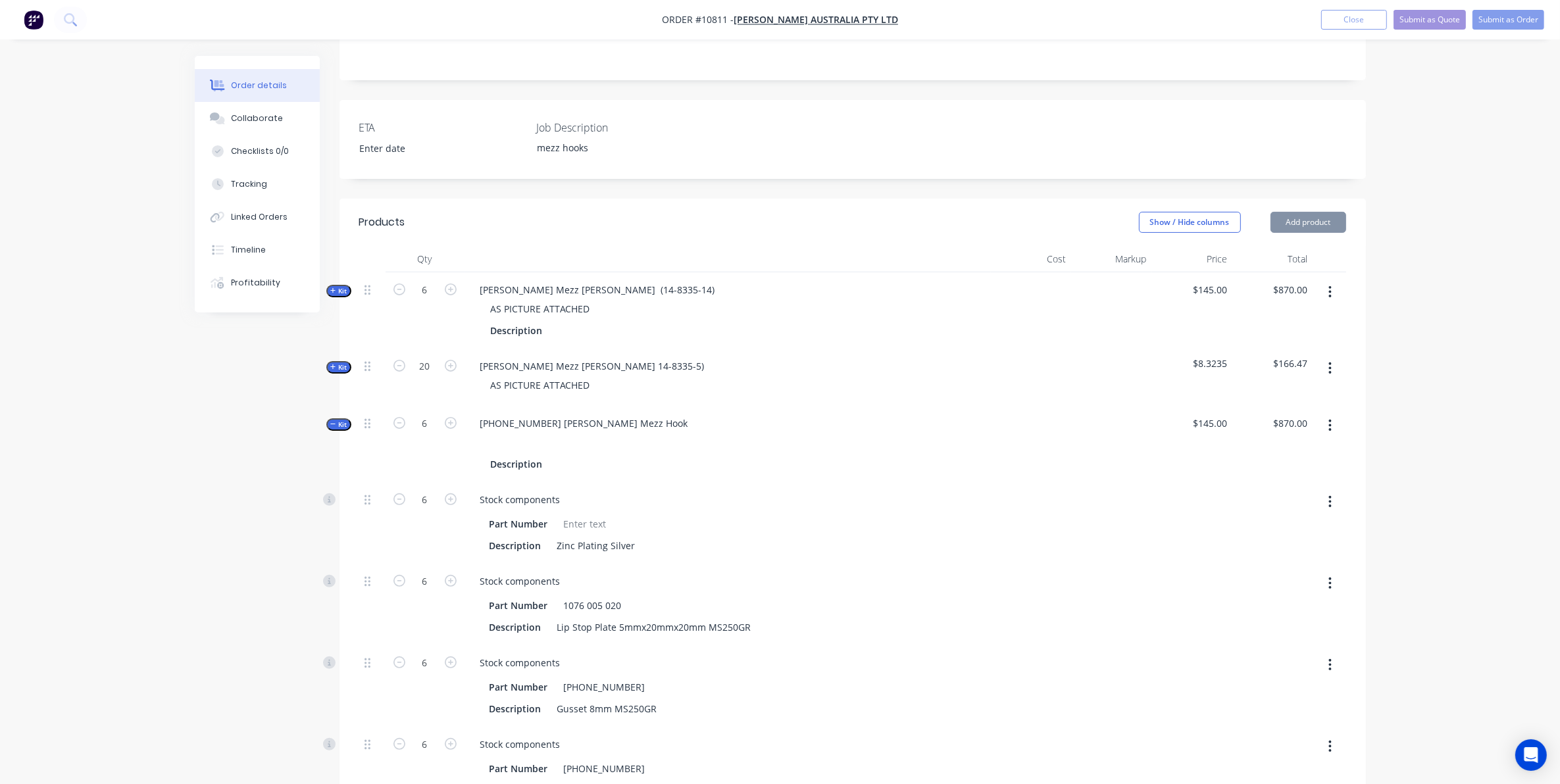
scroll to position [328, 0]
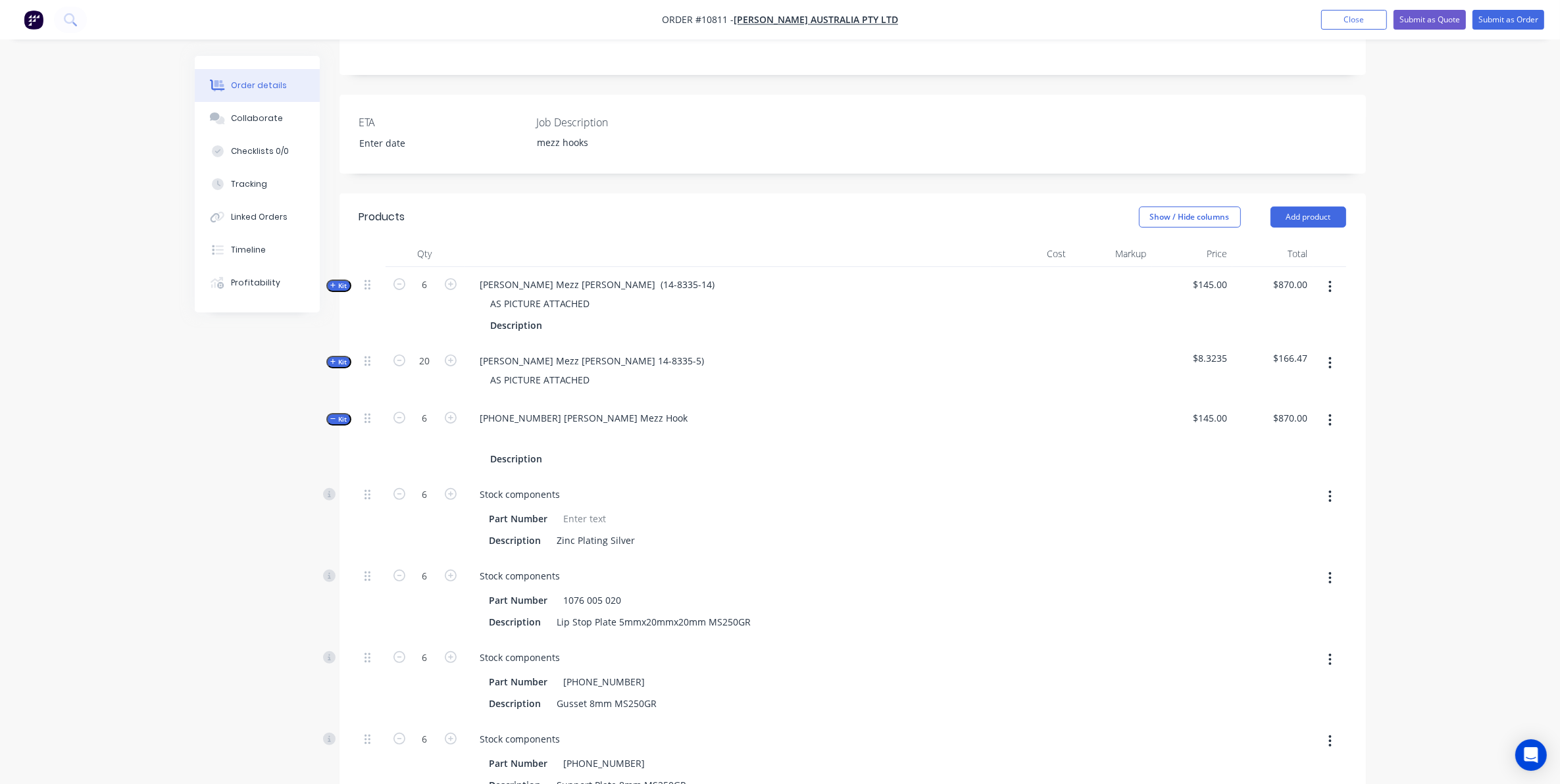
click at [344, 415] on span "Kit" at bounding box center [339, 420] width 17 height 9
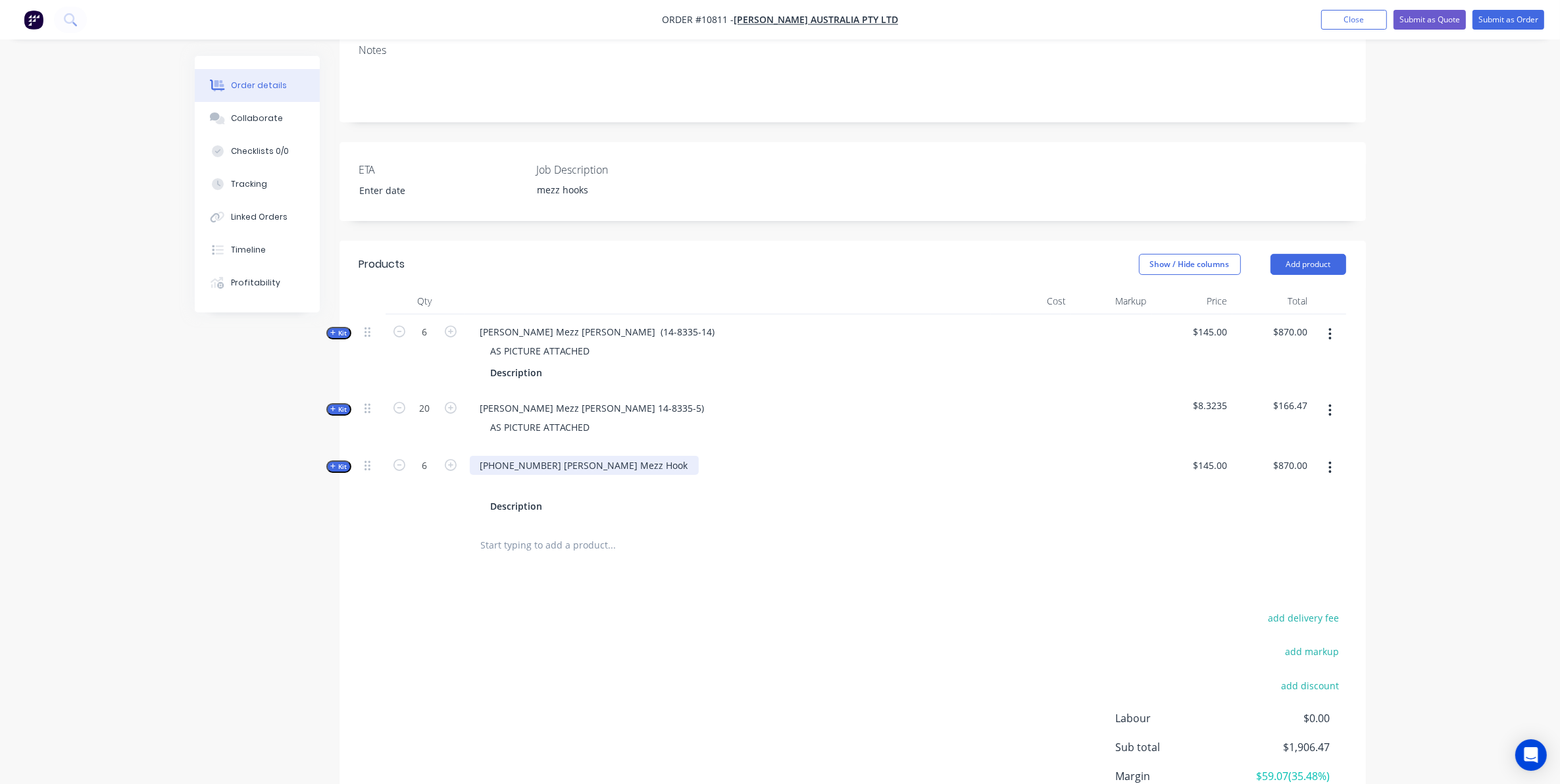
scroll to position [199, 0]
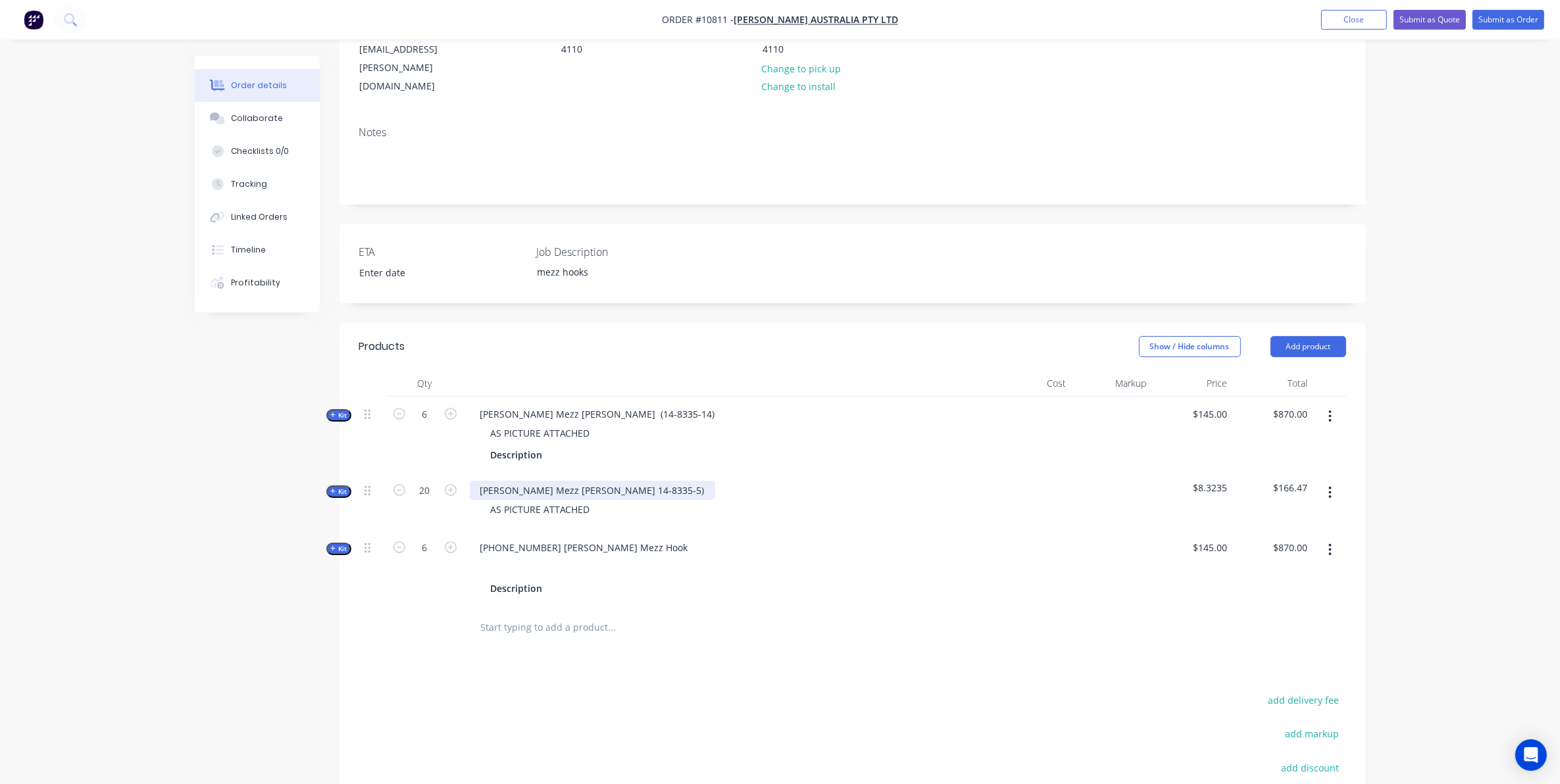
click at [584, 481] on div "Vawdrey Mezz Hook LH 14-8335-5)" at bounding box center [592, 491] width 245 height 19
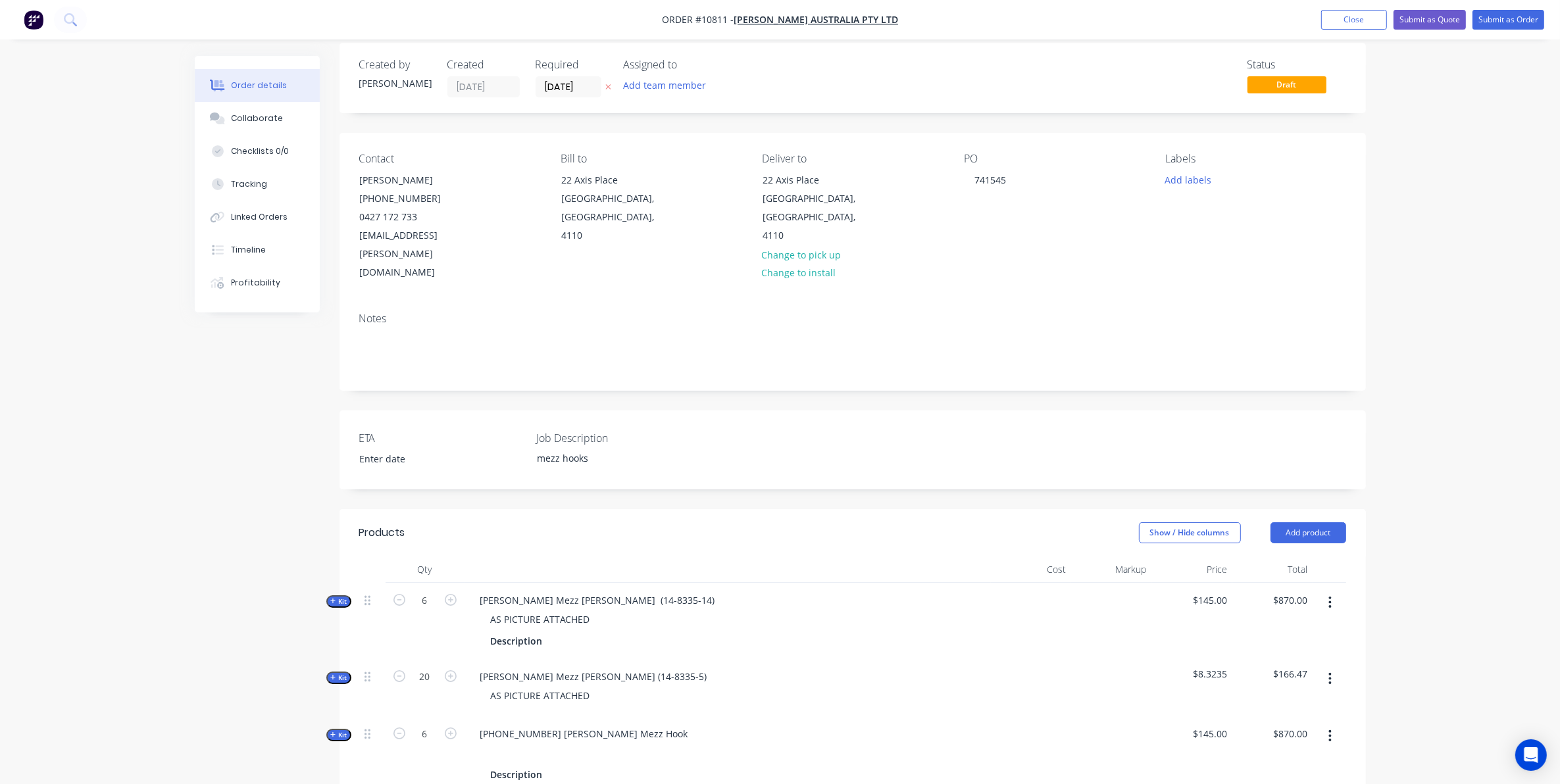
scroll to position [0, 0]
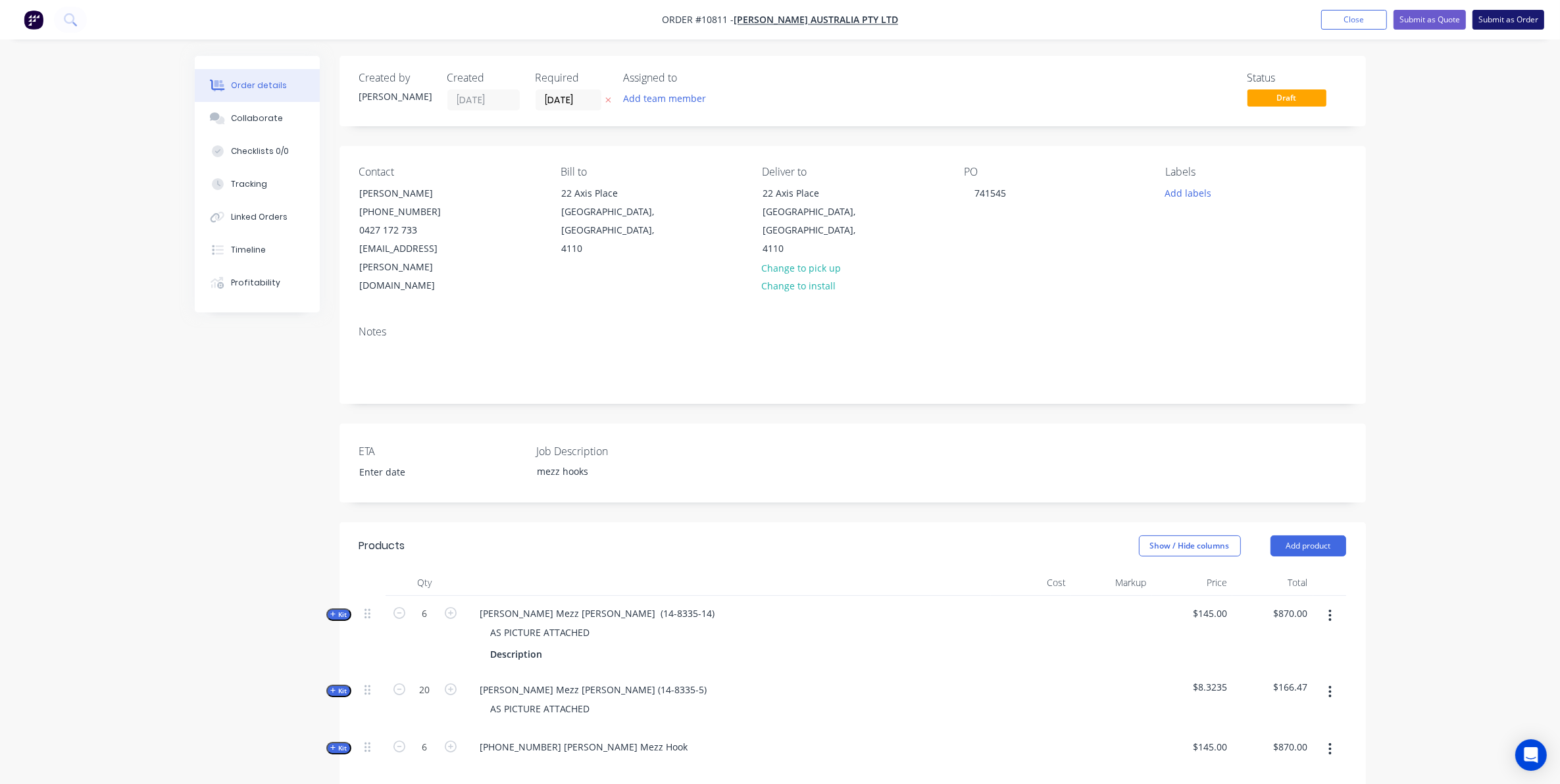
click at [1510, 13] on nav "Order #10811 - Vawdrey Australia Pty Ltd Add product Close Submit as Quote Subm…" at bounding box center [780, 20] width 1560 height 40
click at [1513, 21] on button "Submit as Order" at bounding box center [1509, 19] width 72 height 20
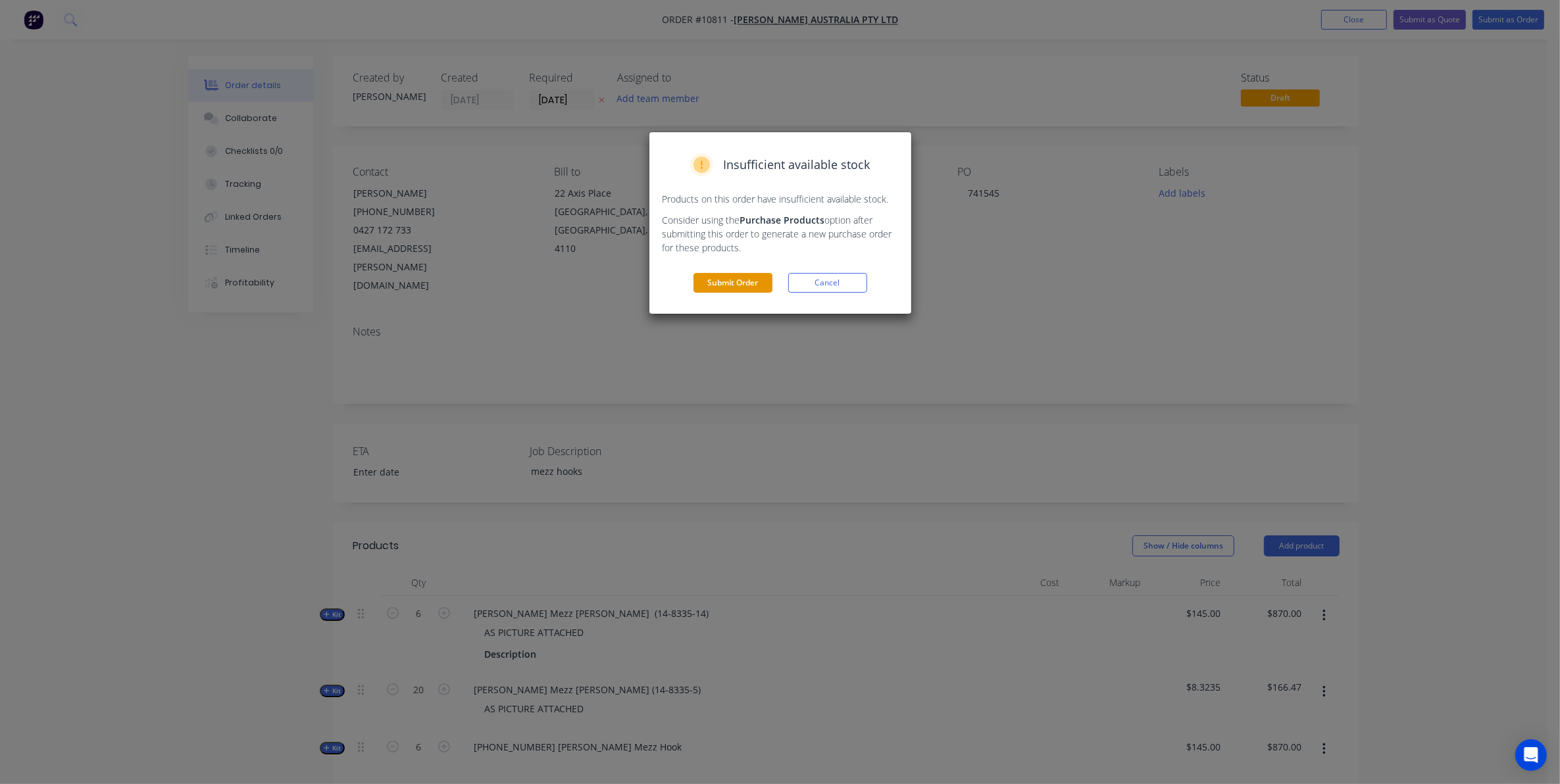
click at [730, 280] on button "Submit Order" at bounding box center [732, 283] width 79 height 20
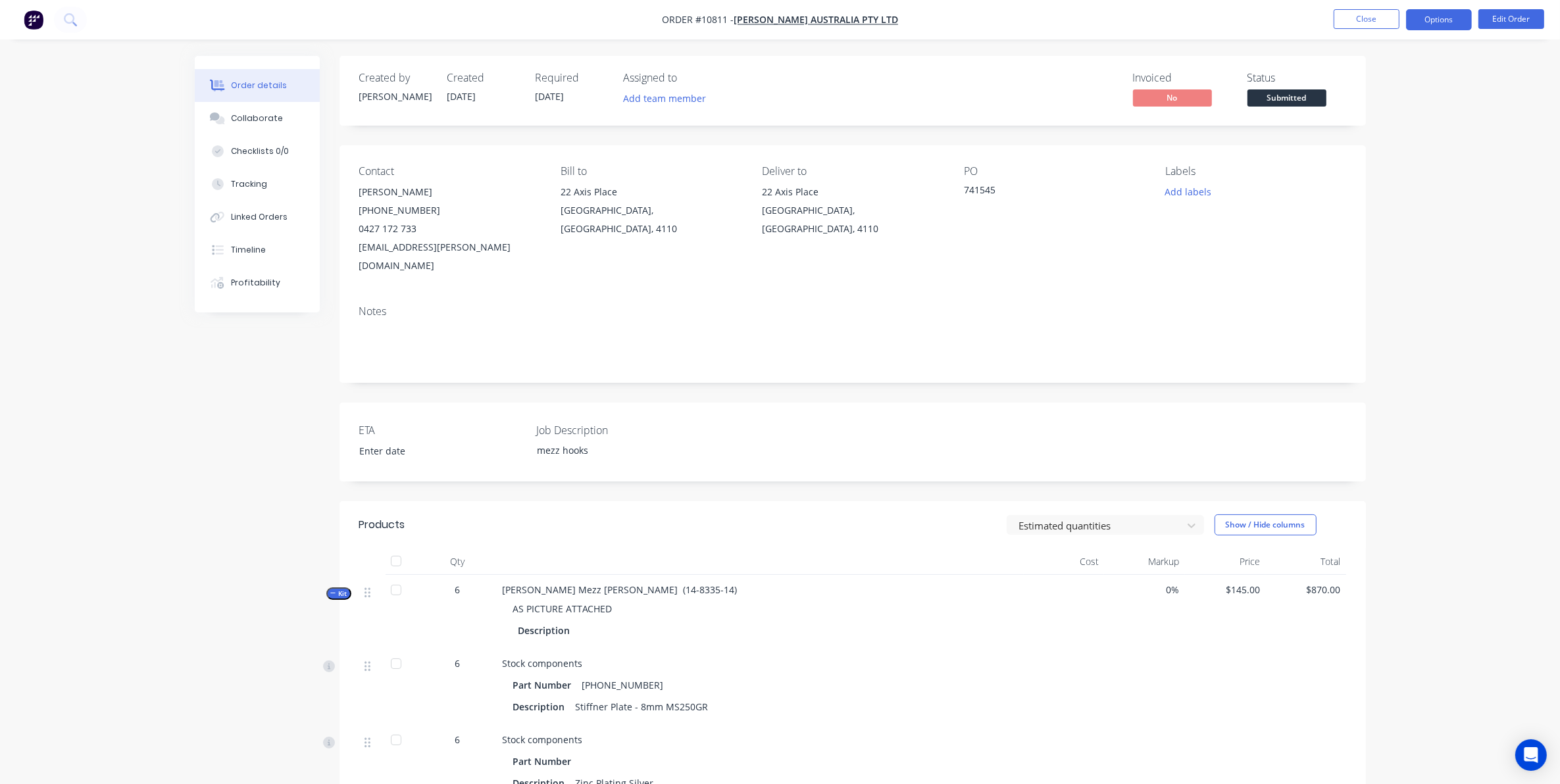
click at [1431, 16] on button "Options" at bounding box center [1438, 20] width 66 height 21
click at [1386, 150] on div "Work Order" at bounding box center [1400, 159] width 122 height 19
click at [1352, 136] on div "Without pricing" at bounding box center [1400, 133] width 122 height 19
drag, startPoint x: 579, startPoint y: 458, endPoint x: 576, endPoint y: 481, distance: 23.2
drag, startPoint x: 576, startPoint y: 481, endPoint x: 169, endPoint y: 539, distance: 411.1
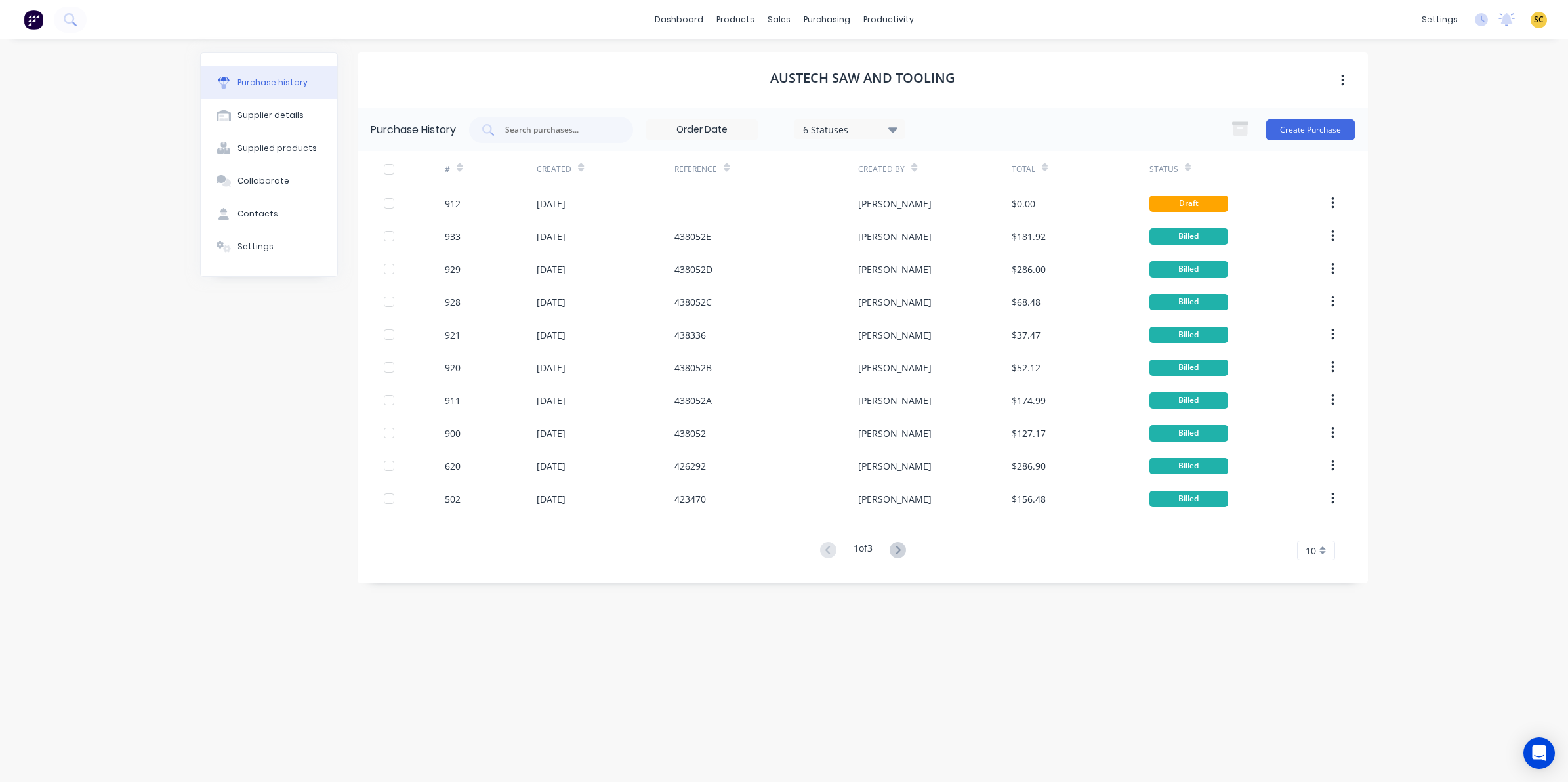
click at [0, 576] on html "dashboard products sales purchasing productivity dashboard products Product Cat…" at bounding box center [784, 391] width 1568 height 782
click at [801, 67] on div "Sales Orders" at bounding box center [827, 62] width 54 height 11
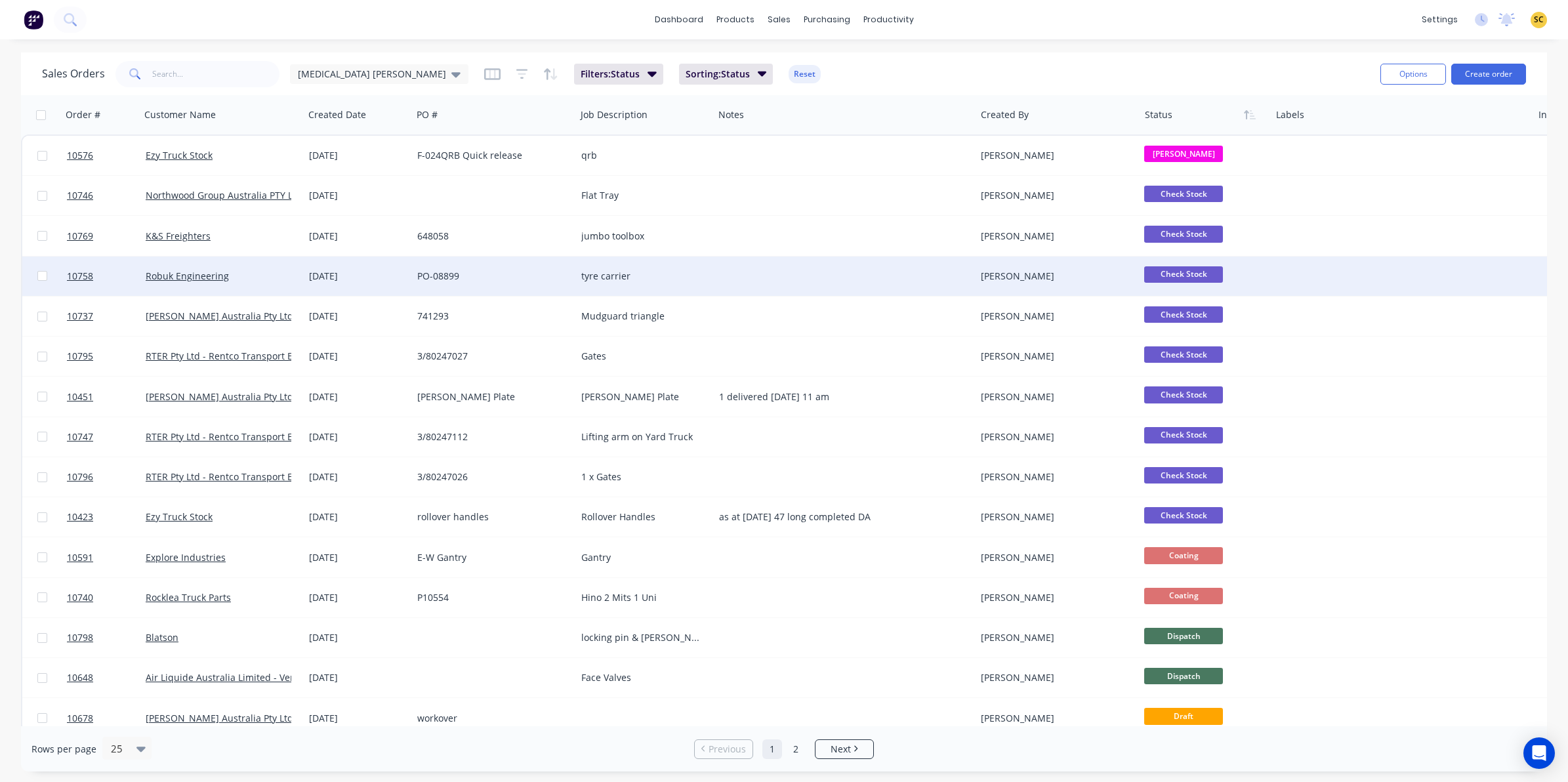
click at [417, 266] on div "PO-08899" at bounding box center [493, 276] width 164 height 40
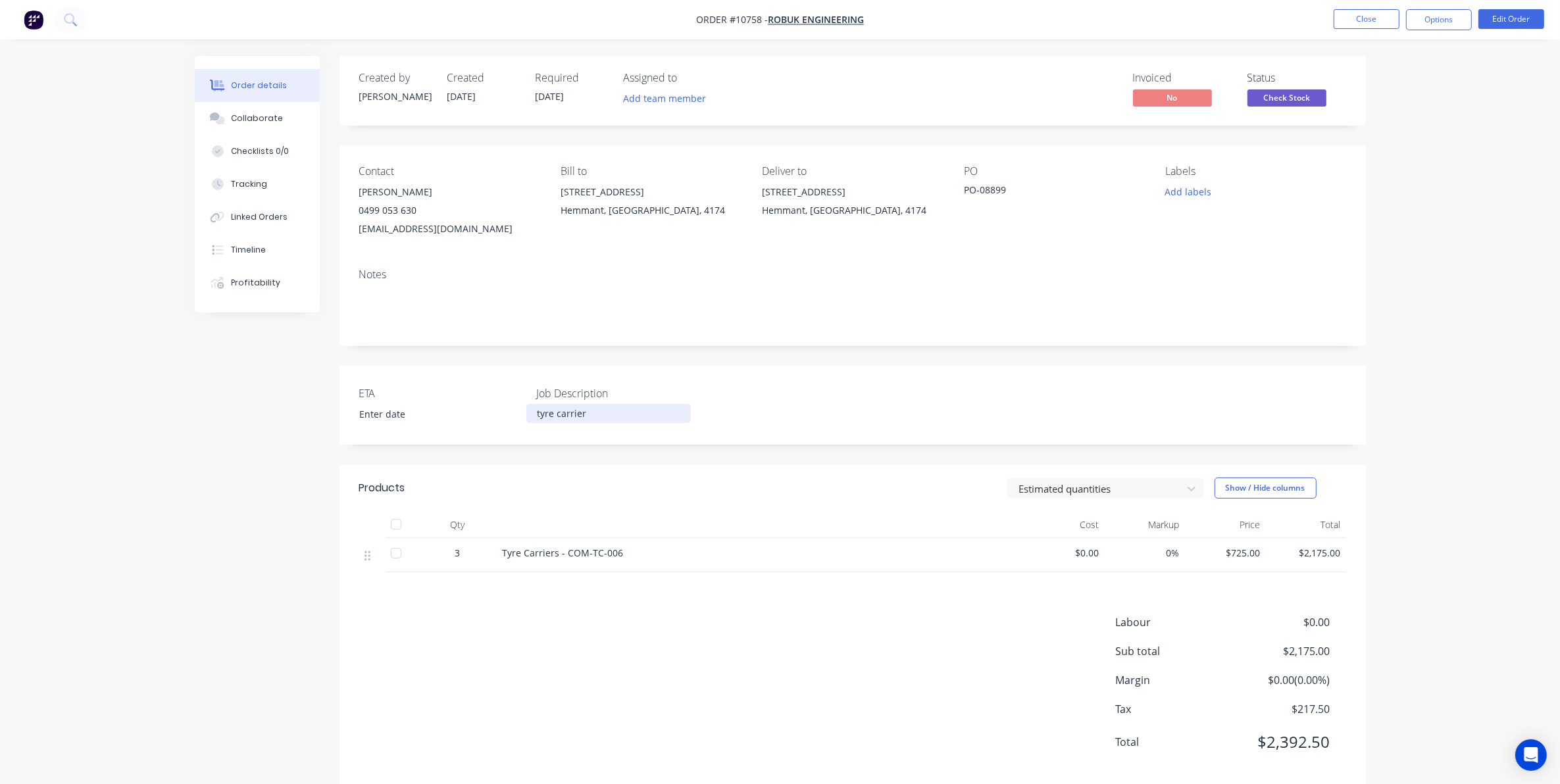
click at [593, 422] on div "tyre carrier" at bounding box center [608, 413] width 164 height 19
drag, startPoint x: 1510, startPoint y: 267, endPoint x: 1471, endPoint y: 189, distance: 87.2
click at [1509, 267] on div "Order details Collaborate Checklists 0/0 Tracking Linked Orders Timeline Profit…" at bounding box center [780, 403] width 1560 height 807
click at [1383, 27] on button "Close" at bounding box center [1366, 19] width 66 height 20
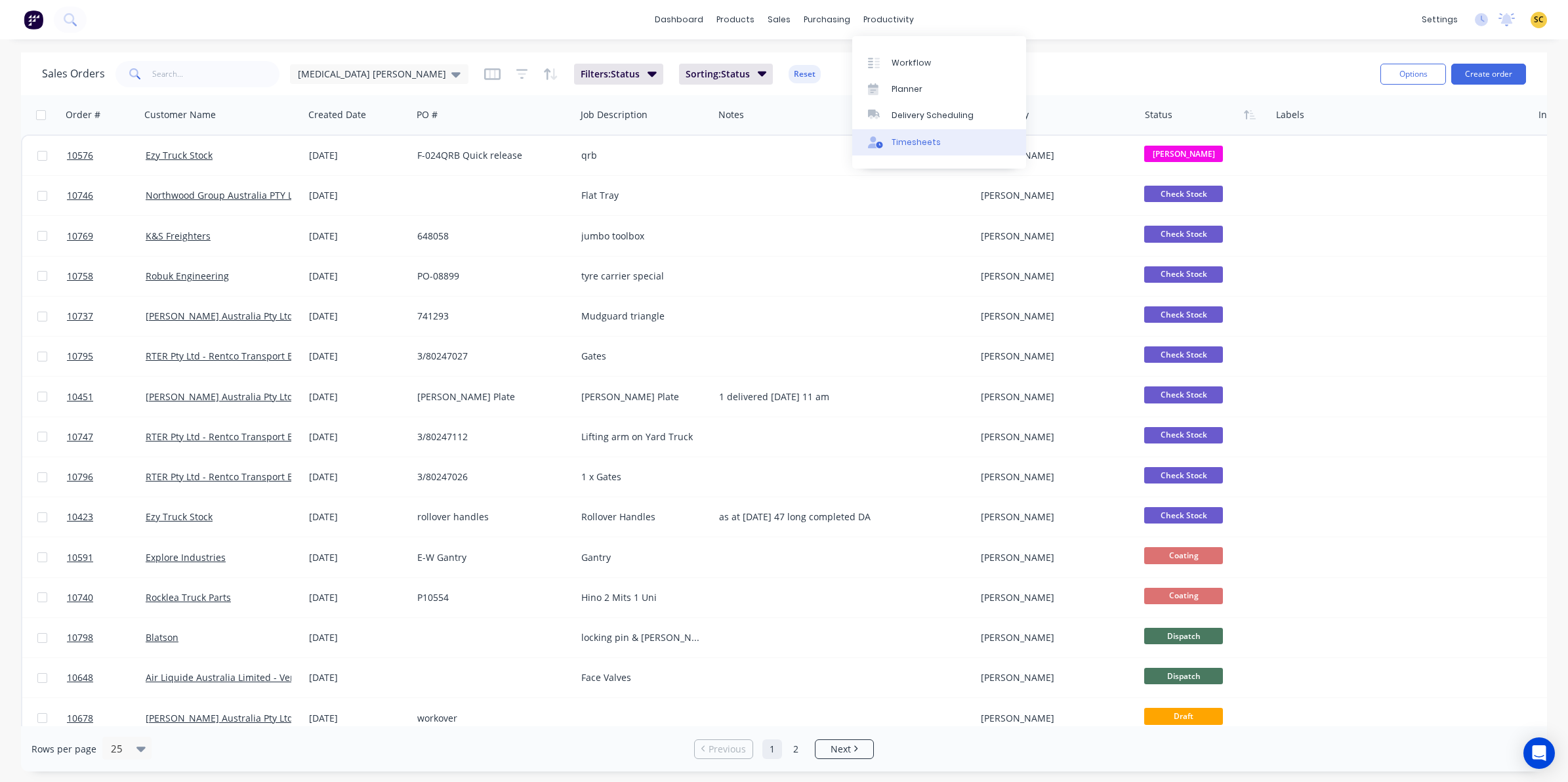
click at [897, 150] on link "Timesheets" at bounding box center [939, 143] width 174 height 27
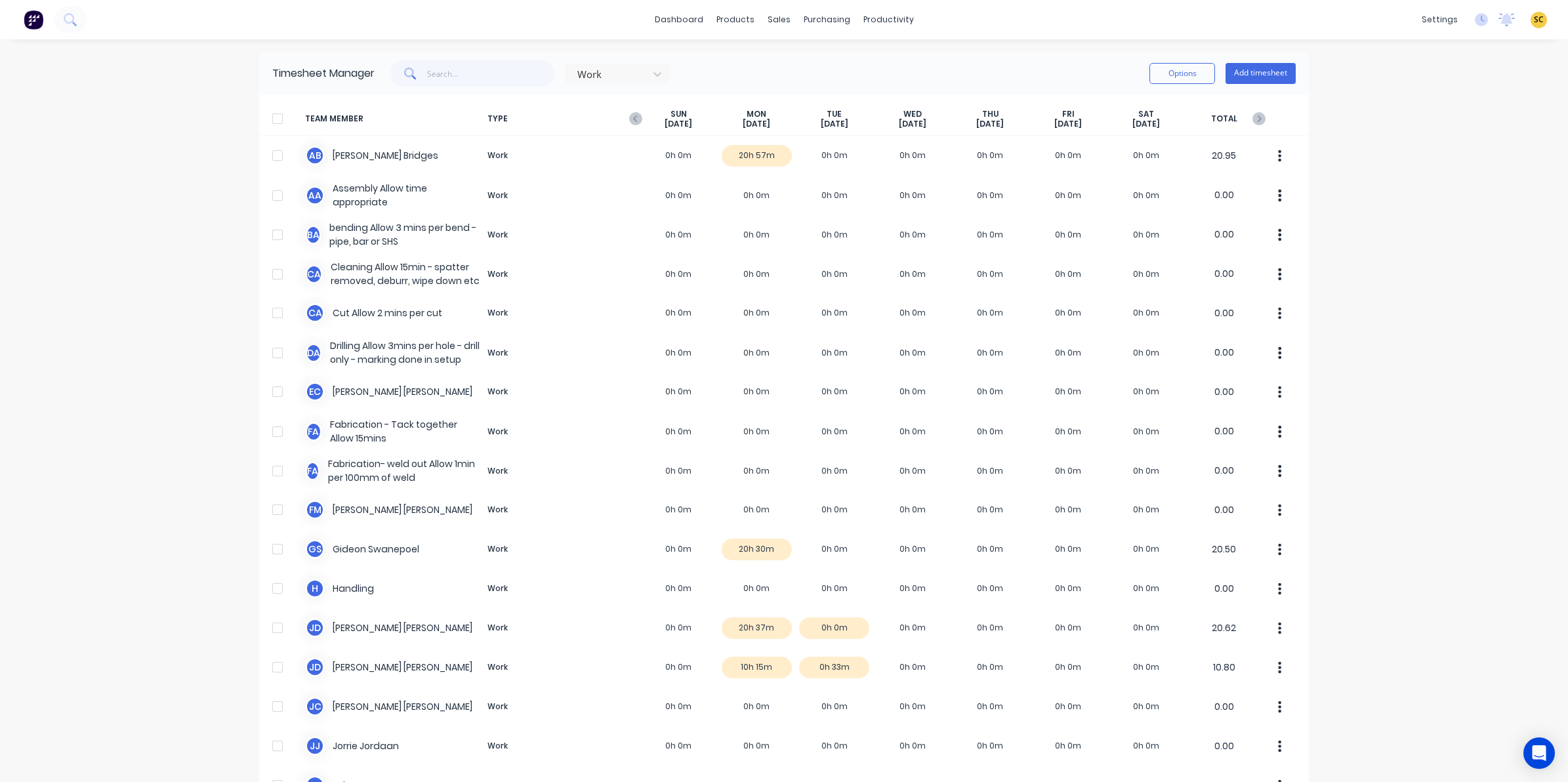
click at [631, 125] on span "TYPE" at bounding box center [561, 118] width 157 height 20
click at [630, 116] on icon "button" at bounding box center [636, 118] width 13 height 13
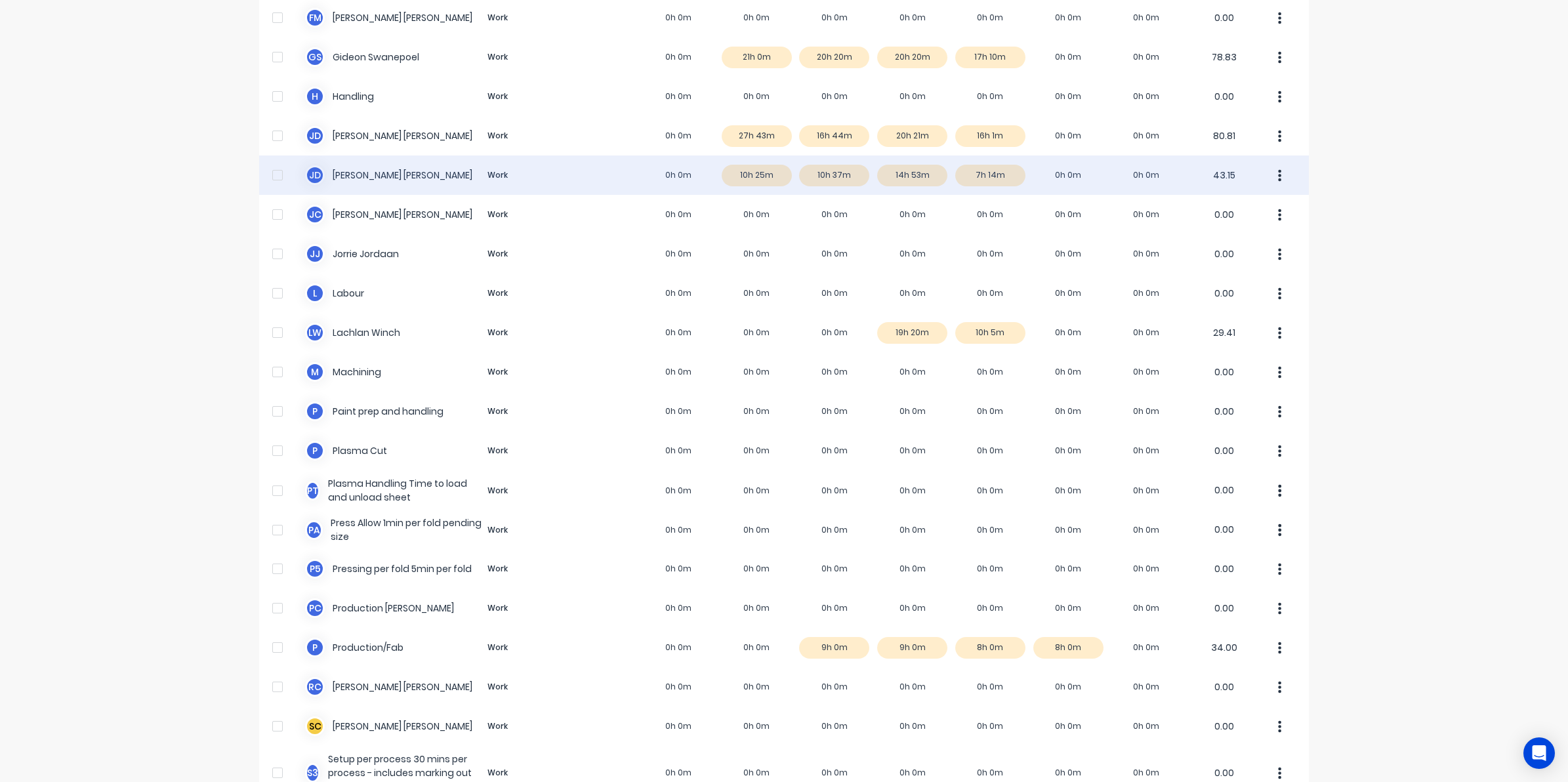
scroll to position [674, 0]
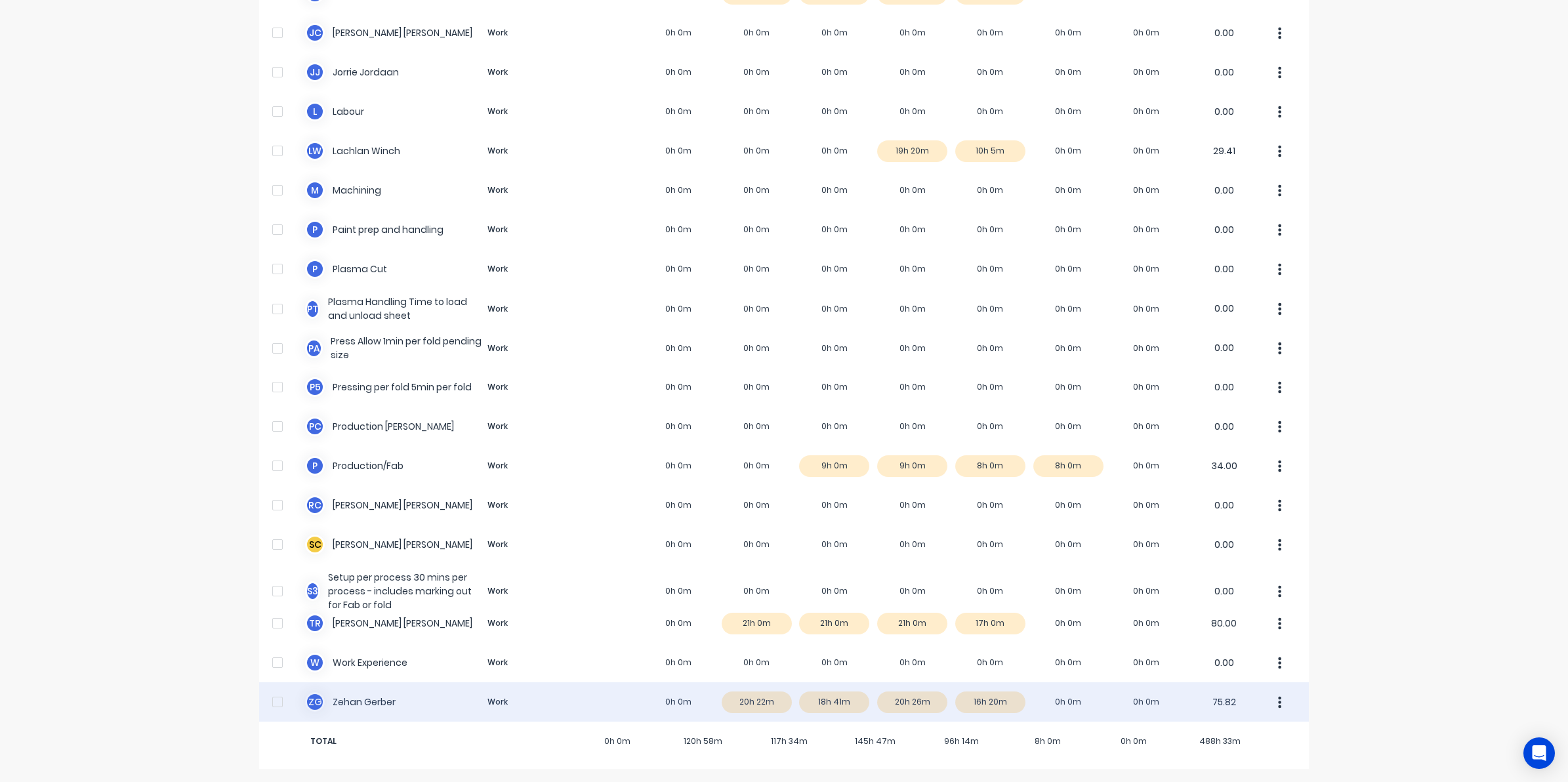
click at [729, 702] on div "Z G [PERSON_NAME] Work 0h 0m 20h 22m 18h 41m 20h 26m 16h 20m 0h 0m 0h 0m 75.82" at bounding box center [784, 702] width 1050 height 40
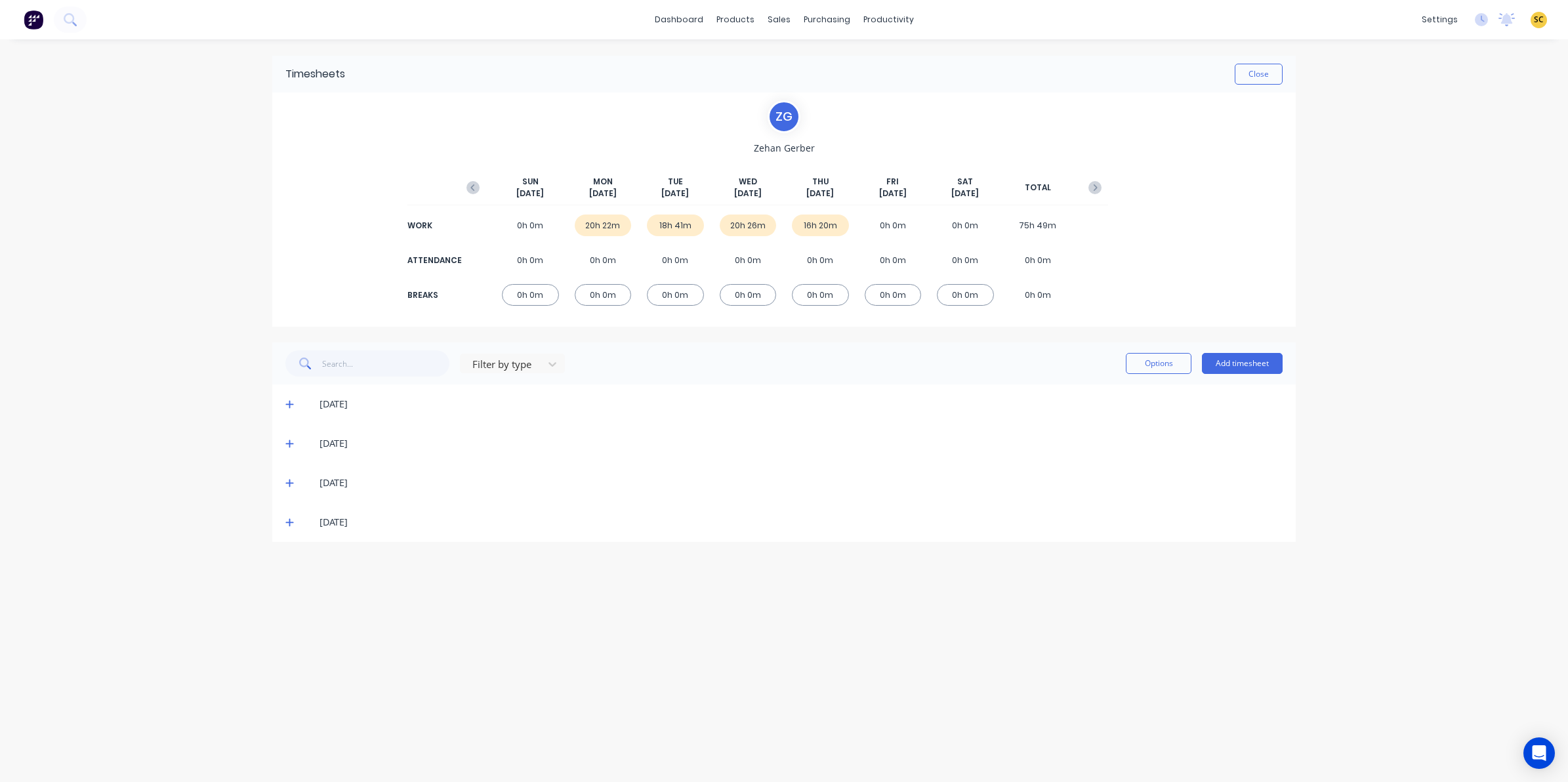
click at [289, 407] on icon at bounding box center [289, 404] width 9 height 9
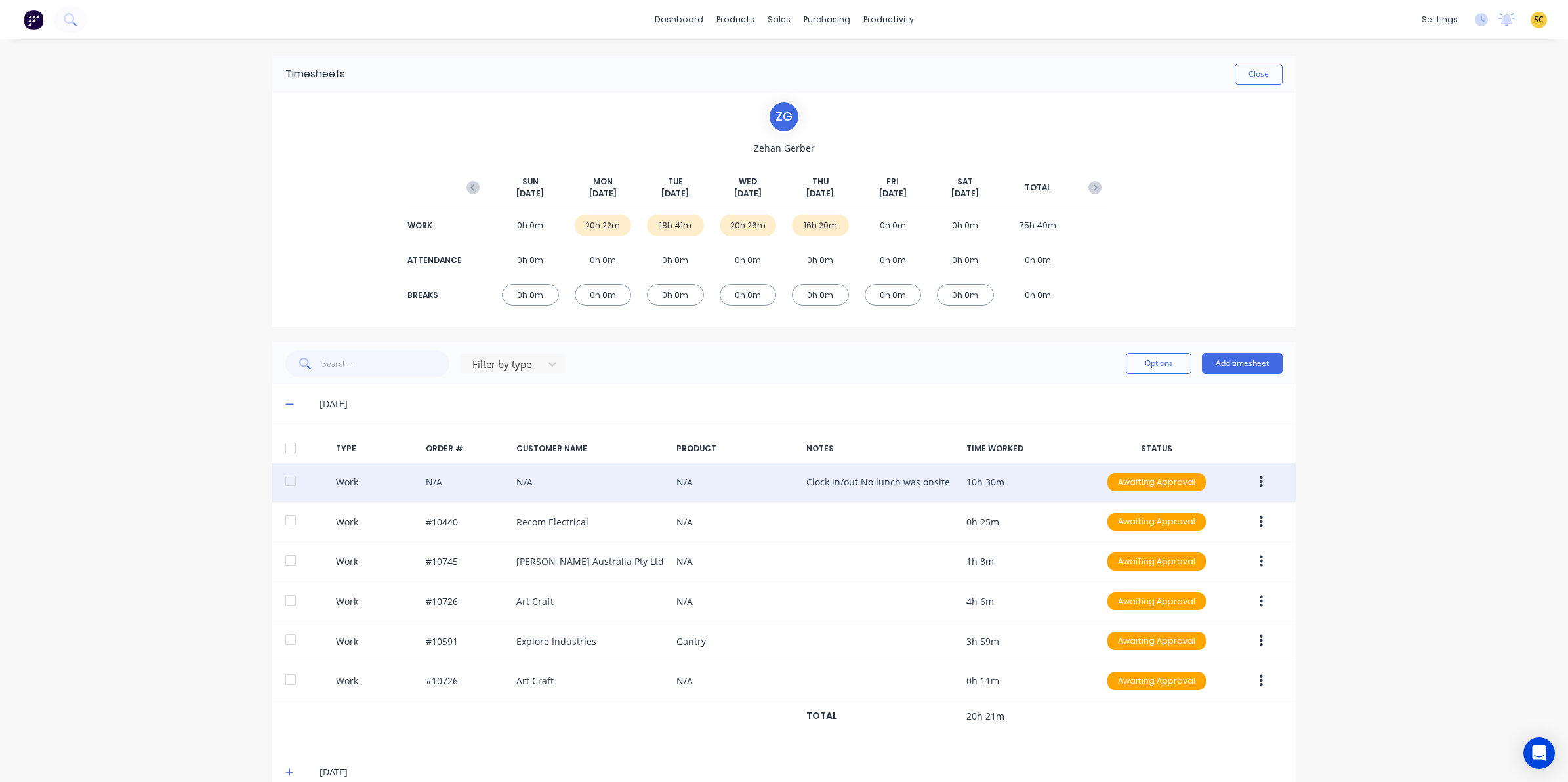
click at [1260, 481] on button "button" at bounding box center [1261, 482] width 31 height 24
click at [1172, 435] on div "Edit" at bounding box center [1214, 433] width 101 height 19
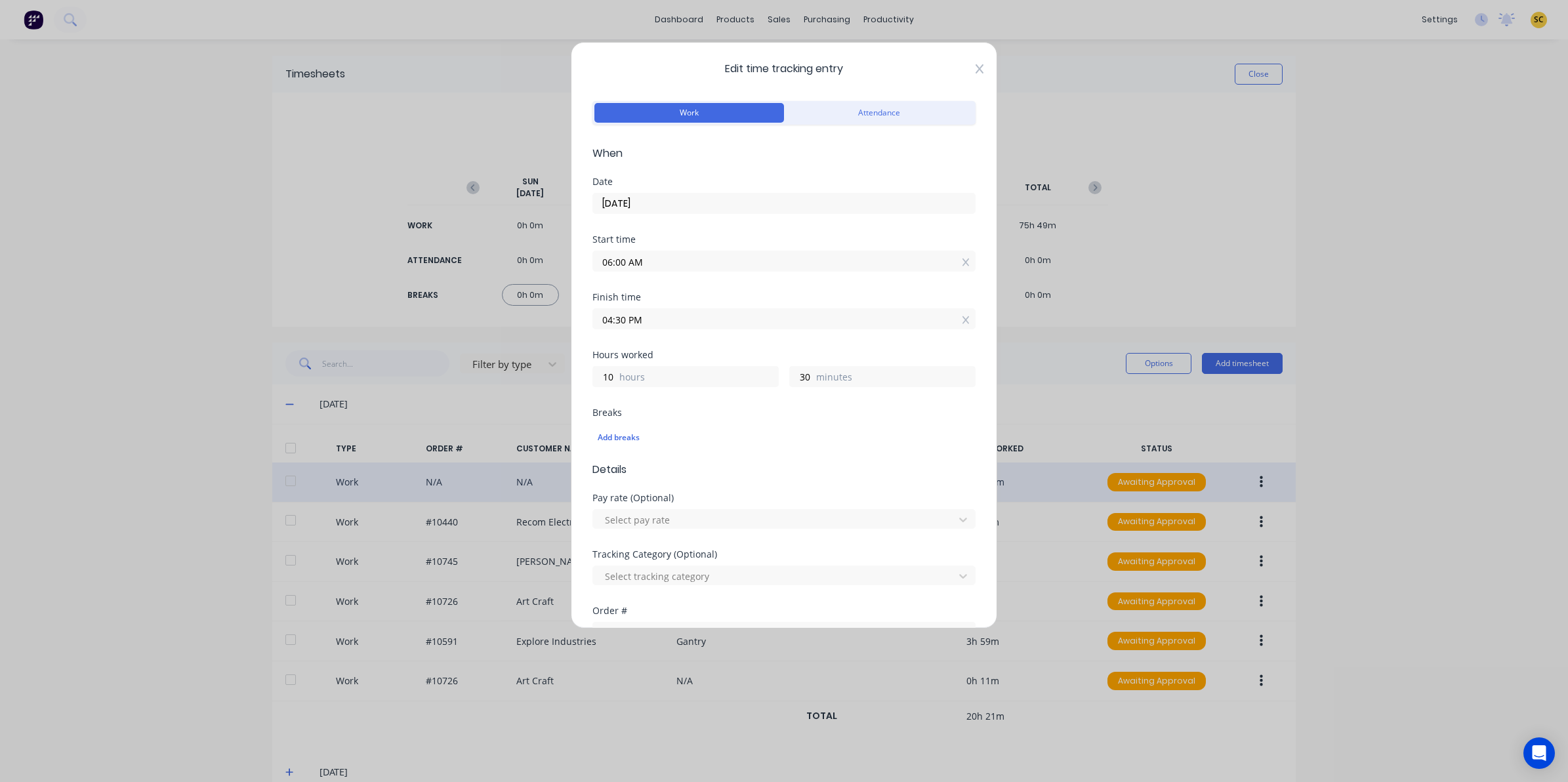
click at [975, 71] on icon at bounding box center [979, 68] width 8 height 10
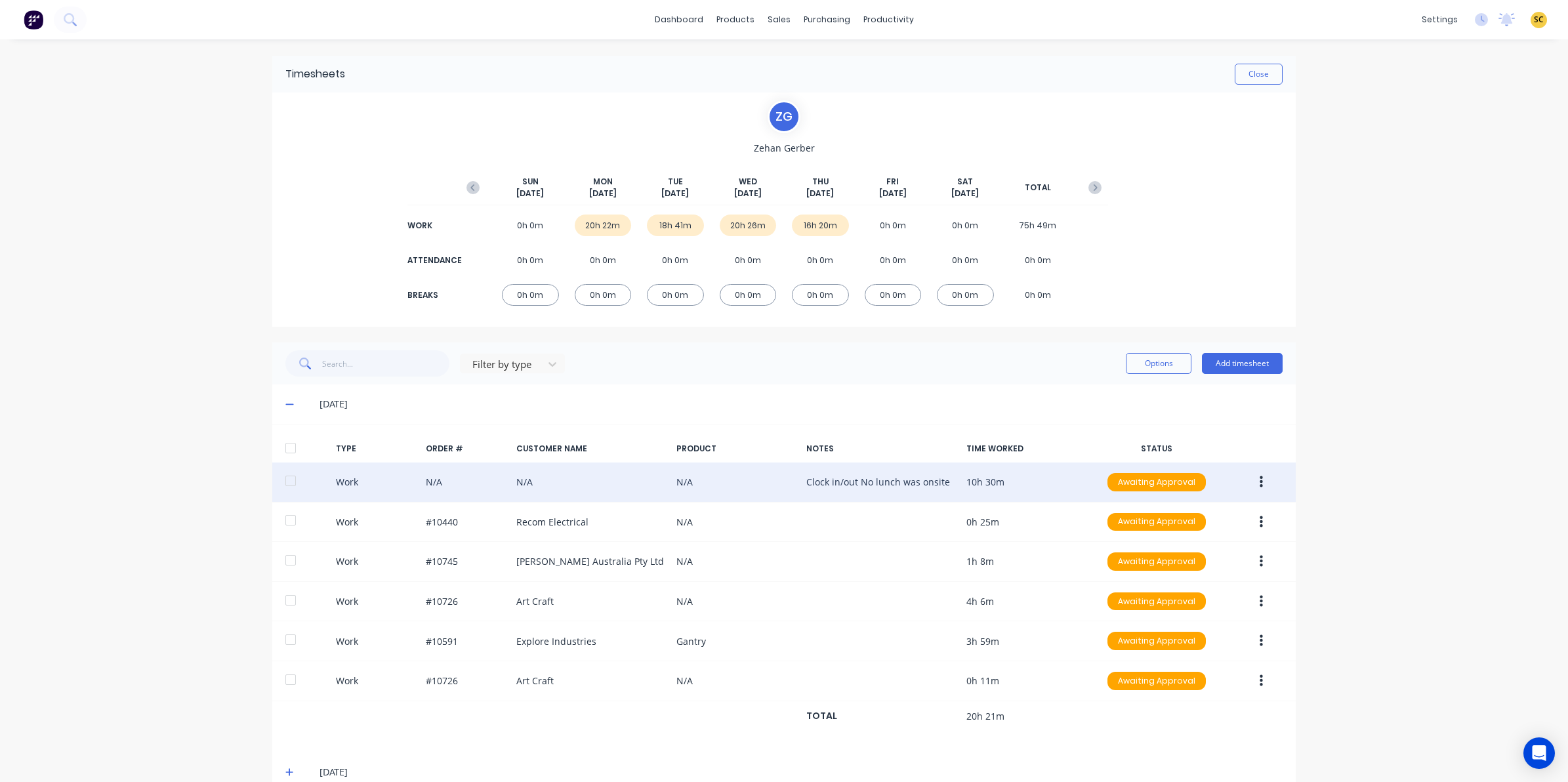
click at [285, 402] on icon at bounding box center [289, 404] width 9 height 9
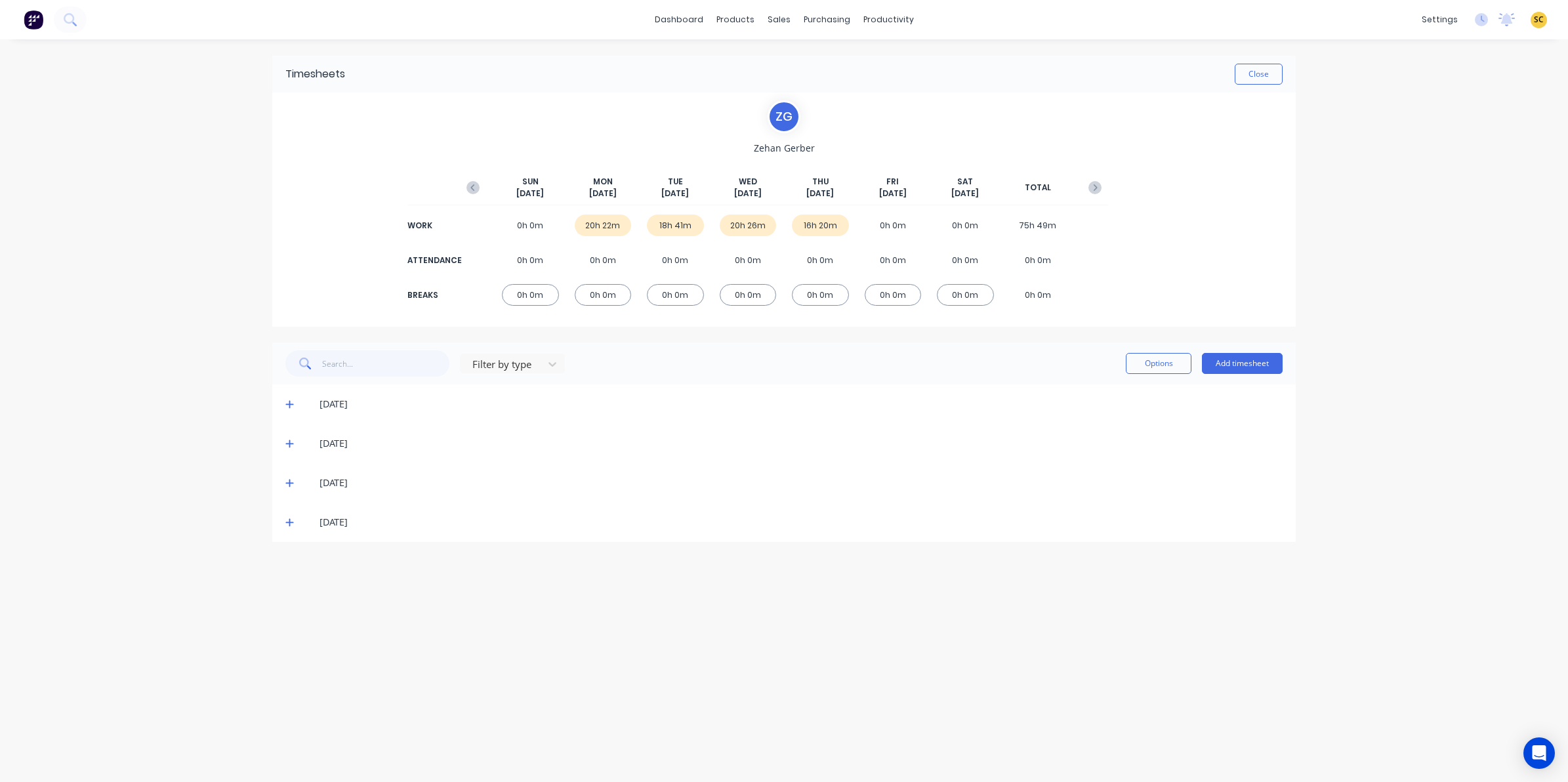
click at [285, 450] on div "[DATE]" at bounding box center [784, 444] width 1024 height 40
click at [289, 444] on icon at bounding box center [289, 444] width 9 height 9
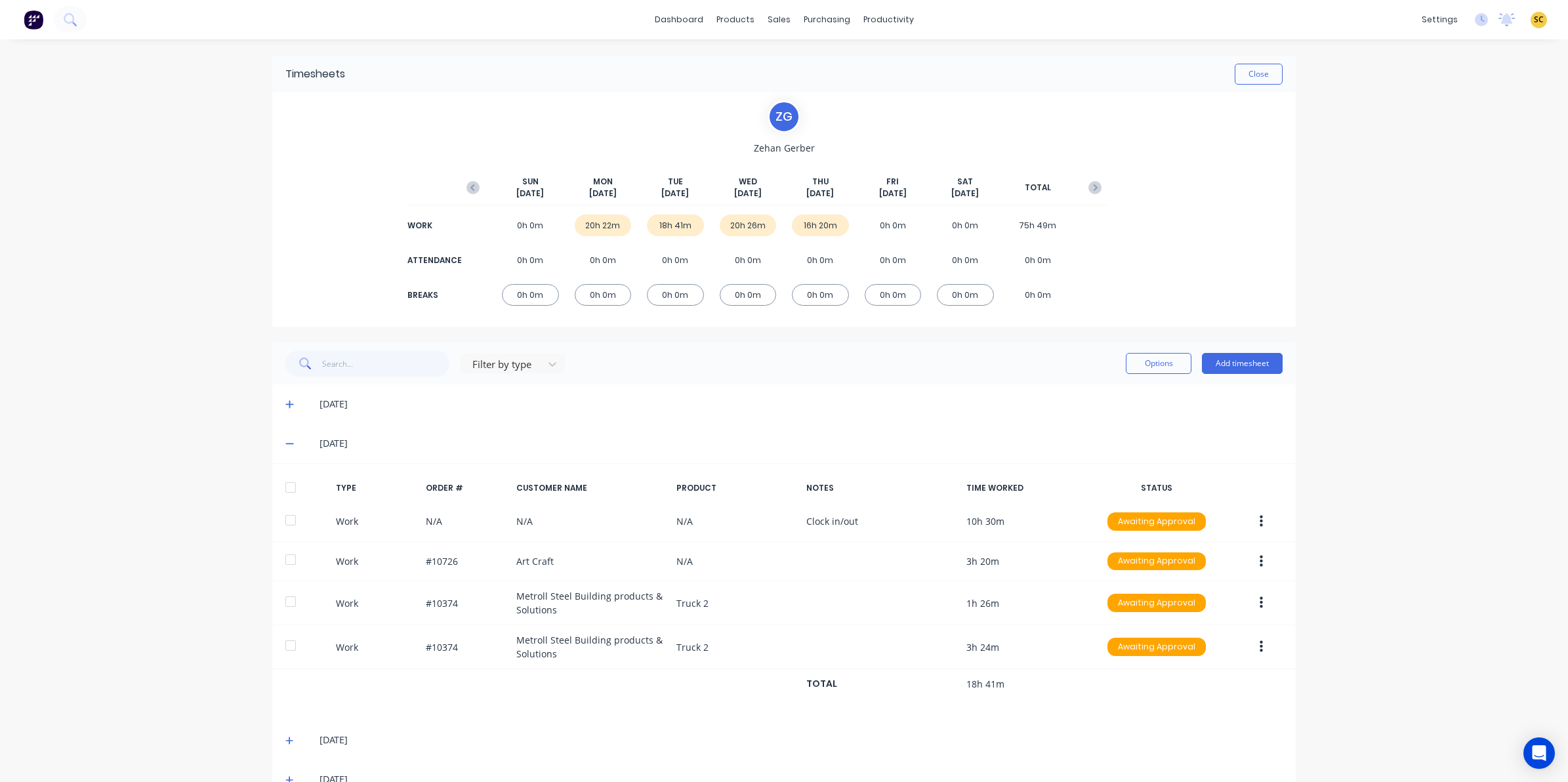
click at [288, 407] on span at bounding box center [292, 404] width 13 height 13
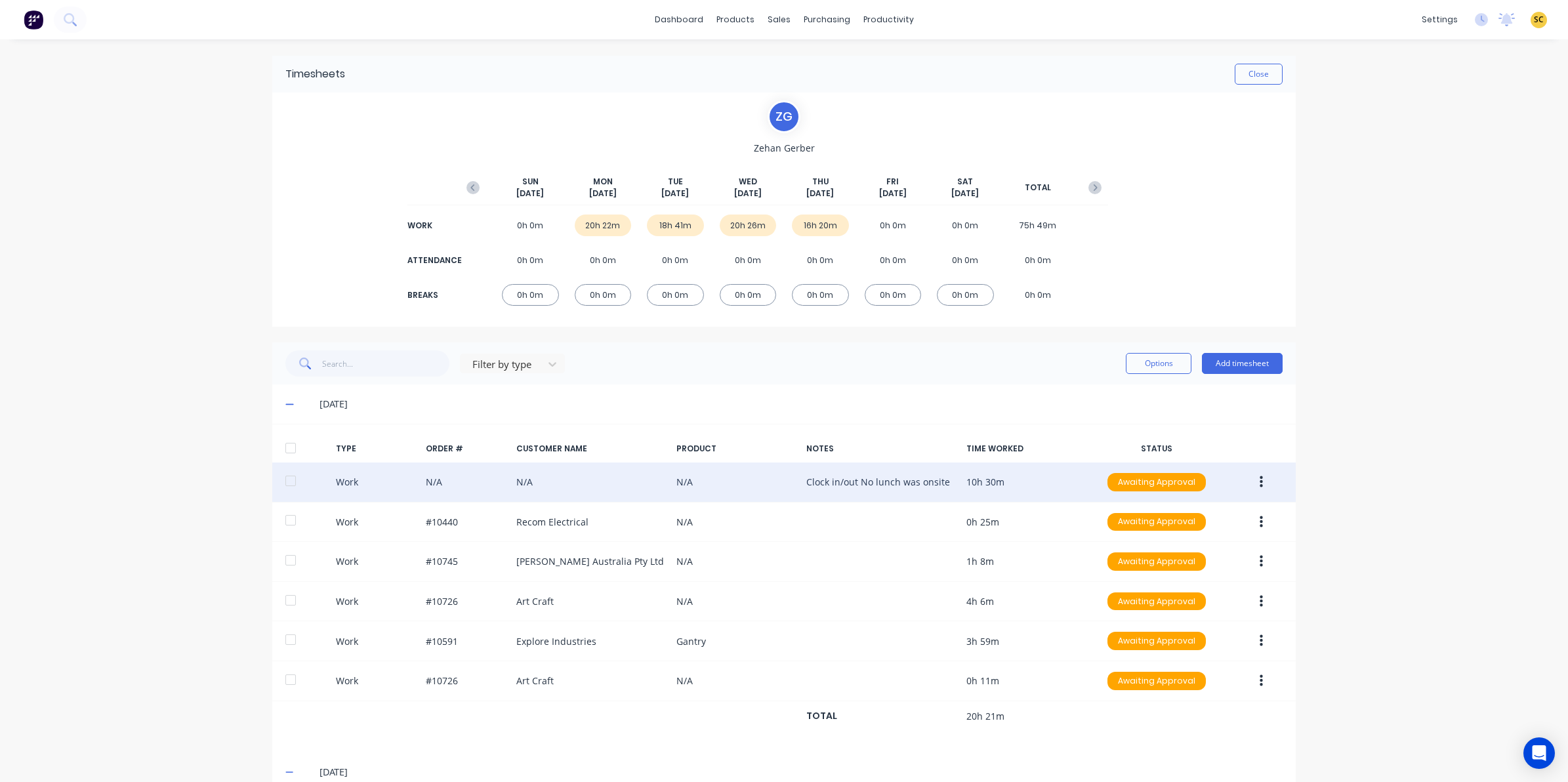
click at [1260, 483] on icon "button" at bounding box center [1261, 482] width 3 height 11
click at [1152, 439] on button "Edit" at bounding box center [1215, 434] width 125 height 27
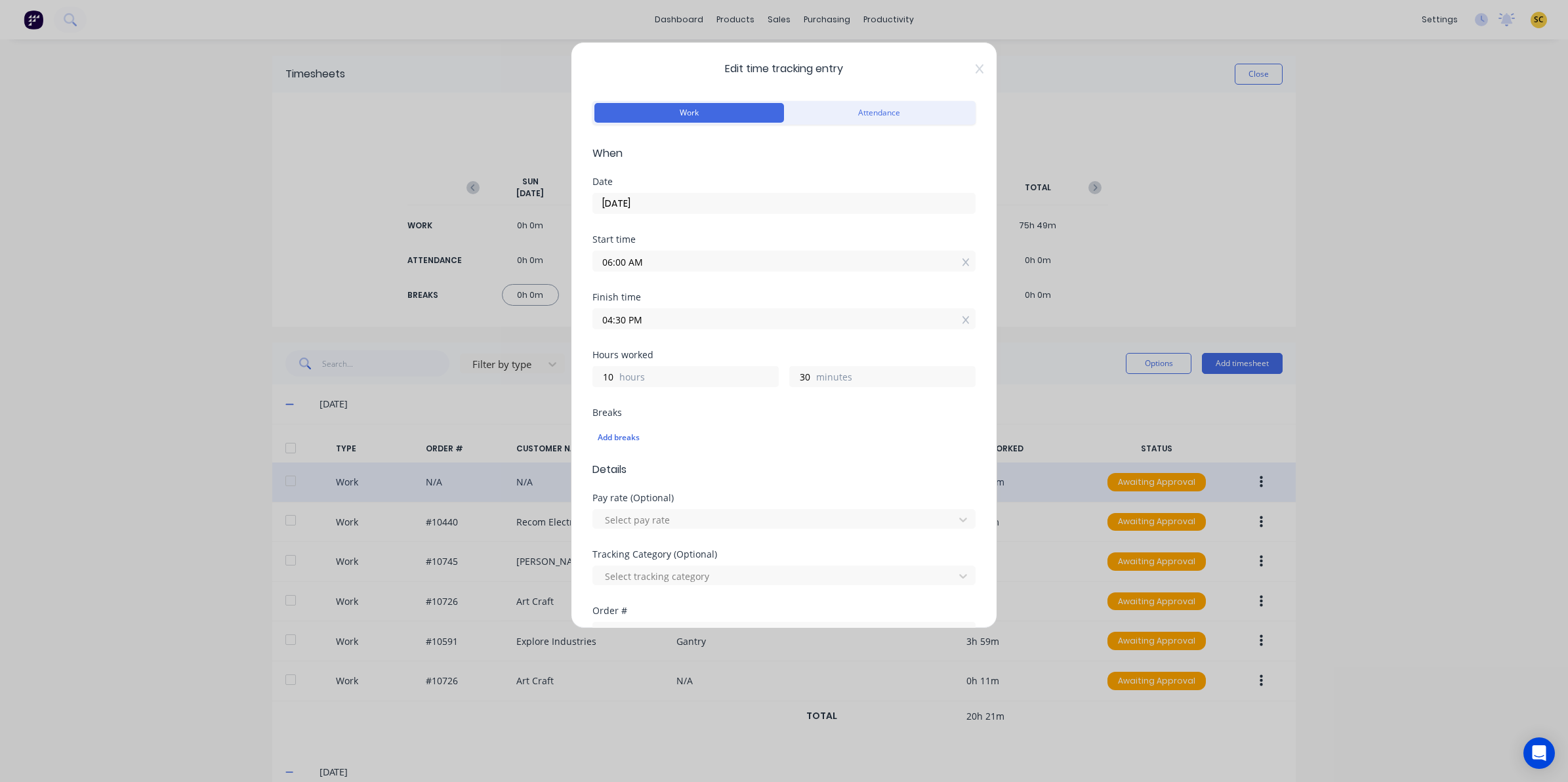
click at [960, 74] on span "Edit time tracking entry" at bounding box center [784, 68] width 383 height 16
click at [975, 70] on icon at bounding box center [979, 68] width 8 height 10
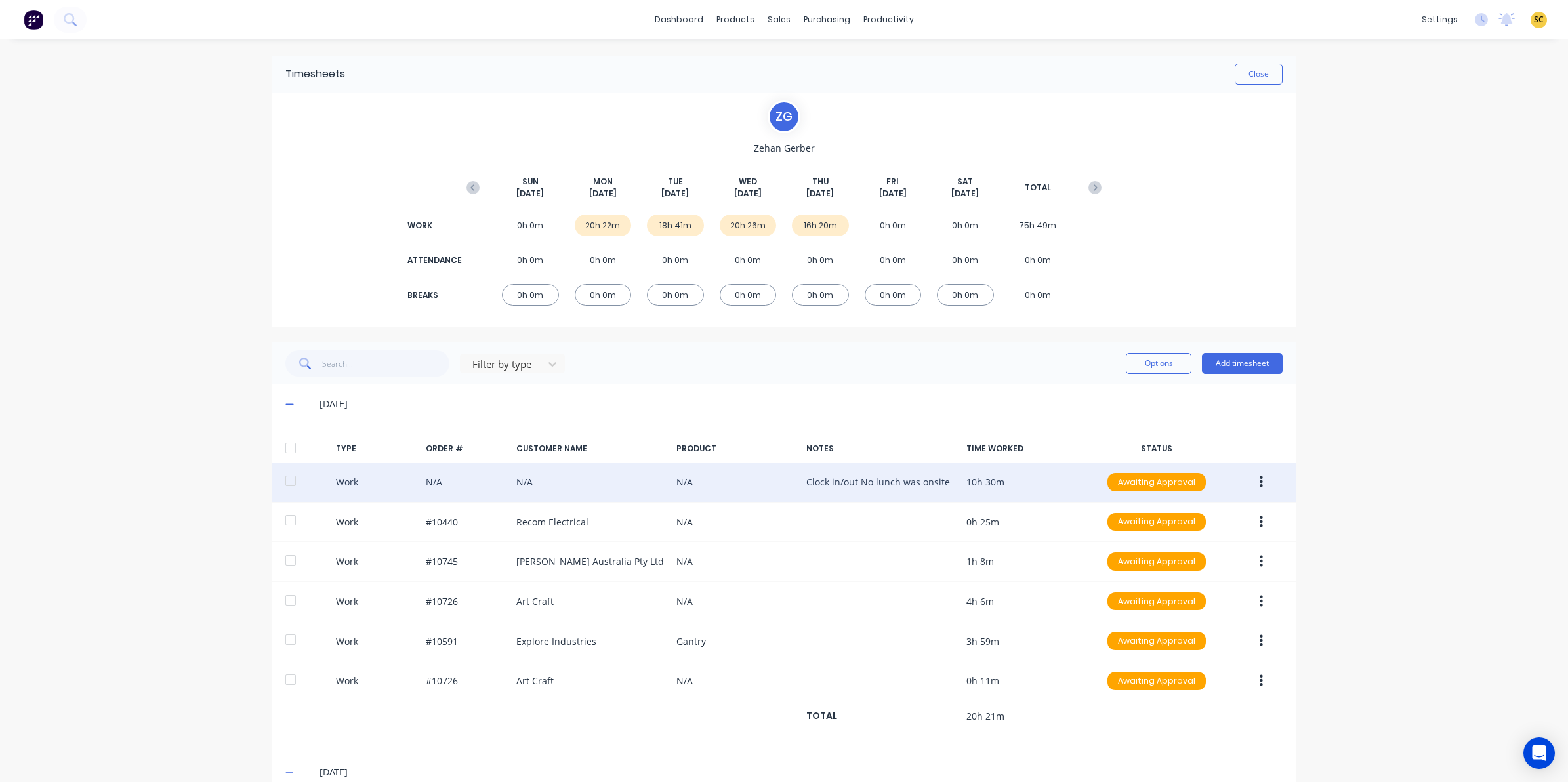
click at [285, 410] on span at bounding box center [292, 404] width 13 height 13
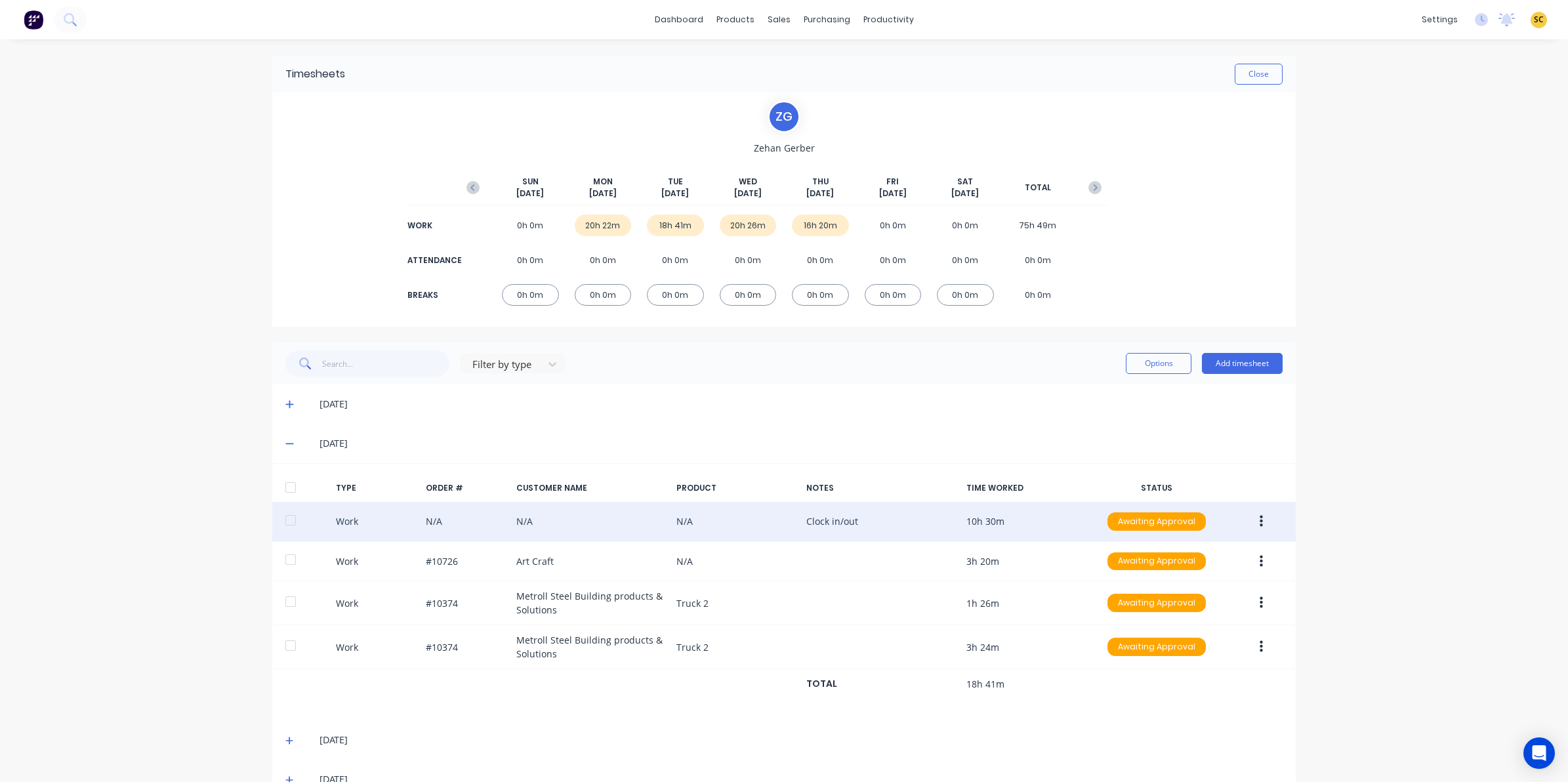
click at [1257, 523] on button "button" at bounding box center [1261, 521] width 31 height 24
click at [1188, 474] on div "Edit" at bounding box center [1214, 472] width 101 height 19
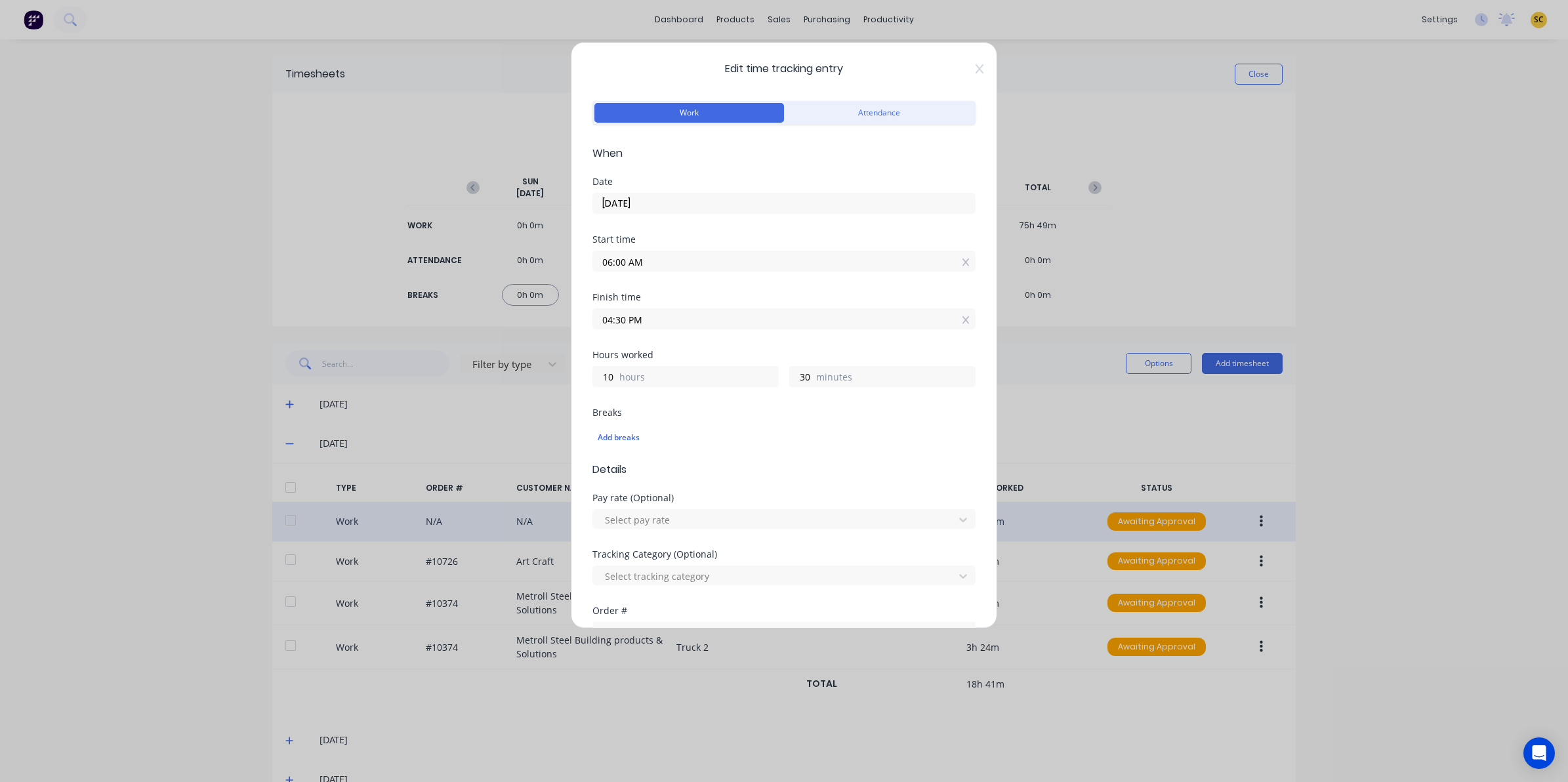
click at [975, 69] on icon at bounding box center [979, 68] width 8 height 10
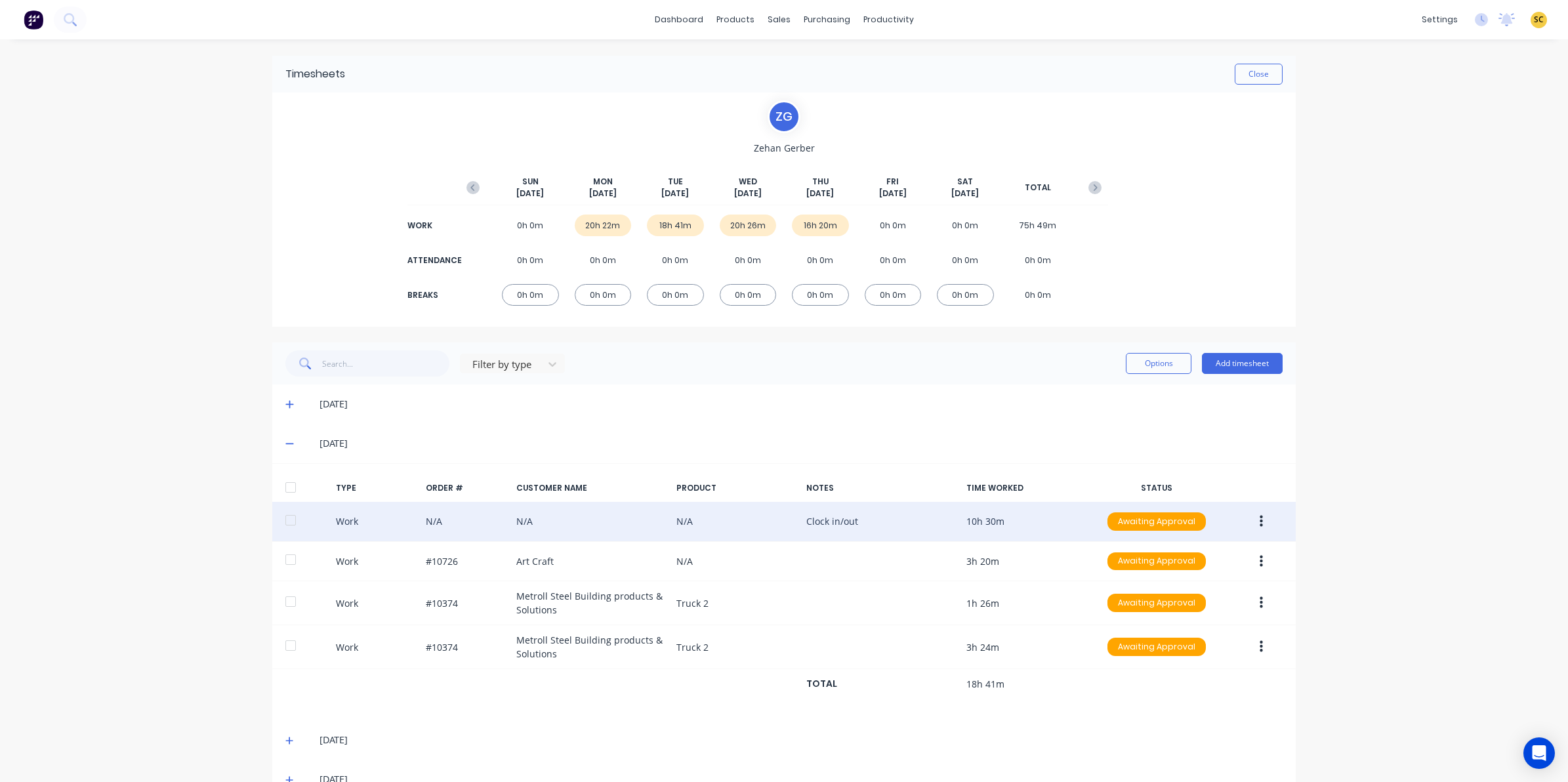
click at [285, 445] on icon at bounding box center [289, 444] width 9 height 9
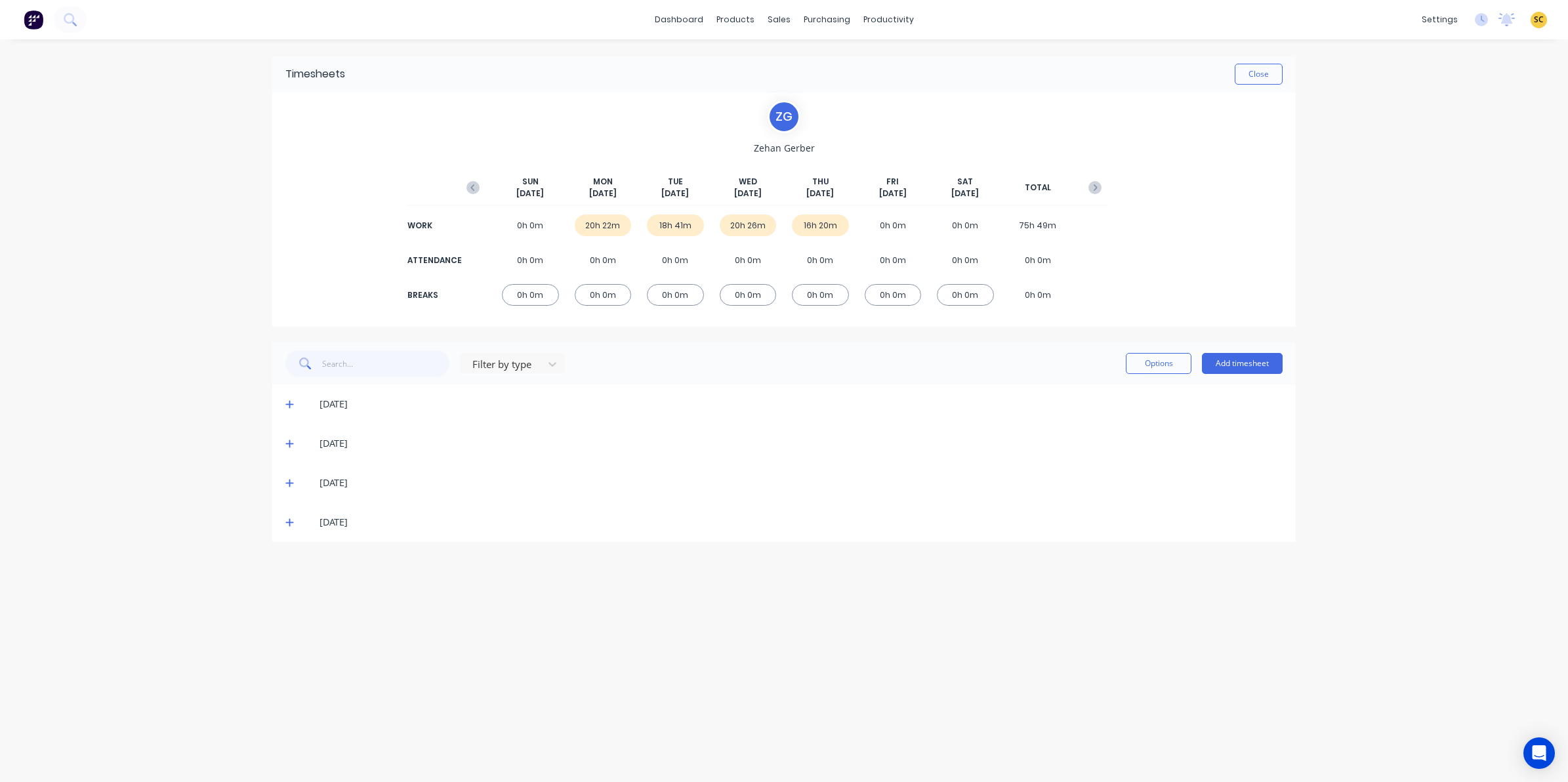
click at [290, 480] on icon at bounding box center [289, 483] width 9 height 9
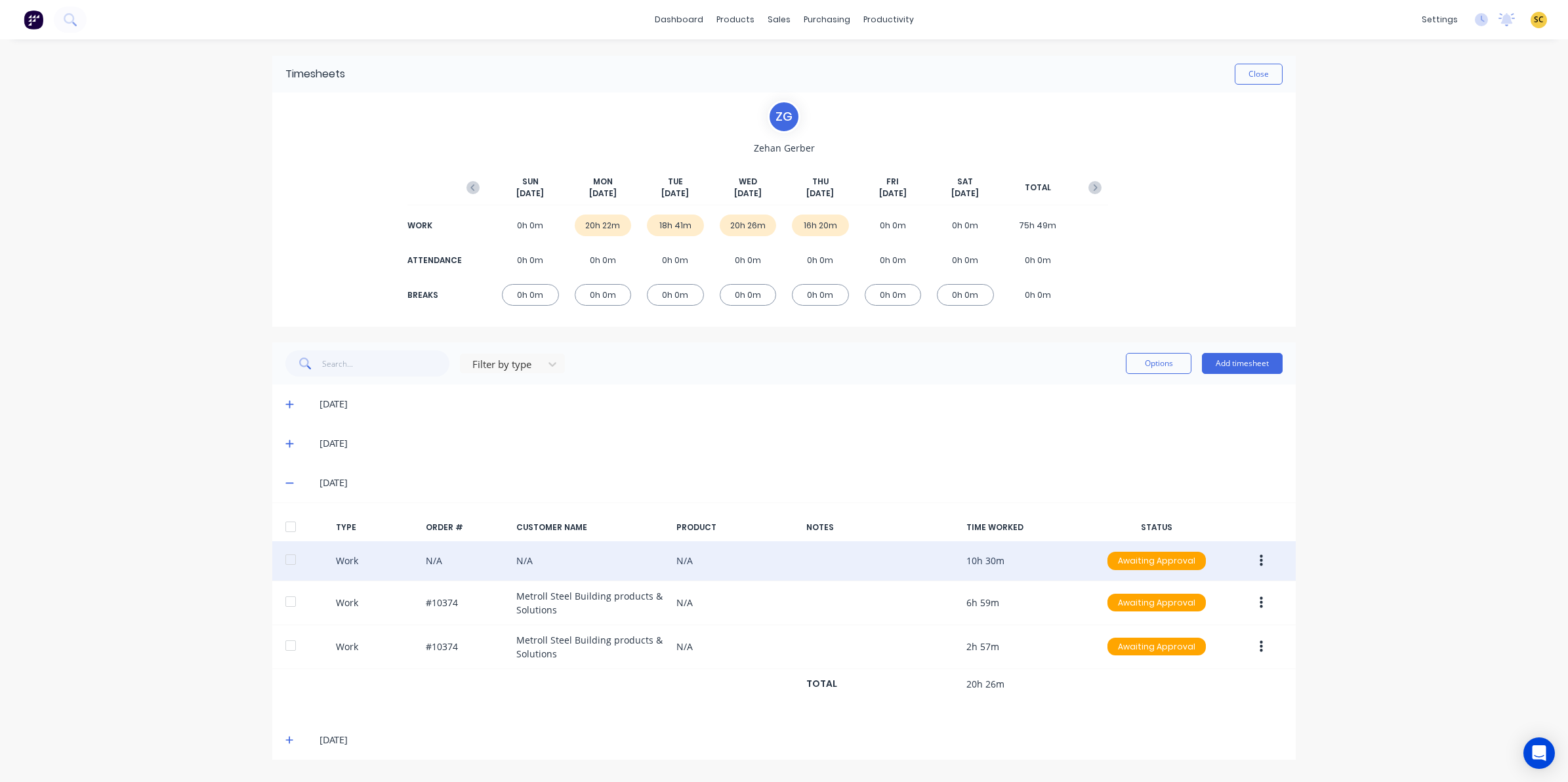
click at [1265, 561] on button "button" at bounding box center [1261, 560] width 31 height 24
click at [1198, 506] on div "Edit" at bounding box center [1214, 511] width 101 height 19
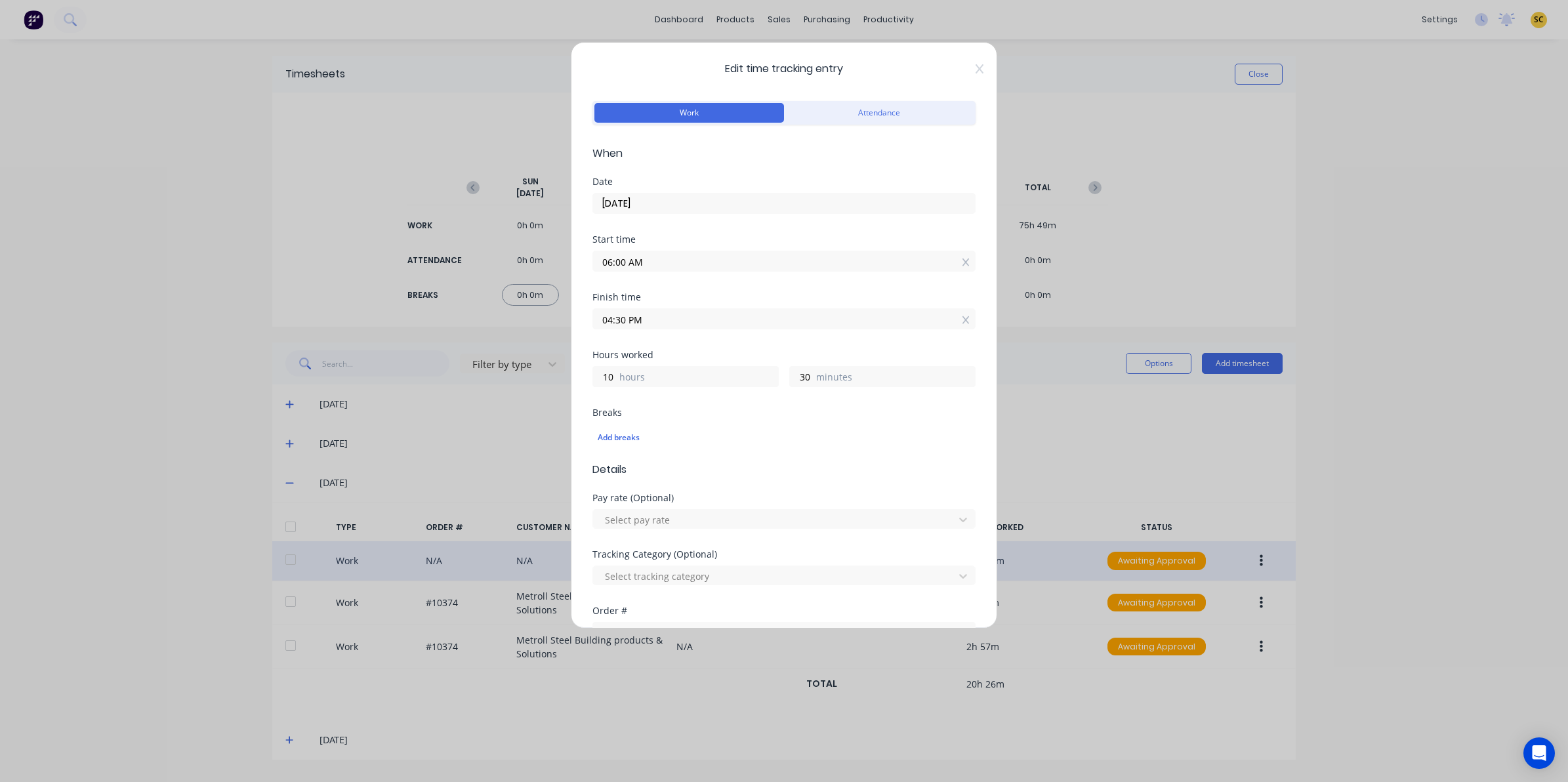
click at [975, 67] on icon at bounding box center [979, 69] width 8 height 9
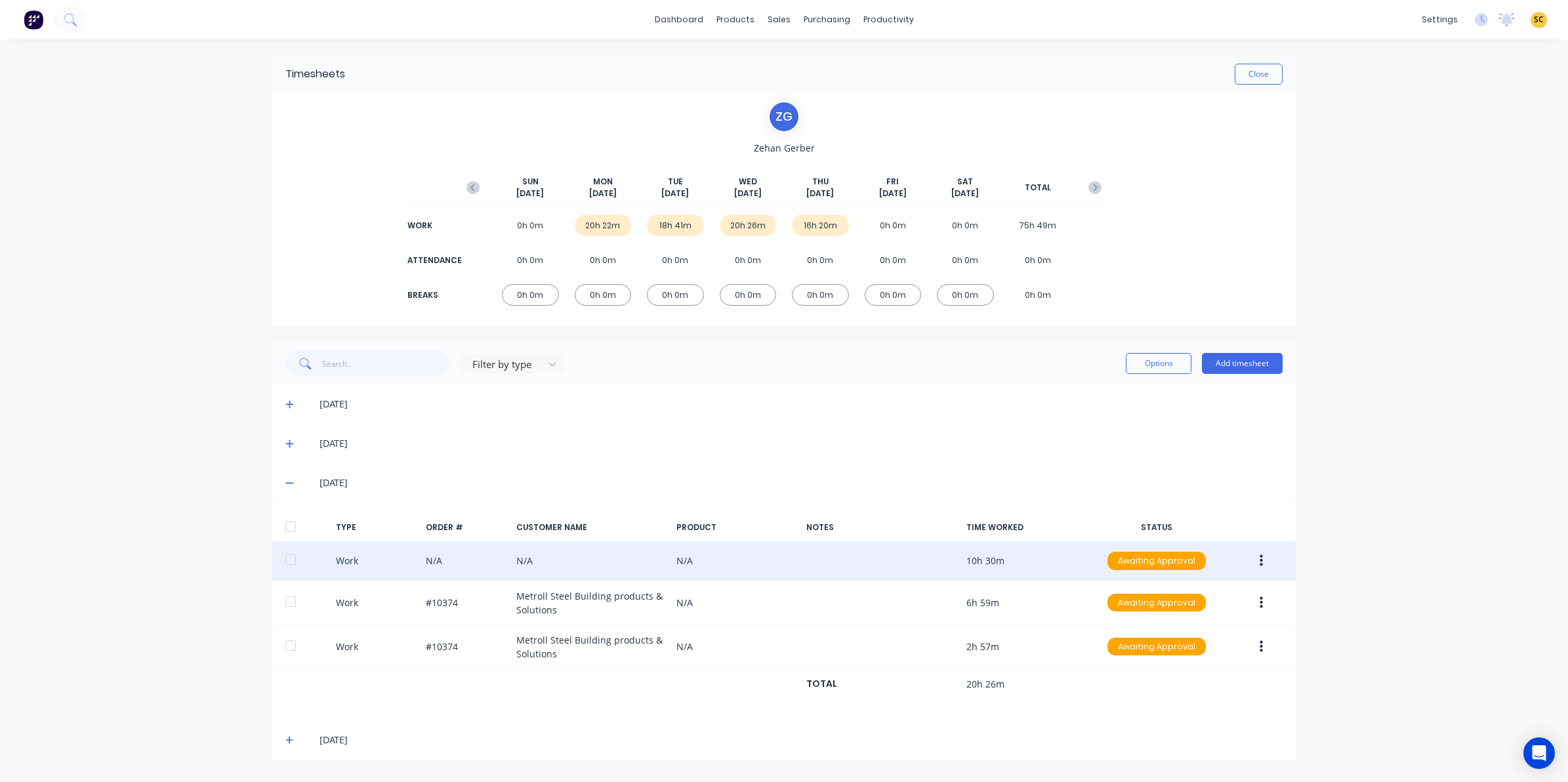
click at [289, 479] on icon at bounding box center [289, 483] width 9 height 9
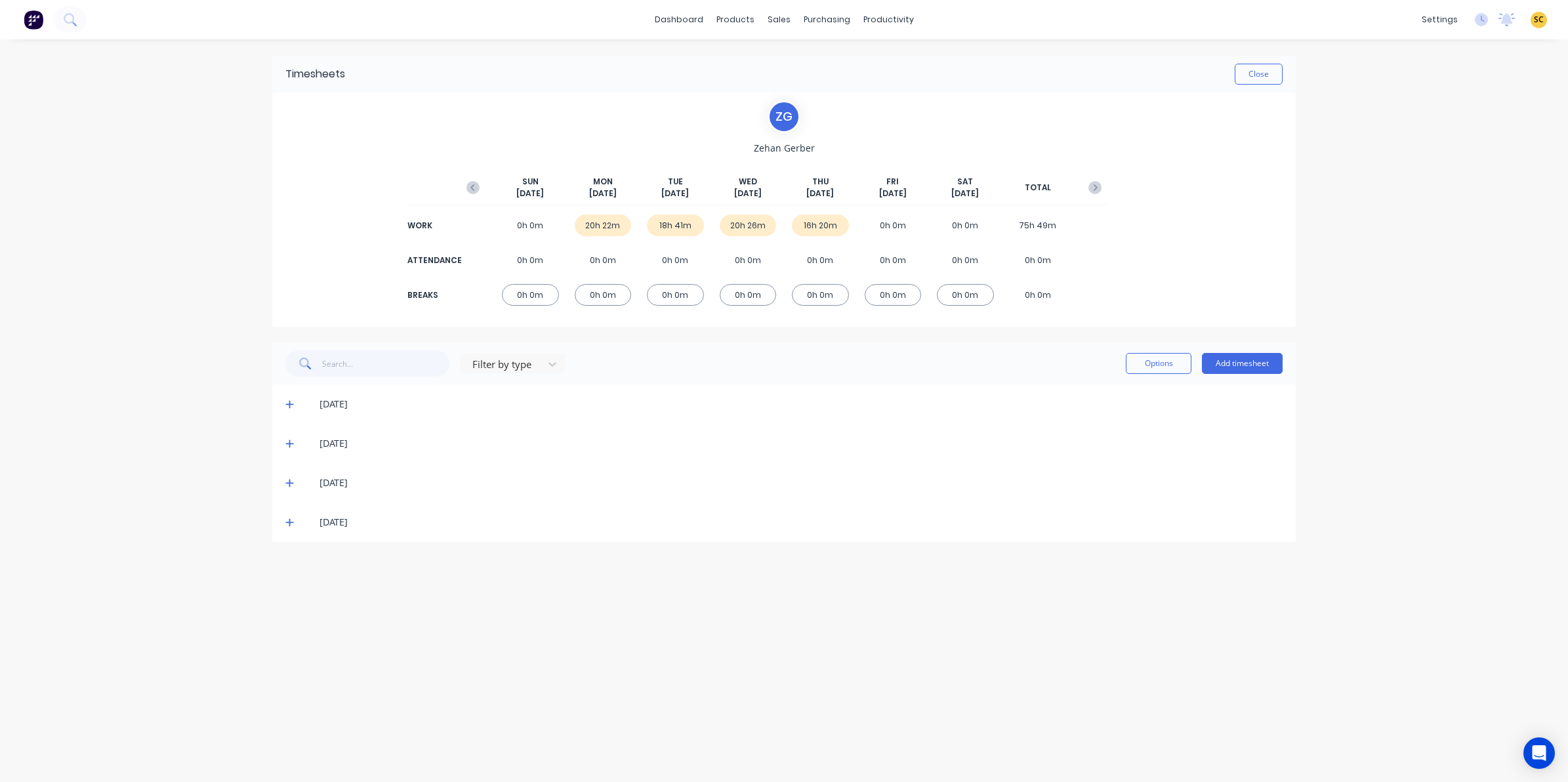
click at [288, 523] on icon at bounding box center [289, 523] width 9 height 9
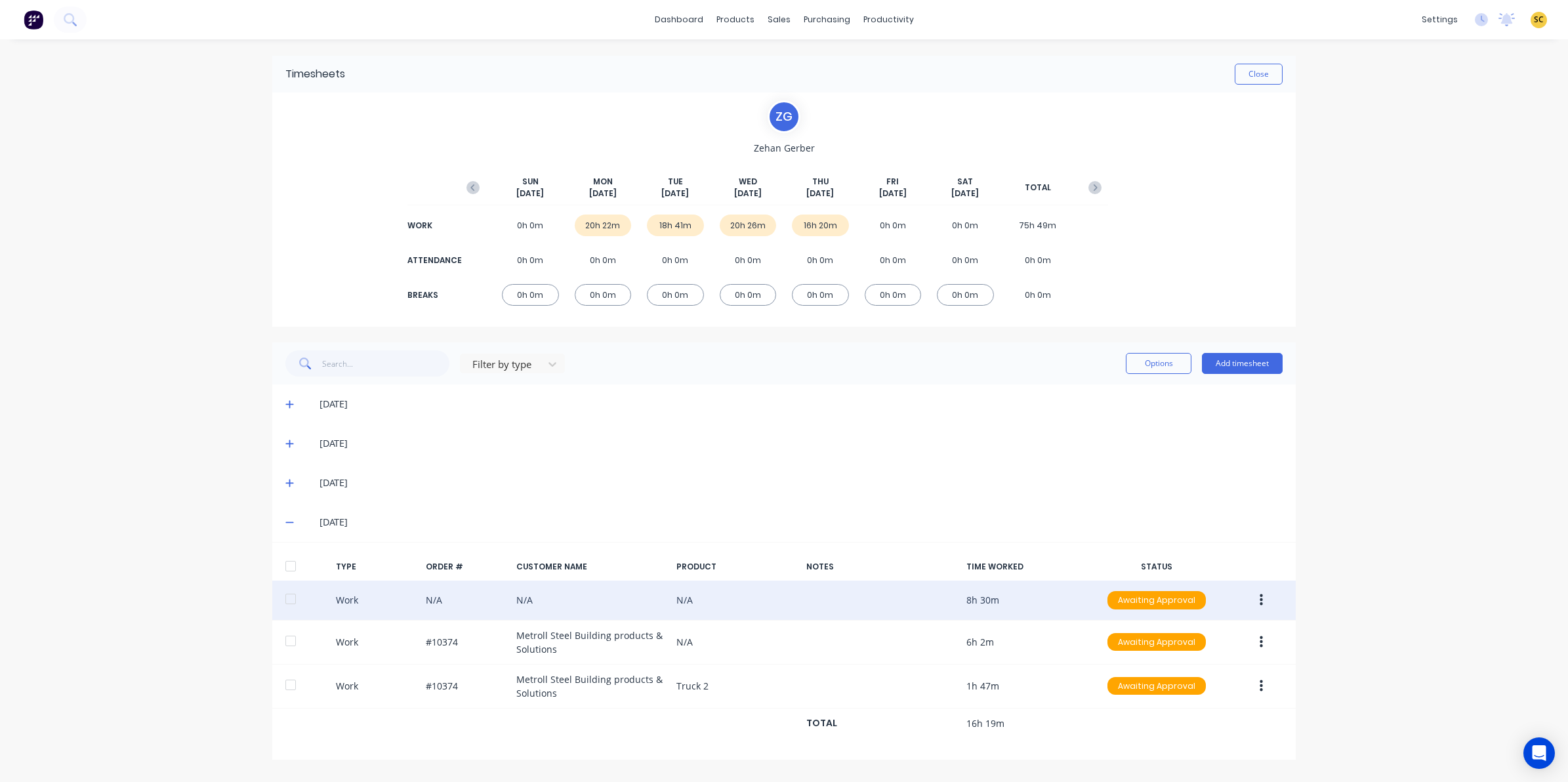
click at [1263, 601] on button "button" at bounding box center [1261, 600] width 31 height 24
click at [1176, 549] on div "Edit" at bounding box center [1214, 551] width 101 height 19
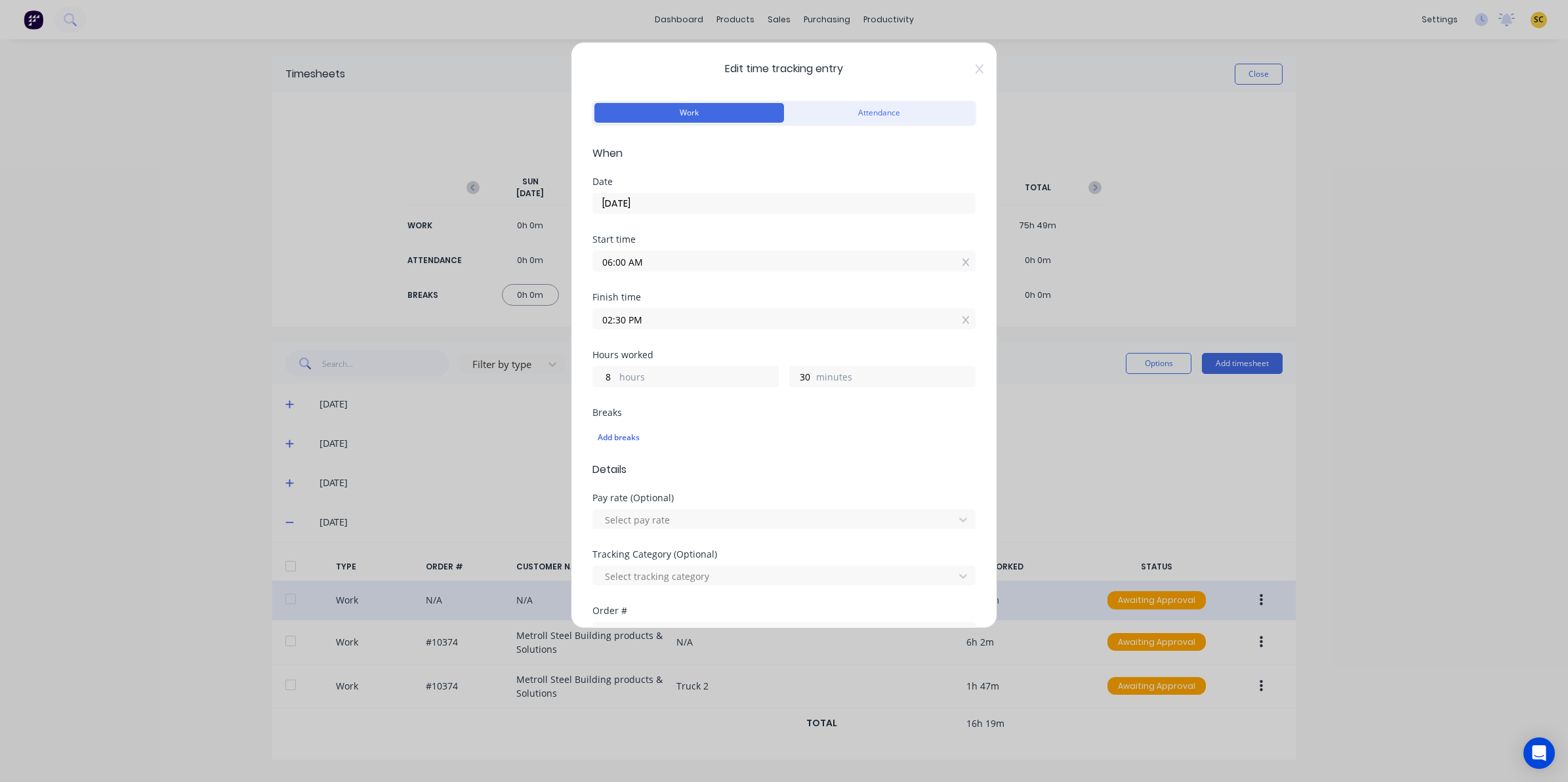
drag, startPoint x: 965, startPoint y: 65, endPoint x: 975, endPoint y: 95, distance: 31.6
click at [975, 65] on icon at bounding box center [979, 69] width 8 height 9
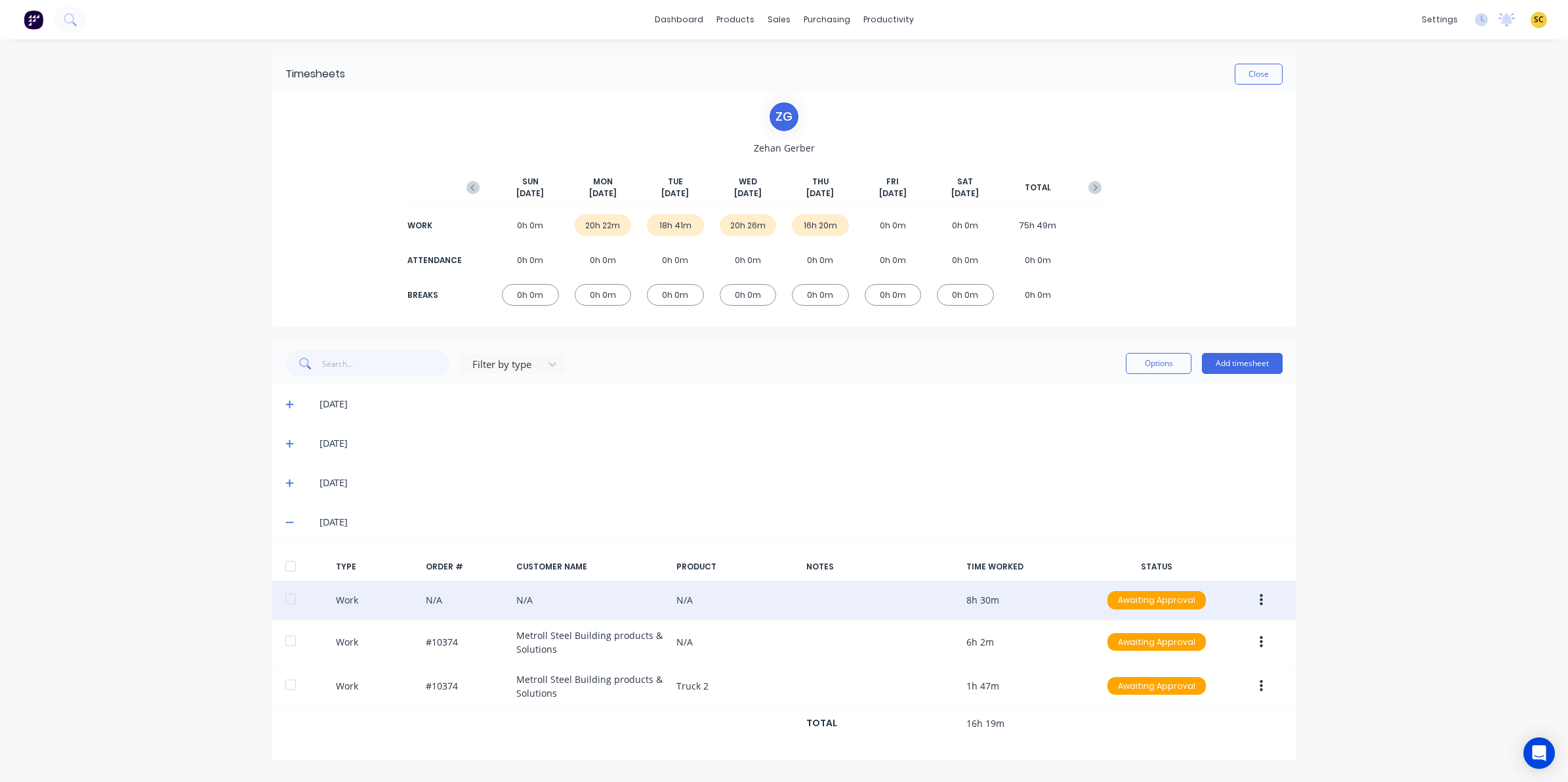
click at [291, 519] on icon at bounding box center [289, 523] width 9 height 9
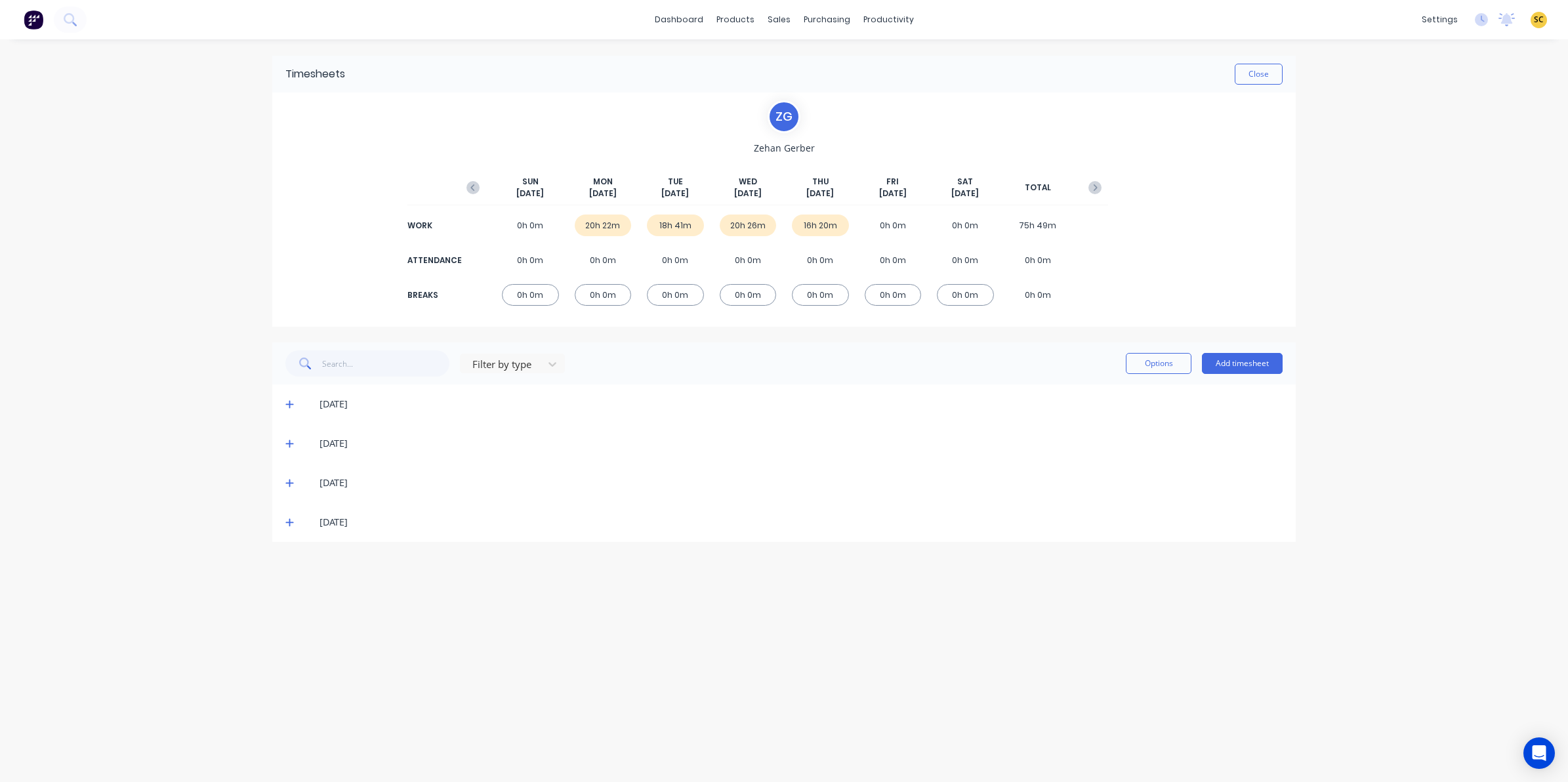
click at [285, 488] on span at bounding box center [292, 483] width 13 height 13
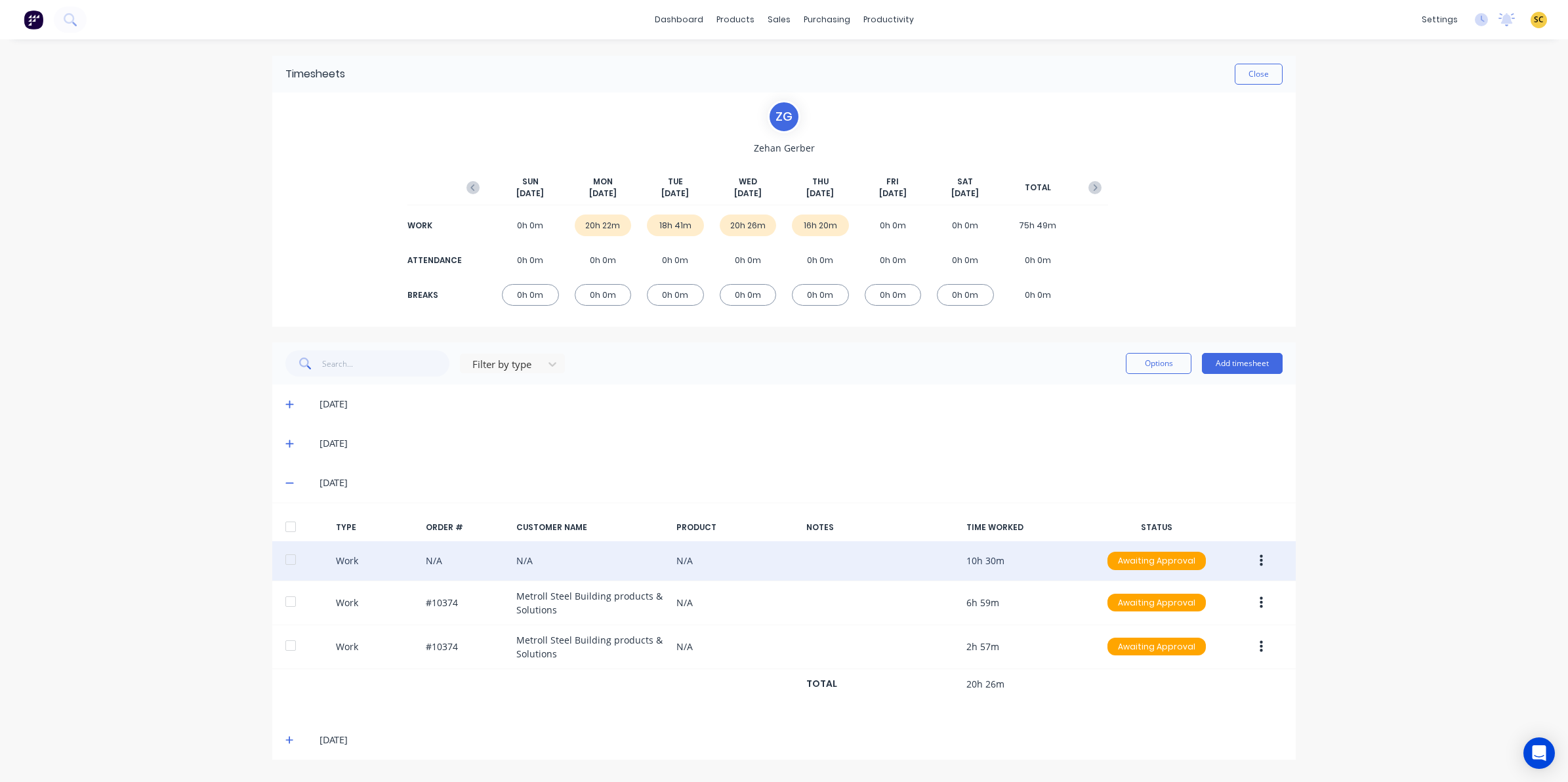
click at [1263, 560] on button "button" at bounding box center [1261, 560] width 31 height 24
click at [1208, 512] on div "Edit" at bounding box center [1214, 511] width 101 height 19
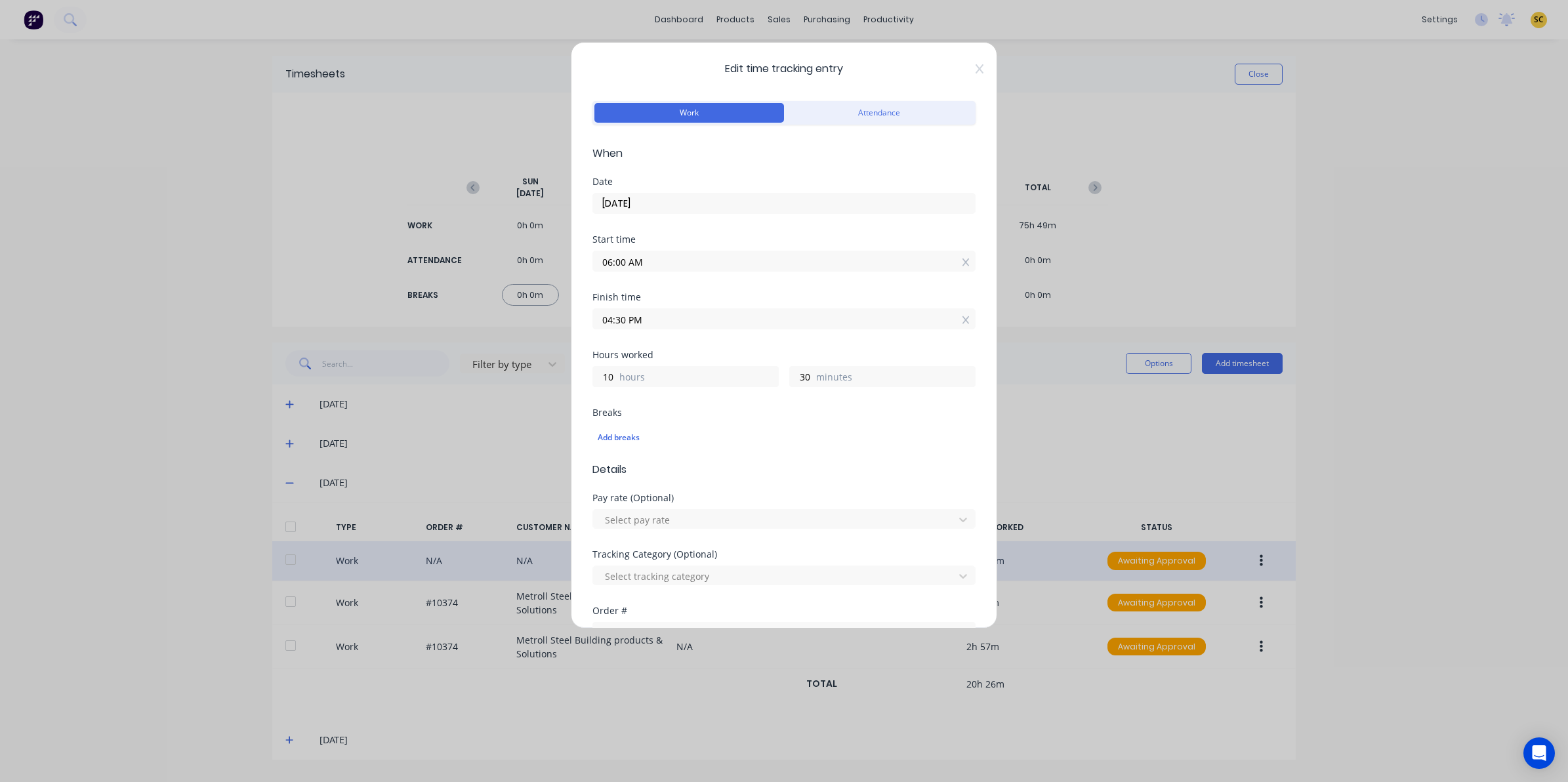
click at [962, 62] on span "Edit time tracking entry" at bounding box center [784, 68] width 383 height 16
click at [975, 74] on icon at bounding box center [979, 68] width 8 height 10
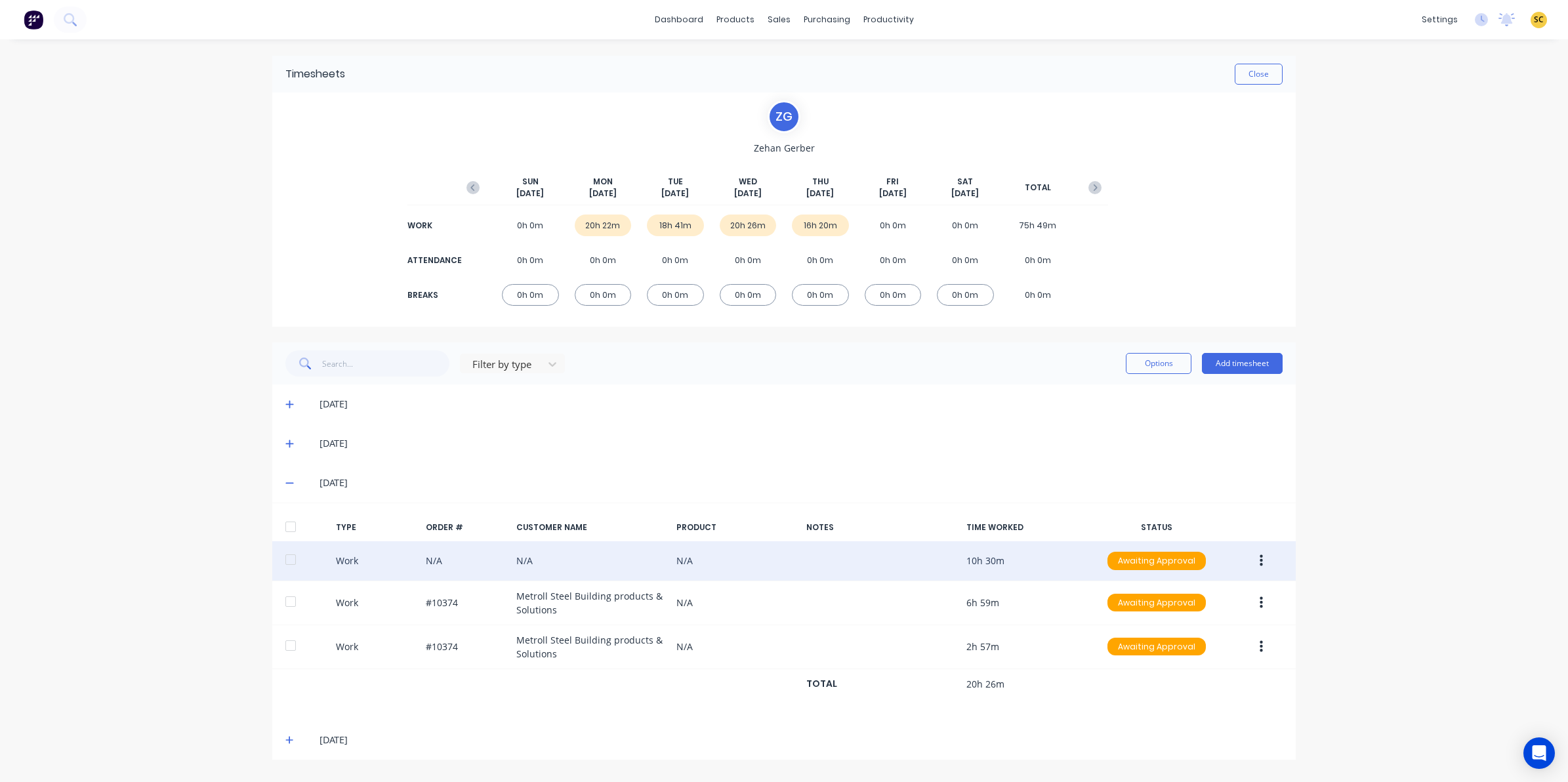
click at [288, 443] on icon at bounding box center [289, 444] width 9 height 9
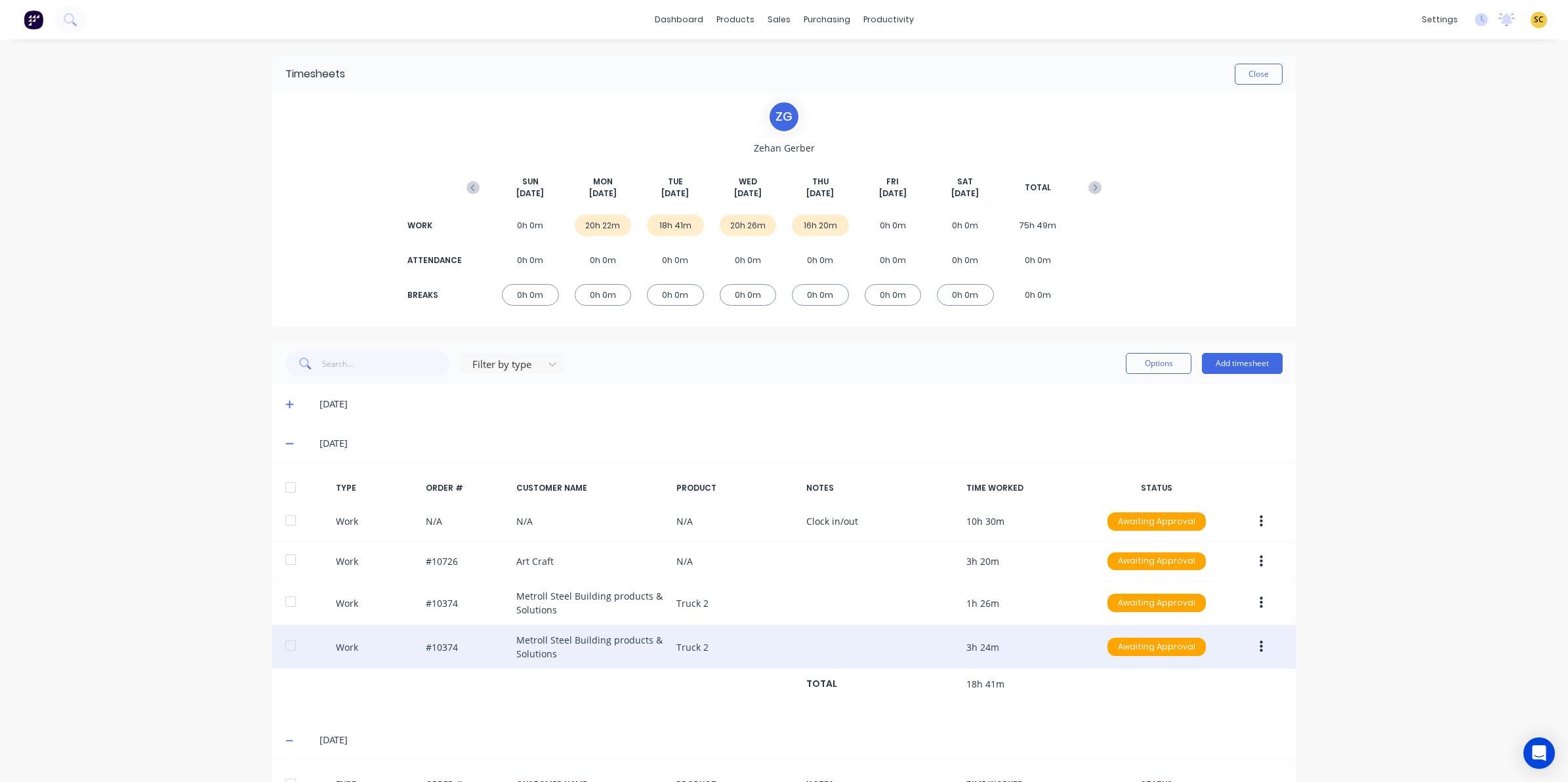
click at [1257, 651] on button "button" at bounding box center [1261, 647] width 31 height 24
click at [1185, 595] on div "Edit" at bounding box center [1214, 598] width 101 height 19
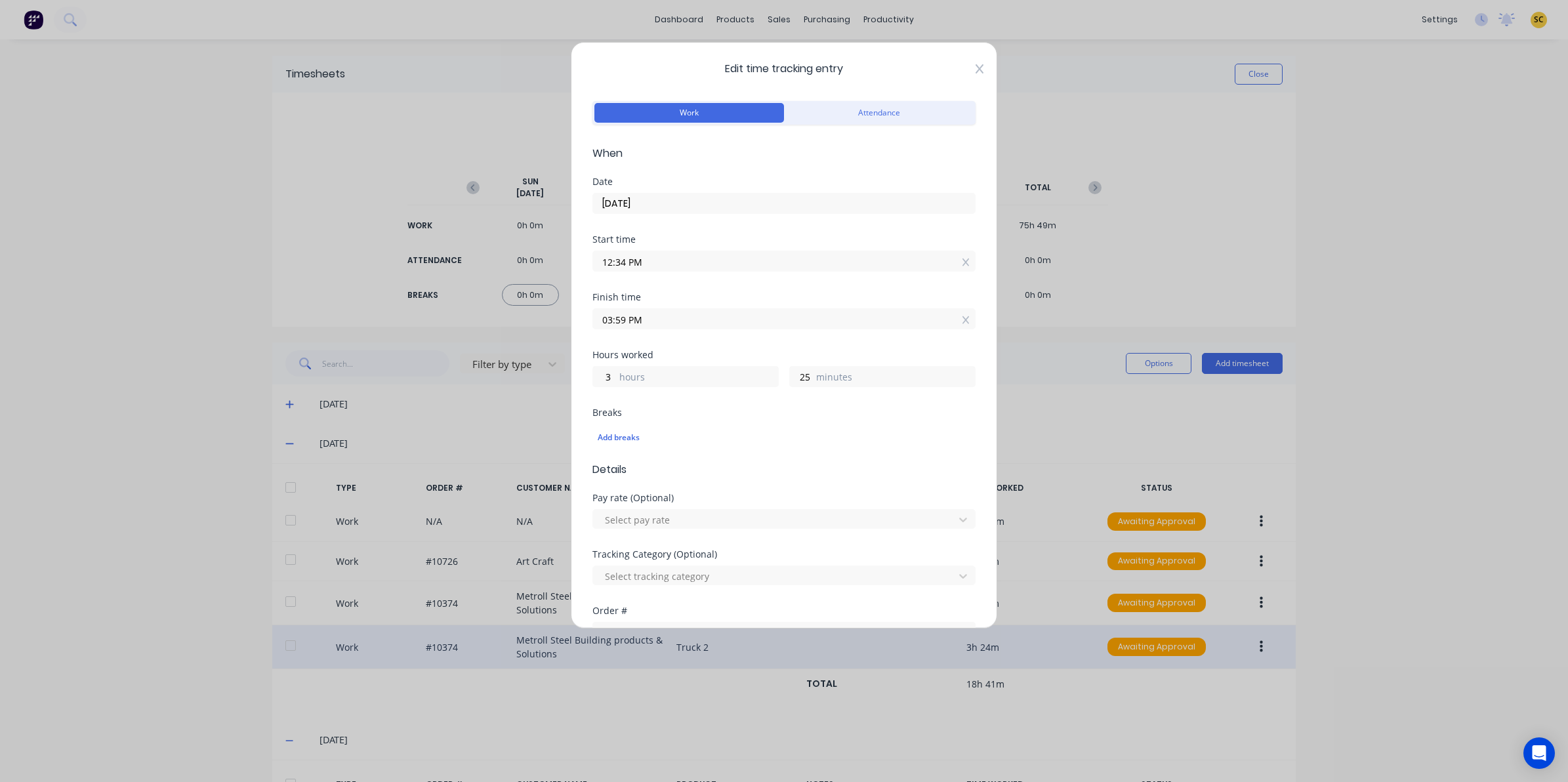
click at [963, 72] on div "Edit time tracking entry Work Attendance When Date [DATE] Start time 12:34 PM F…" at bounding box center [784, 335] width 426 height 587
click at [975, 72] on icon at bounding box center [979, 68] width 8 height 10
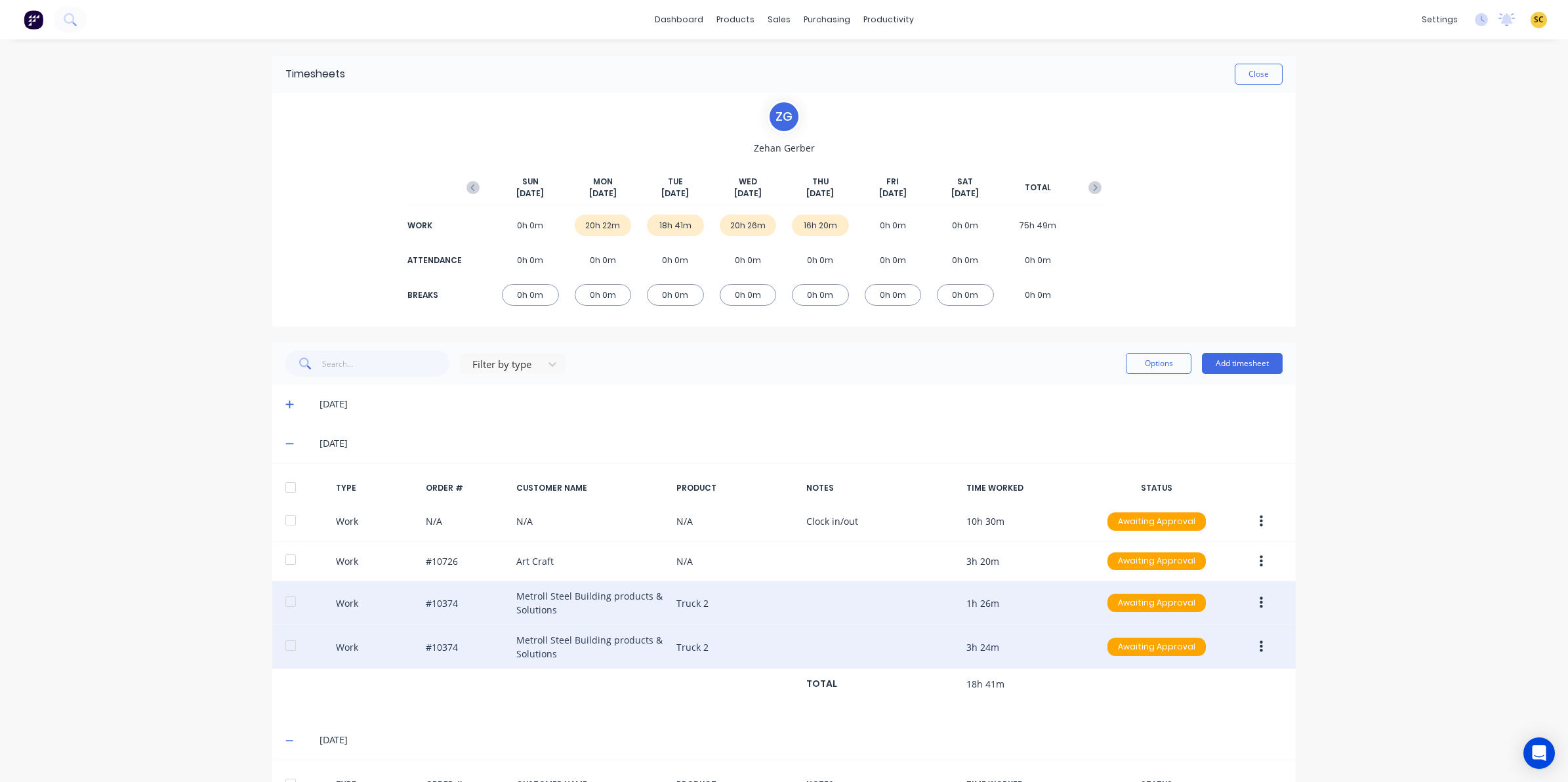
click at [1252, 599] on button "button" at bounding box center [1261, 602] width 31 height 24
click at [1209, 556] on div "Edit" at bounding box center [1214, 554] width 101 height 19
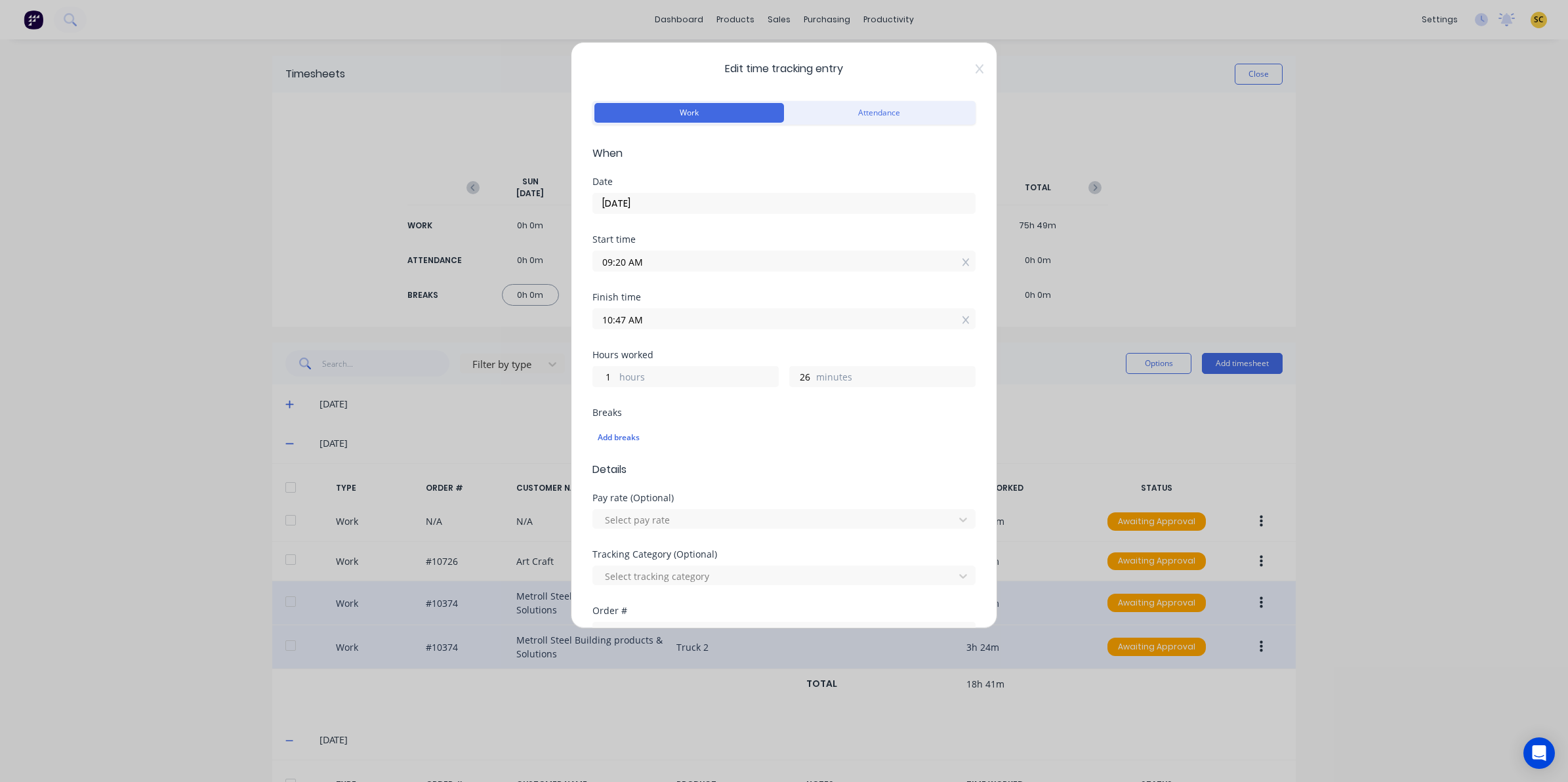
type input "27"
click at [975, 67] on icon at bounding box center [979, 68] width 8 height 10
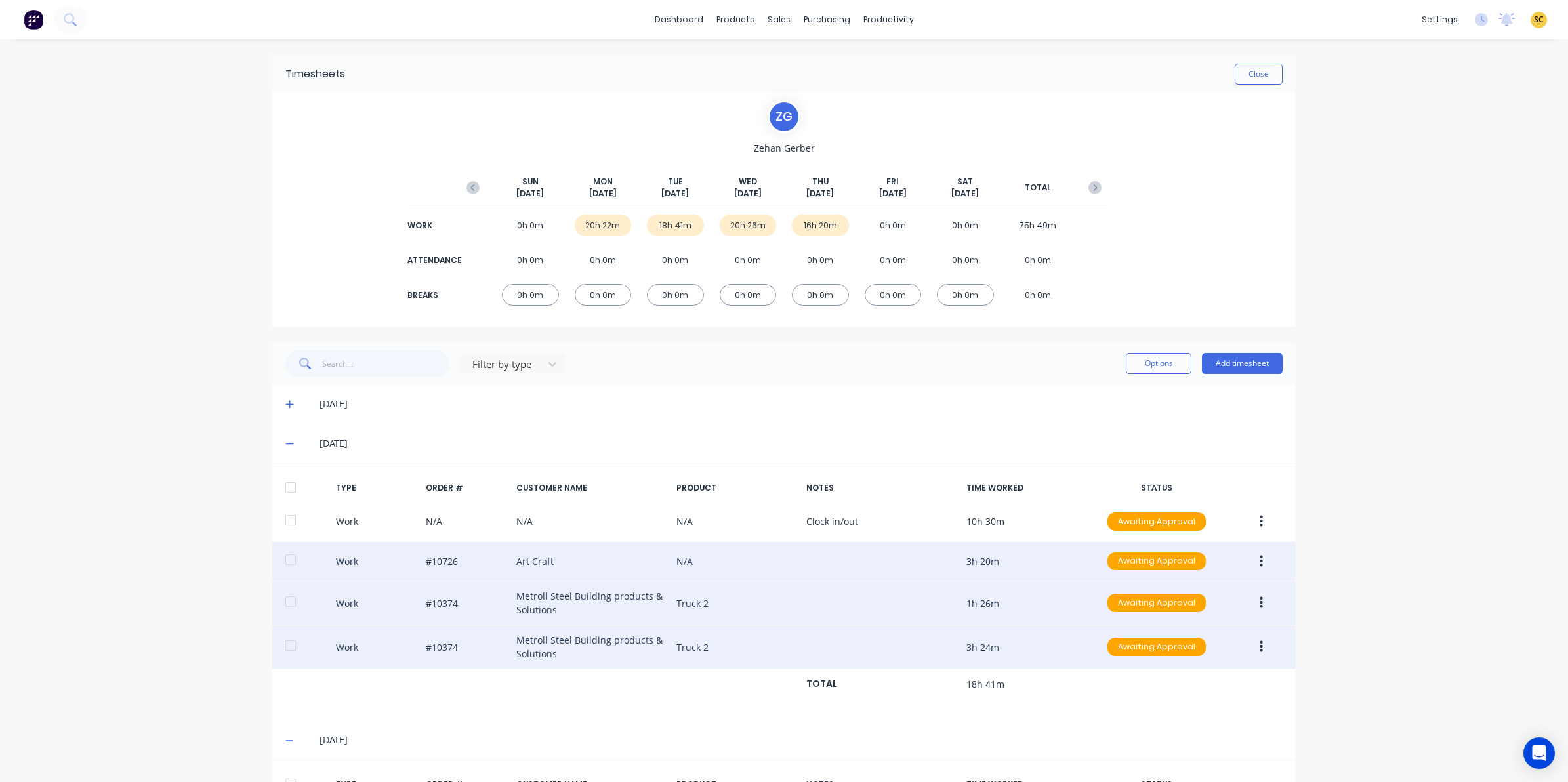
click at [1260, 564] on icon "button" at bounding box center [1261, 561] width 3 height 14
click at [1183, 507] on div "Edit" at bounding box center [1214, 512] width 101 height 19
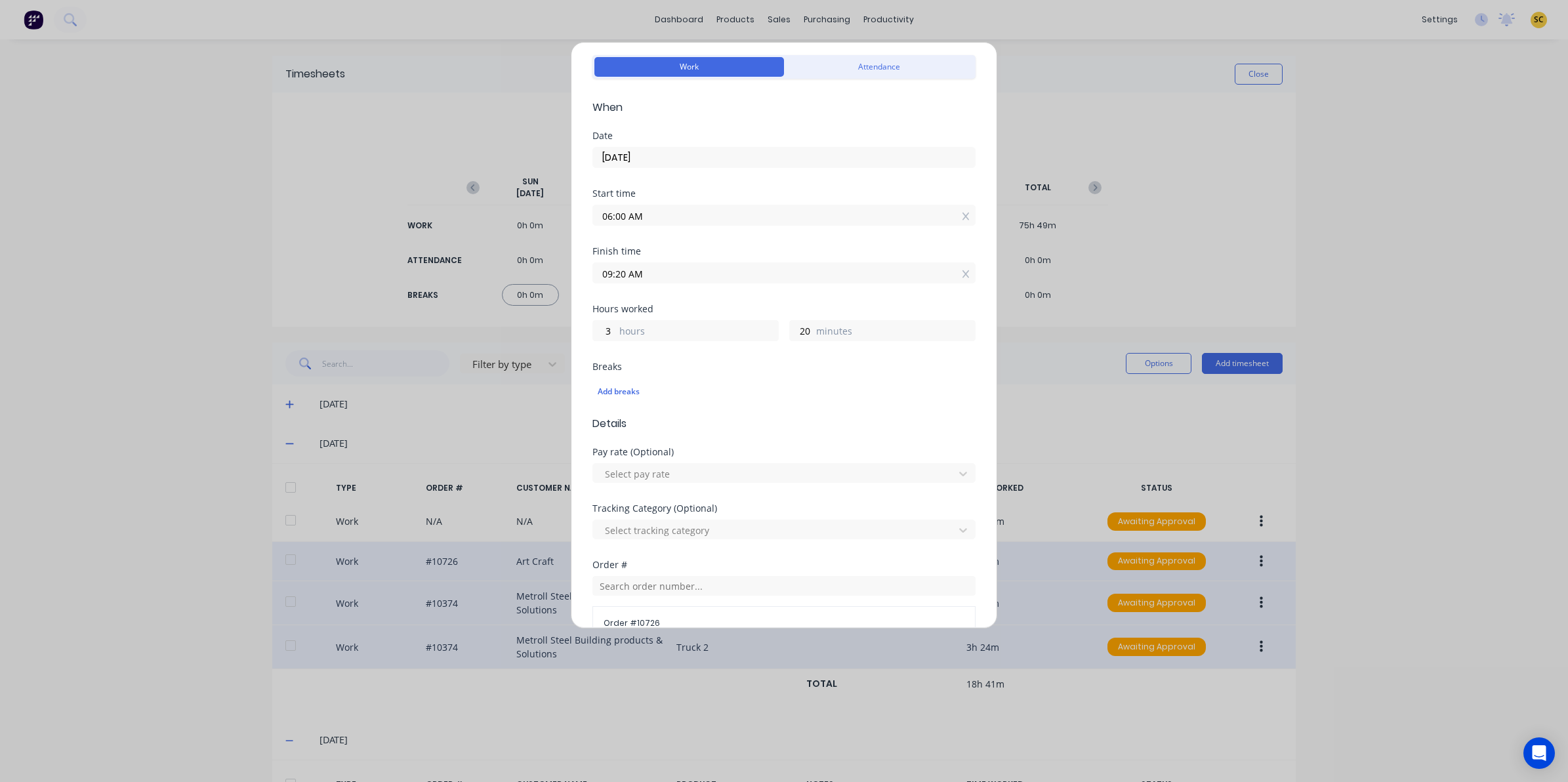
scroll to position [82, 0]
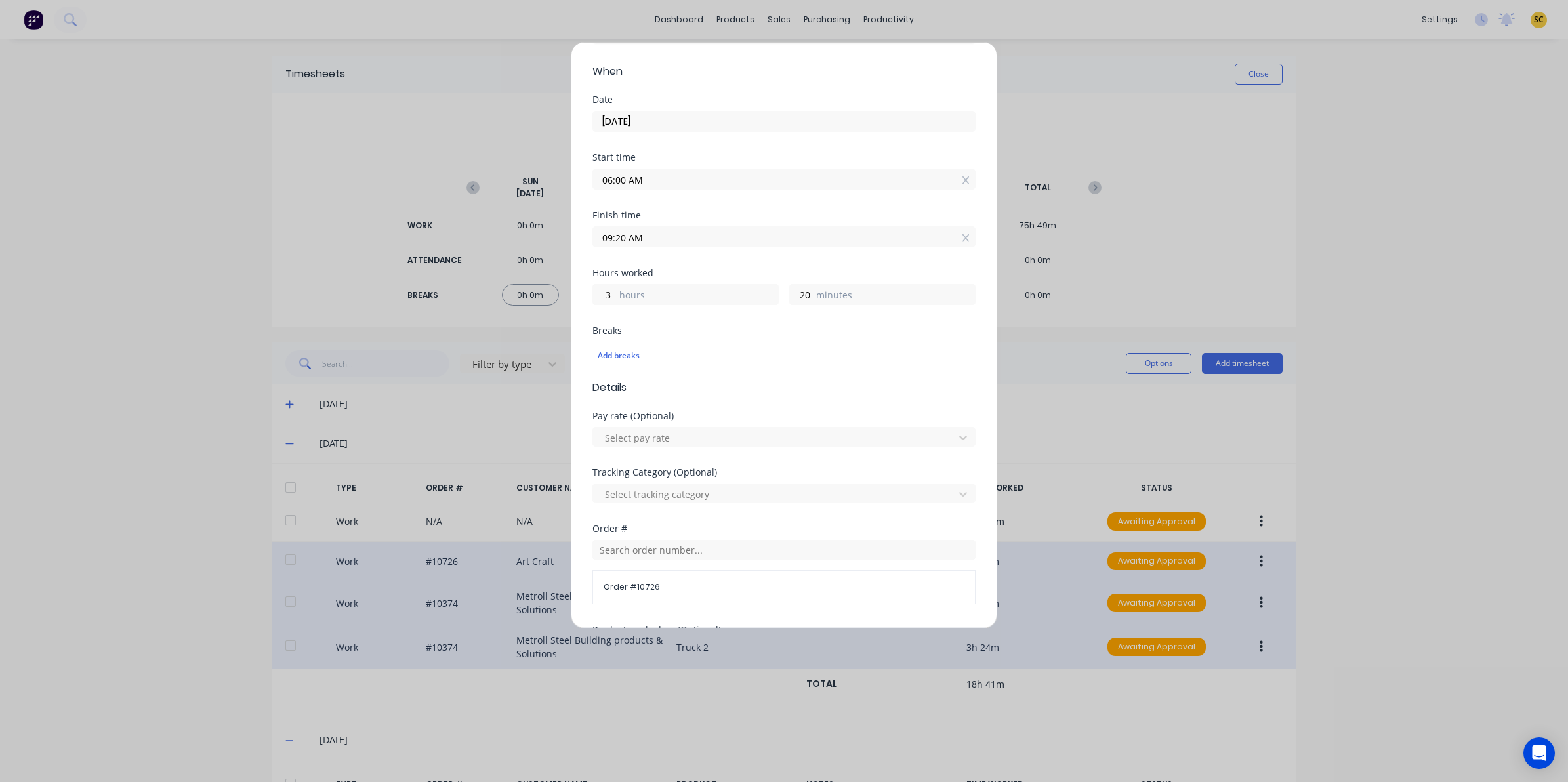
click at [1232, 184] on div "Edit time tracking entry Work Attendance When Date [DATE] Start time 06:00 AM F…" at bounding box center [784, 391] width 1568 height 782
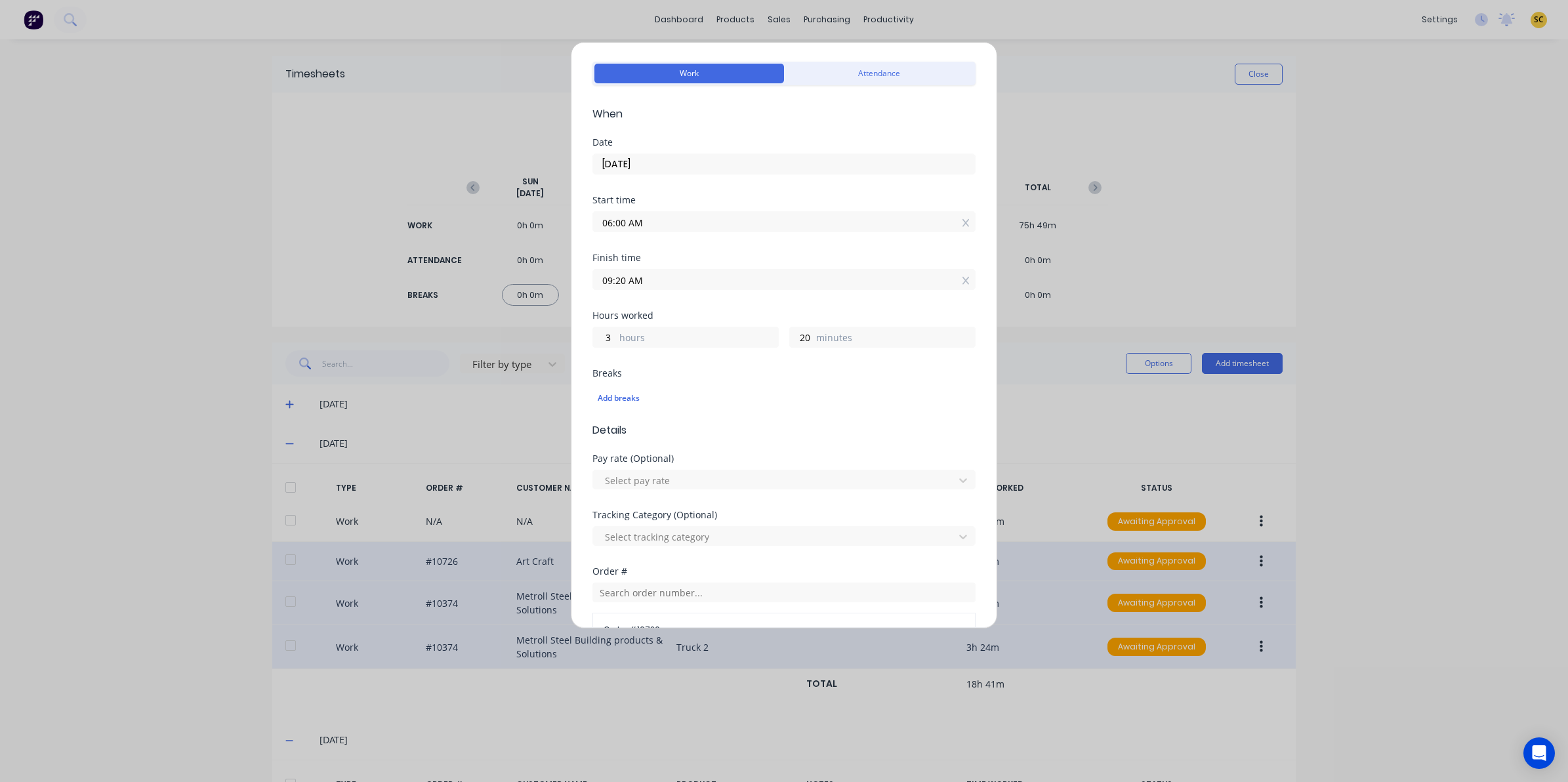
scroll to position [0, 0]
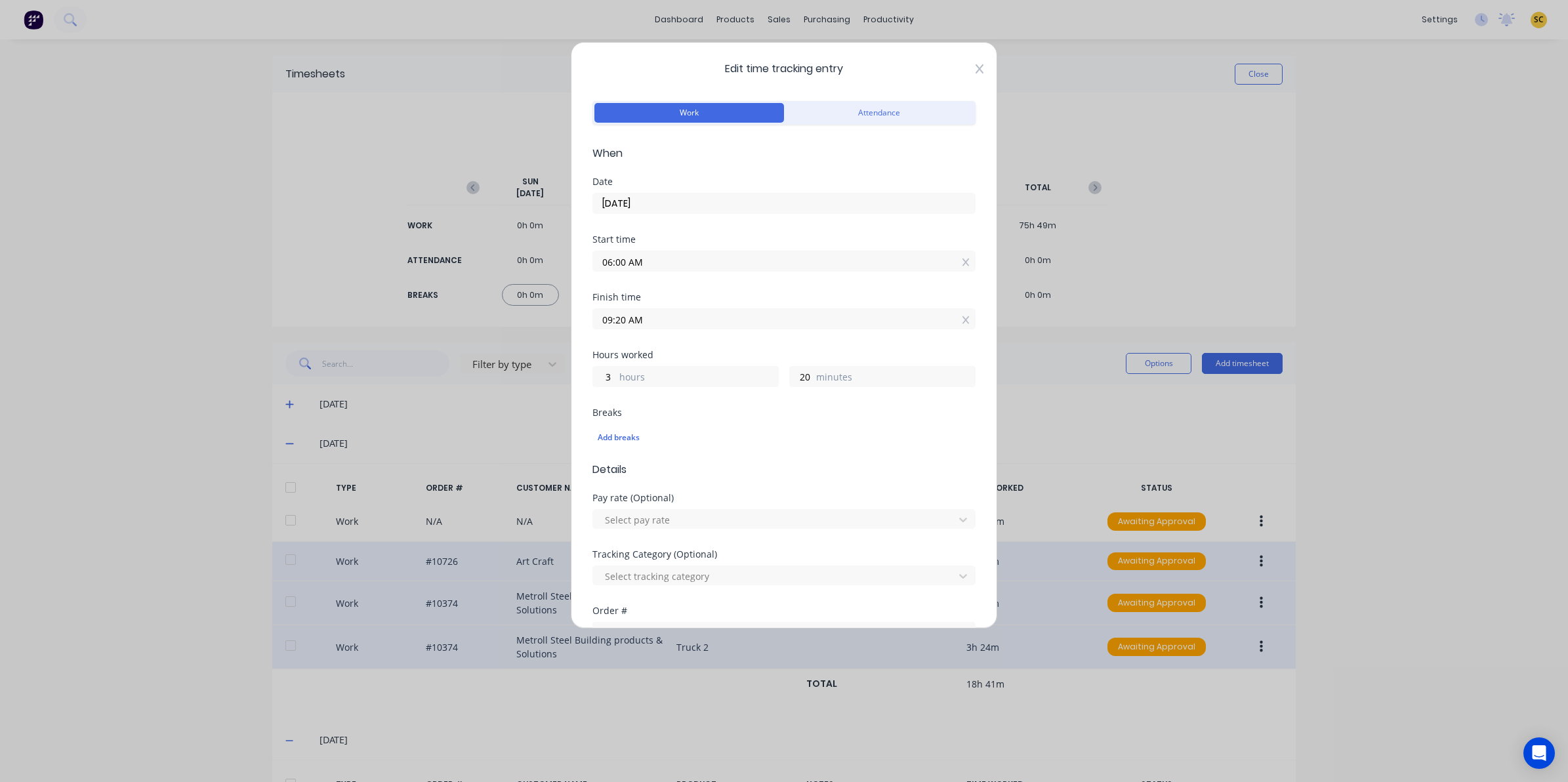
click at [966, 72] on div "Edit time tracking entry Work Attendance When Date [DATE] Start time 06:00 AM F…" at bounding box center [784, 335] width 426 height 587
click at [975, 72] on icon at bounding box center [979, 68] width 8 height 10
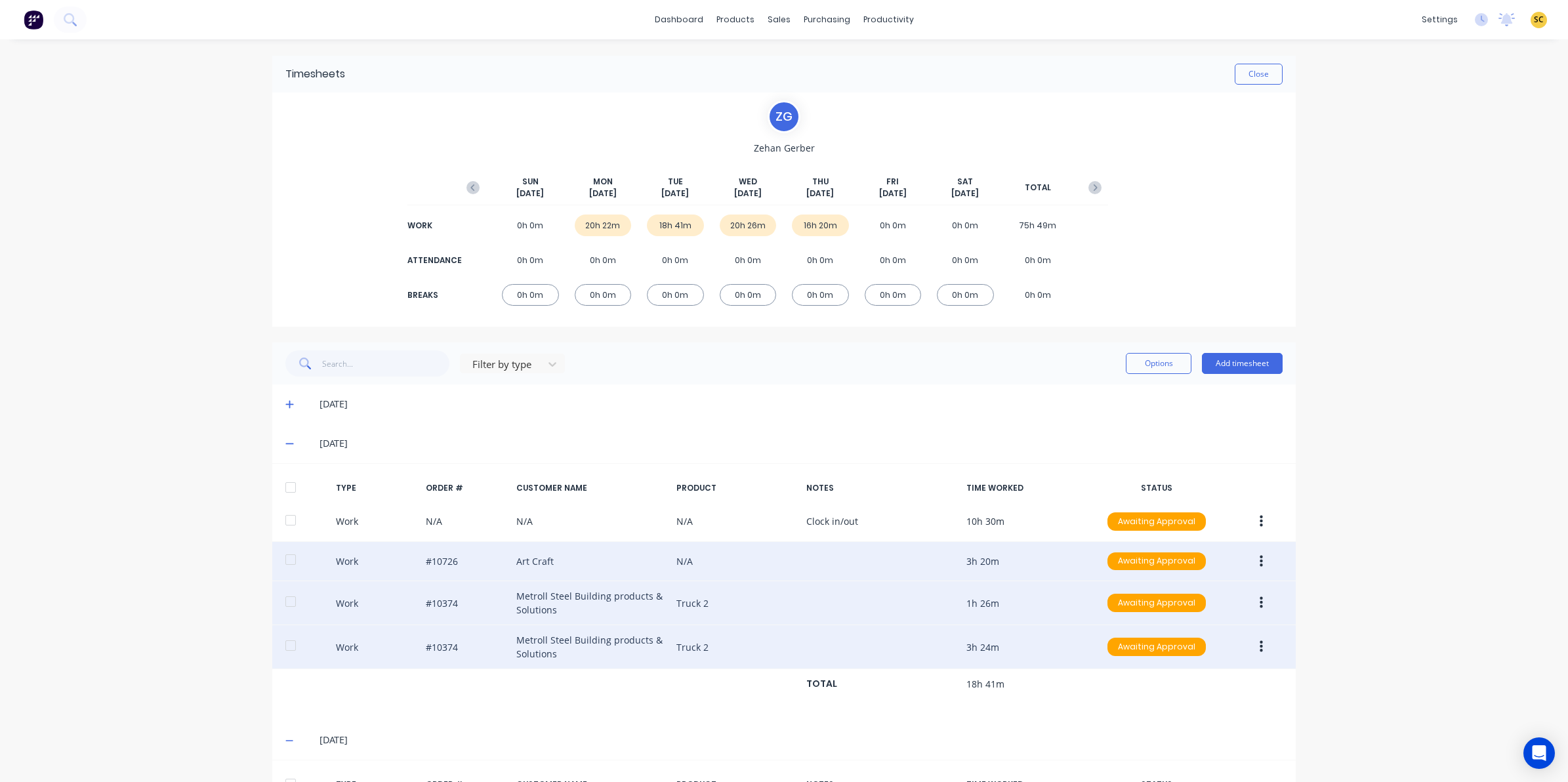
click at [1251, 605] on button "button" at bounding box center [1261, 602] width 31 height 24
click at [1180, 551] on div "Edit" at bounding box center [1214, 554] width 101 height 19
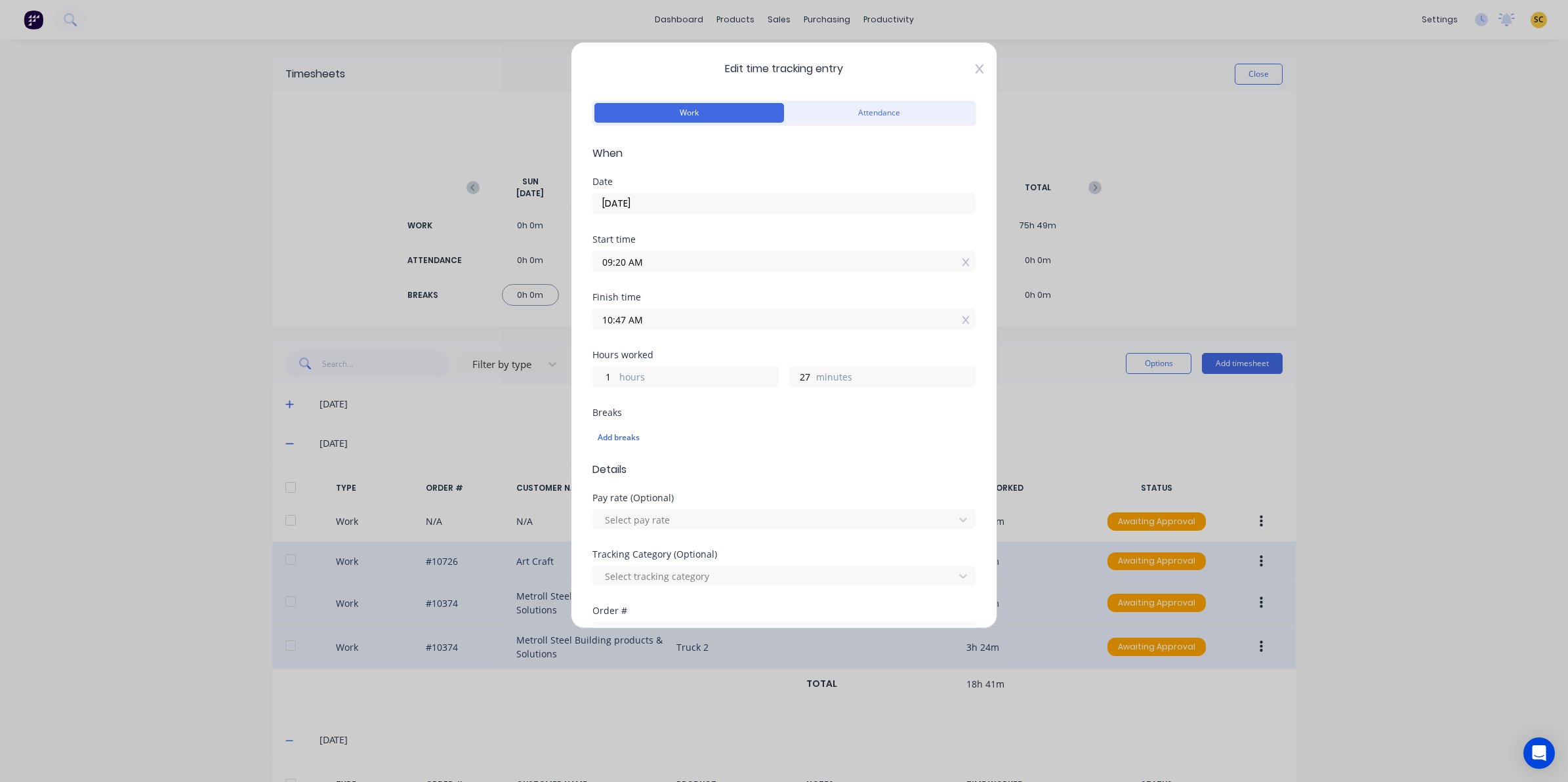
click at [975, 69] on icon at bounding box center [979, 69] width 8 height 9
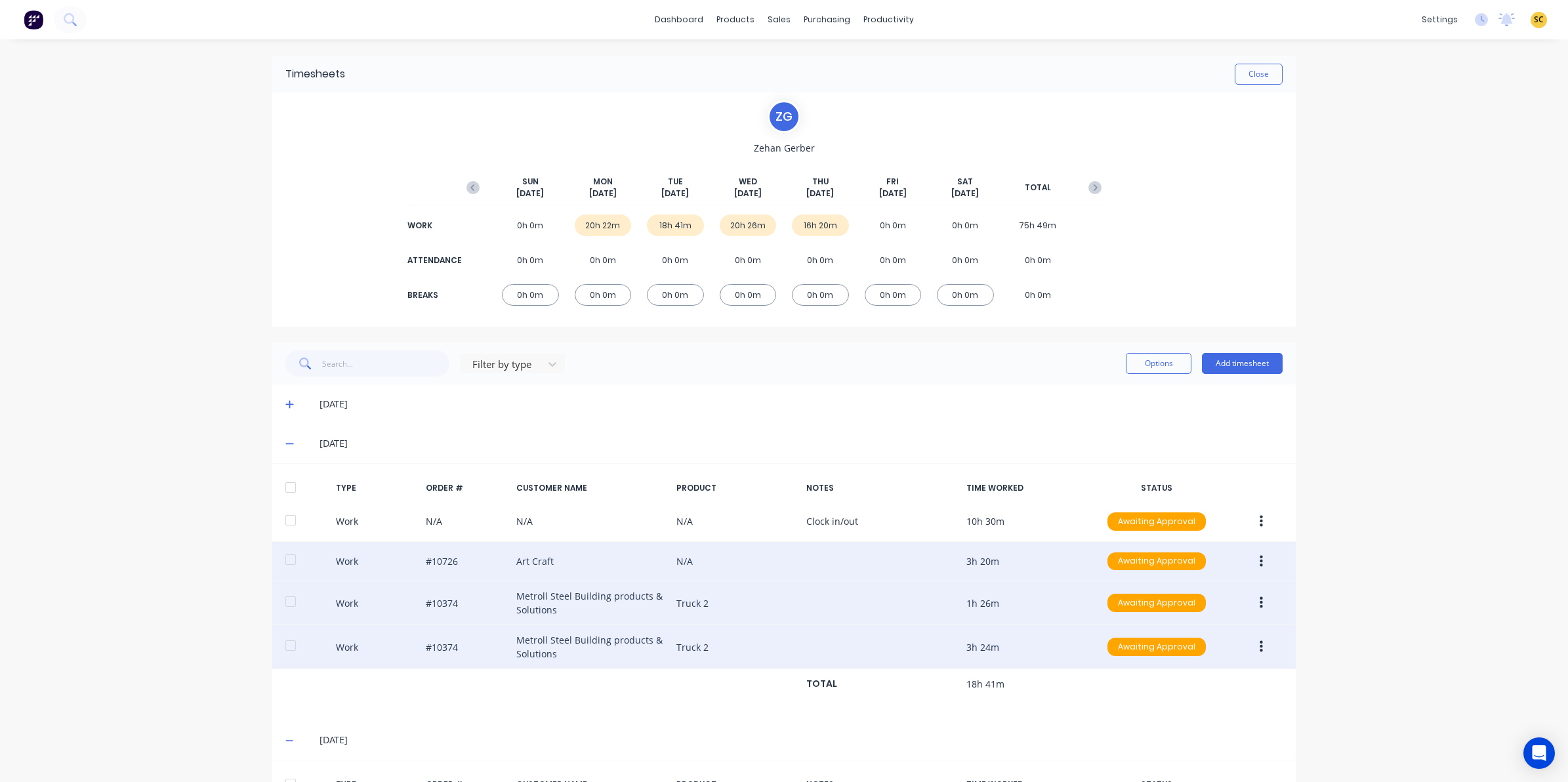
click at [1260, 647] on button "button" at bounding box center [1261, 647] width 31 height 24
click at [1236, 604] on div "Edit" at bounding box center [1214, 598] width 101 height 19
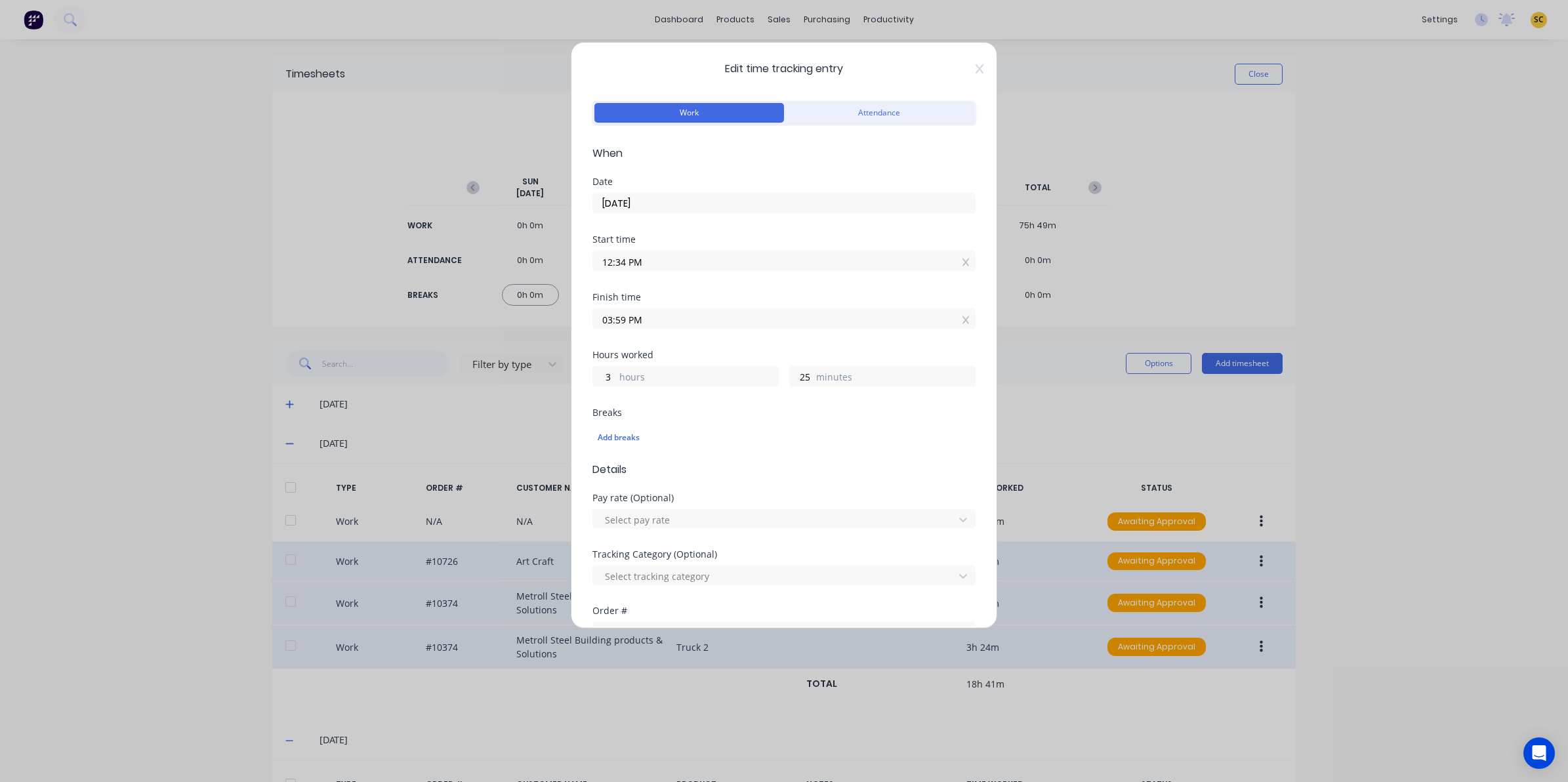
click at [962, 67] on span "Edit time tracking entry" at bounding box center [784, 68] width 383 height 16
click at [975, 66] on icon at bounding box center [979, 68] width 8 height 10
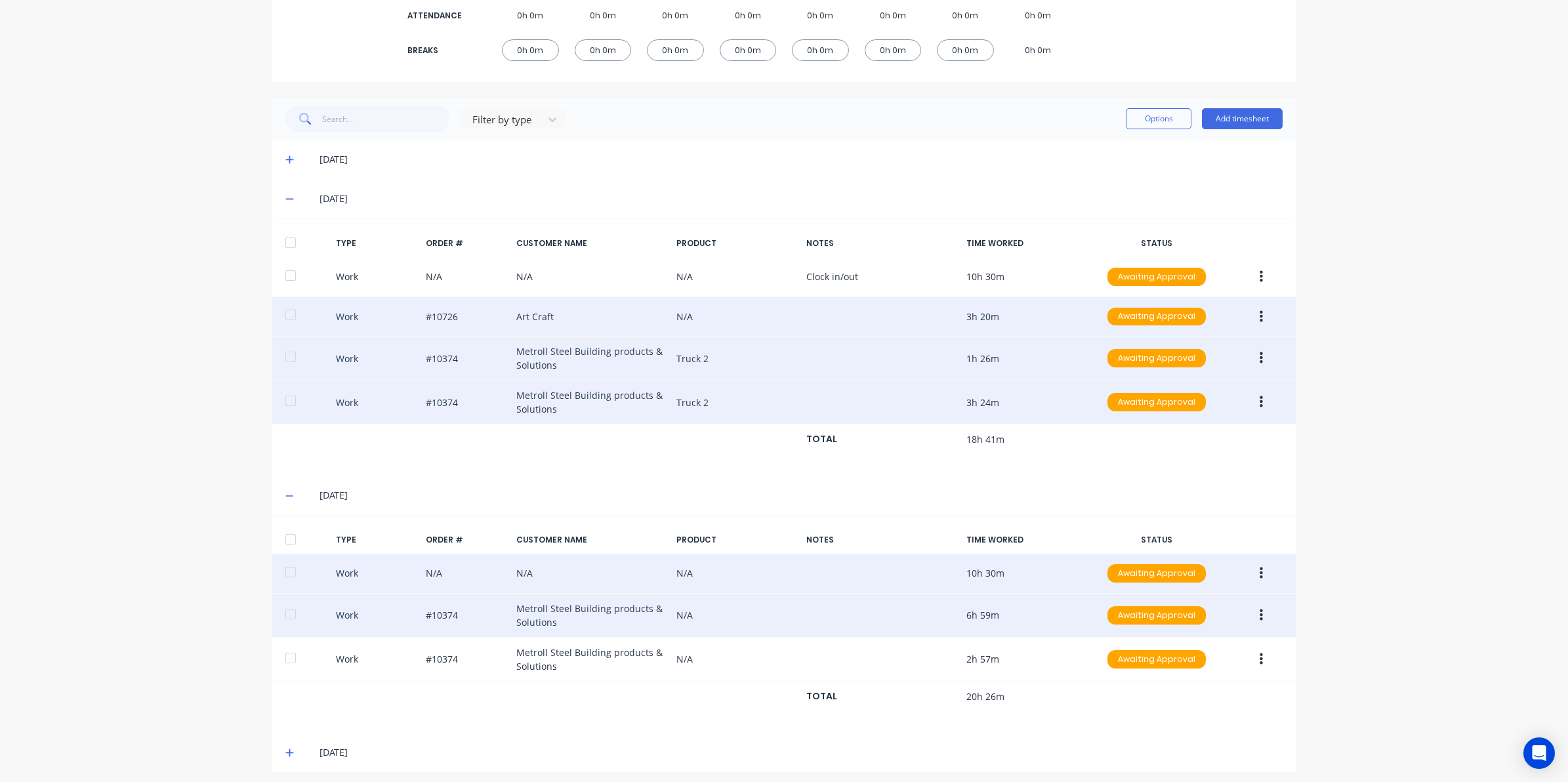
scroll to position [253, 0]
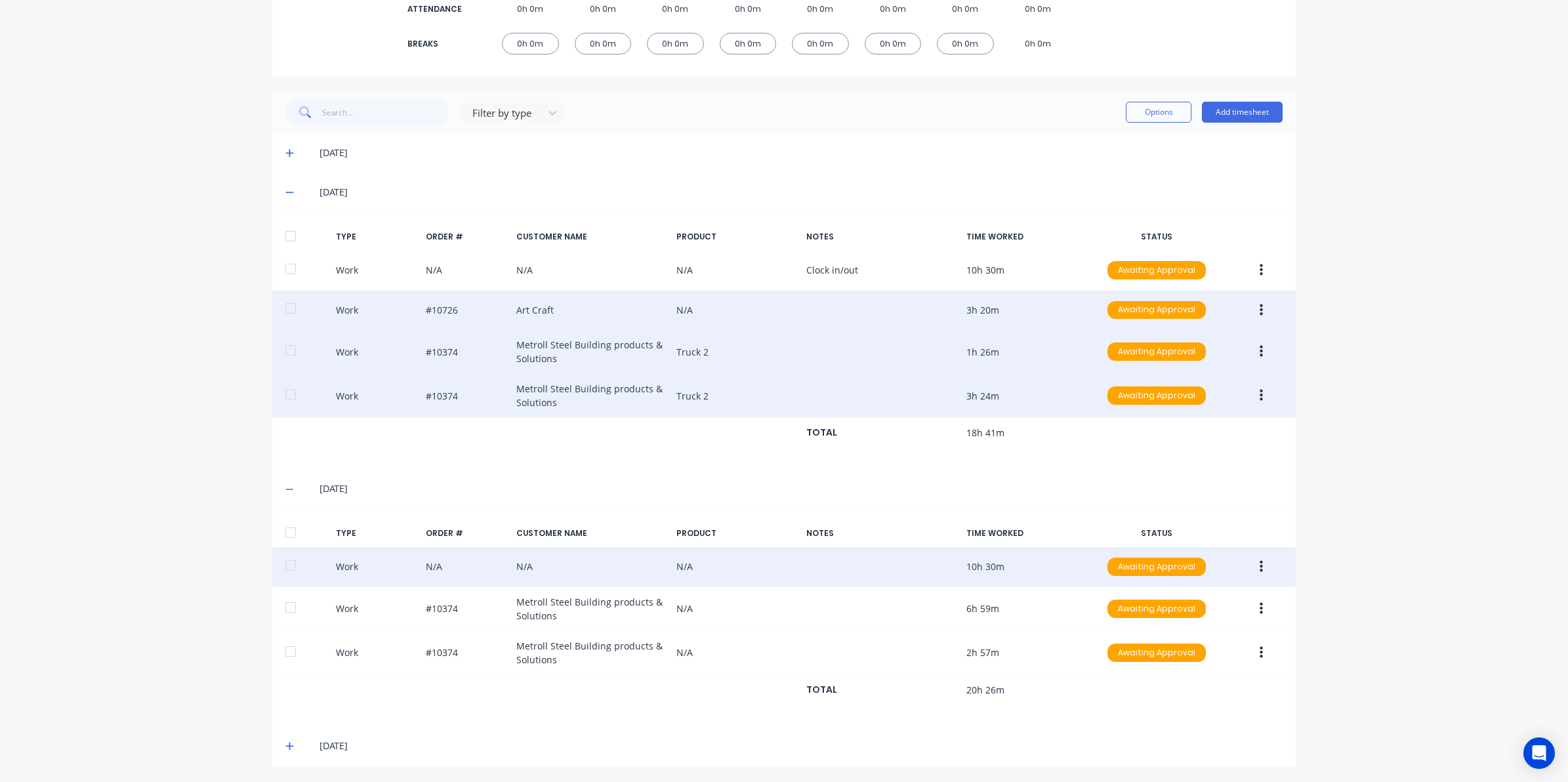
click at [285, 745] on icon at bounding box center [289, 746] width 9 height 9
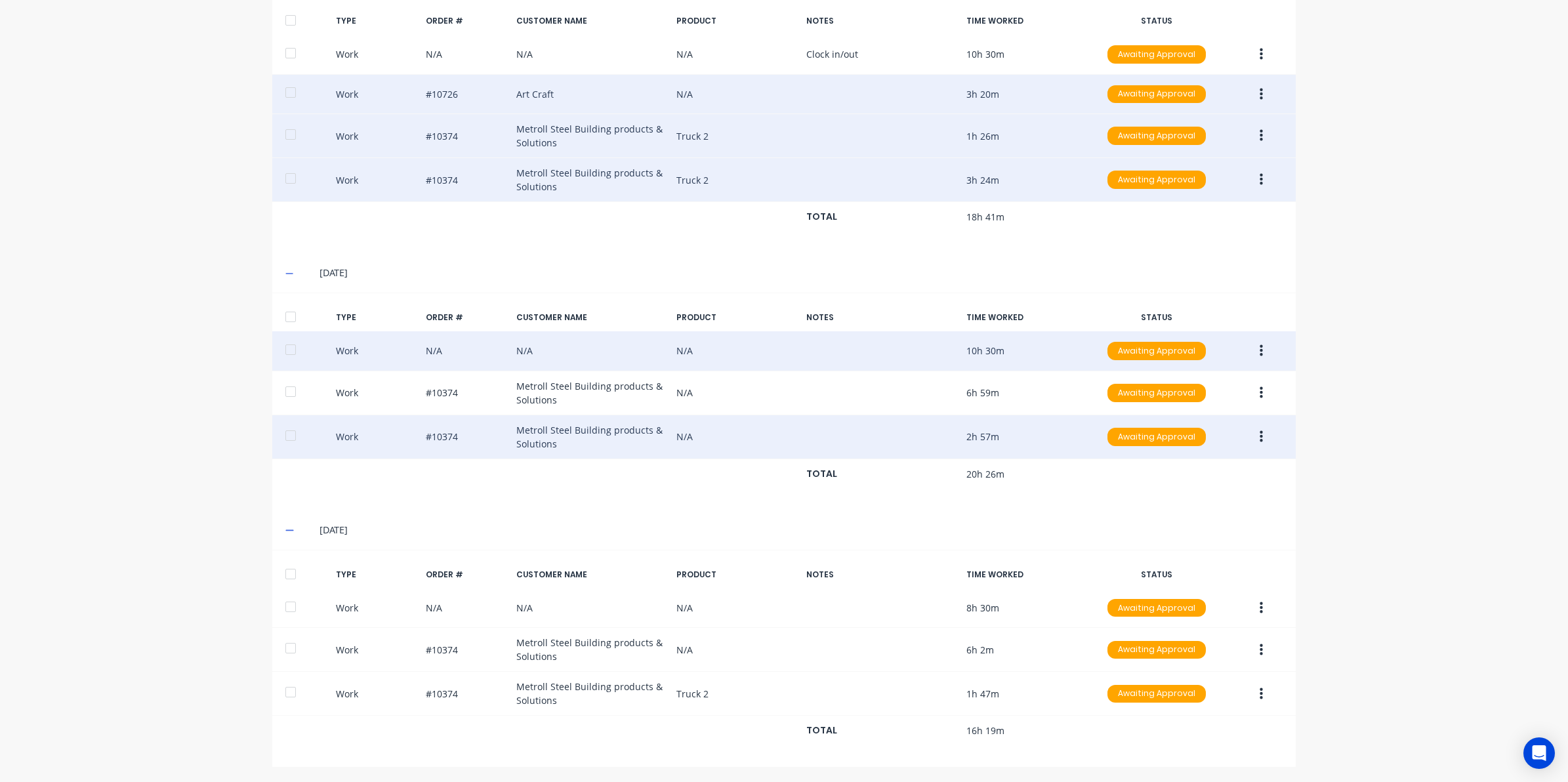
scroll to position [472, 0]
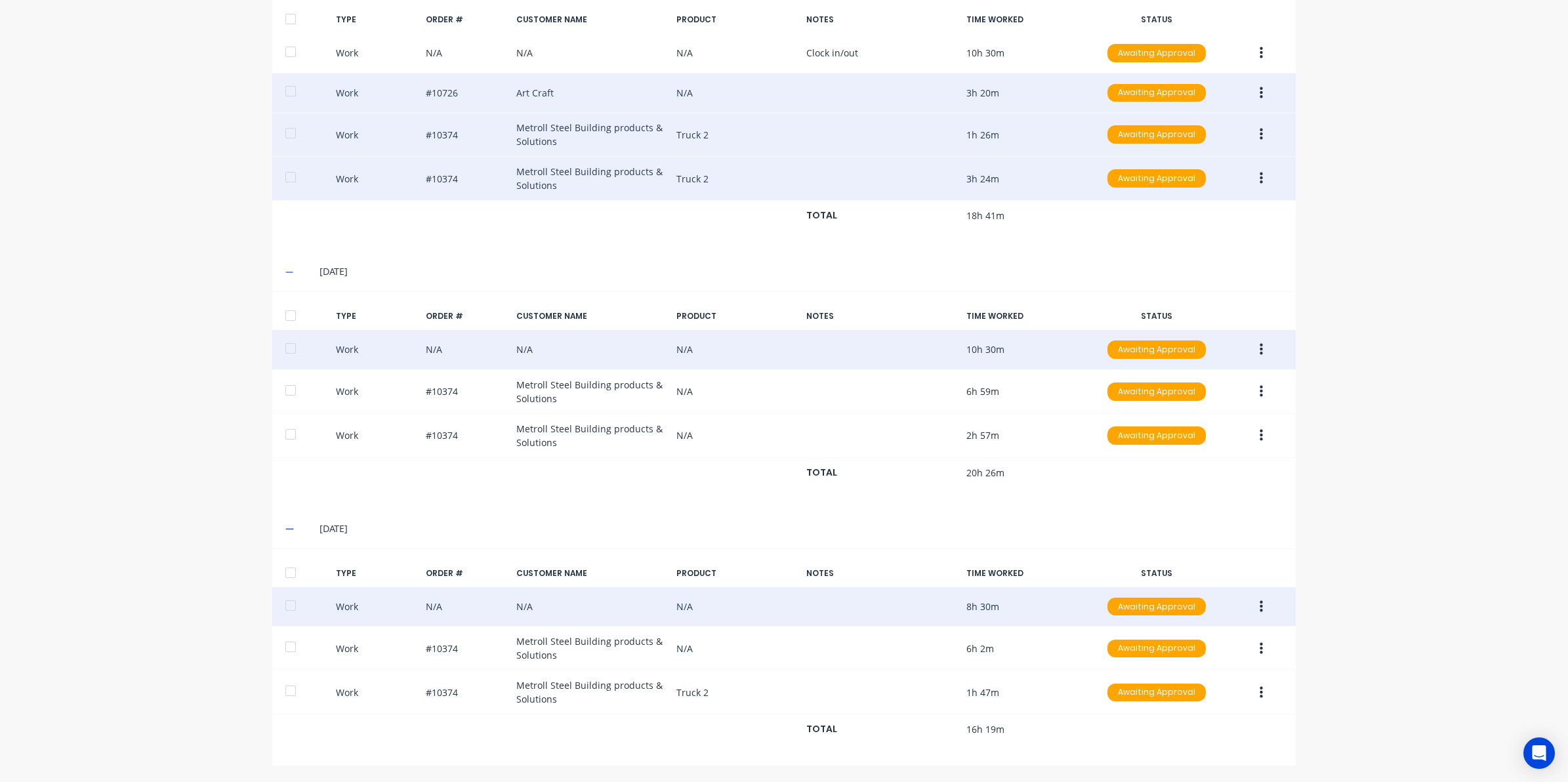
click at [1260, 605] on icon "button" at bounding box center [1261, 606] width 3 height 11
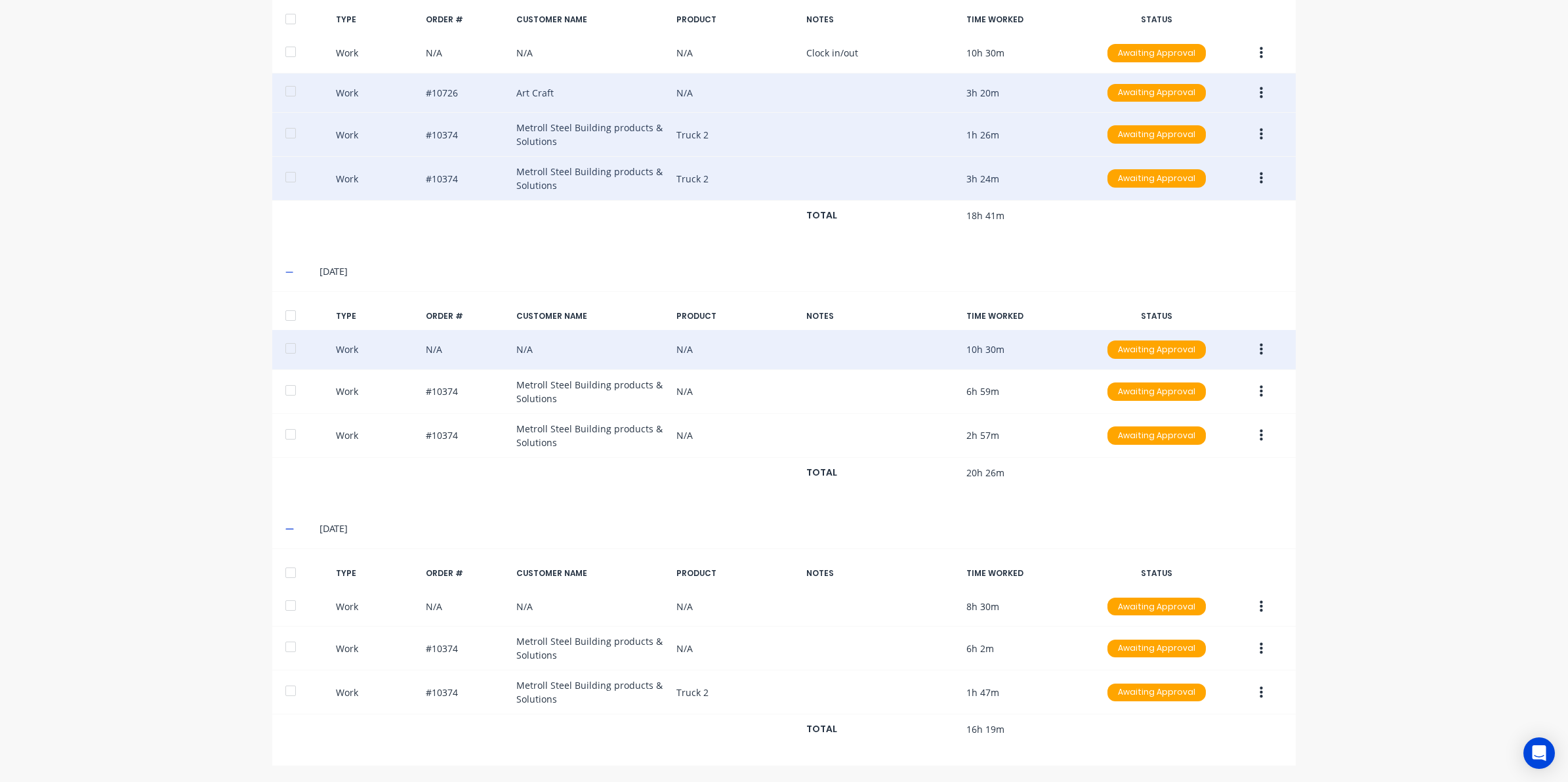
click at [1344, 484] on div "dashboard products sales purchasing productivity dashboard products Product Cat…" at bounding box center [784, 391] width 1568 height 782
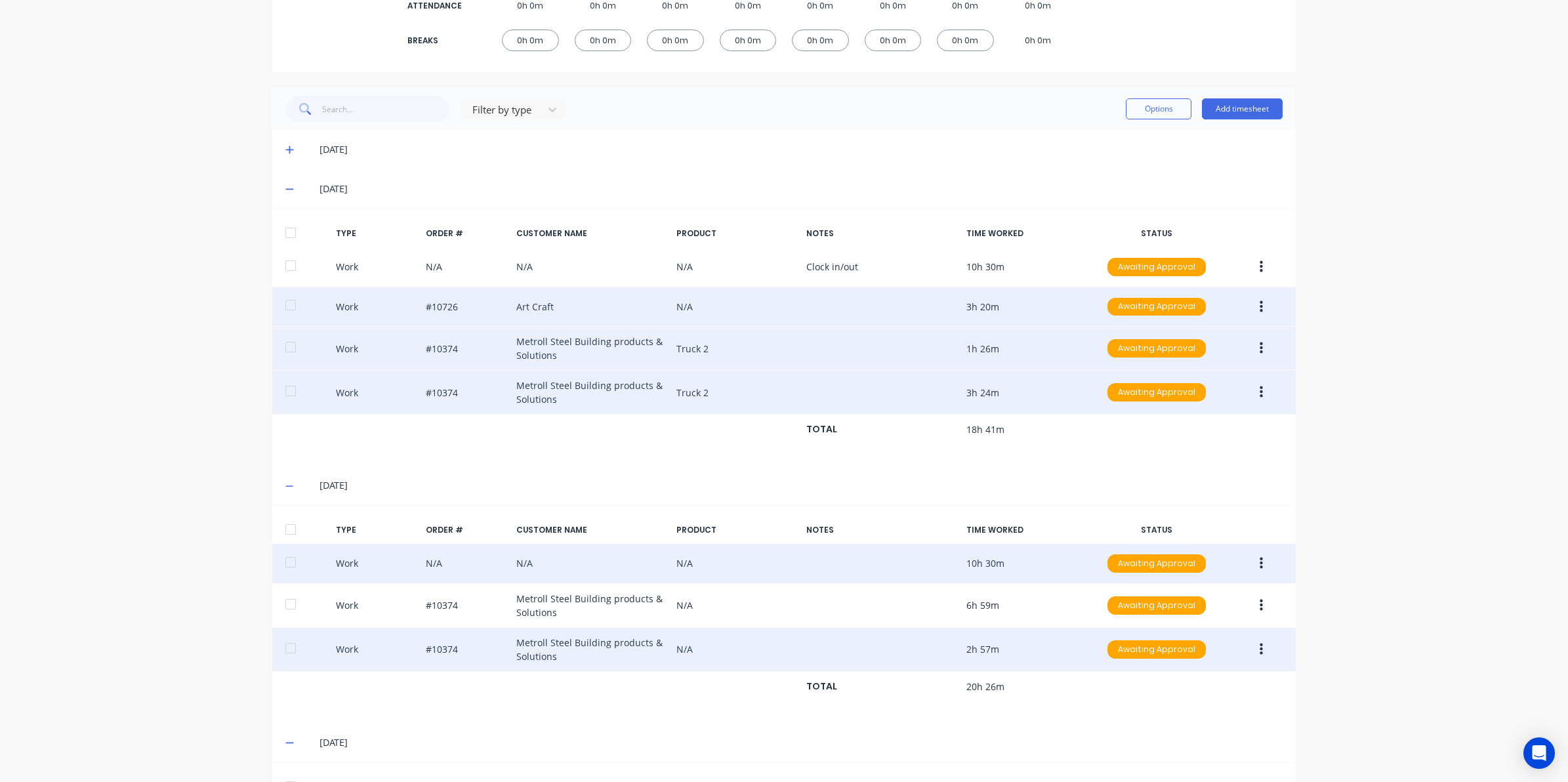
scroll to position [226, 0]
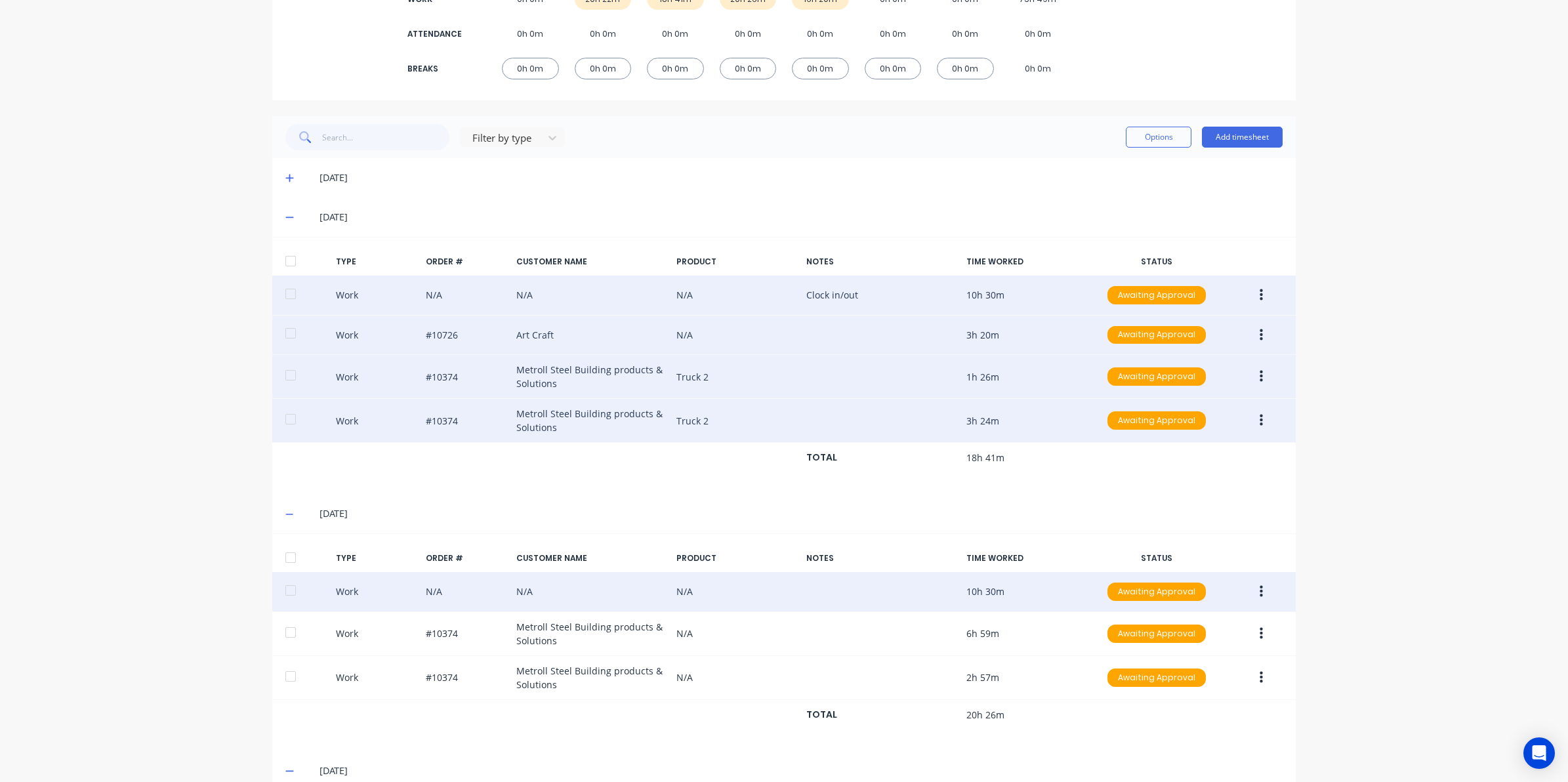
click at [833, 295] on div "Work N/A N/A N/A Clock in/out 10h 30m Awaiting Approval" at bounding box center [784, 295] width 1024 height 40
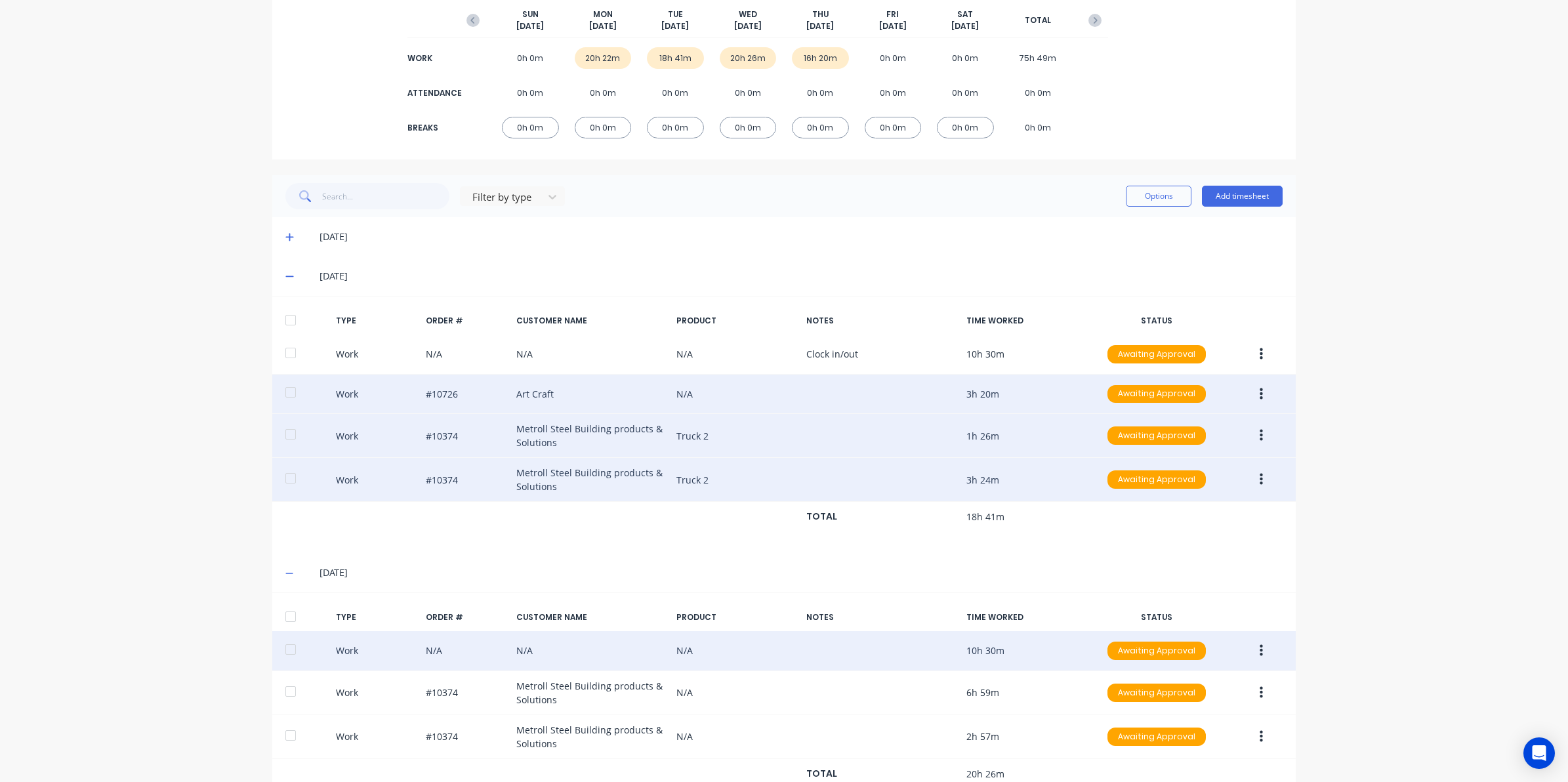
scroll to position [0, 0]
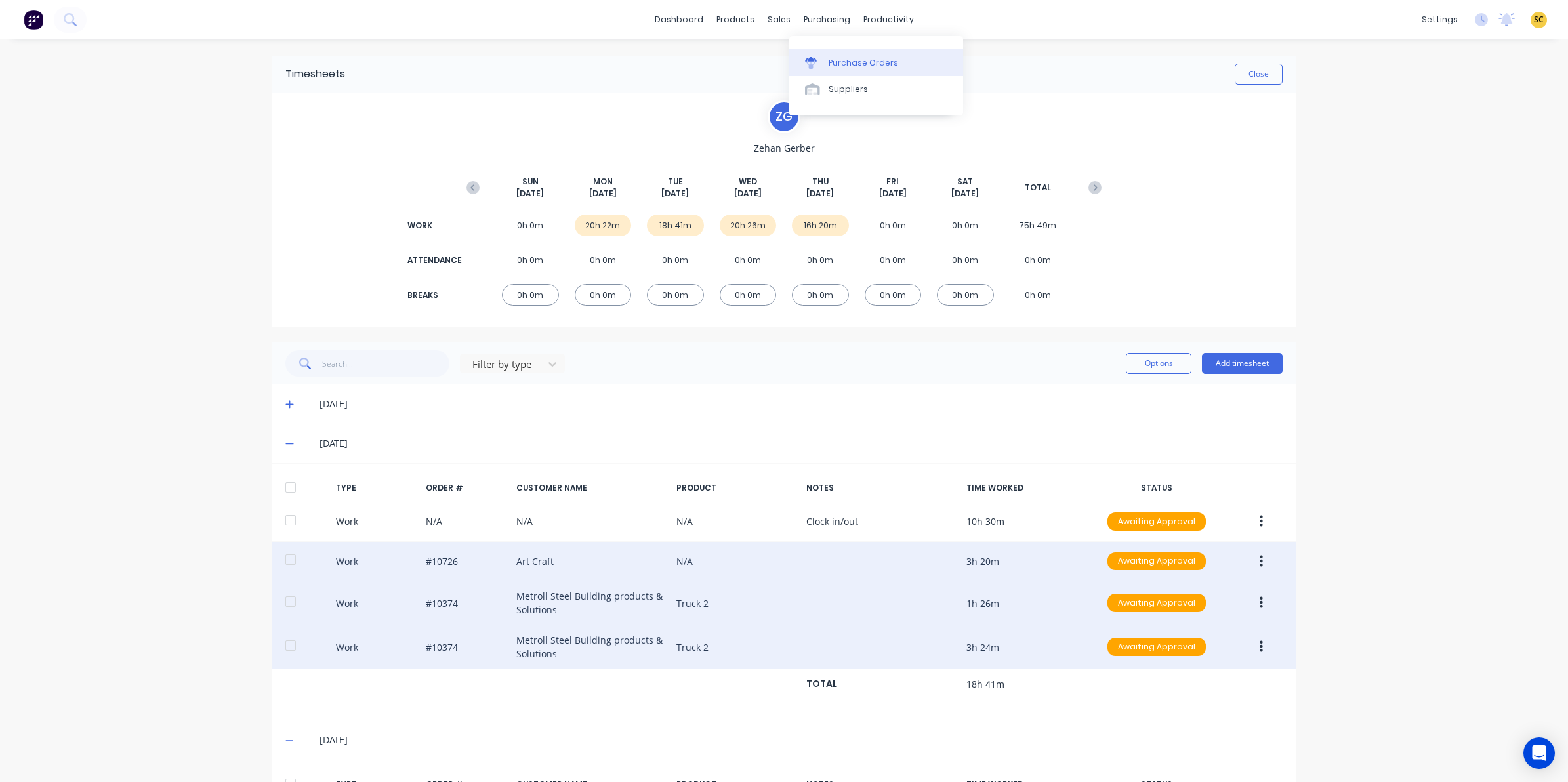
click at [834, 67] on div "Purchase Orders" at bounding box center [863, 62] width 69 height 11
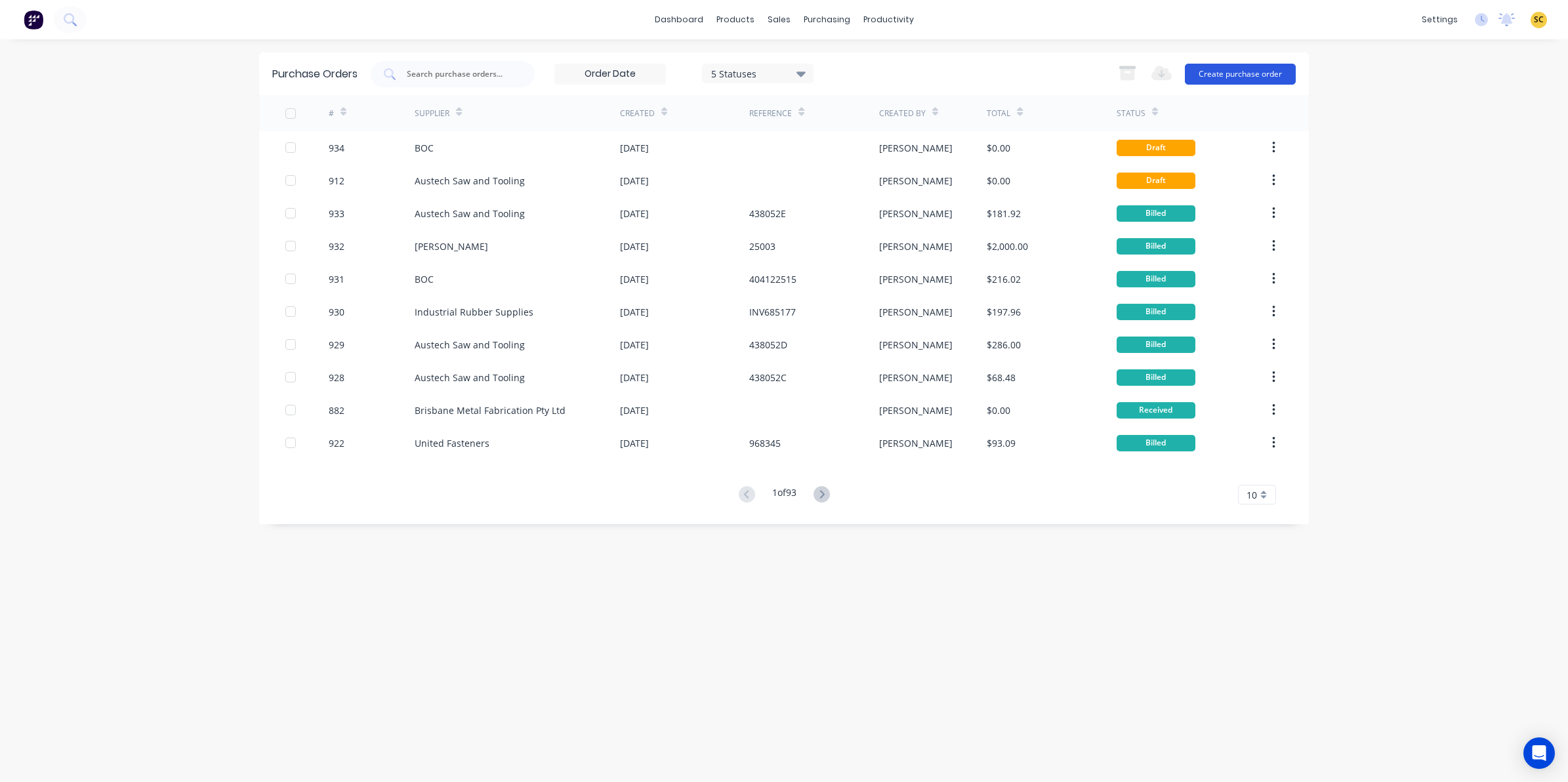
click at [1263, 67] on button "Create purchase order" at bounding box center [1240, 74] width 111 height 21
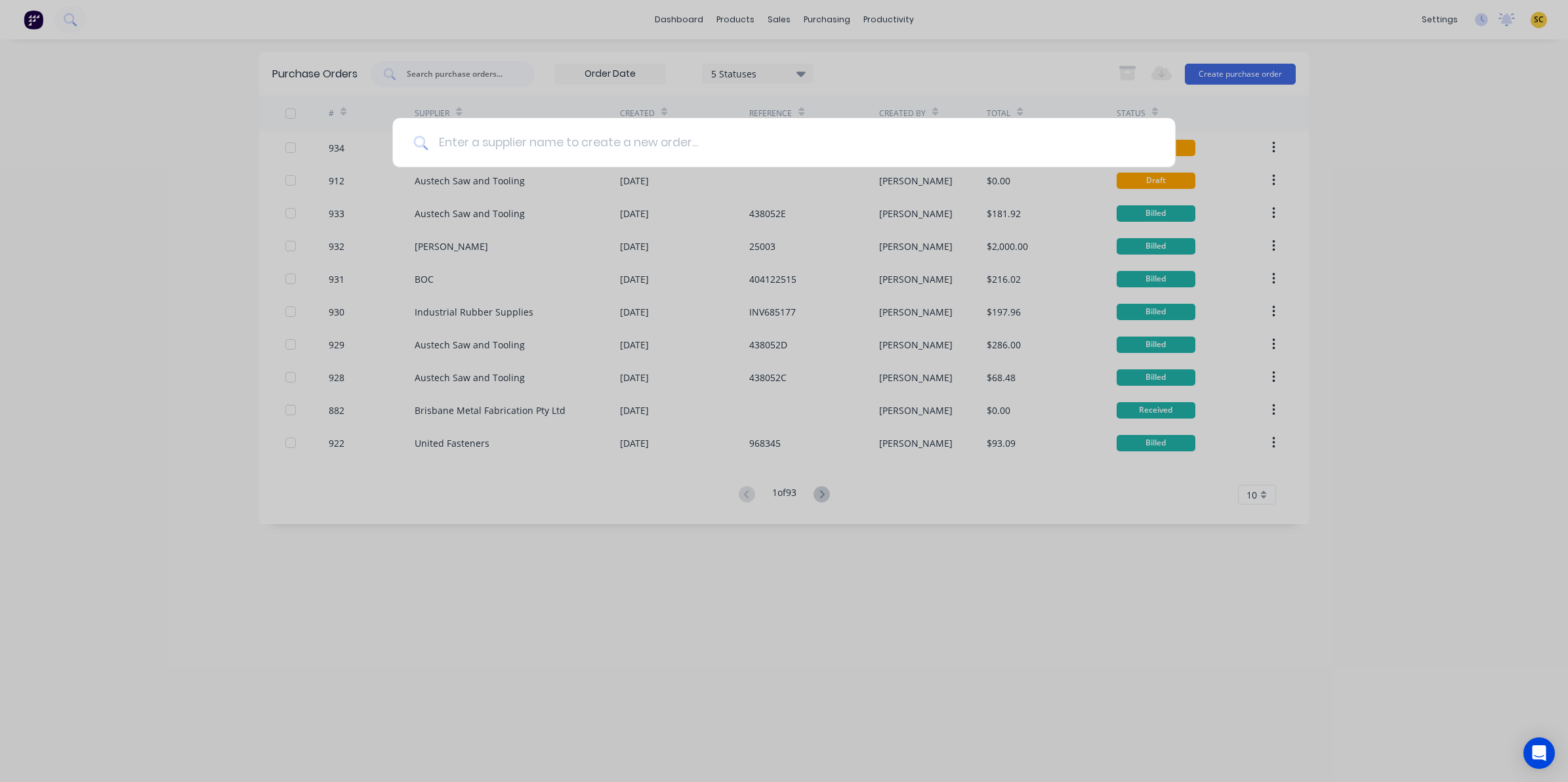
click at [463, 138] on input at bounding box center [791, 143] width 726 height 49
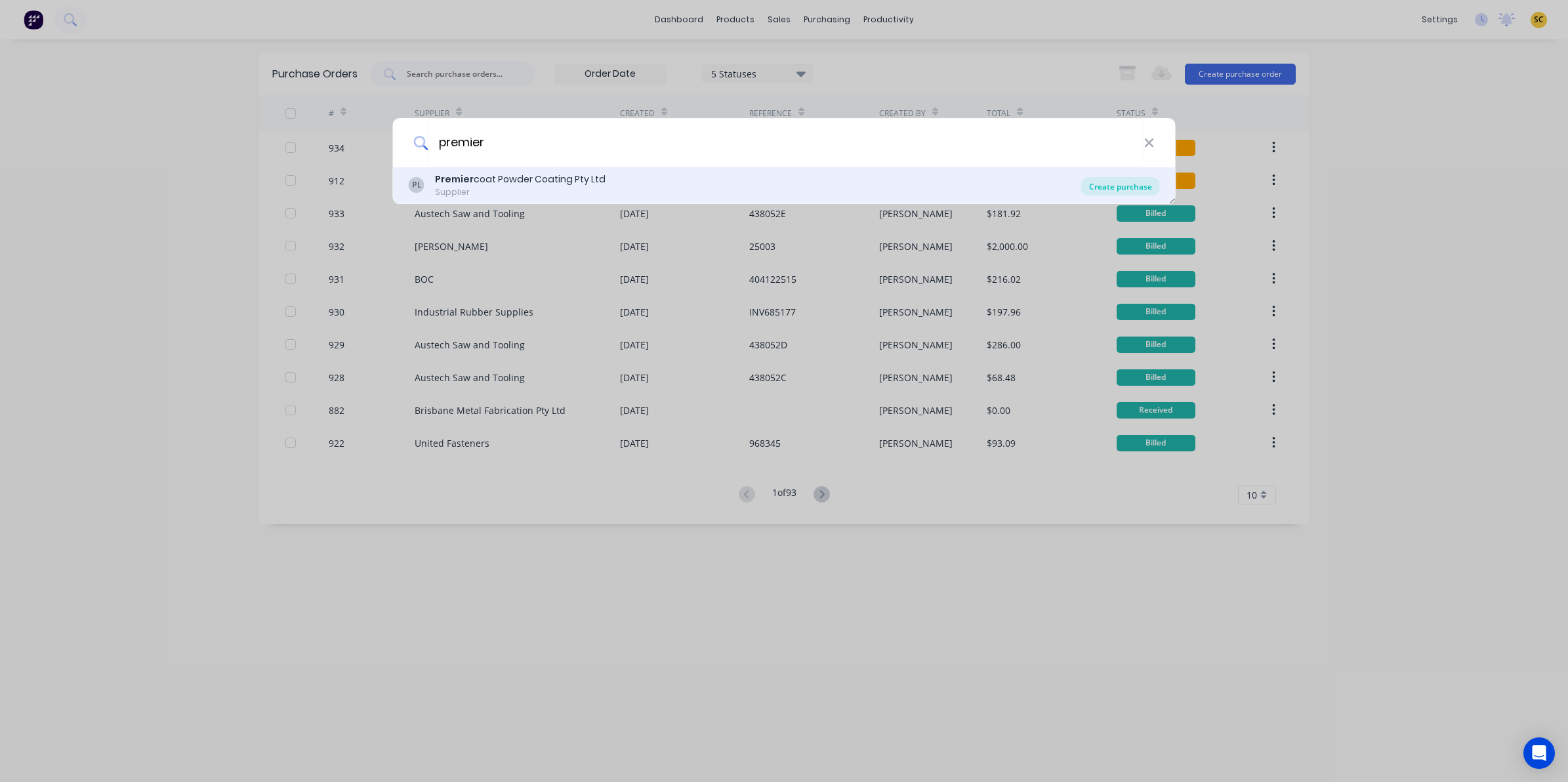
type input "premier"
click at [1142, 187] on div "Create purchase" at bounding box center [1120, 186] width 79 height 18
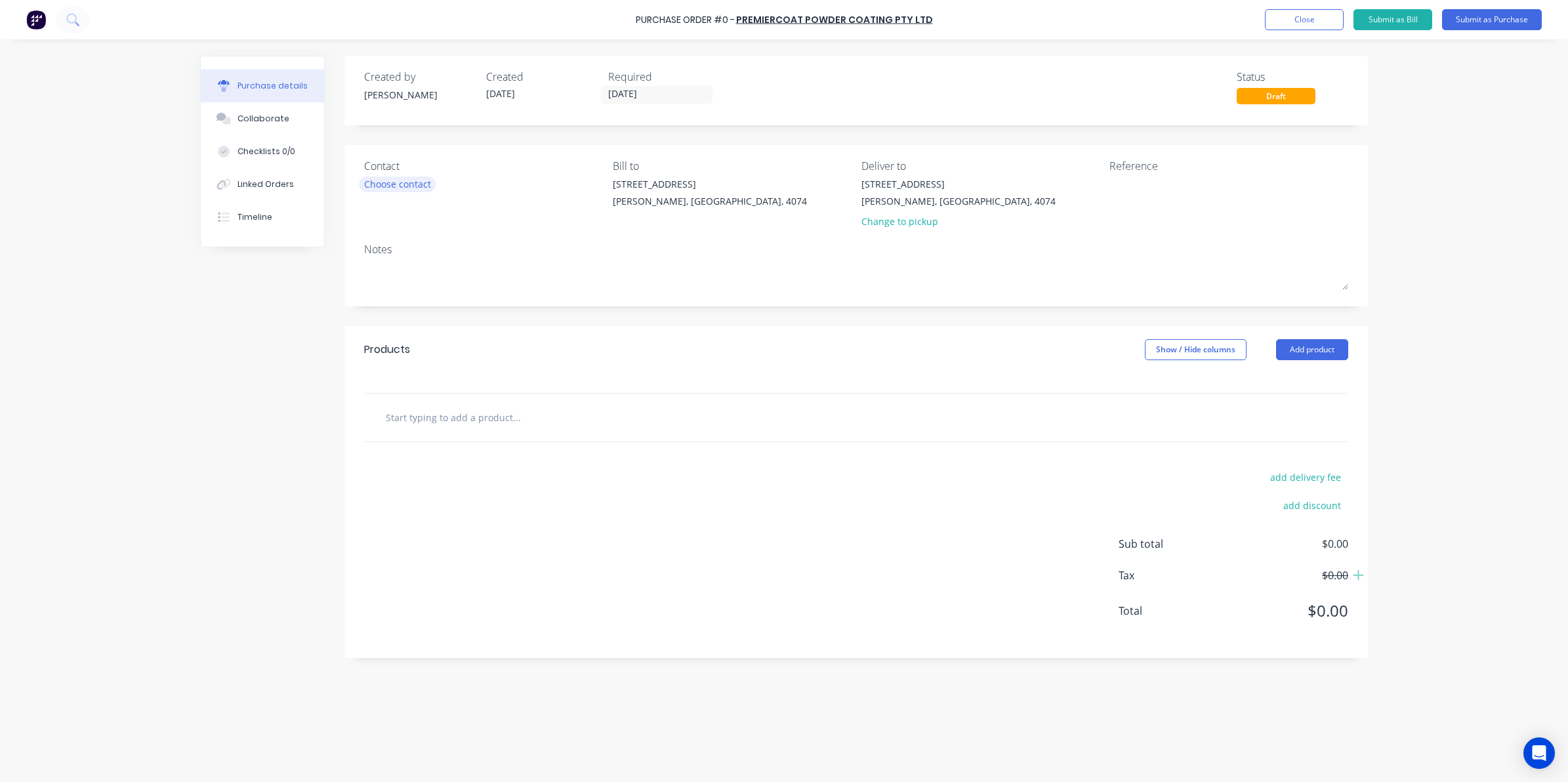
click at [408, 181] on div "Choose contact" at bounding box center [398, 184] width 67 height 14
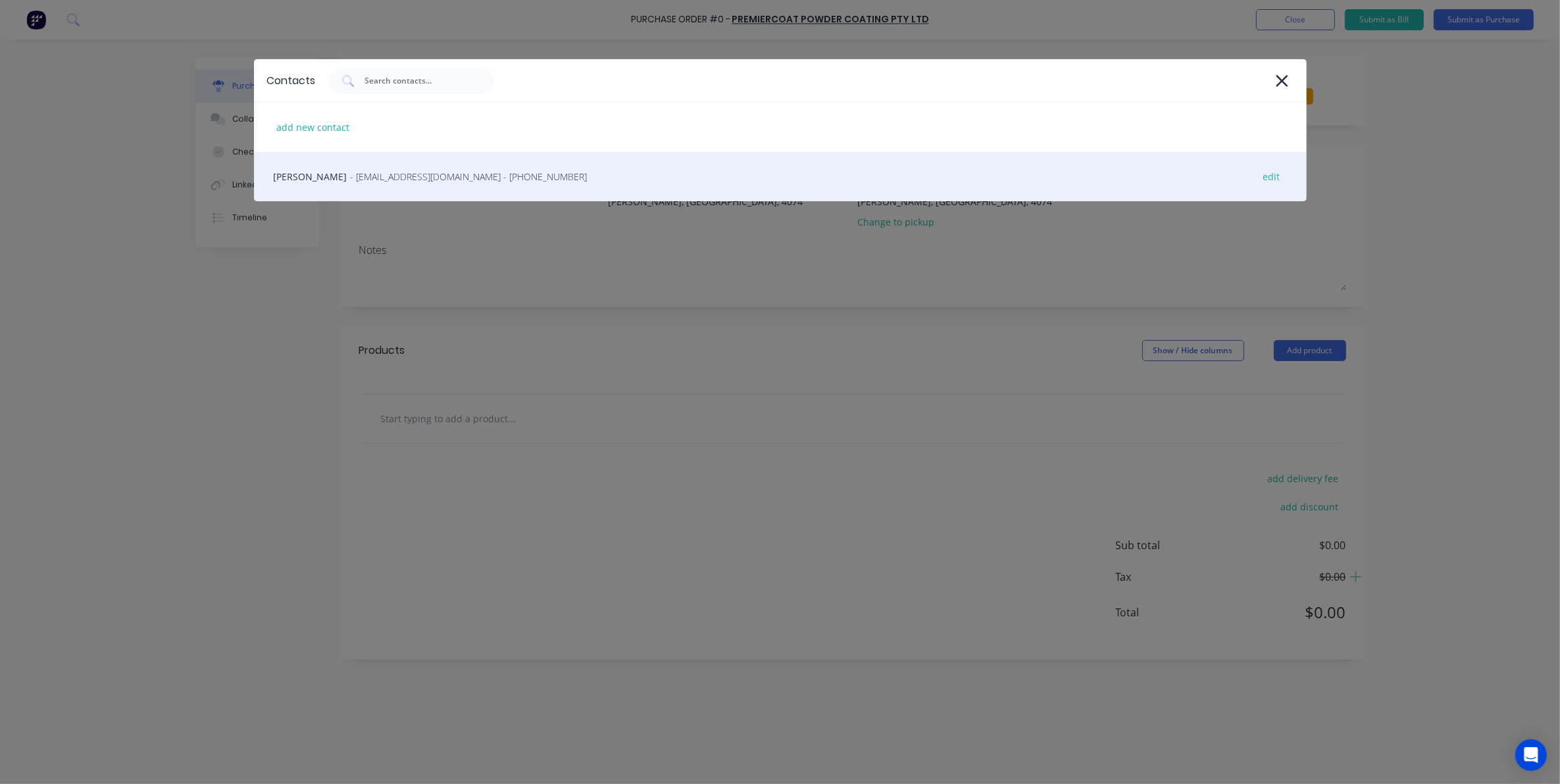
click at [381, 186] on div "Ray - ray.premiercoat@gmail.com - (07) 3277 8370 edit" at bounding box center [780, 177] width 1053 height 49
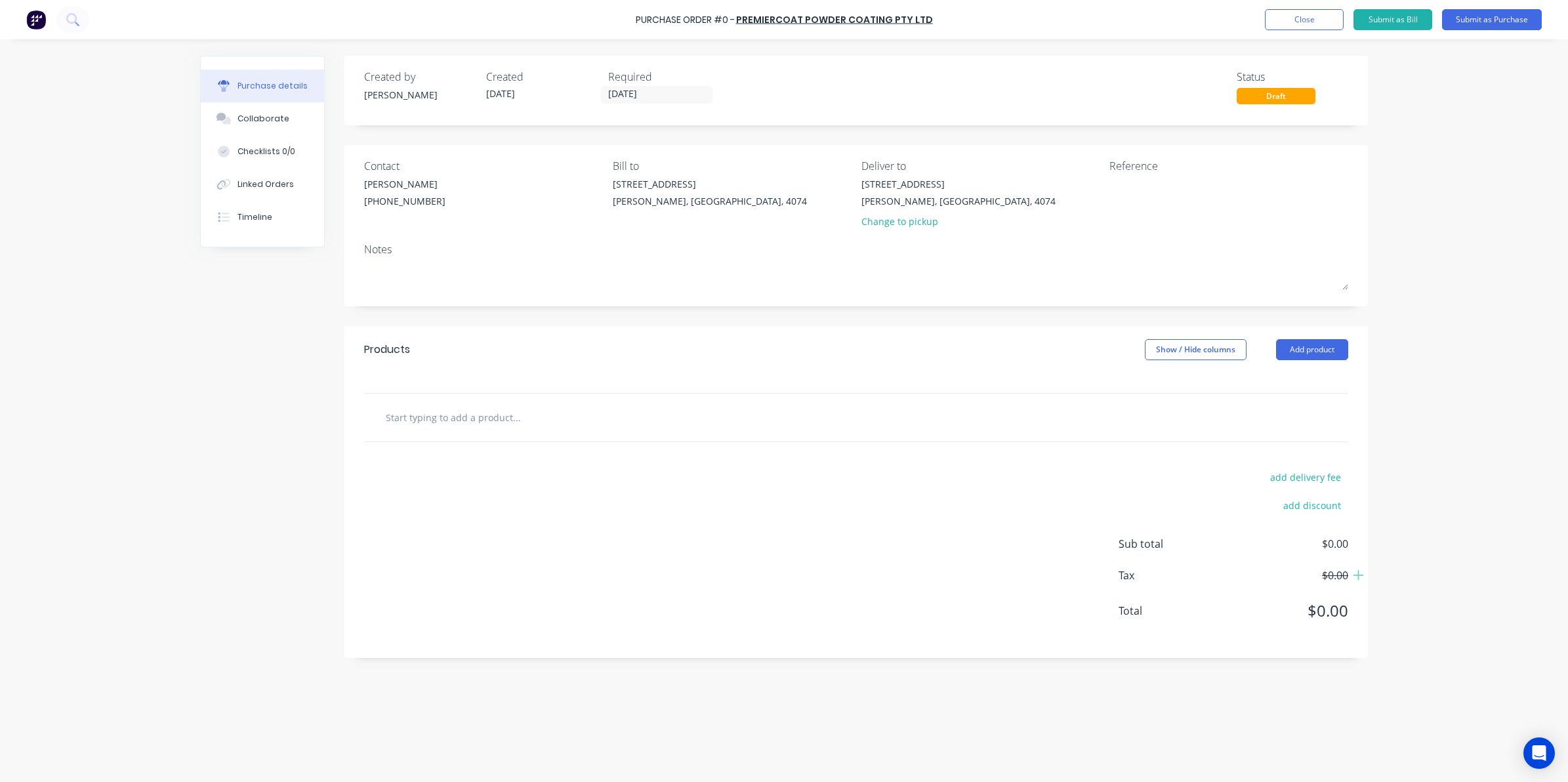
click at [1132, 214] on div "Reference" at bounding box center [1229, 196] width 239 height 77
click at [412, 429] on input "text" at bounding box center [516, 418] width 262 height 27
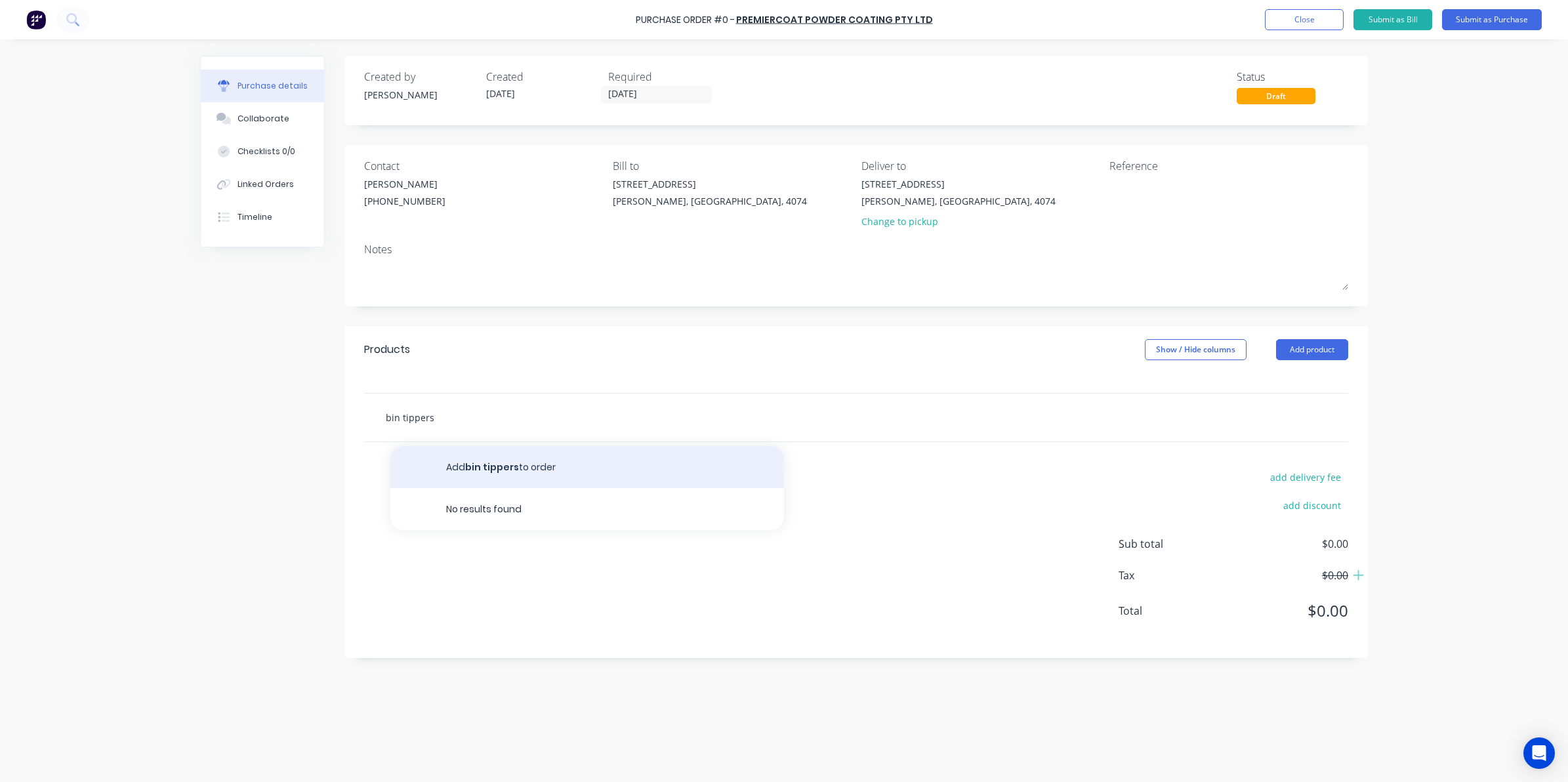
type input "bin tippers"
click at [458, 467] on button "Add bin tippers to order" at bounding box center [587, 467] width 394 height 42
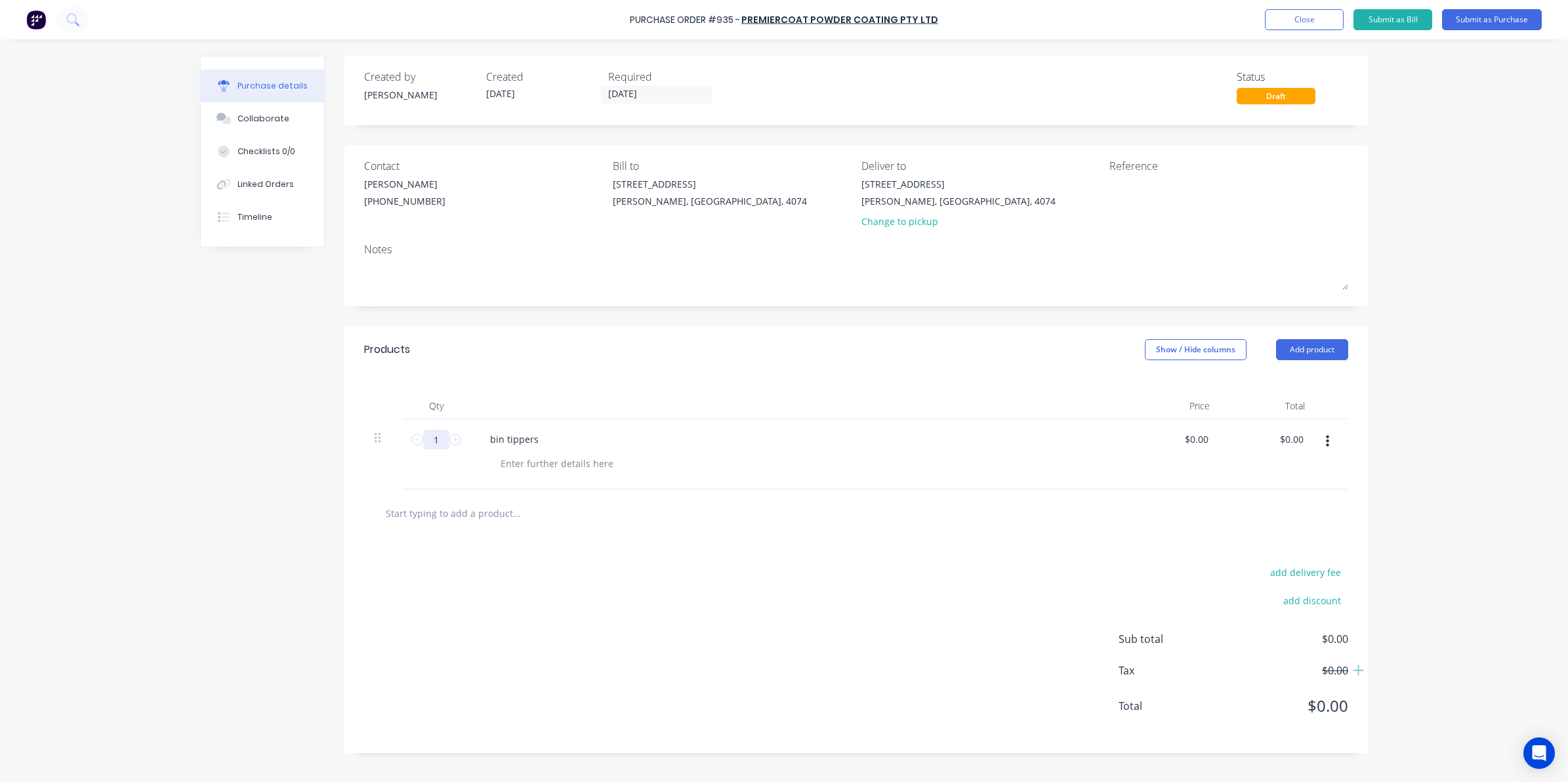
click at [440, 439] on input "1" at bounding box center [437, 439] width 27 height 20
type input "0"
type input "10"
click at [556, 466] on div at bounding box center [557, 464] width 134 height 19
click at [1498, 14] on button "Submit as Purchase" at bounding box center [1491, 20] width 99 height 21
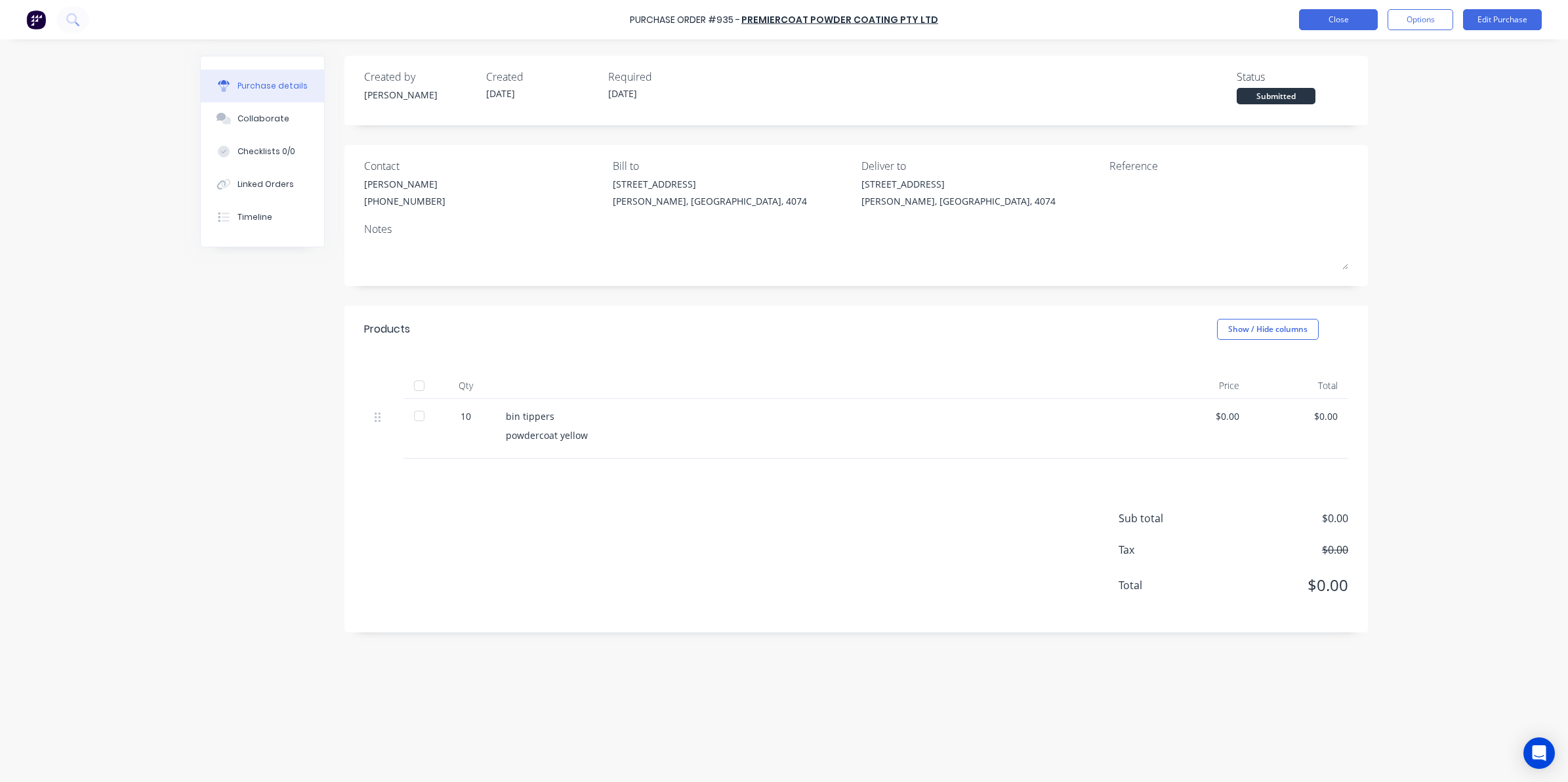
click at [1340, 20] on button "Close" at bounding box center [1338, 20] width 79 height 21
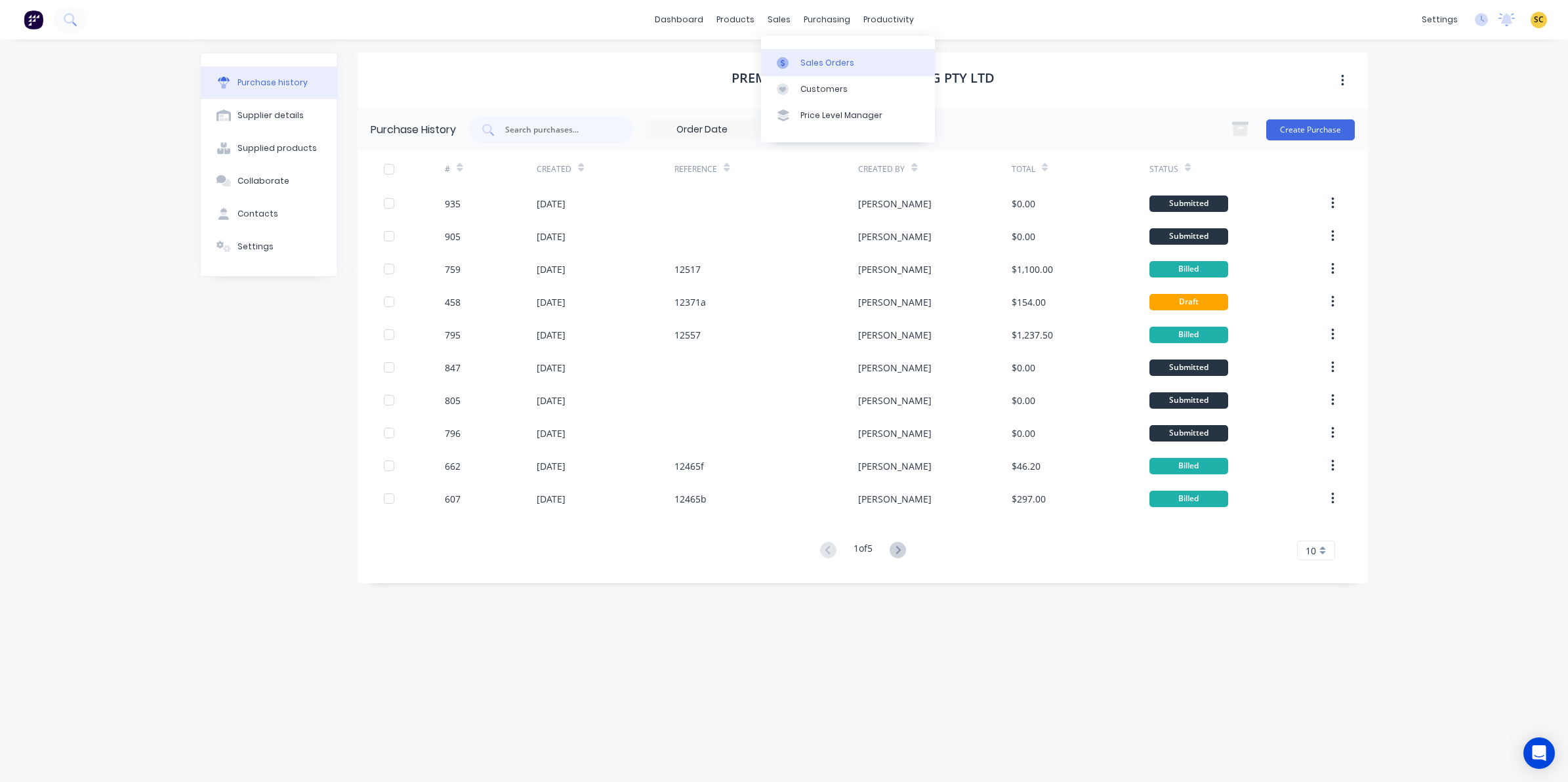
click at [806, 61] on div "Sales Orders" at bounding box center [827, 62] width 54 height 11
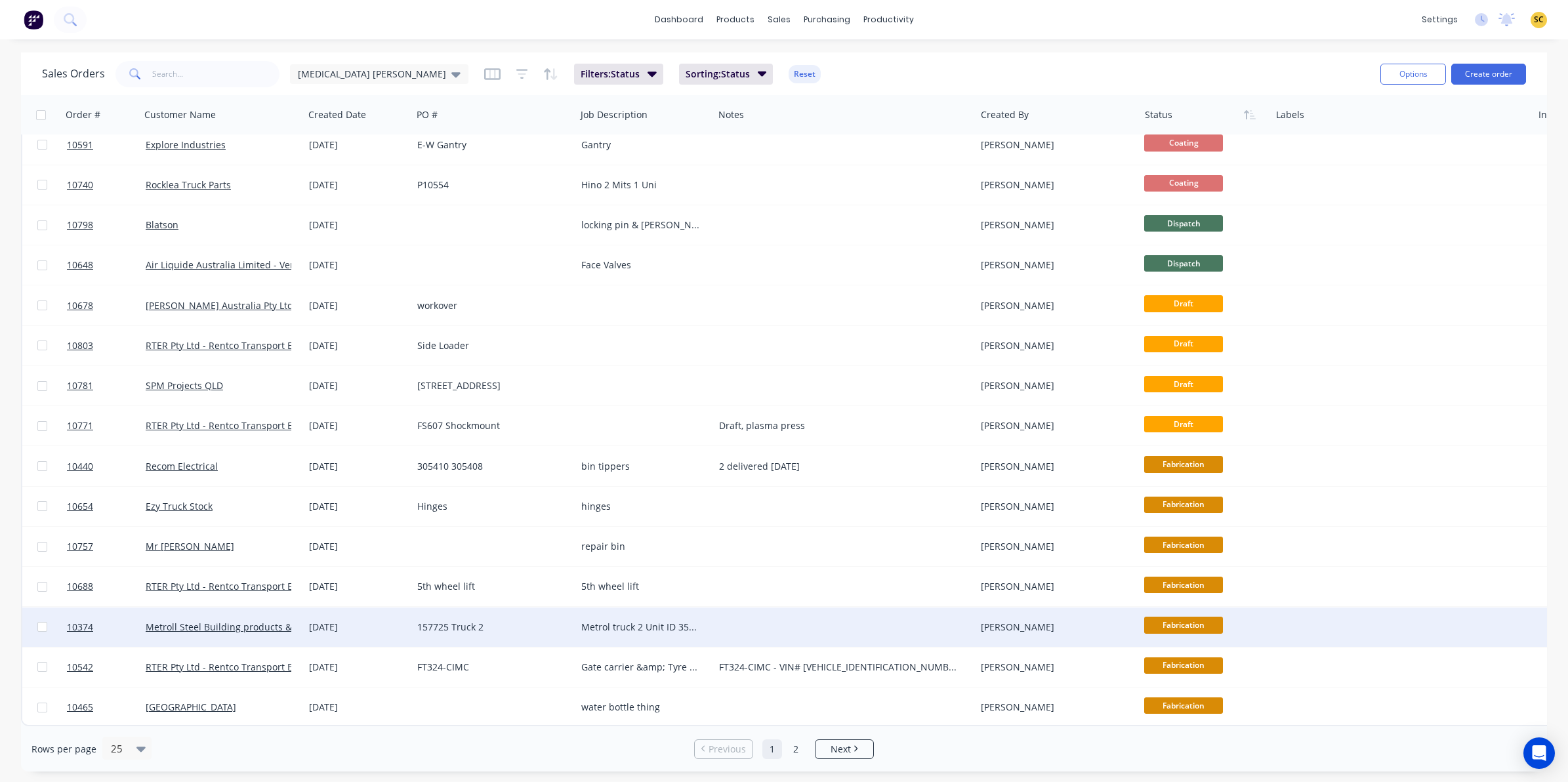
scroll to position [418, 0]
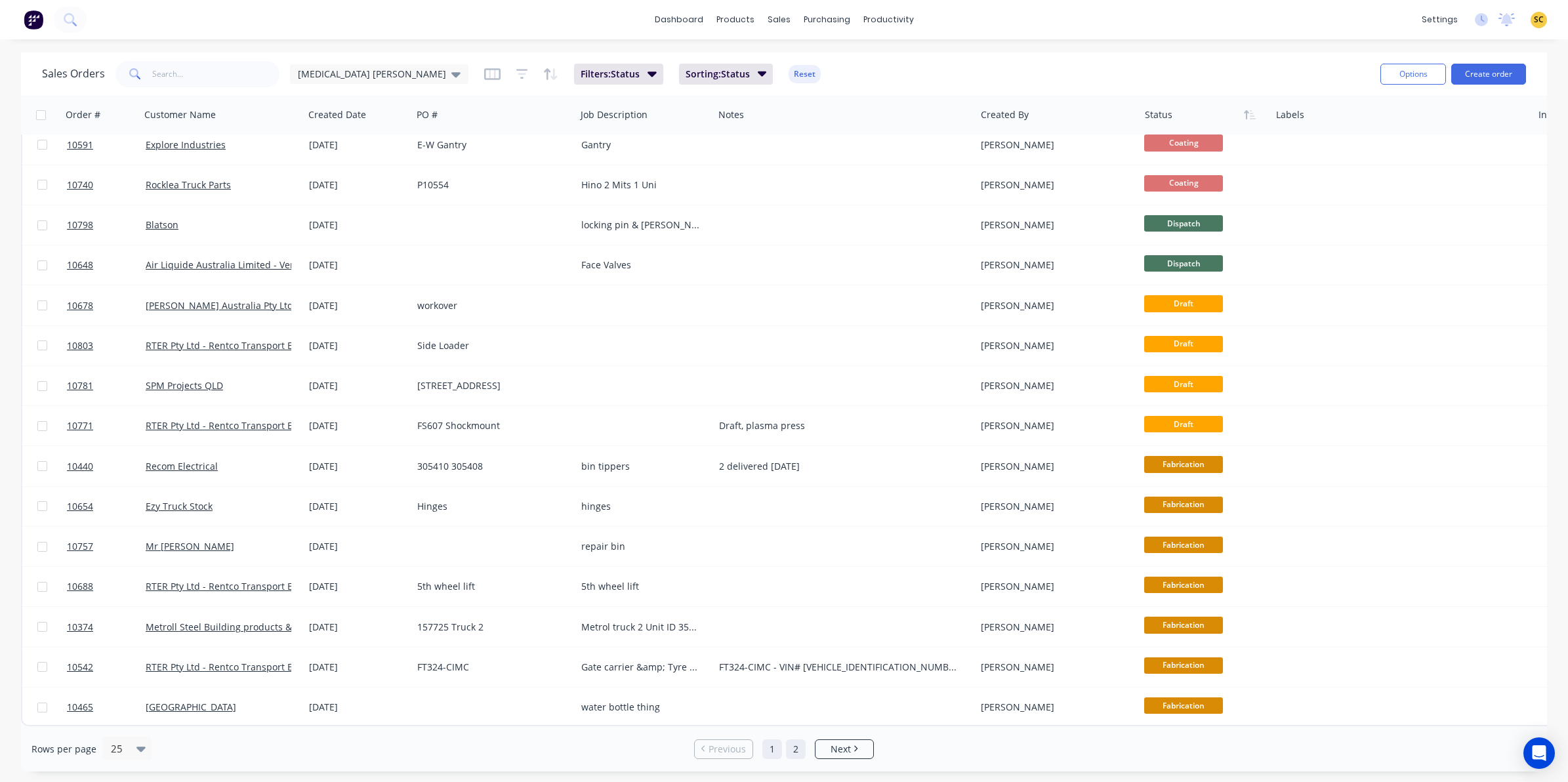
click at [794, 745] on link "2" at bounding box center [795, 749] width 20 height 20
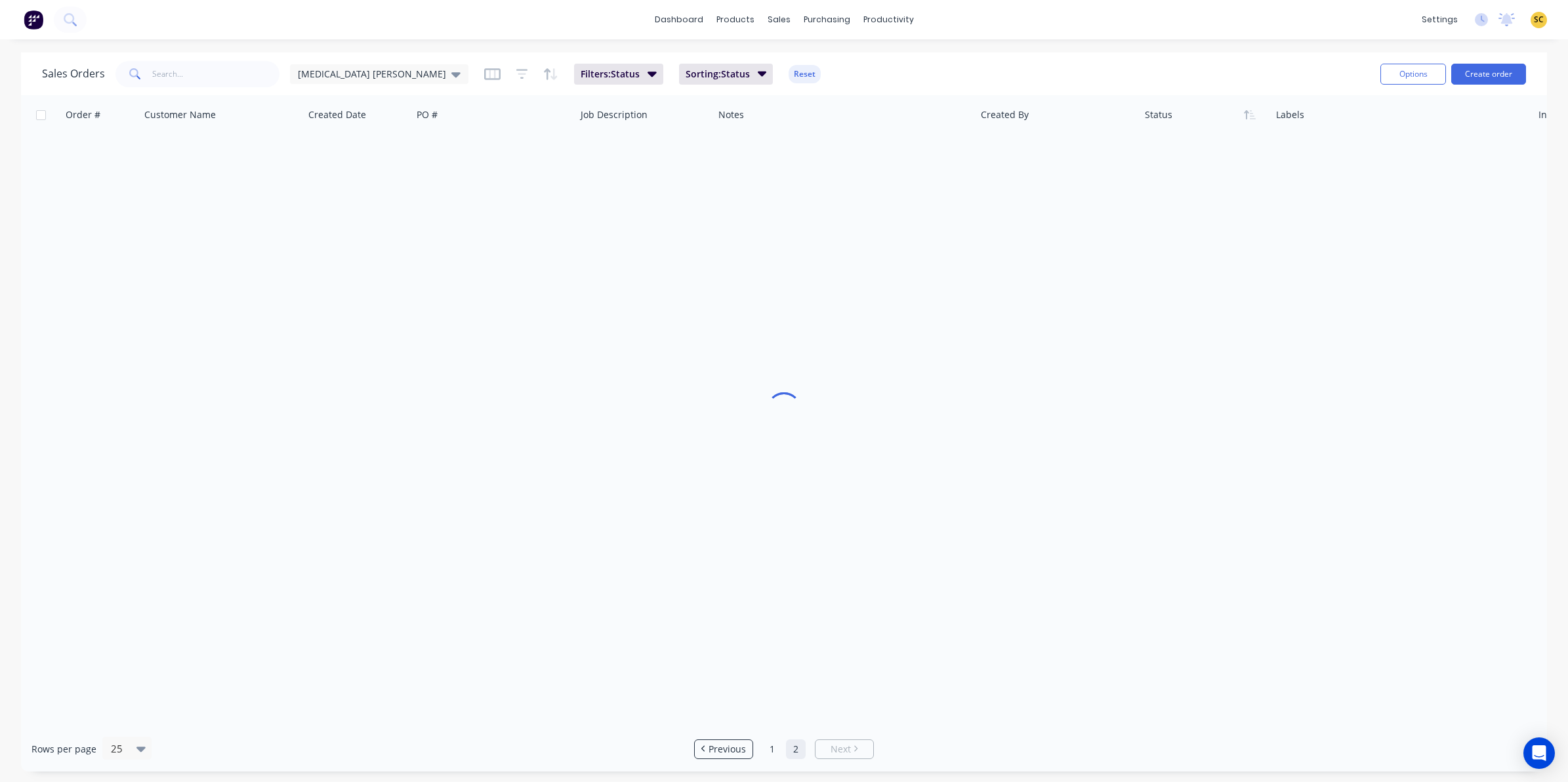
scroll to position [0, 0]
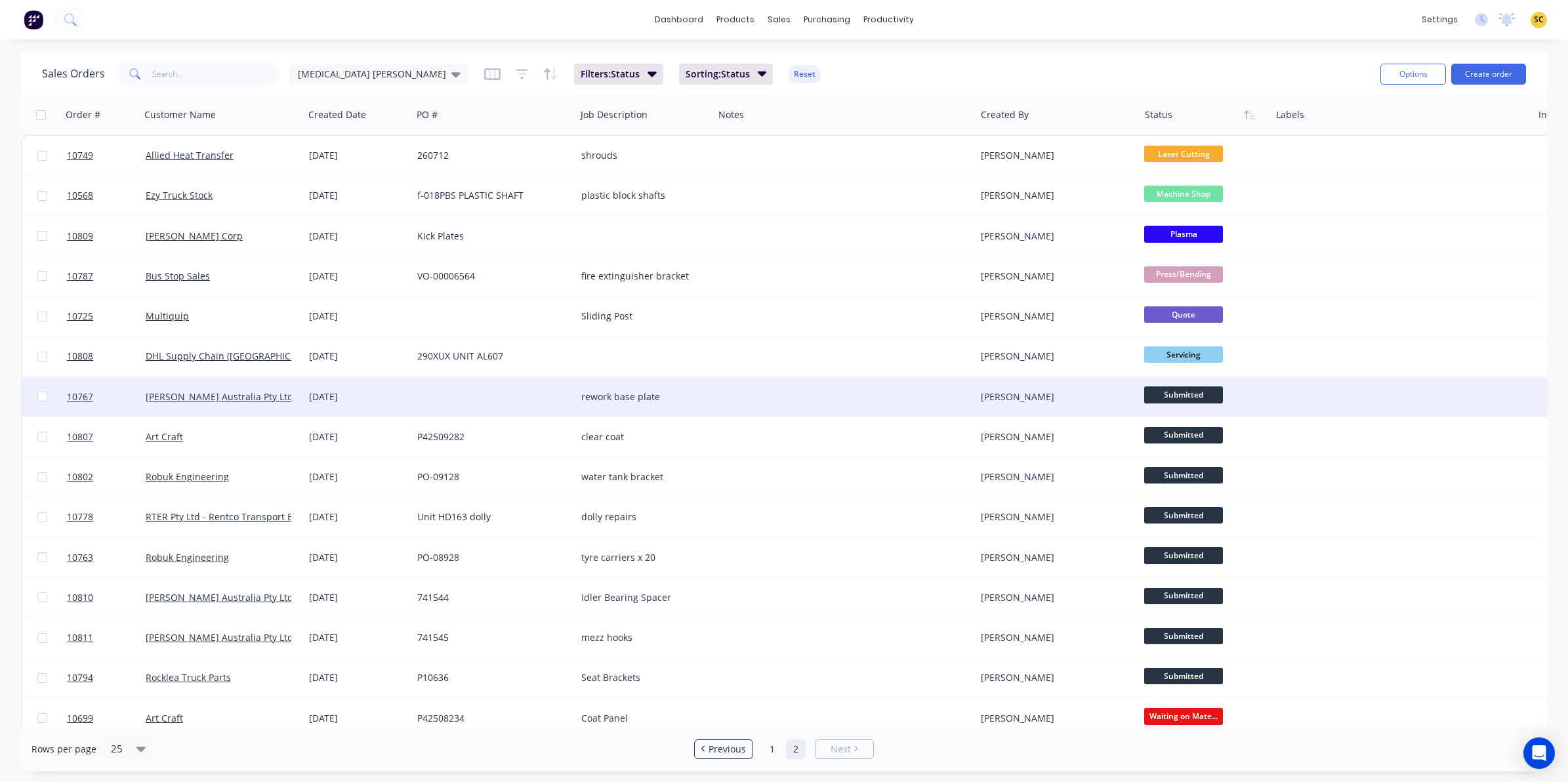
click at [1153, 394] on span "Submitted" at bounding box center [1184, 394] width 79 height 16
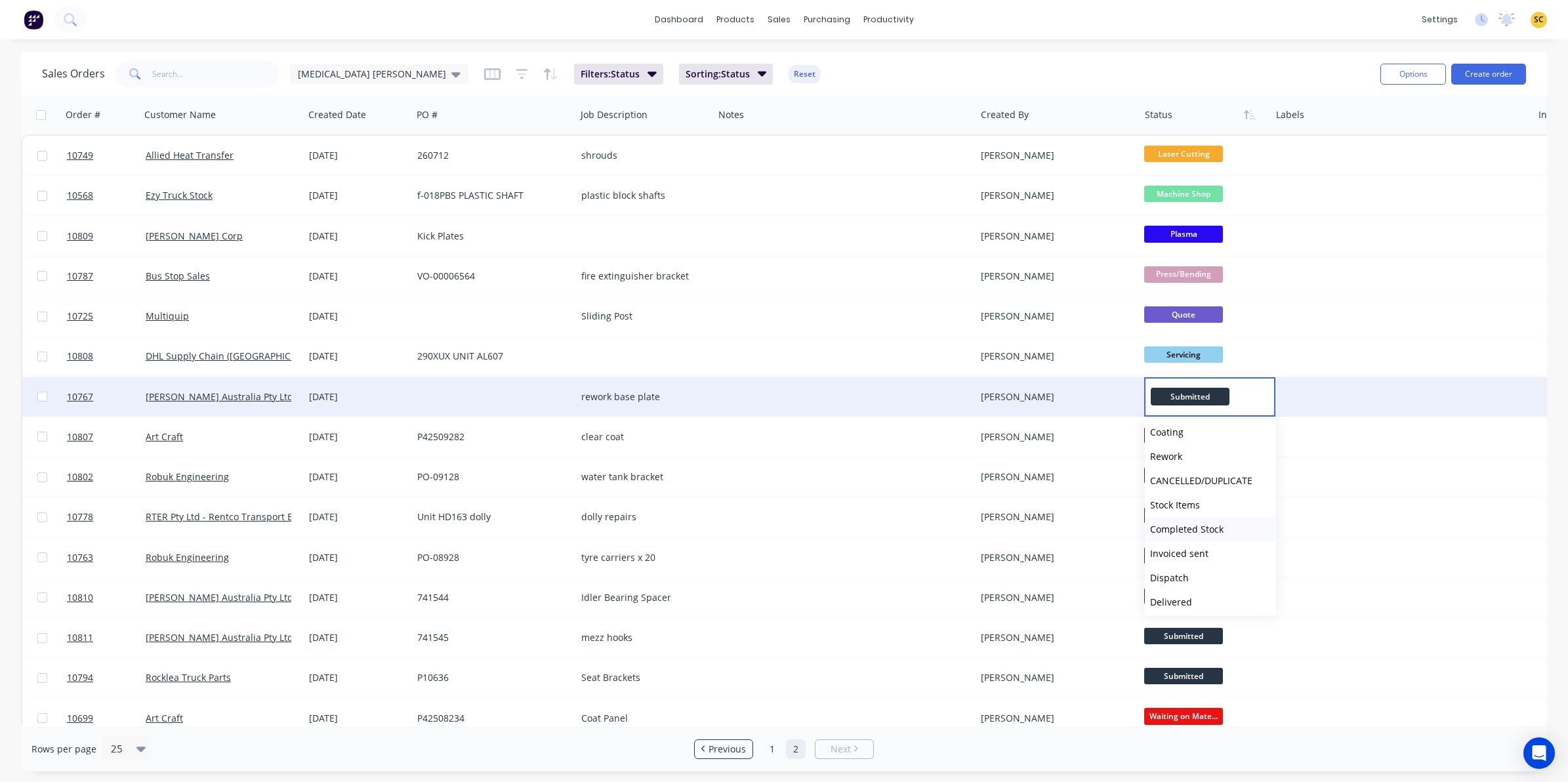
scroll to position [323, 0]
click at [1178, 499] on span "Completed Stock" at bounding box center [1187, 502] width 74 height 12
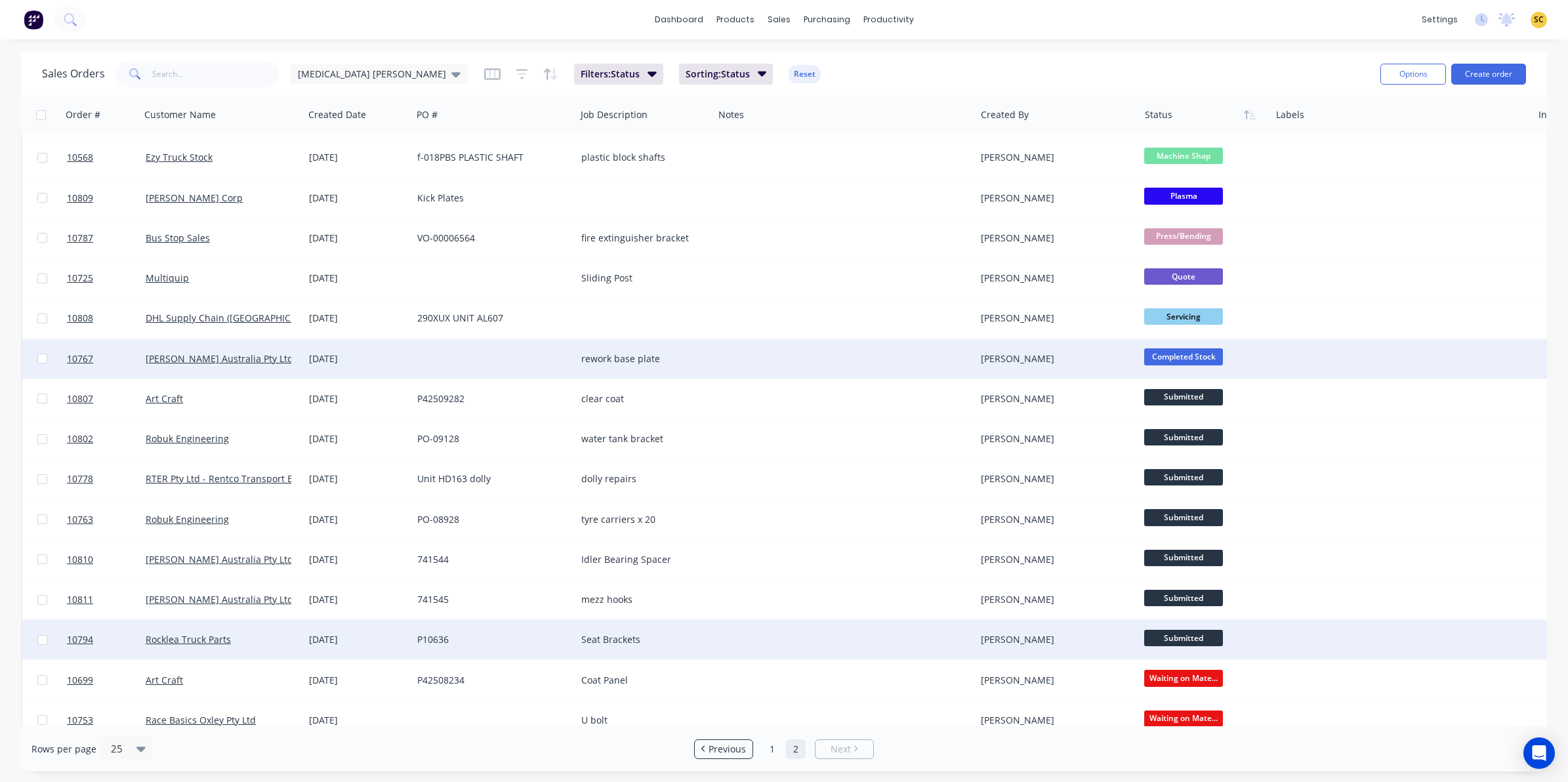
scroll to position [57, 0]
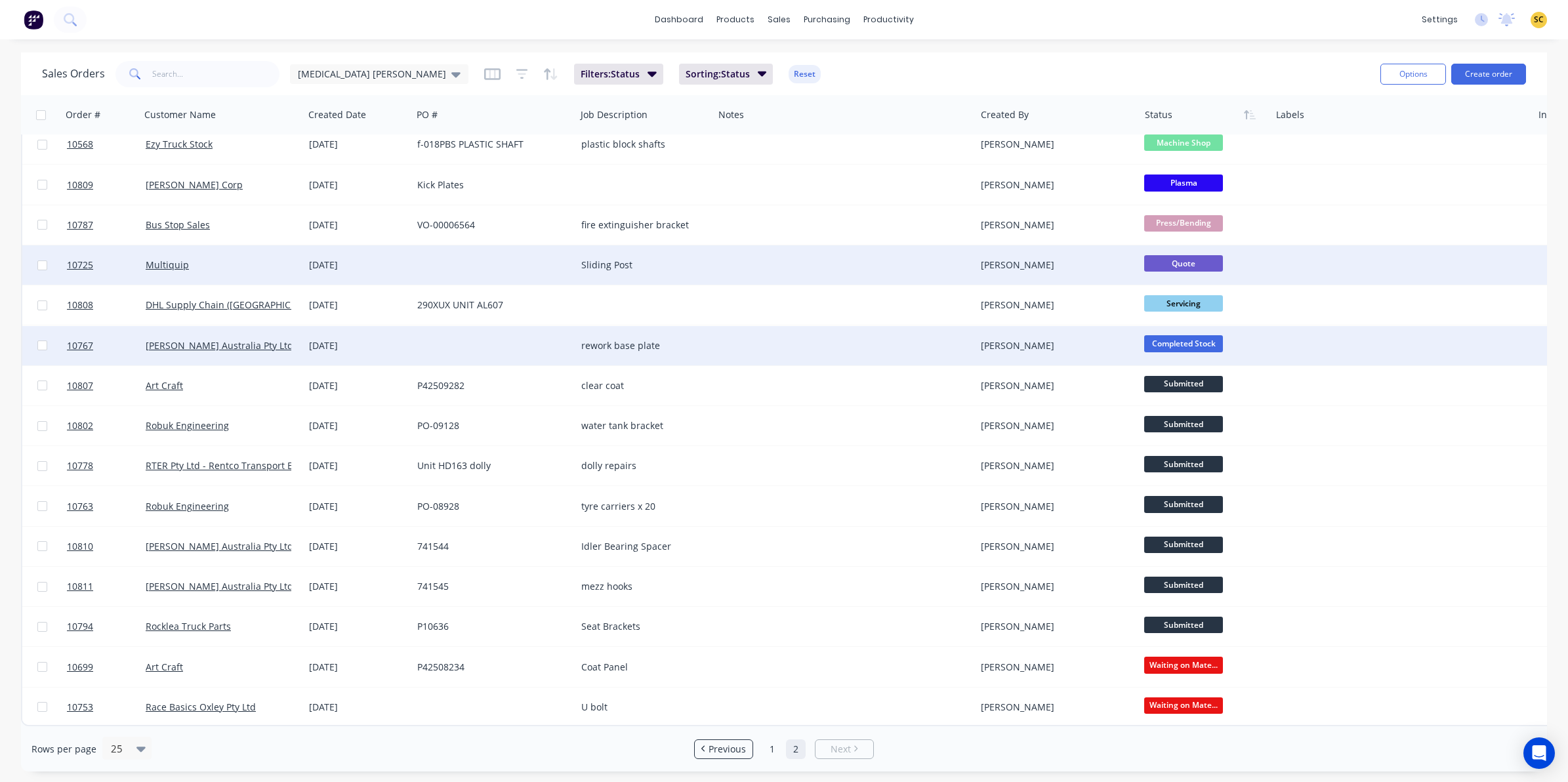
click at [624, 258] on div "Sliding Post" at bounding box center [642, 265] width 121 height 13
click at [798, 253] on div at bounding box center [845, 265] width 261 height 40
click at [1074, 261] on div "Renee Coetzee" at bounding box center [1054, 265] width 146 height 13
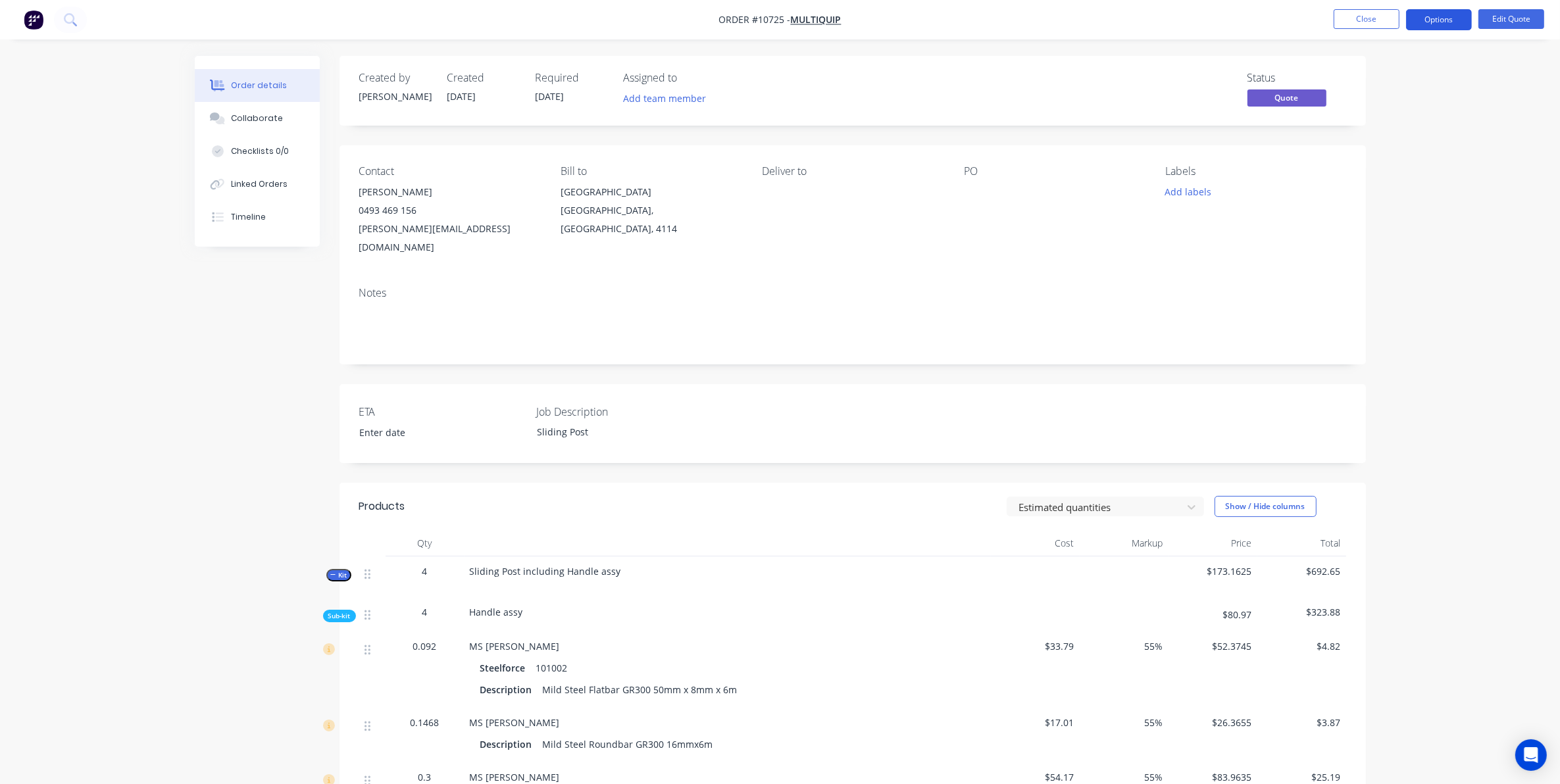
click at [1448, 25] on button "Options" at bounding box center [1438, 20] width 66 height 21
click at [1397, 159] on div "Convert to Order" at bounding box center [1400, 159] width 122 height 19
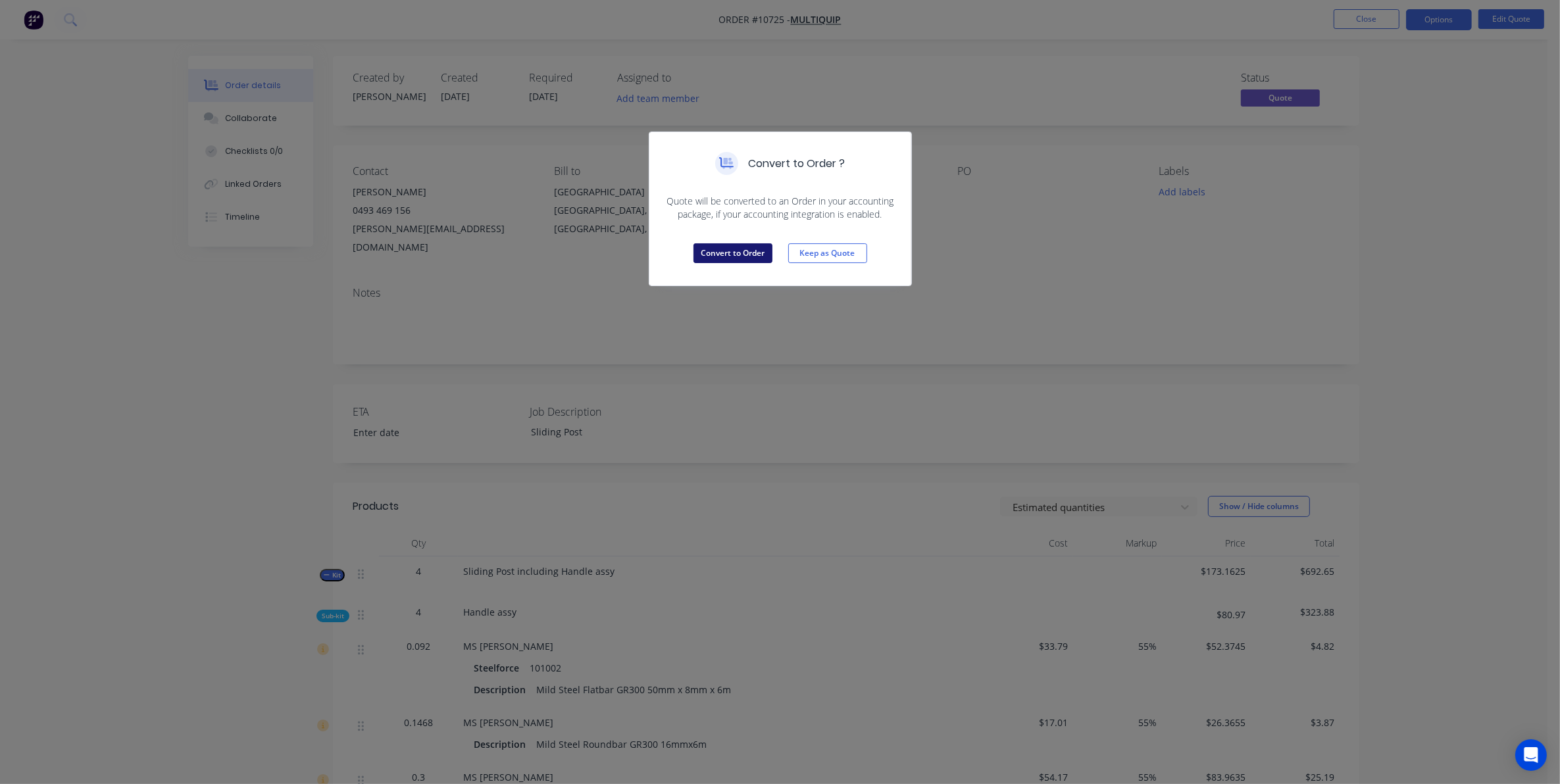
click at [745, 252] on button "Convert to Order" at bounding box center [732, 252] width 79 height 20
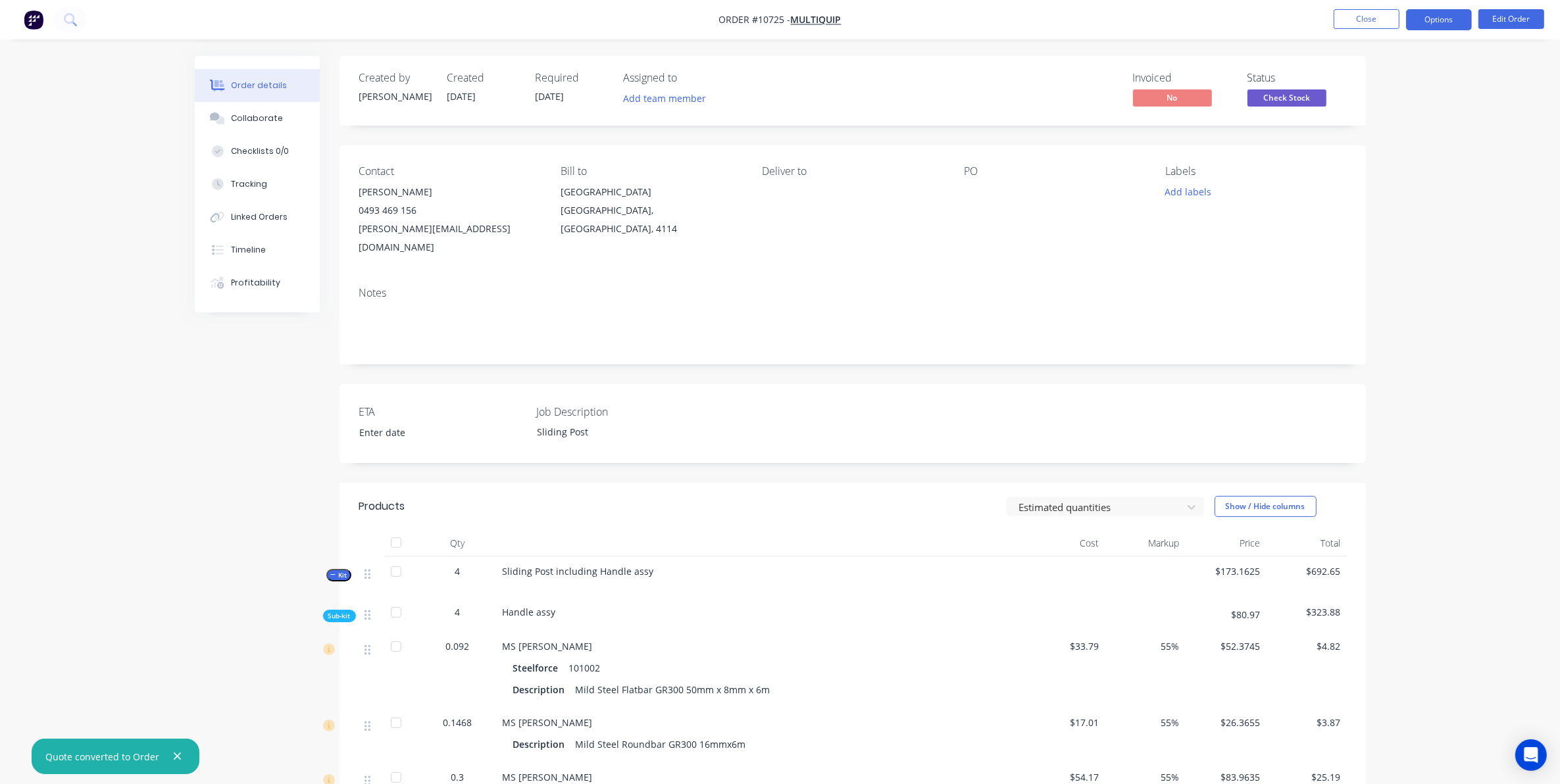
click at [1438, 24] on button "Options" at bounding box center [1438, 20] width 66 height 21
click at [1406, 156] on div "Work Order" at bounding box center [1400, 159] width 122 height 19
click at [1365, 136] on div "Without pricing" at bounding box center [1400, 133] width 122 height 19
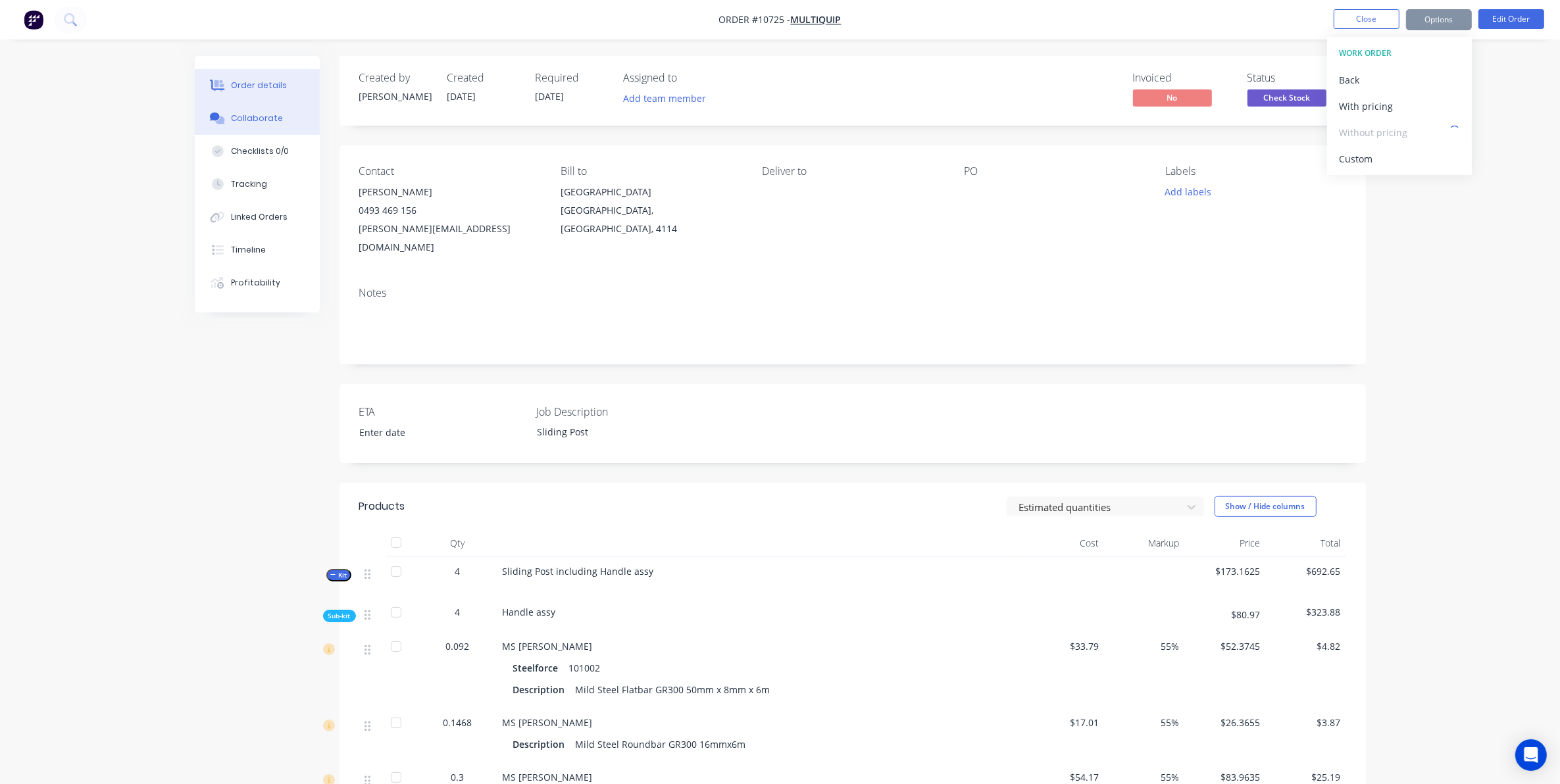
click at [258, 117] on div "Collaborate" at bounding box center [256, 118] width 52 height 11
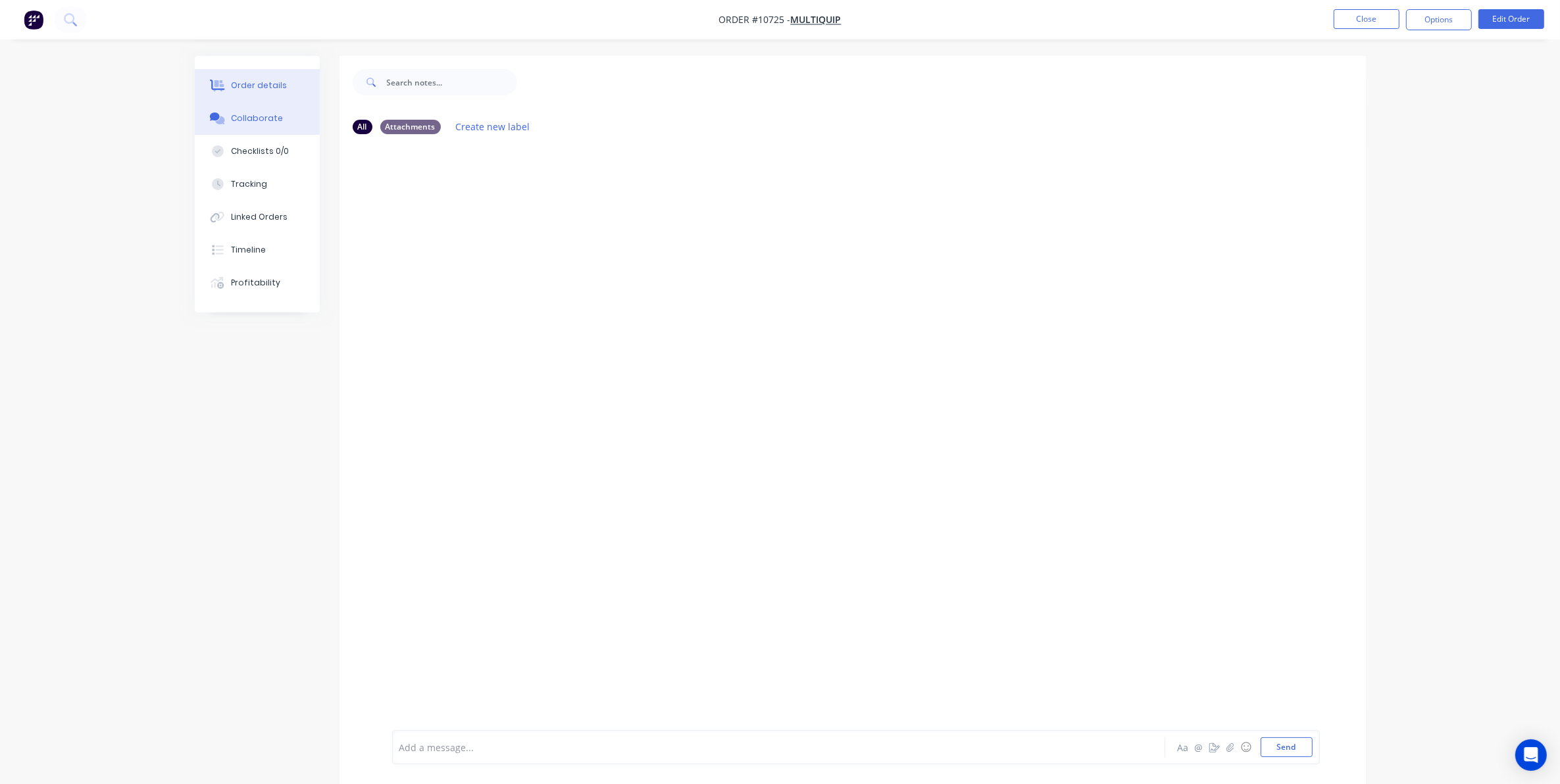
click at [255, 86] on div "Order details" at bounding box center [258, 85] width 56 height 11
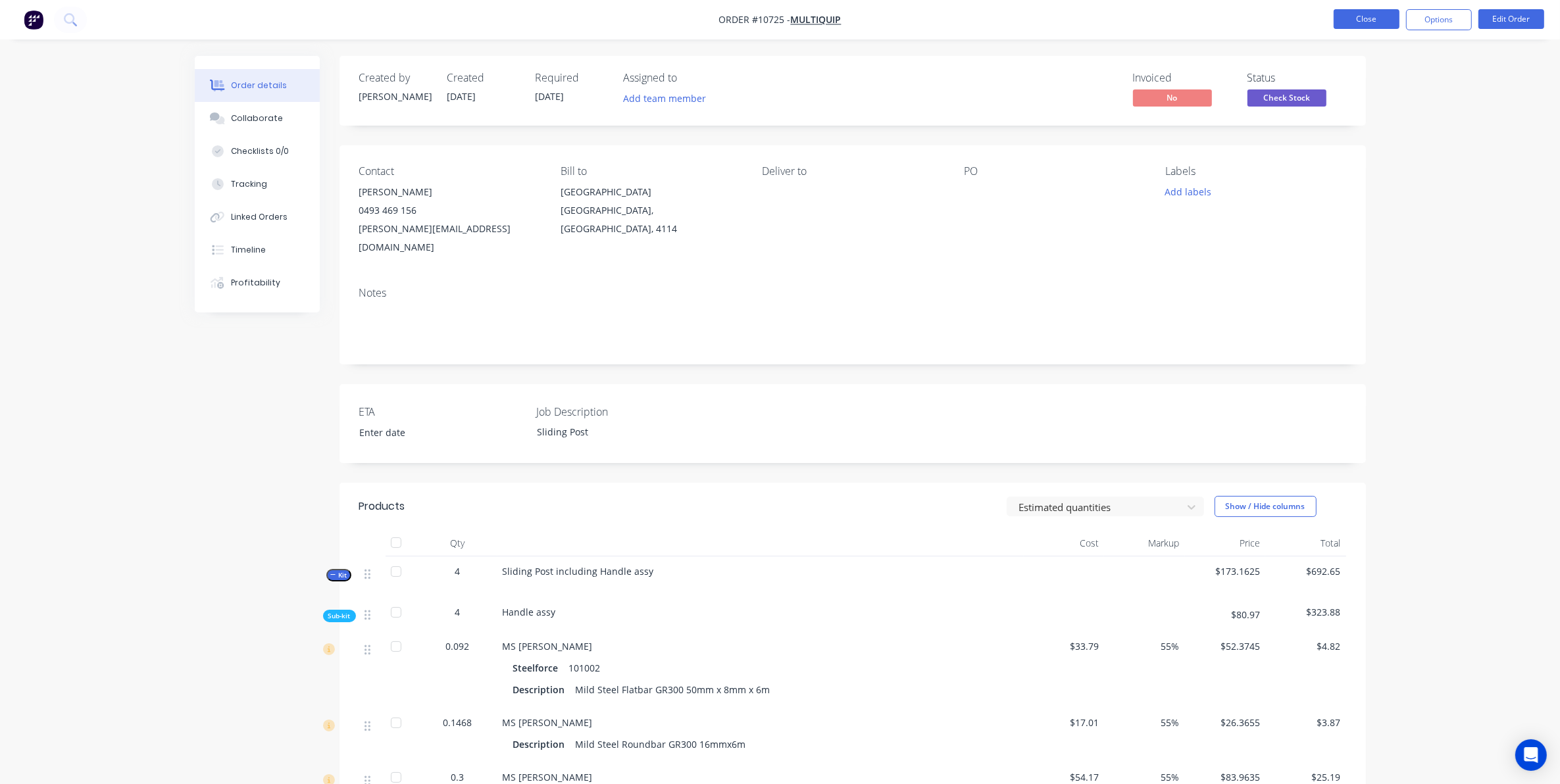
click at [1387, 21] on button "Close" at bounding box center [1366, 19] width 66 height 20
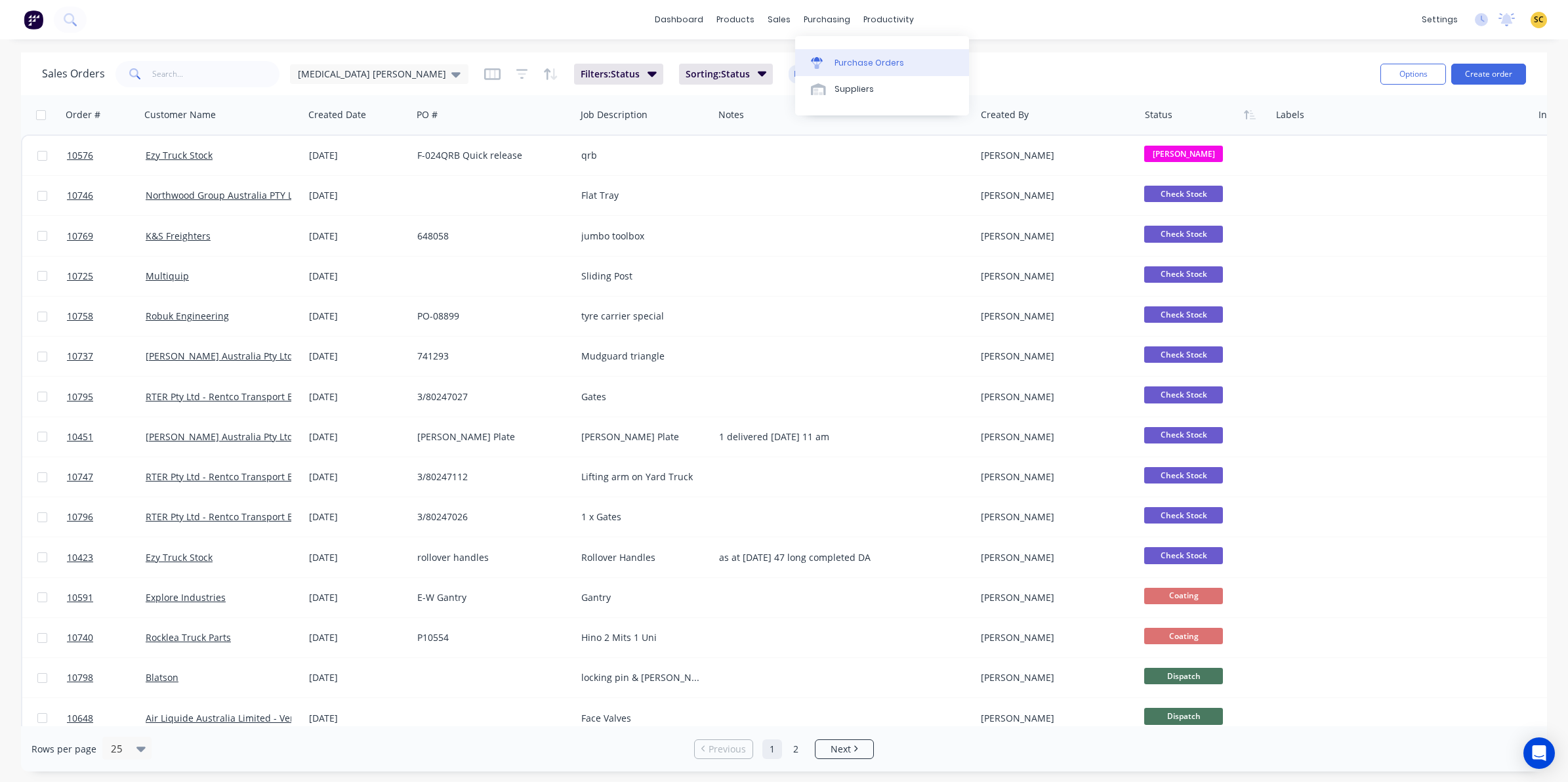
click at [843, 57] on div "Purchase Orders" at bounding box center [868, 62] width 69 height 11
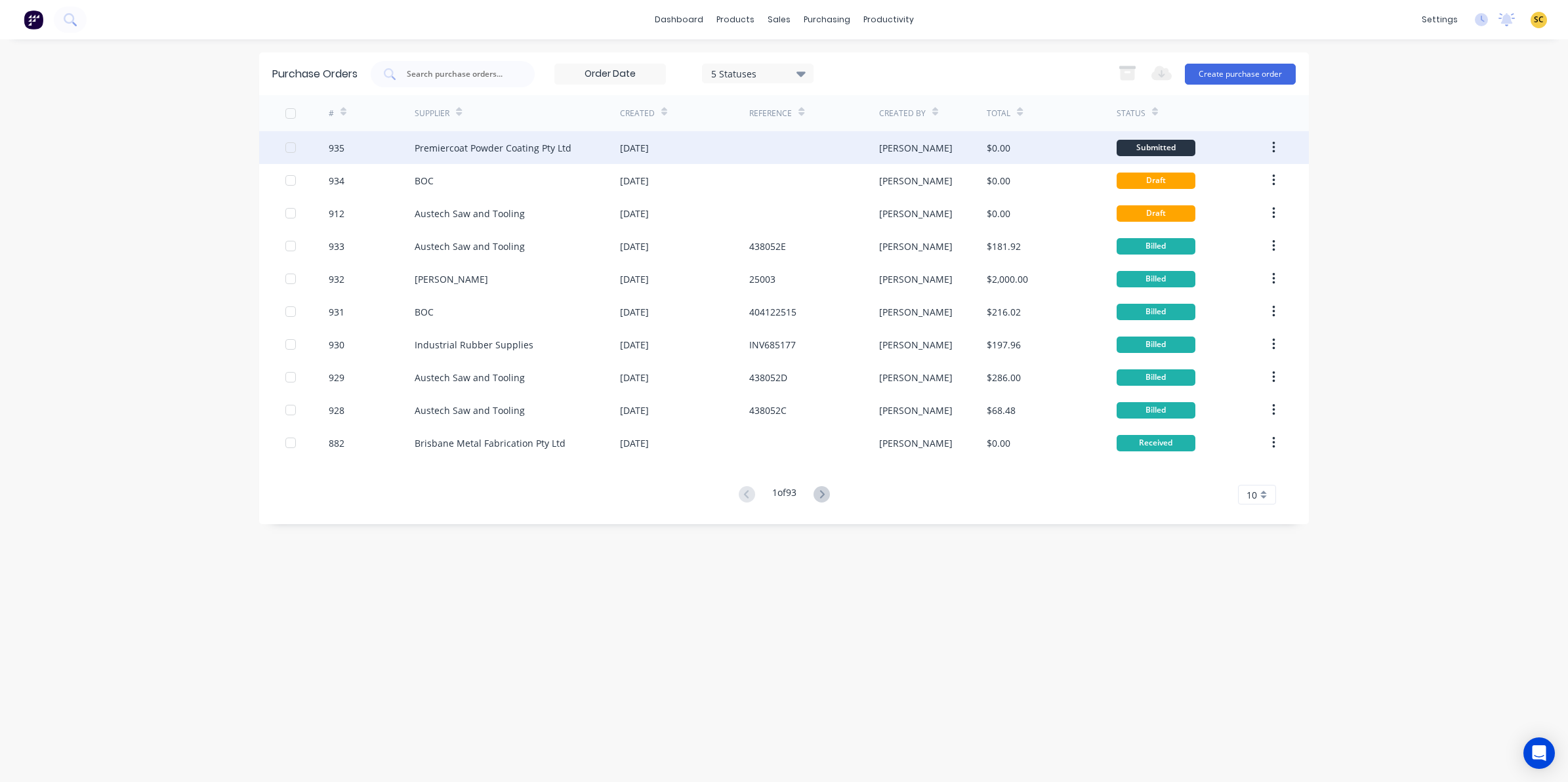
click at [706, 135] on div "[DATE]" at bounding box center [685, 148] width 130 height 33
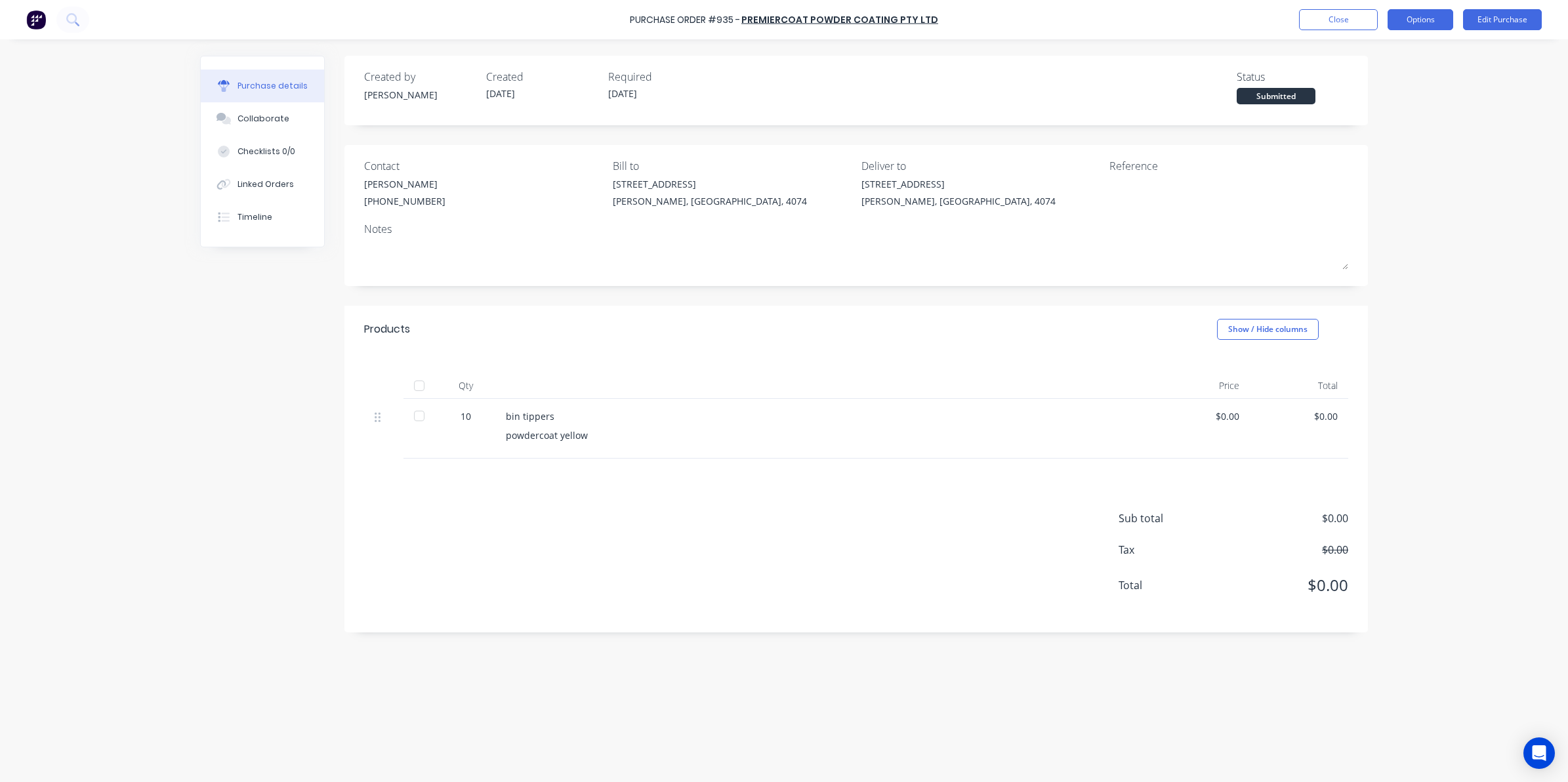
click at [1415, 18] on button "Options" at bounding box center [1420, 20] width 65 height 21
click at [1360, 55] on div "Print / Email" at bounding box center [1391, 53] width 101 height 19
click at [1371, 108] on div "Without pricing" at bounding box center [1391, 106] width 101 height 19
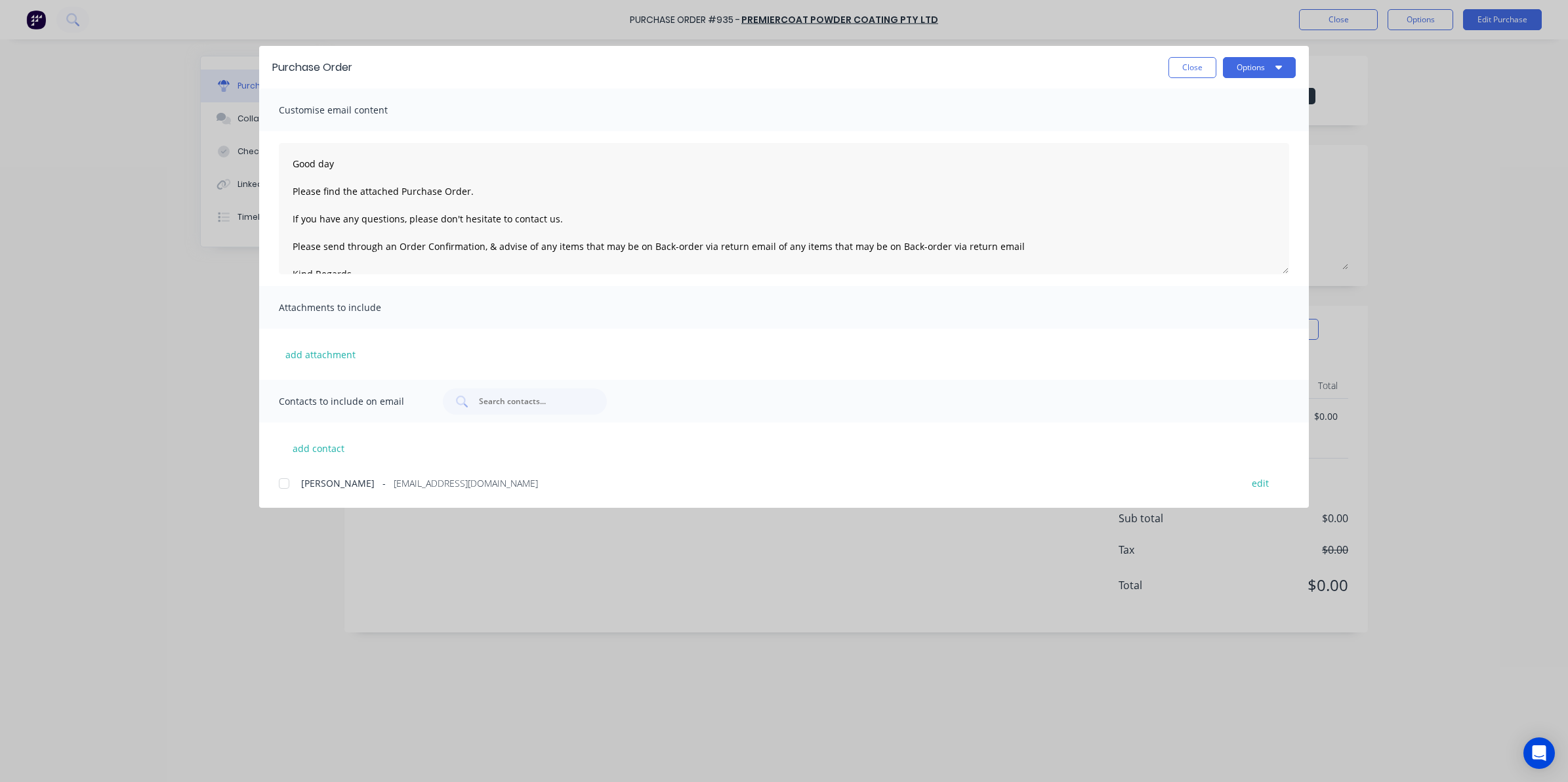
click at [285, 480] on div at bounding box center [284, 484] width 27 height 27
drag, startPoint x: 1280, startPoint y: 61, endPoint x: 1283, endPoint y: 74, distance: 13.3
click at [1280, 61] on button "Options" at bounding box center [1259, 67] width 73 height 21
click at [1228, 149] on div "Email" at bounding box center [1233, 153] width 101 height 19
type textarea "Good day Please find the attached Purchase Order. If you have any questions, pl…"
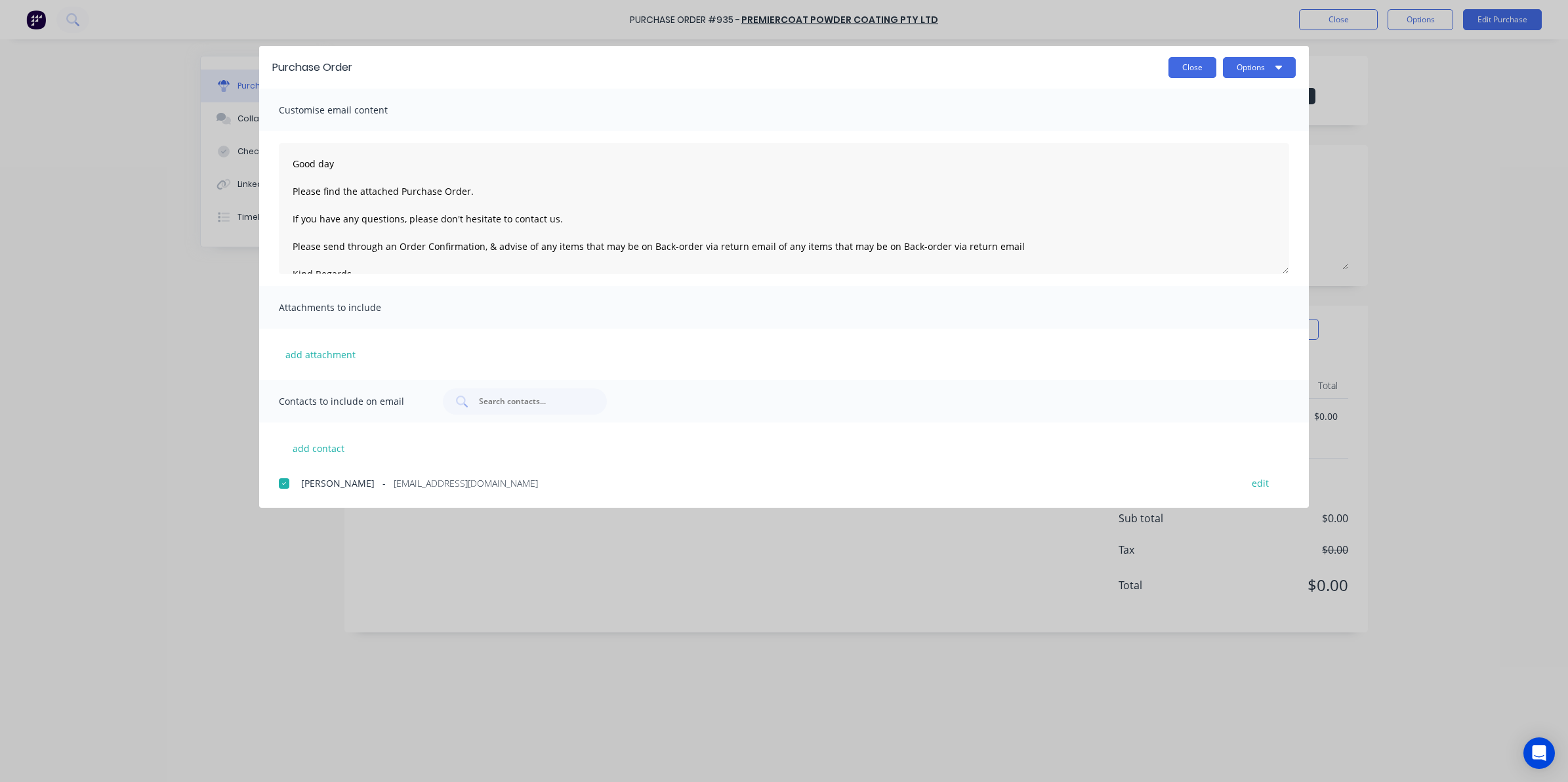
click at [1185, 71] on button "Close" at bounding box center [1192, 67] width 48 height 21
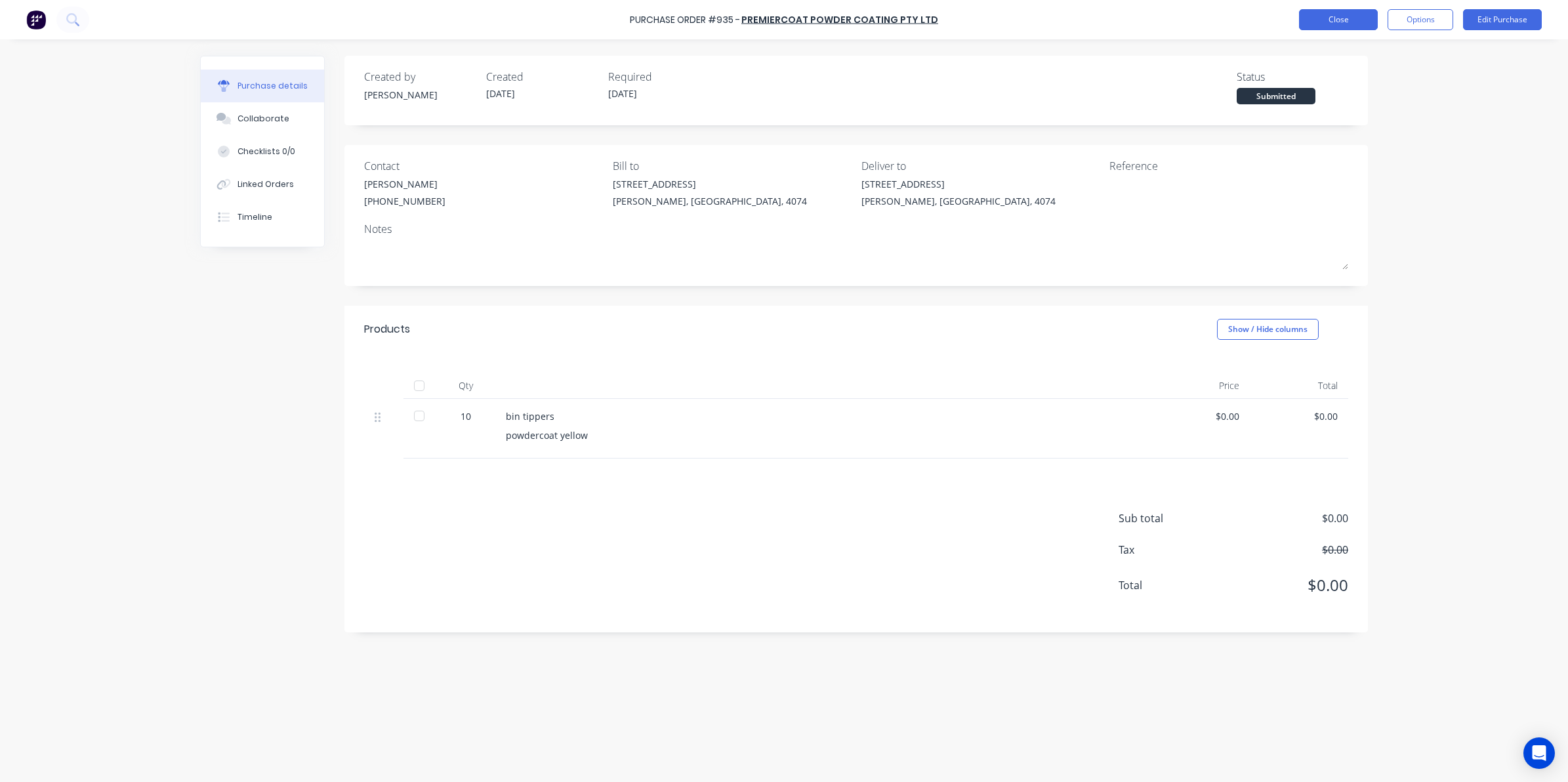
click at [1357, 28] on button "Close" at bounding box center [1338, 20] width 79 height 21
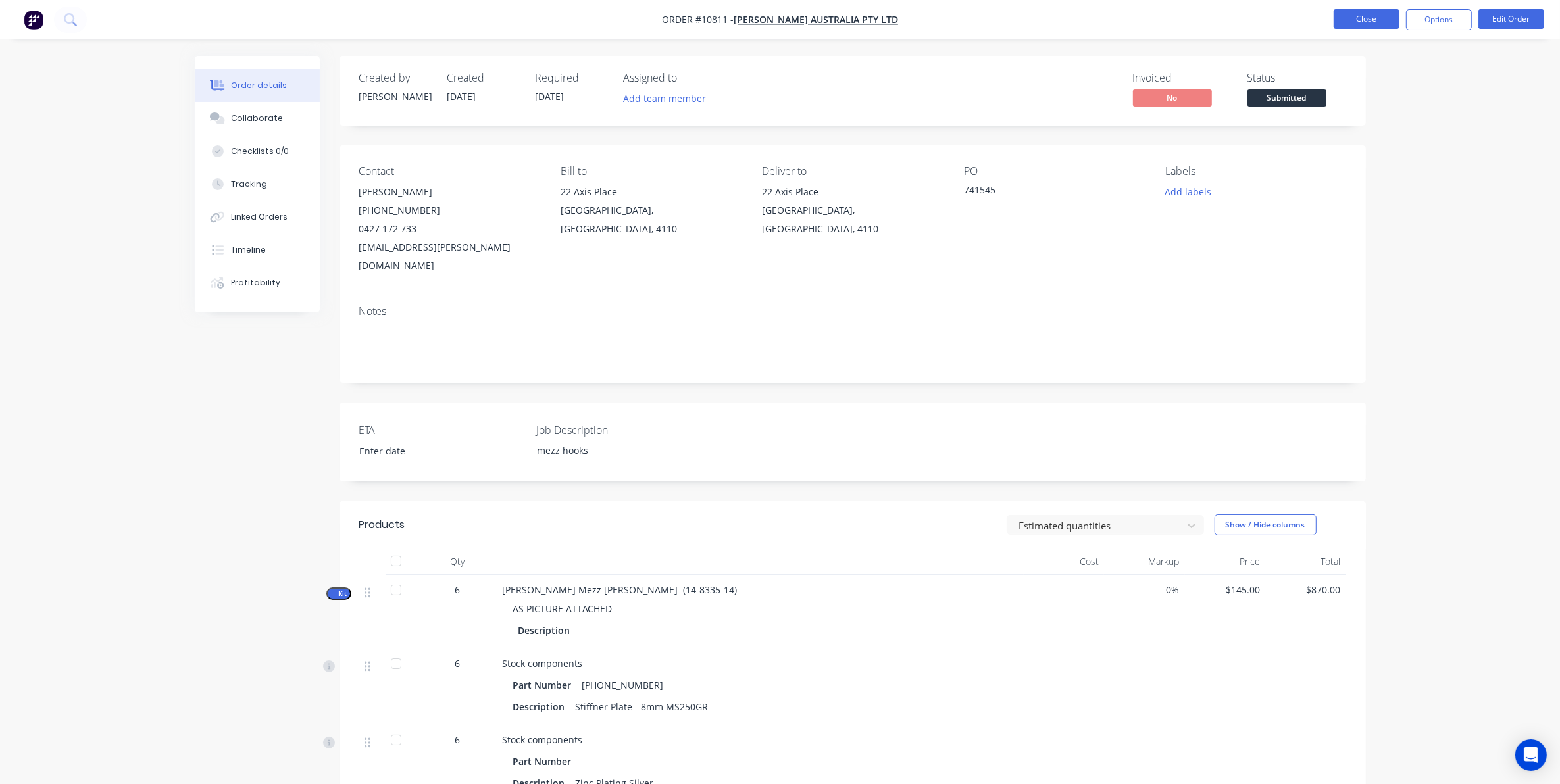
click at [1353, 17] on button "Close" at bounding box center [1366, 19] width 66 height 20
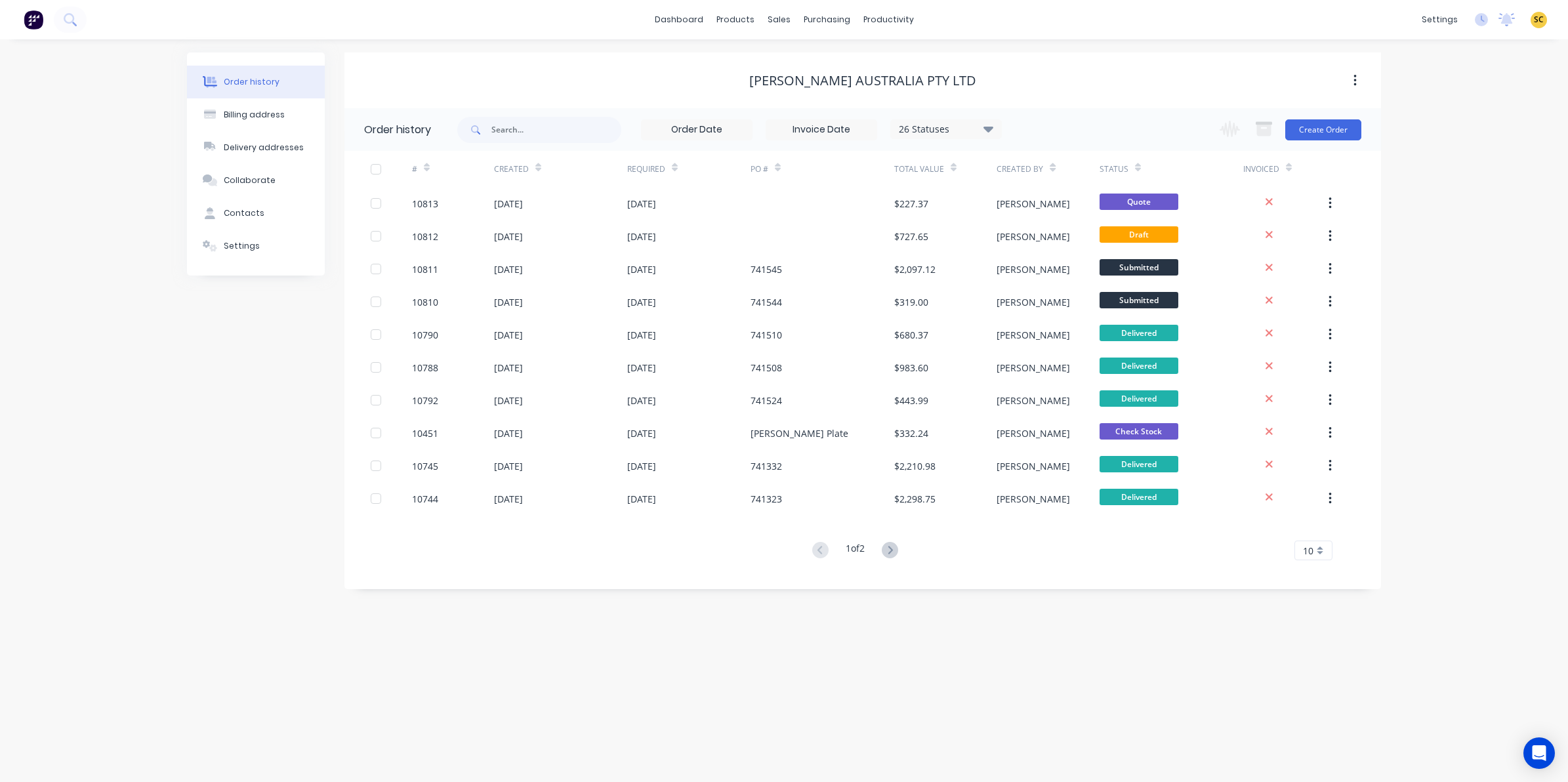
drag, startPoint x: 161, startPoint y: 824, endPoint x: 86, endPoint y: 824, distance: 75.0
